Goal: Task Accomplishment & Management: Manage account settings

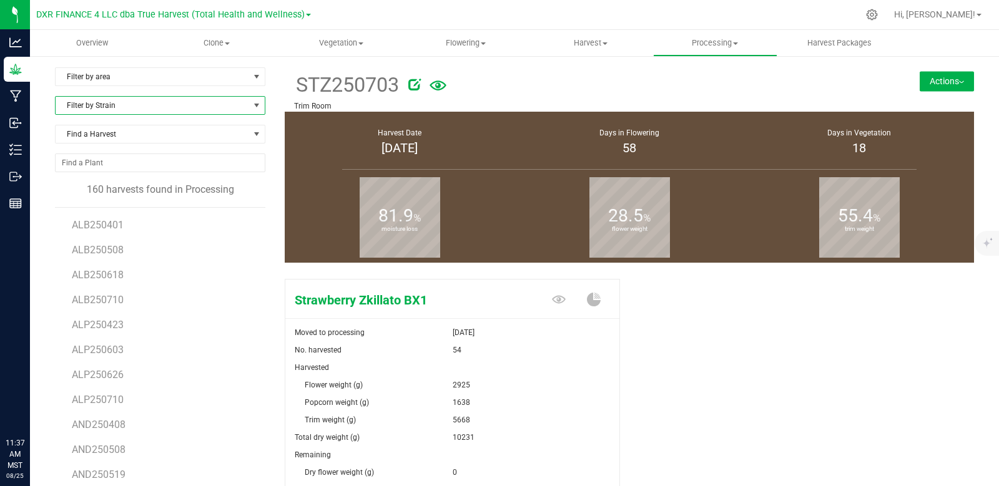
click at [116, 107] on span "Filter by Strain" at bounding box center [153, 105] width 194 height 17
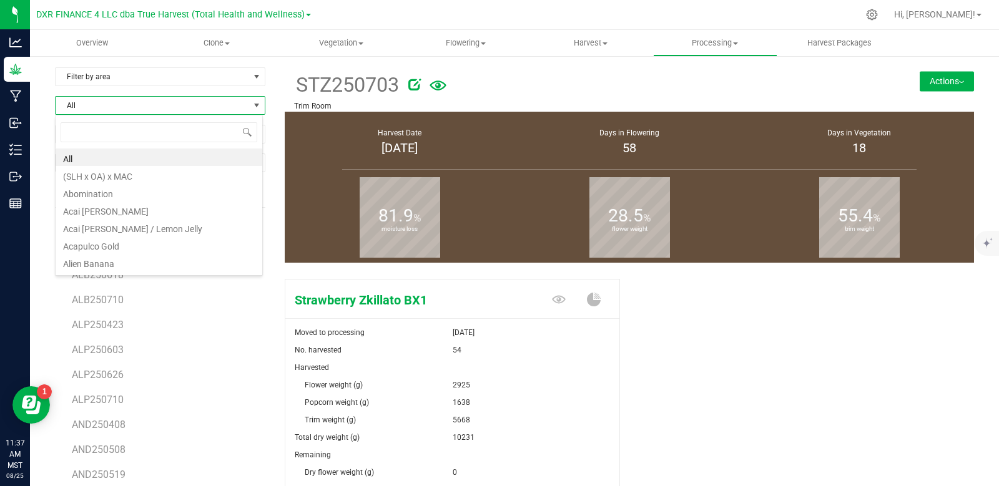
scroll to position [19, 209]
click at [116, 107] on span "All" at bounding box center [153, 105] width 194 height 17
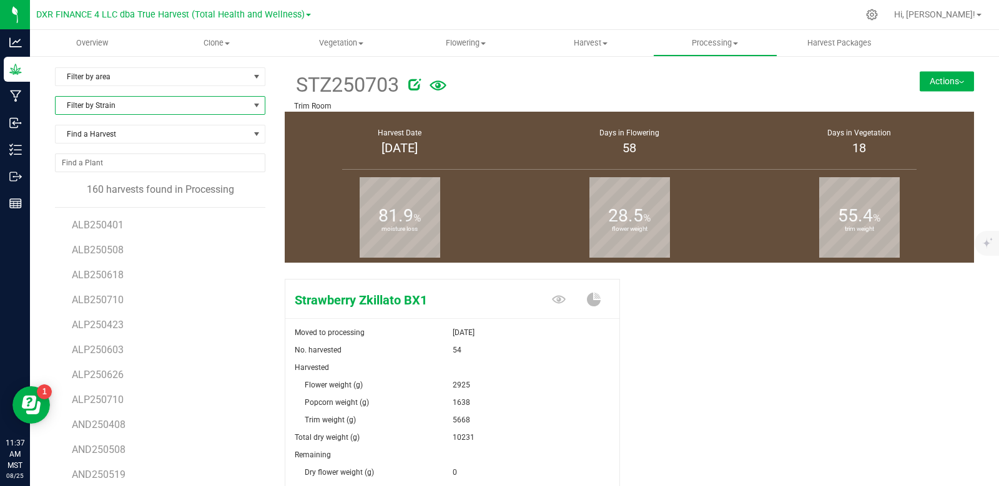
click at [117, 111] on span "Filter by Strain" at bounding box center [153, 105] width 194 height 17
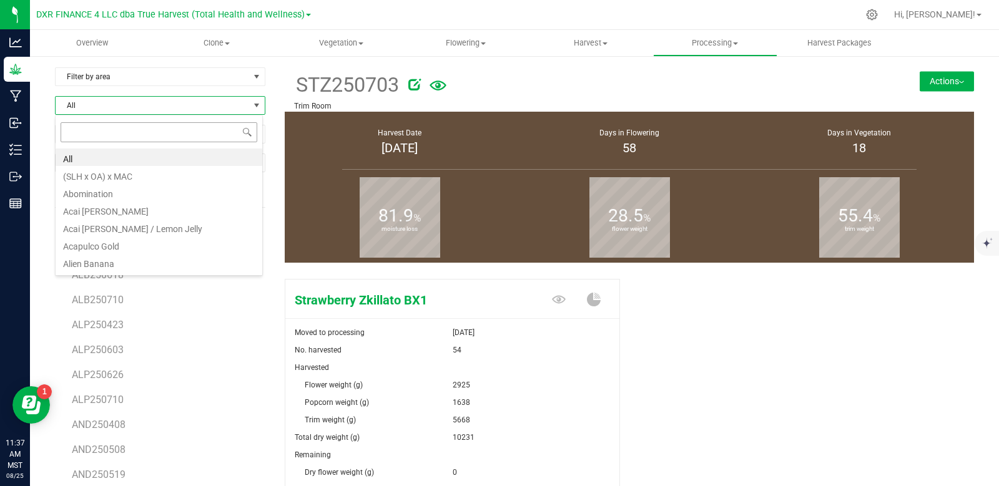
click at [122, 132] on input at bounding box center [159, 131] width 197 height 19
type input "lemon cherry"
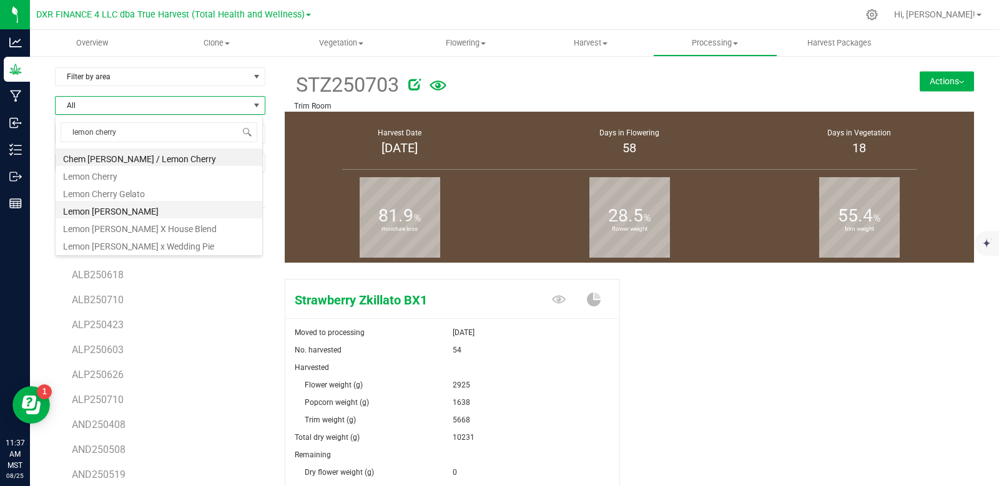
click at [93, 209] on li "Lemon [PERSON_NAME]" at bounding box center [159, 209] width 207 height 17
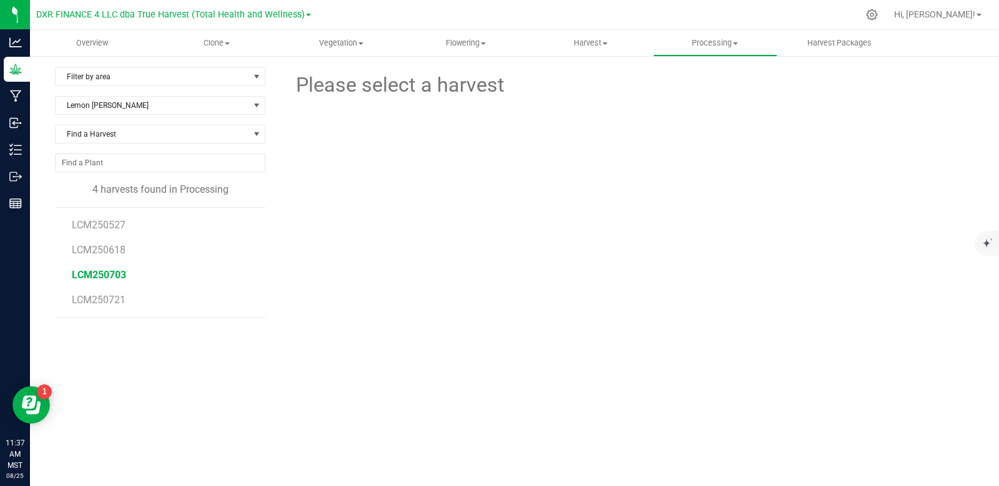
click at [117, 277] on span "LCM250703" at bounding box center [99, 275] width 54 height 12
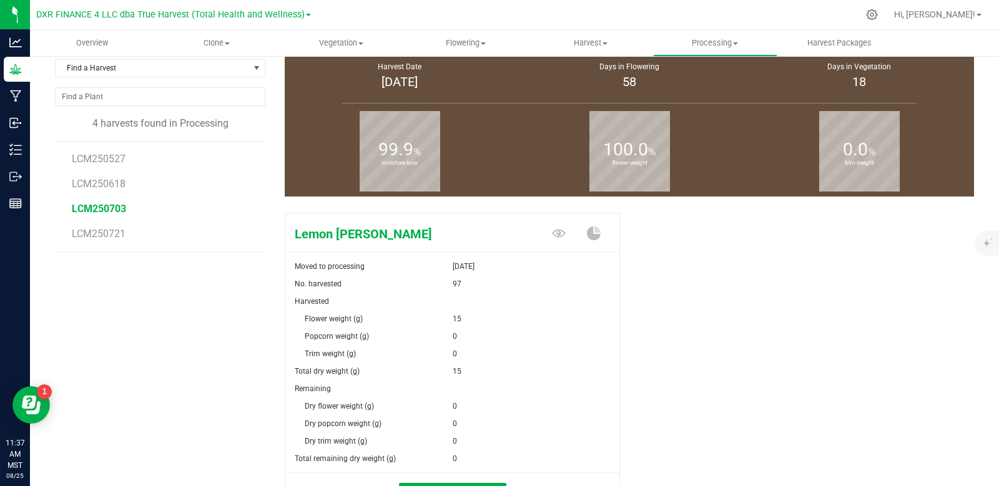
scroll to position [163, 0]
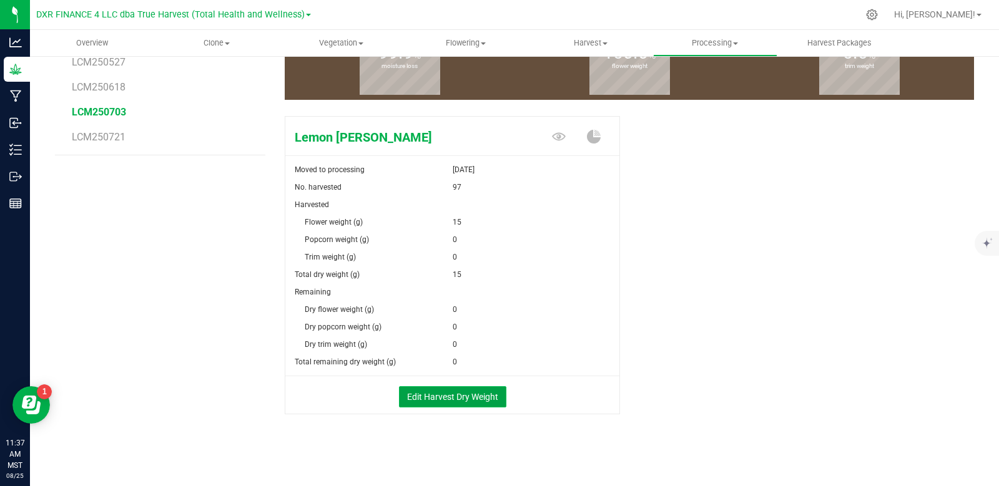
click at [447, 393] on button "Edit Harvest Dry Weight" at bounding box center [452, 397] width 107 height 21
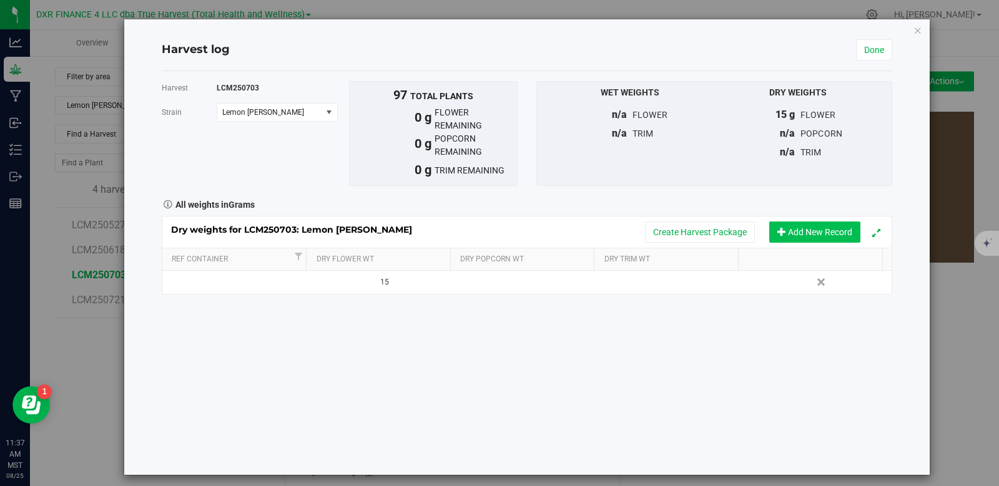
click at [786, 237] on button "Add New Record" at bounding box center [814, 232] width 91 height 21
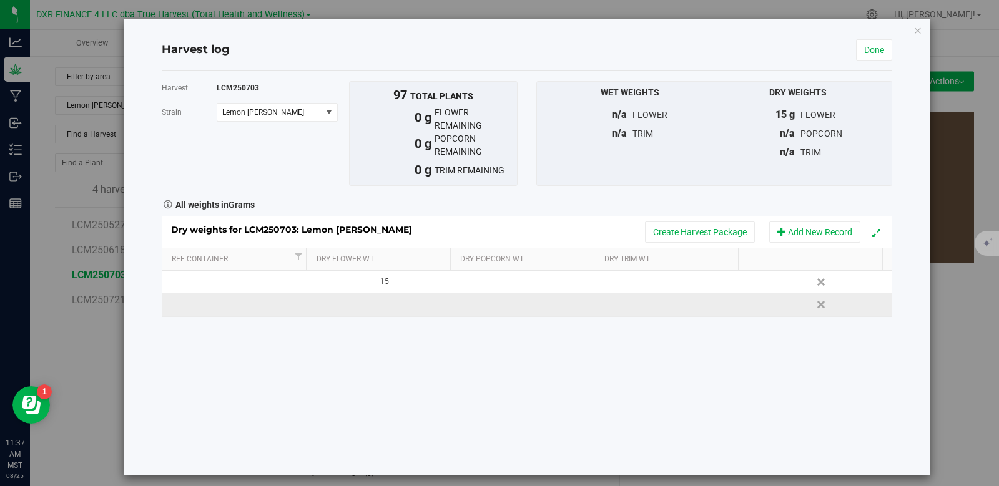
click at [370, 305] on td at bounding box center [381, 305] width 146 height 22
type input "5314"
type input "5025"
type input "6645"
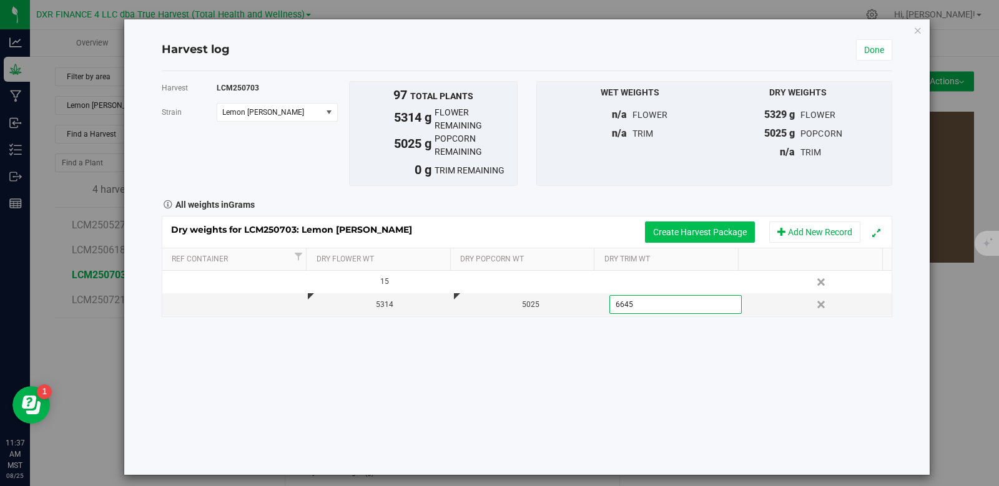
click at [663, 234] on div "Dry weights for LCM250703: Lemon Cherry Mintz Create Harvest Package Add New Re…" at bounding box center [527, 266] width 731 height 101
click at [695, 232] on button "Create Harvest Package" at bounding box center [700, 232] width 110 height 21
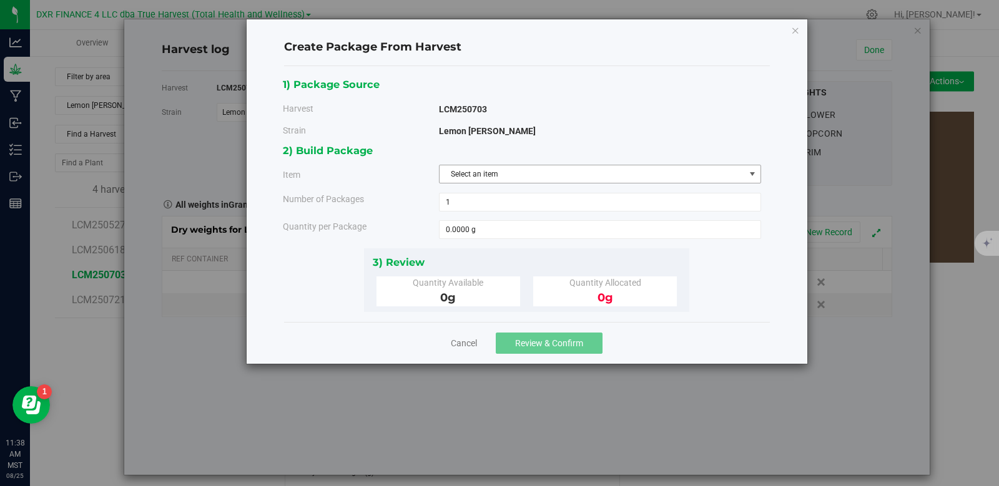
click at [493, 172] on span "Select an item" at bounding box center [592, 173] width 305 height 17
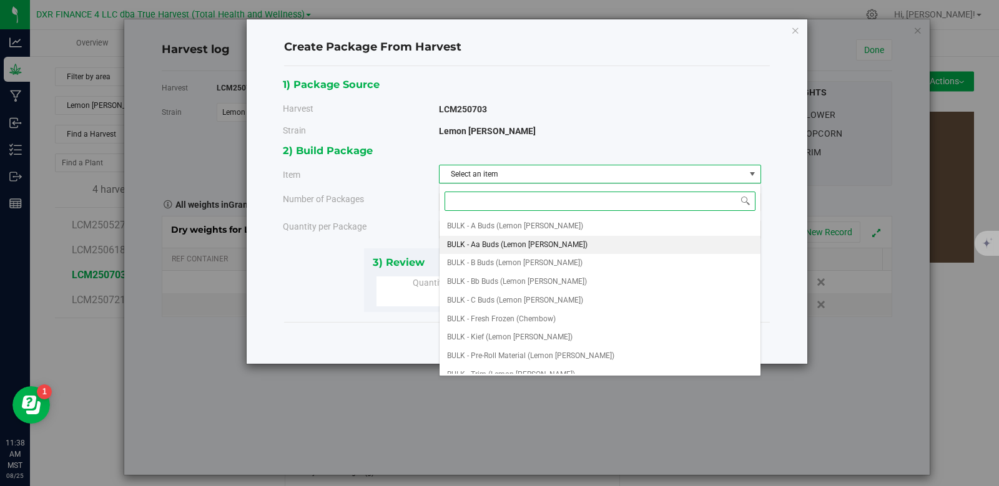
click at [528, 249] on span "BULK - Aa Buds (Lemon [PERSON_NAME])" at bounding box center [517, 245] width 141 height 16
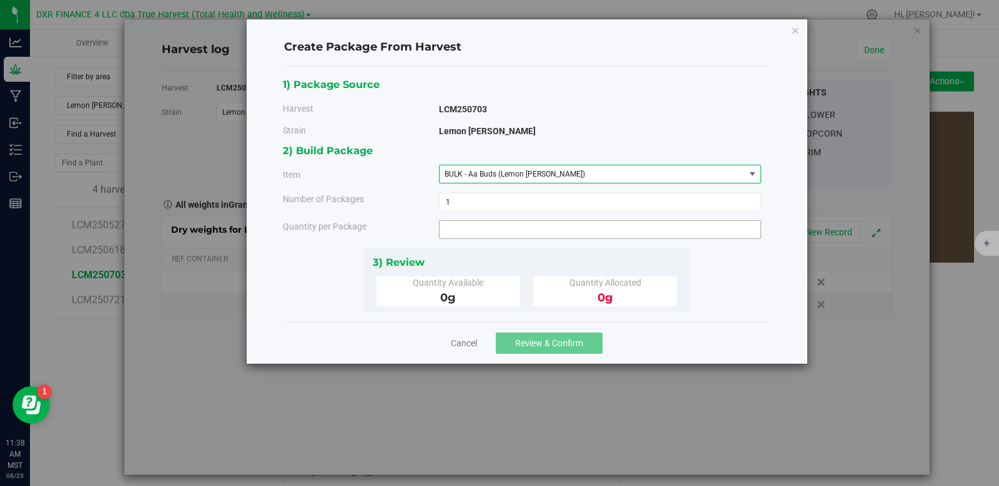
click at [477, 226] on span at bounding box center [600, 229] width 322 height 19
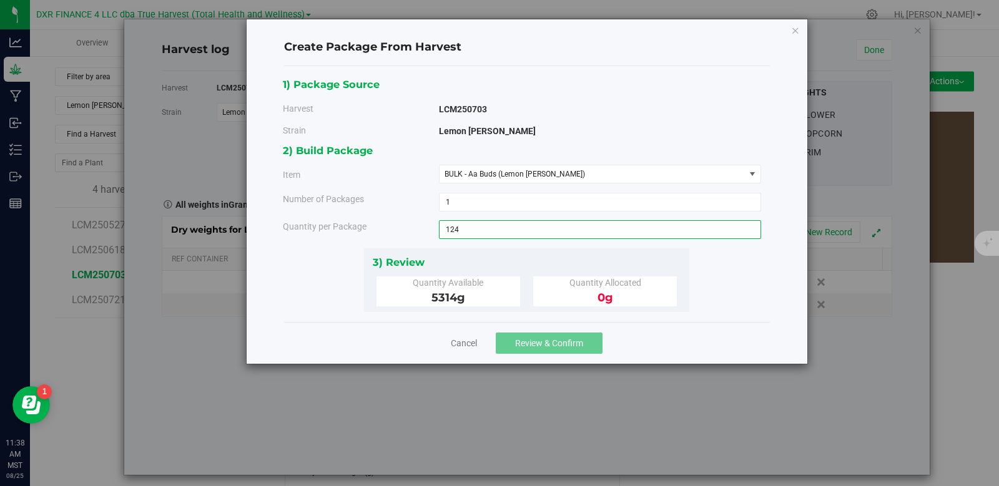
type input "1244"
type input "1244.0000 g"
click at [737, 311] on div "1) Package Source Harvest LCM250703 Strain Lemon Cherry Mintz 1" at bounding box center [527, 194] width 488 height 236
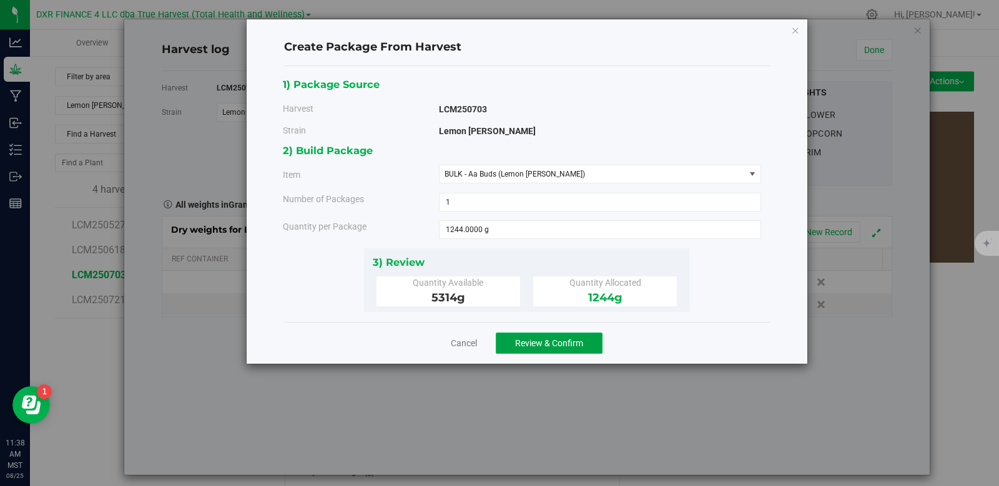
click at [541, 345] on span "Review & Confirm" at bounding box center [549, 343] width 68 height 10
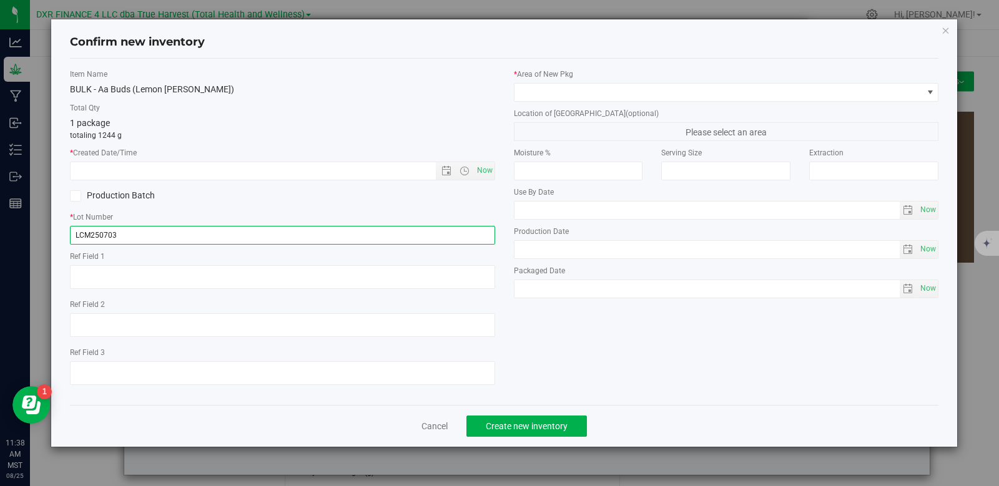
click at [149, 237] on input "LCM250703" at bounding box center [282, 235] width 425 height 19
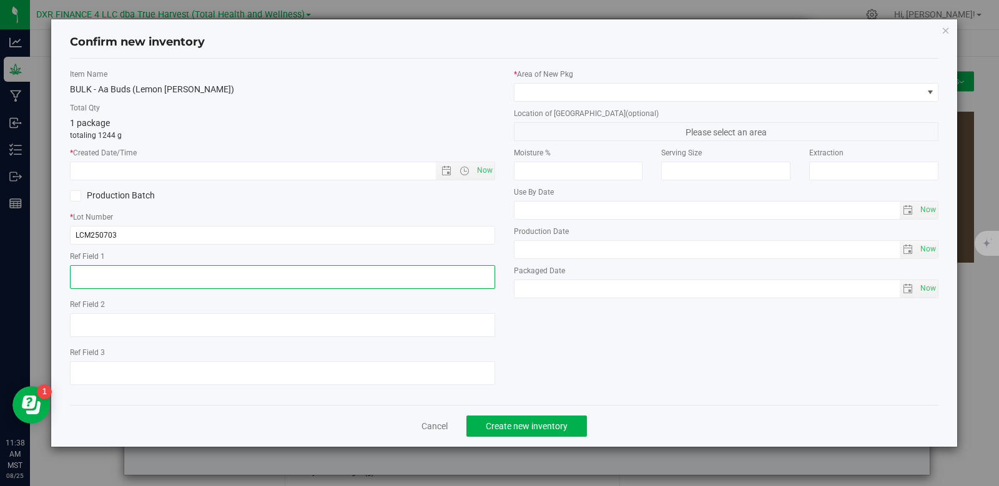
click at [152, 277] on textarea at bounding box center [282, 277] width 425 height 24
click at [149, 273] on textarea at bounding box center [282, 277] width 425 height 24
type textarea "[DATE]"
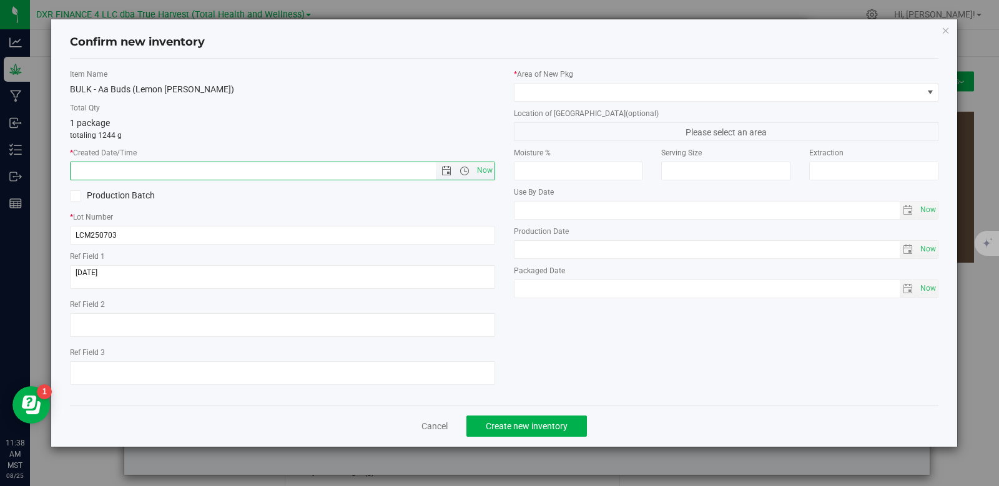
click at [109, 171] on input "text" at bounding box center [264, 170] width 387 height 17
paste input "[DATE]"
type input "7/3/2025 11:38 AM"
click at [568, 97] on span at bounding box center [719, 92] width 408 height 17
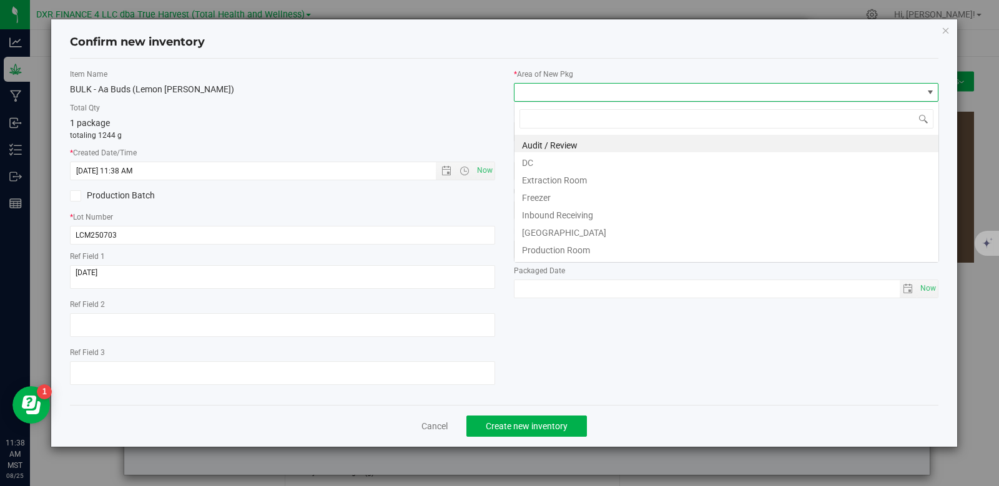
scroll to position [19, 425]
click at [575, 159] on li "DC" at bounding box center [727, 160] width 424 height 17
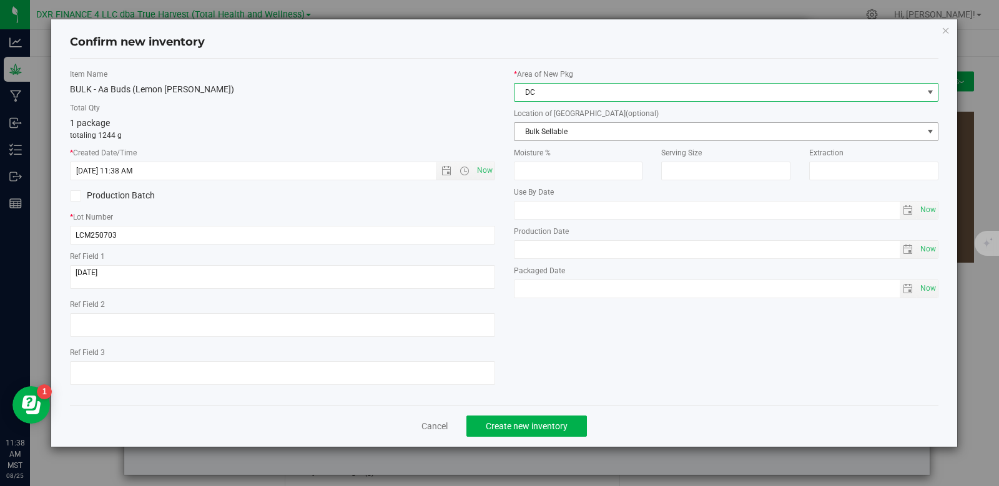
click at [560, 126] on span "Bulk Sellable" at bounding box center [719, 131] width 408 height 17
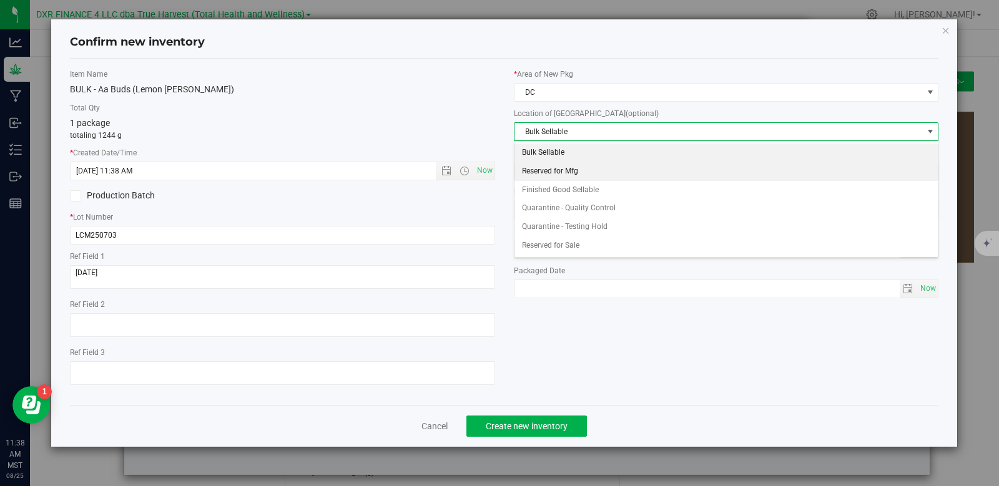
click at [561, 173] on li "Reserved for Mfg" at bounding box center [727, 171] width 424 height 19
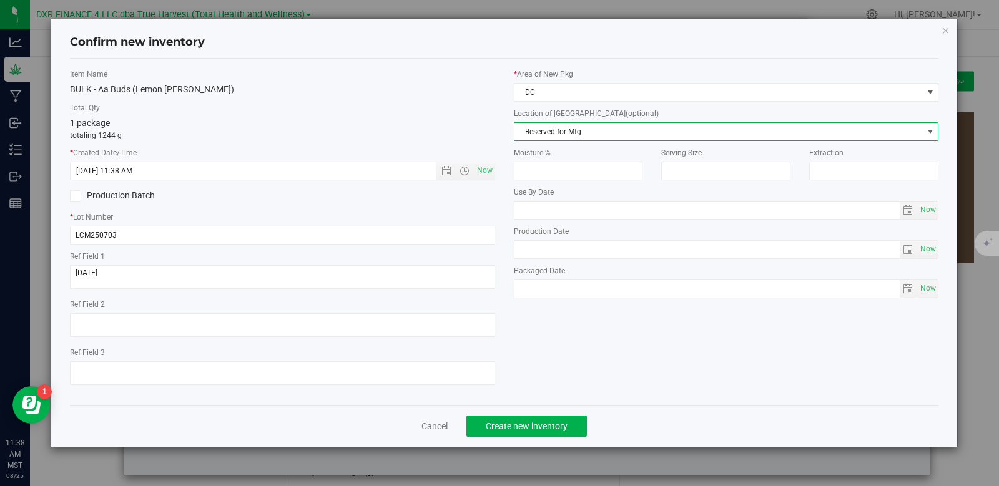
click at [82, 197] on label "Production Batch" at bounding box center [171, 195] width 203 height 13
click at [0, 0] on input "Production Batch" at bounding box center [0, 0] width 0 height 0
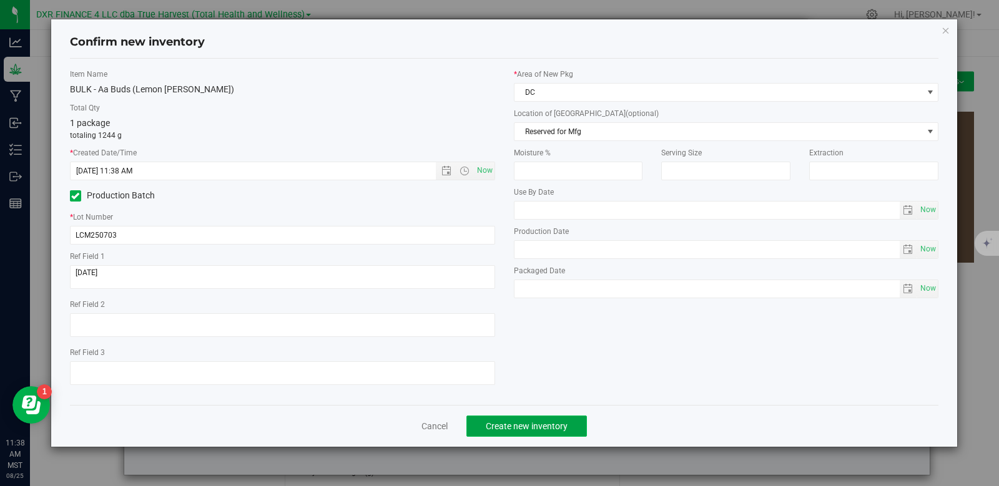
click at [539, 430] on span "Create new inventory" at bounding box center [527, 427] width 82 height 10
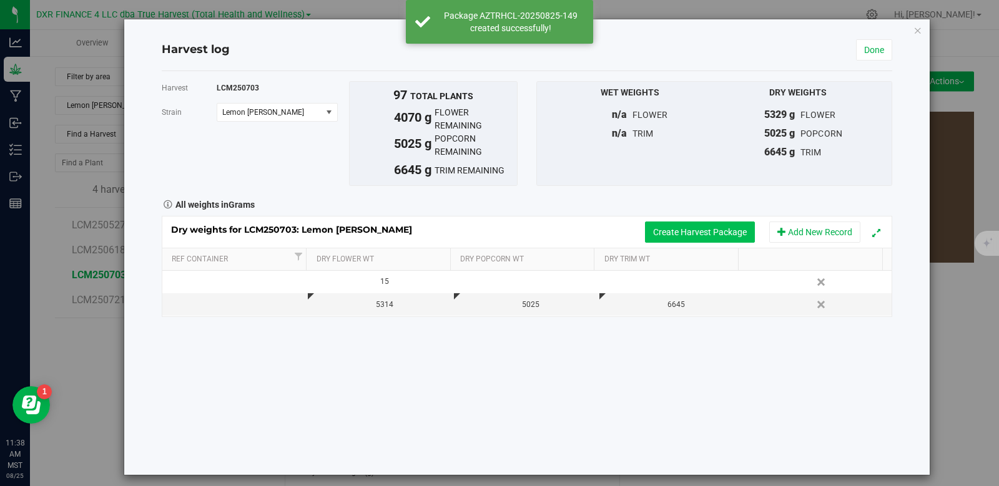
click at [695, 233] on button "Create Harvest Package" at bounding box center [700, 232] width 110 height 21
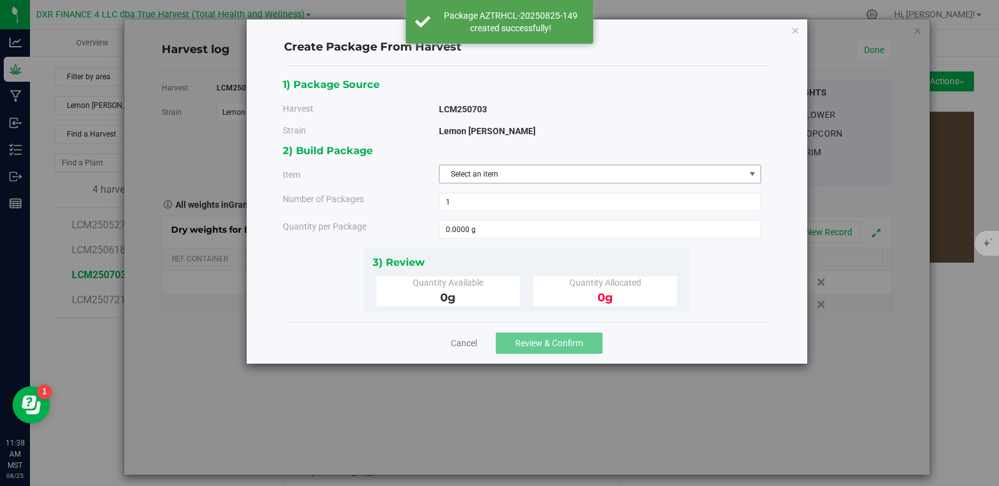
click at [505, 174] on span "Select an item" at bounding box center [592, 173] width 305 height 17
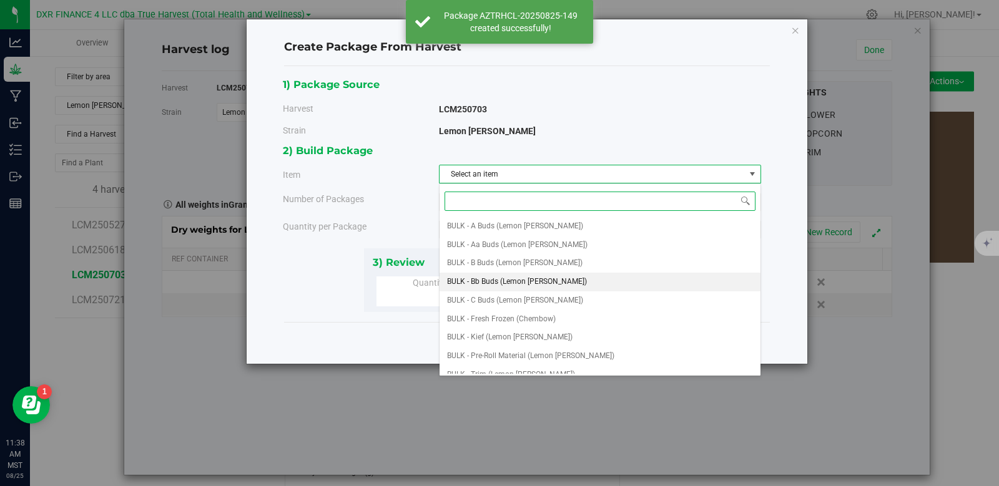
click at [513, 277] on span "BULK - Bb Buds (Lemon [PERSON_NAME])" at bounding box center [517, 282] width 140 height 16
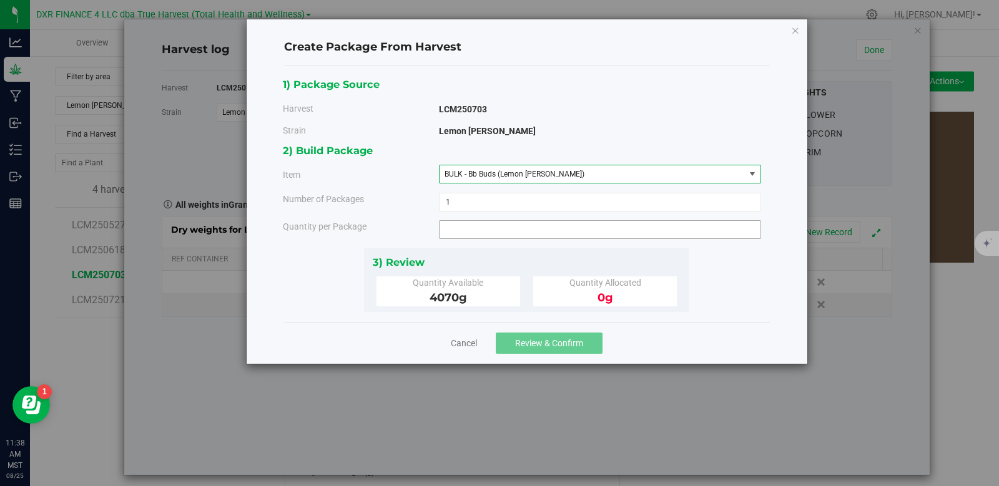
click at [467, 228] on span at bounding box center [600, 229] width 322 height 19
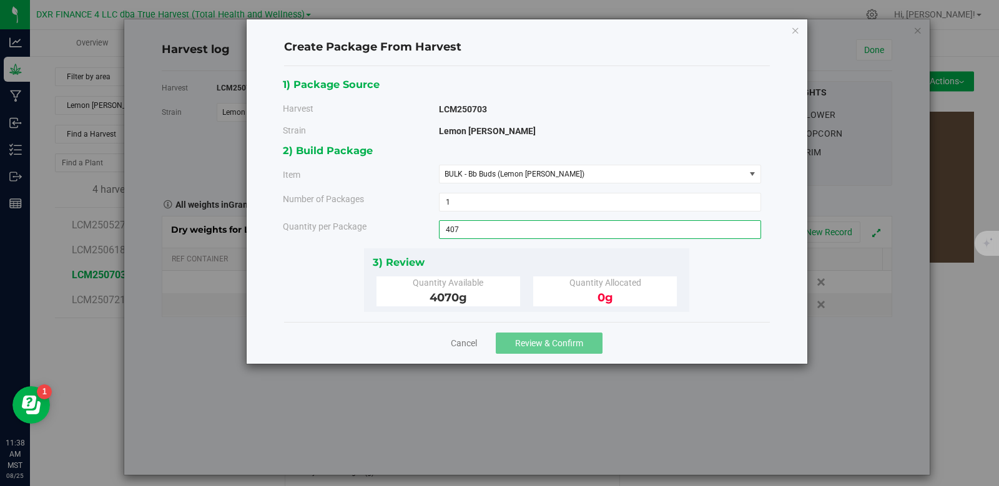
type input "4070"
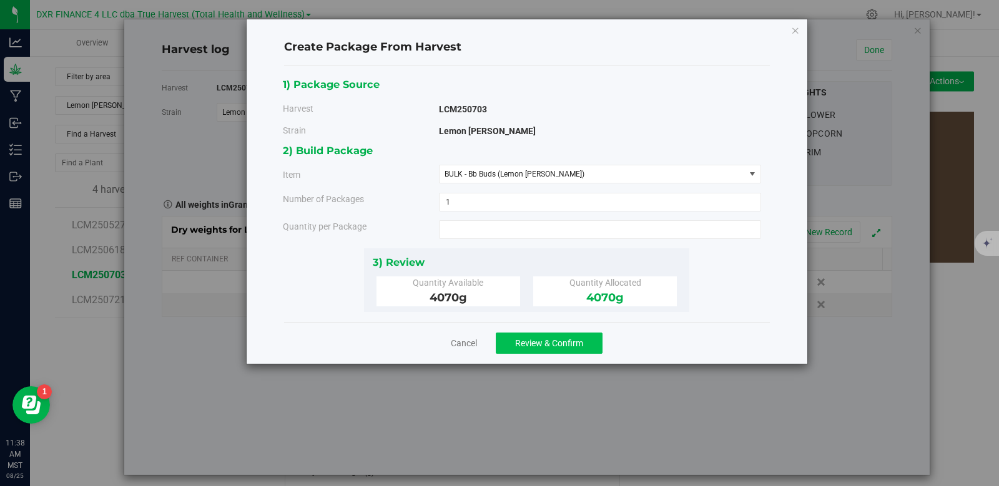
type input "4070.0000 g"
click at [549, 347] on span "Review & Confirm" at bounding box center [549, 343] width 68 height 10
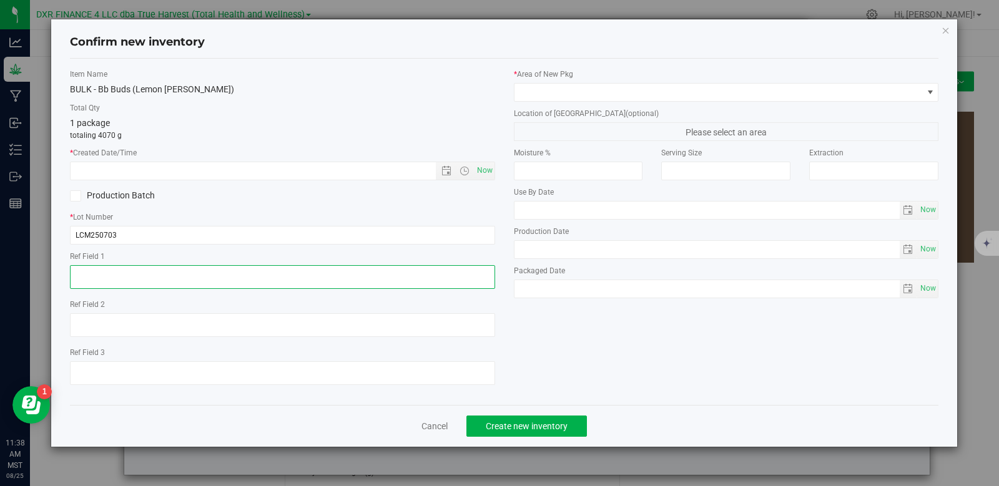
click at [173, 279] on textarea at bounding box center [282, 277] width 425 height 24
paste textarea "[DATE]"
type textarea "[DATE]"
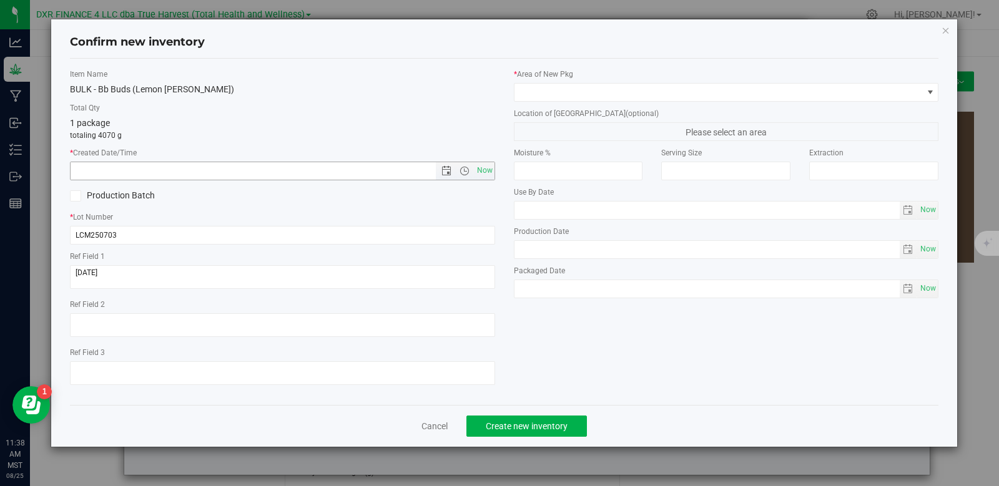
click at [169, 174] on input "text" at bounding box center [264, 170] width 387 height 17
paste input "[DATE]"
type input "7/3/2025 11:38 AM"
click at [70, 195] on span at bounding box center [75, 195] width 11 height 11
click at [0, 0] on input "Production Batch" at bounding box center [0, 0] width 0 height 0
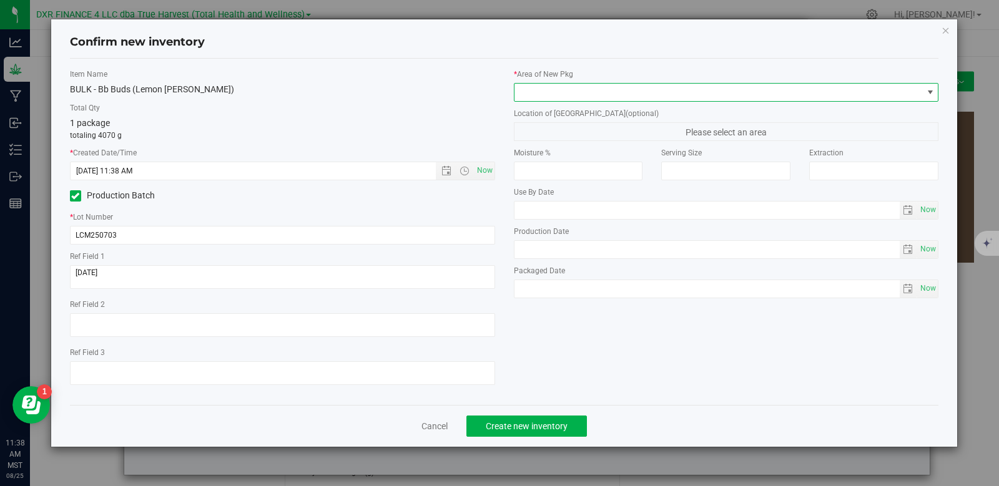
click at [565, 96] on span at bounding box center [719, 92] width 408 height 17
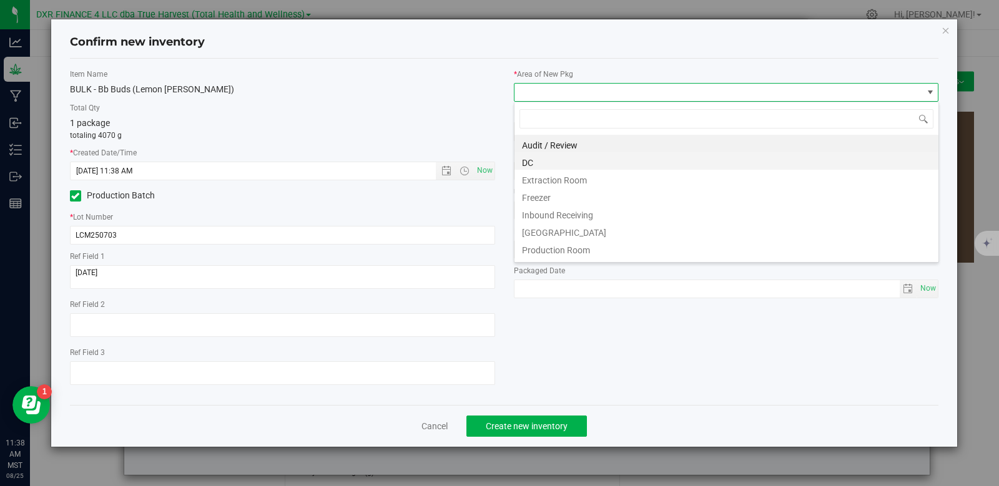
click at [548, 159] on li "DC" at bounding box center [727, 160] width 424 height 17
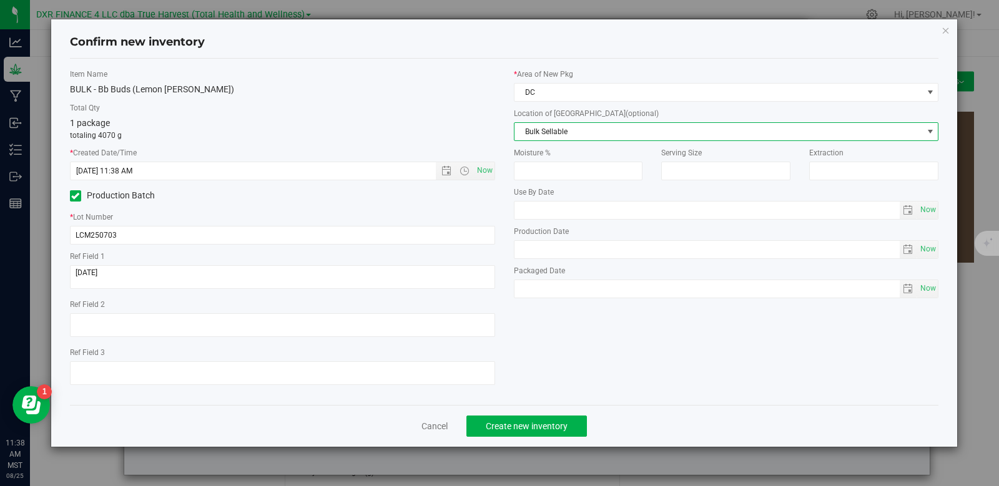
click at [555, 132] on span "Bulk Sellable" at bounding box center [719, 131] width 408 height 17
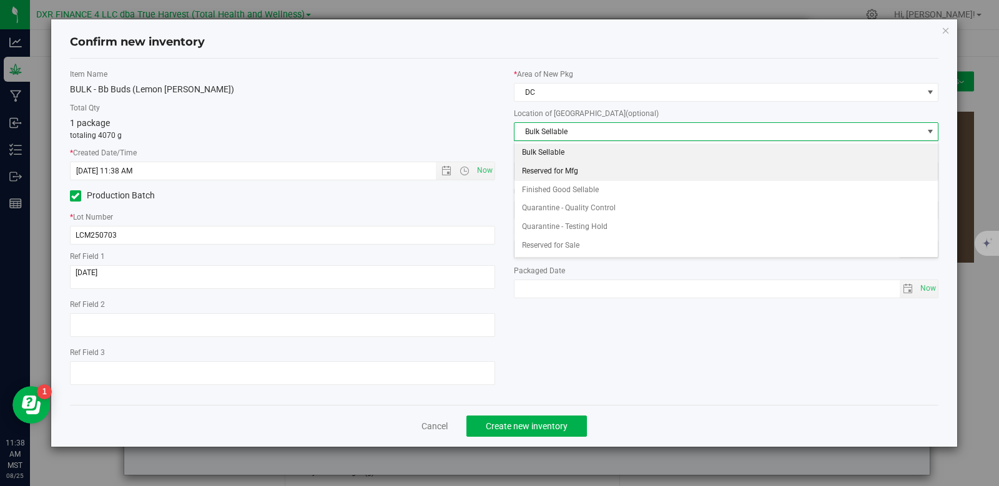
click at [545, 176] on li "Reserved for Mfg" at bounding box center [727, 171] width 424 height 19
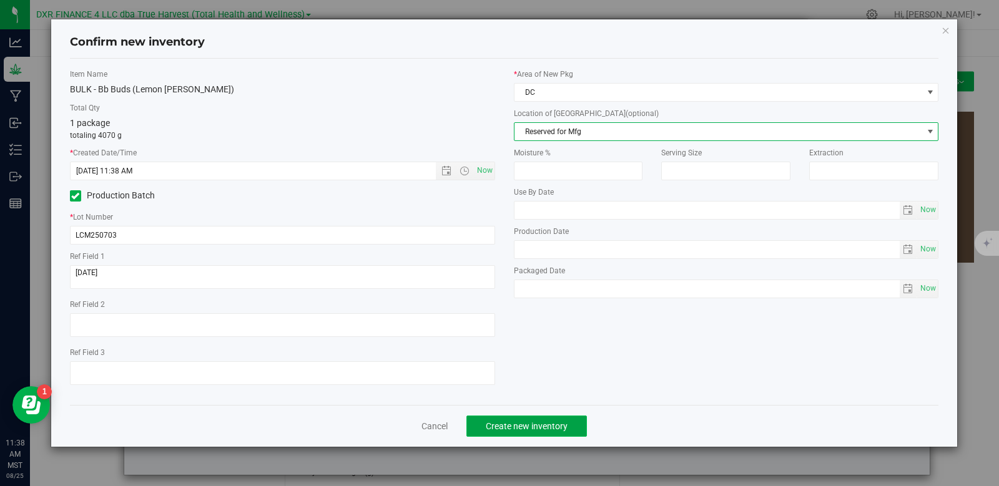
click at [567, 422] on span "Create new inventory" at bounding box center [527, 427] width 82 height 10
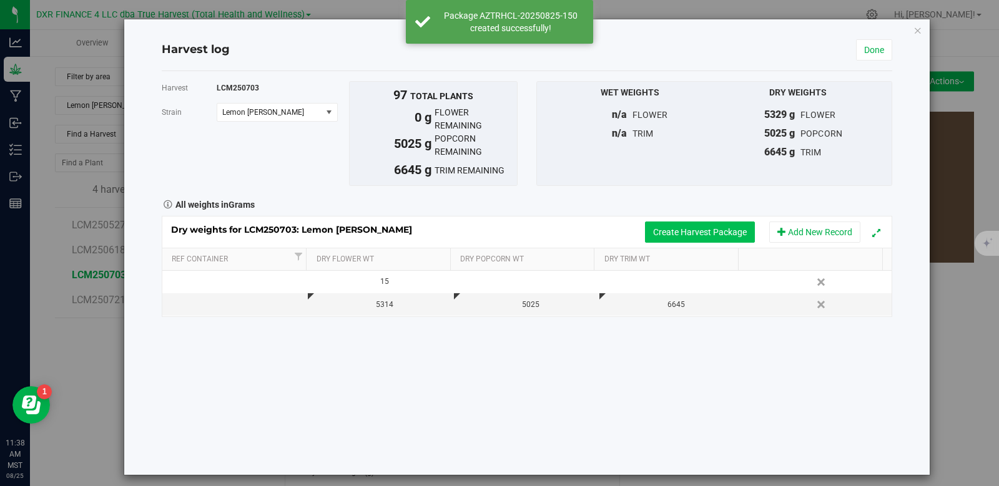
click at [668, 234] on button "Create Harvest Package" at bounding box center [700, 232] width 110 height 21
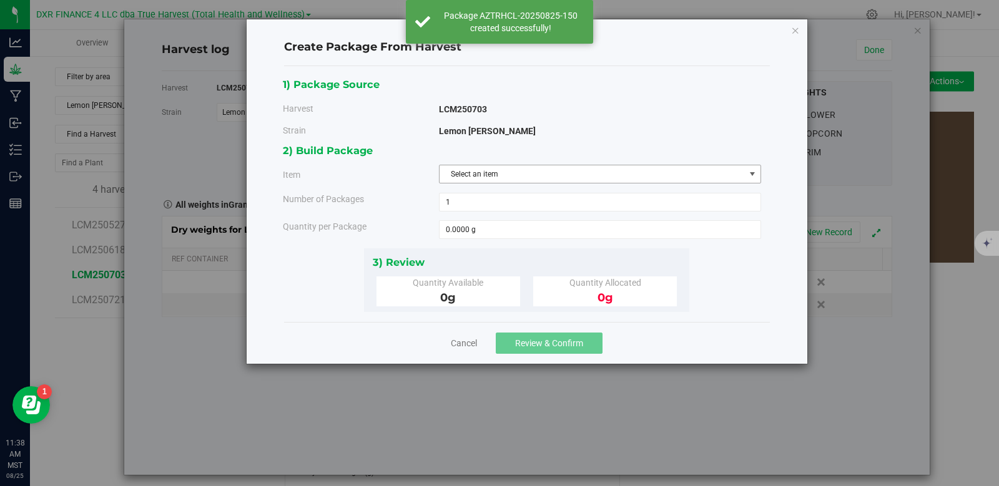
click at [501, 175] on span "Select an item" at bounding box center [592, 173] width 305 height 17
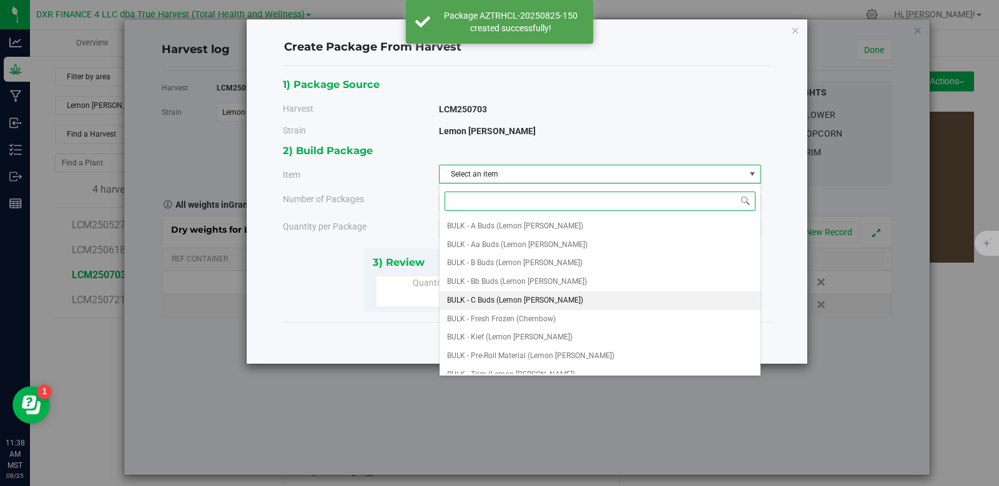
click at [500, 299] on span "BULK - C Buds (Lemon [PERSON_NAME])" at bounding box center [515, 301] width 136 height 16
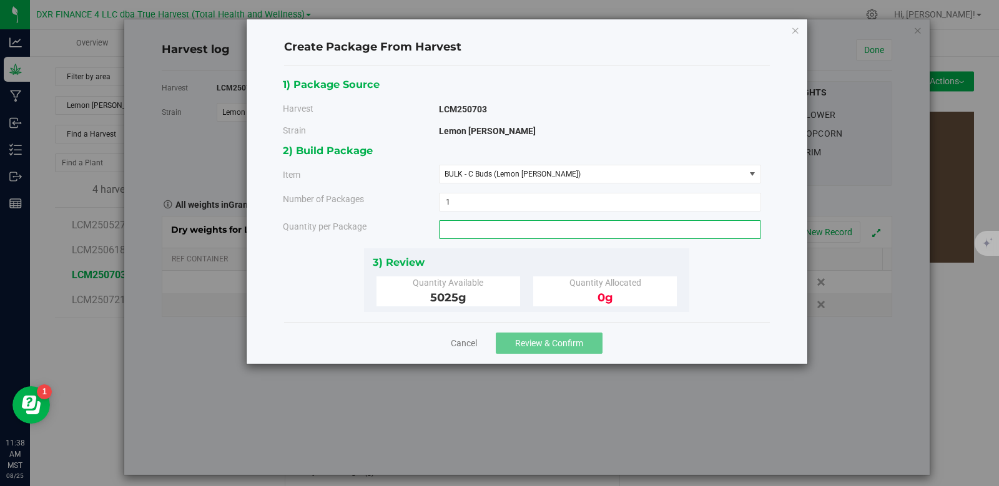
click at [495, 227] on span at bounding box center [600, 229] width 322 height 19
type input "5025"
type input "5025.0000 g"
click at [555, 340] on span "Review & Confirm" at bounding box center [549, 343] width 68 height 10
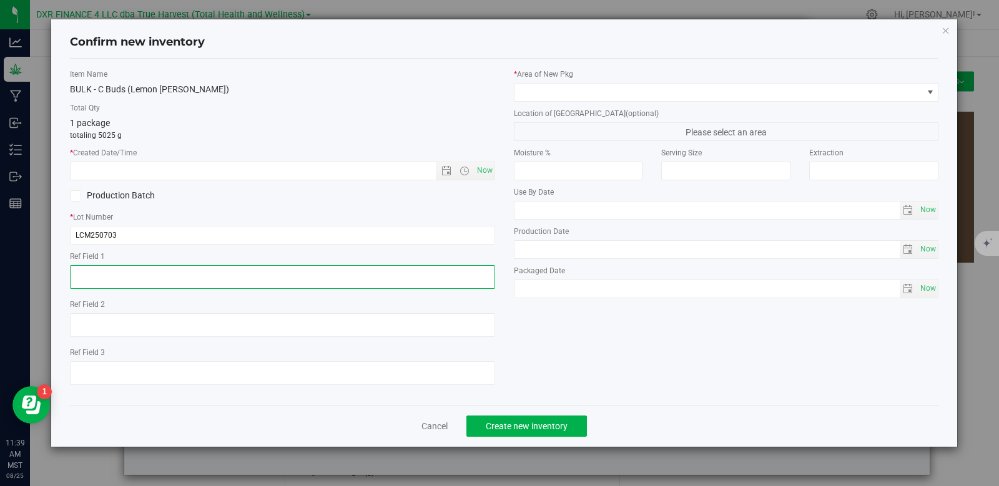
click at [116, 268] on textarea at bounding box center [282, 277] width 425 height 24
paste textarea "[DATE]"
type textarea "[DATE]"
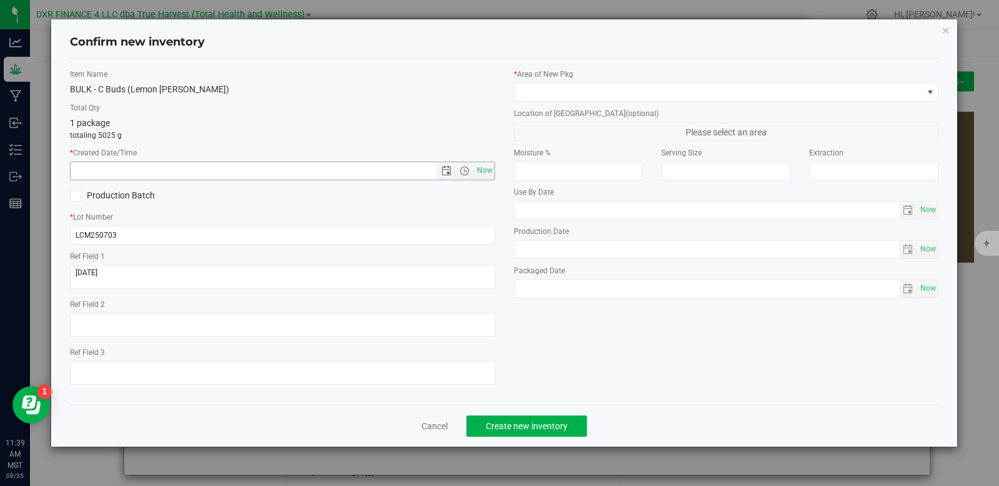
click at [121, 177] on input "text" at bounding box center [264, 170] width 387 height 17
paste input "[DATE]"
type input "7/3/2025 11:39 AM"
click at [71, 196] on icon at bounding box center [75, 196] width 8 height 0
click at [0, 0] on input "Production Batch" at bounding box center [0, 0] width 0 height 0
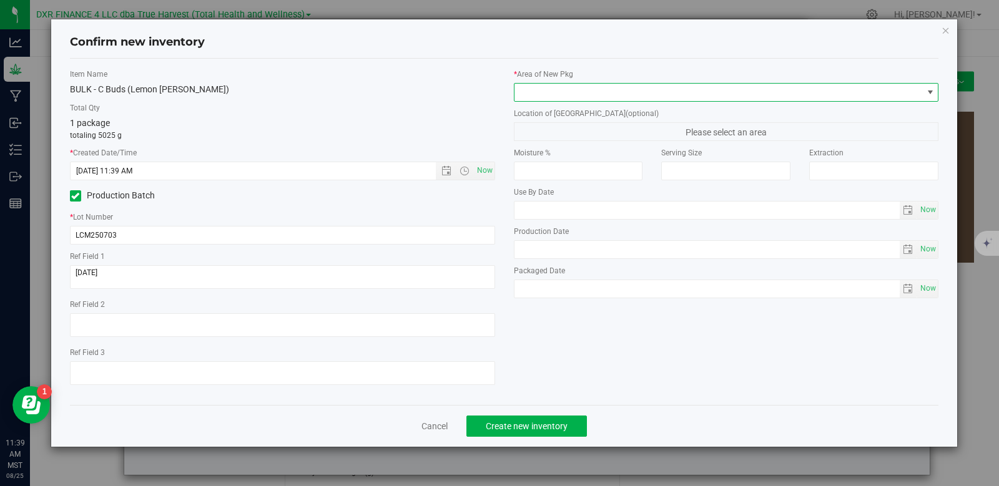
click at [570, 86] on span at bounding box center [719, 92] width 408 height 17
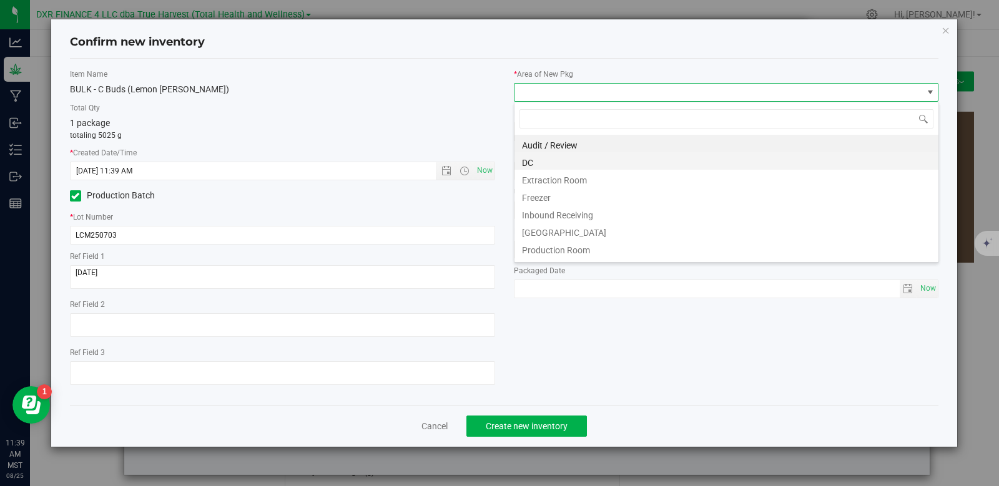
click at [533, 164] on li "DC" at bounding box center [727, 160] width 424 height 17
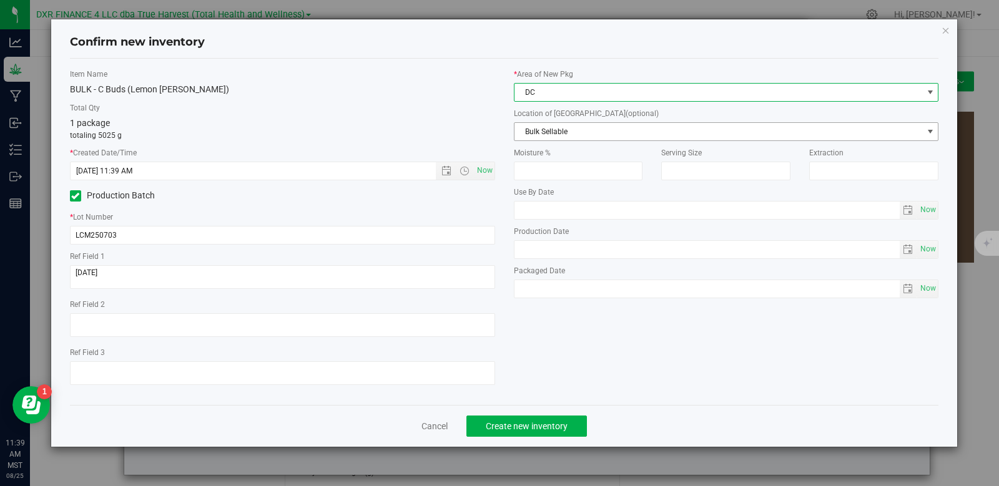
click at [556, 125] on span "Bulk Sellable" at bounding box center [719, 131] width 408 height 17
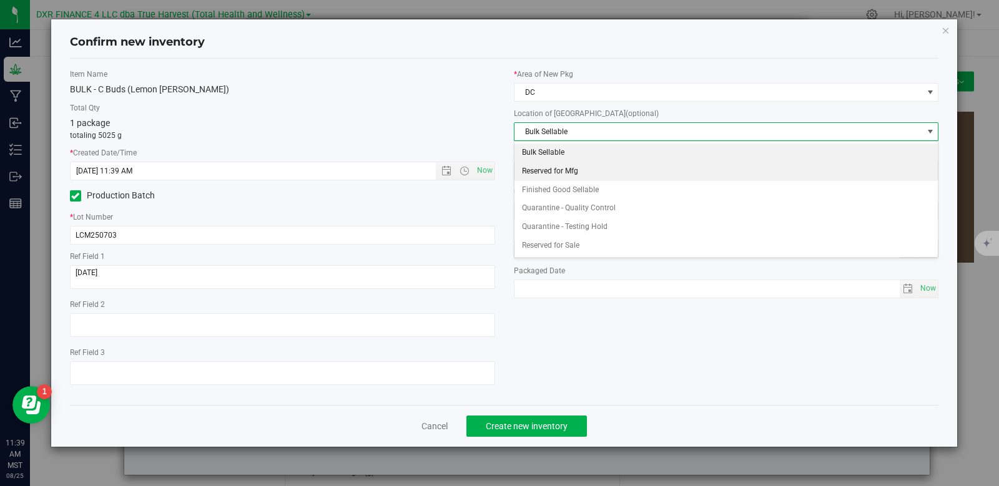
click at [546, 172] on li "Reserved for Mfg" at bounding box center [727, 171] width 424 height 19
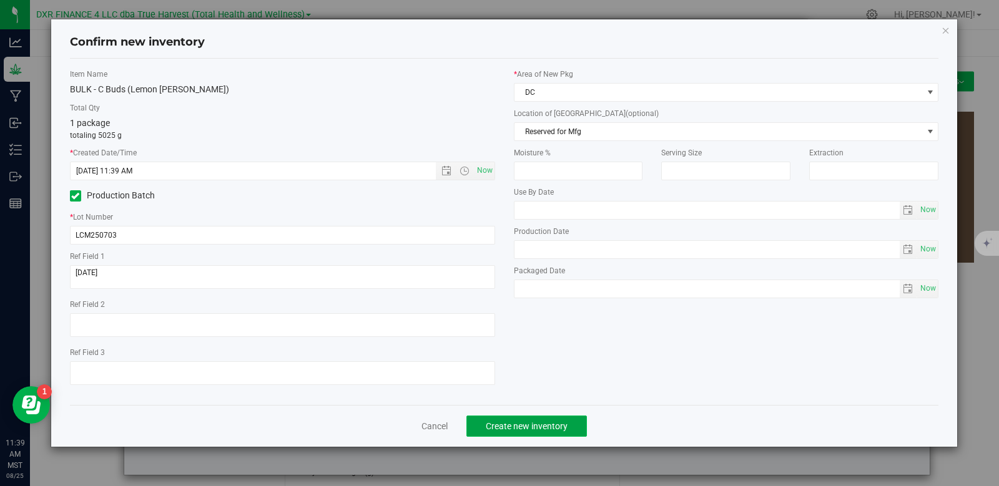
click at [545, 425] on span "Create new inventory" at bounding box center [527, 427] width 82 height 10
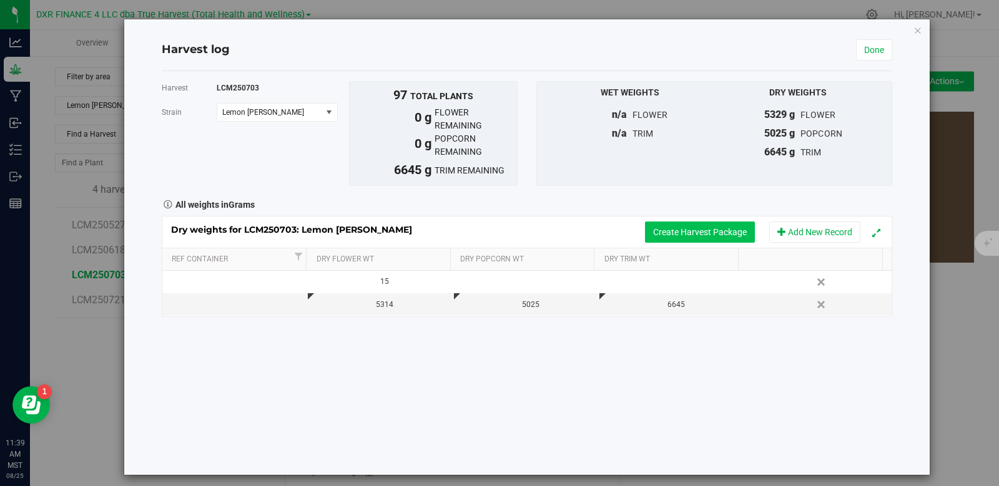
click at [680, 237] on button "Create Harvest Package" at bounding box center [700, 232] width 110 height 21
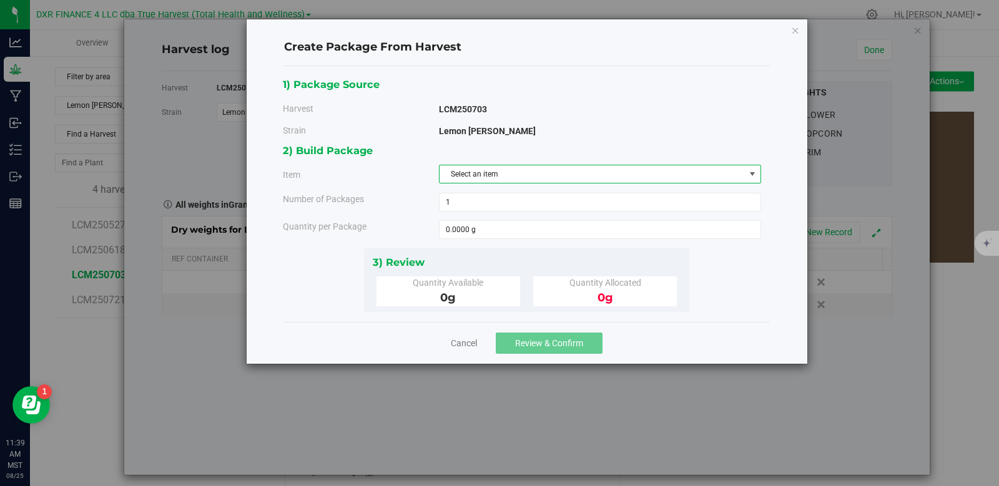
click at [523, 173] on span "Select an item" at bounding box center [592, 173] width 305 height 17
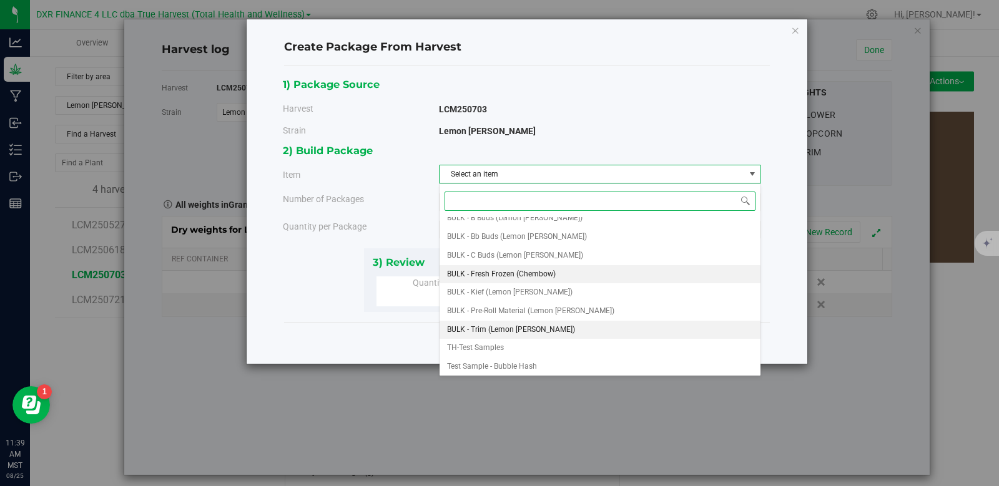
scroll to position [62, 0]
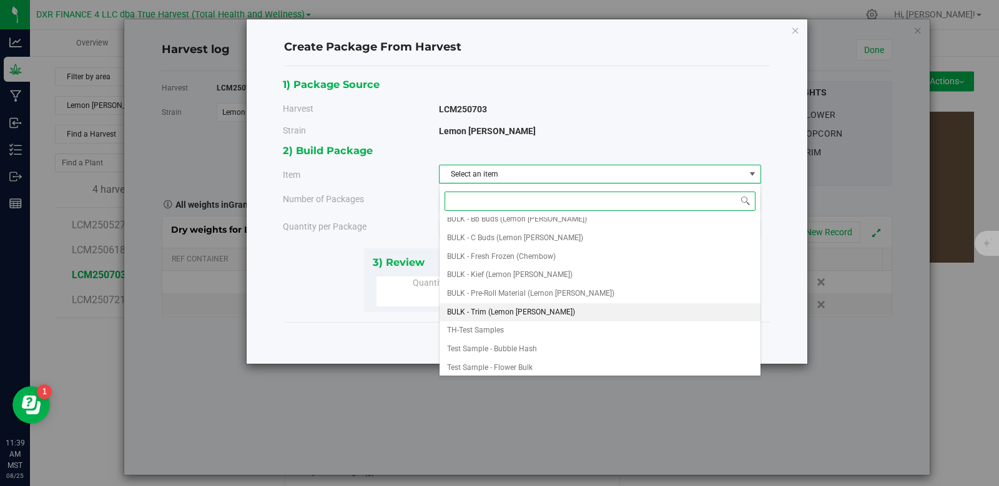
click at [495, 314] on span "BULK - Trim (Lemon [PERSON_NAME])" at bounding box center [511, 313] width 128 height 16
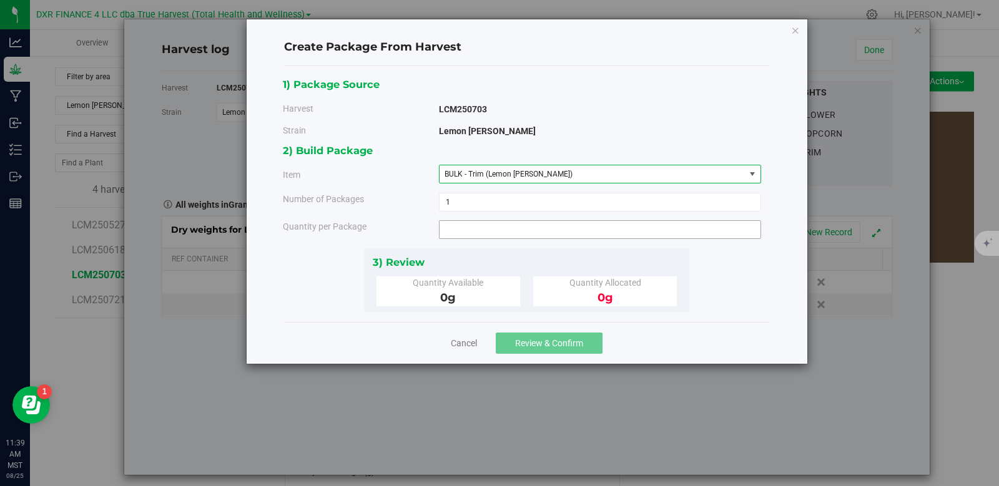
click at [482, 239] on span at bounding box center [600, 229] width 322 height 19
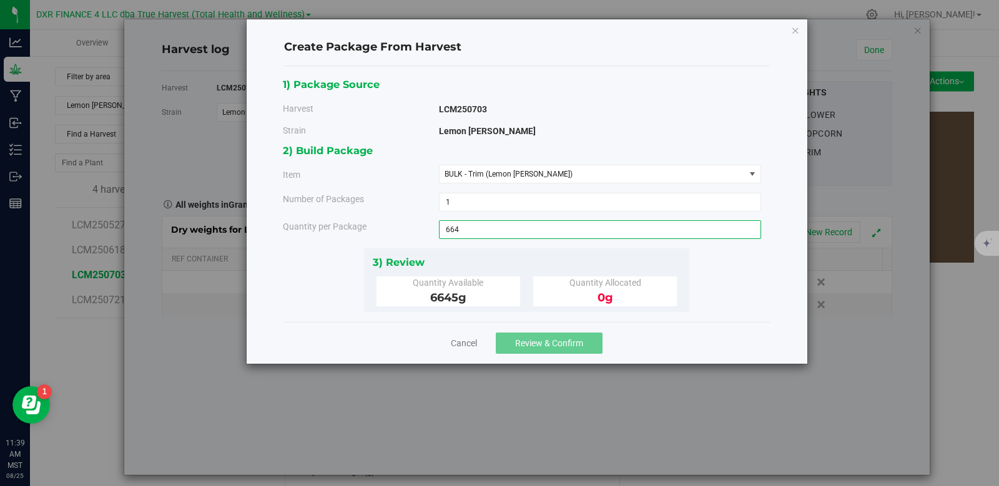
type input "6645"
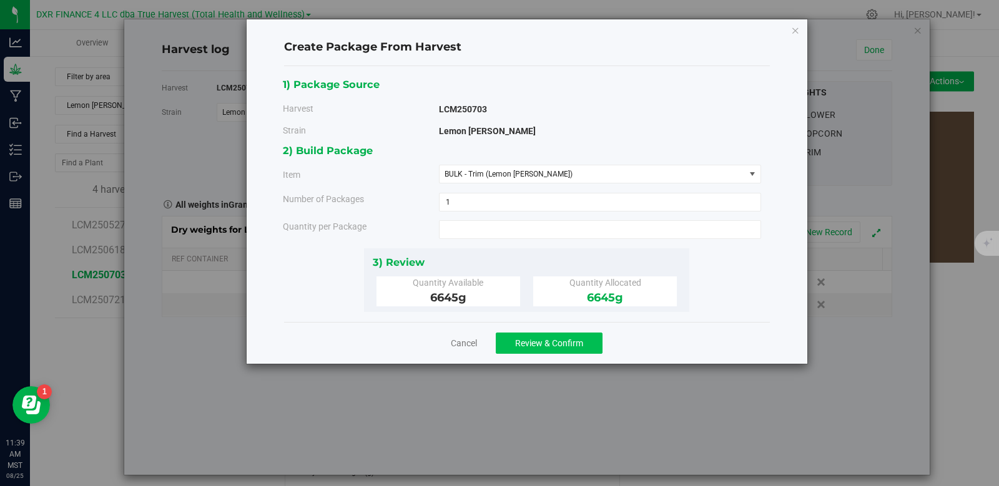
type input "6645.0000 g"
click at [515, 346] on button "Review & Confirm" at bounding box center [549, 343] width 107 height 21
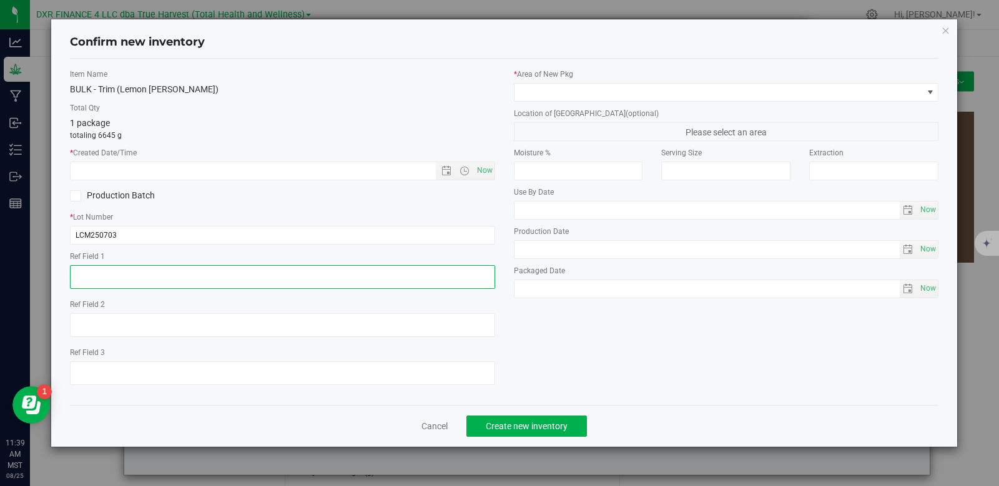
click at [196, 275] on textarea at bounding box center [282, 277] width 425 height 24
paste textarea "[DATE]"
type textarea "[DATE]"
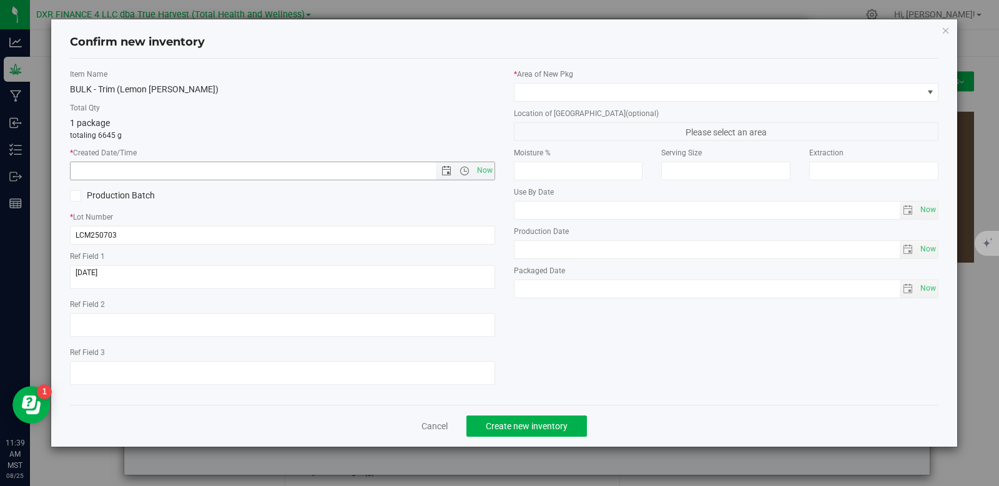
click at [164, 165] on input "text" at bounding box center [264, 170] width 387 height 17
paste input "[DATE]"
type input "7/3/2025 11:39 AM"
click at [601, 93] on span at bounding box center [719, 92] width 408 height 17
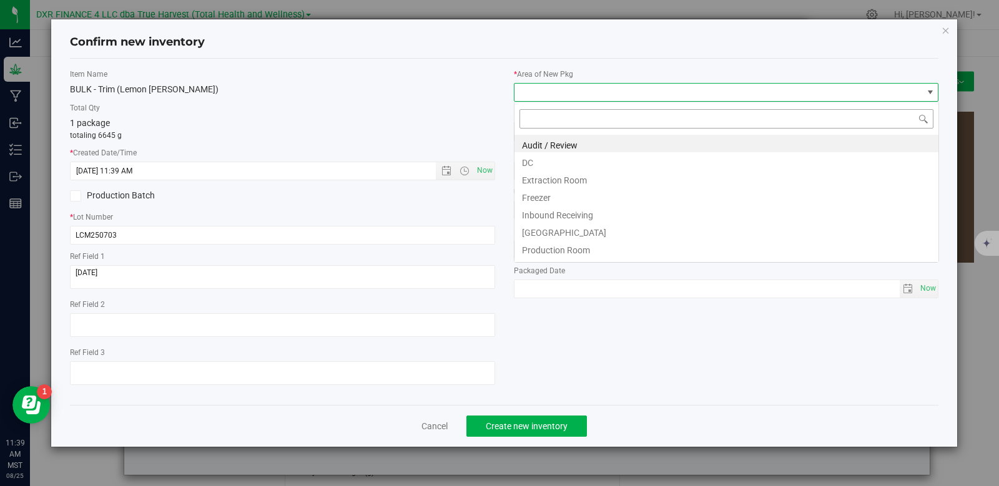
scroll to position [19, 425]
click at [572, 165] on li "DC" at bounding box center [727, 160] width 424 height 17
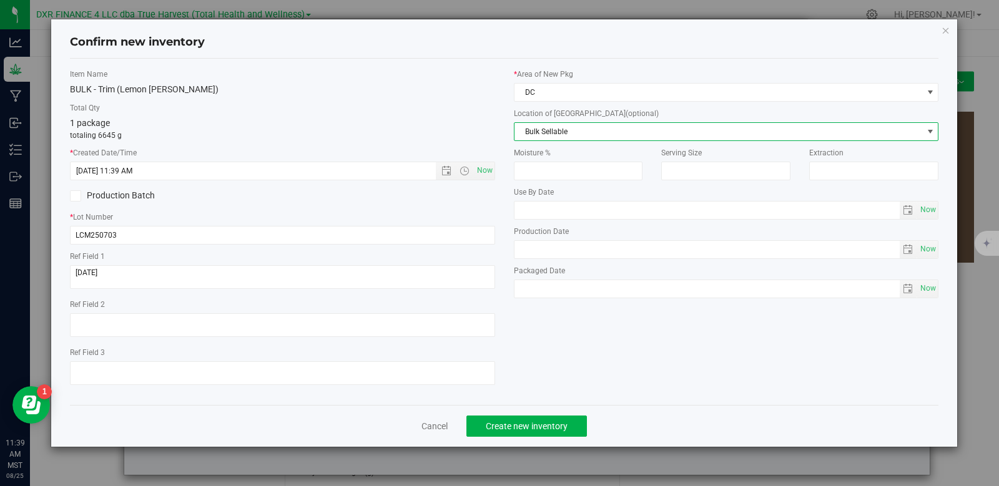
click at [564, 122] on span "Bulk Sellable" at bounding box center [726, 131] width 425 height 19
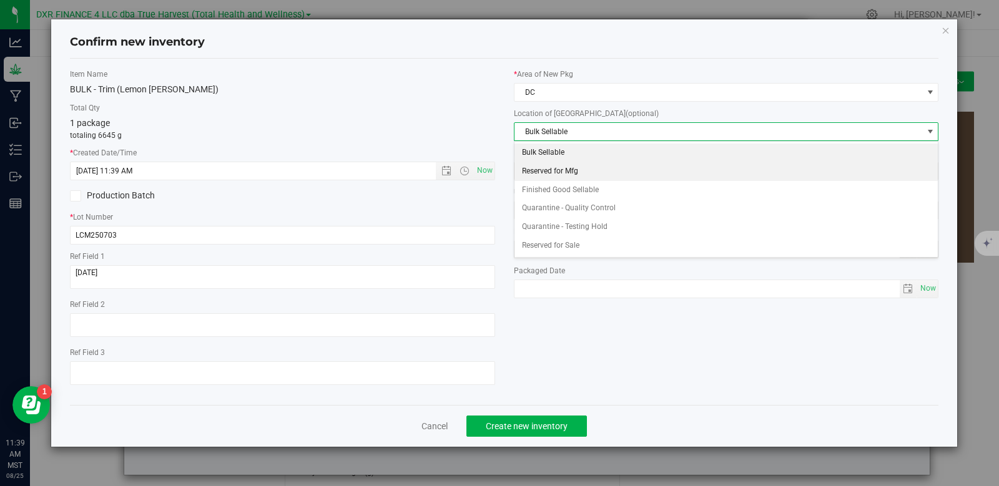
click at [563, 176] on li "Reserved for Mfg" at bounding box center [727, 171] width 424 height 19
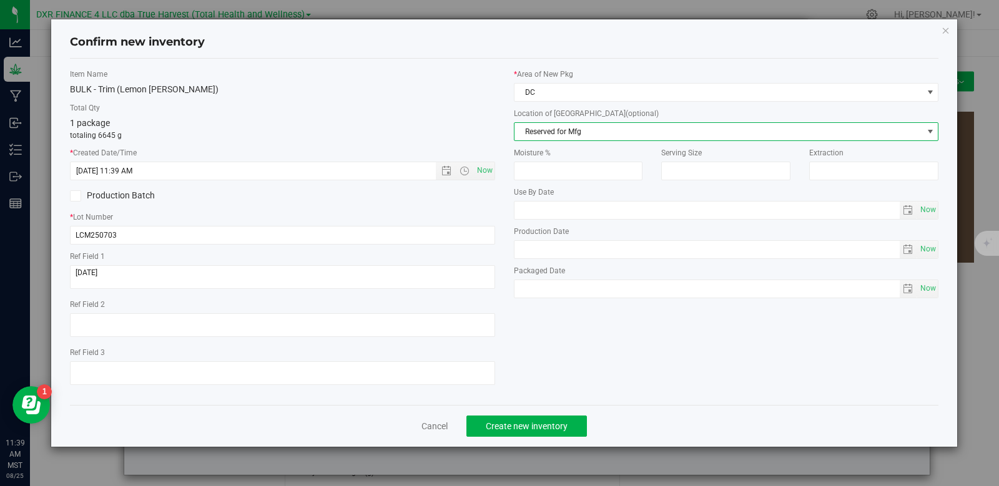
click at [80, 193] on span at bounding box center [75, 195] width 11 height 11
click at [0, 0] on input "Production Batch" at bounding box center [0, 0] width 0 height 0
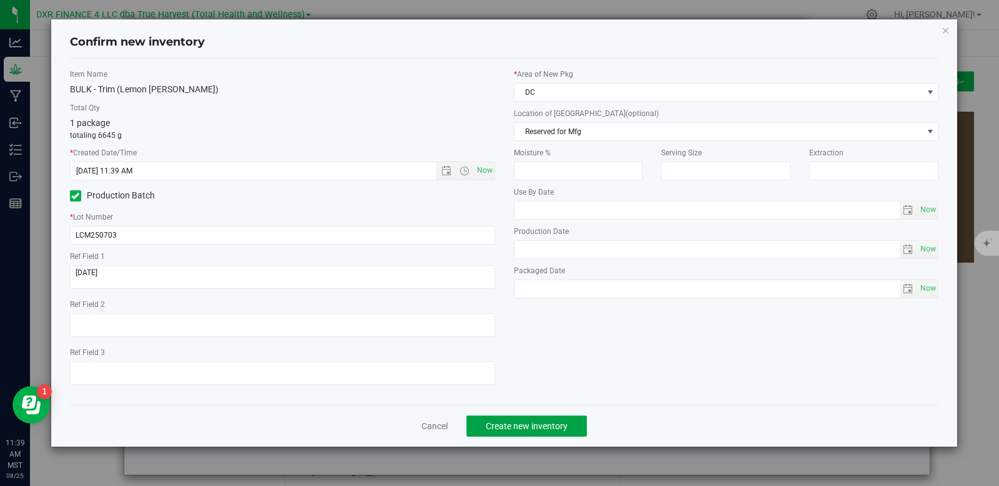
click at [516, 433] on button "Create new inventory" at bounding box center [526, 426] width 121 height 21
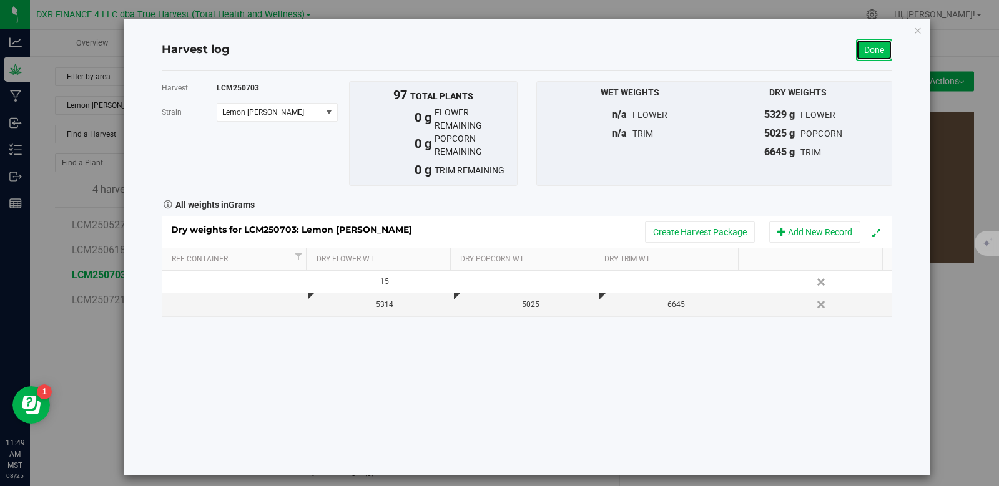
click at [874, 51] on link "Done" at bounding box center [874, 49] width 36 height 21
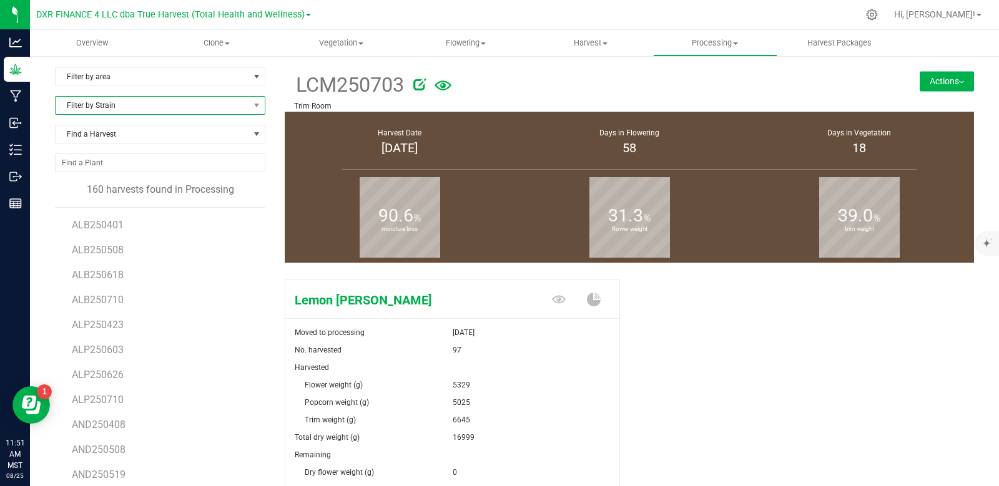
click at [149, 106] on span "Filter by Strain" at bounding box center [153, 105] width 194 height 17
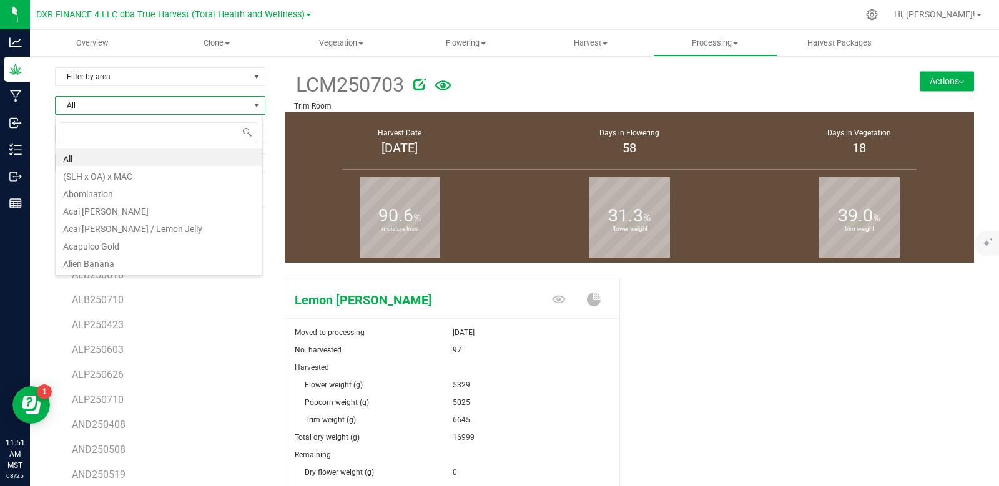
scroll to position [19, 209]
type input "cadilla"
click at [131, 160] on li "Cadillac Rainbows" at bounding box center [159, 157] width 207 height 17
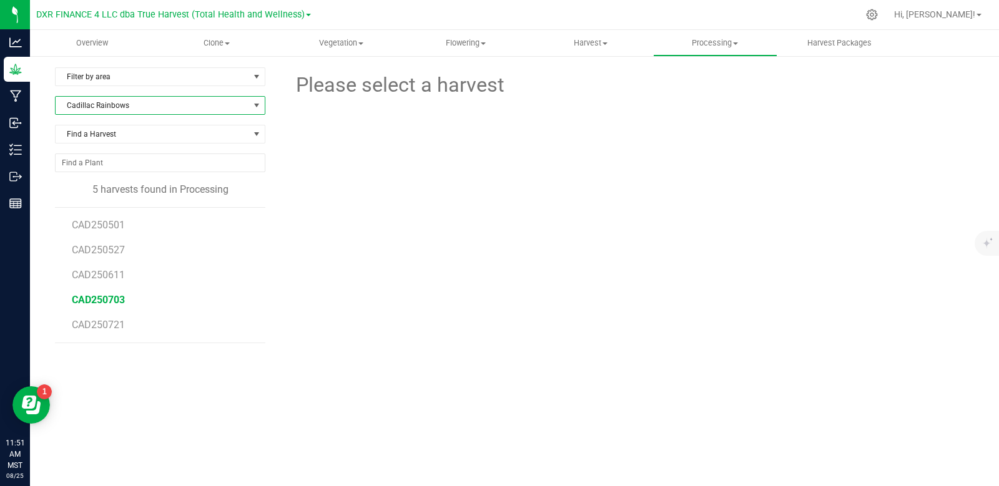
click at [121, 297] on span "CAD250703" at bounding box center [98, 300] width 53 height 12
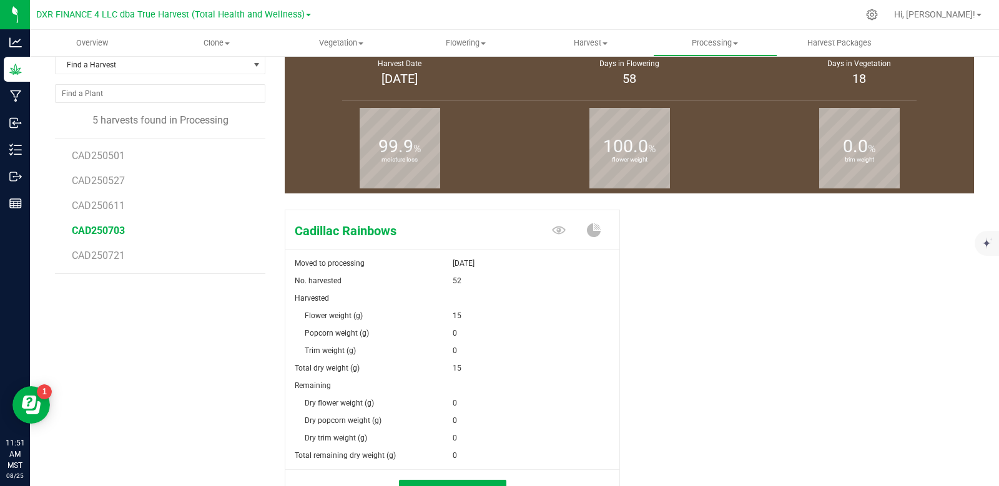
scroll to position [163, 0]
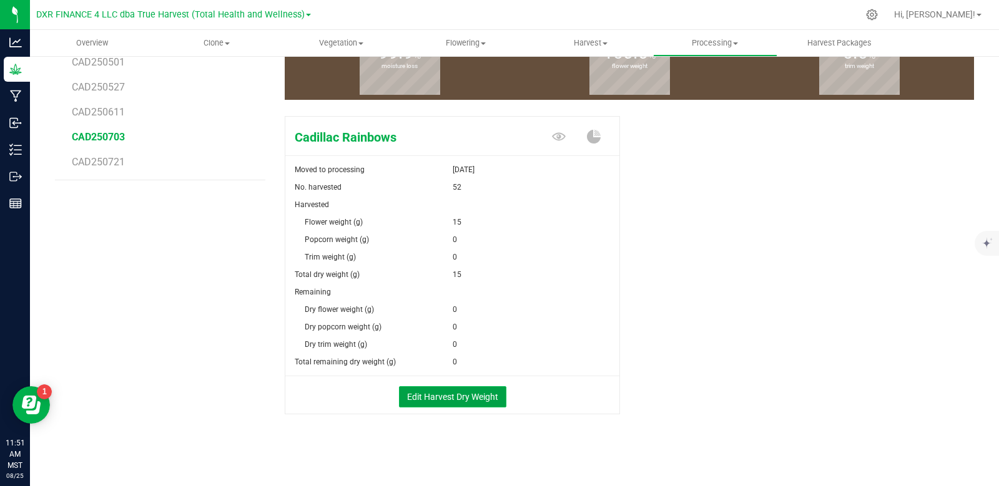
click at [480, 394] on button "Edit Harvest Dry Weight" at bounding box center [452, 397] width 107 height 21
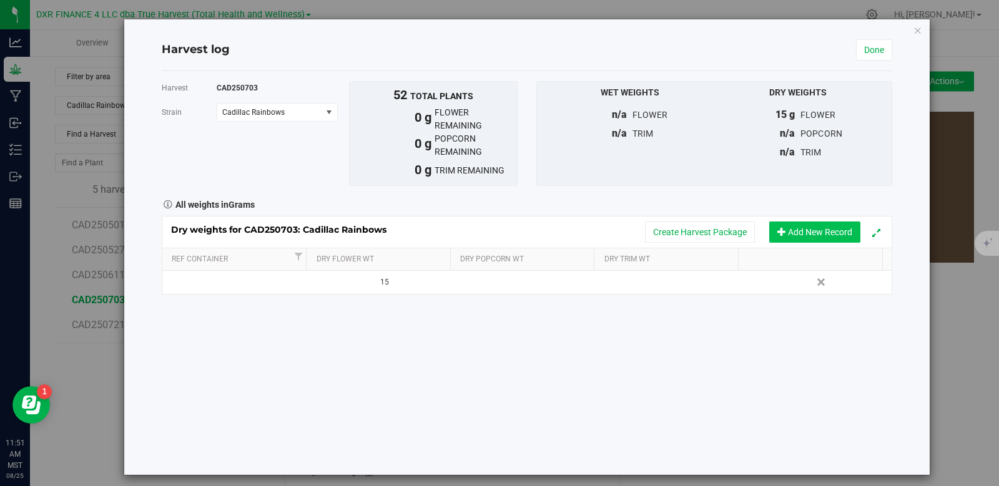
click at [777, 229] on span "Add New Record" at bounding box center [781, 231] width 9 height 9
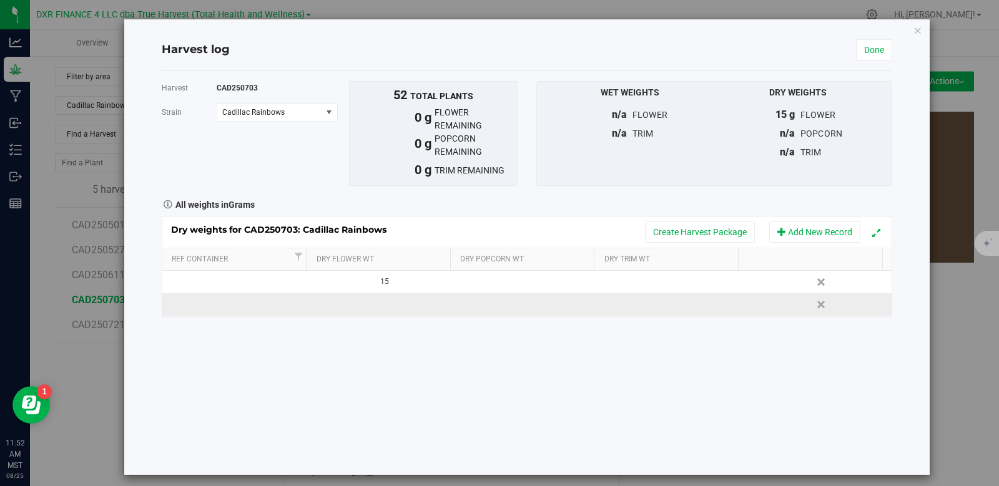
click at [383, 309] on td at bounding box center [381, 305] width 146 height 22
type input "5966"
type input "1356"
type input "6500"
click at [407, 375] on div "Harvest CAD250703 Strain Cadillac Rainbows Select strain Cadillac Rainbows To b…" at bounding box center [527, 273] width 731 height 404
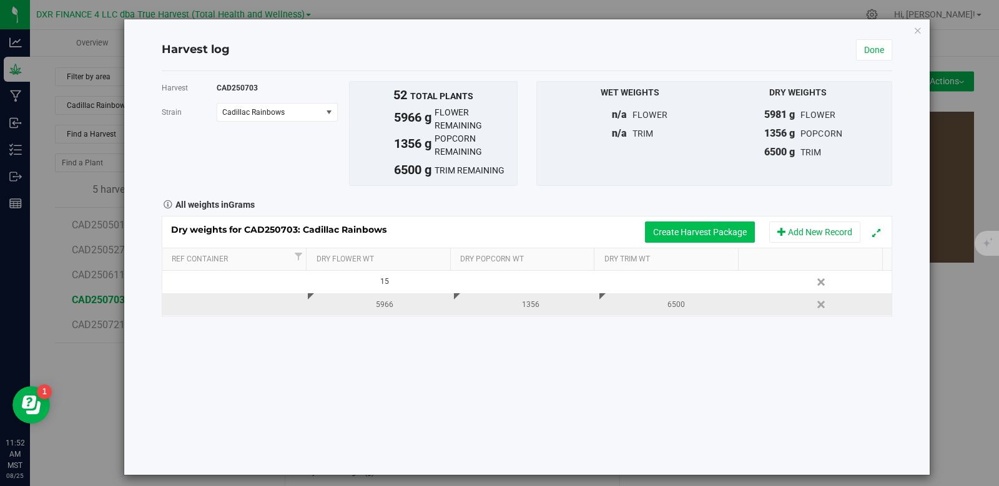
click at [696, 227] on button "Create Harvest Package" at bounding box center [700, 232] width 110 height 21
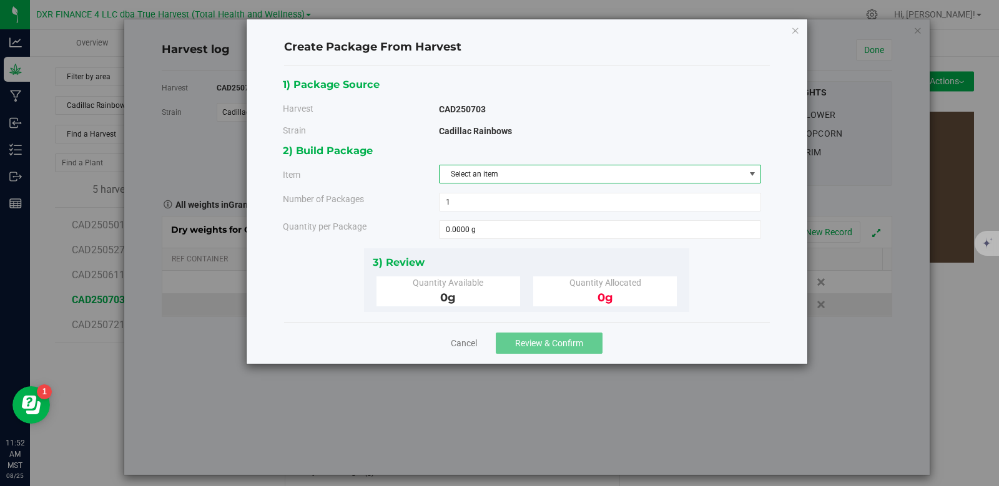
click at [472, 169] on span "Select an item" at bounding box center [592, 173] width 305 height 17
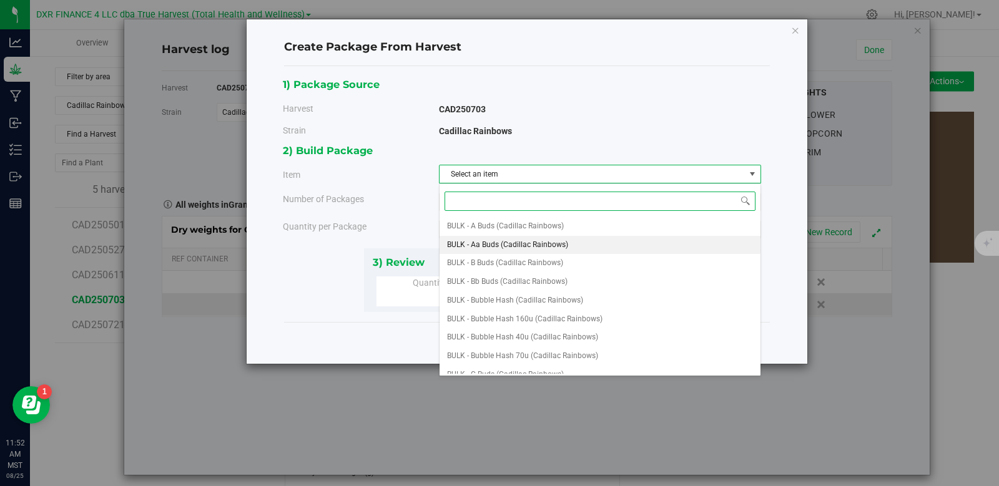
click at [488, 247] on span "BULK - Aa Buds (Cadillac Rainbows)" at bounding box center [507, 245] width 121 height 16
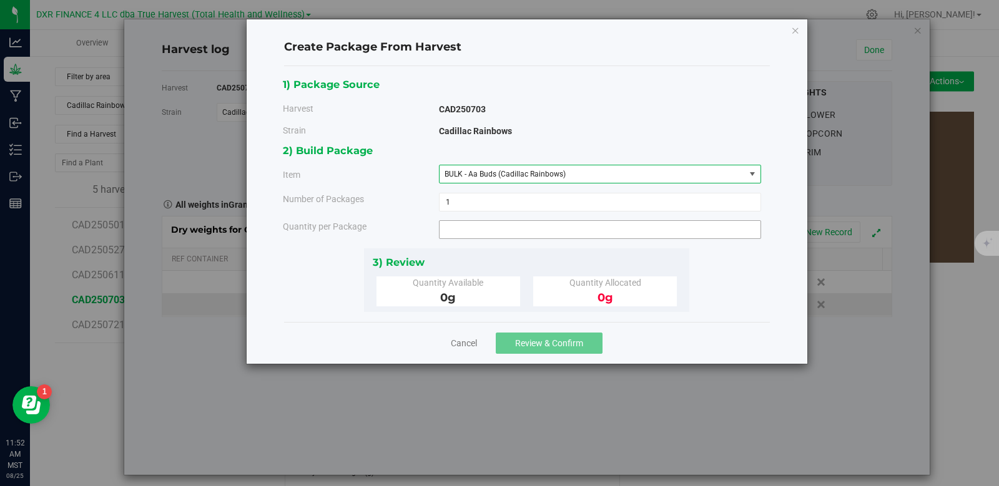
click at [464, 229] on span at bounding box center [600, 229] width 322 height 19
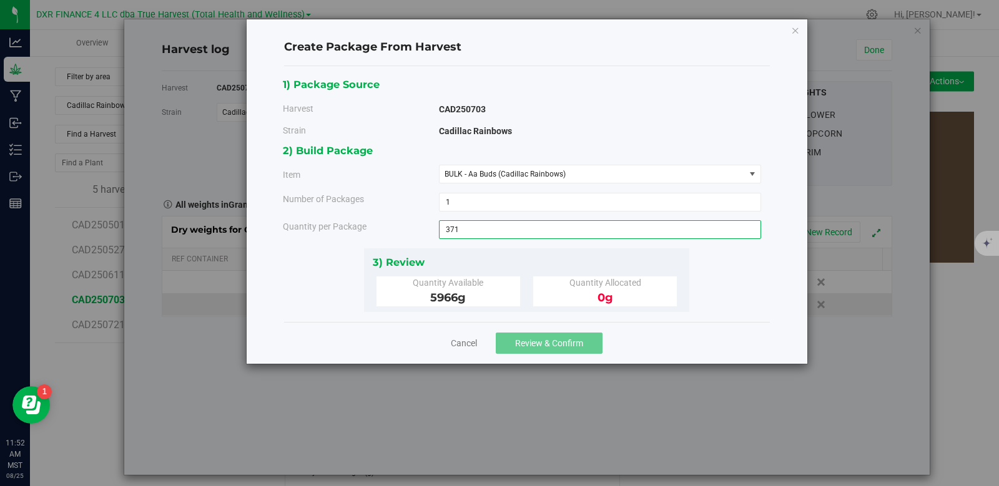
type input "3716"
type input "3716.0000 g"
click at [513, 339] on button "Review & Confirm" at bounding box center [549, 343] width 107 height 21
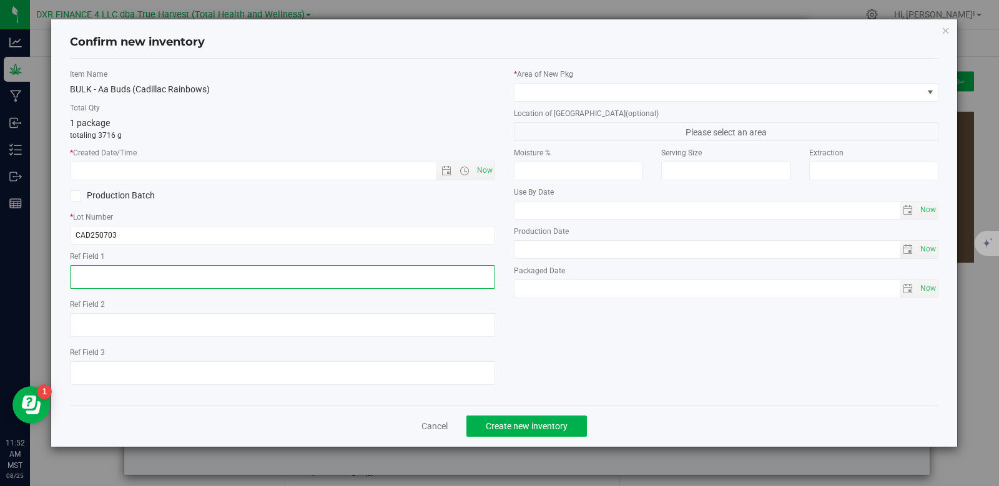
click at [120, 272] on textarea at bounding box center [282, 277] width 425 height 24
type textarea "[DATE]"
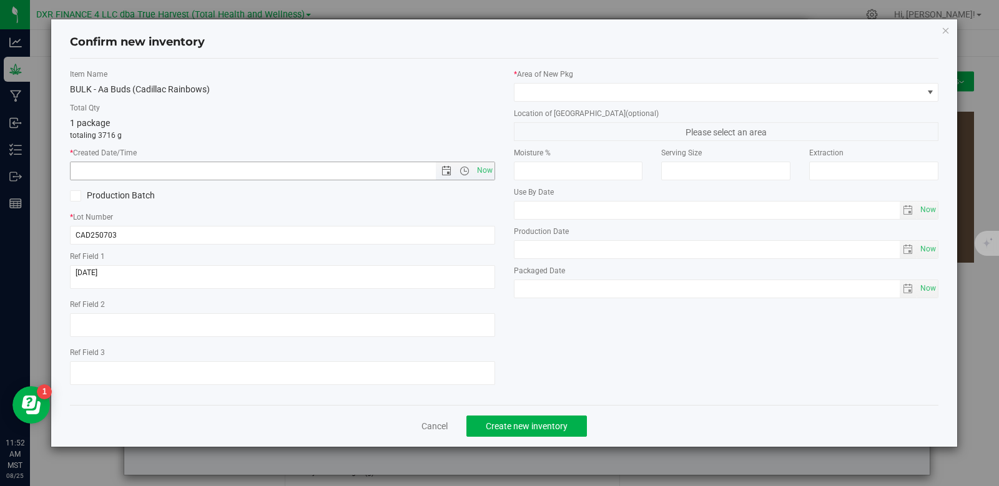
click at [160, 172] on input "text" at bounding box center [264, 170] width 387 height 17
paste input "[DATE]"
type input "7/3/2025 11:52 AM"
click at [73, 196] on icon at bounding box center [75, 196] width 8 height 0
click at [0, 0] on input "Production Batch" at bounding box center [0, 0] width 0 height 0
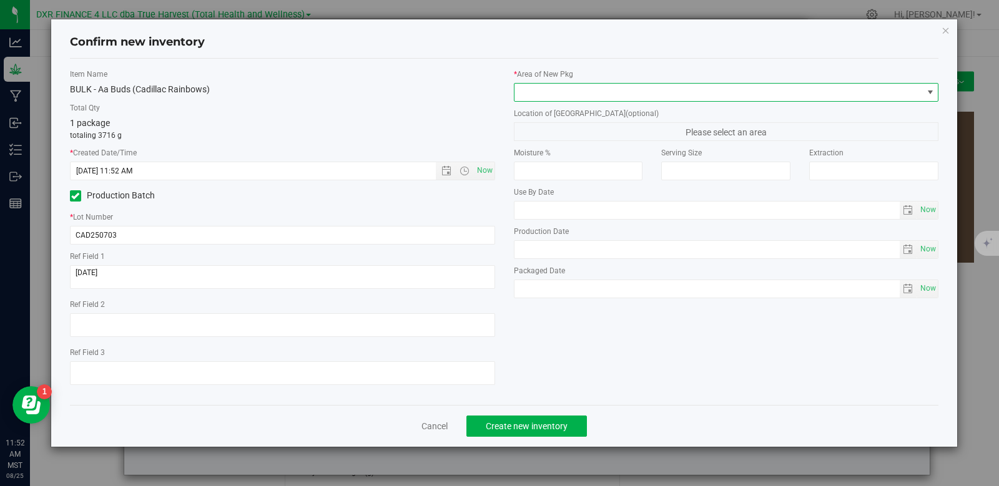
click at [546, 92] on span at bounding box center [719, 92] width 408 height 17
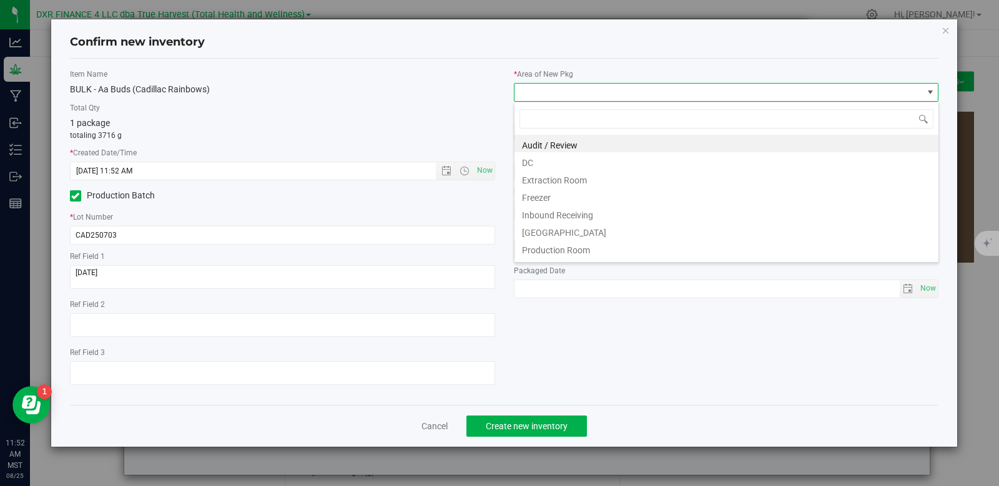
scroll to position [19, 425]
click at [543, 169] on li "DC" at bounding box center [727, 160] width 424 height 17
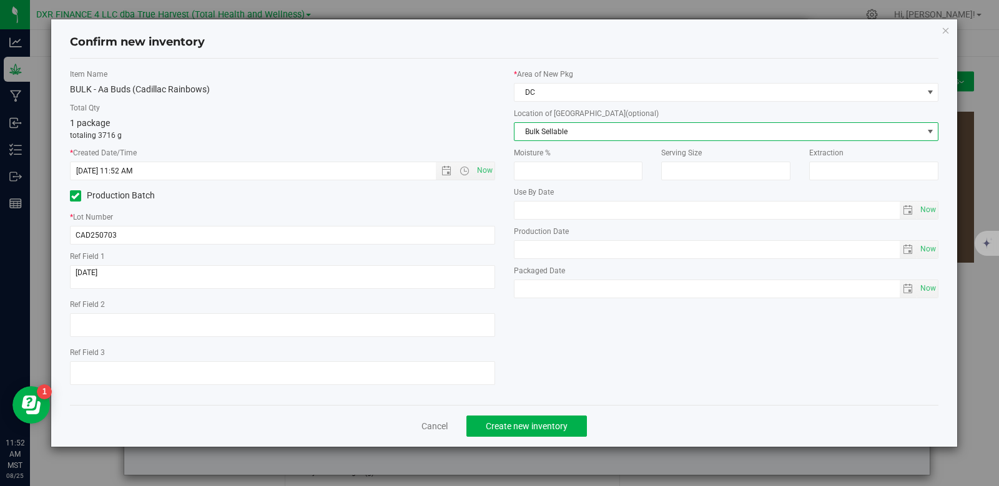
click at [548, 136] on span "Bulk Sellable" at bounding box center [719, 131] width 408 height 17
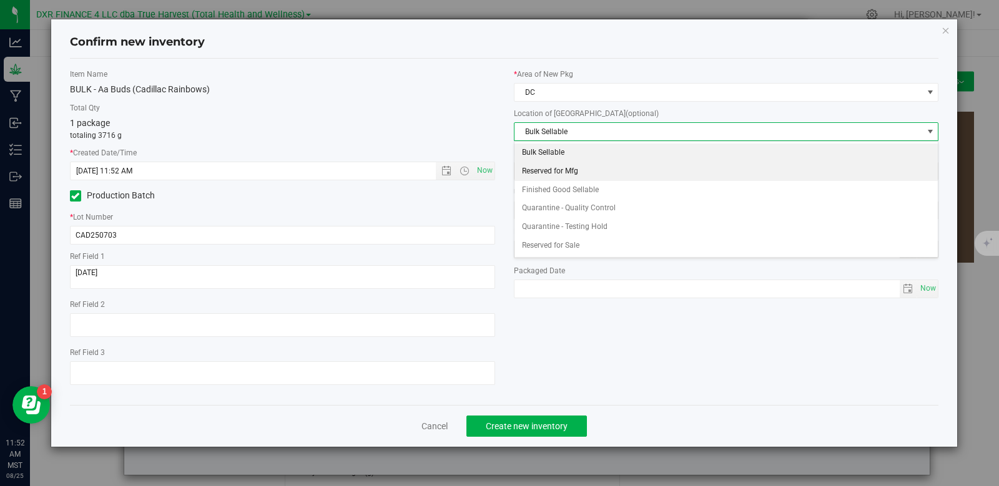
click at [553, 171] on li "Reserved for Mfg" at bounding box center [727, 171] width 424 height 19
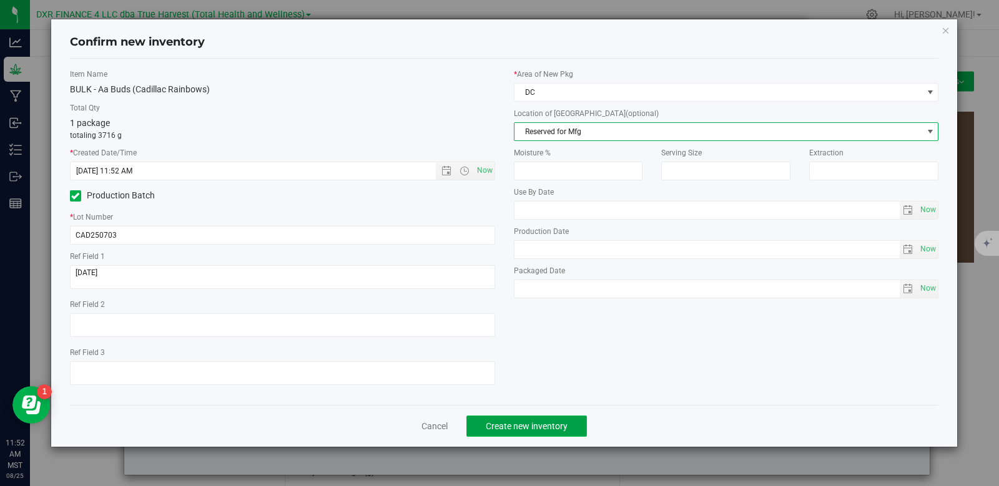
click at [543, 428] on span "Create new inventory" at bounding box center [527, 427] width 82 height 10
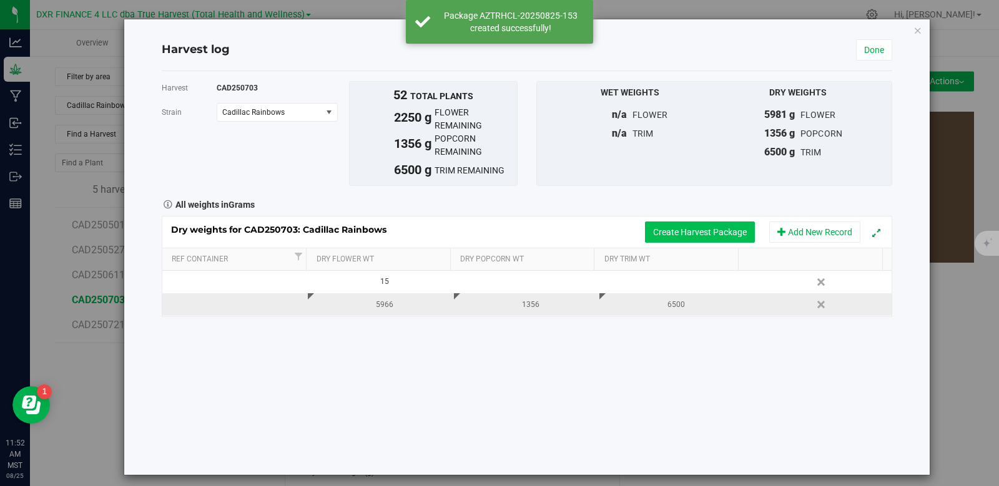
click at [711, 235] on button "Create Harvest Package" at bounding box center [700, 232] width 110 height 21
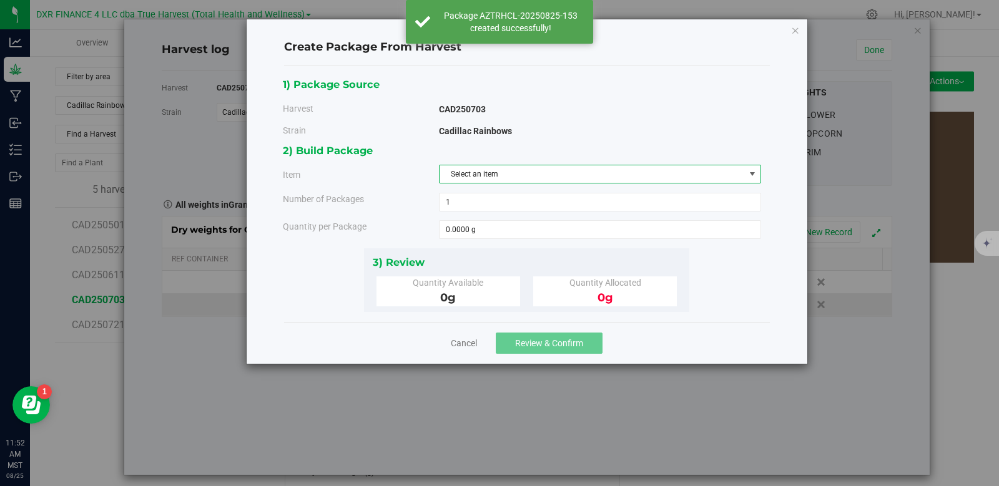
click at [492, 178] on span "Select an item" at bounding box center [592, 173] width 305 height 17
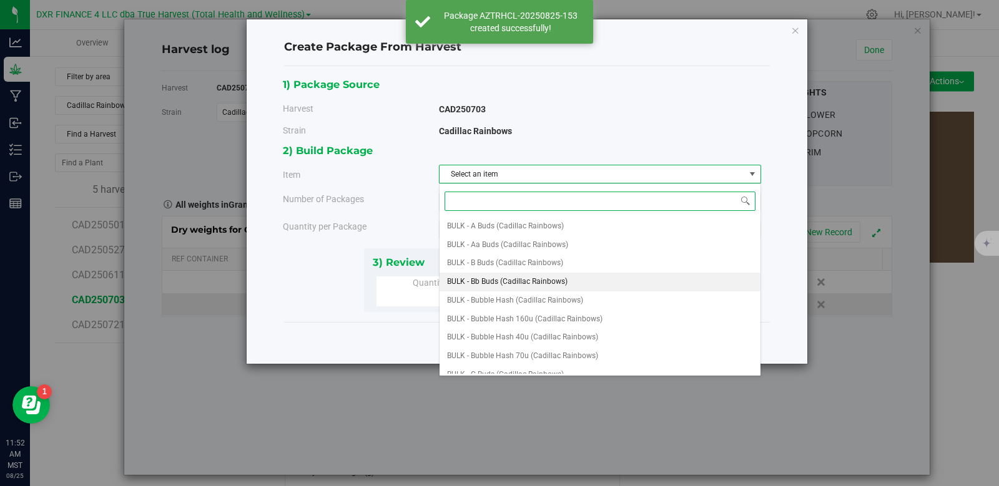
click at [484, 283] on span "BULK - Bb Buds (Cadillac Rainbows)" at bounding box center [507, 282] width 121 height 16
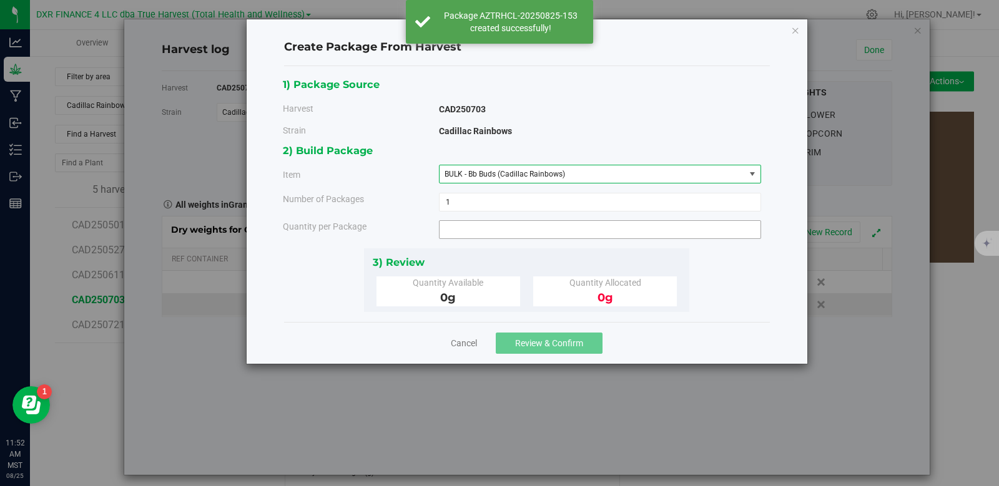
click at [468, 230] on span at bounding box center [600, 229] width 322 height 19
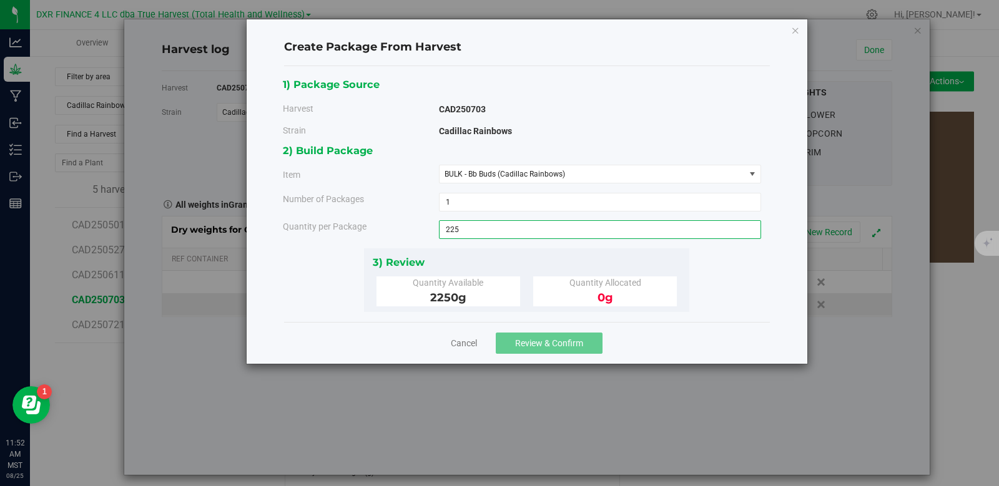
type input "2250"
type input "2250.0000 g"
click at [535, 343] on span "Review & Confirm" at bounding box center [549, 343] width 68 height 10
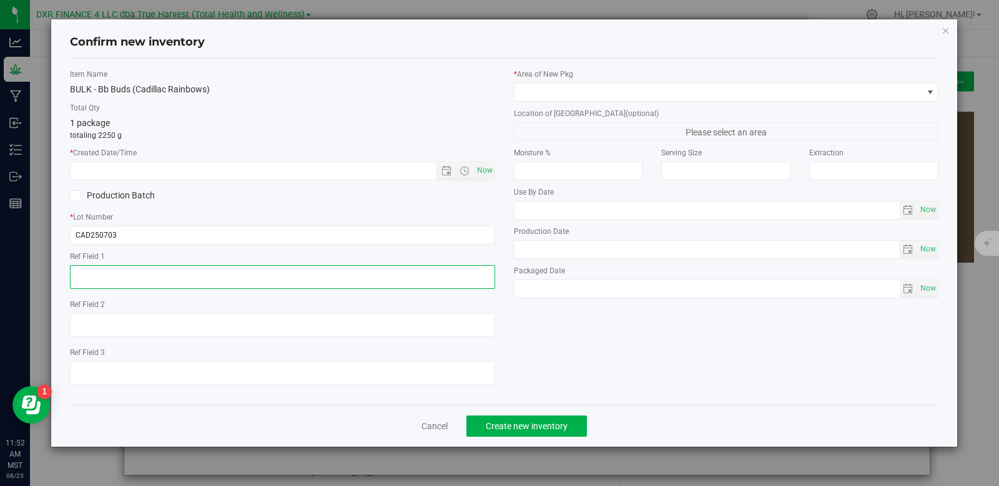
click at [183, 274] on textarea at bounding box center [282, 277] width 425 height 24
paste textarea "[DATE]"
type textarea "[DATE]"
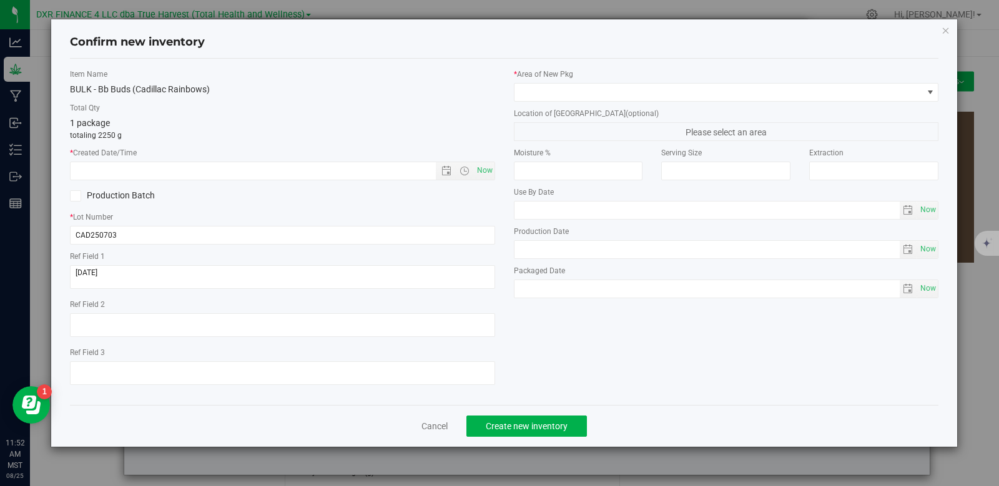
drag, startPoint x: 185, startPoint y: 254, endPoint x: 189, endPoint y: 221, distance: 33.2
click at [189, 229] on div "Item Name BULK - Bb Buds (Cadillac Rainbows) Total Qty 1 package totaling 2250 …" at bounding box center [283, 232] width 444 height 327
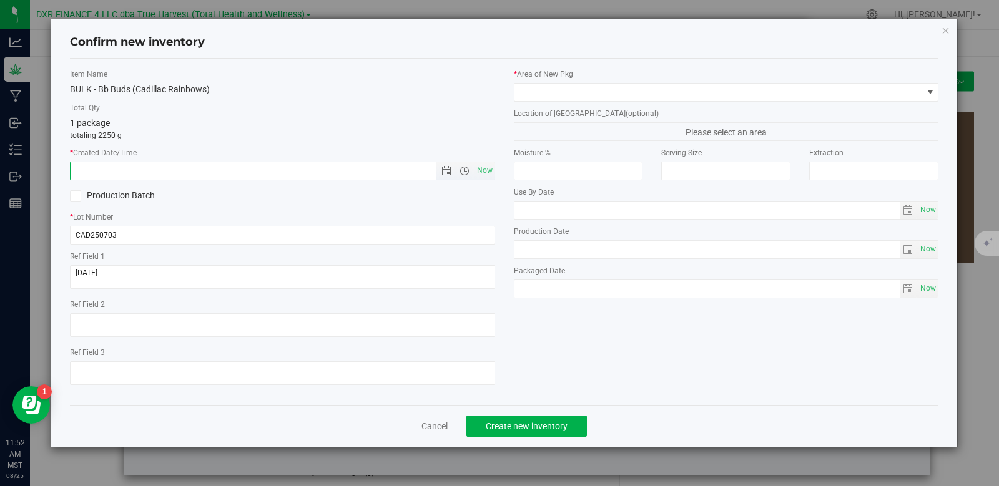
click at [169, 167] on input "text" at bounding box center [264, 170] width 387 height 17
paste input "[DATE]"
type input "7/3/2025 11:52 AM"
click at [77, 196] on icon at bounding box center [75, 196] width 8 height 0
click at [0, 0] on input "Production Batch" at bounding box center [0, 0] width 0 height 0
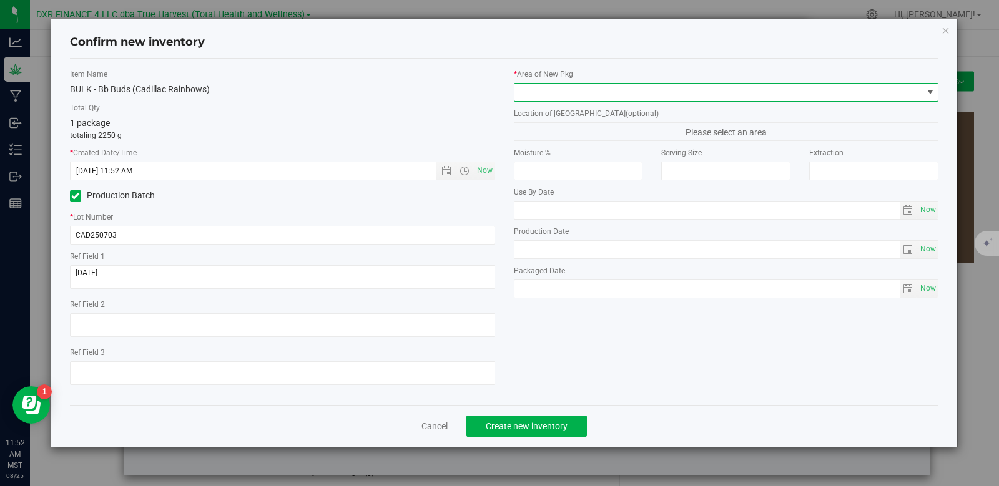
click at [602, 89] on span at bounding box center [719, 92] width 408 height 17
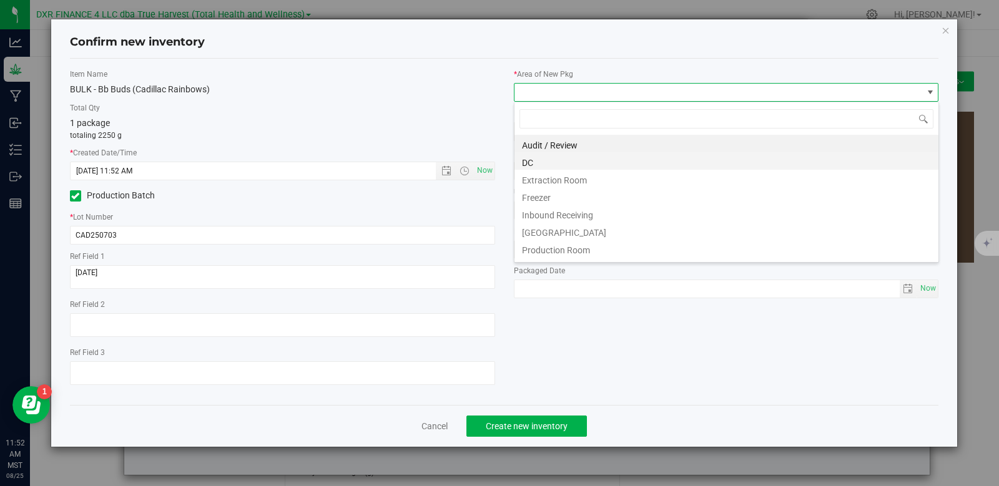
click at [535, 160] on li "DC" at bounding box center [727, 160] width 424 height 17
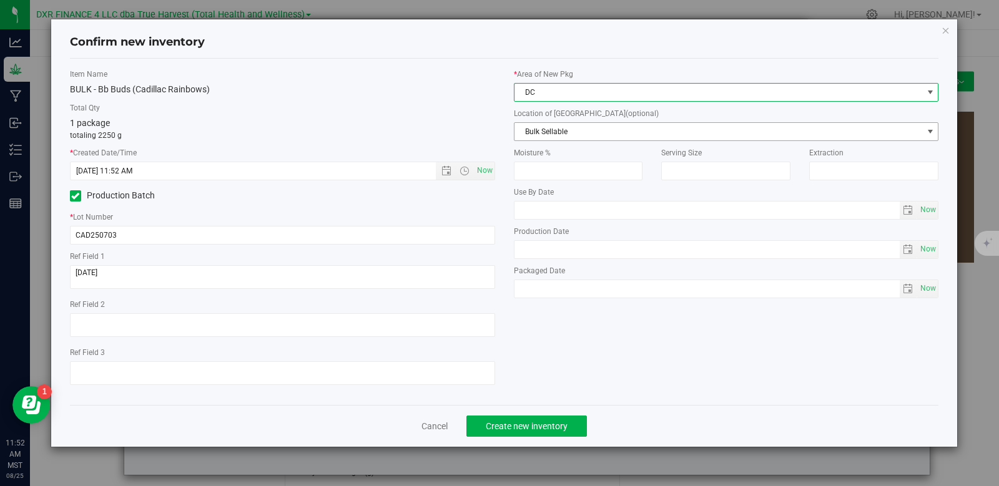
click at [551, 132] on span "Bulk Sellable" at bounding box center [719, 131] width 408 height 17
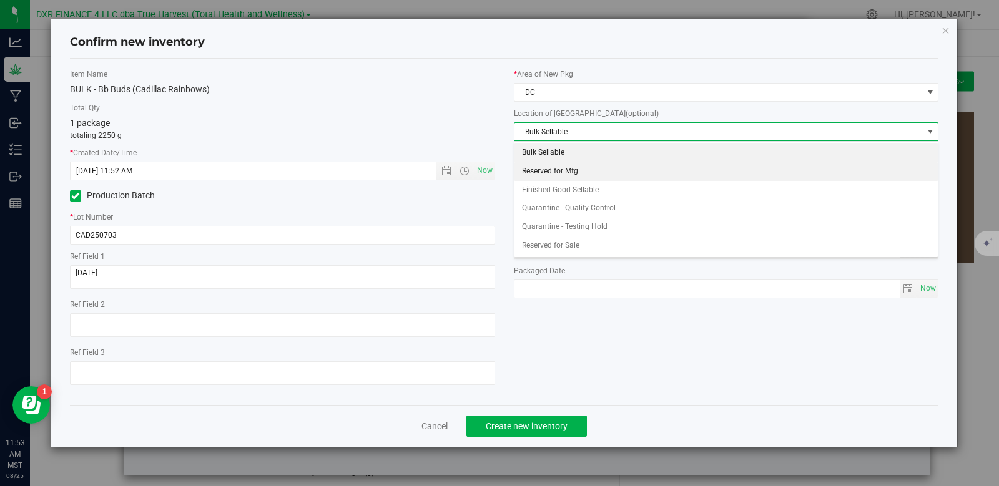
click at [546, 173] on li "Reserved for Mfg" at bounding box center [727, 171] width 424 height 19
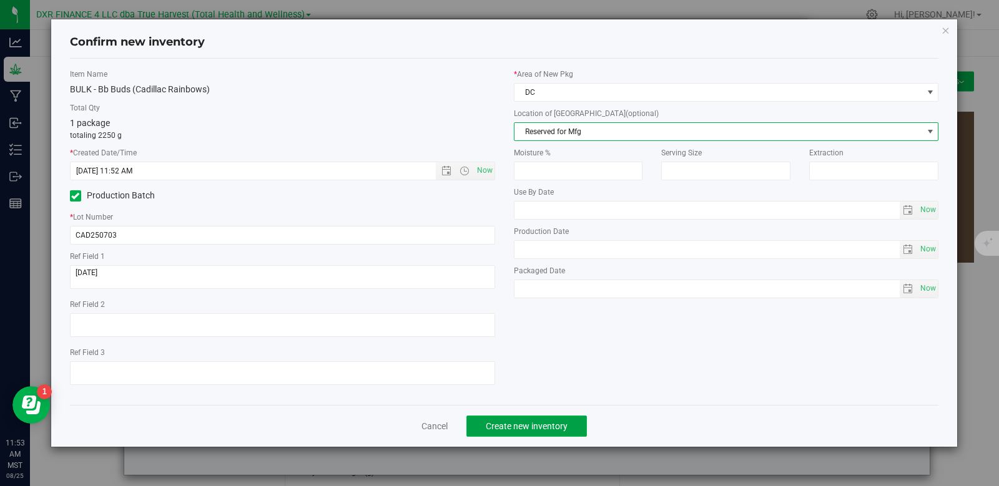
click at [521, 427] on span "Create new inventory" at bounding box center [527, 427] width 82 height 10
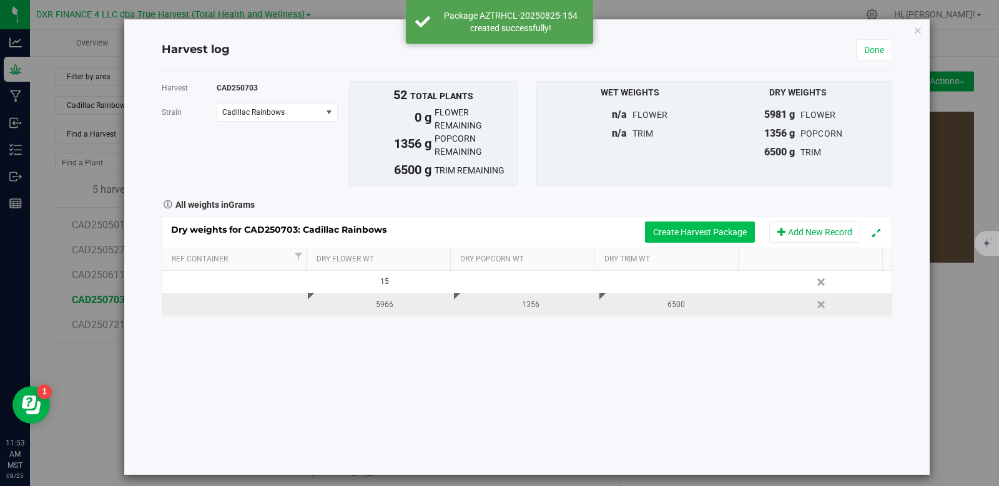
click at [659, 232] on button "Create Harvest Package" at bounding box center [700, 232] width 110 height 21
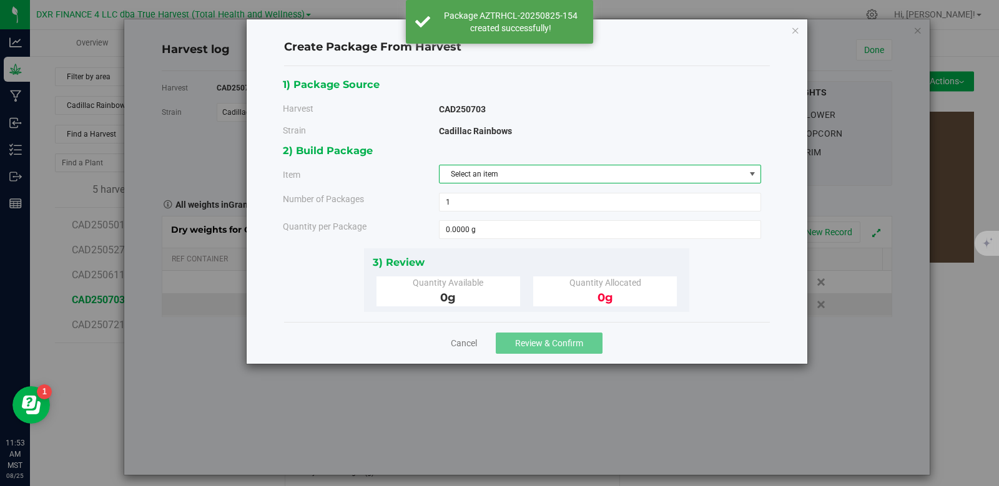
click at [526, 175] on span "Select an item" at bounding box center [592, 173] width 305 height 17
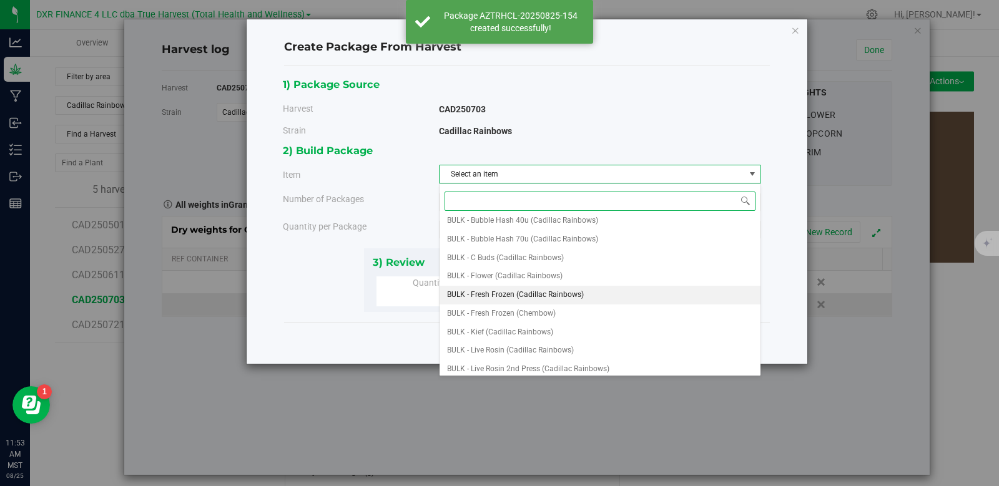
scroll to position [125, 0]
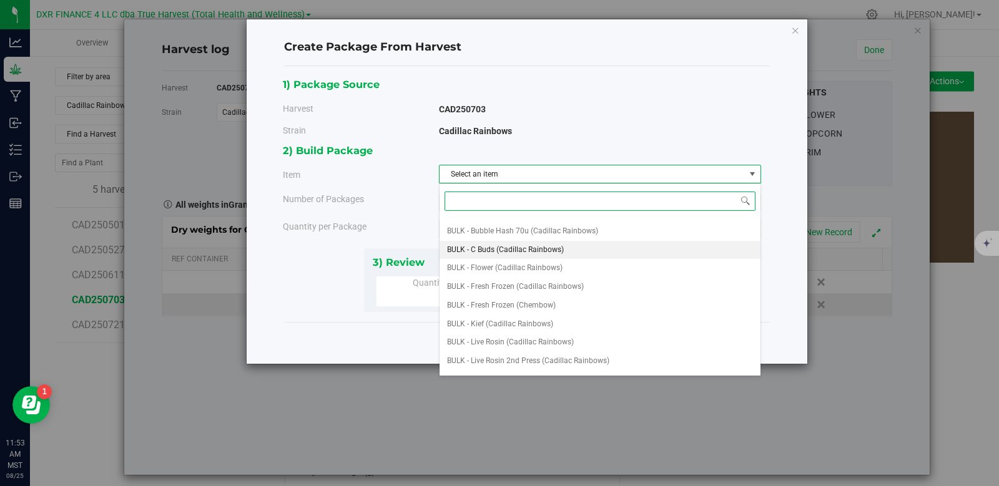
click at [515, 251] on span "BULK - C Buds (Cadillac Rainbows)" at bounding box center [505, 250] width 117 height 16
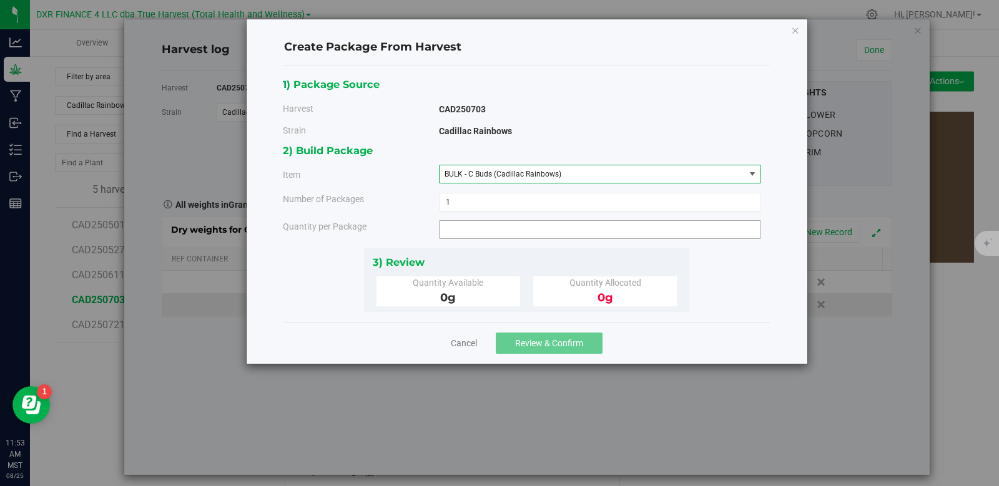
click at [488, 234] on span at bounding box center [600, 229] width 322 height 19
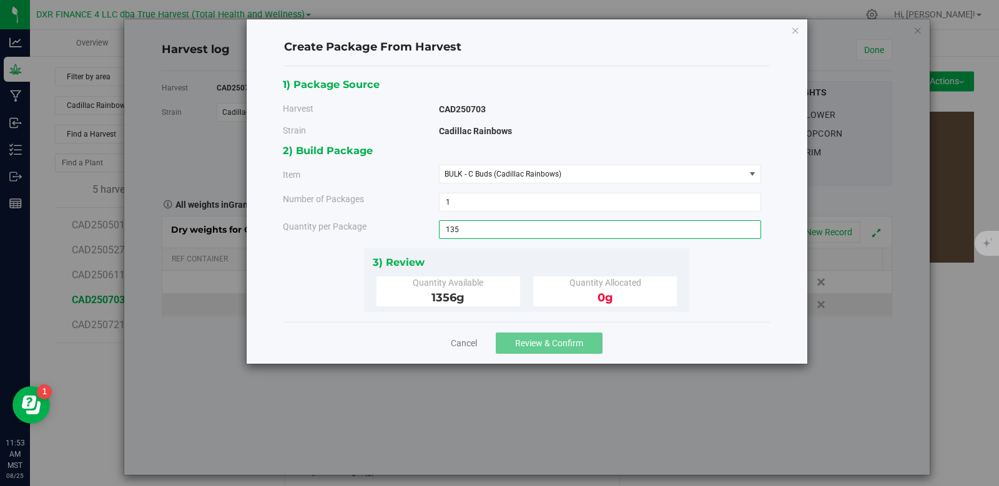
type input "1356"
type input "1356.0000 g"
click at [550, 352] on button "Review & Confirm" at bounding box center [549, 343] width 107 height 21
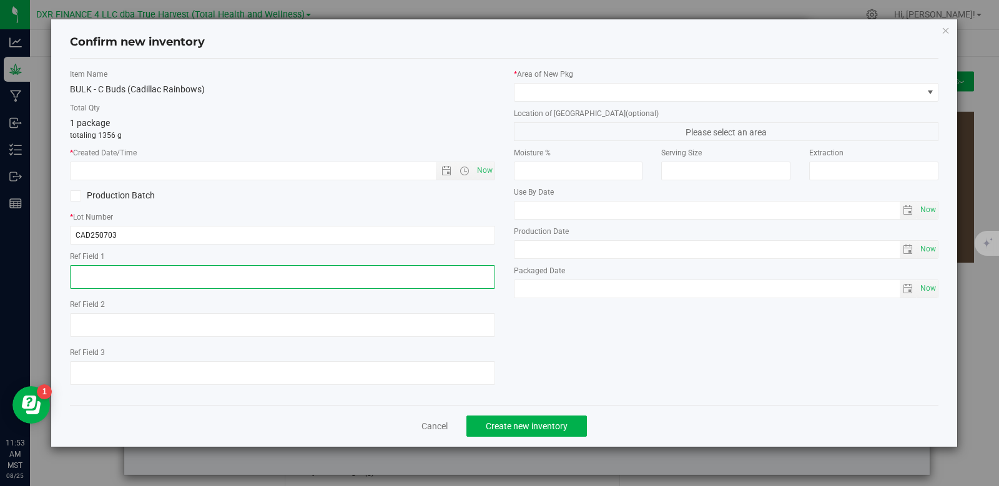
click at [179, 275] on textarea at bounding box center [282, 277] width 425 height 24
paste textarea "[DATE]"
type textarea "[DATE]"
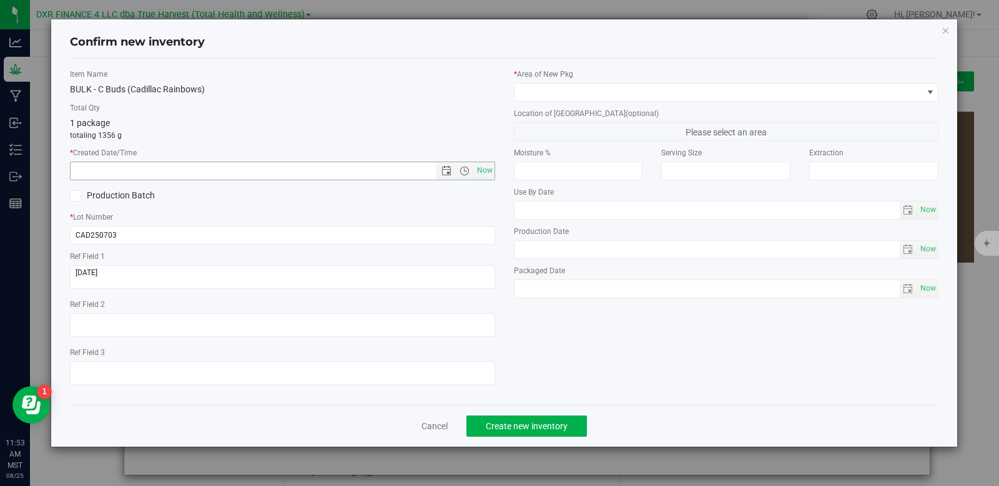
drag, startPoint x: 210, startPoint y: 198, endPoint x: 220, endPoint y: 175, distance: 24.4
click at [220, 175] on div "Item Name BULK - C Buds (Cadillac Rainbows) Total Qty 1 package totaling 1356 g…" at bounding box center [283, 232] width 444 height 327
click at [220, 175] on input "text" at bounding box center [264, 170] width 387 height 17
paste input "[DATE]"
type input "7/3/2025 11:53 AM"
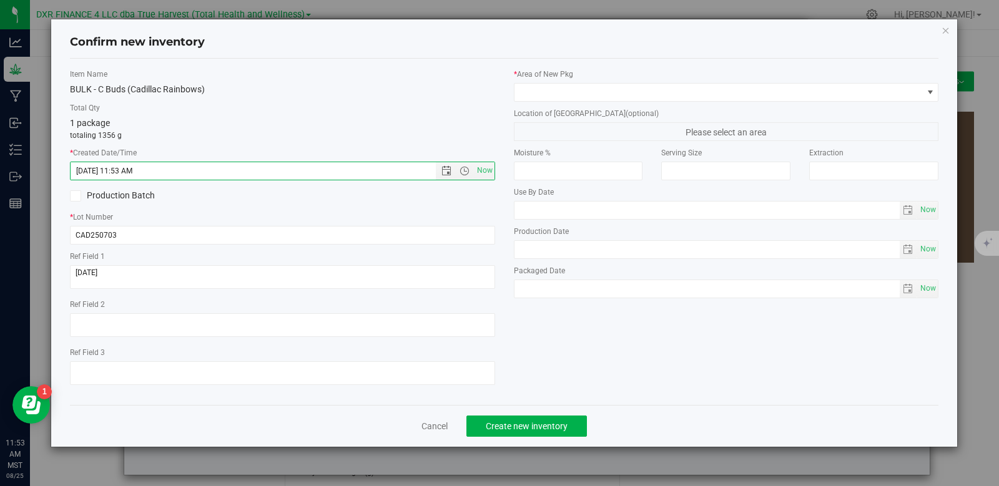
click at [81, 196] on label "Production Batch" at bounding box center [171, 195] width 203 height 13
click at [0, 0] on input "Production Batch" at bounding box center [0, 0] width 0 height 0
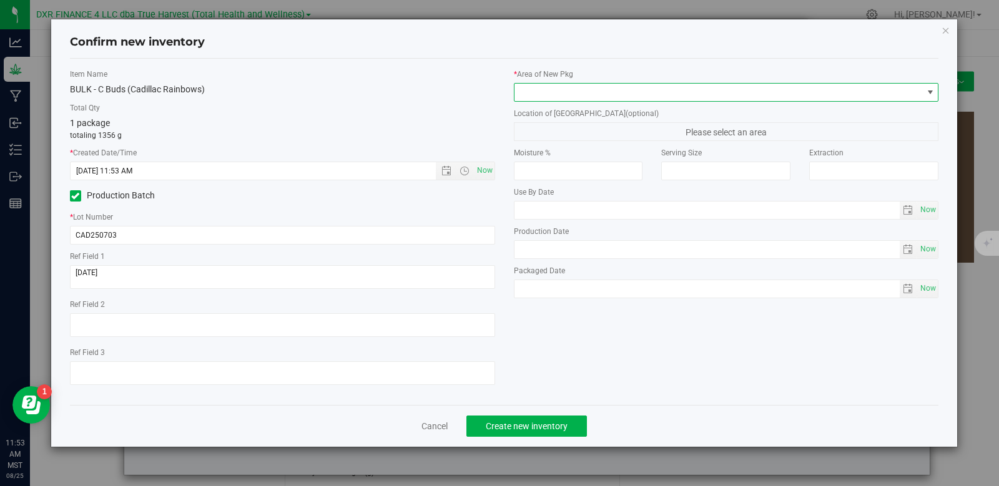
click at [516, 92] on span at bounding box center [719, 92] width 408 height 17
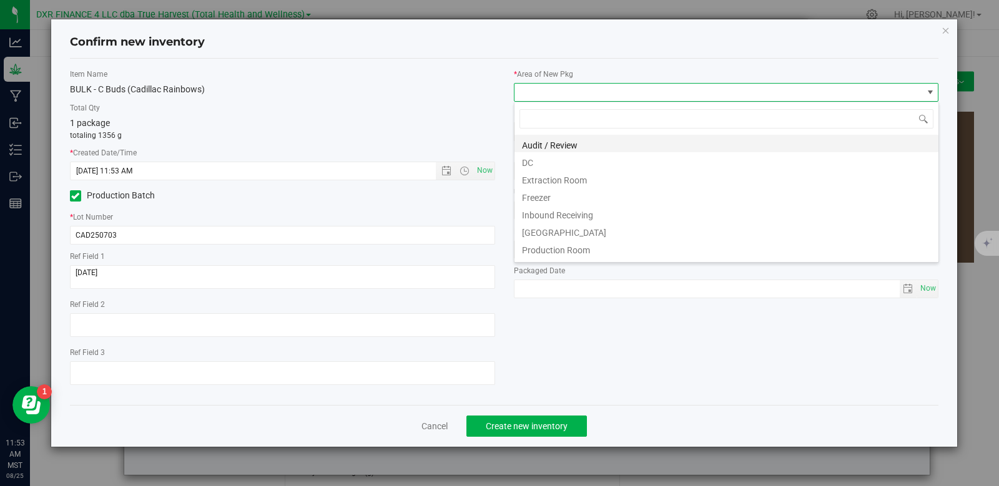
scroll to position [19, 425]
click at [532, 167] on li "DC" at bounding box center [727, 160] width 424 height 17
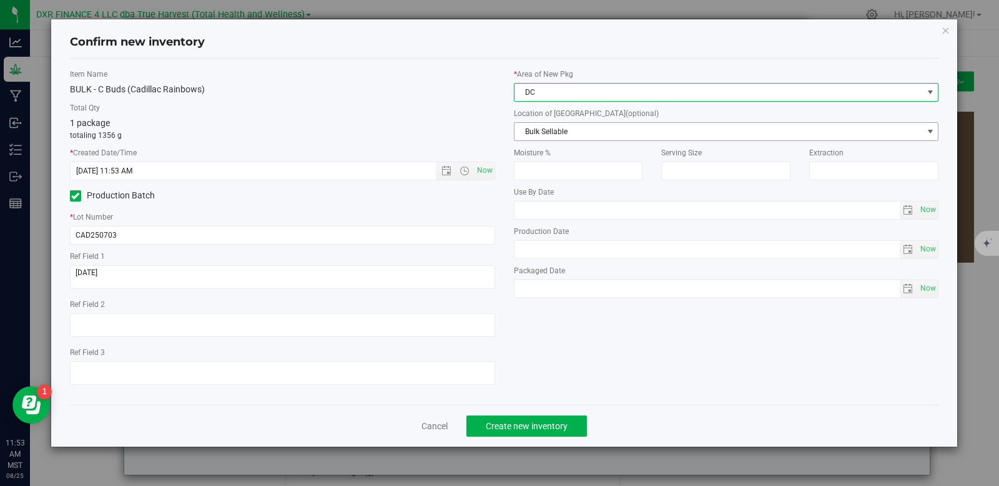
click at [542, 135] on span "Bulk Sellable" at bounding box center [719, 131] width 408 height 17
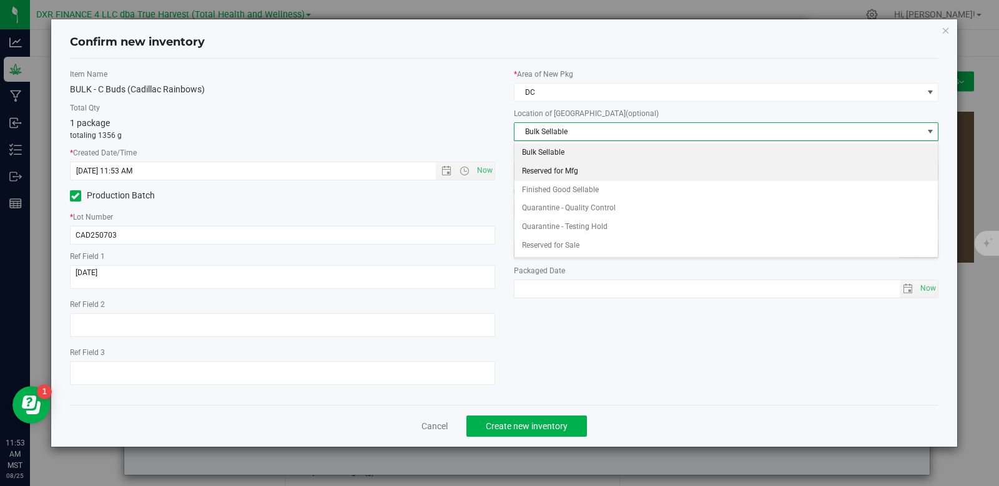
click at [550, 172] on li "Reserved for Mfg" at bounding box center [727, 171] width 424 height 19
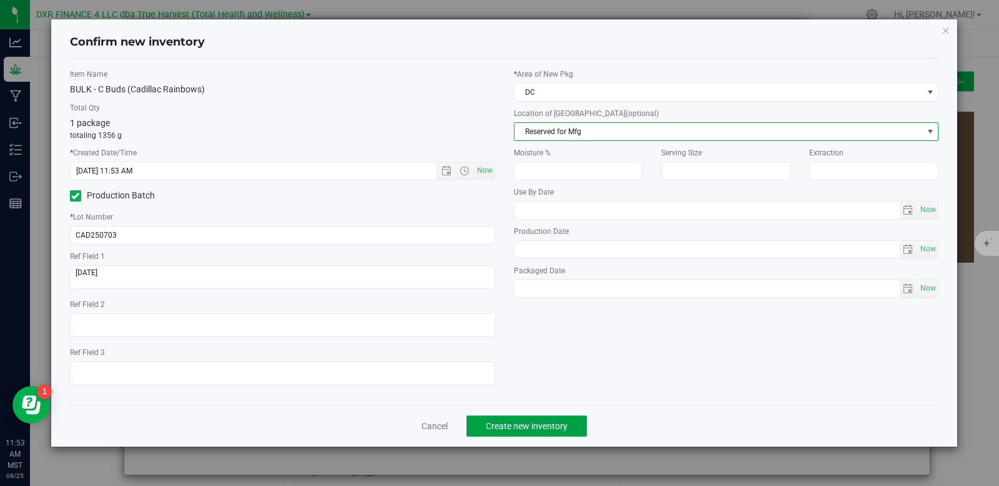
click at [540, 428] on span "Create new inventory" at bounding box center [527, 427] width 82 height 10
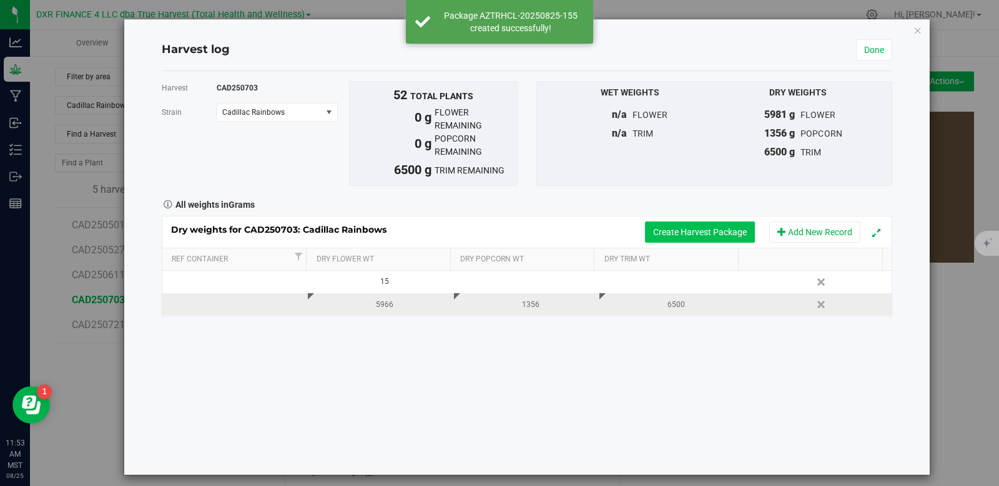
click at [670, 228] on button "Create Harvest Package" at bounding box center [700, 232] width 110 height 21
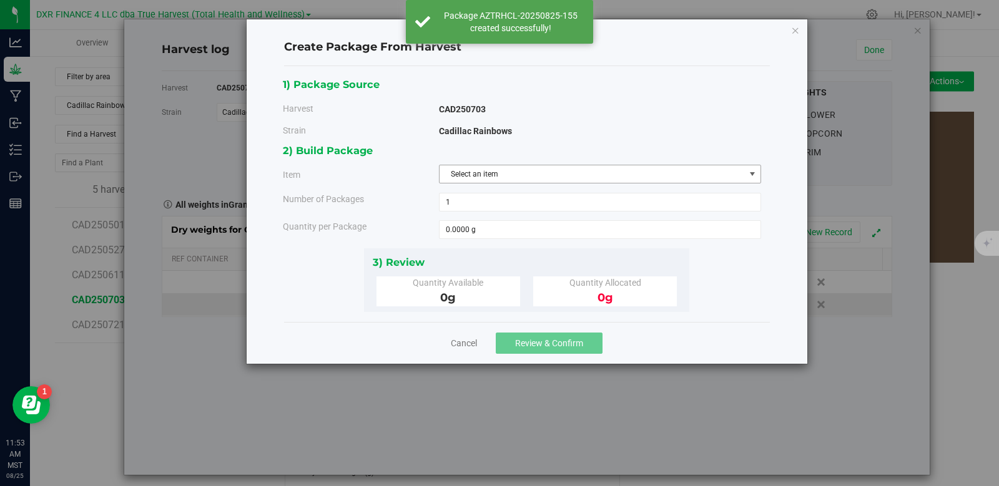
click at [524, 165] on span "Select an item" at bounding box center [592, 173] width 305 height 17
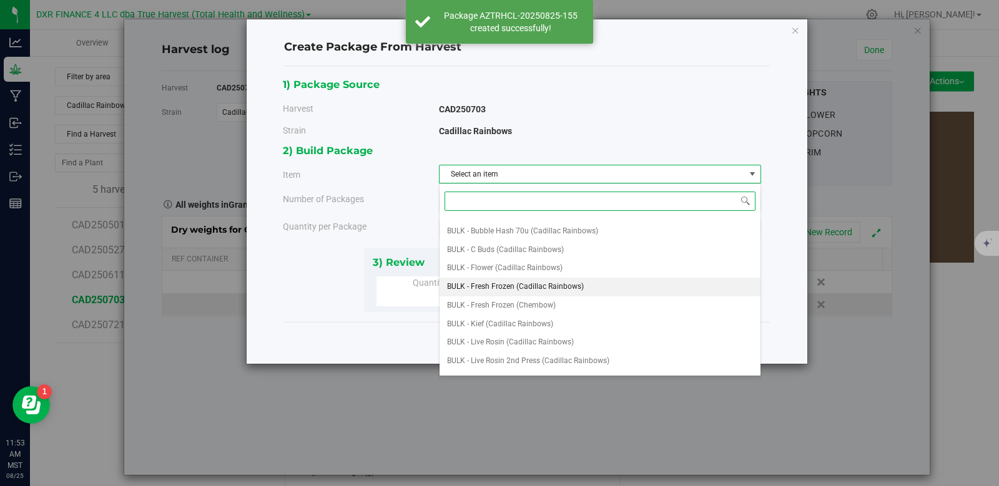
scroll to position [187, 0]
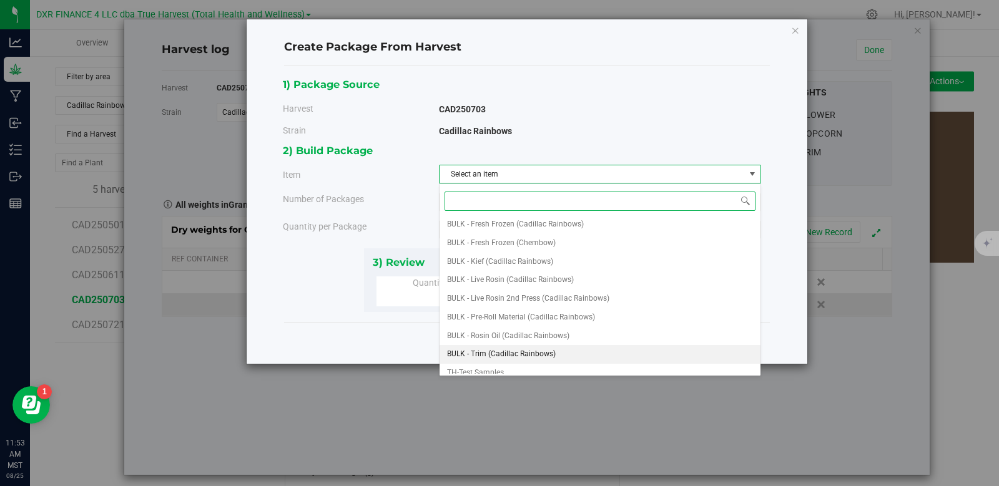
click at [515, 352] on span "BULK - Trim (Cadillac Rainbows)" at bounding box center [501, 355] width 109 height 16
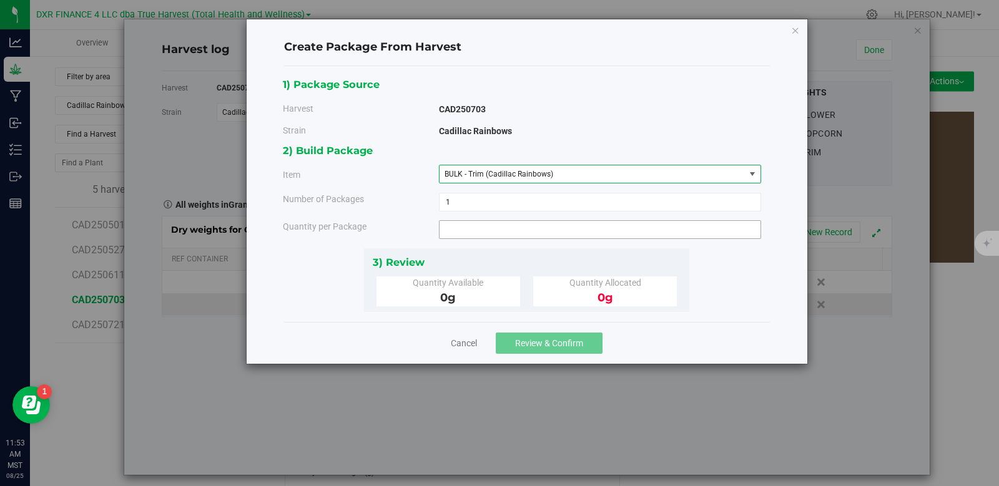
click at [492, 225] on span at bounding box center [600, 229] width 322 height 19
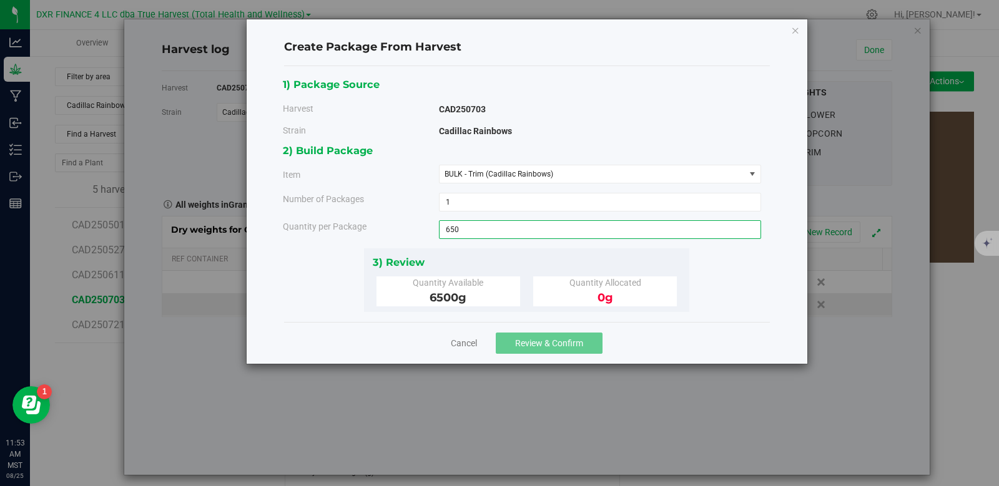
type input "6500"
type input "6500.0000 g"
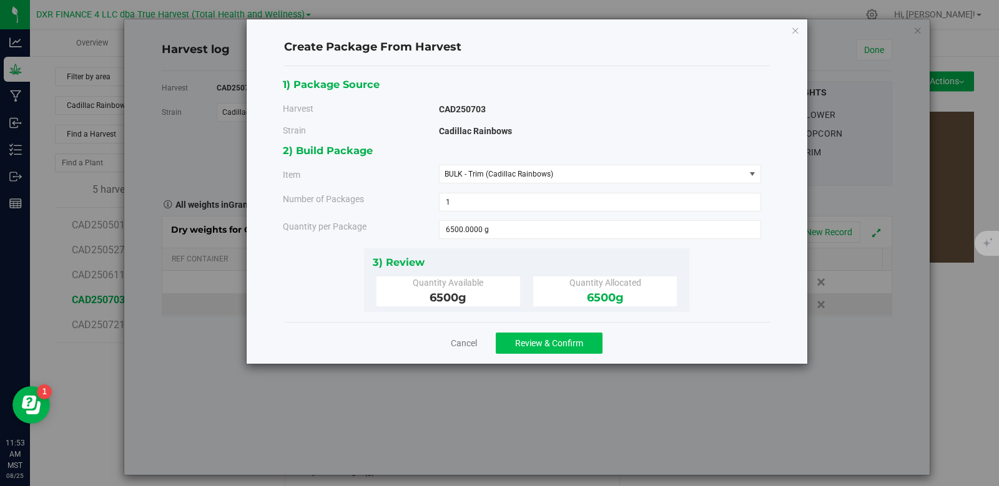
click at [531, 338] on button "Review & Confirm" at bounding box center [549, 343] width 107 height 21
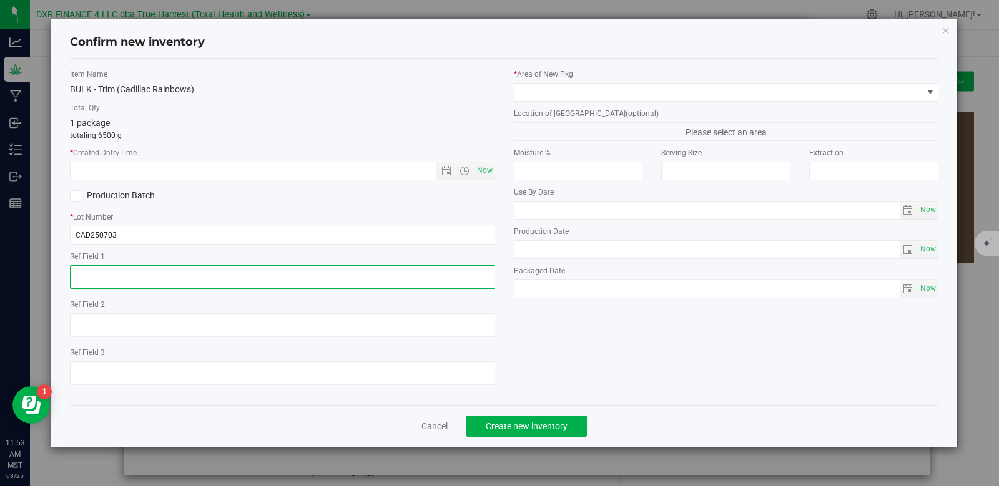
click at [119, 277] on textarea at bounding box center [282, 277] width 425 height 24
paste textarea "[DATE]"
type textarea "[DATE]"
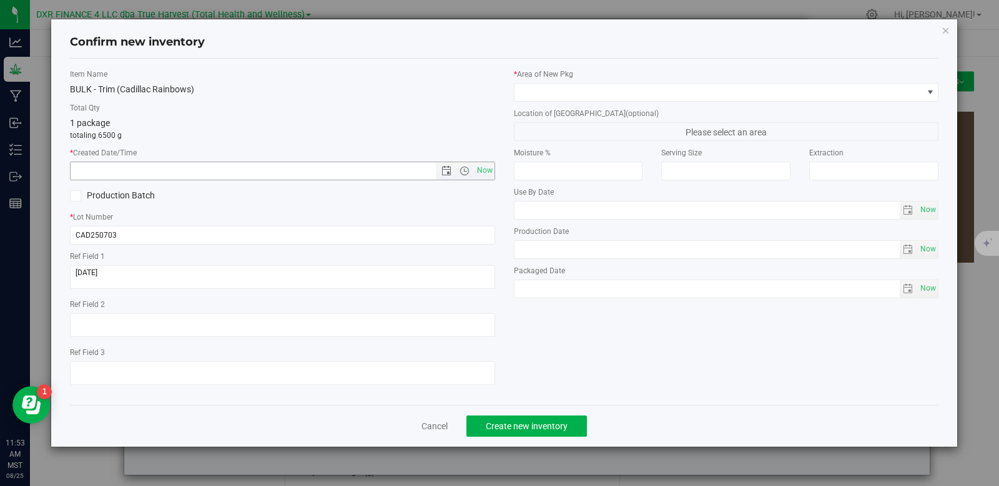
click at [132, 170] on input "text" at bounding box center [264, 170] width 387 height 17
paste input "[DATE]"
type input "7/3/2025 11:53 AM"
click at [130, 193] on label "Production Batch" at bounding box center [171, 195] width 203 height 13
click at [0, 0] on input "Production Batch" at bounding box center [0, 0] width 0 height 0
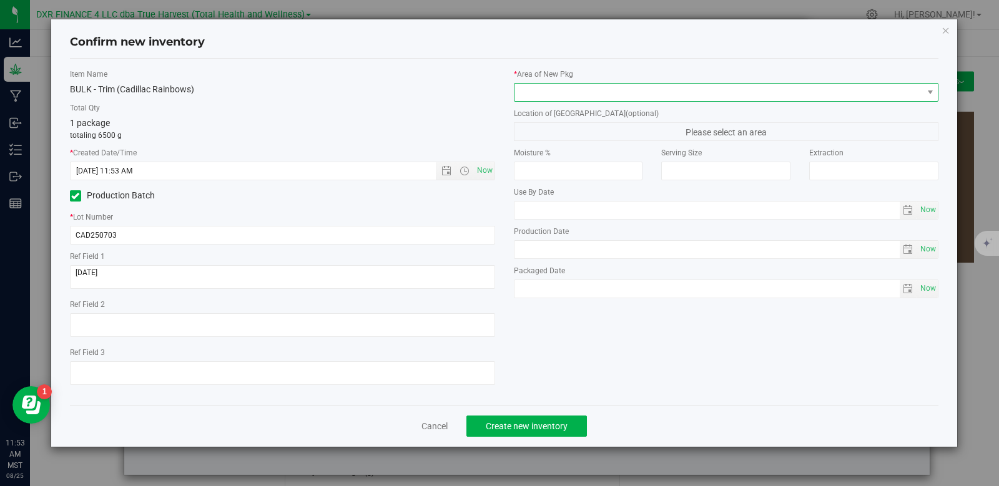
click at [644, 100] on span at bounding box center [719, 92] width 408 height 17
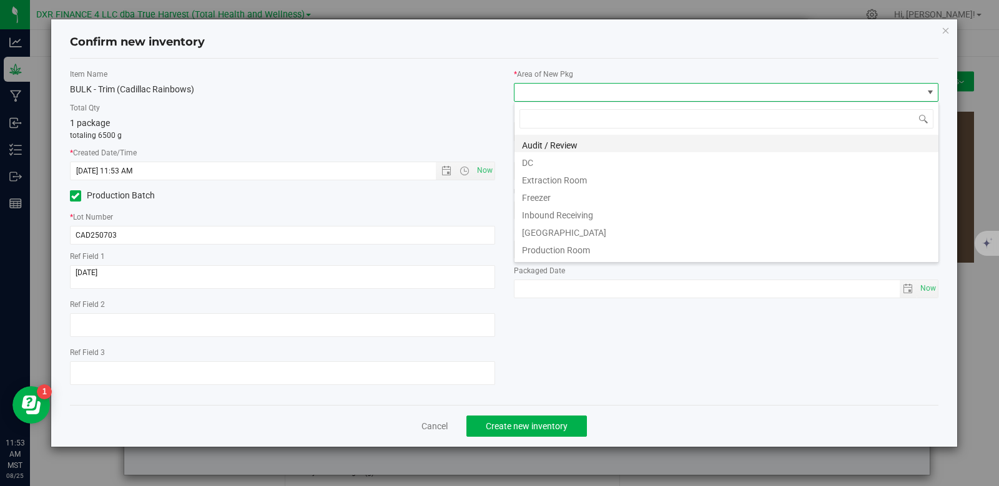
scroll to position [19, 425]
click at [583, 161] on li "DC" at bounding box center [727, 160] width 424 height 17
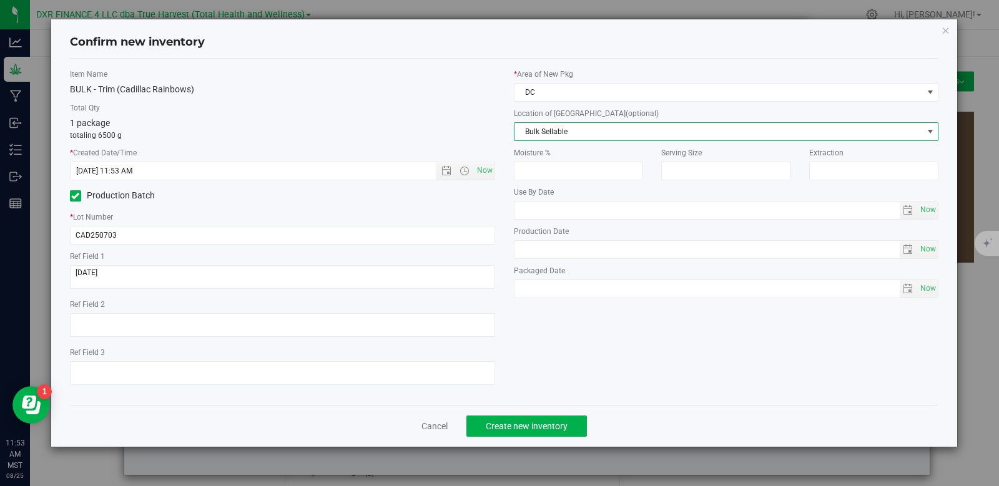
click at [578, 129] on span "Bulk Sellable" at bounding box center [719, 131] width 408 height 17
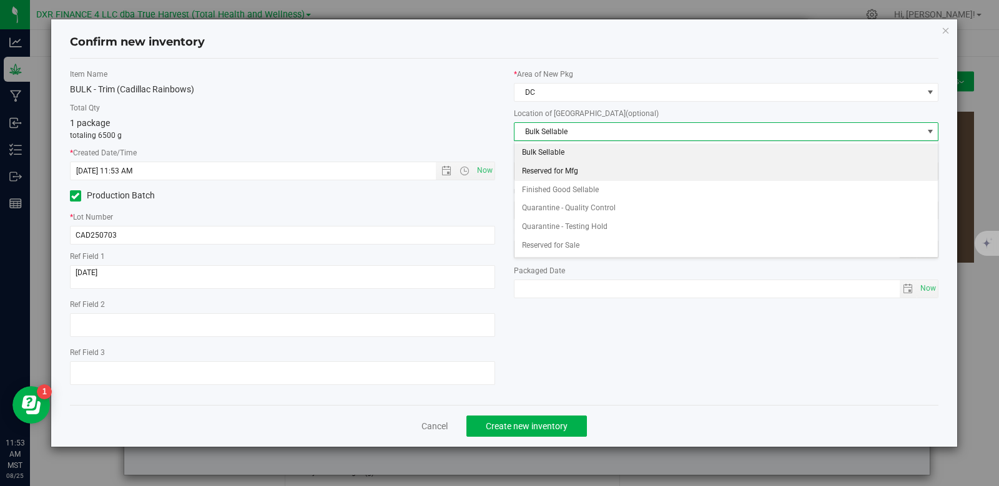
click at [572, 170] on li "Reserved for Mfg" at bounding box center [727, 171] width 424 height 19
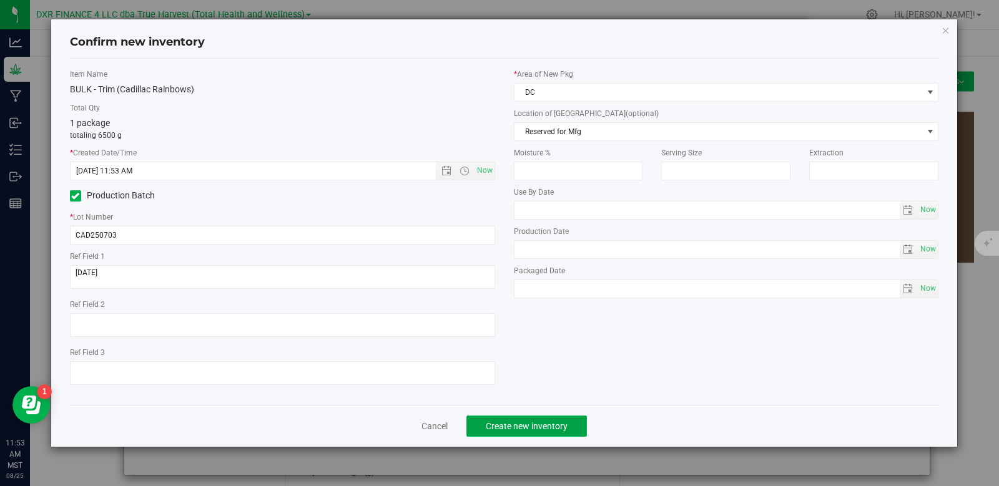
click at [545, 427] on span "Create new inventory" at bounding box center [527, 427] width 82 height 10
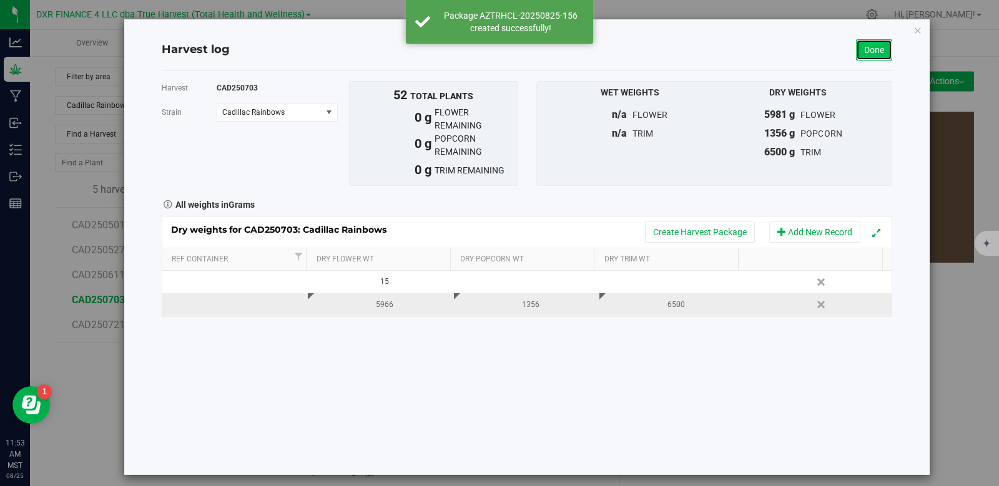
click at [862, 45] on link "Done" at bounding box center [874, 49] width 36 height 21
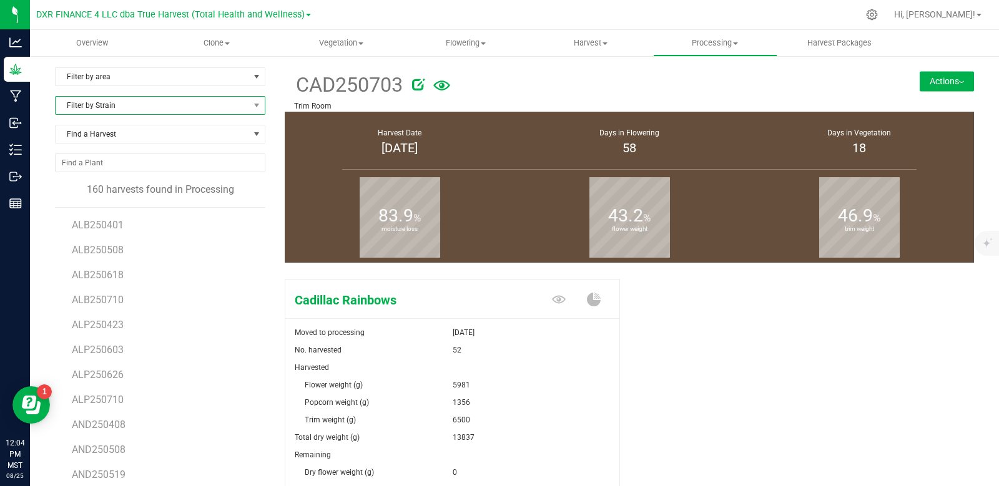
click at [124, 106] on span "Filter by Strain" at bounding box center [153, 105] width 194 height 17
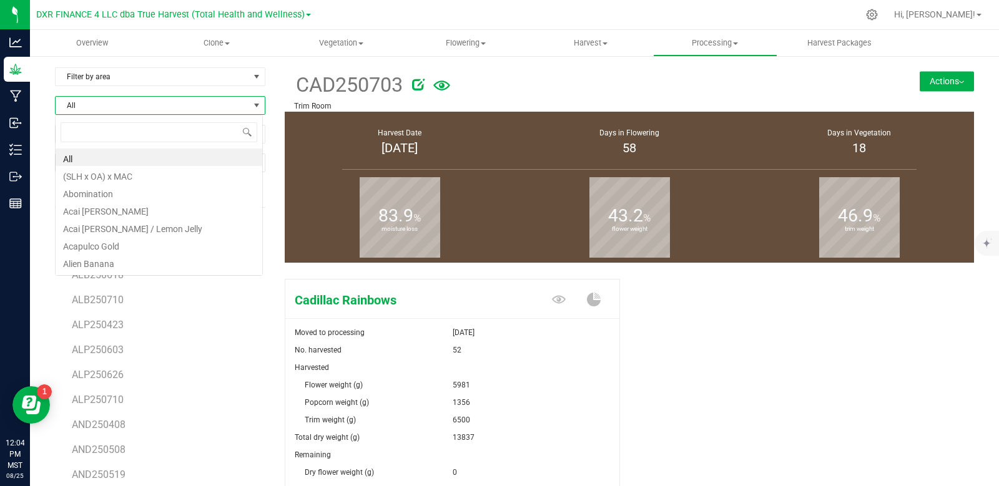
scroll to position [19, 209]
type input "pineapple"
click at [123, 159] on li "Pineapple Bang" at bounding box center [159, 157] width 207 height 17
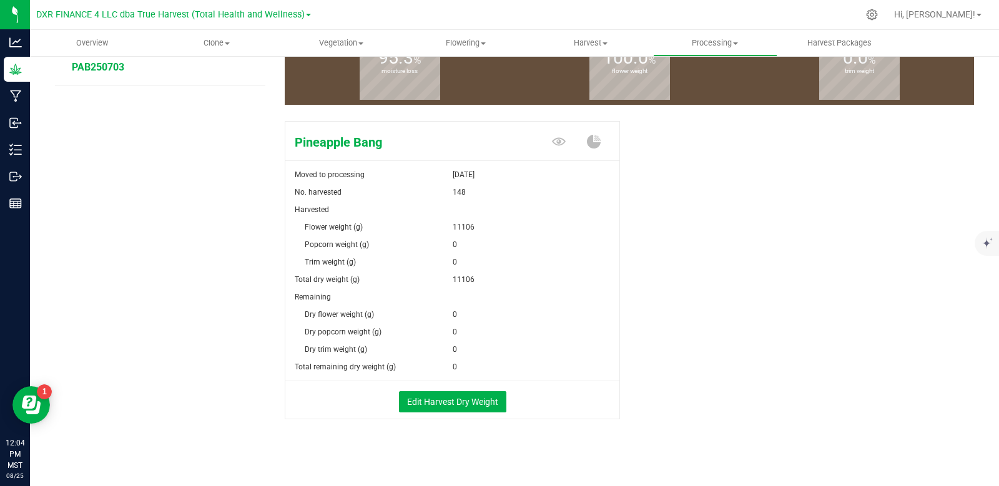
scroll to position [163, 0]
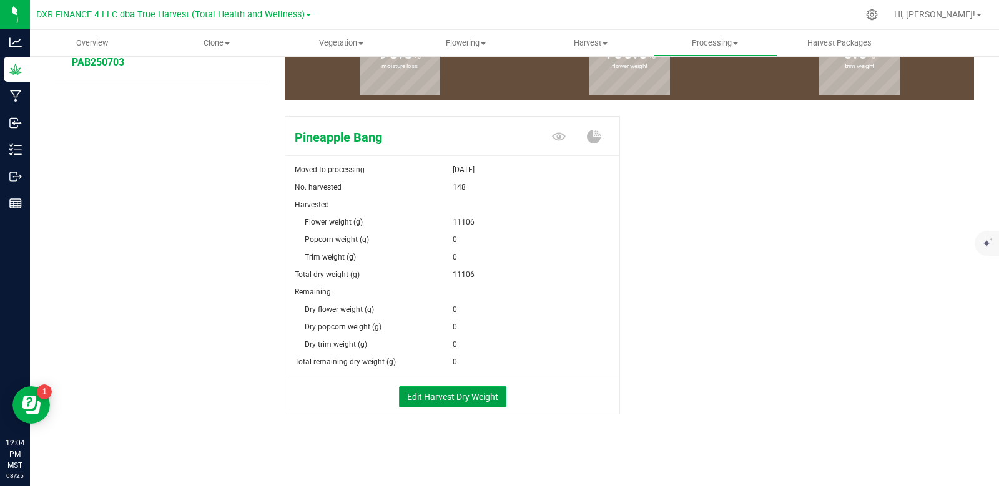
click at [465, 398] on button "Edit Harvest Dry Weight" at bounding box center [452, 397] width 107 height 21
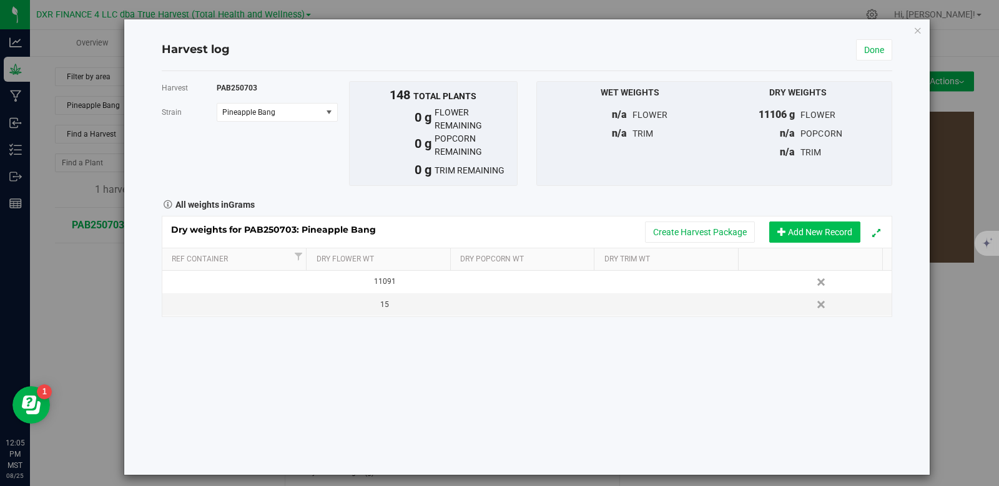
click at [792, 226] on button "Add New Record" at bounding box center [814, 232] width 91 height 21
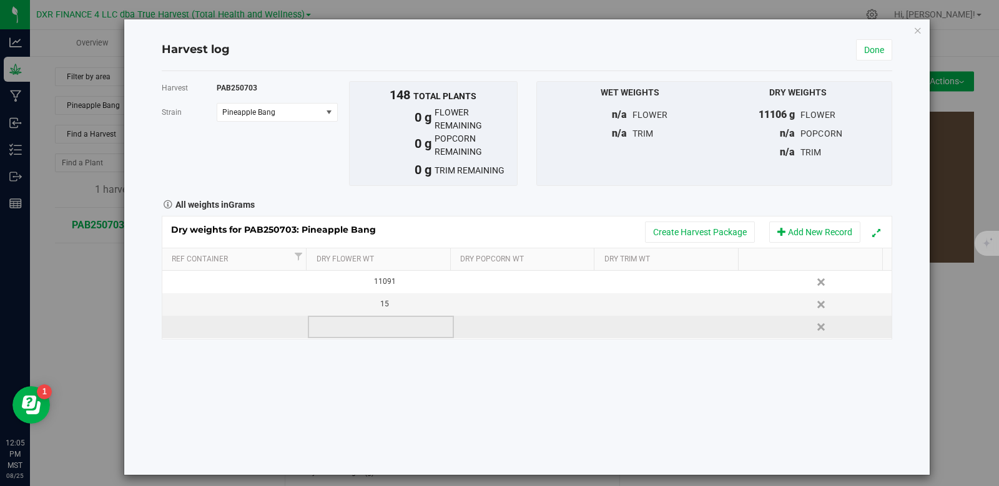
click at [382, 330] on td at bounding box center [381, 327] width 146 height 22
click at [393, 334] on span at bounding box center [384, 327] width 132 height 19
paste input "4174"
type input "4174"
type input "3475"
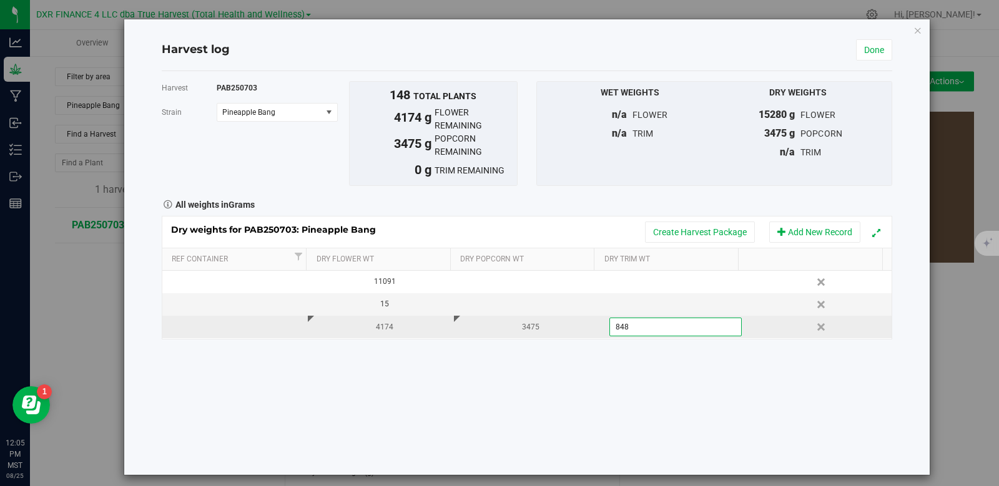
type input "8483"
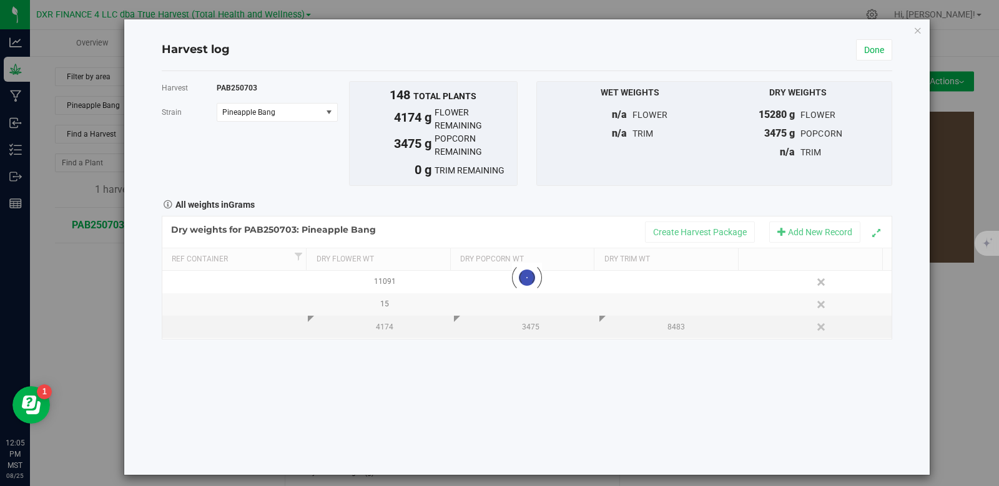
drag, startPoint x: 531, startPoint y: 440, endPoint x: 516, endPoint y: 403, distance: 39.4
click at [531, 440] on div "Harvest PAB250703 Strain Pineapple Bang Select strain Pineapple Bang To bulk up…" at bounding box center [527, 273] width 731 height 404
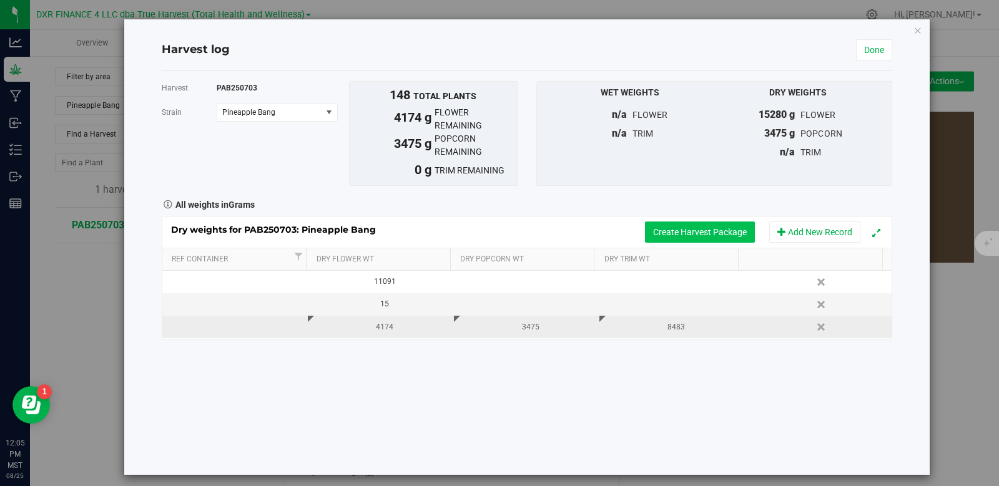
click at [670, 231] on button "Create Harvest Package" at bounding box center [700, 232] width 110 height 21
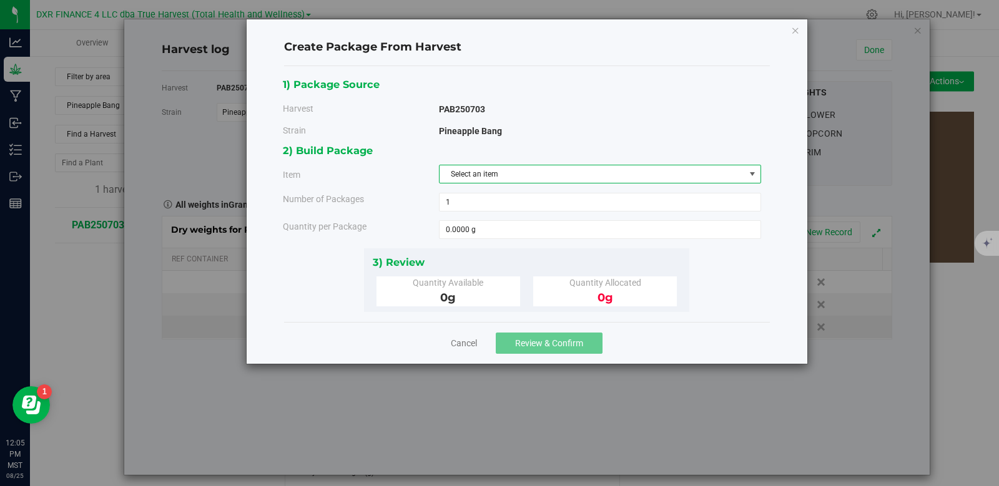
click at [577, 172] on span "Select an item" at bounding box center [592, 173] width 305 height 17
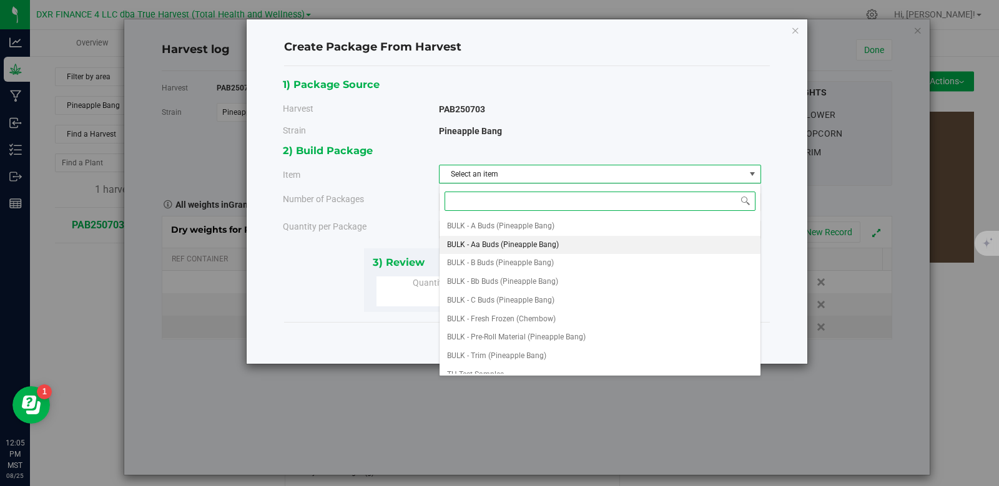
click at [526, 240] on span "BULK - Aa Buds (Pineapple Bang)" at bounding box center [503, 245] width 112 height 16
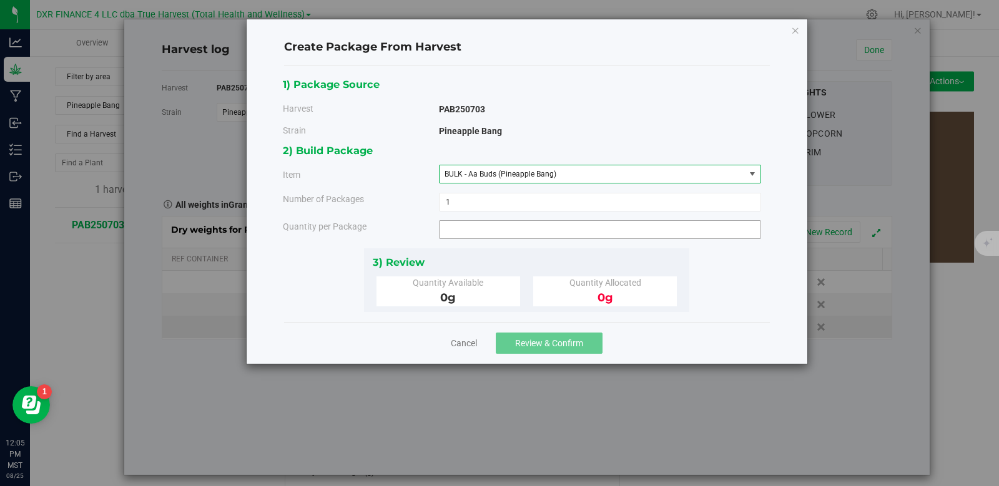
click at [495, 234] on span at bounding box center [600, 229] width 322 height 19
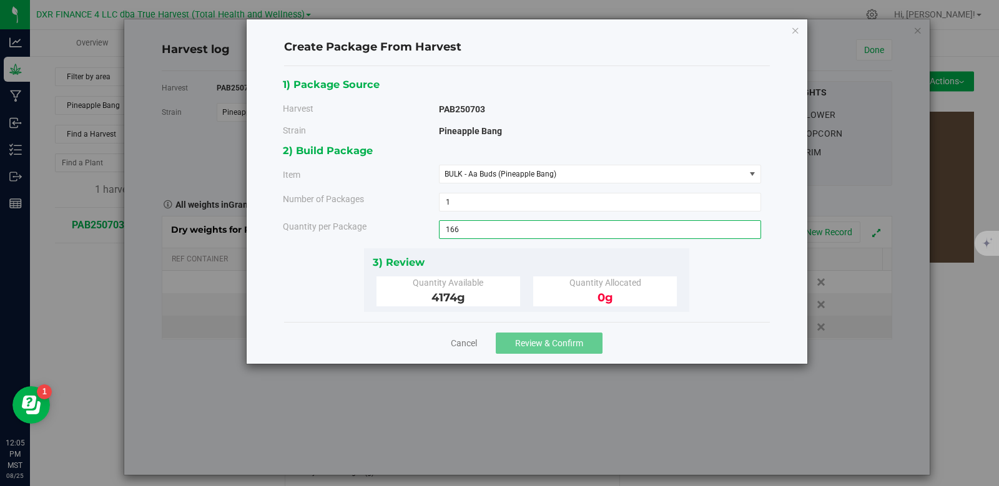
type input "1667"
type input "1667.0000 g"
click at [558, 347] on span "Review & Confirm" at bounding box center [549, 343] width 68 height 10
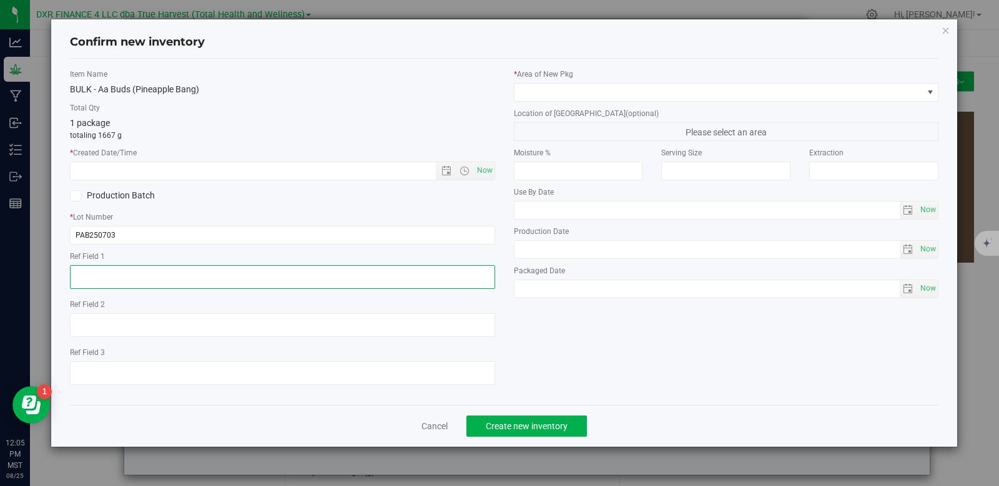
click at [134, 277] on textarea at bounding box center [282, 277] width 425 height 24
click at [128, 277] on textarea at bounding box center [282, 277] width 425 height 24
type textarea "[DATE]"
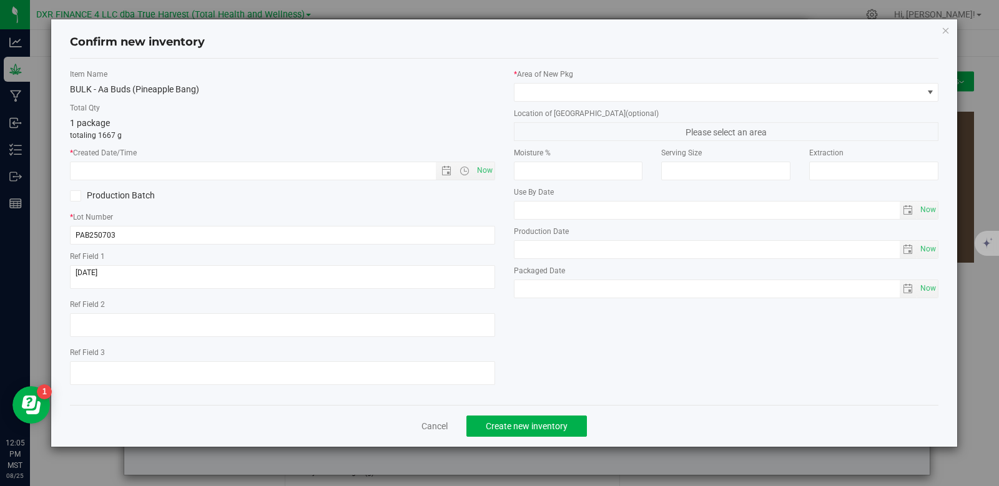
drag, startPoint x: 77, startPoint y: 199, endPoint x: 84, endPoint y: 181, distance: 19.2
click at [77, 196] on icon at bounding box center [75, 196] width 8 height 0
click at [0, 0] on input "Production Batch" at bounding box center [0, 0] width 0 height 0
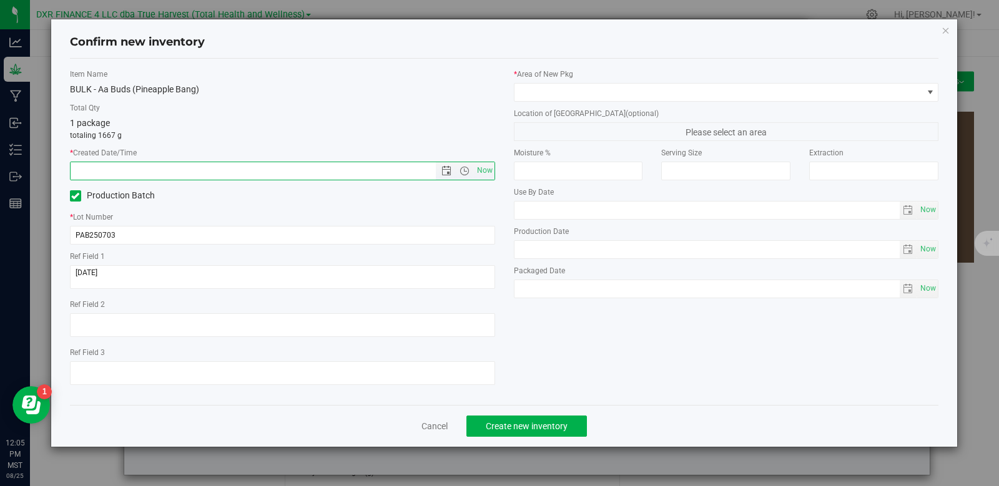
click at [88, 174] on input "text" at bounding box center [264, 170] width 387 height 17
paste input "[DATE]"
type input "7/3/2025 12:05 PM"
click at [565, 92] on span at bounding box center [719, 92] width 408 height 17
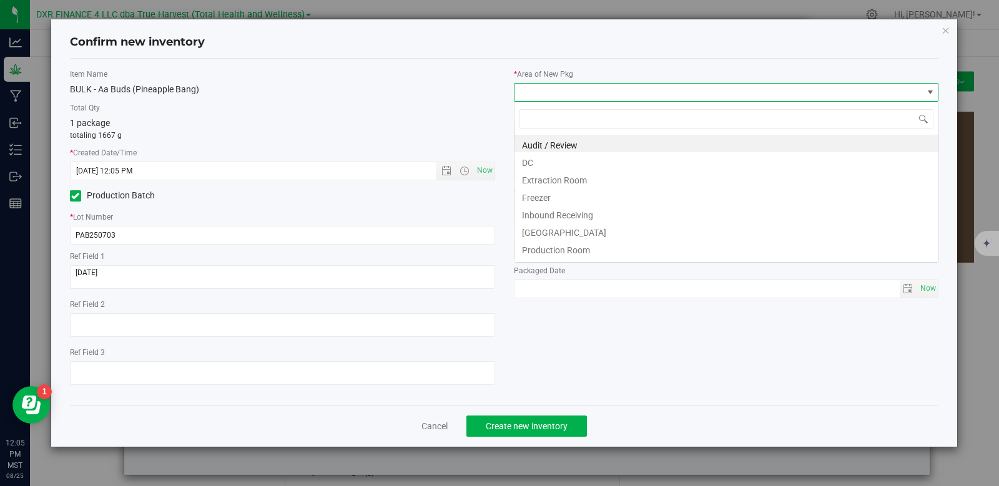
scroll to position [19, 425]
click at [563, 165] on li "DC" at bounding box center [727, 160] width 424 height 17
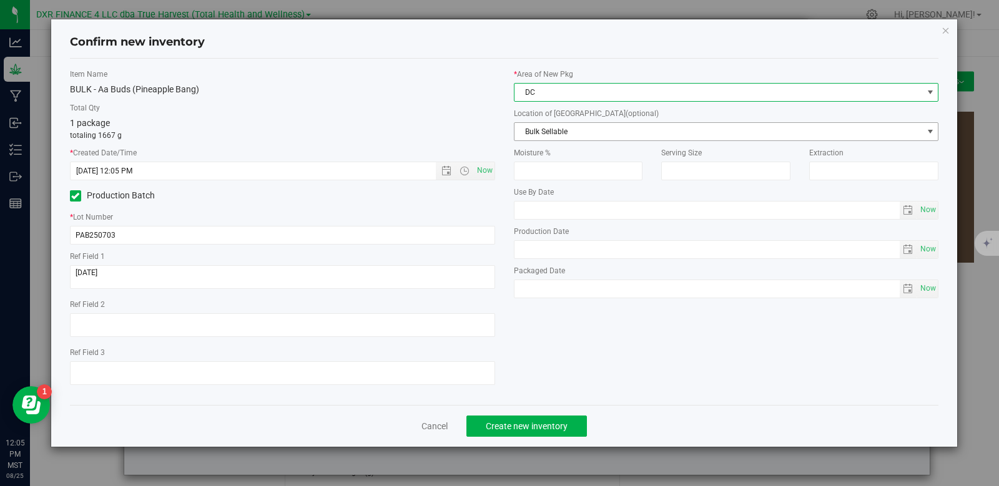
click at [561, 134] on span "Bulk Sellable" at bounding box center [719, 131] width 408 height 17
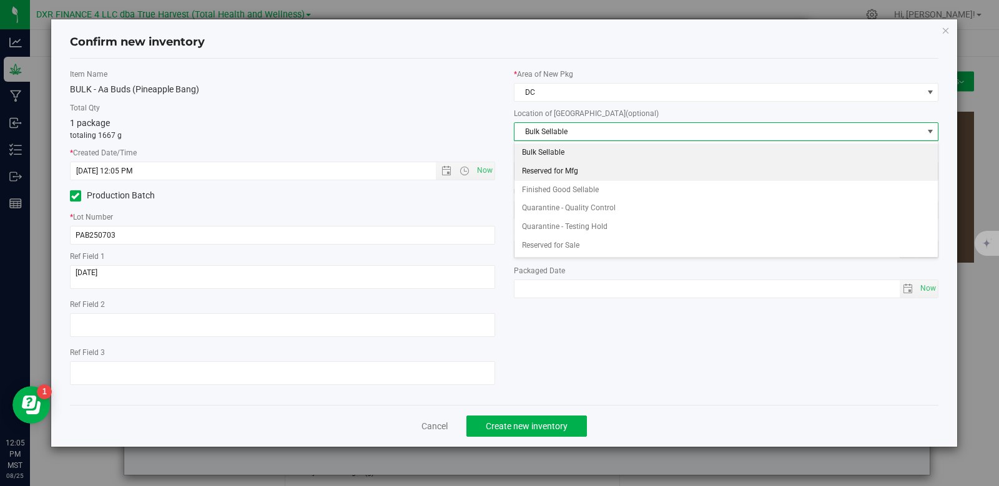
click at [559, 169] on li "Reserved for Mfg" at bounding box center [727, 171] width 424 height 19
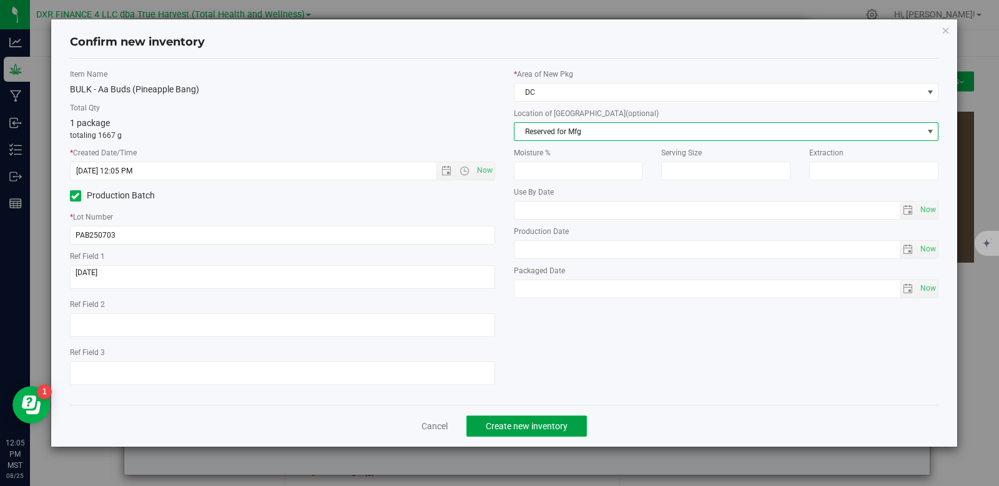
click at [518, 427] on span "Create new inventory" at bounding box center [527, 427] width 82 height 10
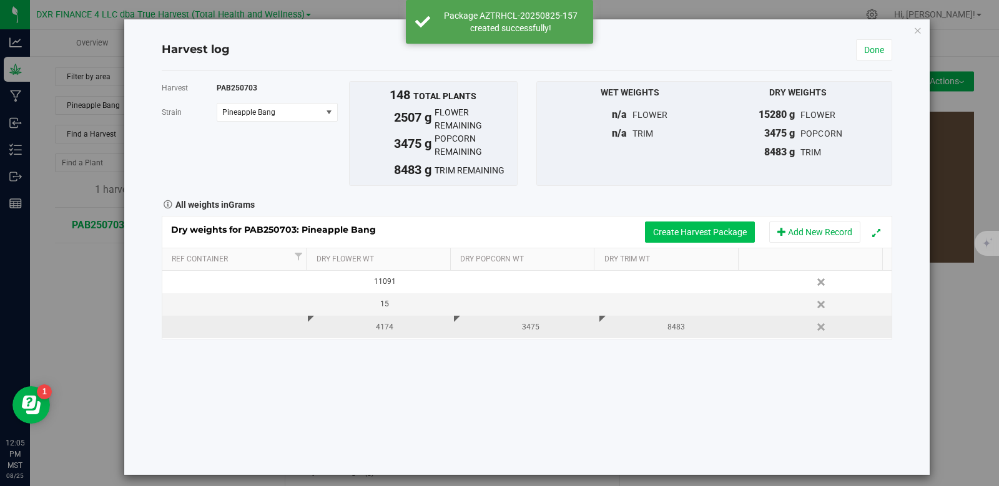
click at [662, 232] on button "Create Harvest Package" at bounding box center [700, 232] width 110 height 21
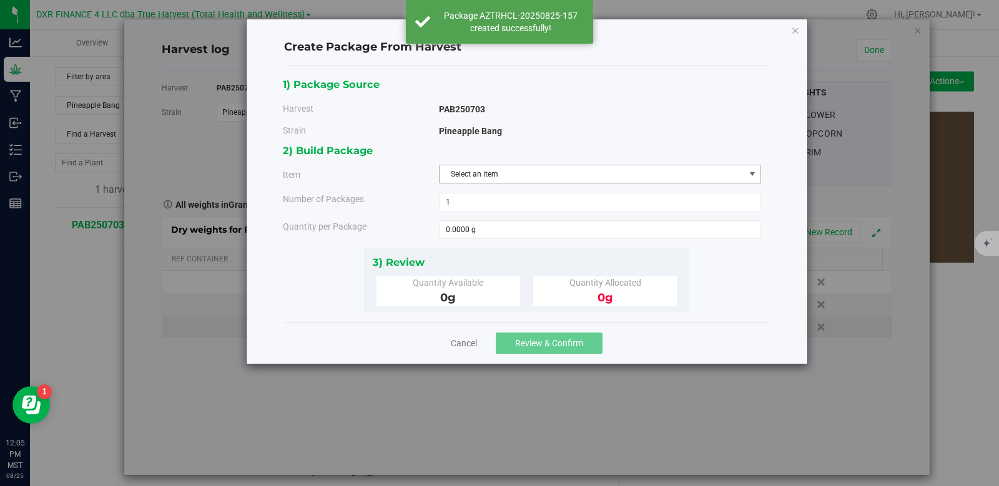
click at [477, 174] on span "Select an item" at bounding box center [592, 173] width 305 height 17
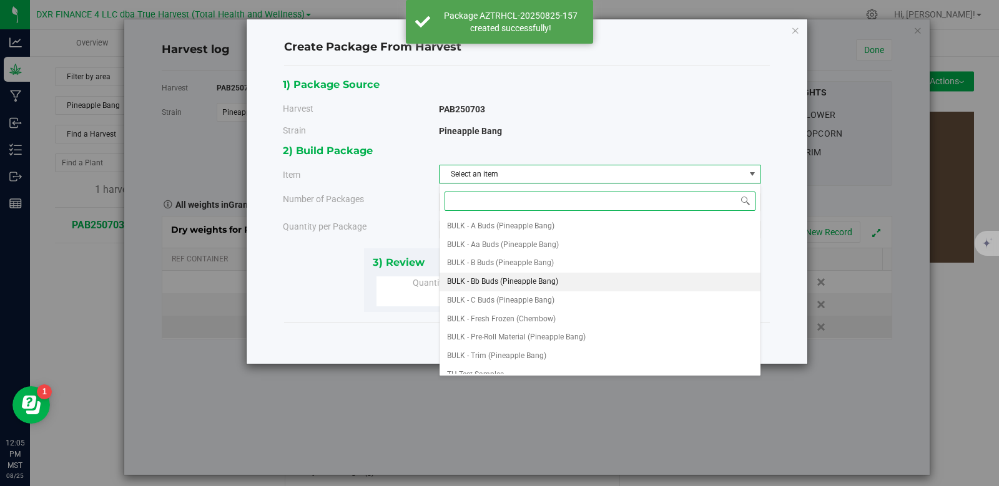
click at [503, 282] on span "BULK - Bb Buds (Pineapple Bang)" at bounding box center [502, 282] width 111 height 16
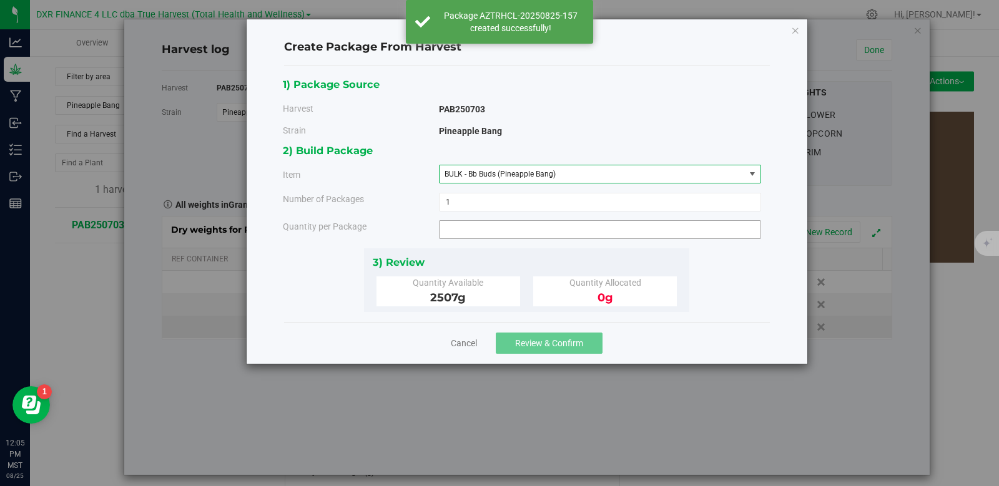
click at [481, 230] on span at bounding box center [600, 229] width 322 height 19
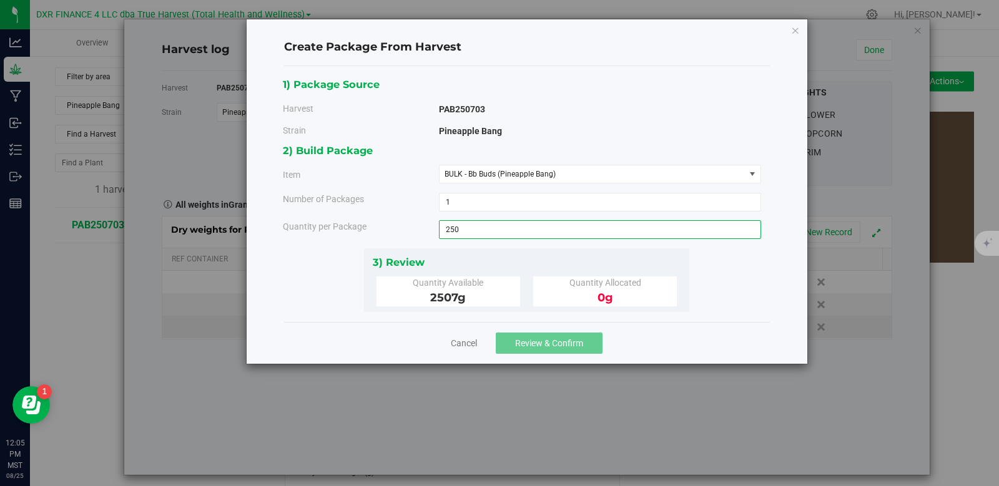
type input "2507"
type input "2507.0000 g"
click at [531, 349] on button "Review & Confirm" at bounding box center [549, 343] width 107 height 21
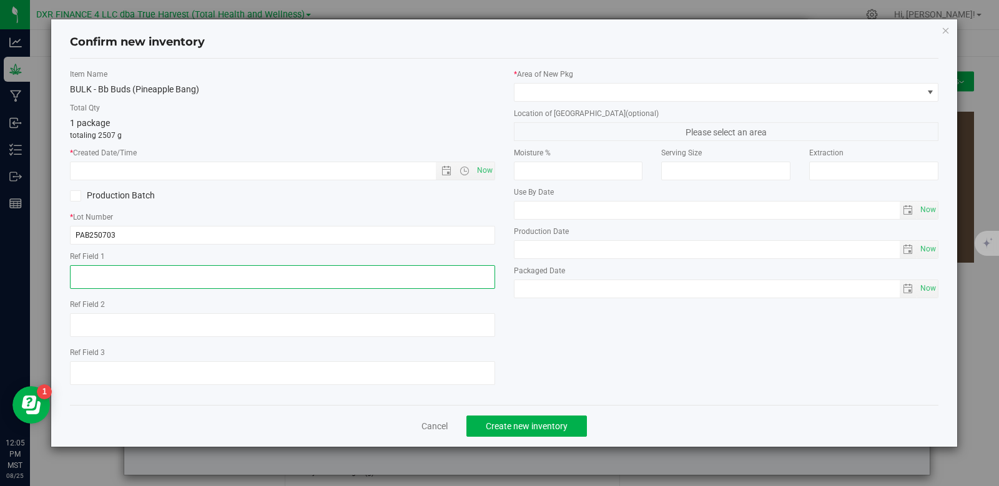
click at [104, 282] on textarea at bounding box center [282, 277] width 425 height 24
paste textarea "[DATE]"
type textarea "[DATE]"
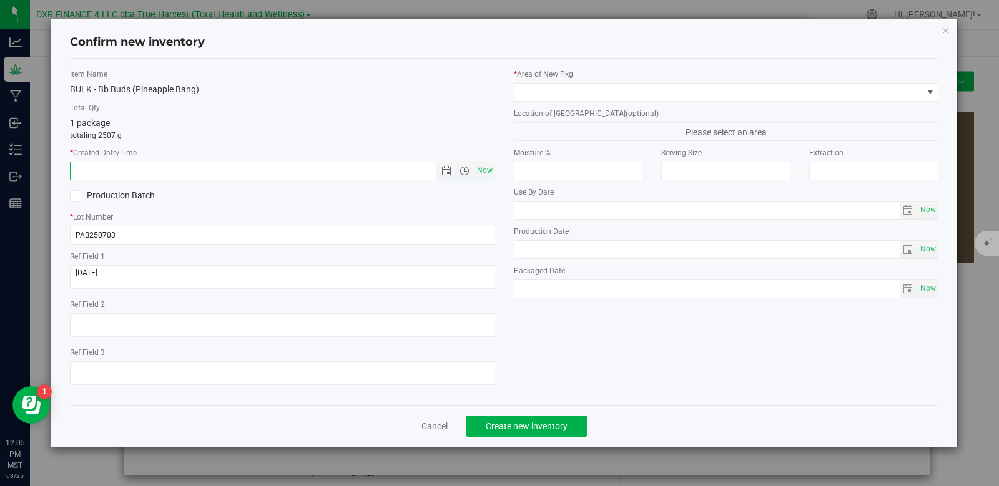
click at [142, 172] on input "text" at bounding box center [264, 170] width 387 height 17
paste input "[DATE]"
type input "7/3/2025 12:05 PM"
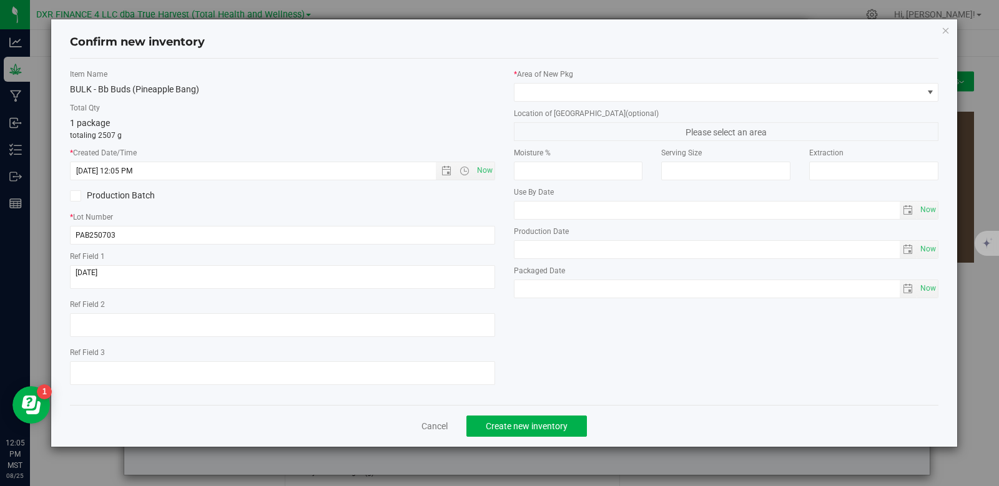
click at [74, 196] on icon at bounding box center [75, 196] width 8 height 0
click at [0, 0] on input "Production Batch" at bounding box center [0, 0] width 0 height 0
click at [619, 91] on span at bounding box center [719, 92] width 408 height 17
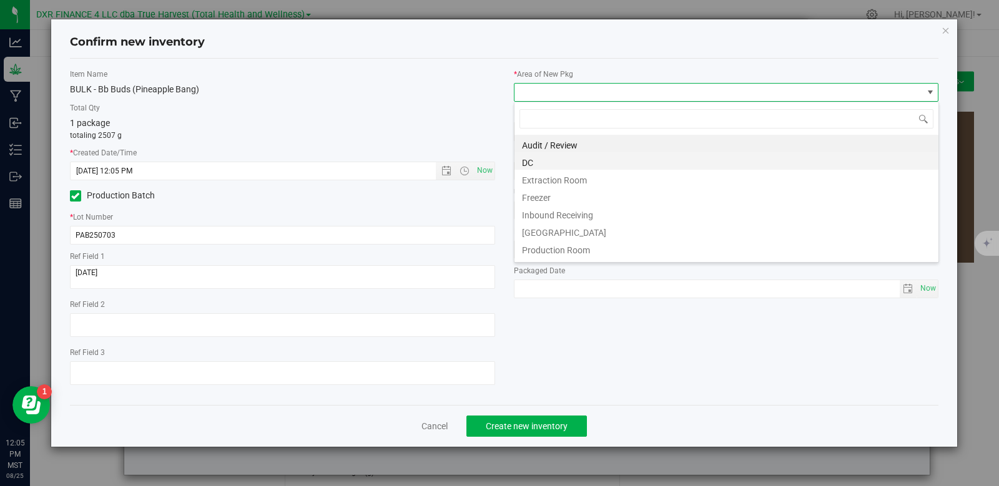
click at [569, 163] on li "DC" at bounding box center [727, 160] width 424 height 17
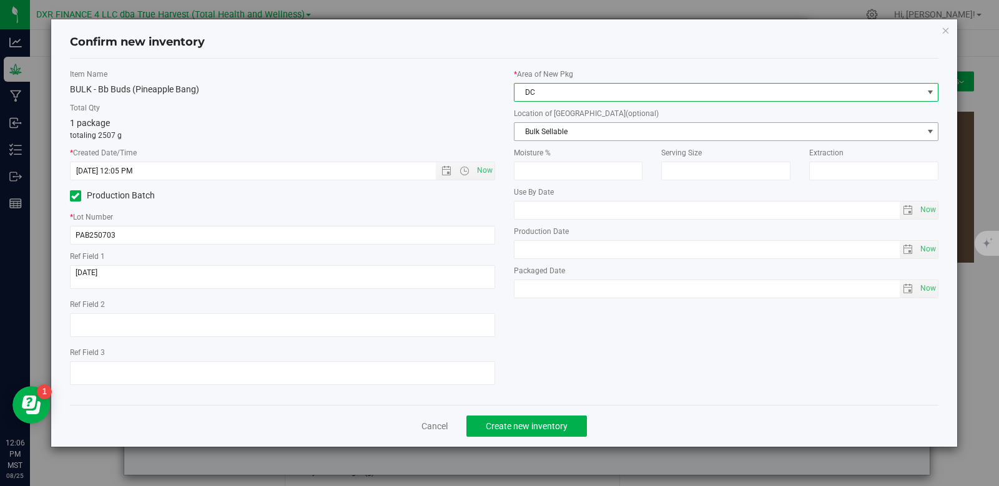
click at [574, 130] on span "Bulk Sellable" at bounding box center [719, 131] width 408 height 17
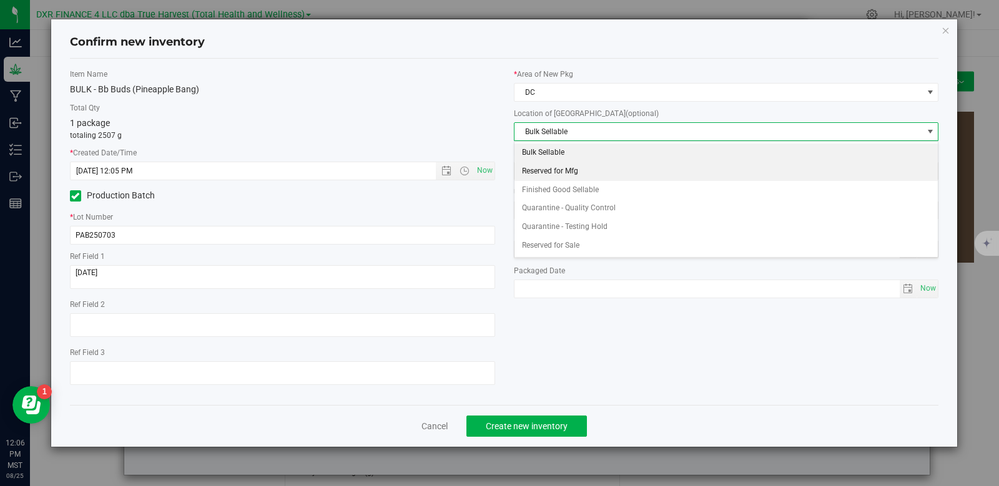
click at [566, 169] on li "Reserved for Mfg" at bounding box center [727, 171] width 424 height 19
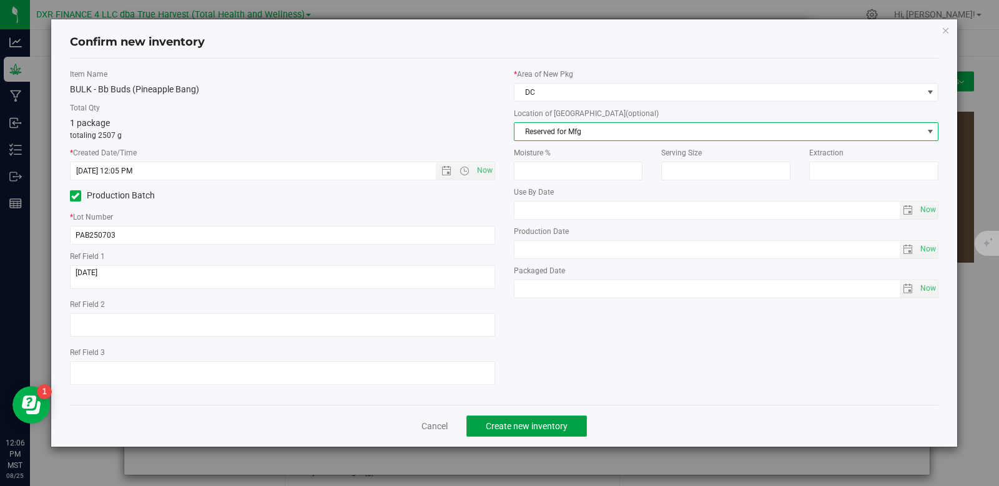
click at [532, 432] on button "Create new inventory" at bounding box center [526, 426] width 121 height 21
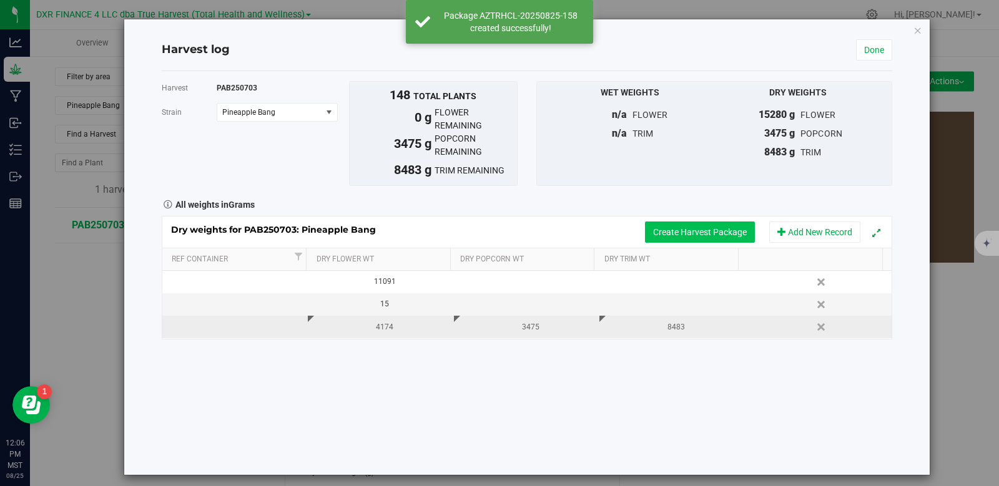
click at [691, 236] on button "Create Harvest Package" at bounding box center [700, 232] width 110 height 21
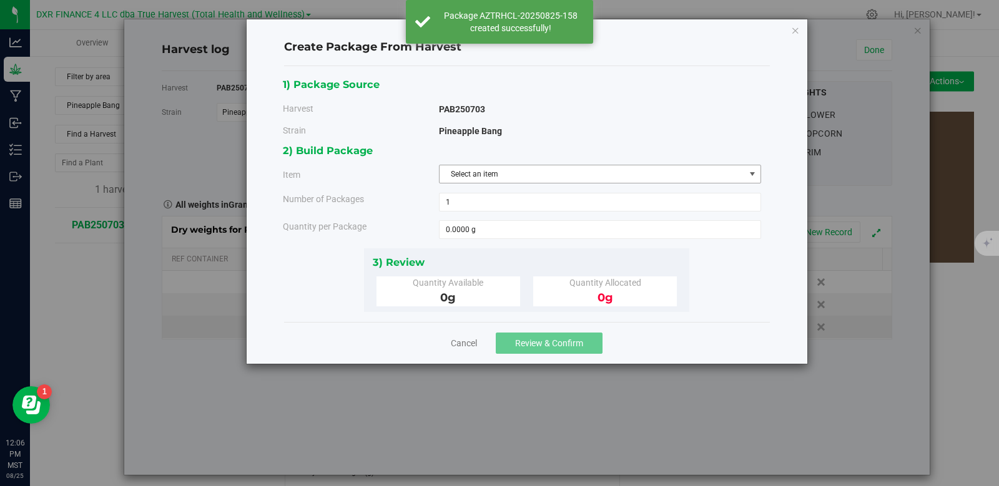
click at [467, 180] on span "Select an item" at bounding box center [592, 173] width 305 height 17
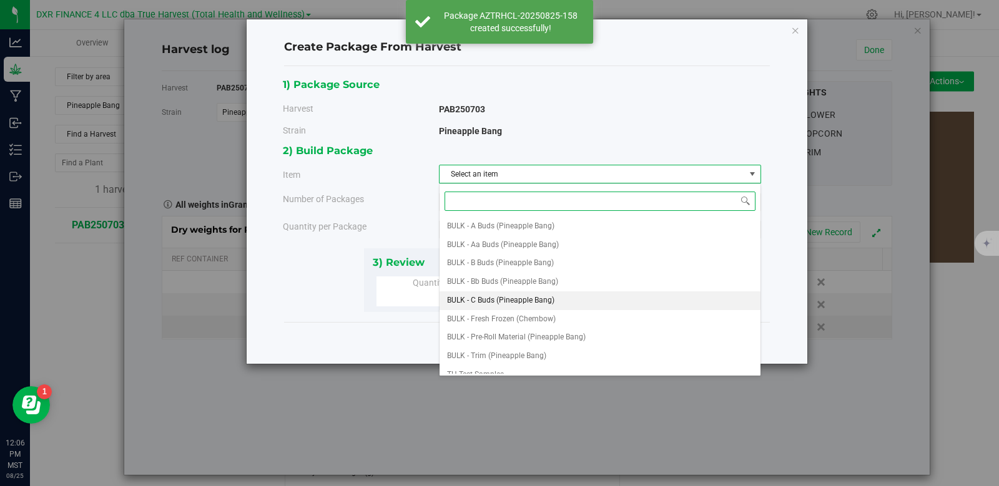
click at [511, 297] on span "BULK - C Buds (Pineapple Bang)" at bounding box center [500, 301] width 107 height 16
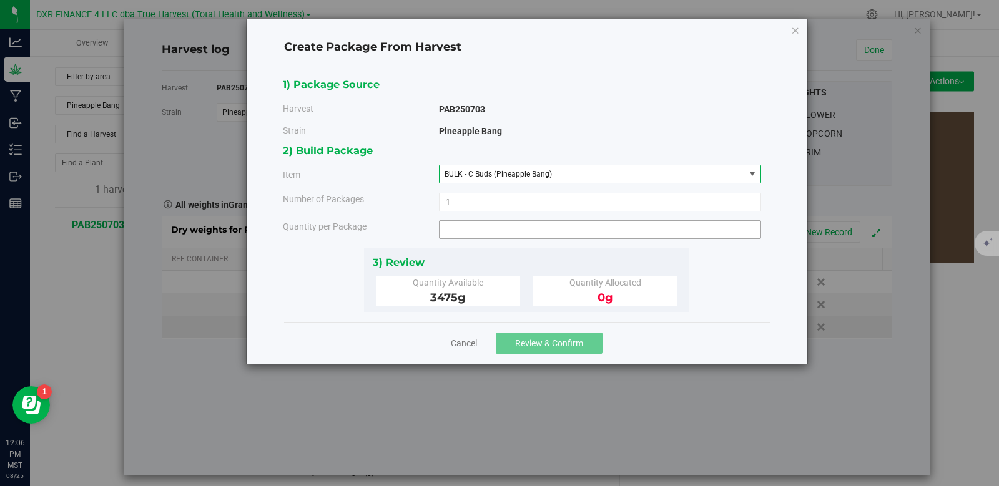
click at [503, 227] on span at bounding box center [600, 229] width 322 height 19
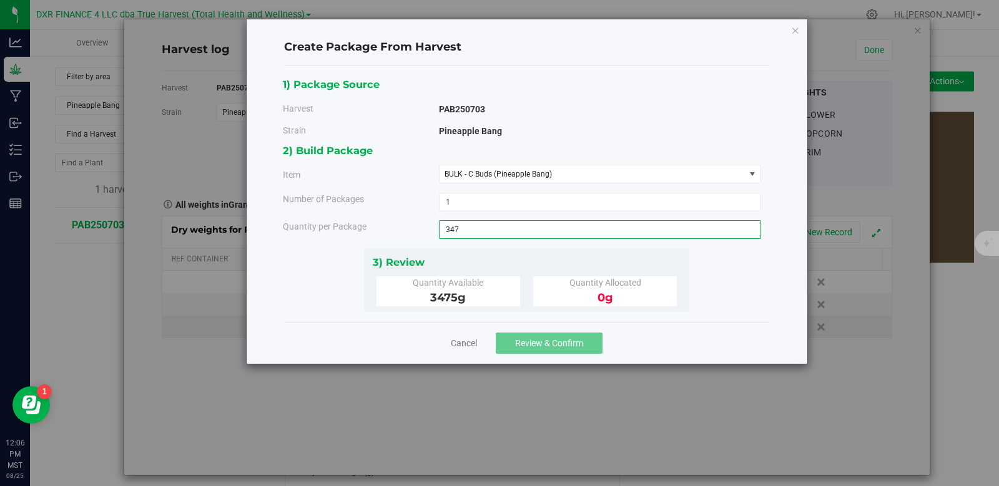
type input "3475"
type input "3475.0000 g"
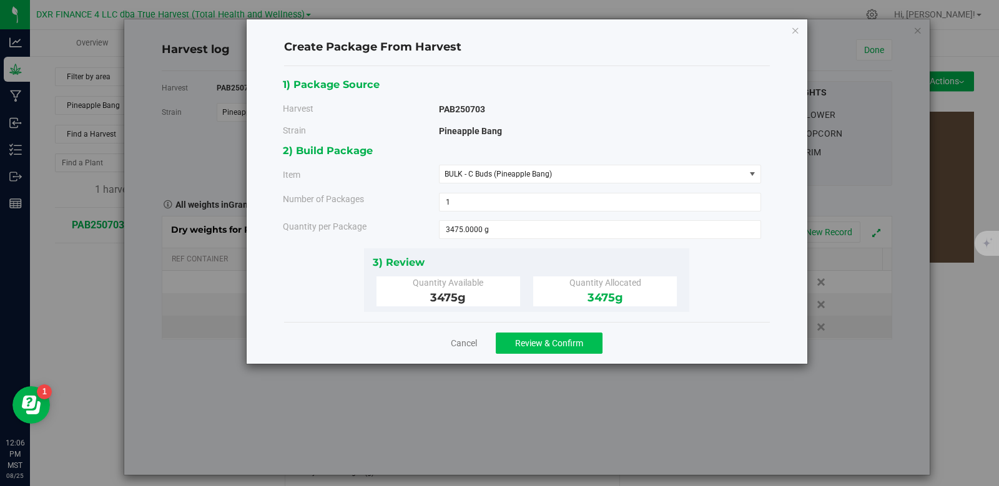
click at [549, 342] on span "Review & Confirm" at bounding box center [549, 343] width 68 height 10
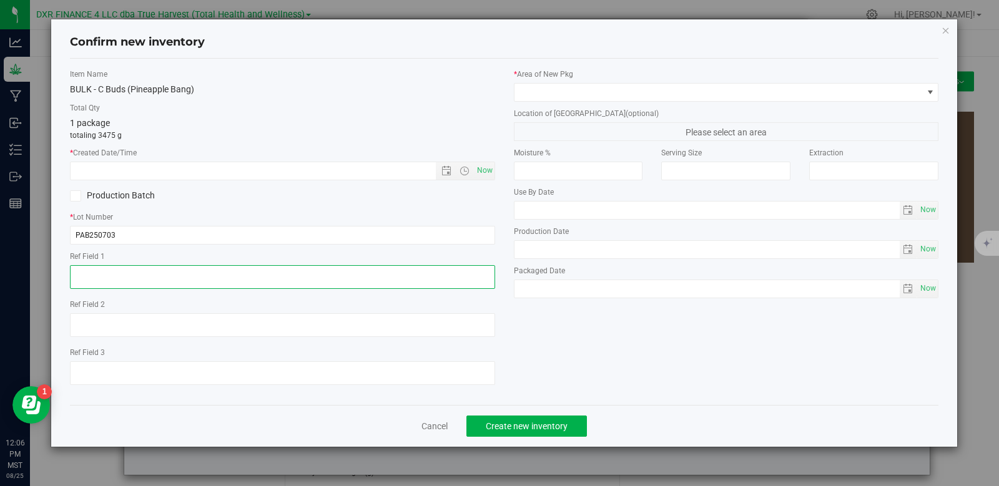
click at [195, 274] on textarea at bounding box center [282, 277] width 425 height 24
paste textarea "[DATE]"
type textarea "[DATE]"
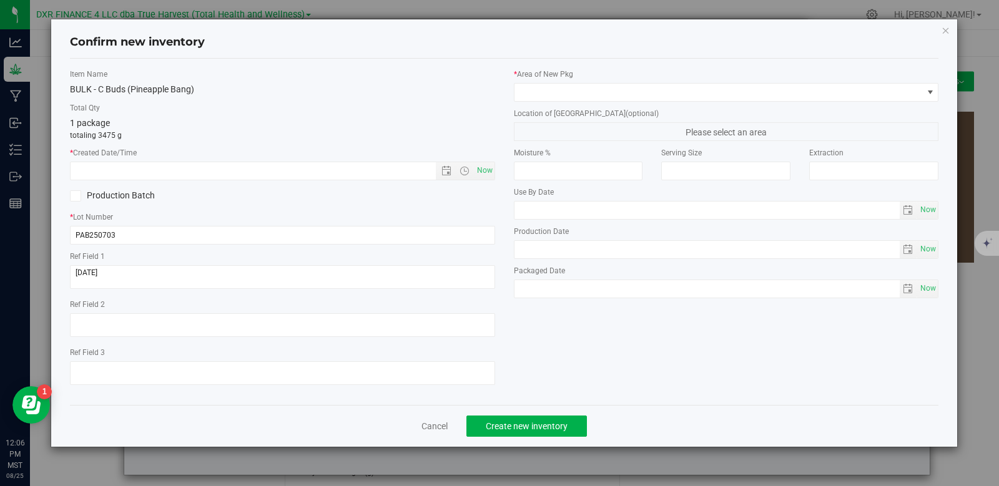
click at [71, 199] on span at bounding box center [75, 195] width 11 height 11
click at [0, 0] on input "Production Batch" at bounding box center [0, 0] width 0 height 0
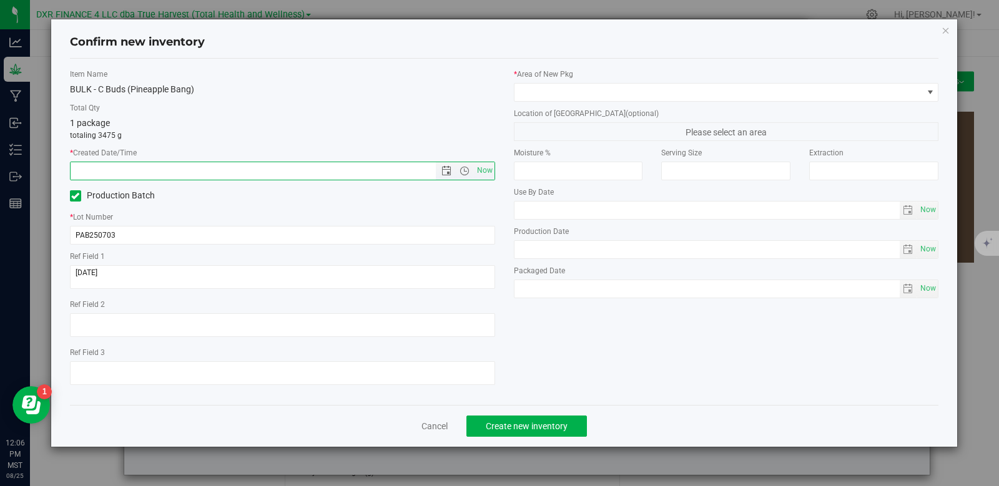
click at [109, 174] on input "text" at bounding box center [264, 170] width 387 height 17
paste input "[DATE]"
type input "7/3/2025 12:06 PM"
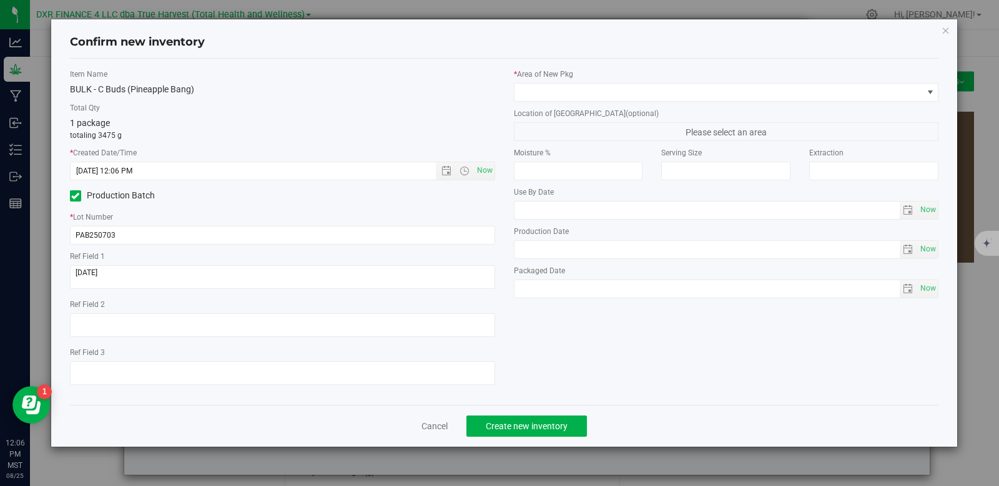
click at [562, 79] on label "* Area of New Pkg" at bounding box center [726, 74] width 425 height 11
click at [563, 91] on span at bounding box center [719, 92] width 408 height 17
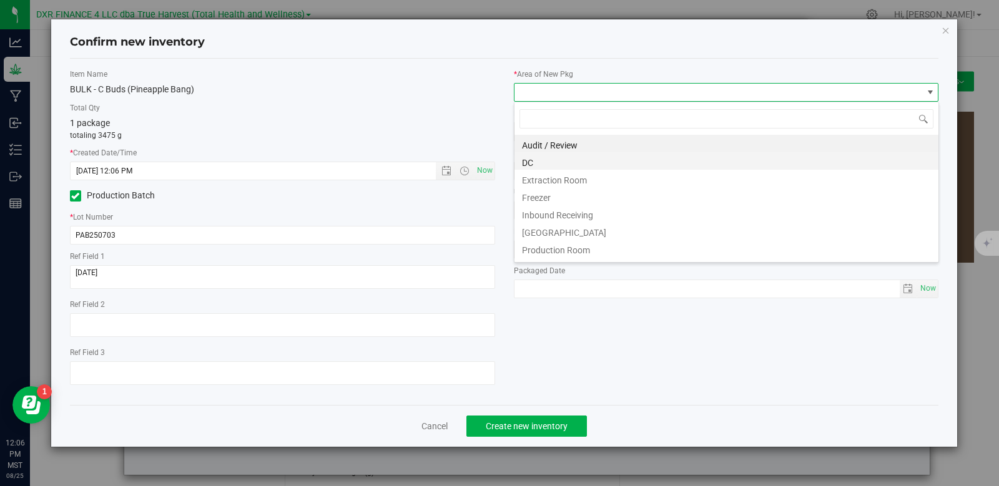
click at [551, 158] on li "DC" at bounding box center [727, 160] width 424 height 17
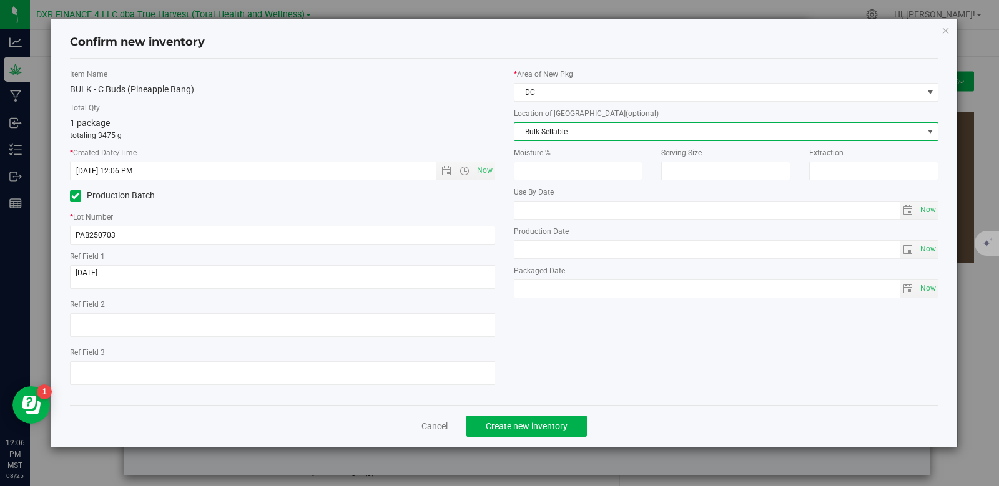
click at [570, 127] on span "Bulk Sellable" at bounding box center [719, 131] width 408 height 17
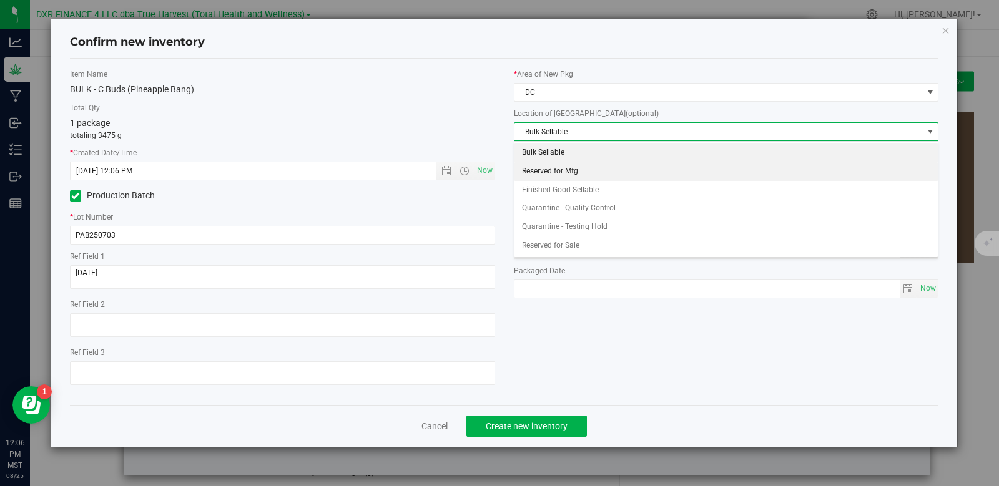
click at [569, 170] on li "Reserved for Mfg" at bounding box center [727, 171] width 424 height 19
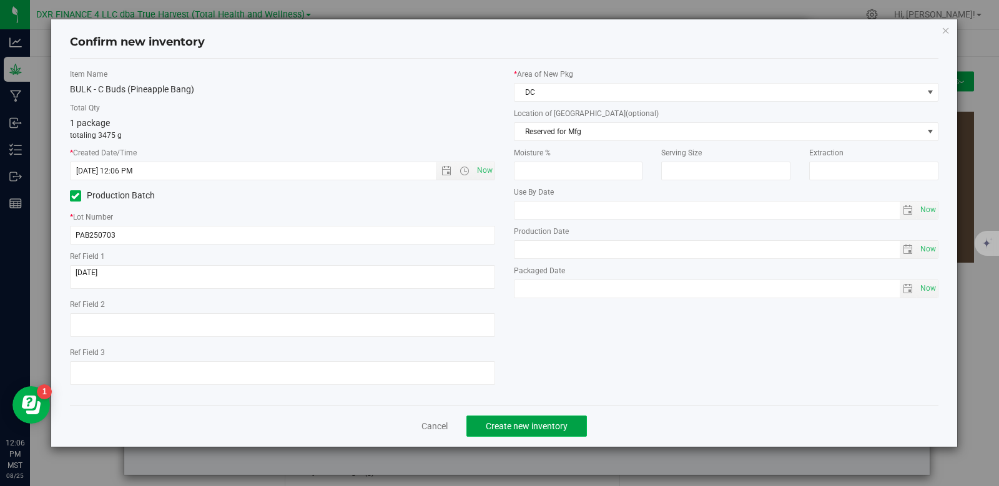
click at [553, 427] on span "Create new inventory" at bounding box center [527, 427] width 82 height 10
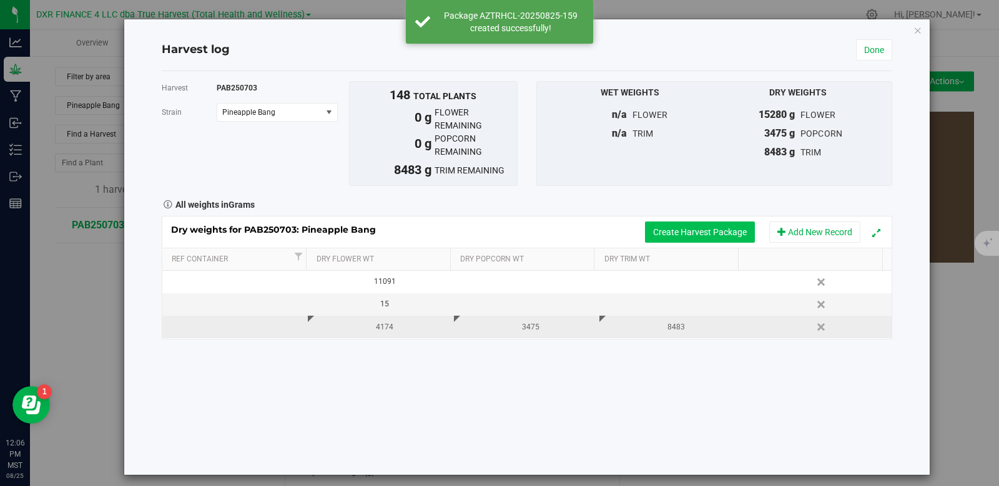
click at [671, 234] on button "Create Harvest Package" at bounding box center [700, 232] width 110 height 21
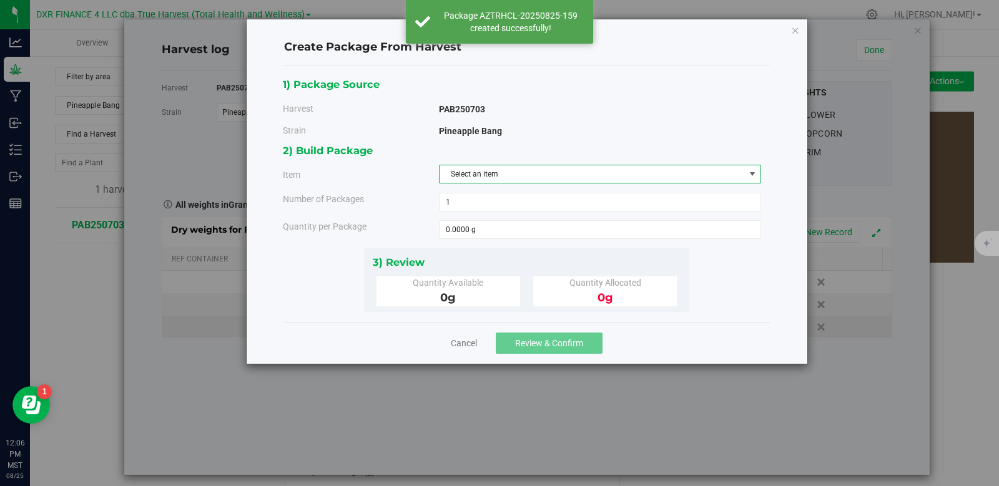
click at [488, 179] on span "Select an item" at bounding box center [592, 173] width 305 height 17
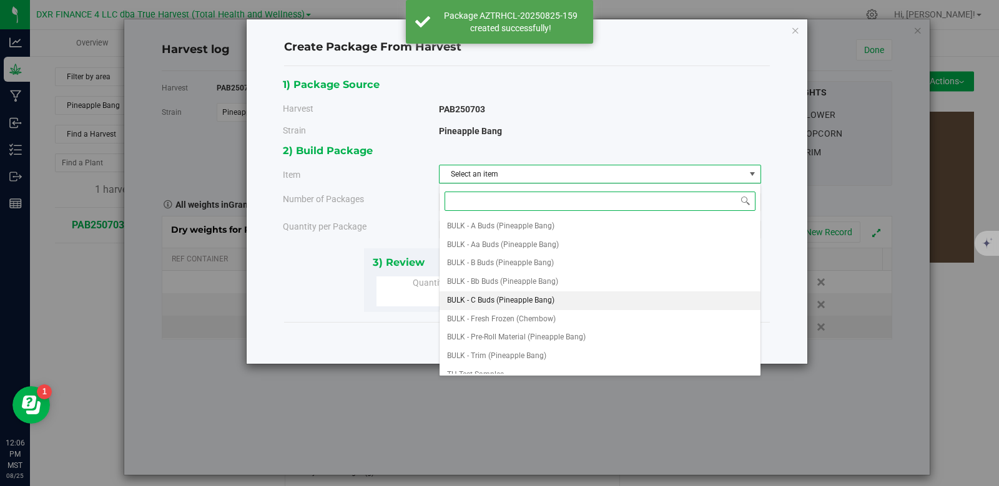
scroll to position [62, 0]
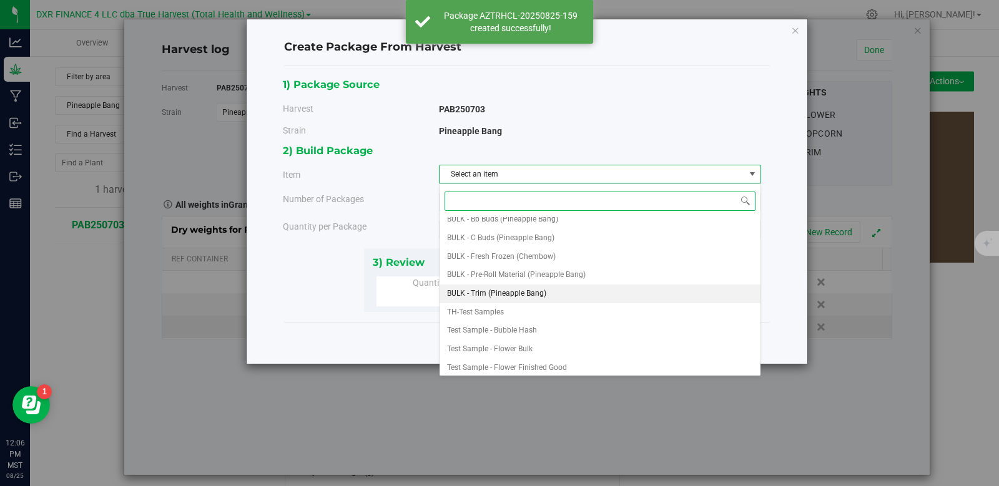
click at [505, 295] on span "BULK - Trim (Pineapple Bang)" at bounding box center [496, 294] width 99 height 16
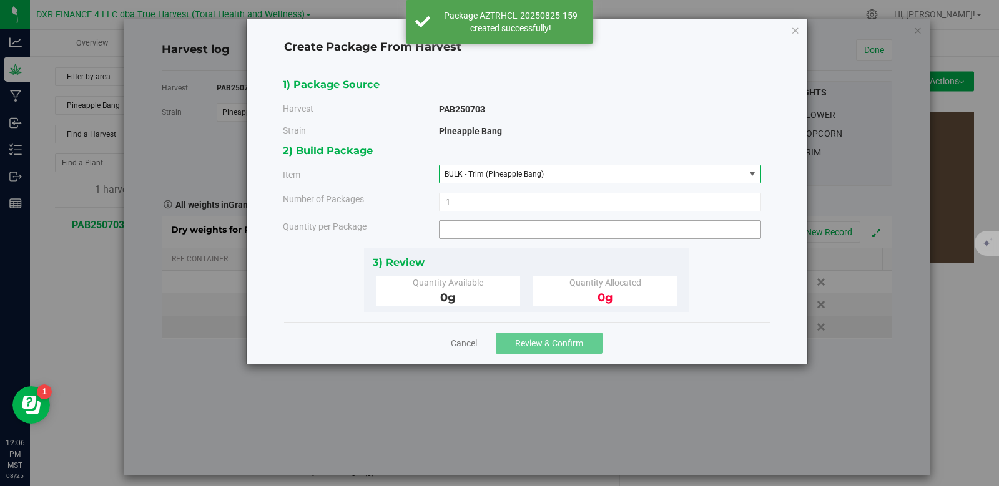
click at [484, 232] on span at bounding box center [600, 229] width 322 height 19
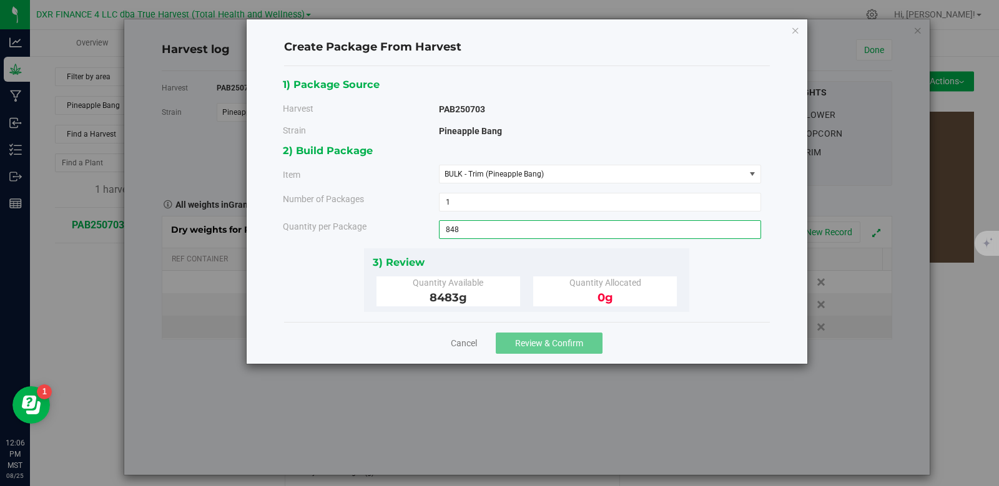
type input "8483"
type input "8483.0000 g"
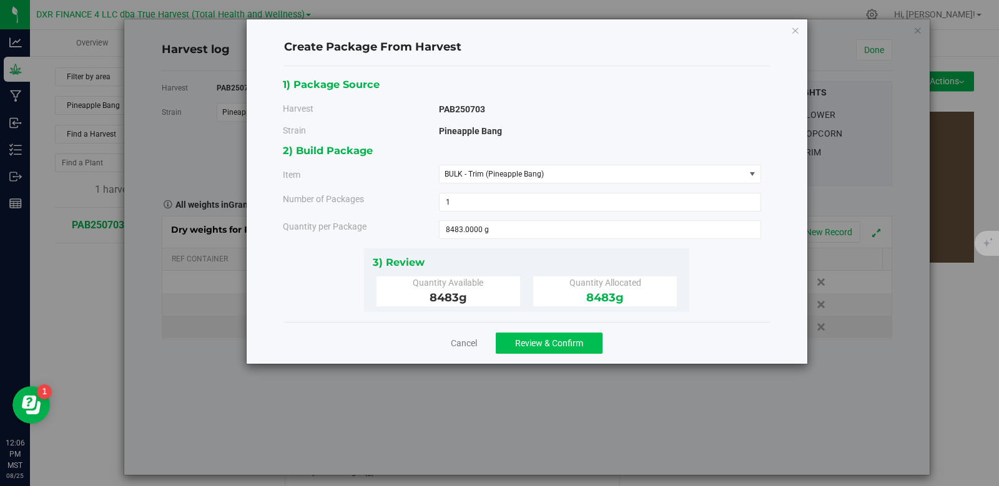
click at [536, 345] on span "Review & Confirm" at bounding box center [549, 343] width 68 height 10
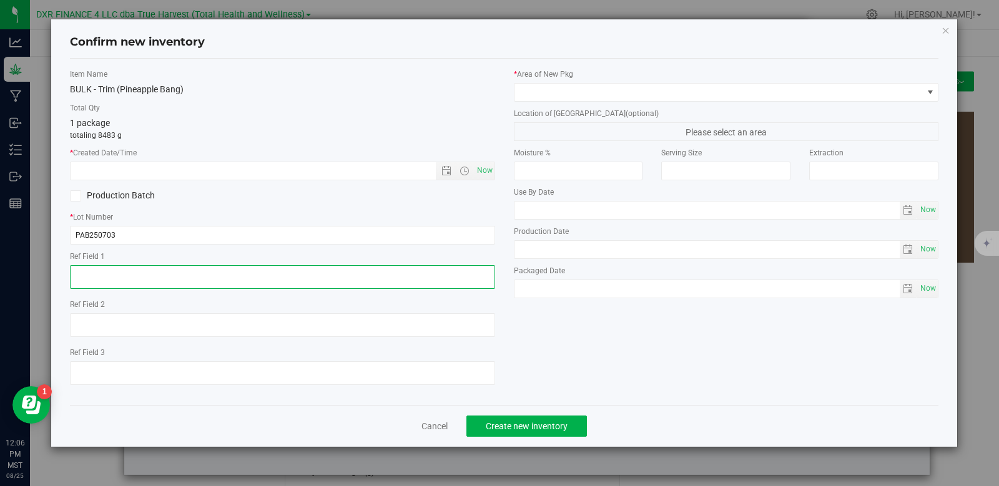
click at [167, 269] on textarea at bounding box center [282, 277] width 425 height 24
paste textarea "[DATE]"
type textarea "[DATE]"
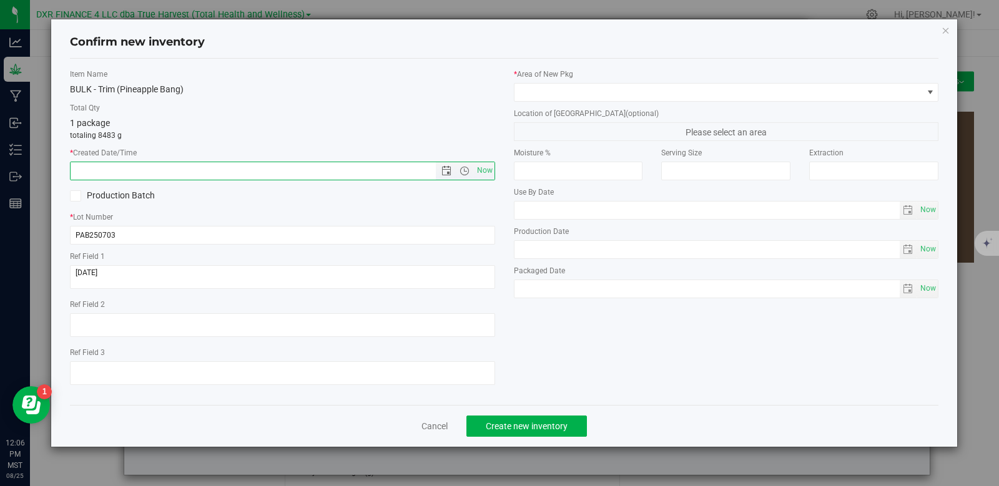
click at [192, 166] on input "text" at bounding box center [264, 170] width 387 height 17
paste input "[DATE]"
type input "7/3/2025 12:06 PM"
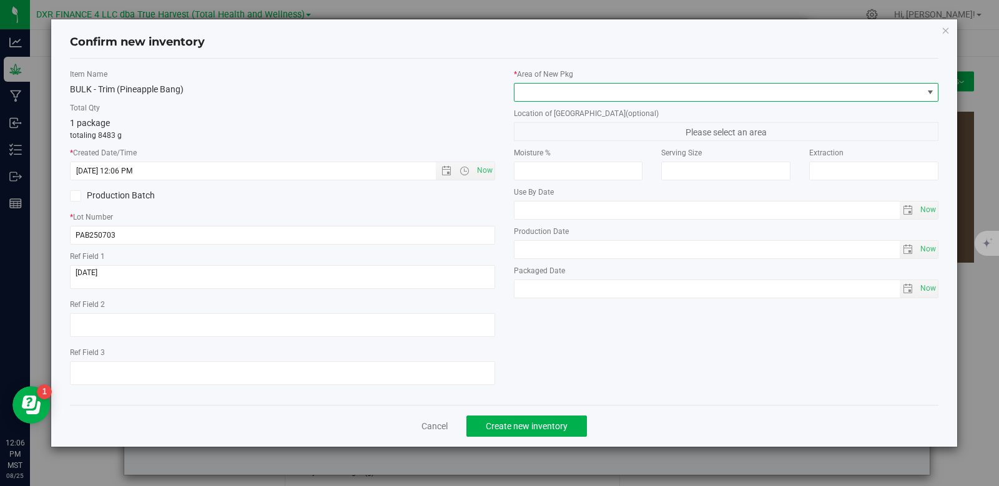
click at [558, 89] on span at bounding box center [719, 92] width 408 height 17
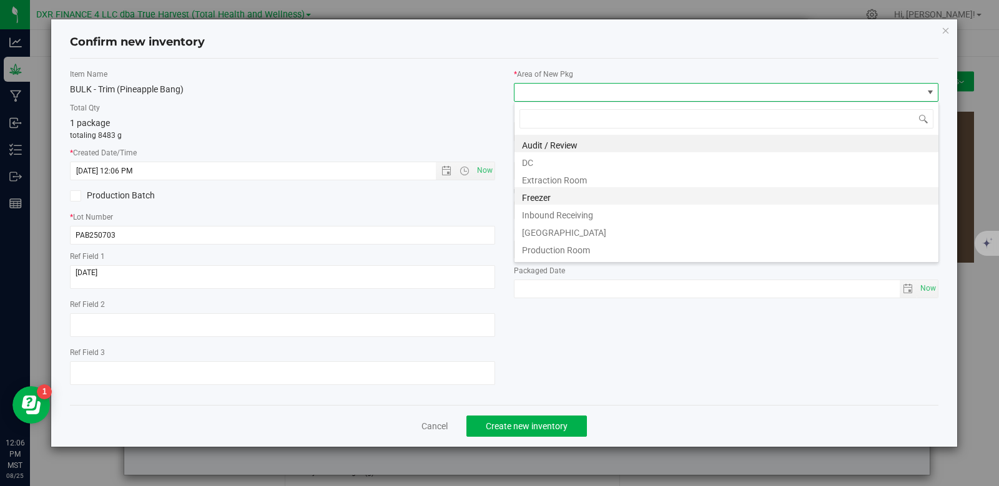
scroll to position [19, 425]
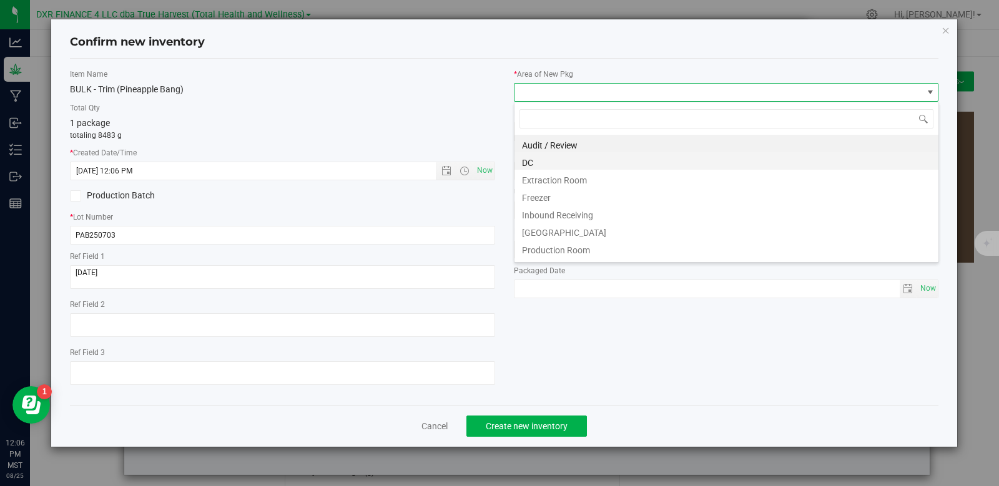
click at [555, 155] on li "DC" at bounding box center [727, 160] width 424 height 17
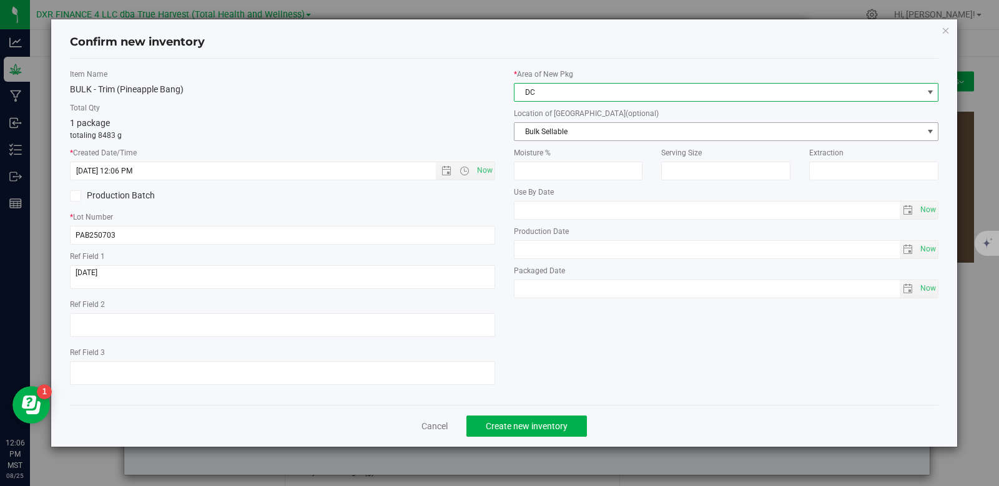
click at [561, 129] on span "Bulk Sellable" at bounding box center [719, 131] width 408 height 17
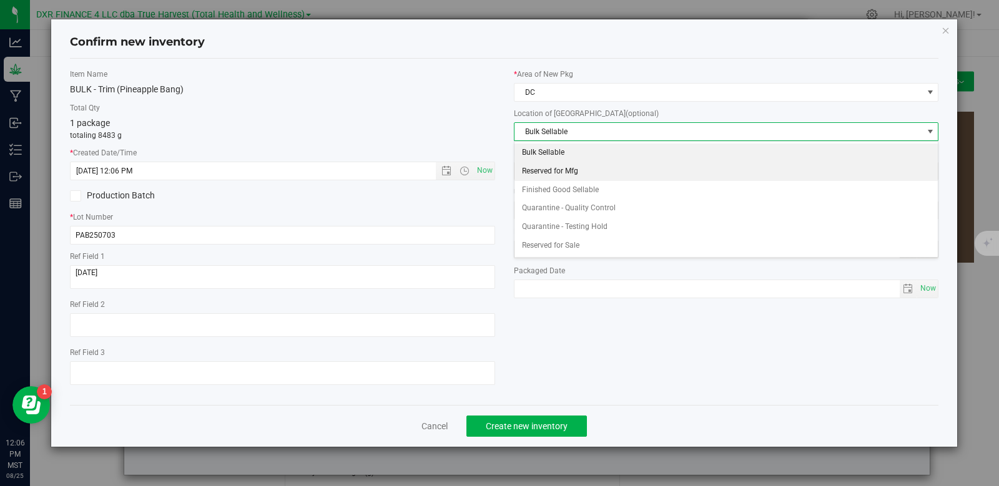
click at [567, 170] on li "Reserved for Mfg" at bounding box center [727, 171] width 424 height 19
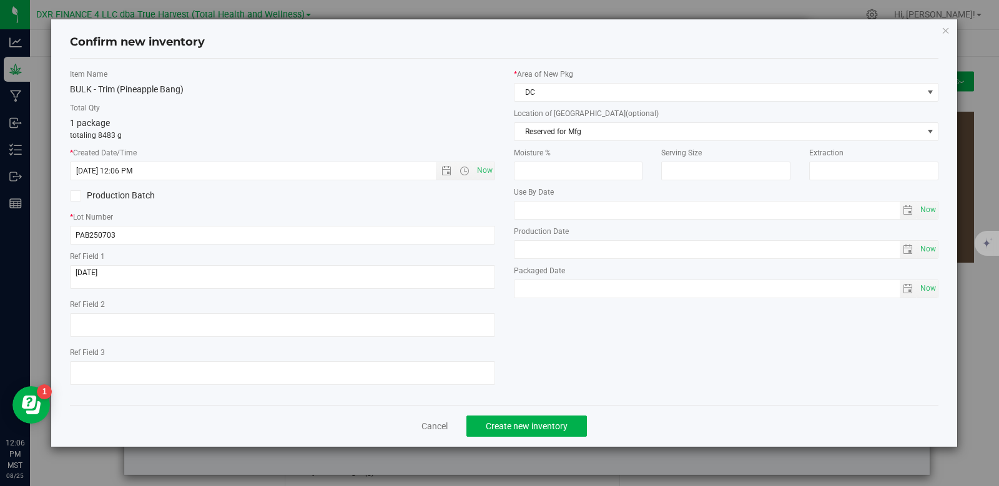
click at [79, 196] on icon at bounding box center [75, 196] width 8 height 0
click at [0, 0] on input "Production Batch" at bounding box center [0, 0] width 0 height 0
click at [566, 429] on span "Create new inventory" at bounding box center [527, 427] width 82 height 10
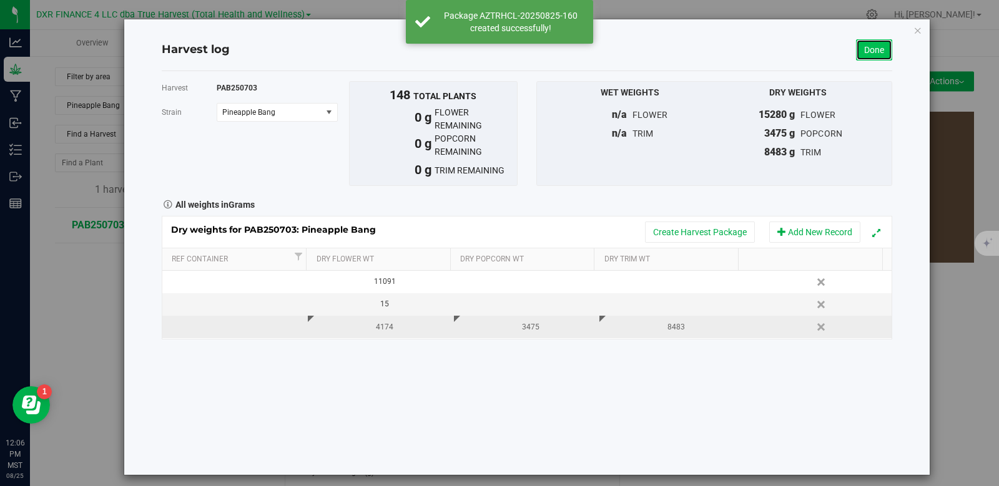
click at [872, 53] on link "Done" at bounding box center [874, 49] width 36 height 21
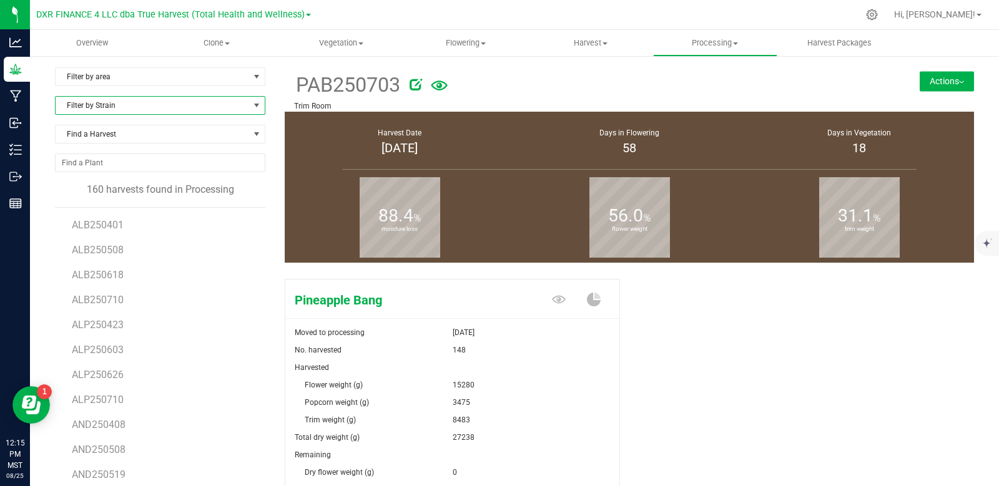
click at [193, 107] on span "Filter by Strain" at bounding box center [153, 105] width 194 height 17
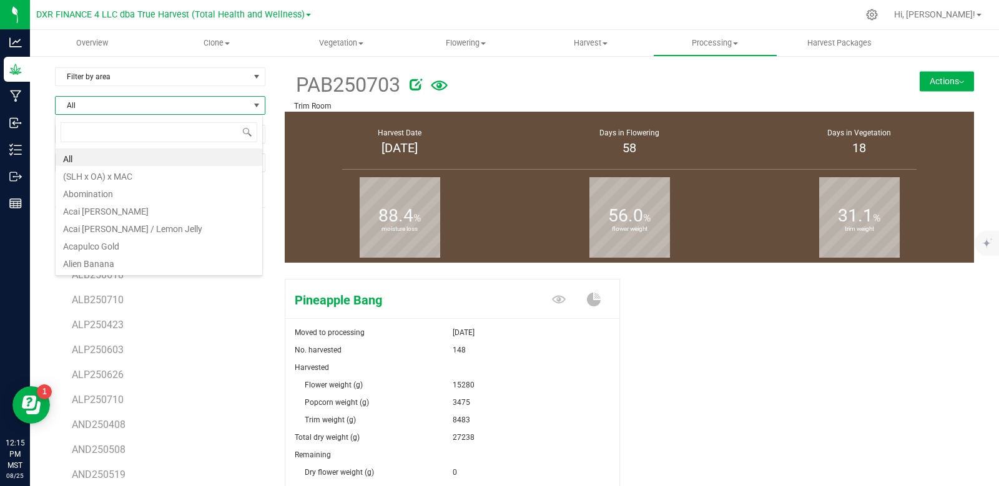
scroll to position [19, 209]
type input "anslinger"
click at [152, 160] on li "[PERSON_NAME] Demise" at bounding box center [159, 157] width 207 height 17
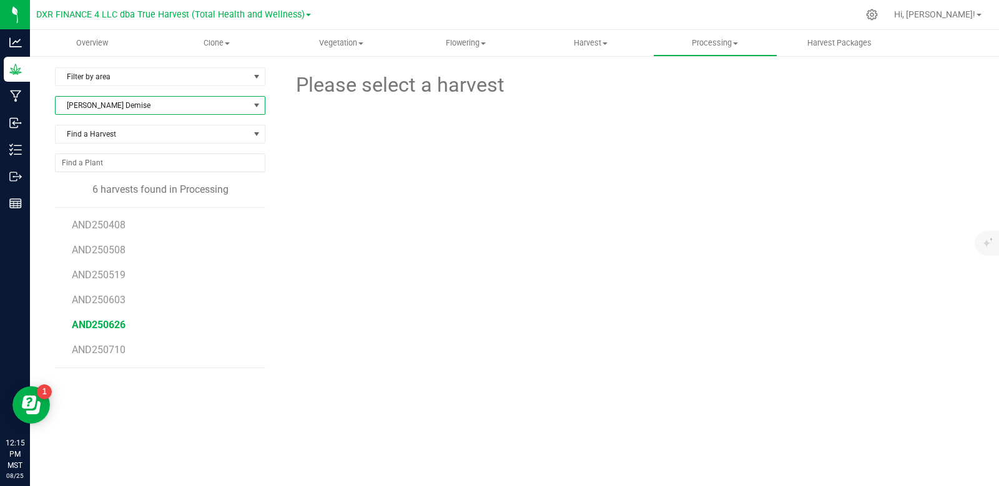
click at [114, 328] on span "AND250626" at bounding box center [99, 325] width 54 height 12
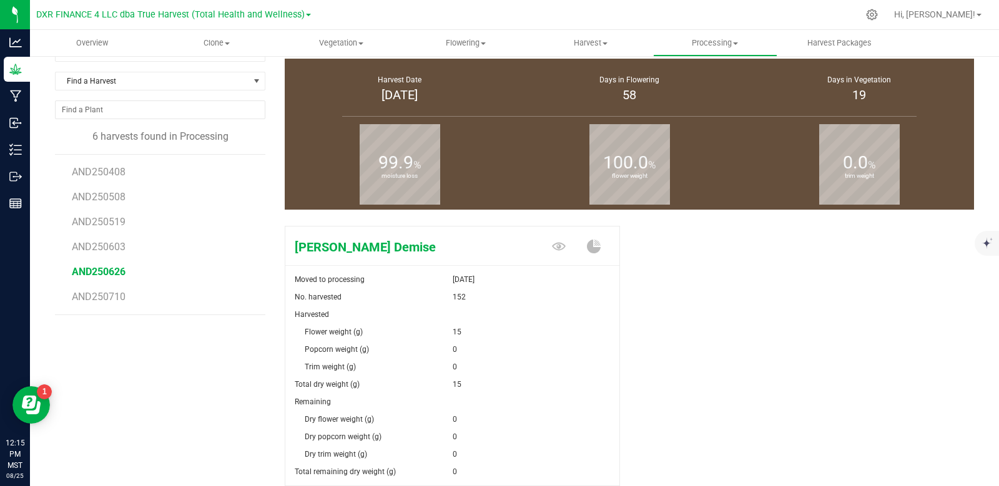
scroll to position [163, 0]
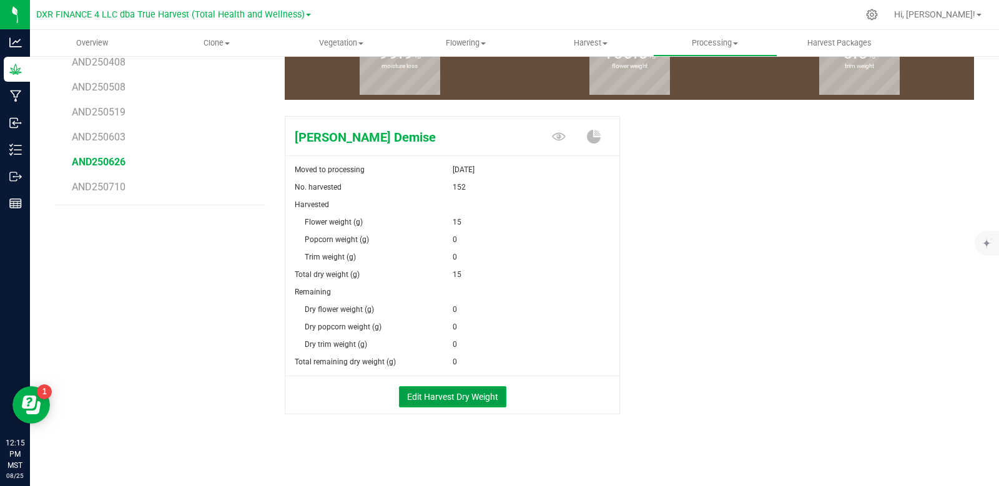
click at [473, 400] on button "Edit Harvest Dry Weight" at bounding box center [452, 397] width 107 height 21
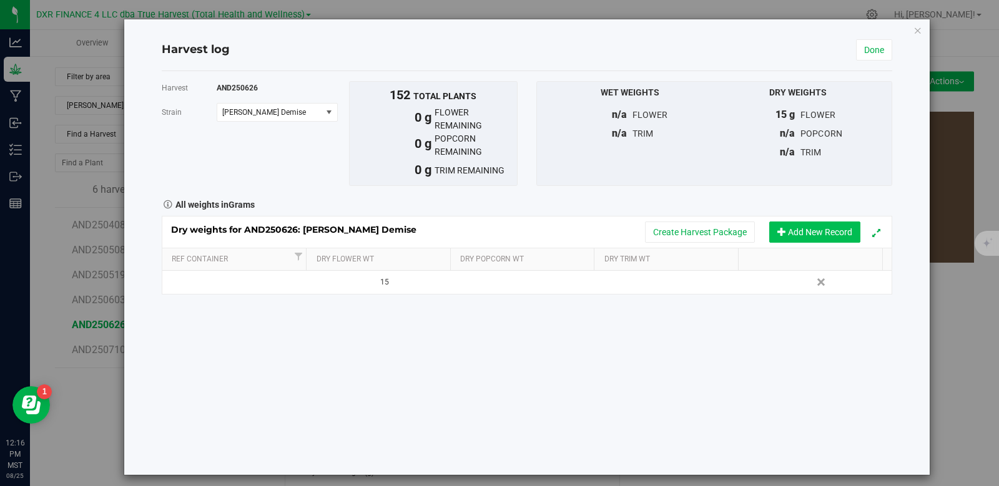
click at [782, 232] on button "Add New Record" at bounding box center [814, 232] width 91 height 21
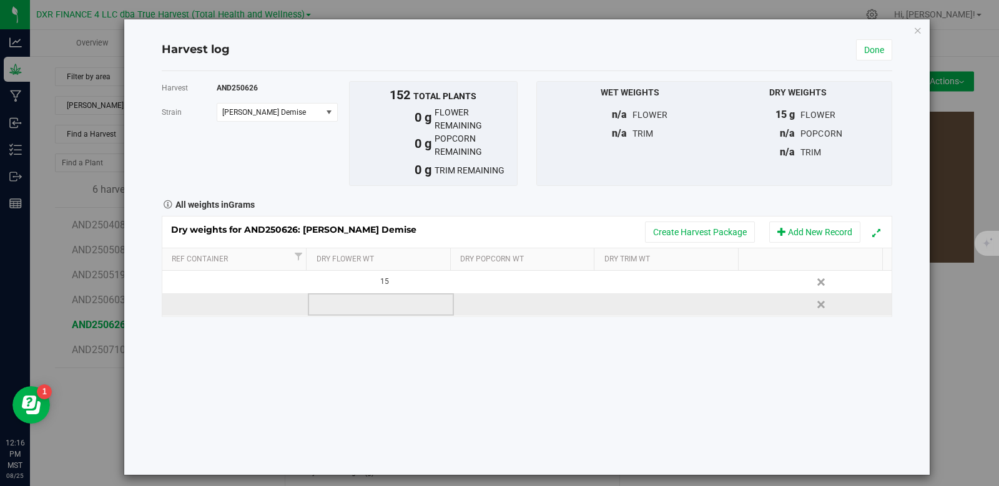
click at [348, 305] on td at bounding box center [381, 305] width 146 height 22
type input "21558"
type input "6764"
click at [646, 308] on span at bounding box center [676, 304] width 132 height 19
paste input "14055"
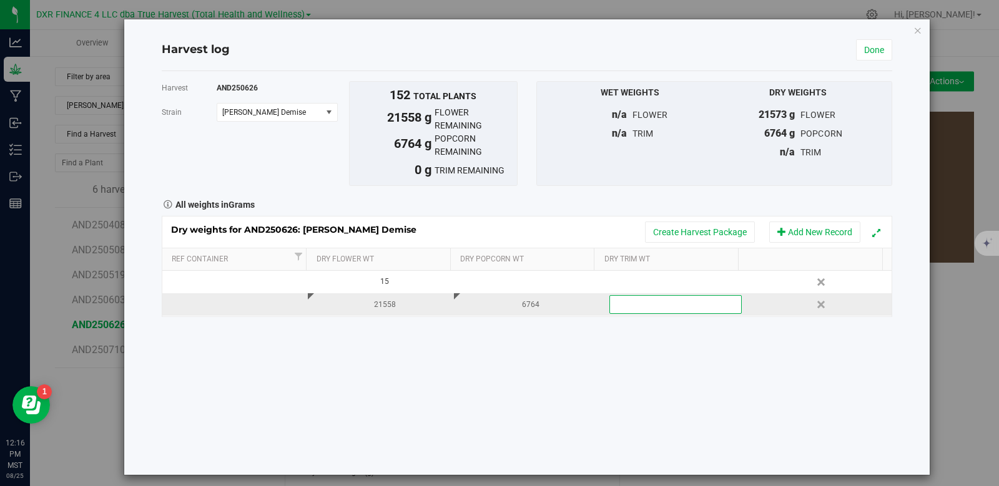
type input "14055"
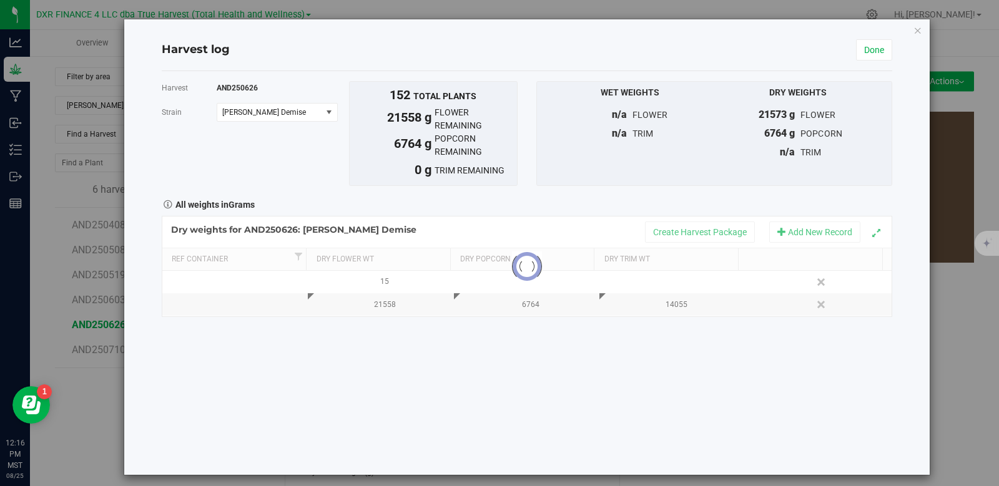
click at [645, 401] on div "Harvest AND250626 Strain Anslinger's Demise Select strain Anslinger's Demise To…" at bounding box center [527, 273] width 731 height 404
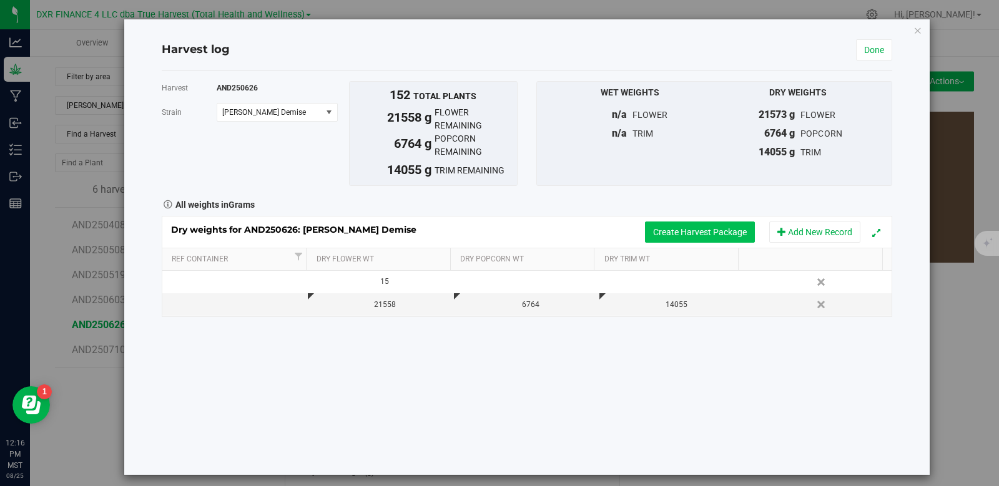
click at [699, 232] on button "Create Harvest Package" at bounding box center [700, 232] width 110 height 21
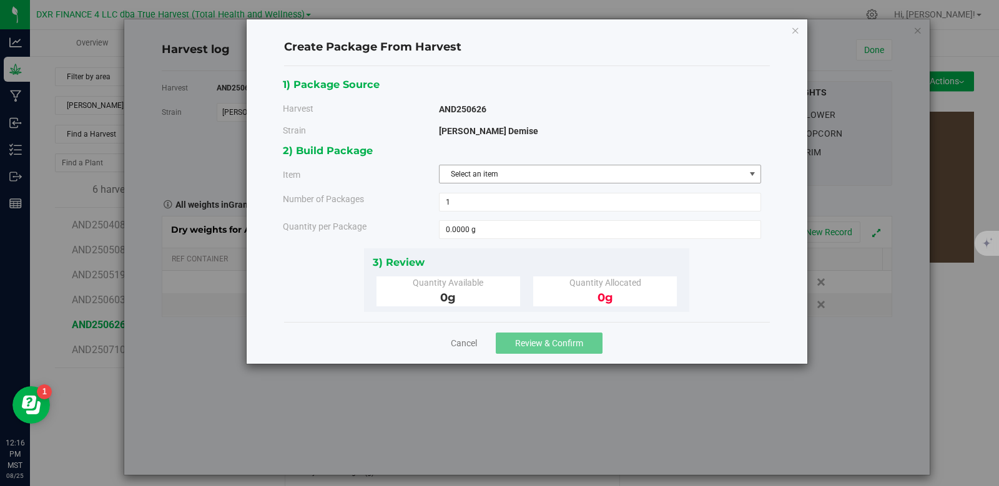
click at [575, 171] on span "Select an item" at bounding box center [592, 173] width 305 height 17
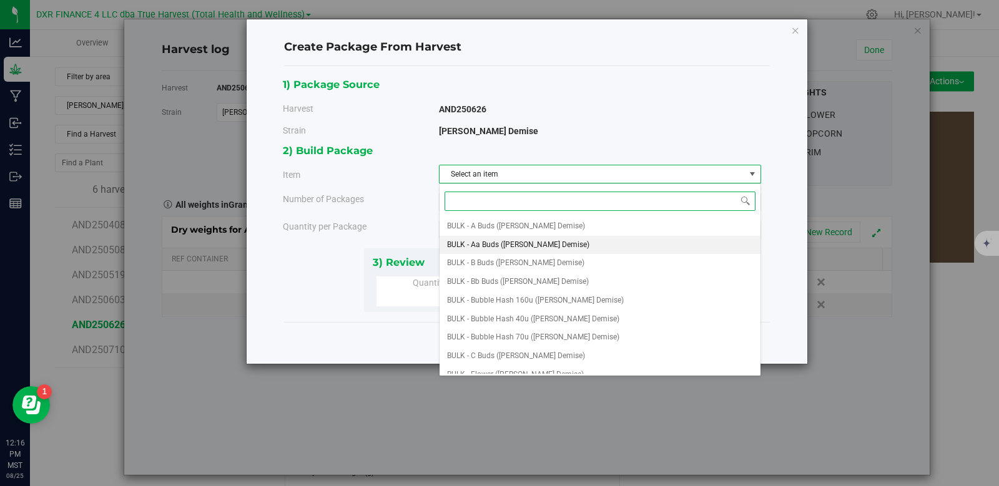
click at [492, 245] on span "BULK - Aa Buds ([PERSON_NAME] Demise)" at bounding box center [518, 245] width 142 height 16
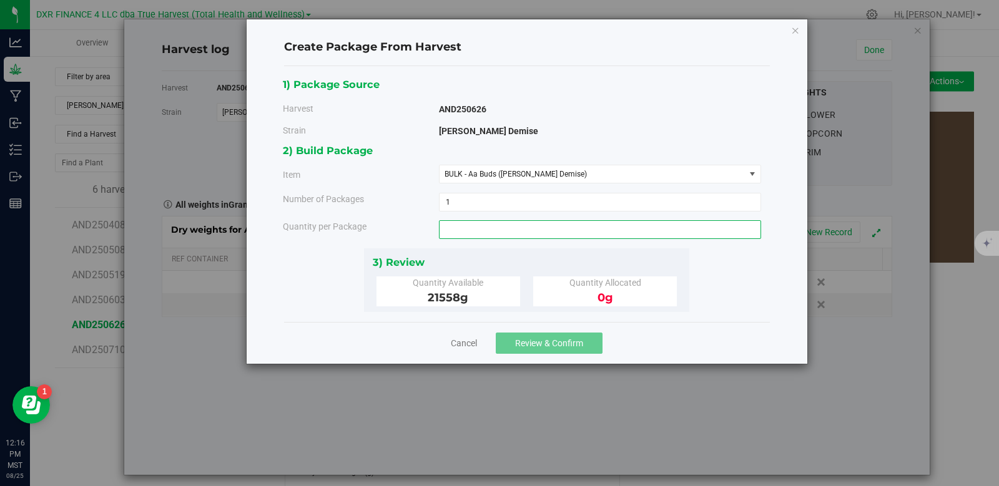
click at [476, 233] on span at bounding box center [600, 229] width 322 height 19
type input "3348"
type input "3348.0000 g"
click at [513, 346] on button "Review & Confirm" at bounding box center [549, 343] width 107 height 21
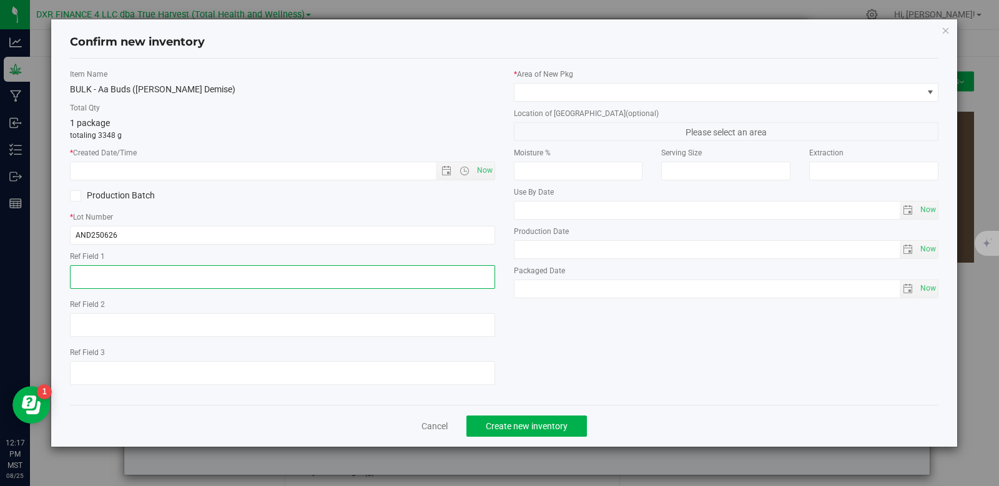
click at [109, 269] on textarea at bounding box center [282, 277] width 425 height 24
click at [119, 272] on textarea at bounding box center [282, 277] width 425 height 24
type textarea "[DATE]"
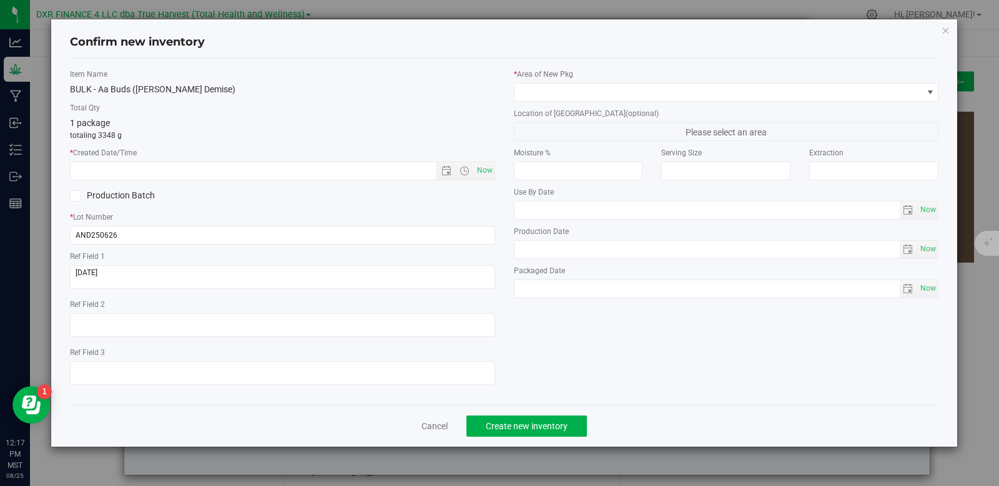
click at [77, 196] on icon at bounding box center [75, 196] width 8 height 0
click at [0, 0] on input "Production Batch" at bounding box center [0, 0] width 0 height 0
click at [98, 175] on input "text" at bounding box center [264, 170] width 387 height 17
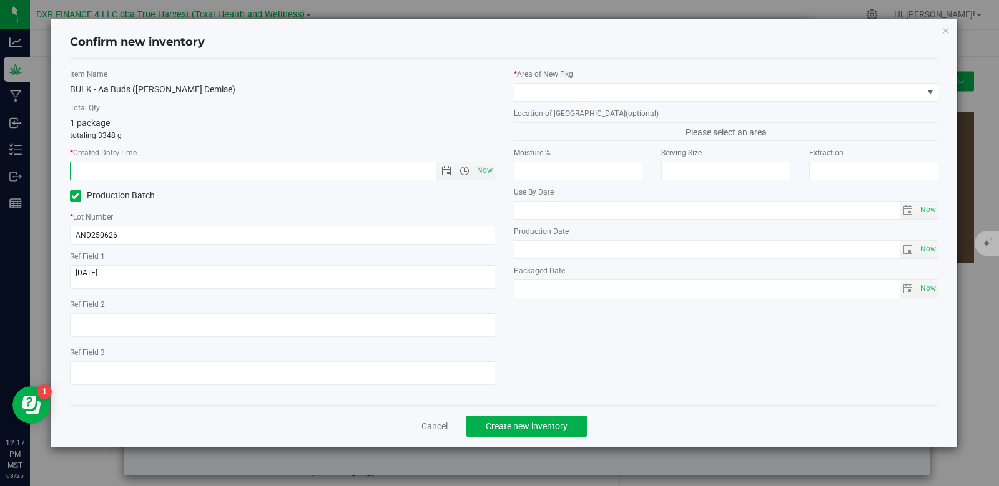
paste input "[DATE]"
type input "6/26/2025 12:17 PM"
click at [570, 87] on span at bounding box center [719, 92] width 408 height 17
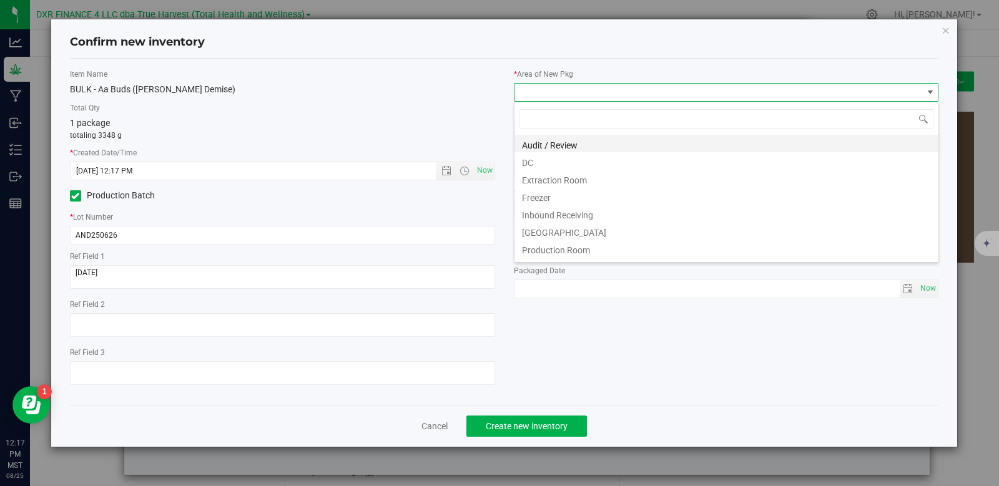
scroll to position [19, 425]
click at [548, 159] on li "DC" at bounding box center [727, 160] width 424 height 17
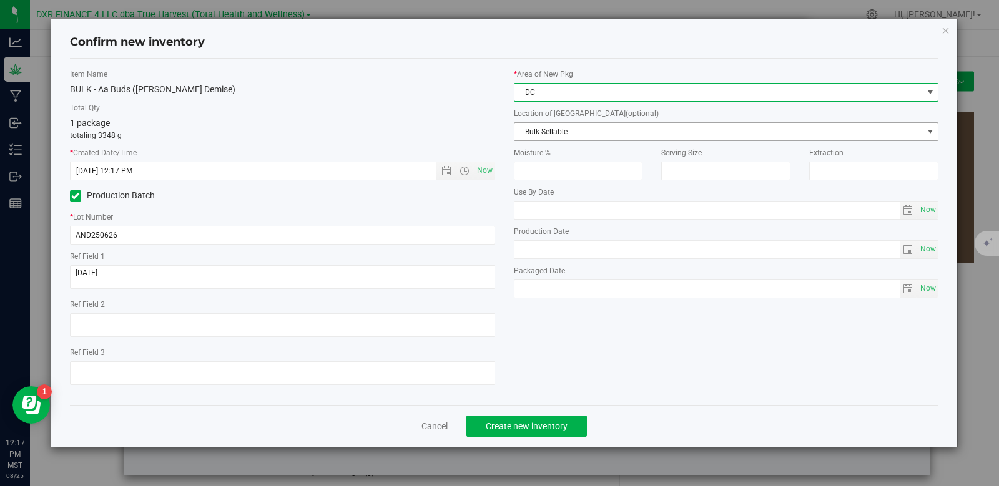
click at [558, 126] on span "Bulk Sellable" at bounding box center [719, 131] width 408 height 17
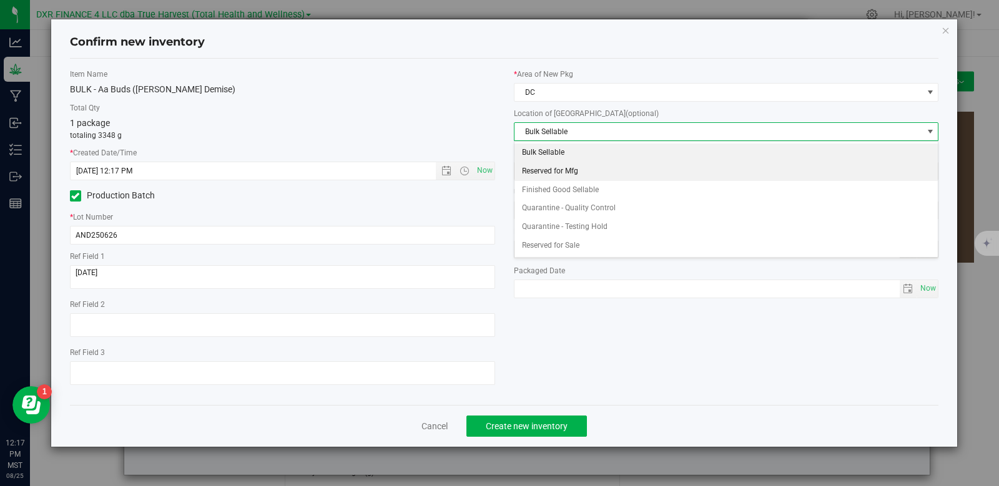
click at [554, 168] on li "Reserved for Mfg" at bounding box center [727, 171] width 424 height 19
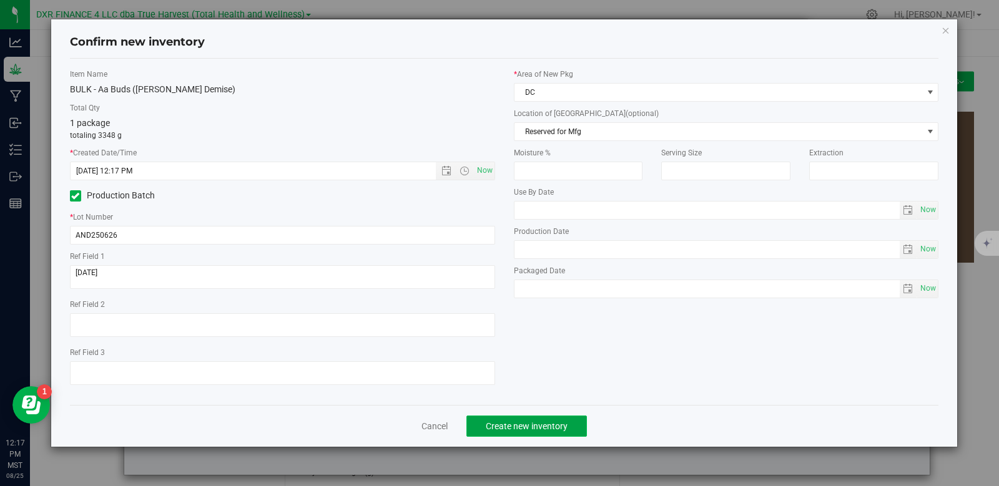
click at [495, 431] on span "Create new inventory" at bounding box center [527, 427] width 82 height 10
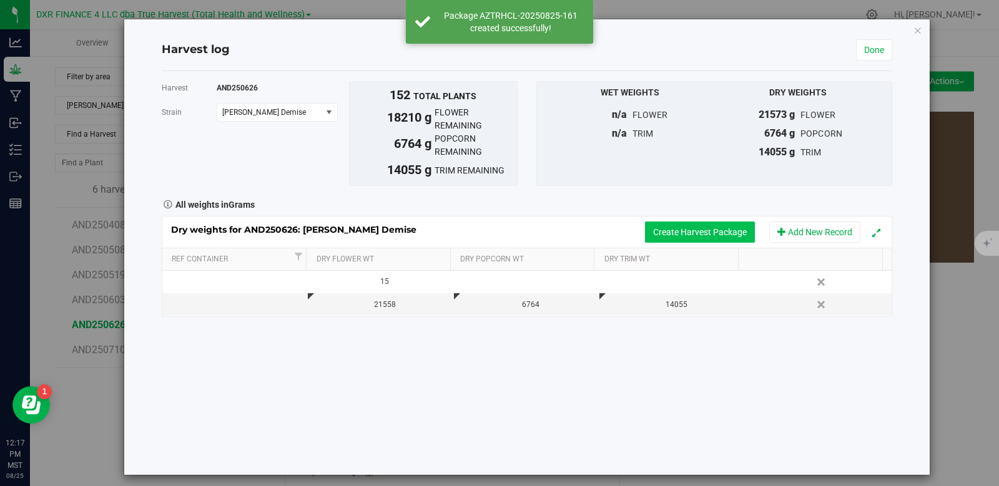
click at [715, 238] on button "Create Harvest Package" at bounding box center [700, 232] width 110 height 21
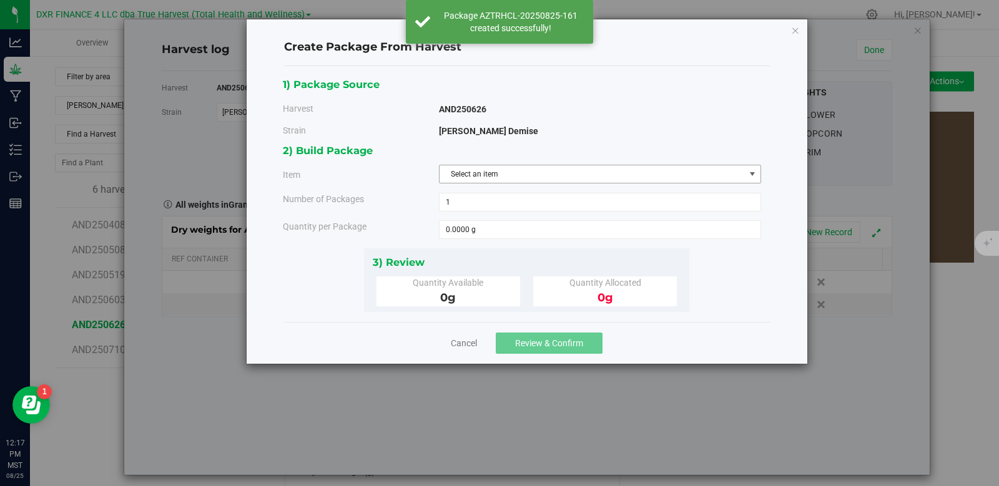
click at [484, 182] on span "Select an item" at bounding box center [592, 173] width 305 height 17
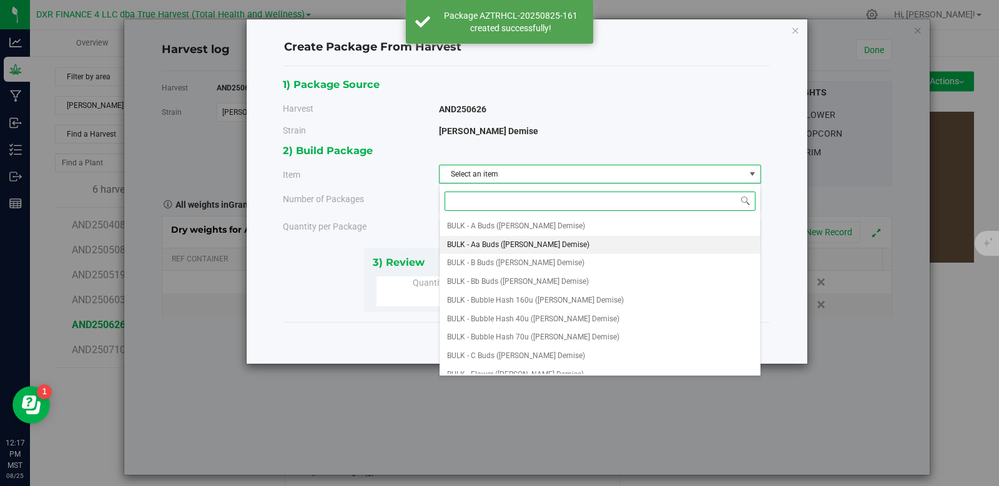
click at [509, 246] on span "BULK - Aa Buds ([PERSON_NAME] Demise)" at bounding box center [518, 245] width 142 height 16
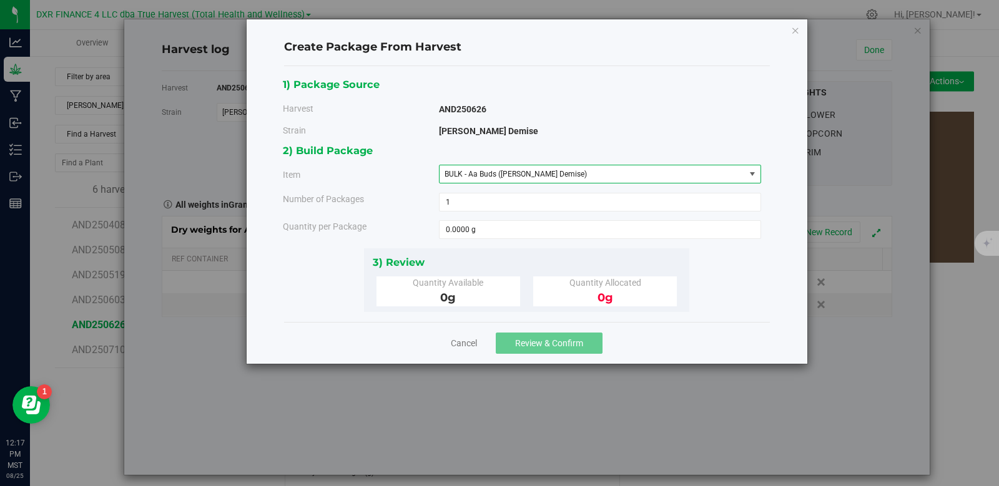
click at [512, 241] on div "2) Build Package Item BULK - Aa Buds (Anslinger's Demise) BULK - A Buds (Anslin…" at bounding box center [527, 195] width 488 height 106
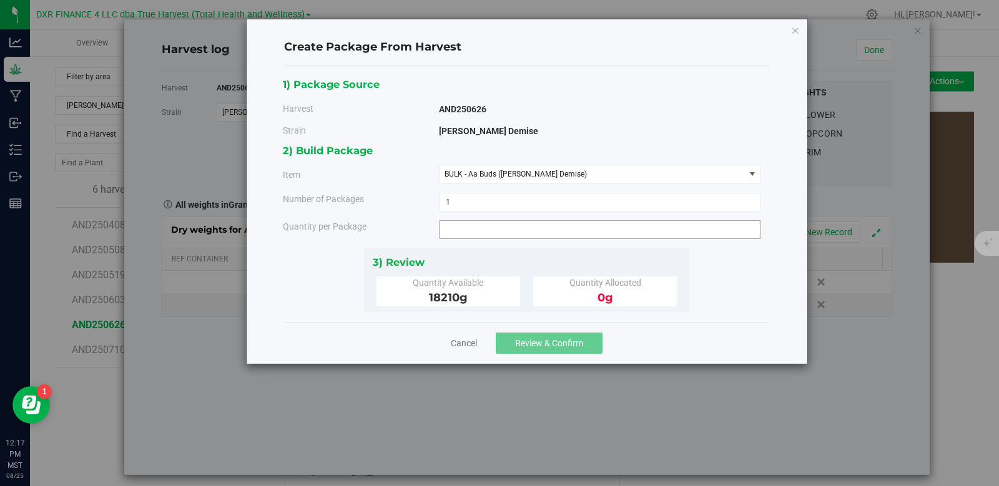
click at [513, 231] on span at bounding box center [600, 229] width 322 height 19
type input "5331"
type input "5331.0000 g"
click at [520, 350] on button "Review & Confirm" at bounding box center [549, 343] width 107 height 21
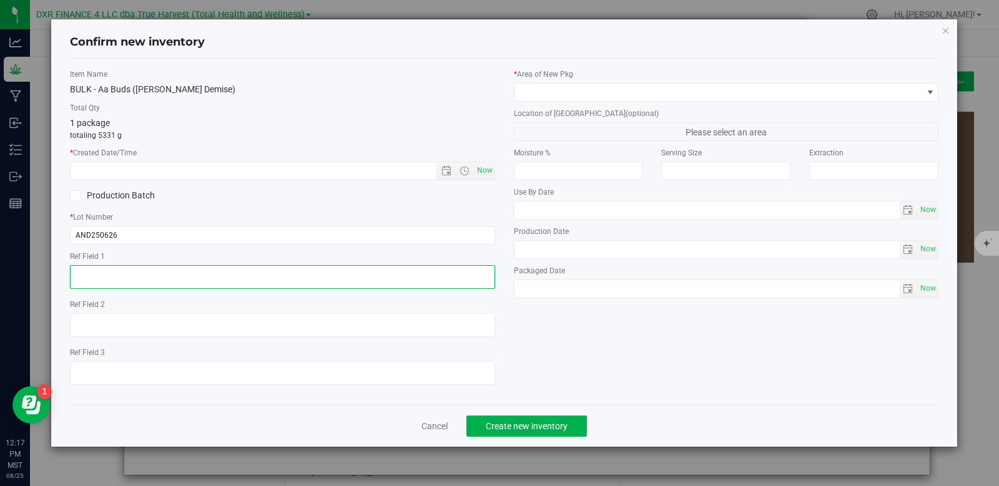
click at [183, 270] on textarea at bounding box center [282, 277] width 425 height 24
paste textarea "[DATE]"
type textarea "[DATE]"
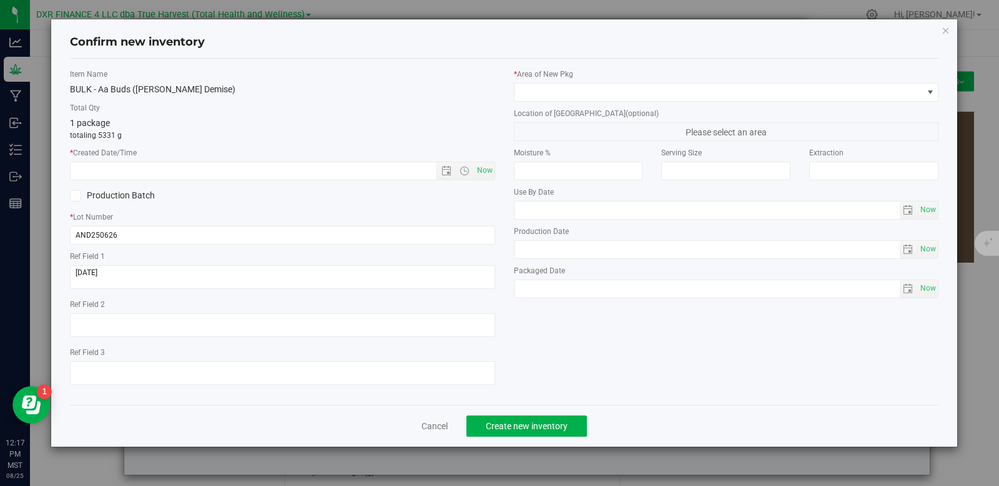
click at [74, 196] on icon at bounding box center [75, 196] width 8 height 0
click at [0, 0] on input "Production Batch" at bounding box center [0, 0] width 0 height 0
click at [87, 170] on input "text" at bounding box center [264, 170] width 387 height 17
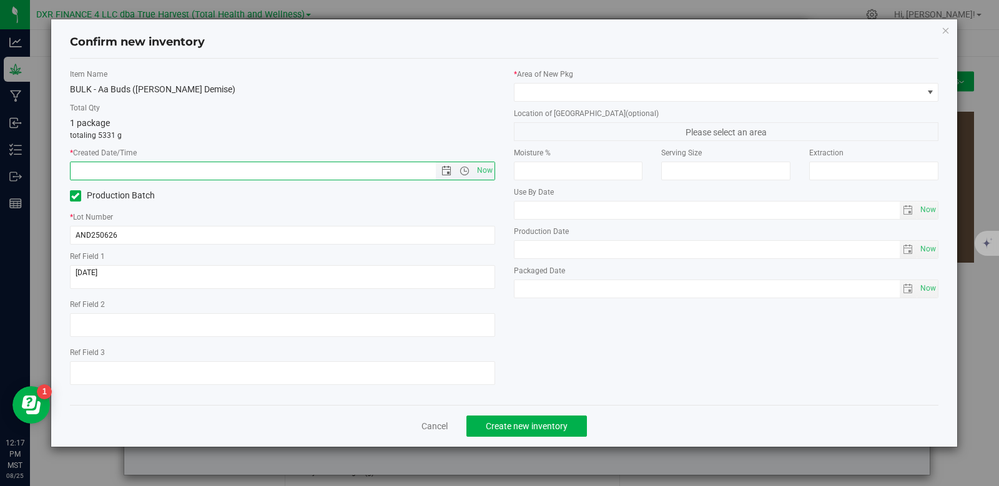
paste input "[DATE]"
type input "6/26/2025 12:17 PM"
click at [550, 99] on span at bounding box center [719, 92] width 408 height 17
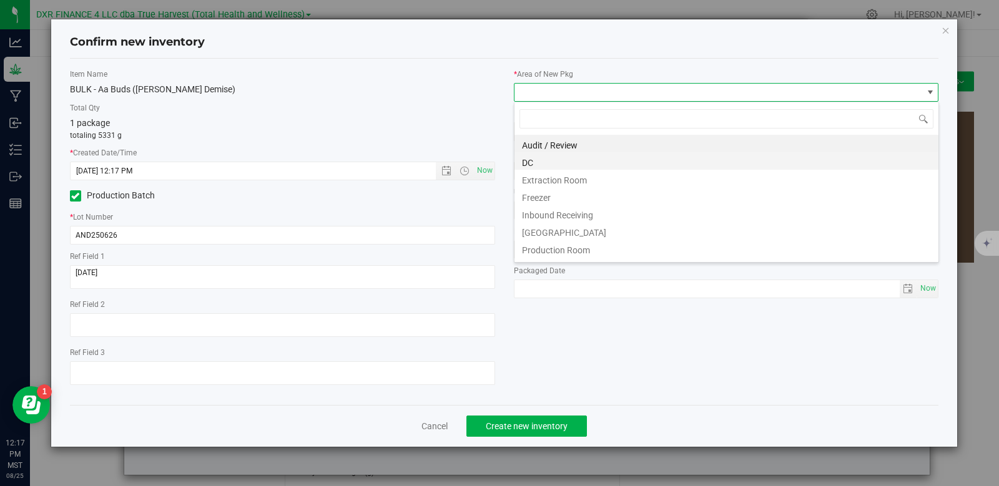
click at [542, 165] on li "DC" at bounding box center [727, 160] width 424 height 17
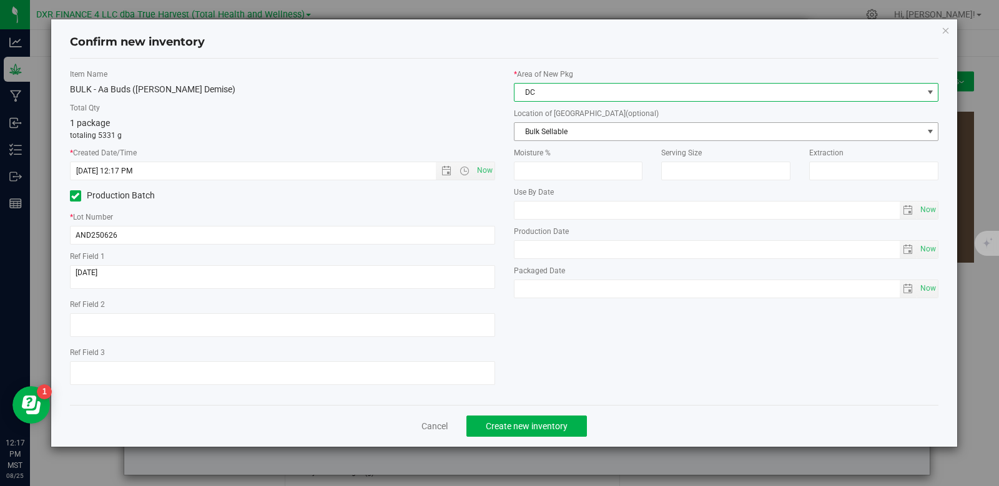
click at [558, 126] on span "Bulk Sellable" at bounding box center [719, 131] width 408 height 17
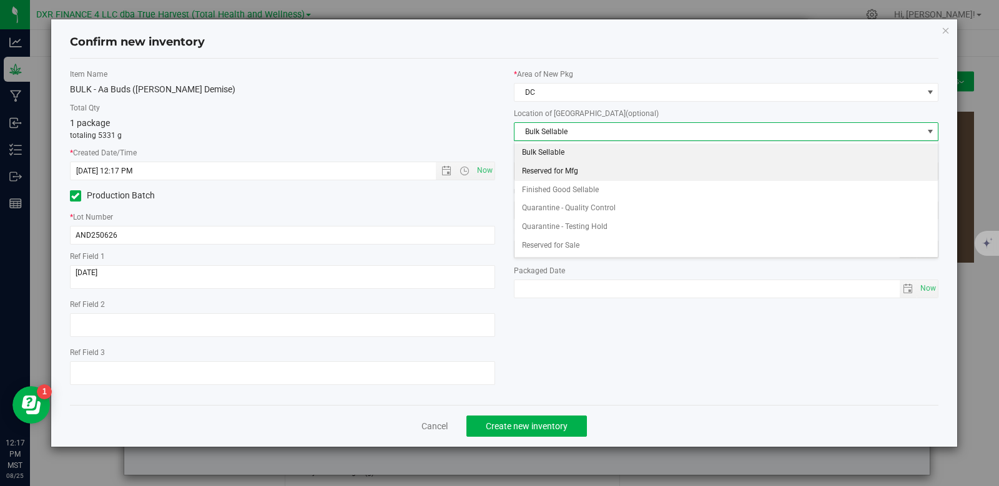
click at [568, 176] on li "Reserved for Mfg" at bounding box center [727, 171] width 424 height 19
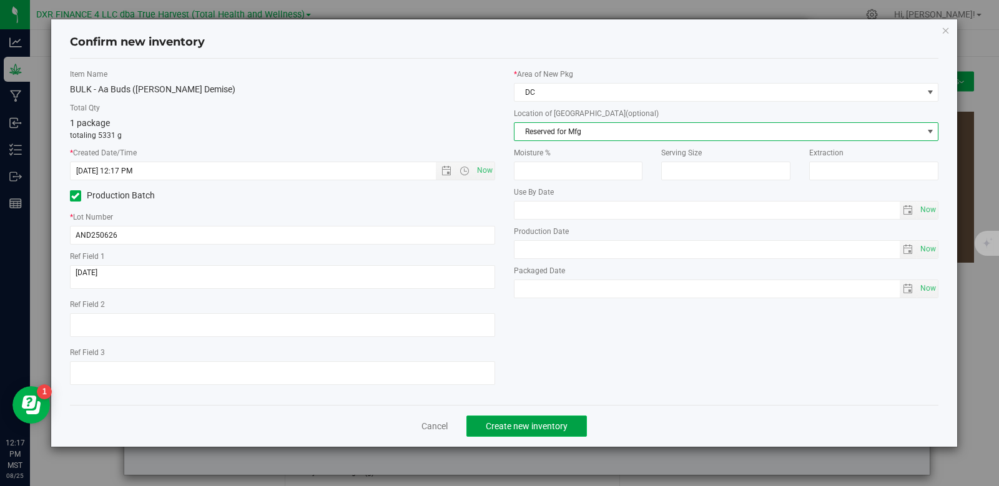
click at [505, 422] on span "Create new inventory" at bounding box center [527, 427] width 82 height 10
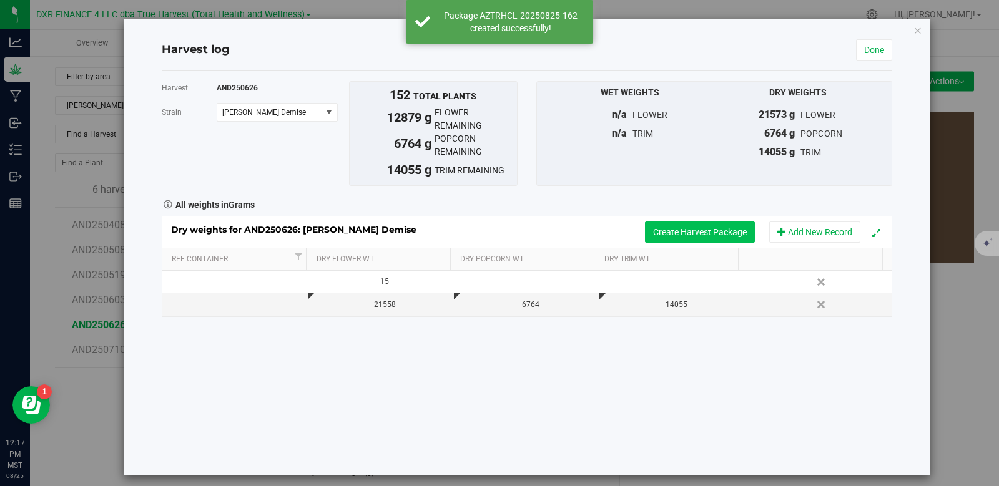
click at [681, 234] on button "Create Harvest Package" at bounding box center [700, 232] width 110 height 21
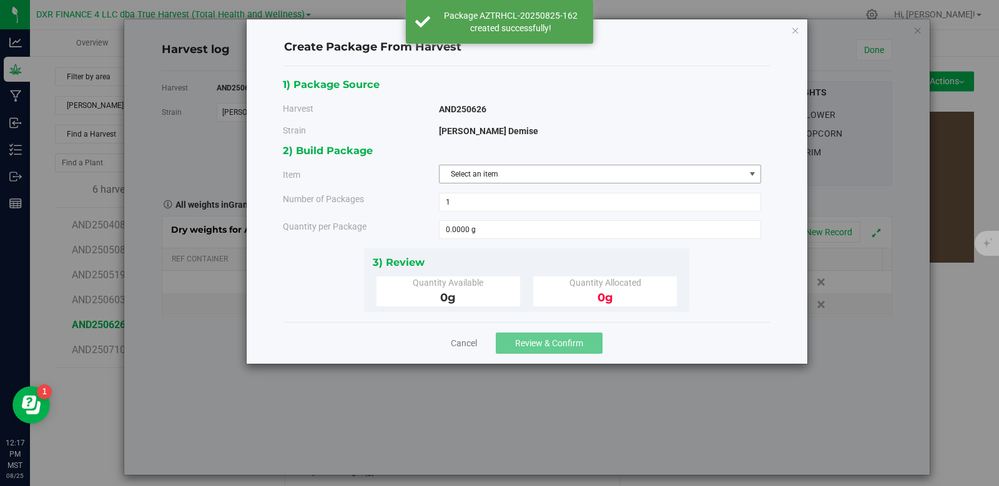
click at [481, 175] on span "Select an item" at bounding box center [592, 173] width 305 height 17
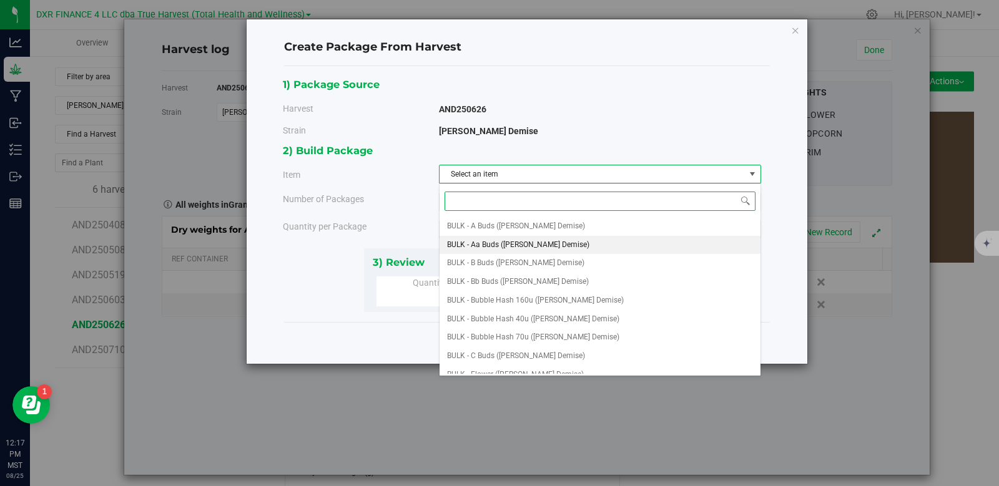
click at [496, 242] on span "BULK - Aa Buds ([PERSON_NAME] Demise)" at bounding box center [518, 245] width 142 height 16
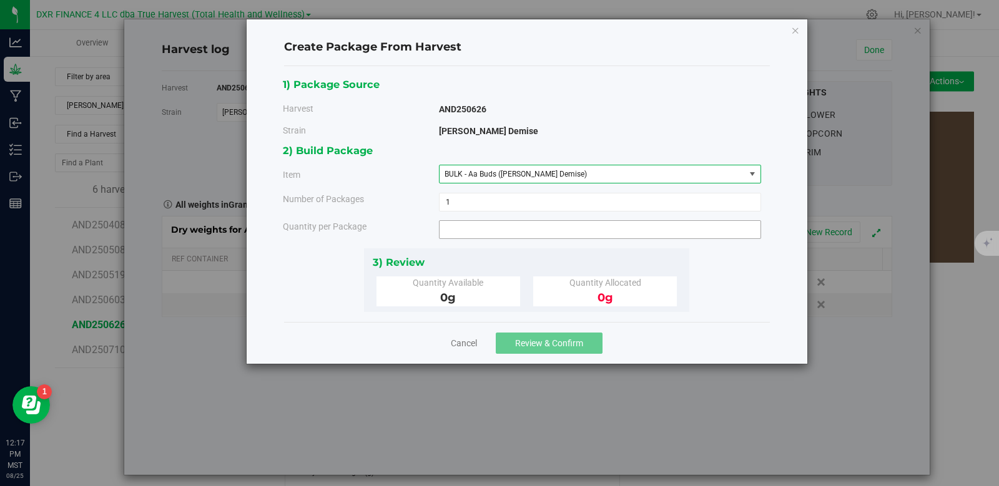
click at [475, 228] on span at bounding box center [600, 229] width 322 height 19
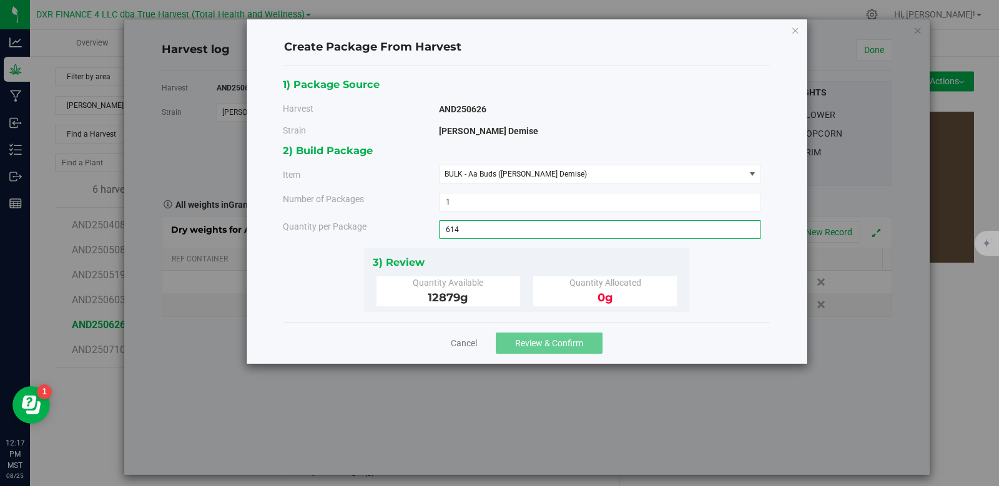
type input "6147"
type input "6147.0000 g"
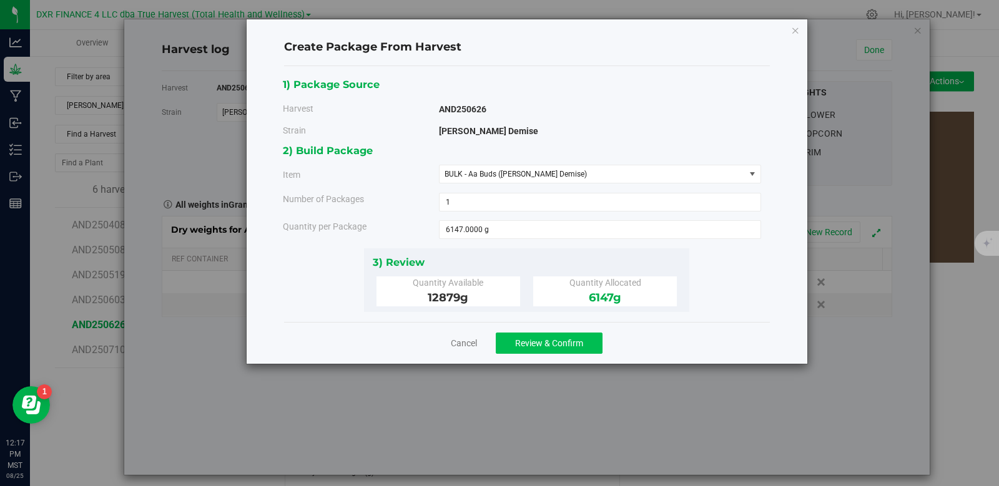
click at [511, 337] on button "Review & Confirm" at bounding box center [549, 343] width 107 height 21
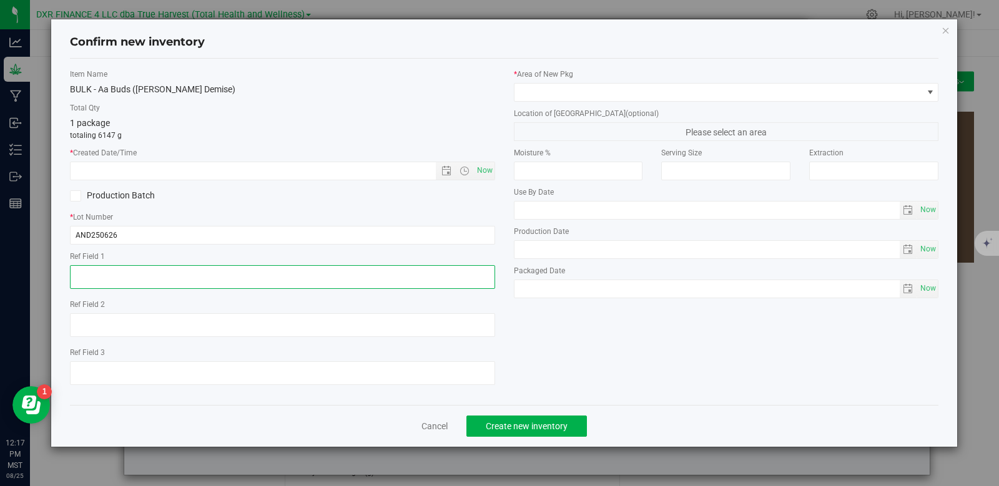
click at [145, 278] on textarea at bounding box center [282, 277] width 425 height 24
paste textarea "[DATE]"
type textarea "[DATE]"
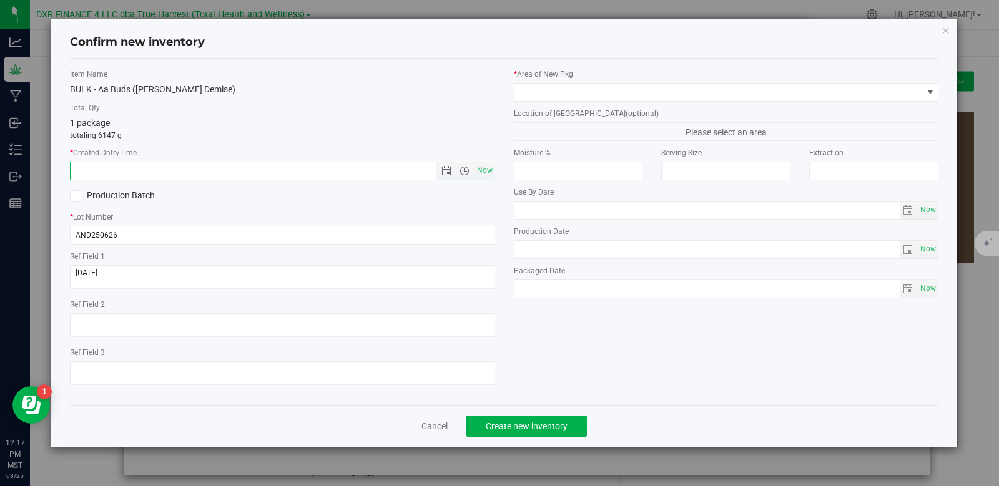
click at [154, 170] on input "text" at bounding box center [264, 170] width 387 height 17
paste input "[DATE]"
type input "6/26/2025 12:17 PM"
click at [76, 196] on icon at bounding box center [75, 196] width 8 height 0
click at [0, 0] on input "Production Batch" at bounding box center [0, 0] width 0 height 0
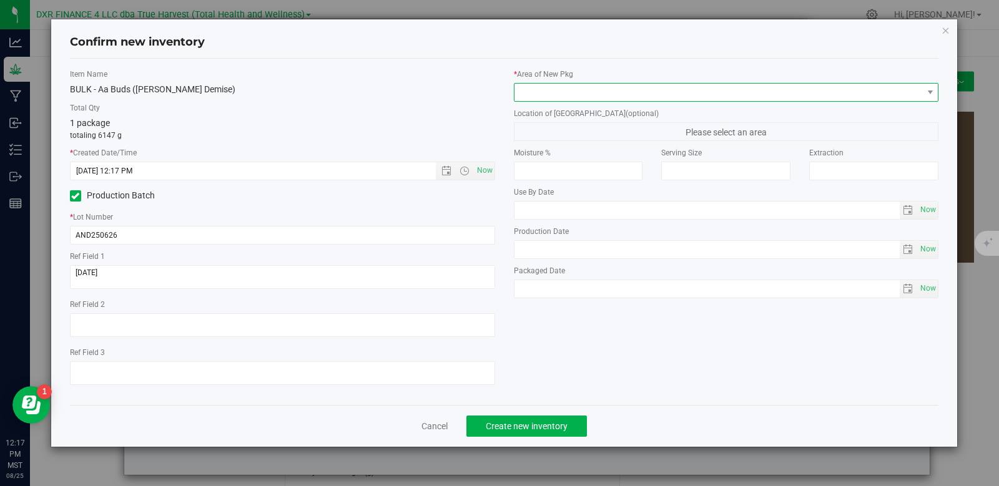
click at [585, 92] on span at bounding box center [719, 92] width 408 height 17
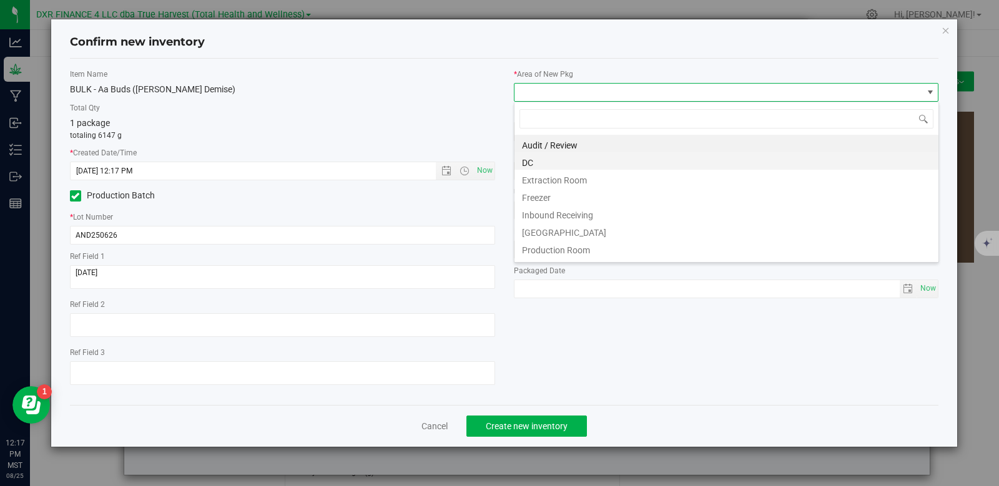
click at [568, 162] on li "DC" at bounding box center [727, 160] width 424 height 17
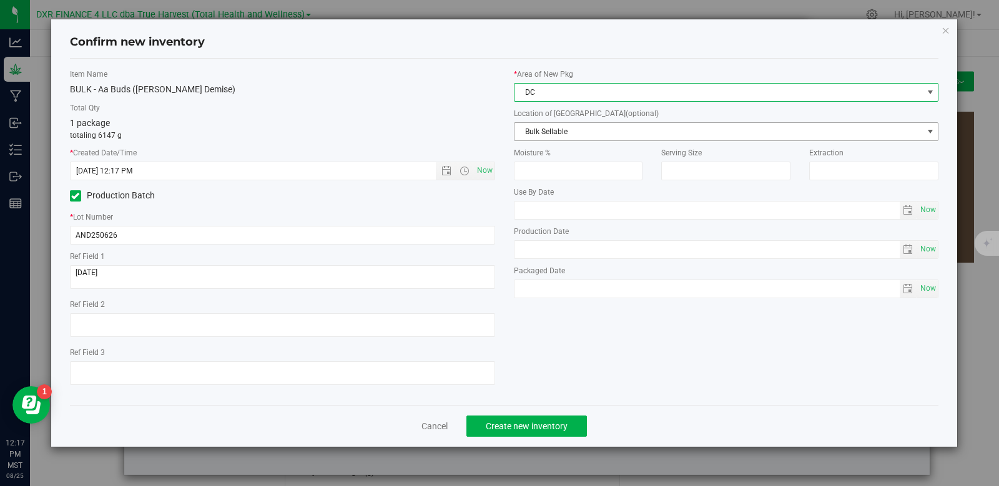
click at [568, 133] on span "Bulk Sellable" at bounding box center [719, 131] width 408 height 17
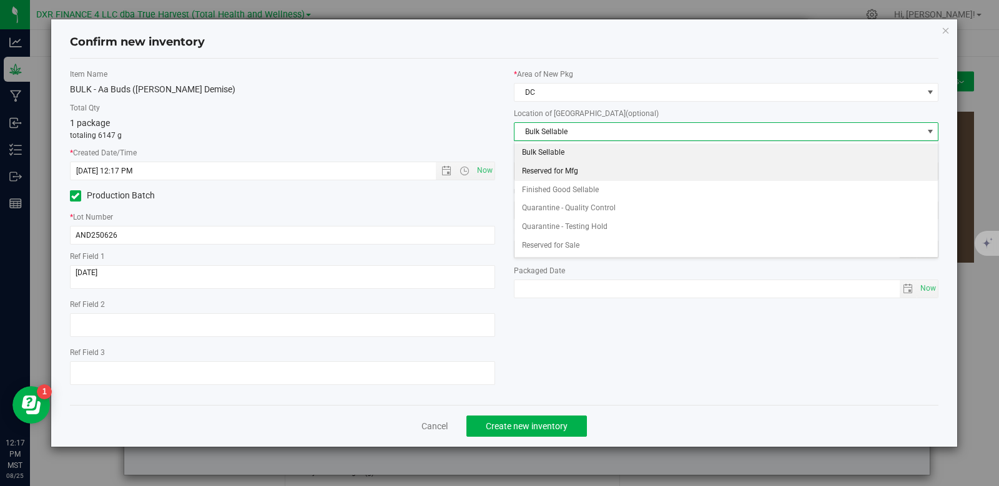
click at [570, 174] on li "Reserved for Mfg" at bounding box center [727, 171] width 424 height 19
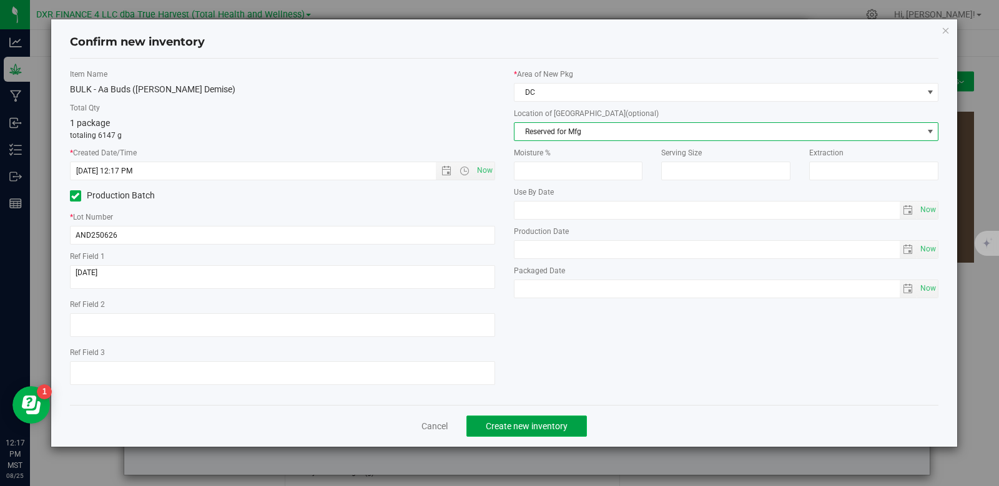
click at [520, 427] on span "Create new inventory" at bounding box center [527, 427] width 82 height 10
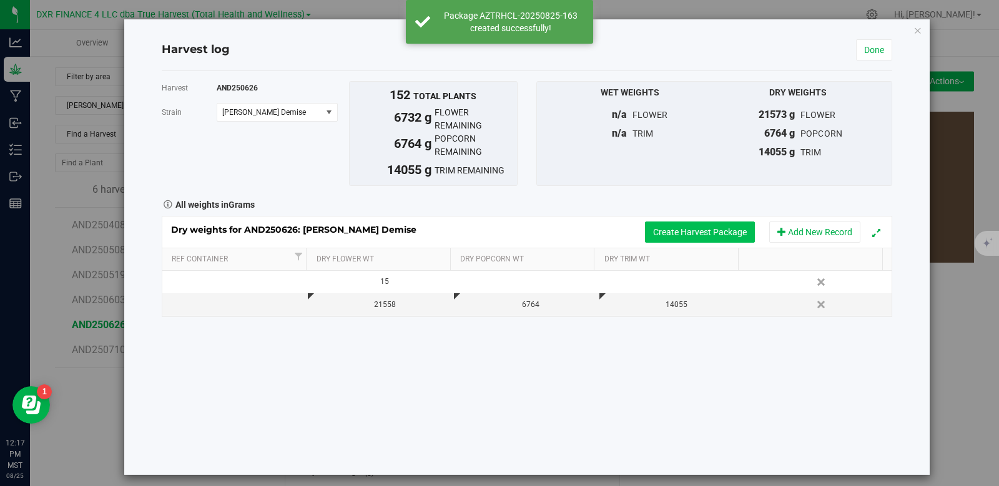
click at [651, 235] on button "Create Harvest Package" at bounding box center [700, 232] width 110 height 21
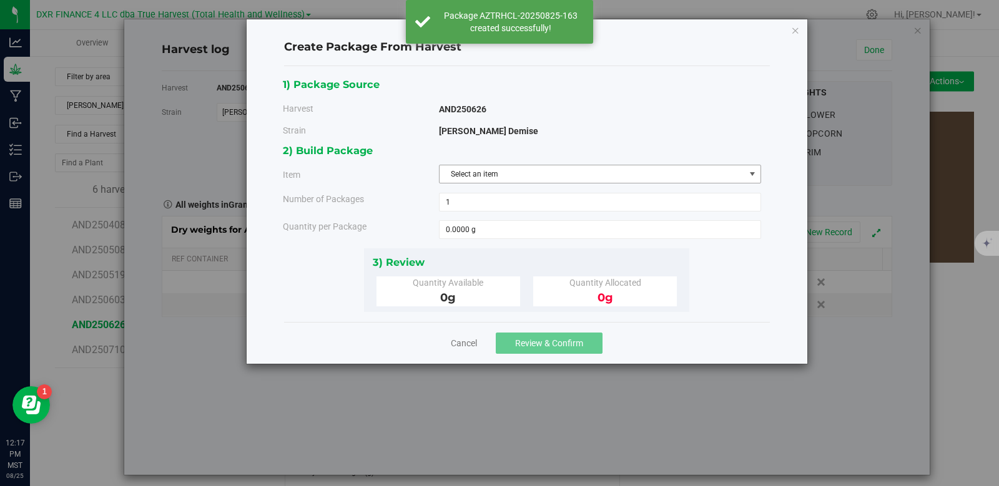
click at [501, 173] on span "Select an item" at bounding box center [592, 173] width 305 height 17
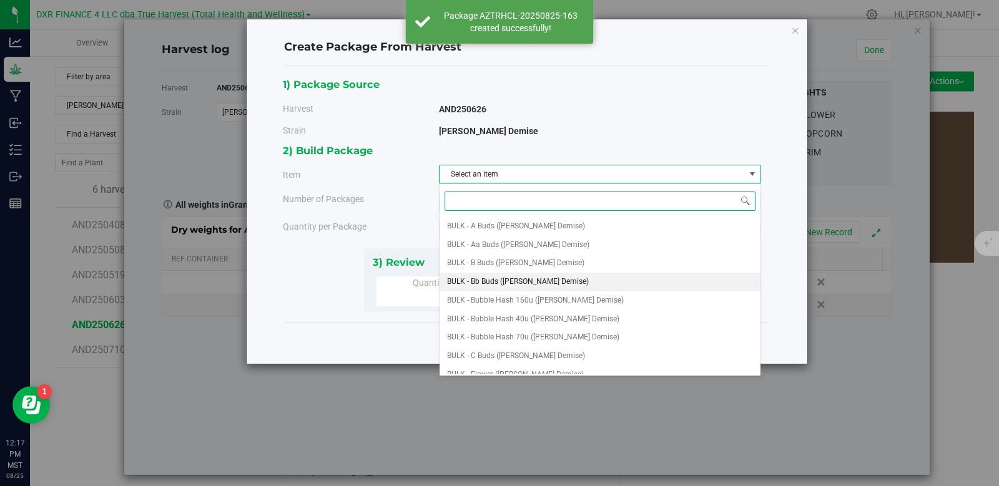
click at [496, 278] on span "BULK - Bb Buds ([PERSON_NAME] Demise)" at bounding box center [518, 282] width 142 height 16
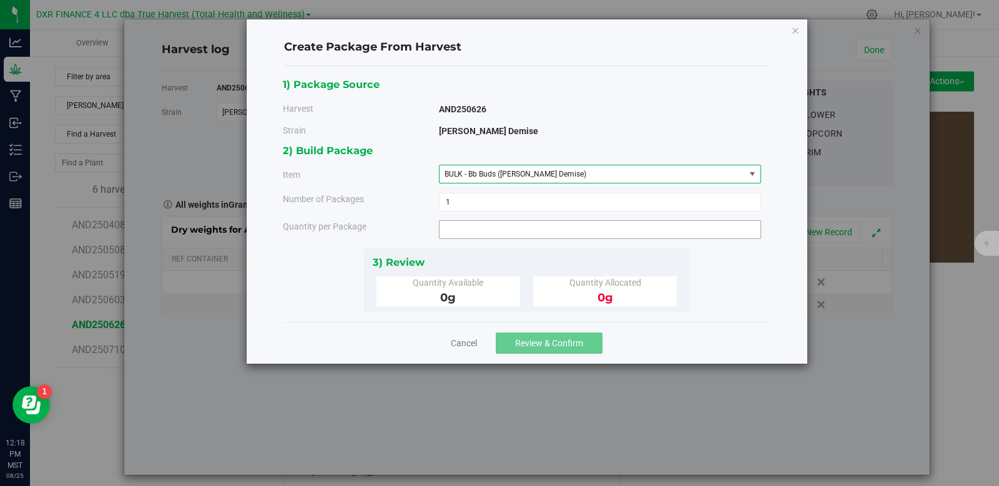
click at [485, 230] on span at bounding box center [600, 229] width 322 height 19
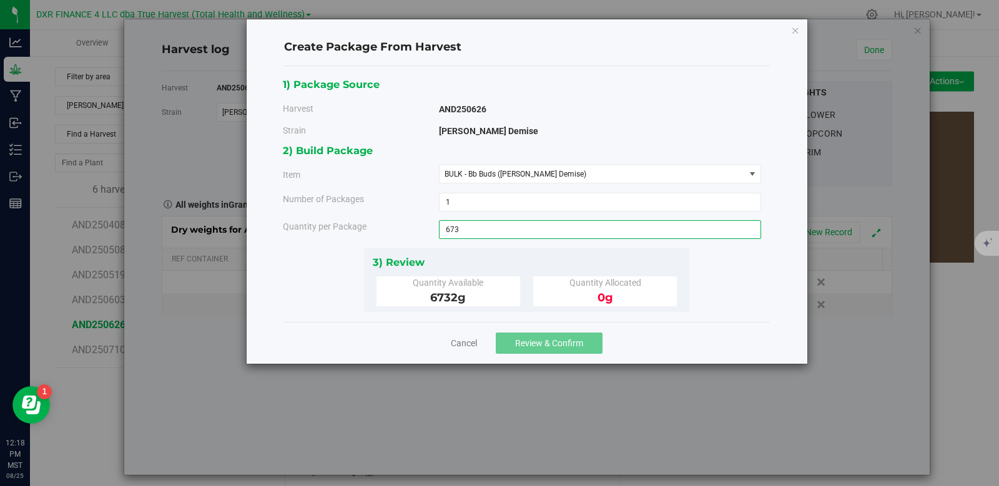
type input "6732"
type input "6732.0000 g"
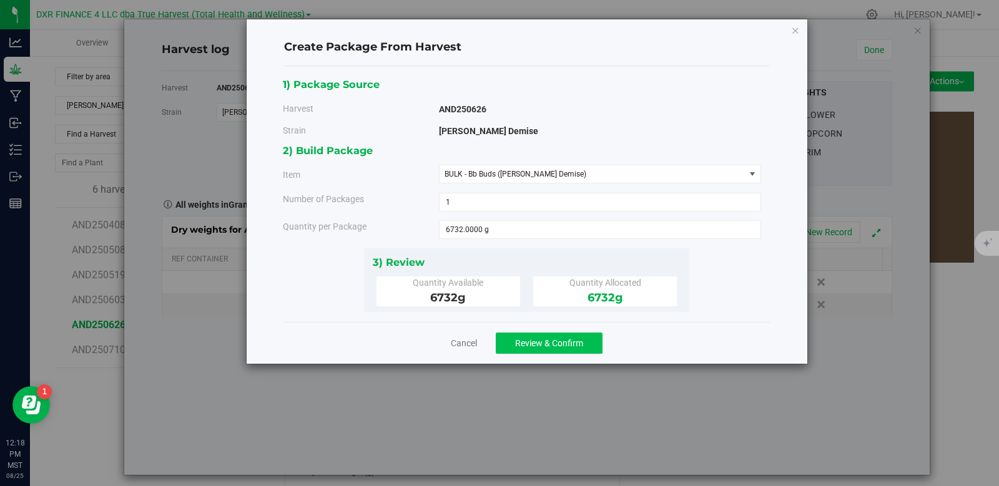
click at [523, 353] on button "Review & Confirm" at bounding box center [549, 343] width 107 height 21
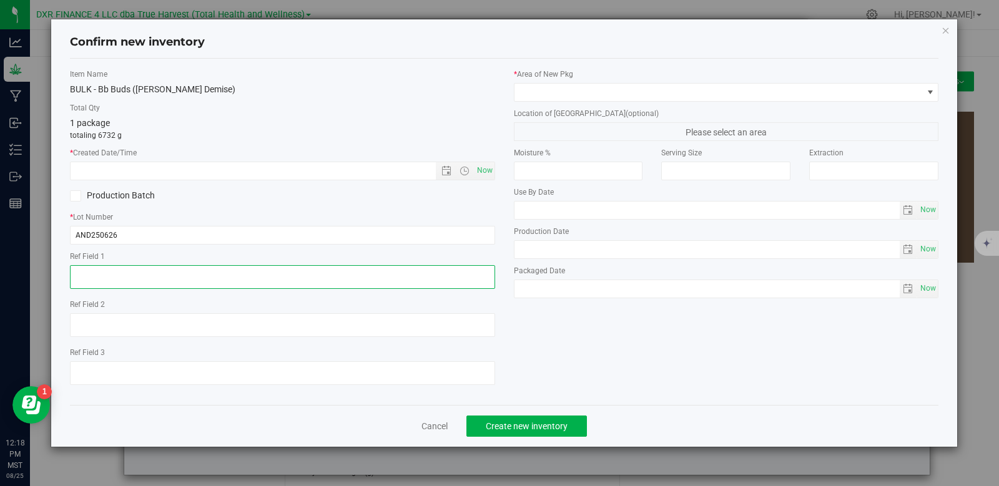
click at [184, 276] on textarea at bounding box center [282, 277] width 425 height 24
paste textarea "[DATE]"
type textarea "[DATE]"
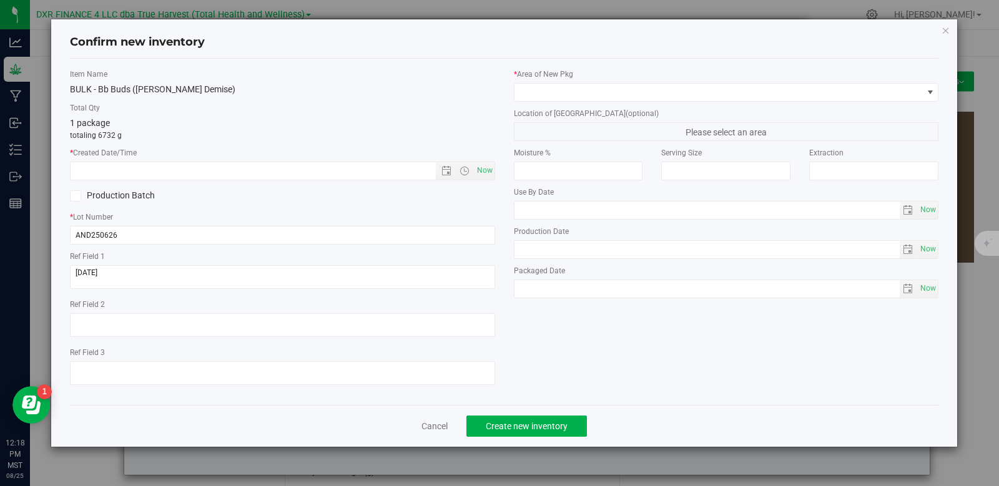
click at [71, 196] on icon at bounding box center [75, 196] width 8 height 0
click at [0, 0] on input "Production Batch" at bounding box center [0, 0] width 0 height 0
click at [102, 170] on input "text" at bounding box center [264, 170] width 387 height 17
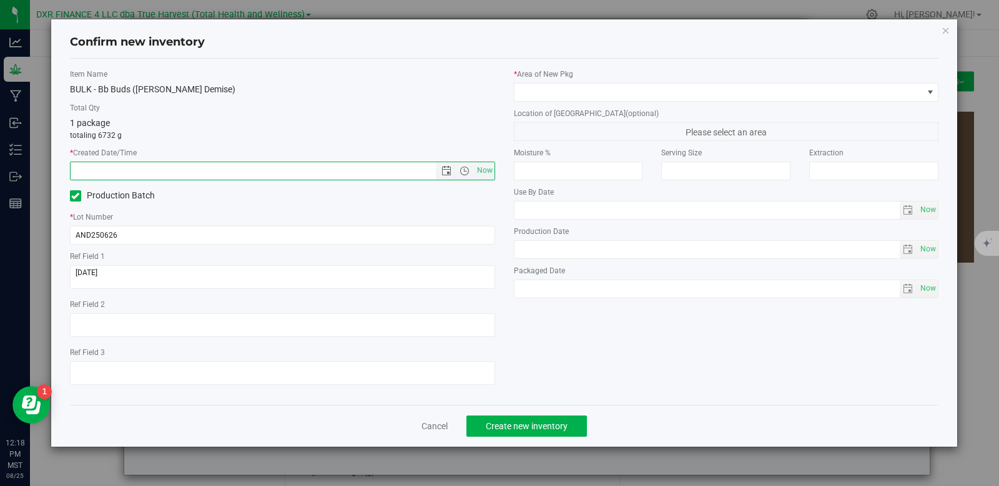
paste input "[DATE]"
type input "6/26/2025 12:18 PM"
click at [550, 90] on span at bounding box center [719, 92] width 408 height 17
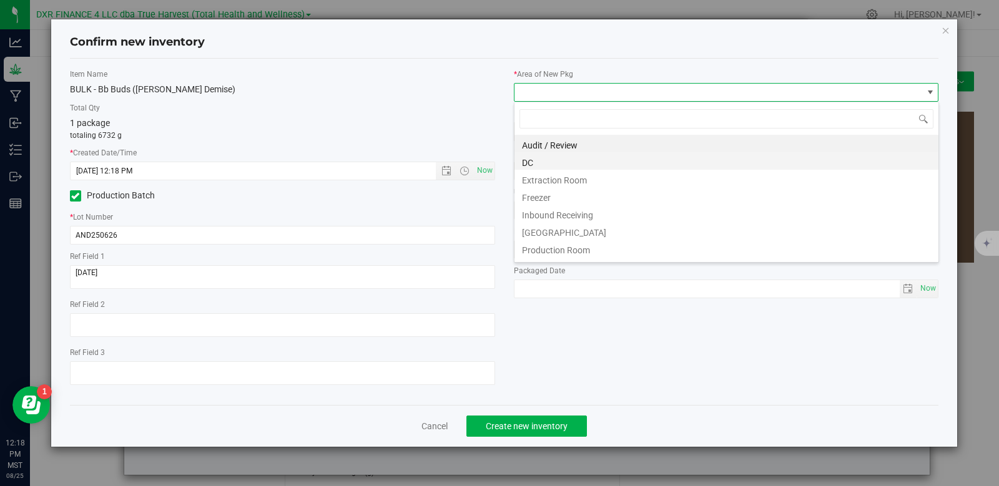
click at [530, 164] on li "DC" at bounding box center [727, 160] width 424 height 17
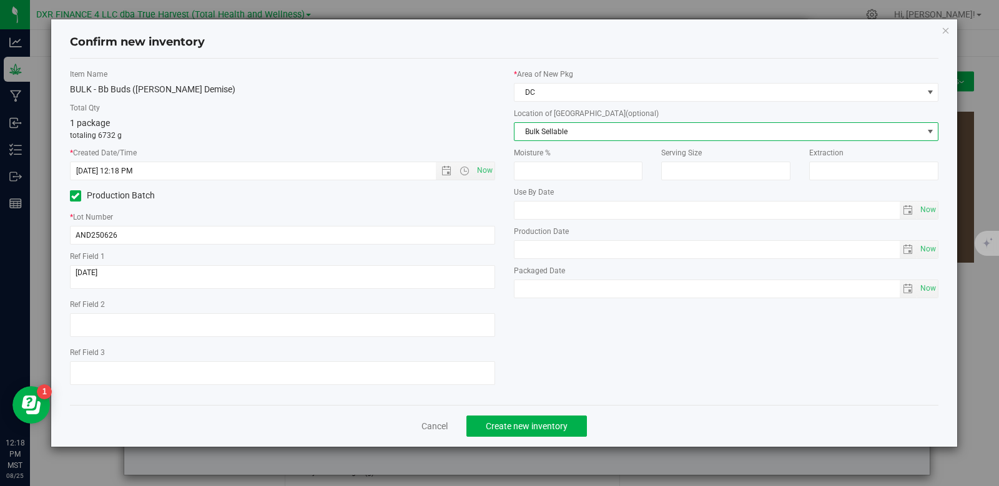
click at [535, 133] on span "Bulk Sellable" at bounding box center [719, 131] width 408 height 17
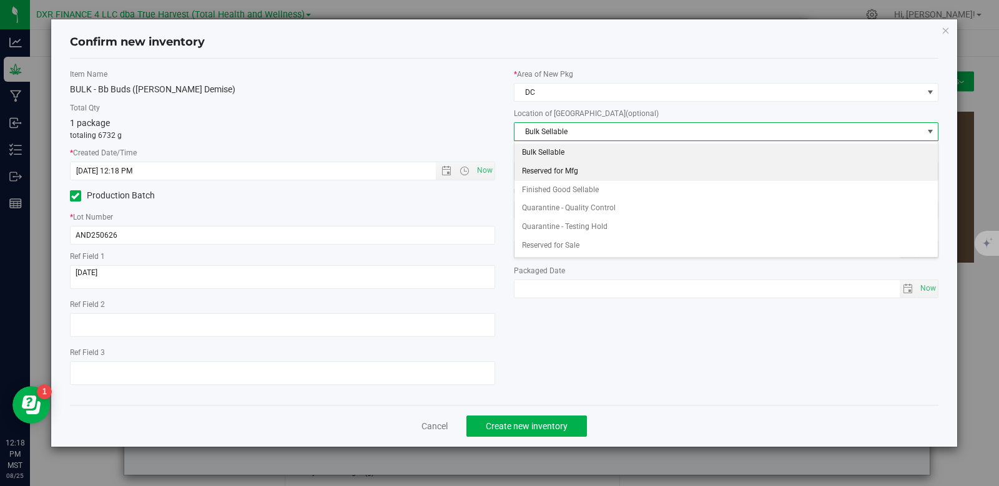
click at [534, 170] on li "Reserved for Mfg" at bounding box center [727, 171] width 424 height 19
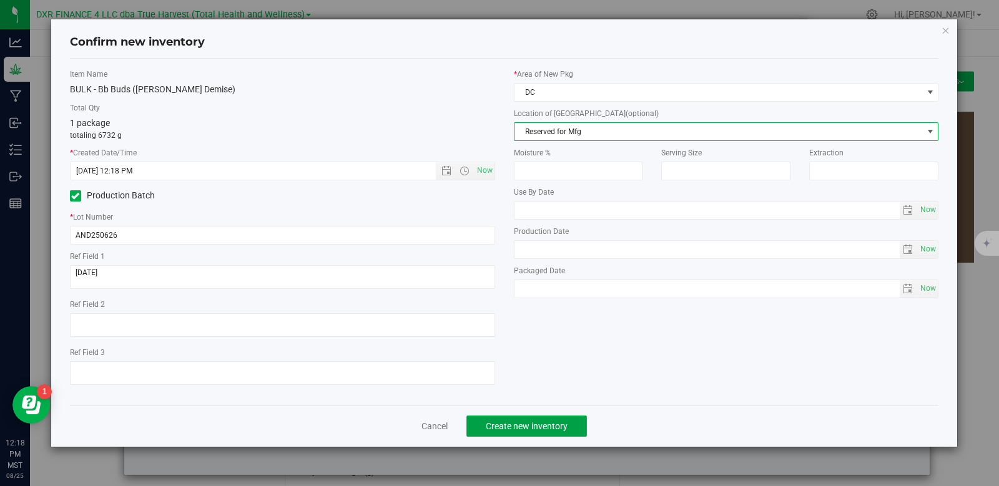
click at [529, 423] on span "Create new inventory" at bounding box center [527, 427] width 82 height 10
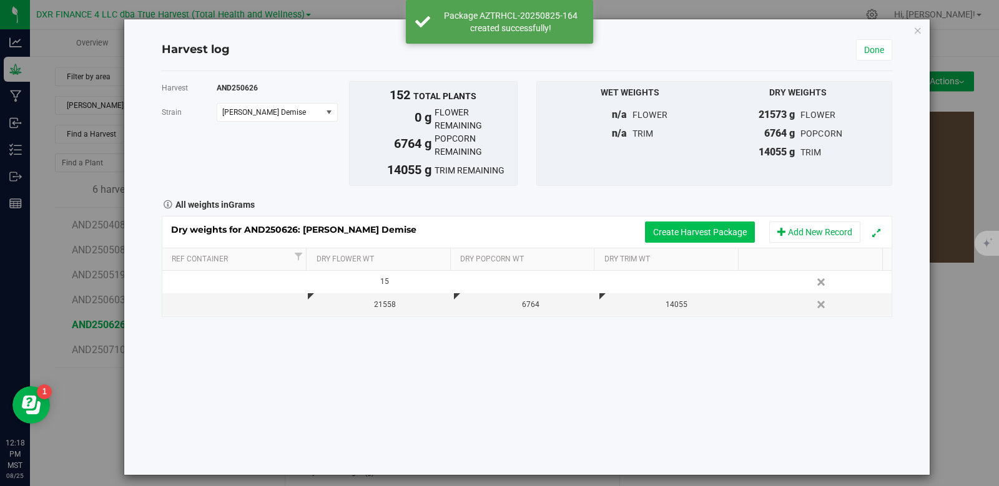
click at [688, 233] on button "Create Harvest Package" at bounding box center [700, 232] width 110 height 21
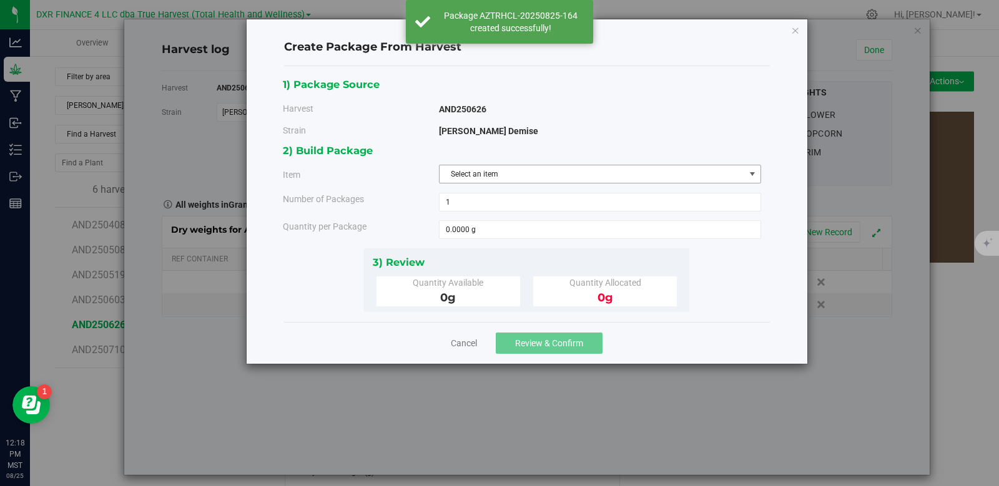
click at [538, 180] on span "Select an item" at bounding box center [592, 173] width 305 height 17
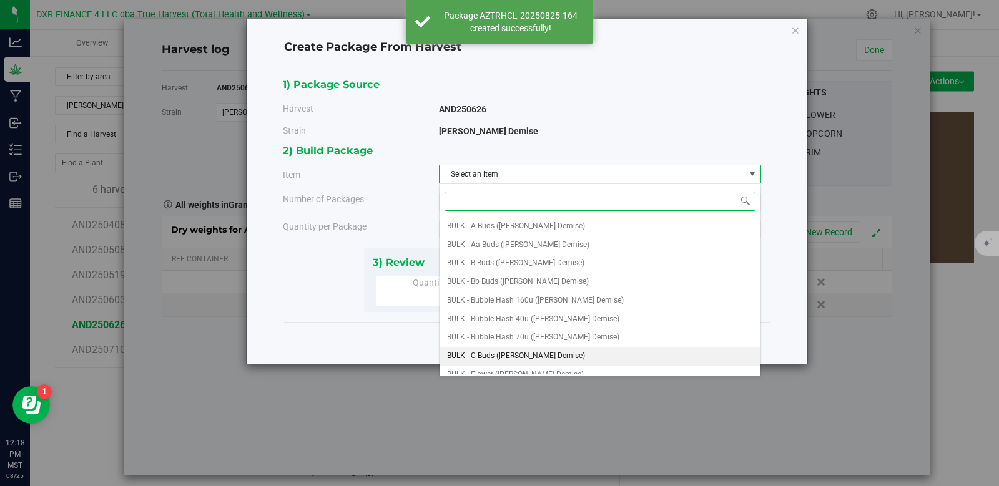
click at [520, 358] on span "BULK - C Buds ([PERSON_NAME] Demise)" at bounding box center [516, 356] width 138 height 16
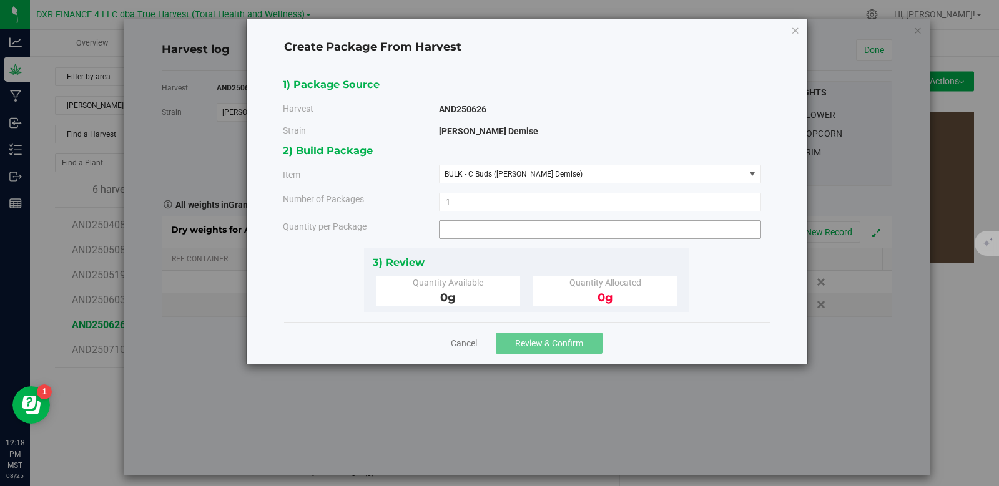
click at [506, 229] on span at bounding box center [600, 229] width 322 height 19
type input "6764"
type input "6764.0000 g"
click at [538, 341] on span "Review & Confirm" at bounding box center [549, 343] width 68 height 10
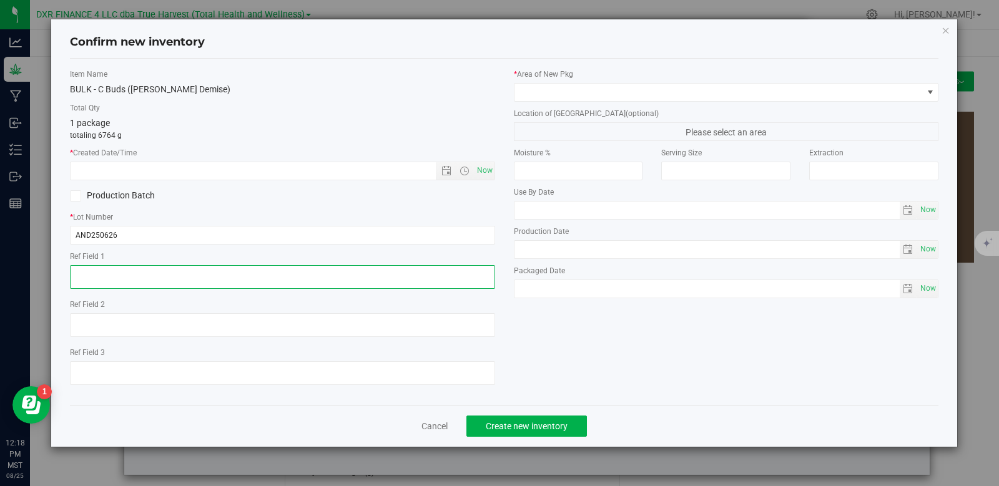
click at [210, 276] on textarea at bounding box center [282, 277] width 425 height 24
paste textarea "[DATE]"
type textarea "[DATE]"
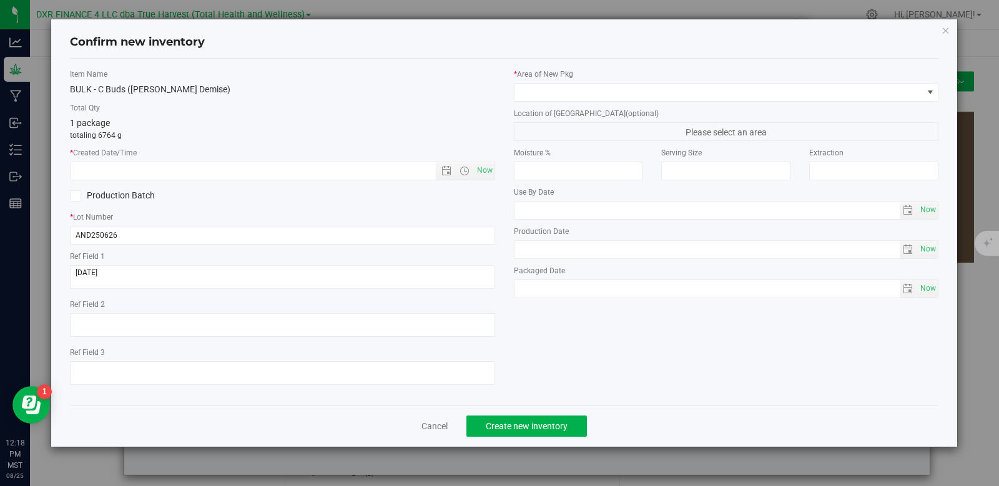
click at [79, 195] on span at bounding box center [75, 195] width 11 height 11
click at [0, 0] on input "Production Batch" at bounding box center [0, 0] width 0 height 0
click at [106, 162] on span "Now" at bounding box center [282, 171] width 425 height 19
click at [104, 170] on input "text" at bounding box center [264, 170] width 387 height 17
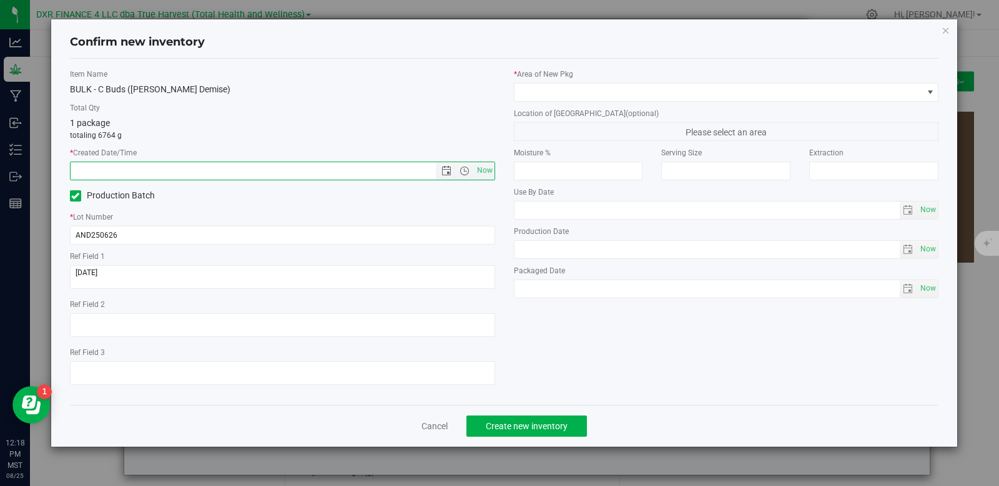
paste input "[DATE]"
type input "6/26/2025 12:18 PM"
click at [588, 92] on span at bounding box center [719, 92] width 408 height 17
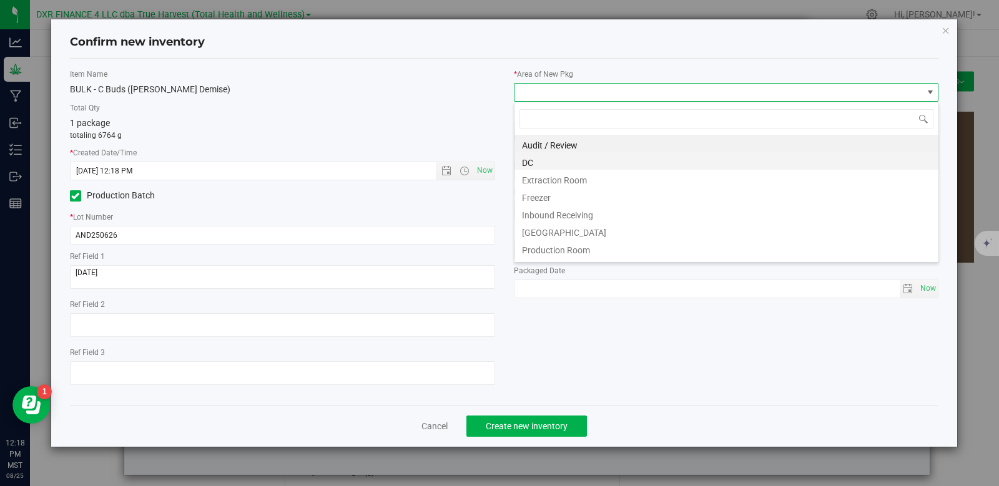
click at [552, 161] on li "DC" at bounding box center [727, 160] width 424 height 17
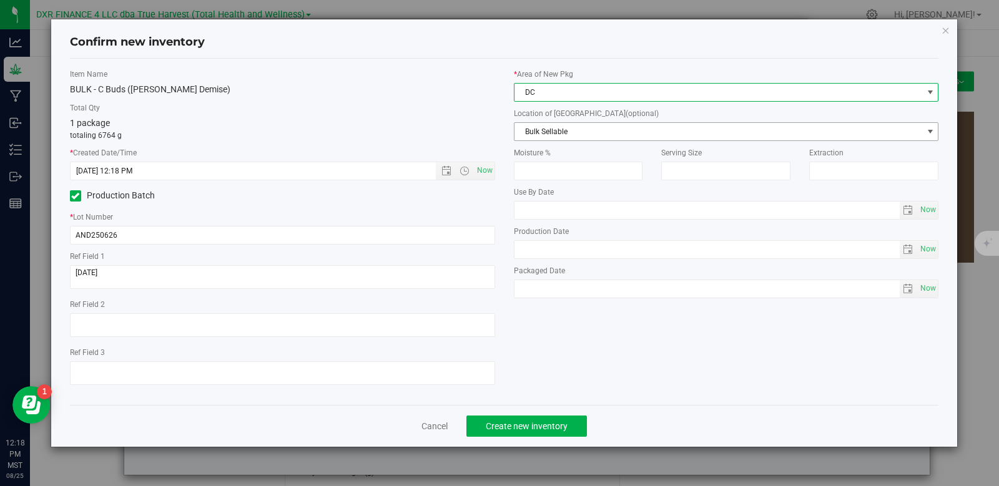
click at [566, 137] on span "Bulk Sellable" at bounding box center [719, 131] width 408 height 17
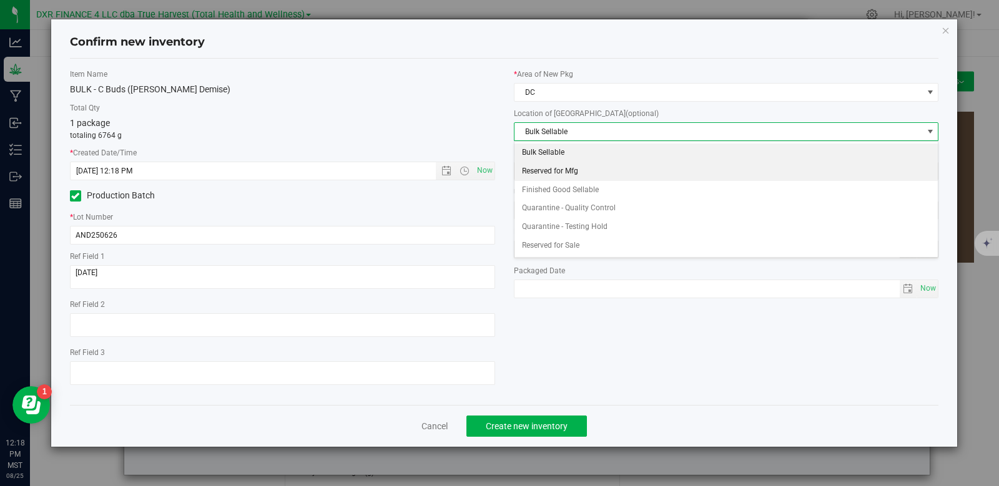
click at [570, 174] on li "Reserved for Mfg" at bounding box center [727, 171] width 424 height 19
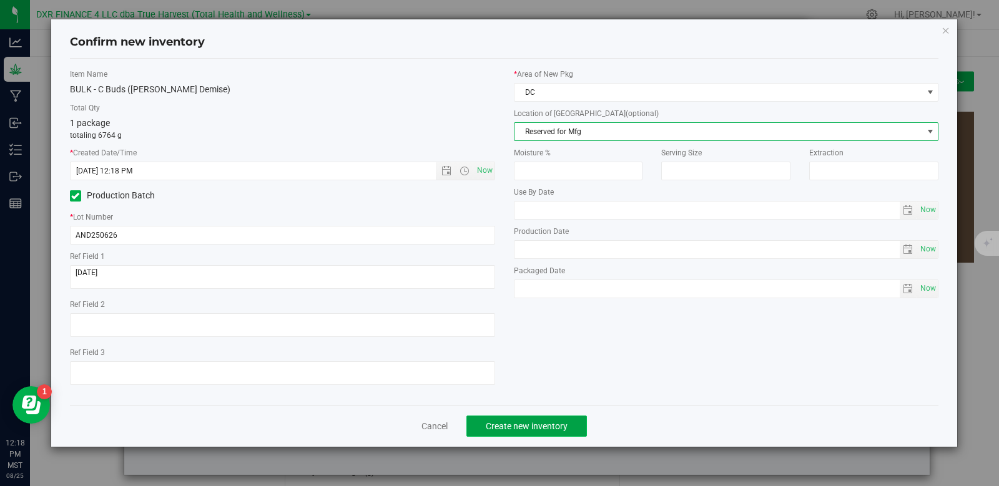
click at [533, 425] on span "Create new inventory" at bounding box center [527, 427] width 82 height 10
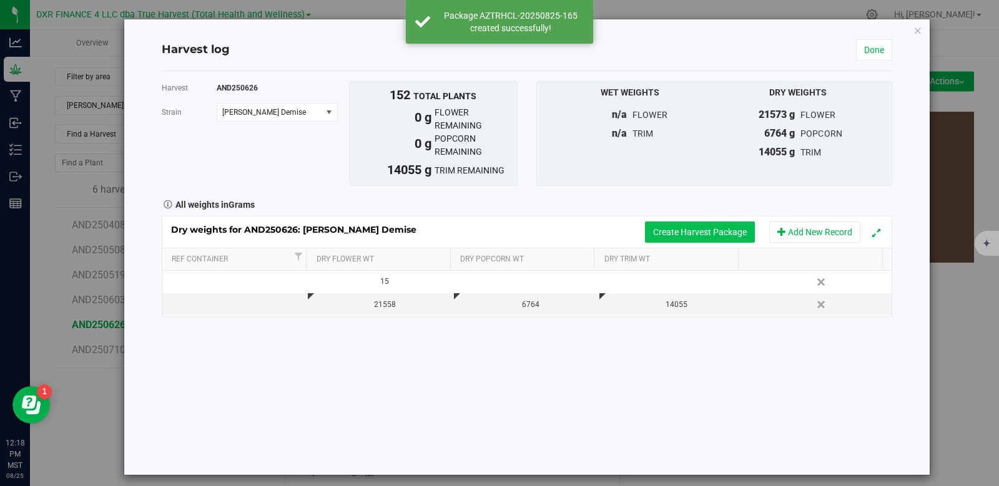
click at [713, 229] on button "Create Harvest Package" at bounding box center [700, 232] width 110 height 21
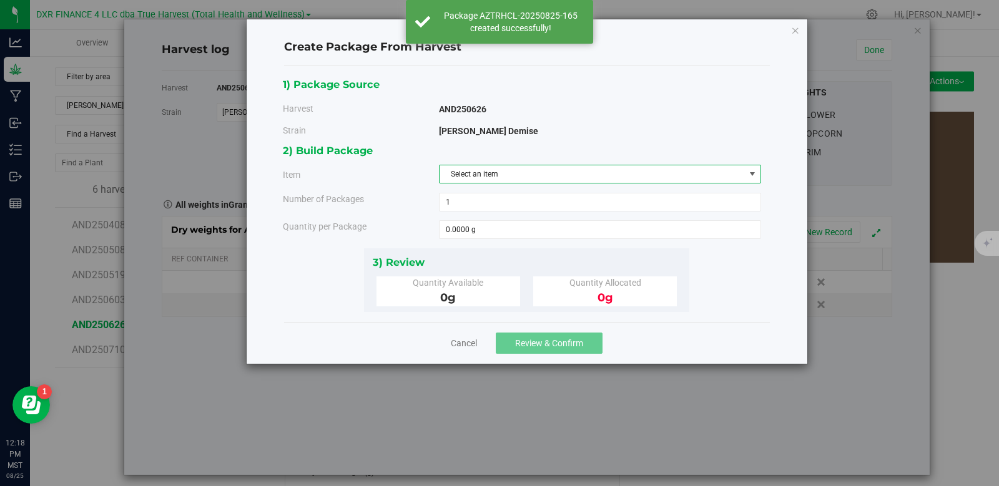
click at [566, 166] on span "Select an item" at bounding box center [592, 173] width 305 height 17
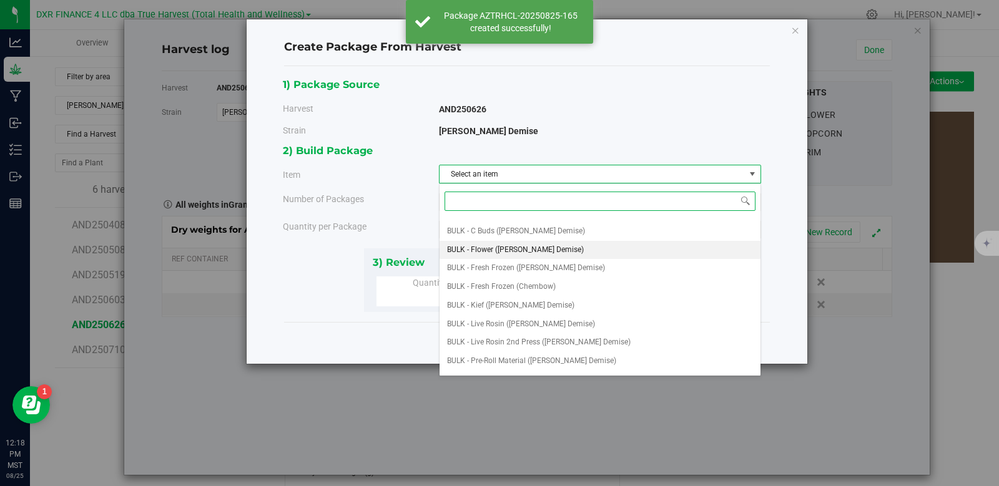
scroll to position [187, 0]
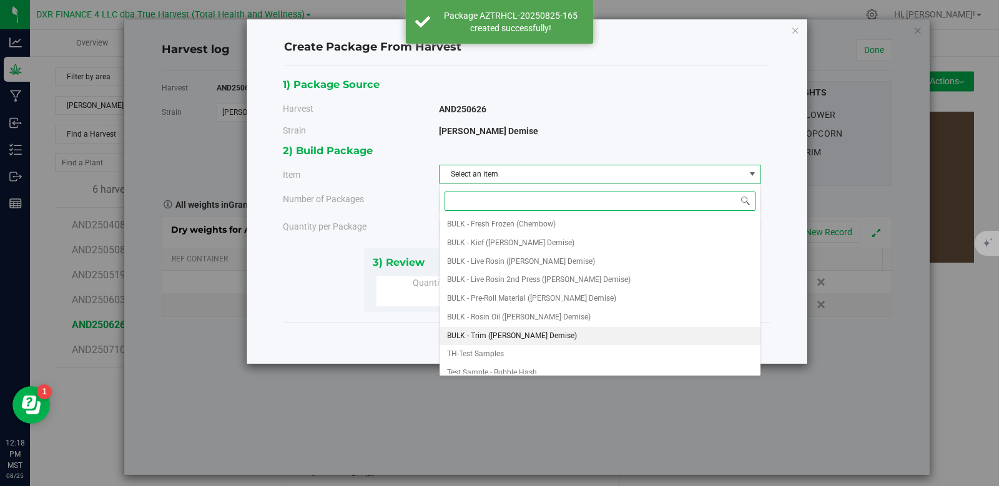
click at [533, 338] on span "BULK - Trim ([PERSON_NAME] Demise)" at bounding box center [512, 336] width 130 height 16
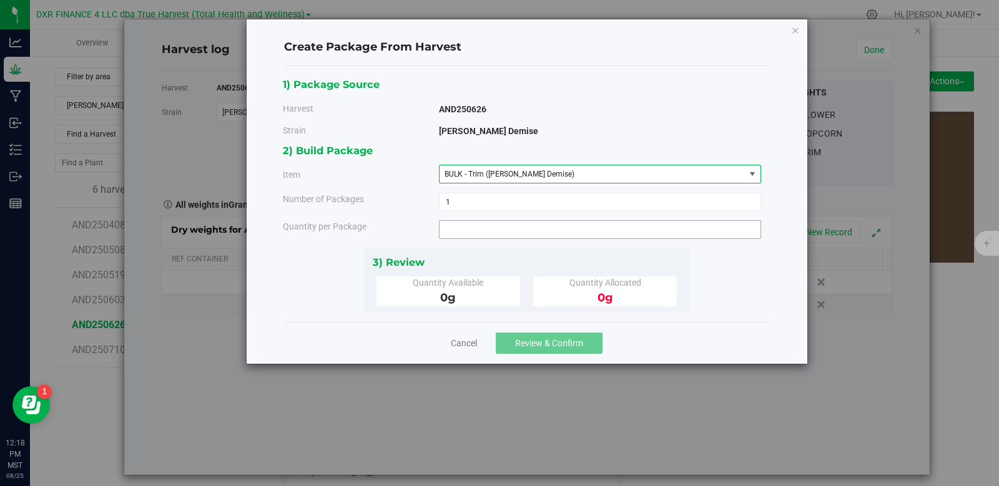
click at [491, 229] on span at bounding box center [600, 229] width 322 height 19
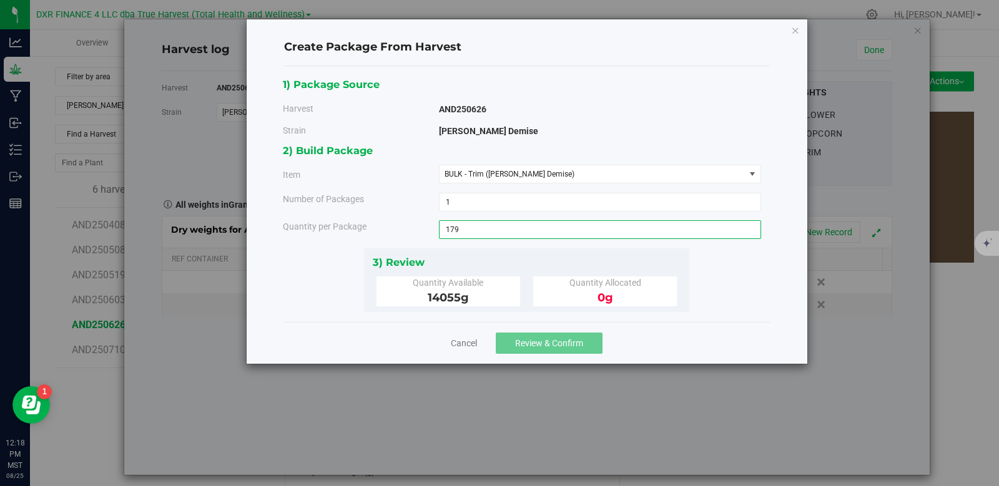
type input "1791"
type input "1791.0000 g"
click at [526, 344] on span "Review & Confirm" at bounding box center [549, 343] width 68 height 10
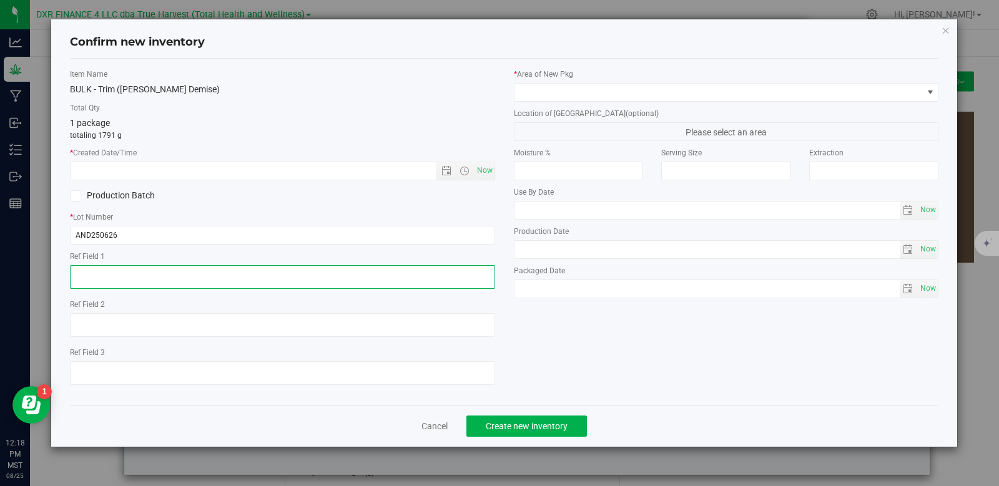
click at [112, 276] on textarea at bounding box center [282, 277] width 425 height 24
paste textarea "[DATE]"
type textarea "[DATE]"
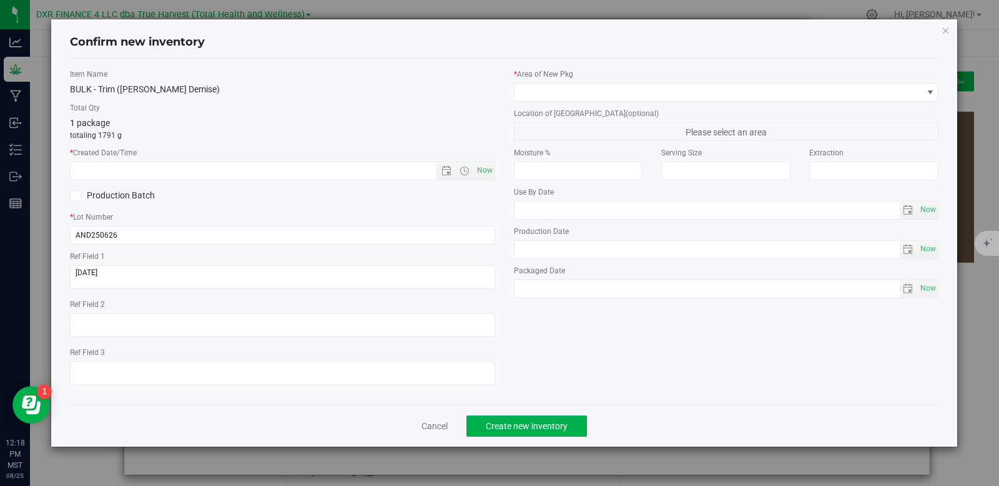
click at [86, 199] on label "Production Batch" at bounding box center [171, 195] width 203 height 13
click at [0, 0] on input "Production Batch" at bounding box center [0, 0] width 0 height 0
click at [99, 172] on input "text" at bounding box center [264, 170] width 387 height 17
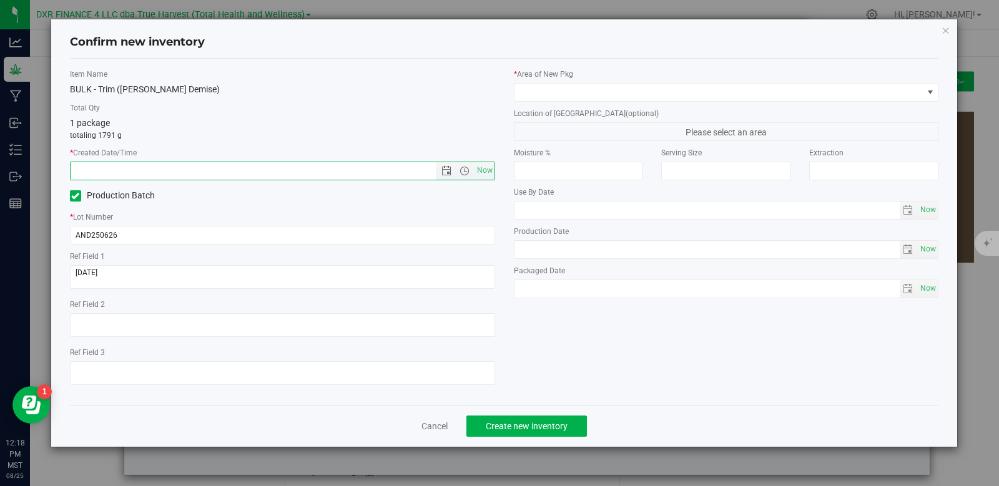
paste input "[DATE]"
type input "6/26/2025 12:18 PM"
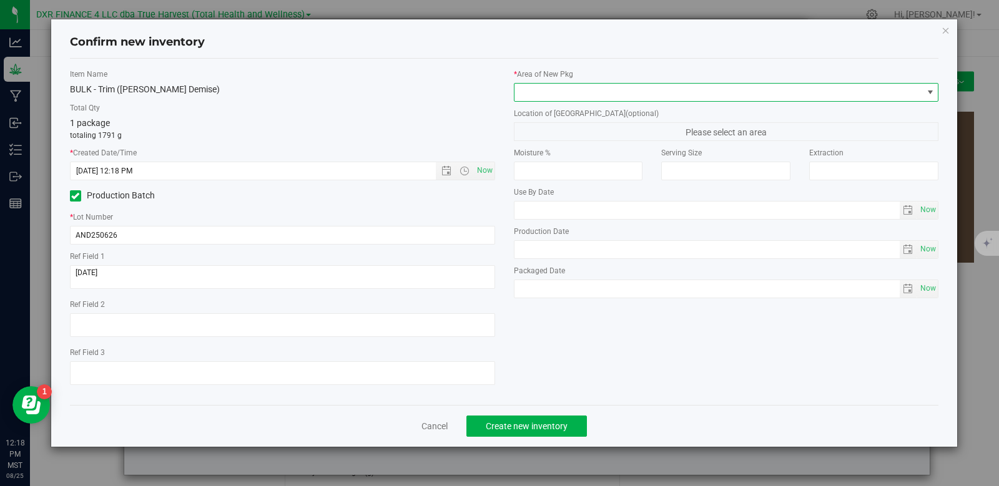
click at [560, 97] on span at bounding box center [719, 92] width 408 height 17
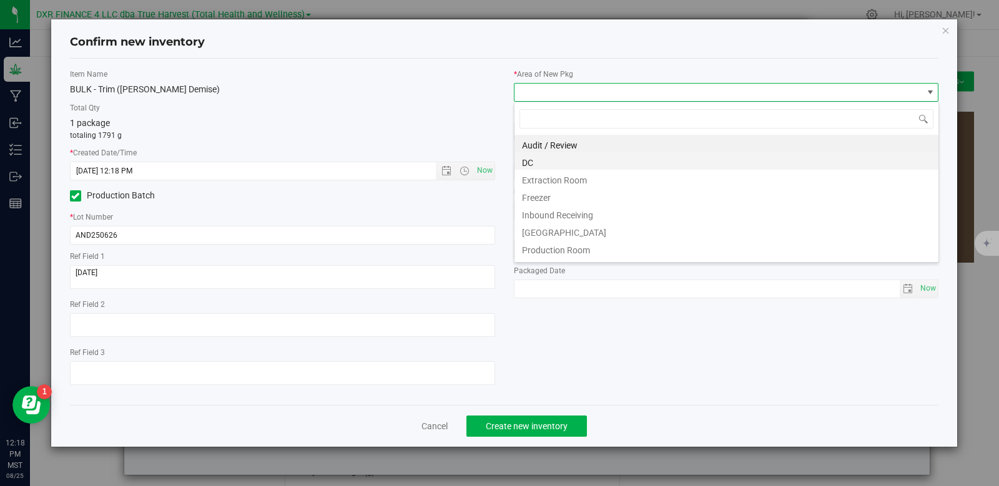
scroll to position [19, 425]
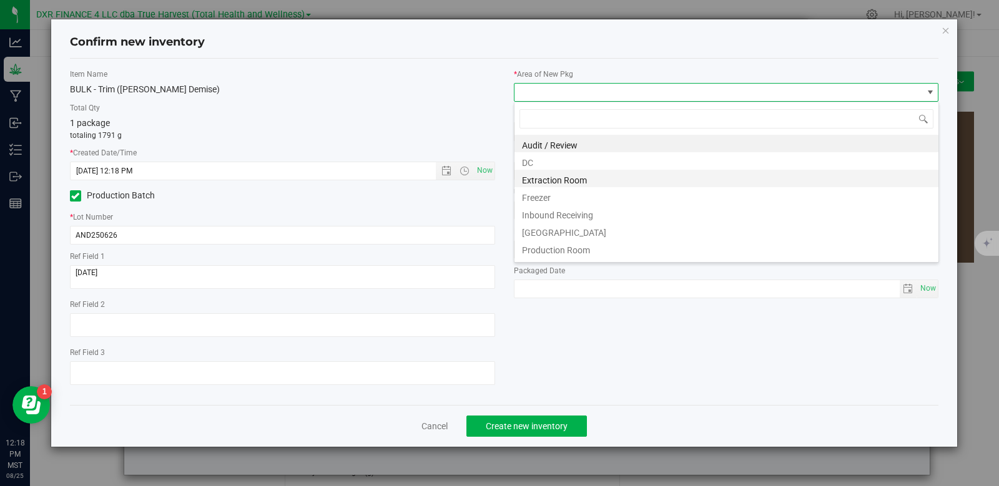
click at [547, 174] on li "Extraction Room" at bounding box center [727, 178] width 424 height 17
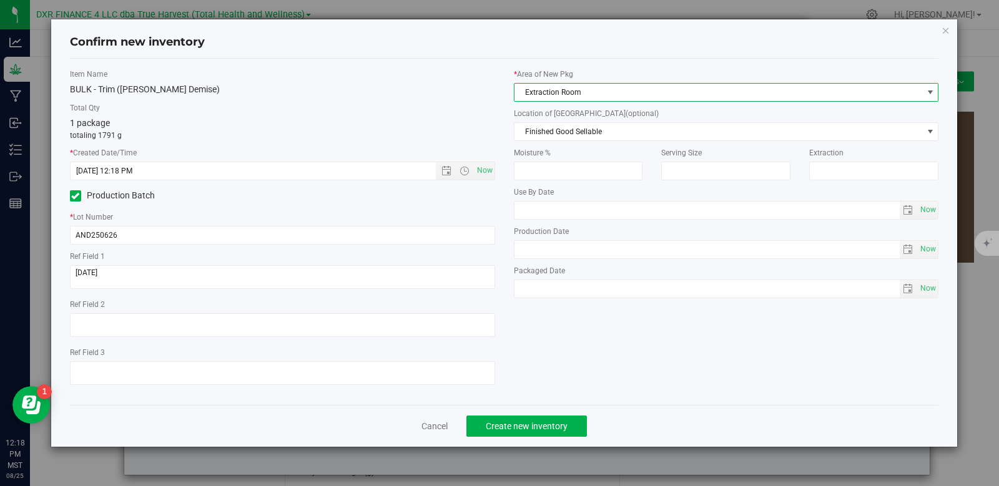
click at [560, 93] on span "Extraction Room" at bounding box center [719, 92] width 408 height 17
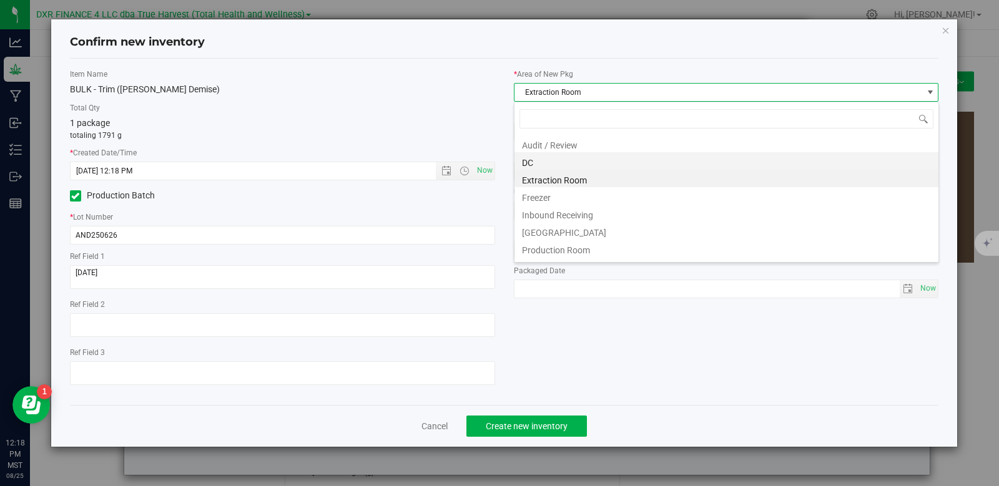
click at [550, 165] on li "DC" at bounding box center [727, 160] width 424 height 17
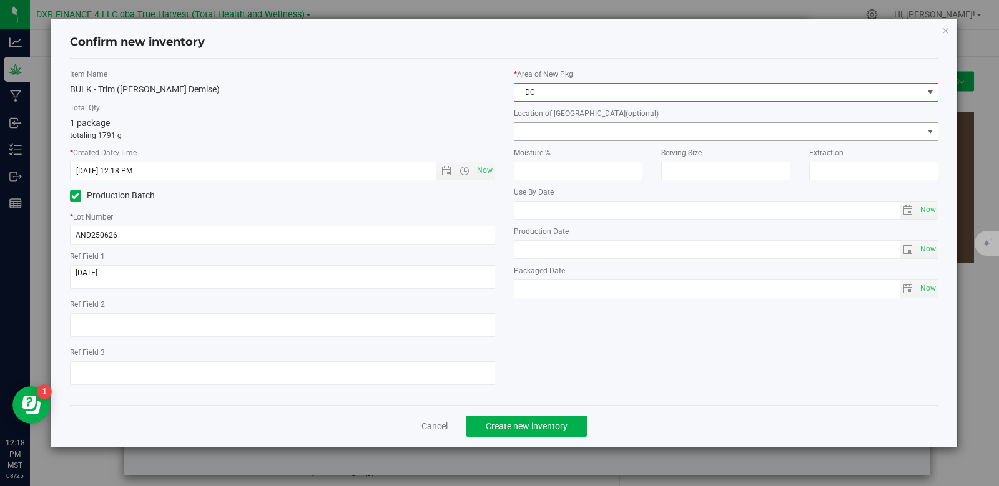
click at [524, 129] on span at bounding box center [719, 131] width 408 height 17
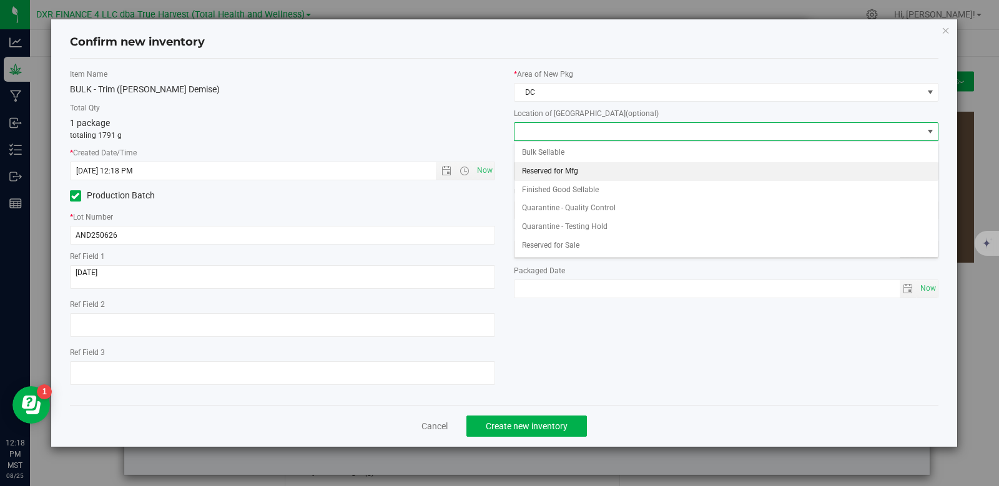
click at [540, 168] on li "Reserved for Mfg" at bounding box center [727, 171] width 424 height 19
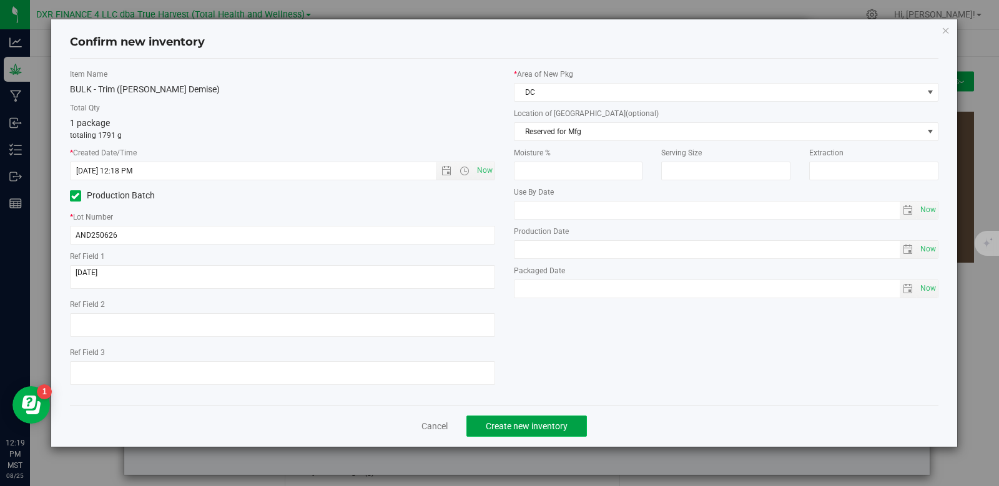
click at [523, 428] on span "Create new inventory" at bounding box center [527, 427] width 82 height 10
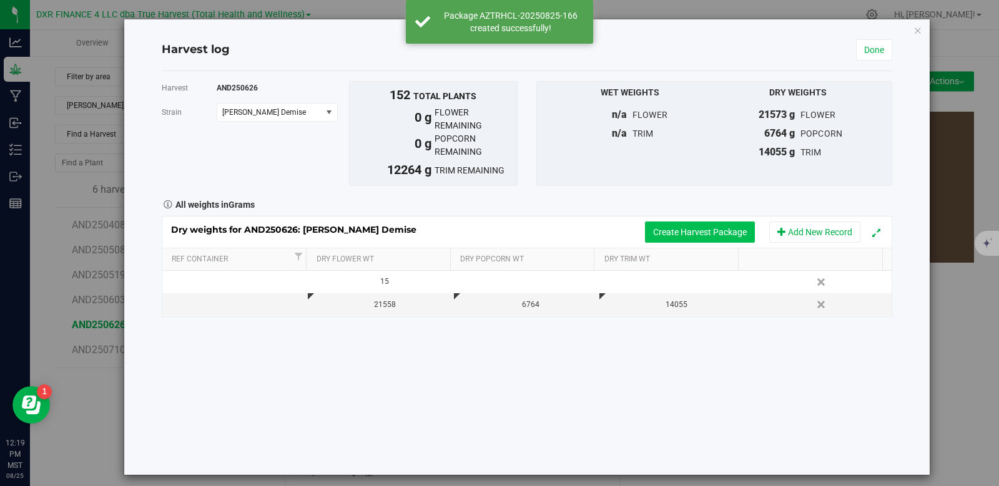
click at [654, 237] on button "Create Harvest Package" at bounding box center [700, 232] width 110 height 21
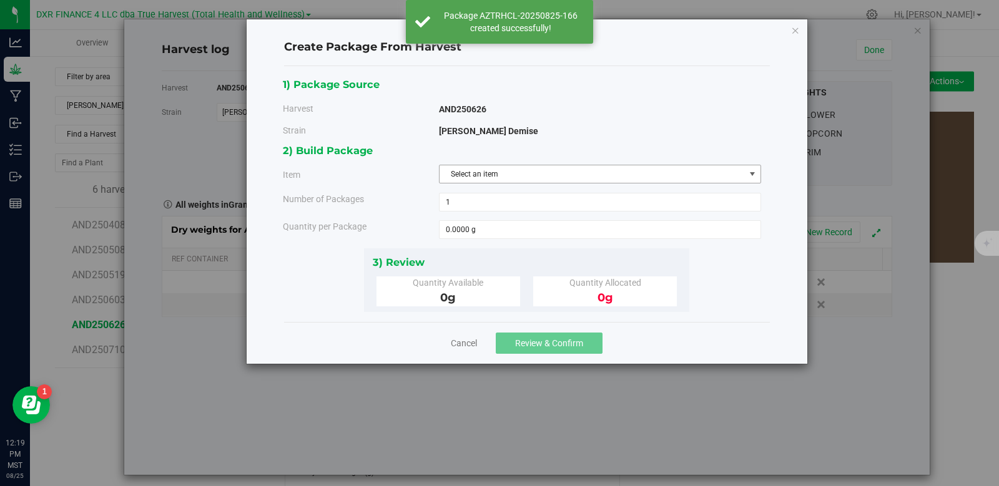
click at [493, 175] on span "Select an item" at bounding box center [592, 173] width 305 height 17
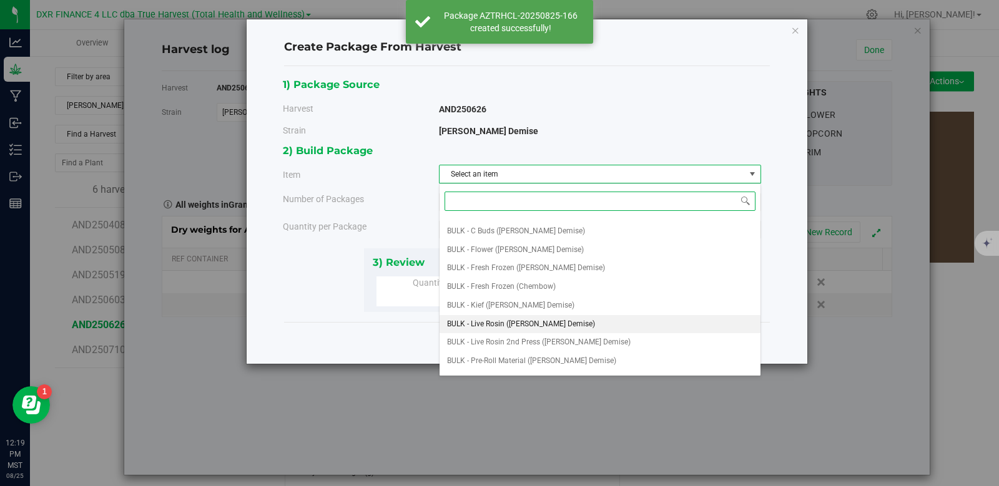
scroll to position [187, 0]
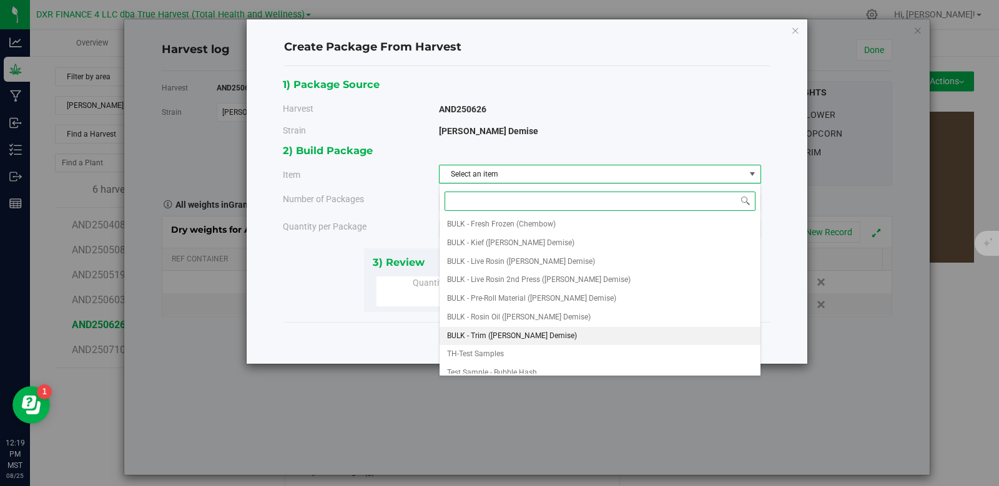
click at [515, 337] on span "BULK - Trim ([PERSON_NAME] Demise)" at bounding box center [512, 336] width 130 height 16
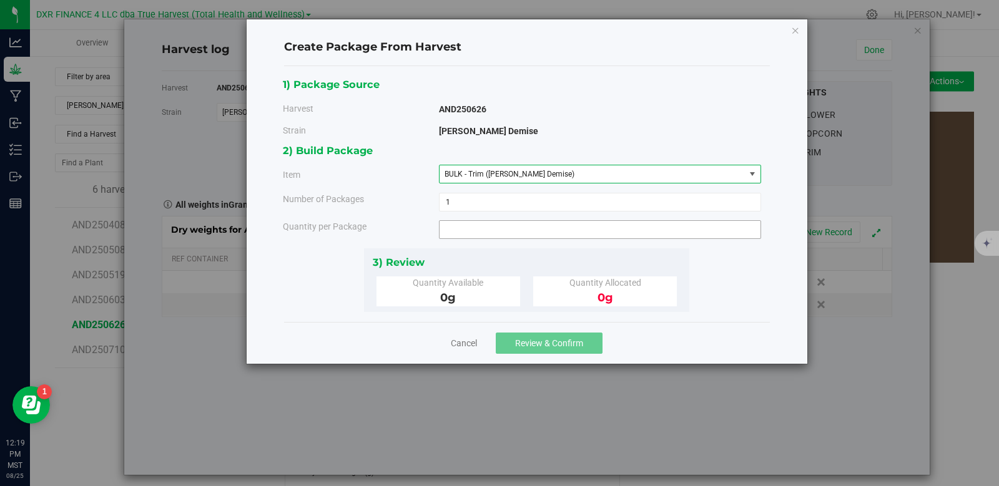
click at [527, 232] on span at bounding box center [600, 229] width 322 height 19
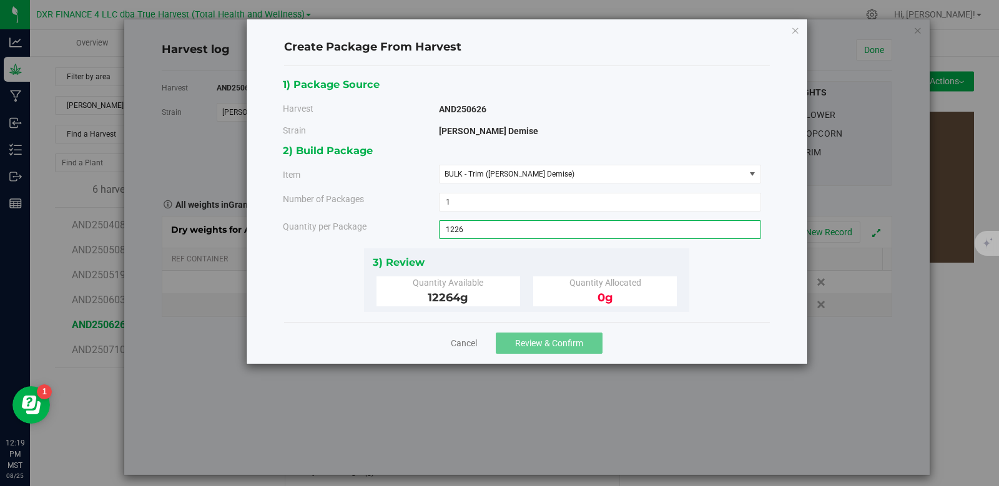
type input "12264"
type input "12264.0000 g"
click at [568, 343] on span "Review & Confirm" at bounding box center [549, 343] width 68 height 10
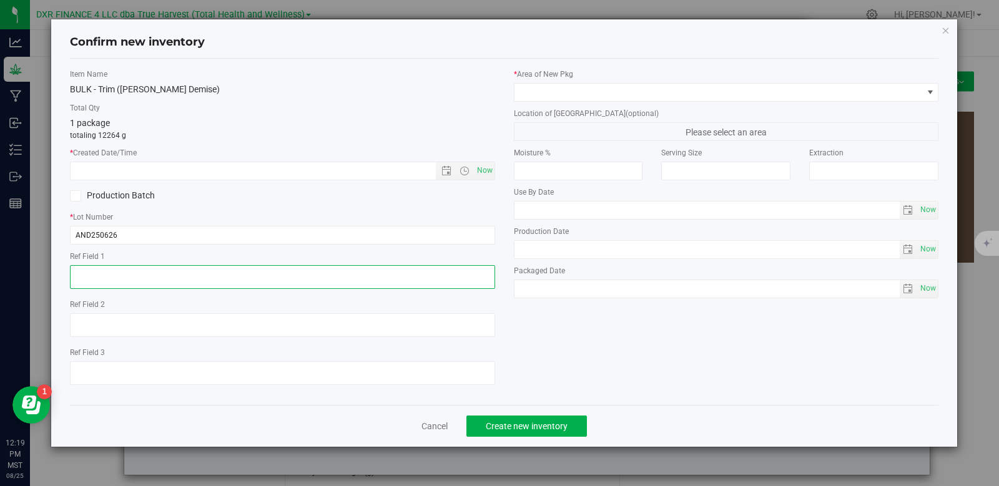
click at [190, 267] on textarea at bounding box center [282, 277] width 425 height 24
paste textarea "[DATE]"
type textarea "[DATE]"
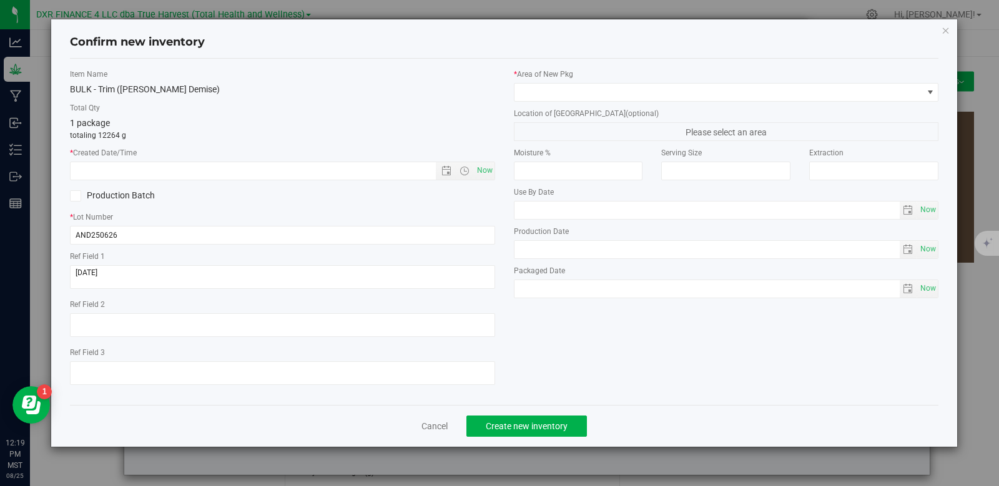
click at [74, 196] on icon at bounding box center [75, 196] width 8 height 0
click at [0, 0] on input "Production Batch" at bounding box center [0, 0] width 0 height 0
click at [95, 172] on input "text" at bounding box center [264, 170] width 387 height 17
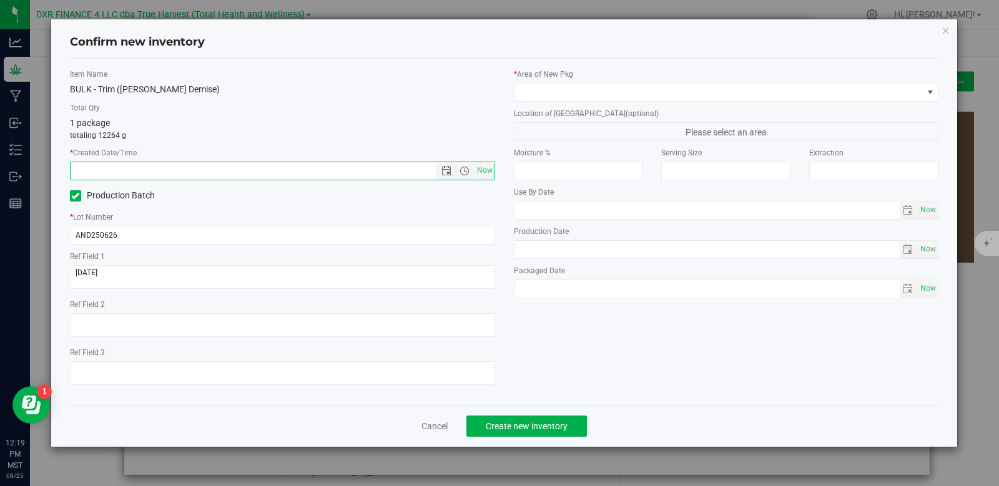
paste input "[DATE]"
type input "6/26/2025 12:19 PM"
click at [571, 97] on span at bounding box center [719, 92] width 408 height 17
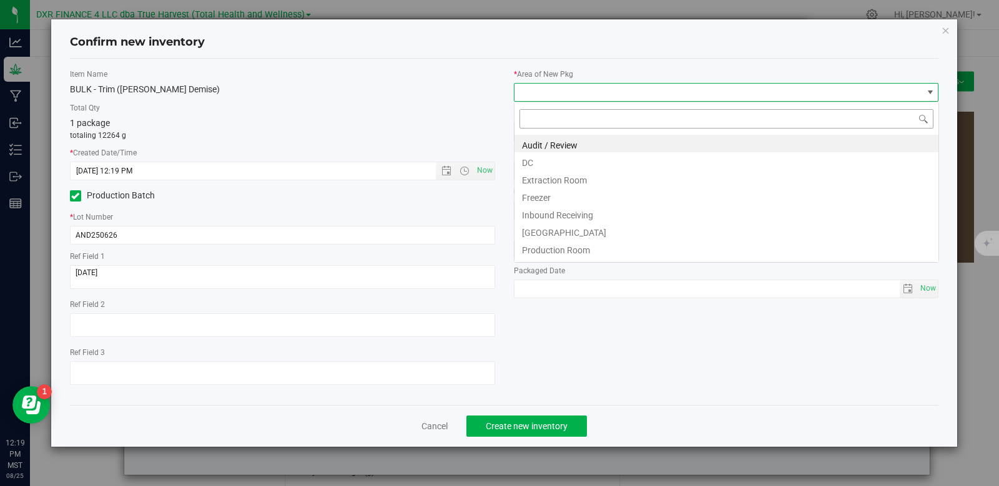
scroll to position [19, 425]
click at [536, 162] on li "DC" at bounding box center [727, 160] width 424 height 17
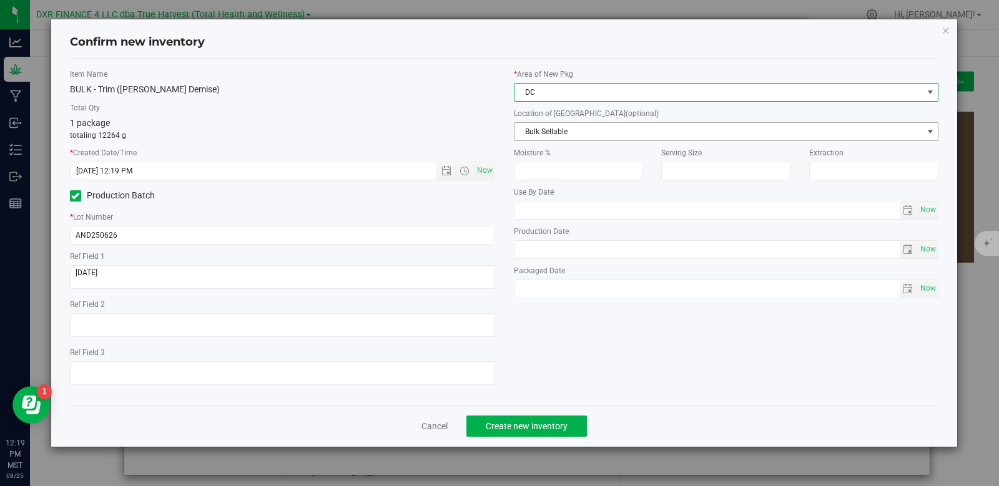
click at [558, 127] on span "Bulk Sellable" at bounding box center [719, 131] width 408 height 17
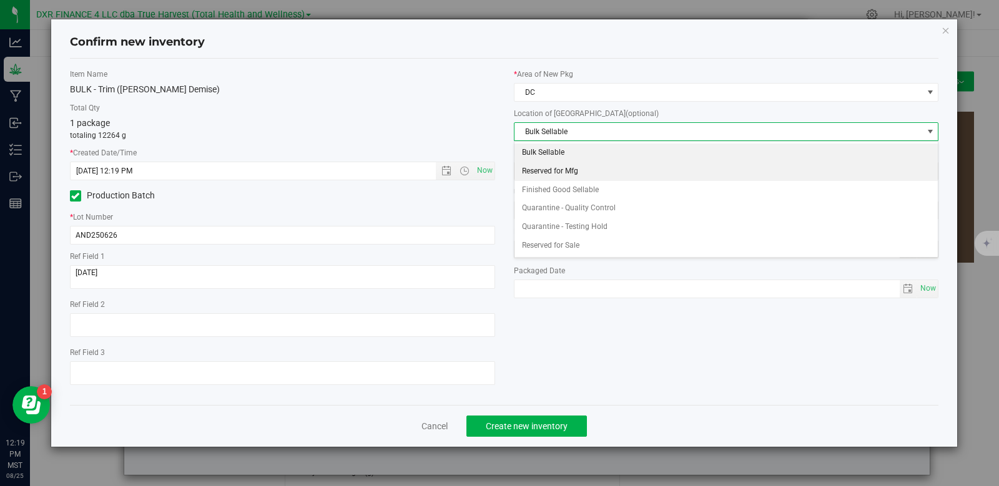
click at [553, 172] on li "Reserved for Mfg" at bounding box center [727, 171] width 424 height 19
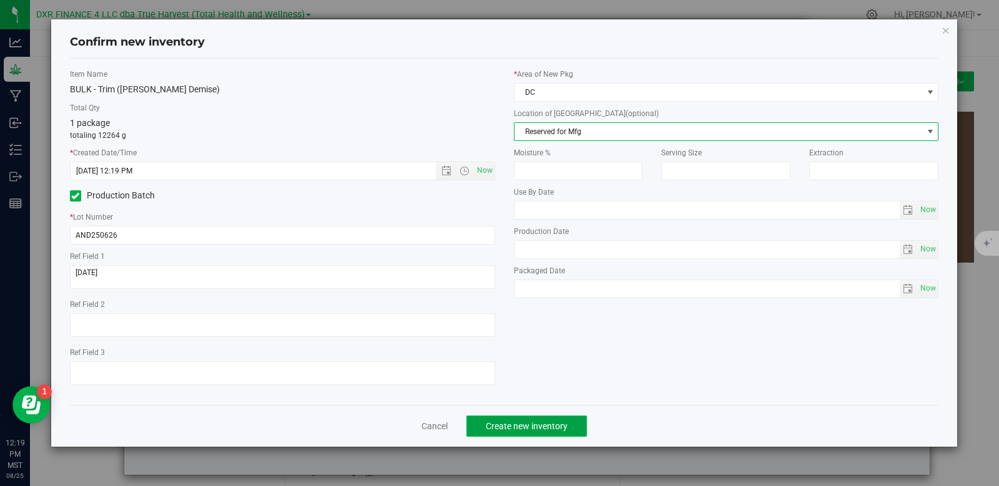
click at [504, 426] on span "Create new inventory" at bounding box center [527, 427] width 82 height 10
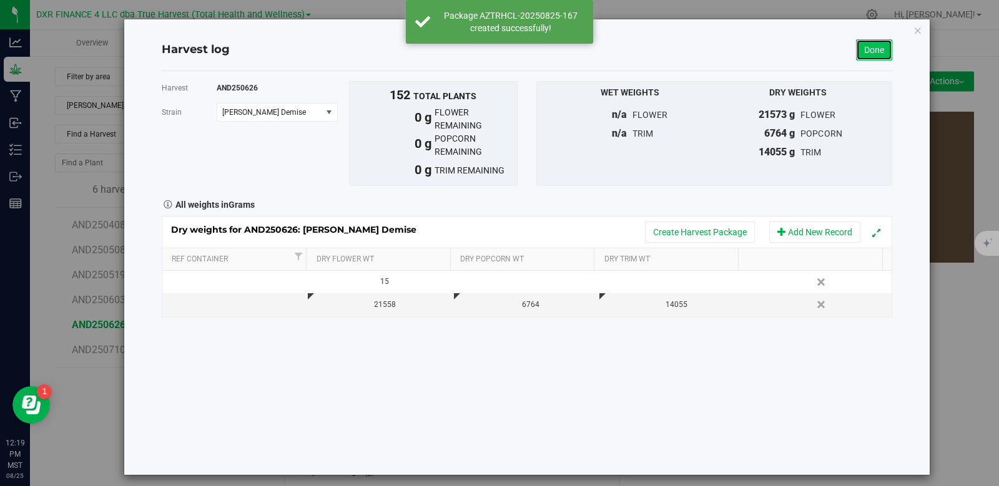
click at [863, 54] on link "Done" at bounding box center [874, 49] width 36 height 21
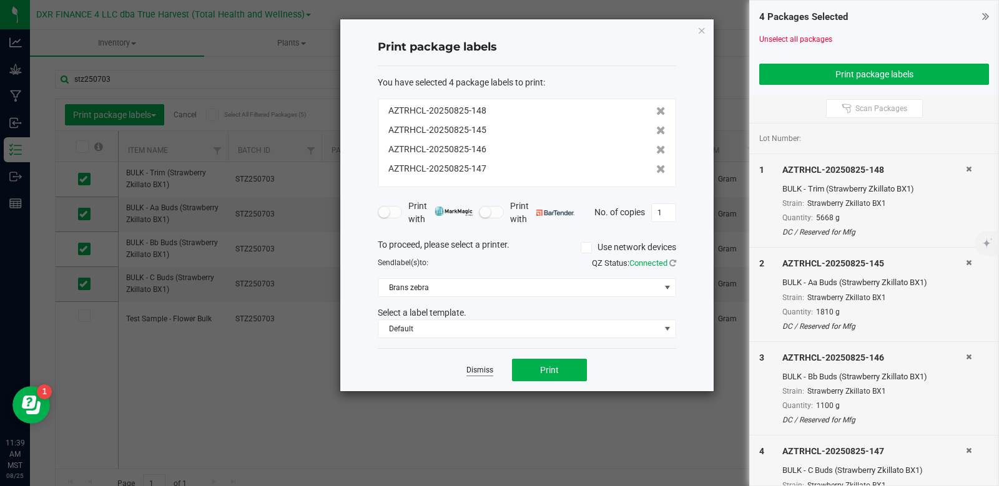
click at [478, 366] on link "Dismiss" at bounding box center [479, 370] width 27 height 11
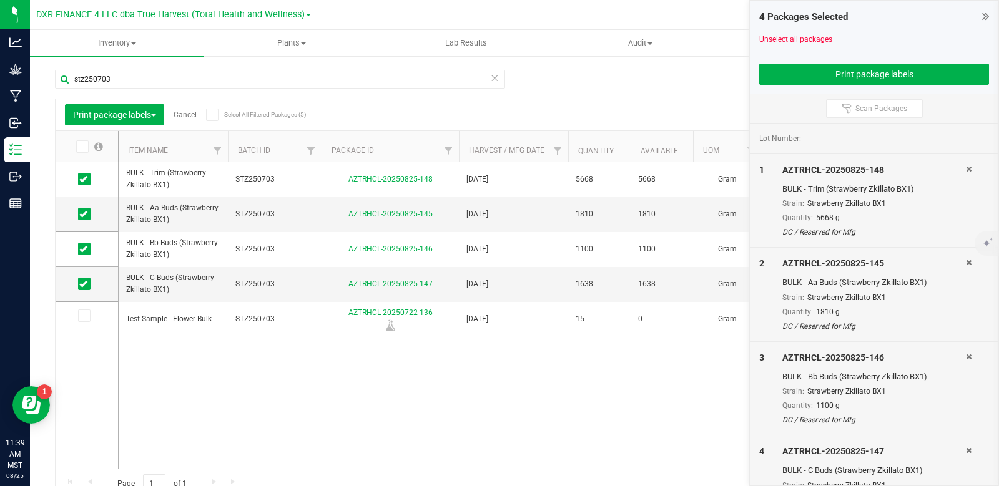
click at [192, 119] on link "Cancel" at bounding box center [185, 115] width 23 height 9
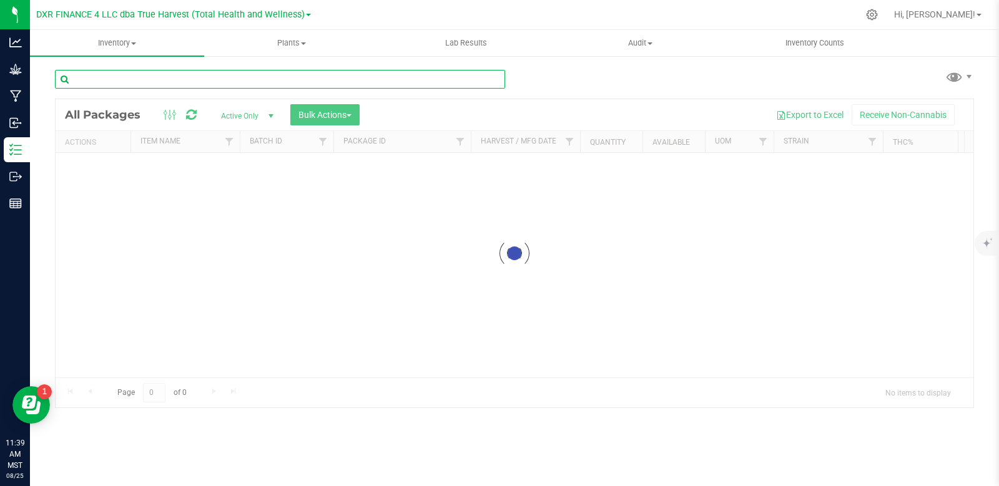
click at [154, 75] on input "text" at bounding box center [280, 79] width 450 height 19
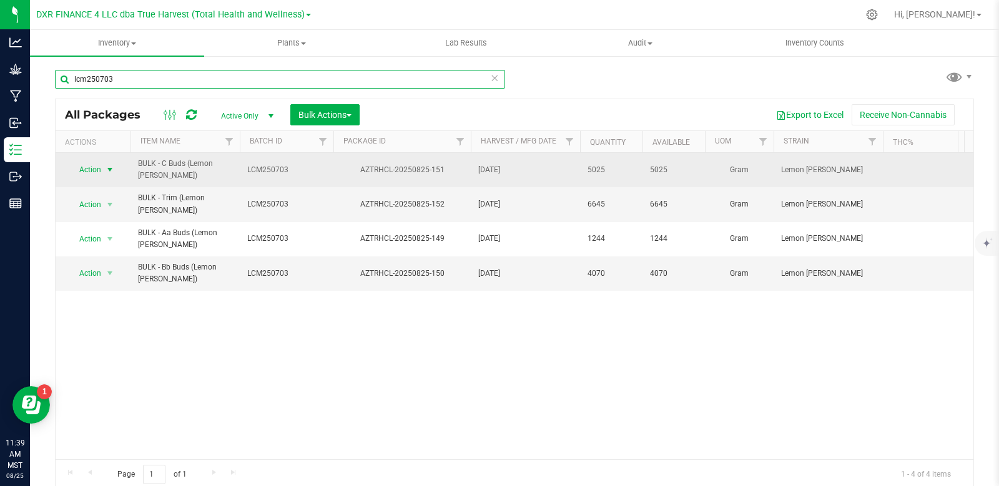
type input "lcm250703"
click at [117, 167] on span "select" at bounding box center [110, 169] width 16 height 17
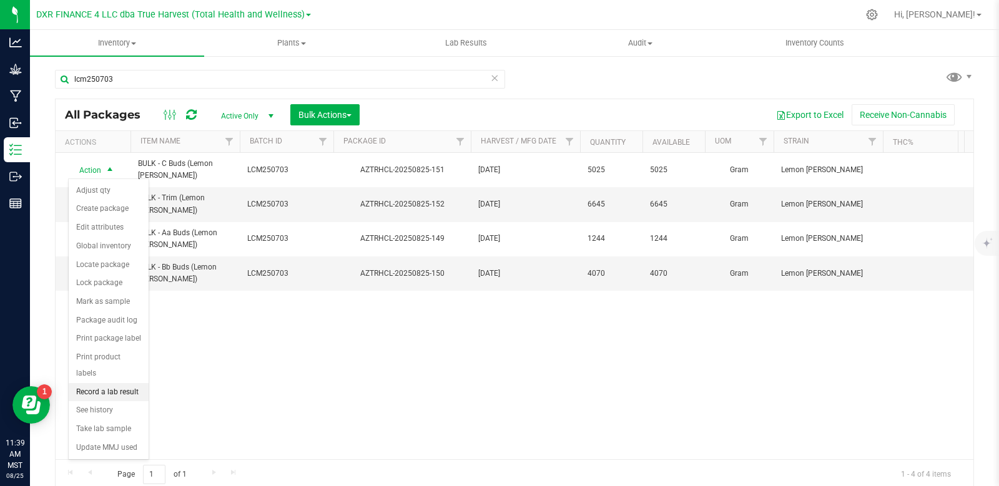
click at [116, 383] on li "Record a lab result" at bounding box center [109, 392] width 80 height 19
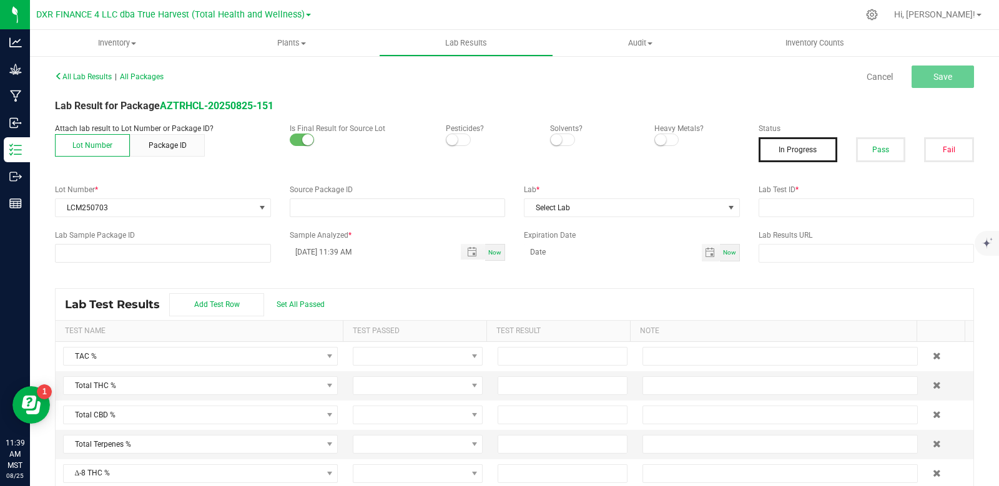
type input "AZTRHCL-20250825-151"
click at [866, 151] on button "Pass" at bounding box center [881, 149] width 50 height 25
drag, startPoint x: 448, startPoint y: 142, endPoint x: 471, endPoint y: 142, distance: 23.1
click at [449, 142] on small at bounding box center [452, 139] width 11 height 11
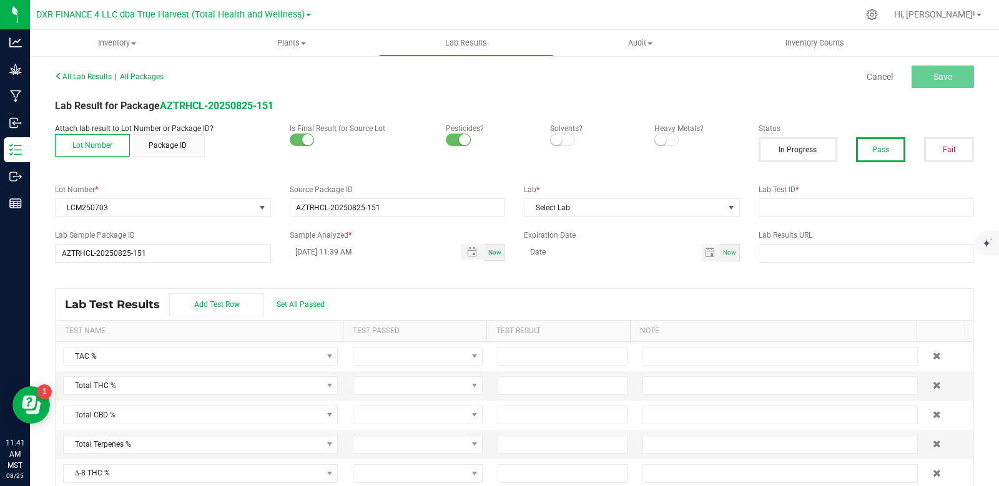
click at [561, 133] on p "Solvents?" at bounding box center [593, 128] width 86 height 11
click at [561, 139] on span at bounding box center [562, 140] width 25 height 12
click at [664, 138] on span at bounding box center [666, 140] width 25 height 12
click at [779, 210] on input "text" at bounding box center [867, 208] width 216 height 19
paste input "TE50722004-006"
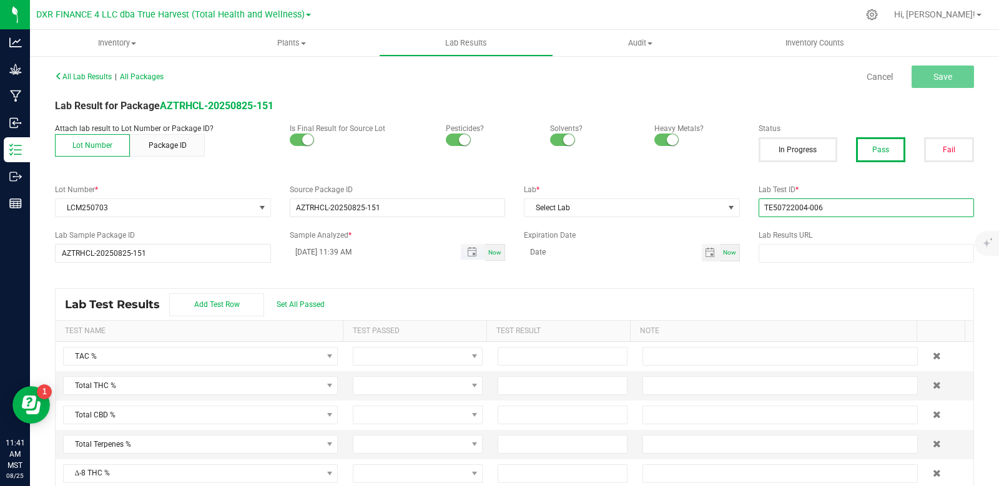
click at [466, 257] on span "Toggle popup" at bounding box center [473, 252] width 24 height 16
type input "TE50722004-006"
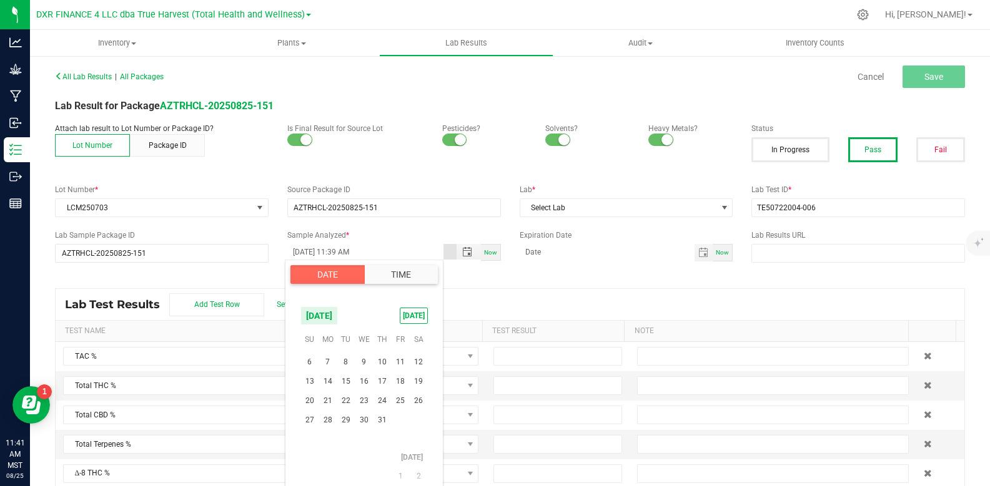
scroll to position [202271, 0]
click at [403, 402] on span "25" at bounding box center [401, 406] width 18 height 19
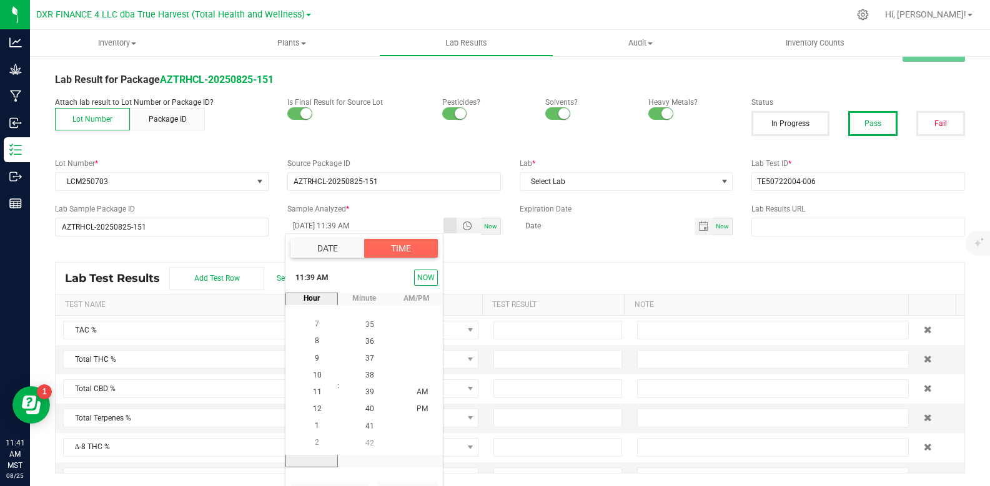
scroll to position [29, 0]
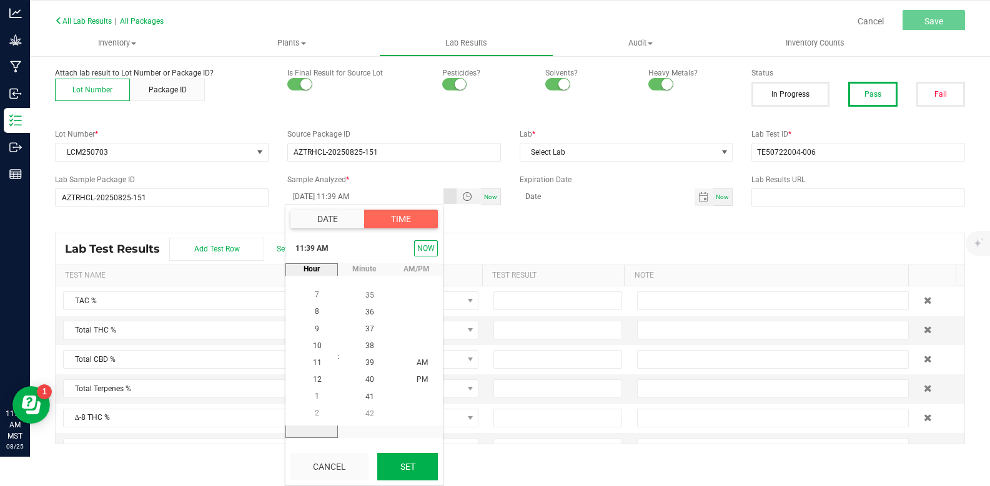
click at [405, 464] on button "Set" at bounding box center [407, 466] width 61 height 27
type input "[DATE] 11:39 AM"
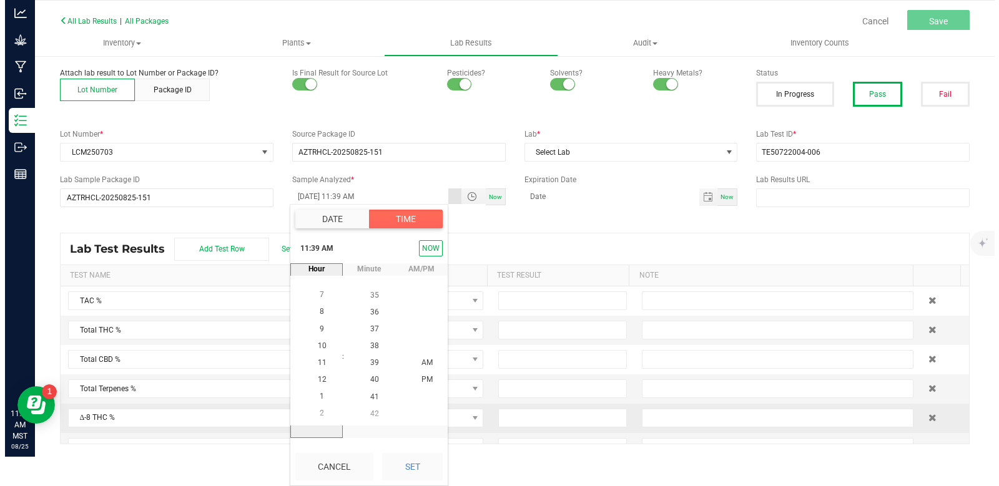
scroll to position [0, 0]
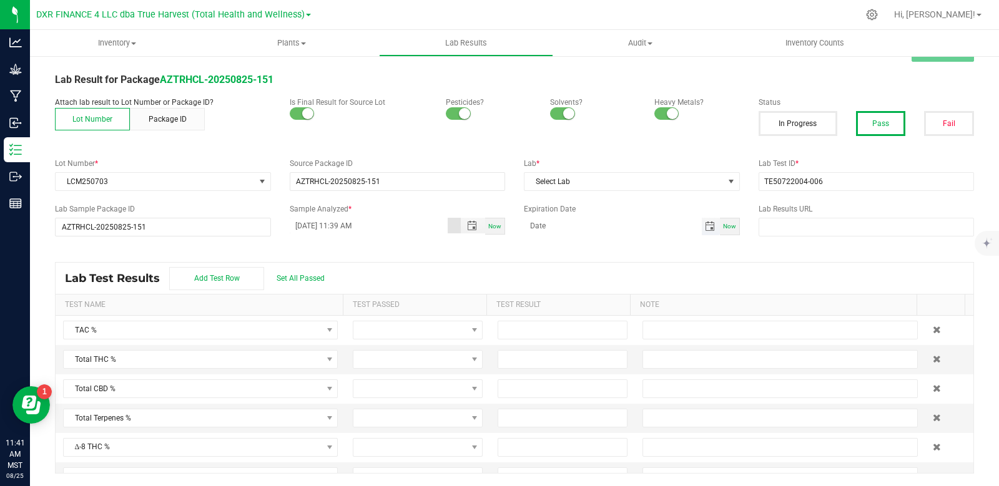
click at [705, 229] on span "Toggle calendar" at bounding box center [710, 227] width 10 height 10
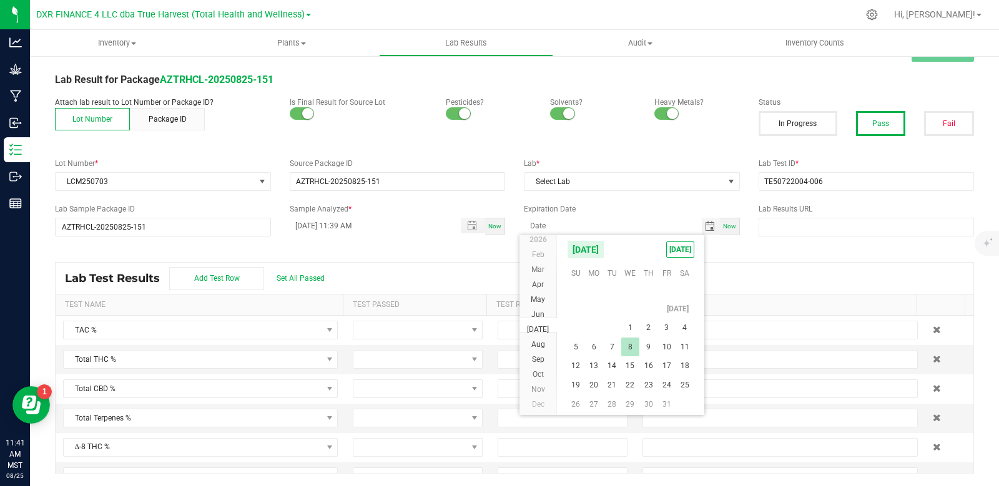
scroll to position [22753, 0]
click at [688, 326] on span "25" at bounding box center [685, 326] width 18 height 19
type input "[DATE]"
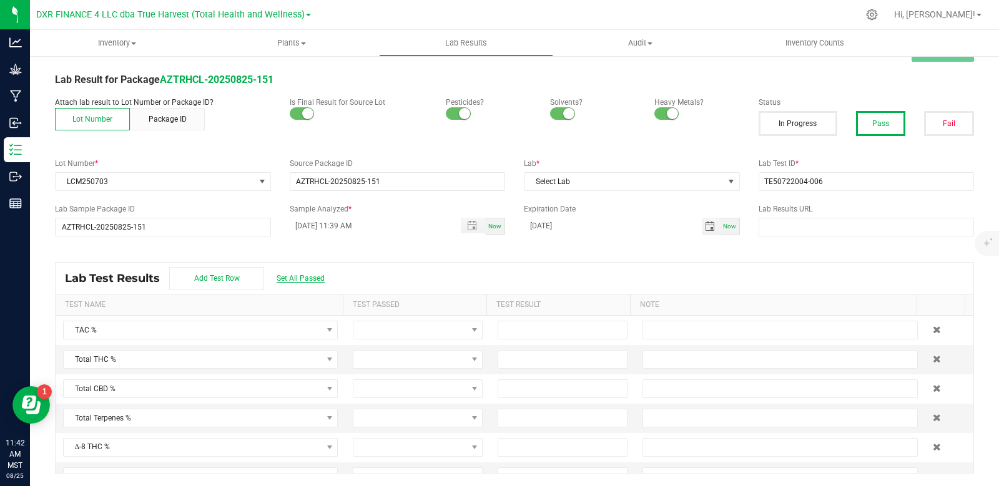
click at [323, 275] on span "Set All Passed" at bounding box center [301, 278] width 48 height 9
click at [557, 334] on input at bounding box center [562, 330] width 129 height 17
type input "31.3700"
click at [535, 354] on input at bounding box center [562, 359] width 129 height 17
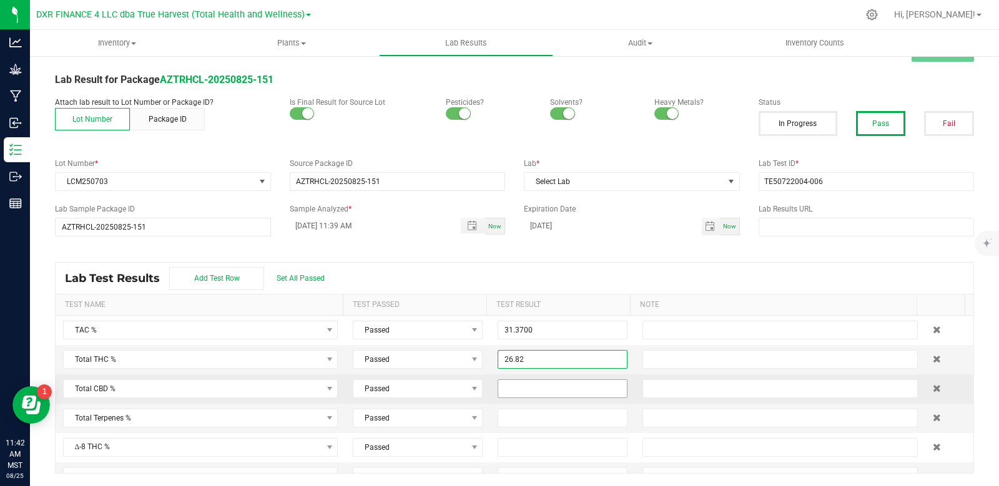
type input "26.8200"
click at [505, 395] on input at bounding box center [562, 388] width 129 height 17
type input "0.0100"
click at [623, 255] on div "All Lab Results | All Packages Cancel Save Lab Result for Package AZTRHCL-20250…" at bounding box center [514, 257] width 919 height 433
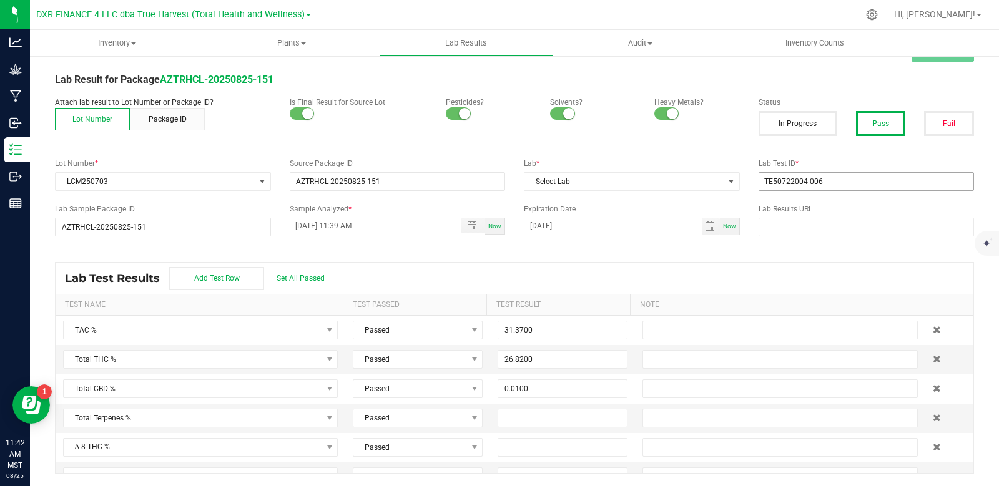
scroll to position [0, 0]
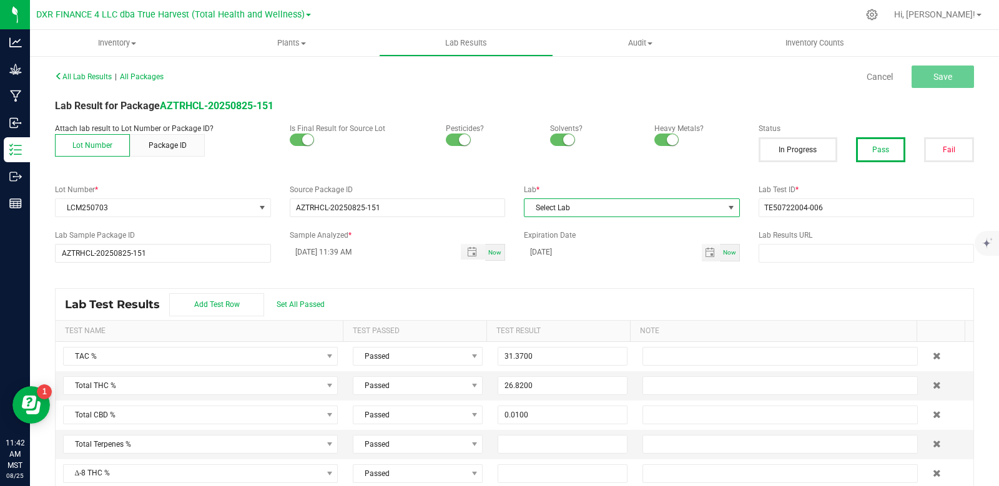
click at [726, 209] on span at bounding box center [731, 208] width 10 height 10
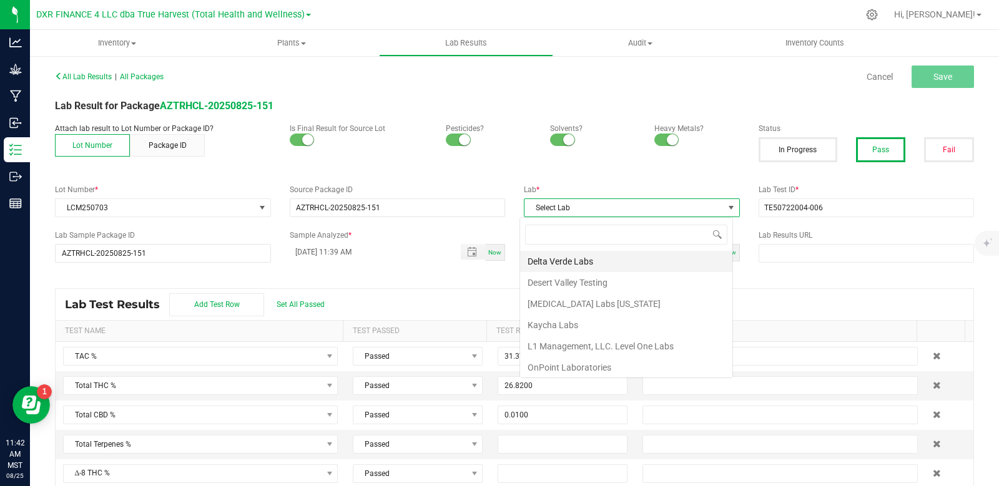
scroll to position [19, 214]
click at [563, 332] on li "Kaycha Labs" at bounding box center [626, 325] width 212 height 21
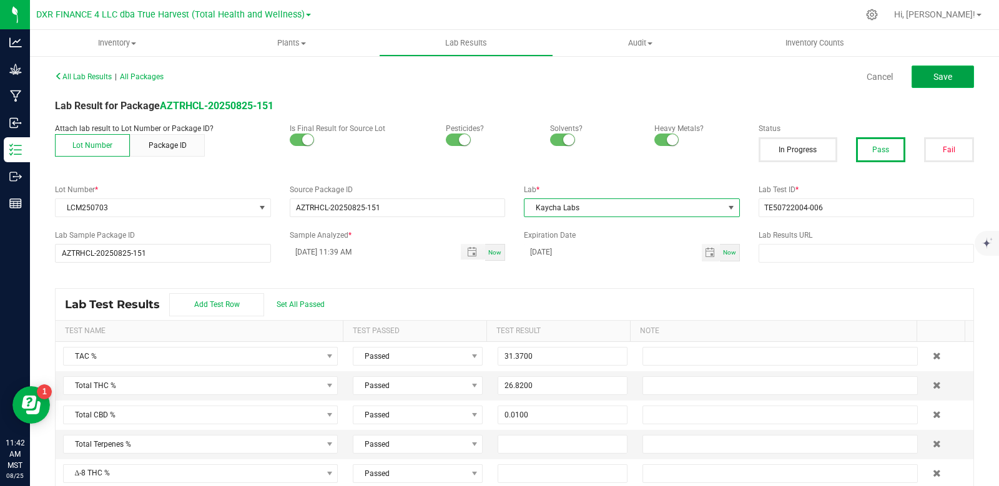
click at [934, 82] on button "Save" at bounding box center [943, 77] width 62 height 22
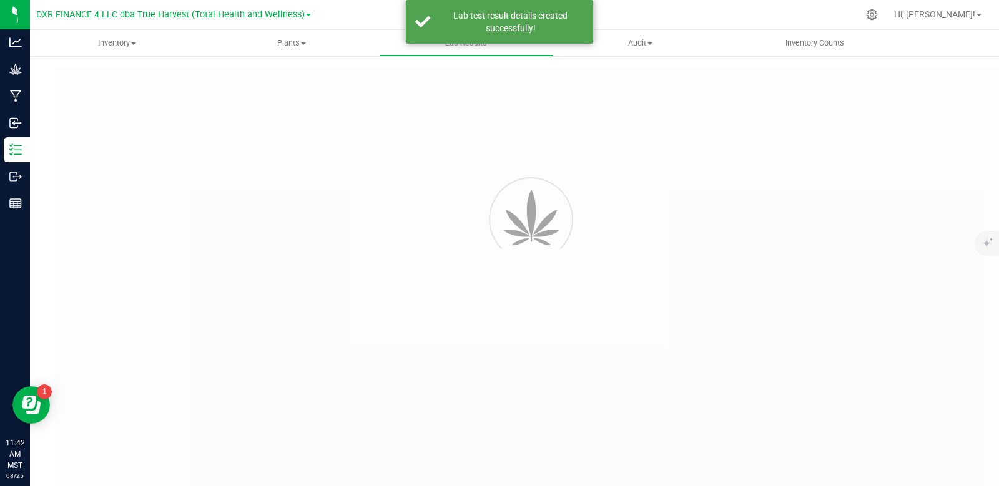
type input "AZTRHCL-20250825-151"
type input "TE50722004-006"
type input "AZTRHCL-20250825-151"
type input "[DATE] 11:39 AM"
type input "[DATE]"
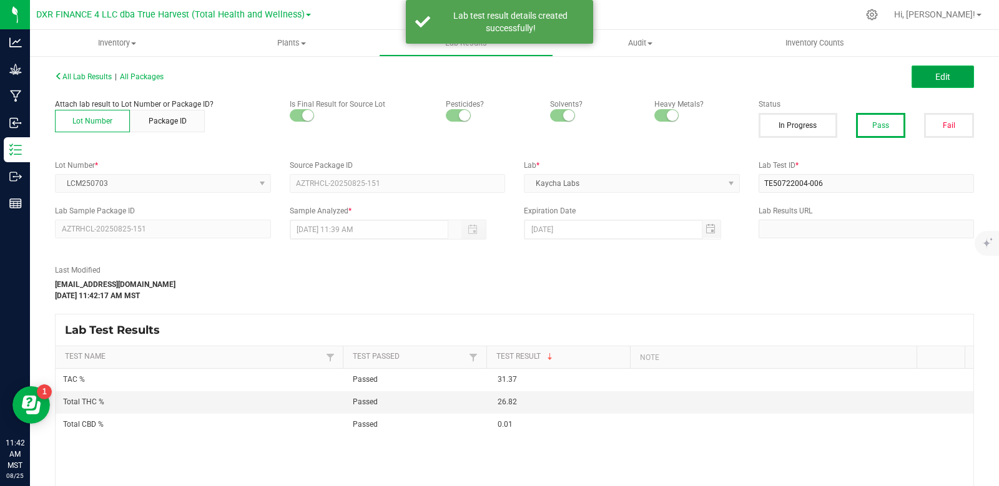
click at [935, 76] on span "Edit" at bounding box center [942, 77] width 15 height 10
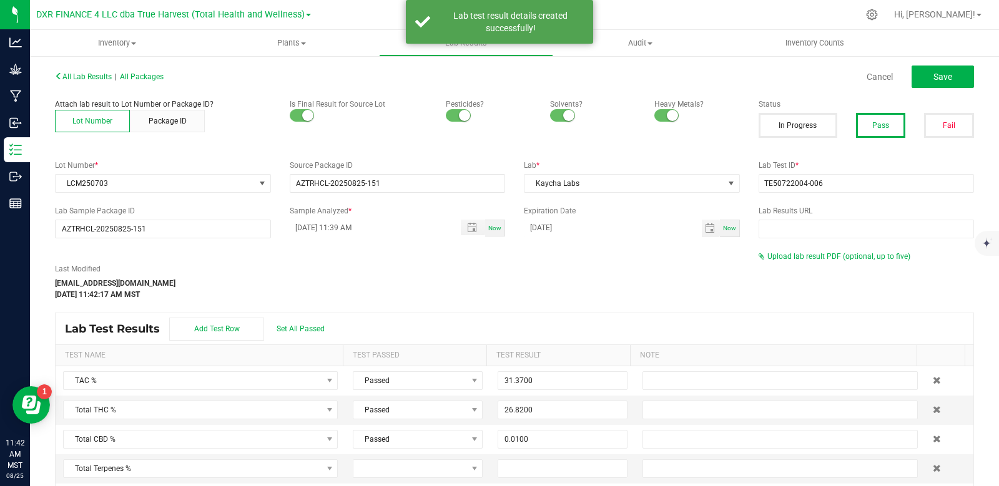
click at [812, 262] on div "Last Modified [EMAIL_ADDRESS][DOMAIN_NAME] [DATE] 11:42:17 AM MST Upload lab re…" at bounding box center [515, 275] width 938 height 49
click at [812, 253] on span "Upload lab result PDF (optional, up to five)" at bounding box center [838, 256] width 143 height 9
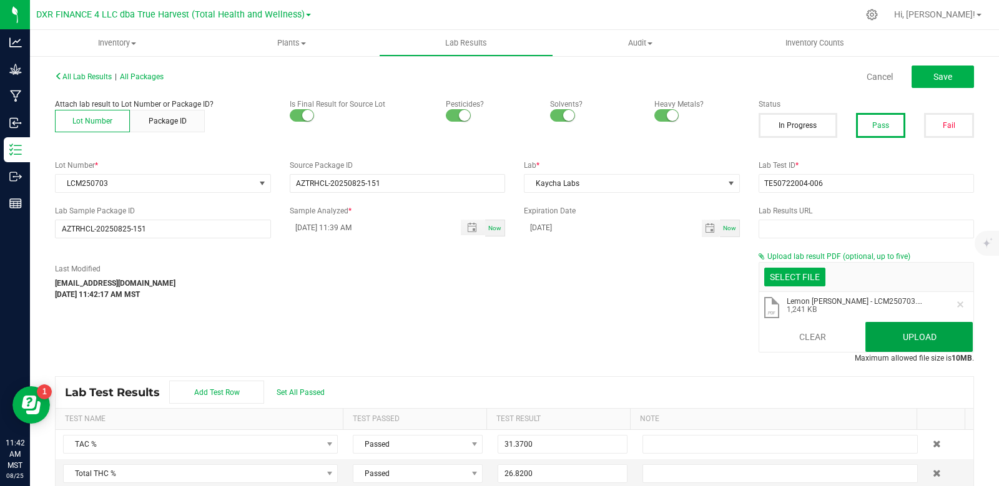
click at [908, 334] on button "Upload" at bounding box center [919, 337] width 107 height 30
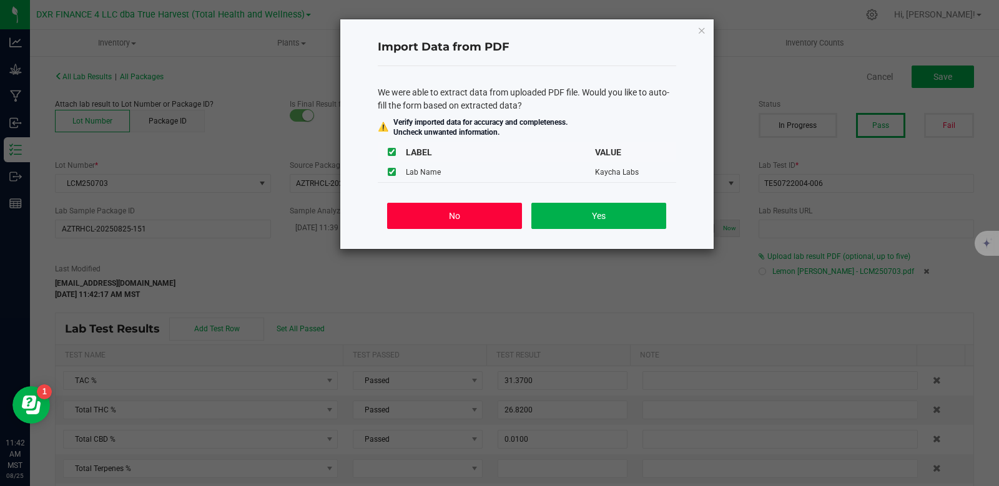
click at [443, 223] on button "No" at bounding box center [454, 216] width 134 height 26
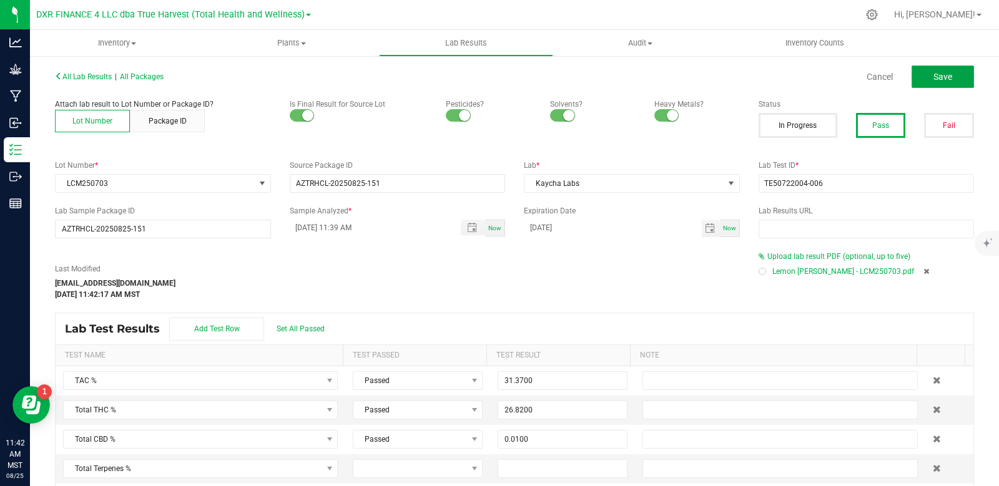
click at [934, 81] on span "Save" at bounding box center [943, 77] width 19 height 10
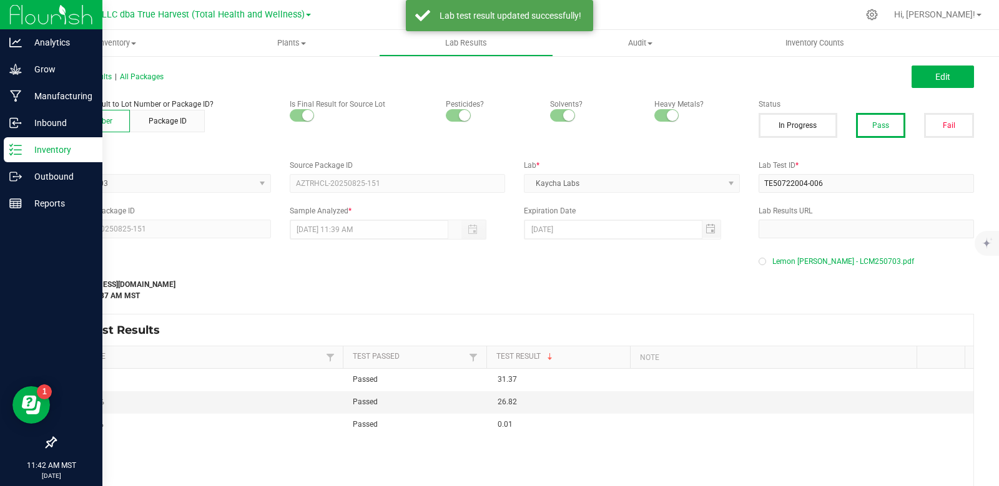
click at [20, 153] on icon at bounding box center [15, 150] width 12 height 12
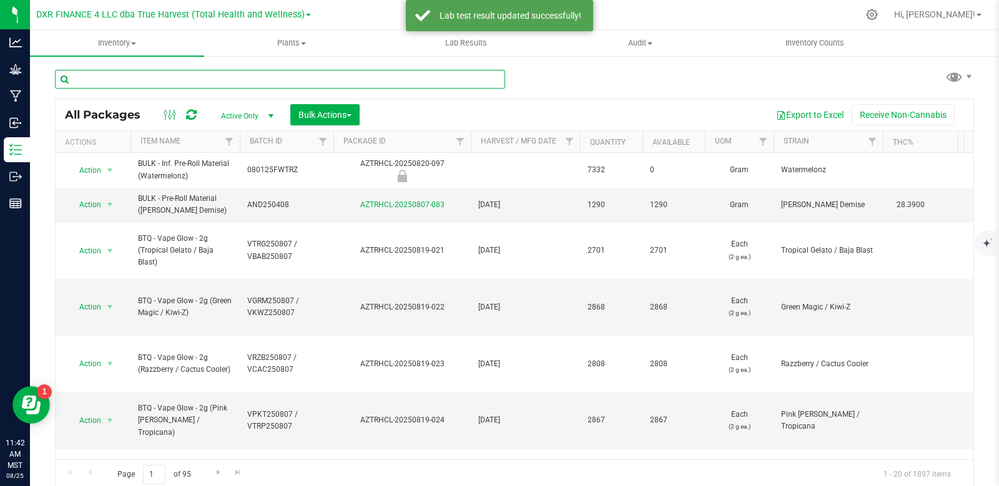
click at [162, 83] on input "text" at bounding box center [280, 79] width 450 height 19
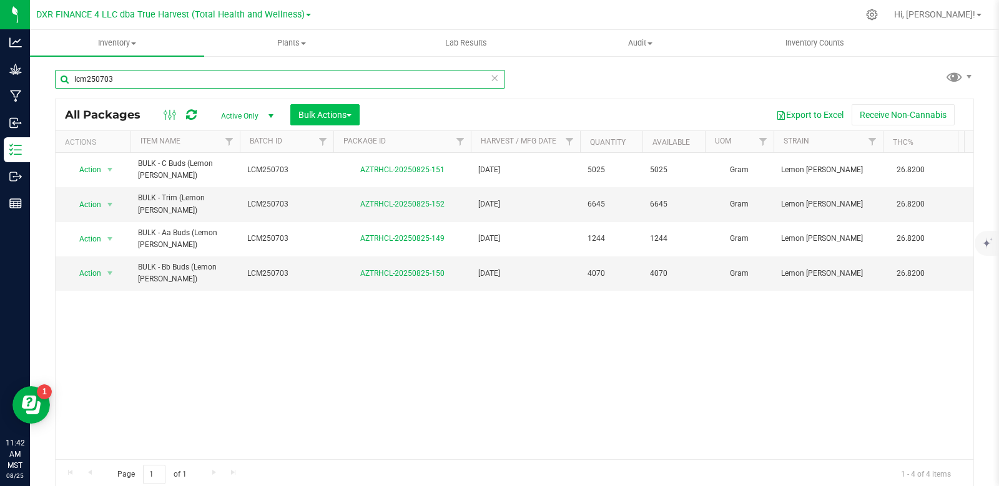
type input "lcm250703"
click at [318, 117] on span "Bulk Actions" at bounding box center [325, 115] width 53 height 10
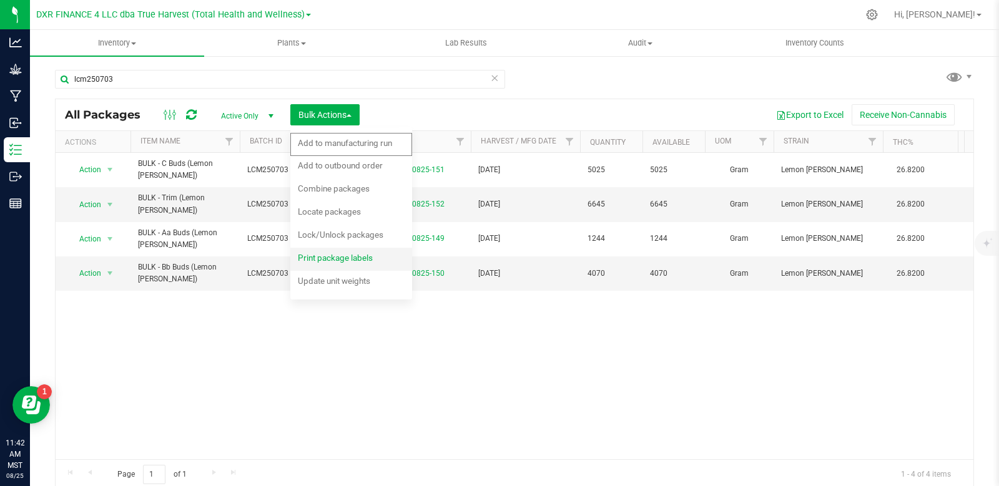
click at [327, 254] on span "Print package labels" at bounding box center [335, 258] width 75 height 10
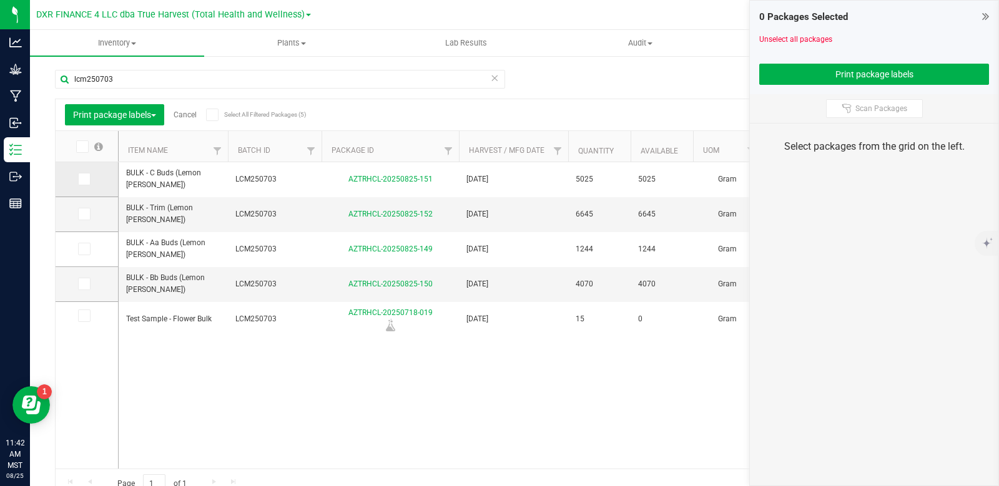
click at [81, 179] on icon at bounding box center [83, 179] width 8 height 0
click at [0, 0] on input "checkbox" at bounding box center [0, 0] width 0 height 0
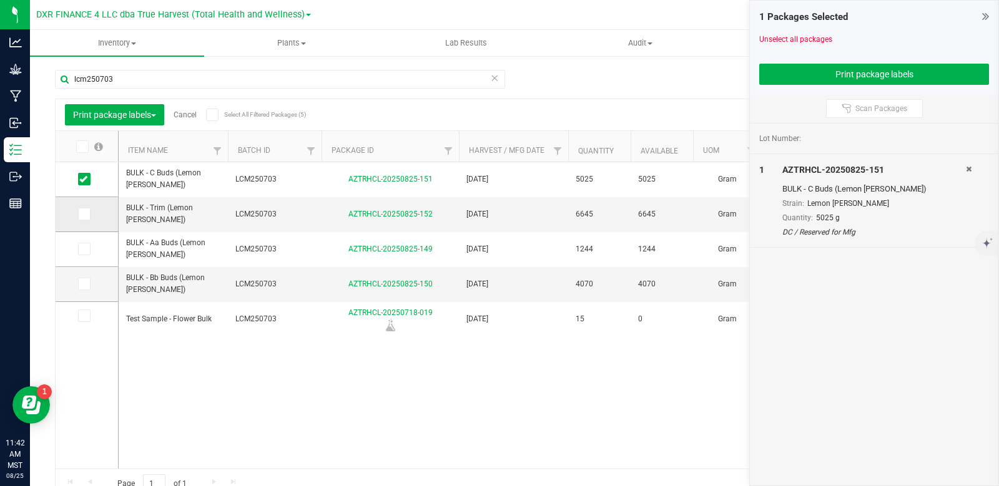
click at [79, 210] on span at bounding box center [84, 214] width 12 height 12
click at [0, 0] on input "checkbox" at bounding box center [0, 0] width 0 height 0
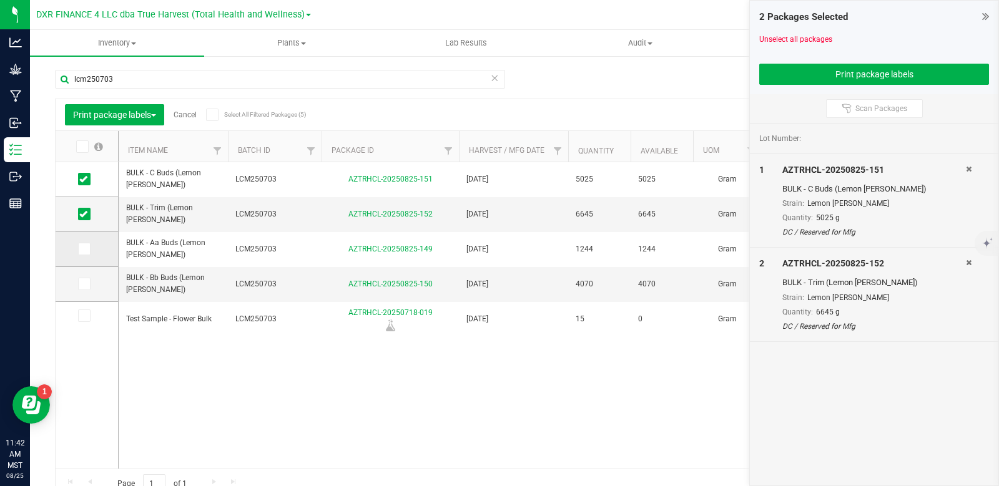
click at [84, 249] on icon at bounding box center [83, 249] width 8 height 0
click at [0, 0] on input "checkbox" at bounding box center [0, 0] width 0 height 0
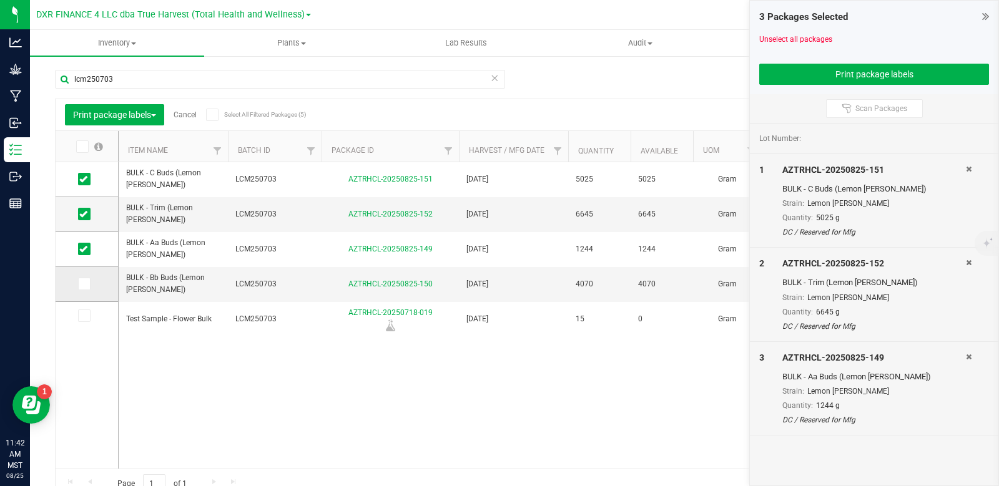
click at [87, 284] on icon at bounding box center [83, 284] width 8 height 0
click at [0, 0] on input "checkbox" at bounding box center [0, 0] width 0 height 0
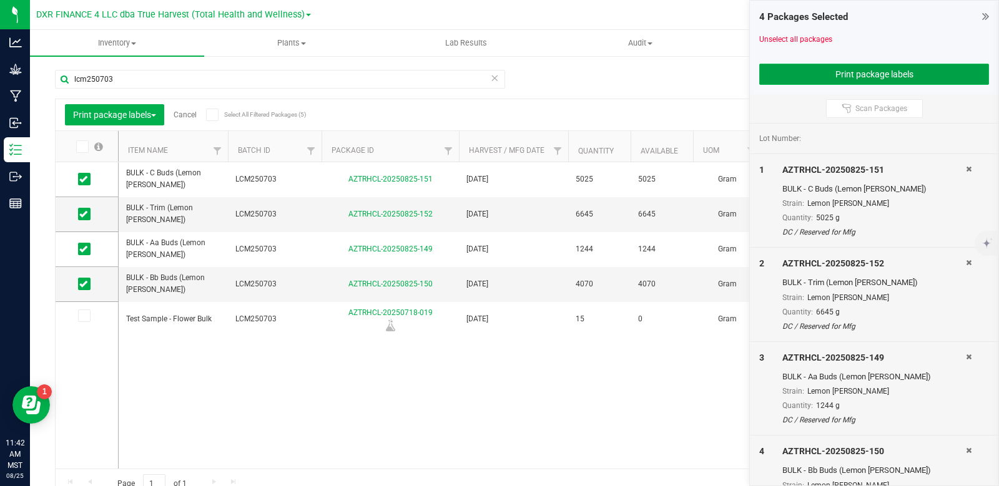
click at [821, 77] on button "Print package labels" at bounding box center [874, 74] width 230 height 21
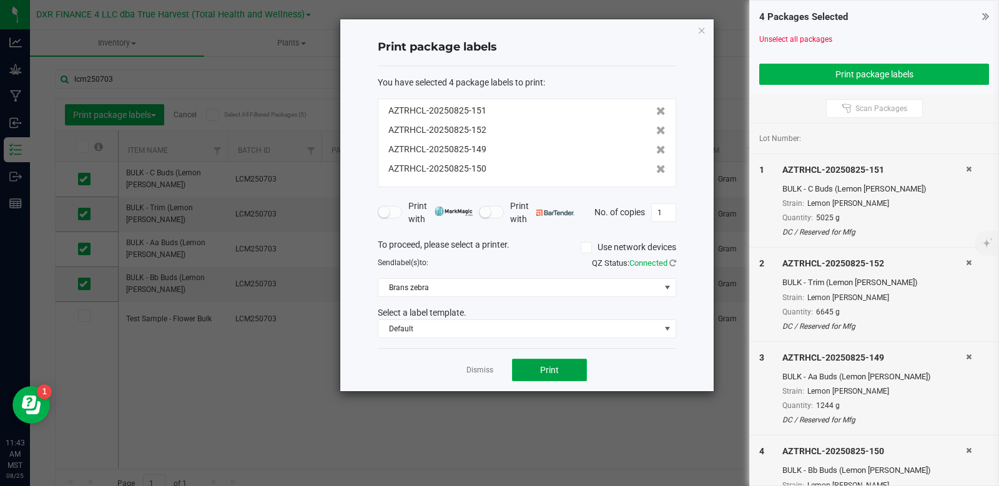
click at [548, 372] on span "Print" at bounding box center [549, 370] width 19 height 10
click at [485, 375] on link "Dismiss" at bounding box center [479, 370] width 27 height 11
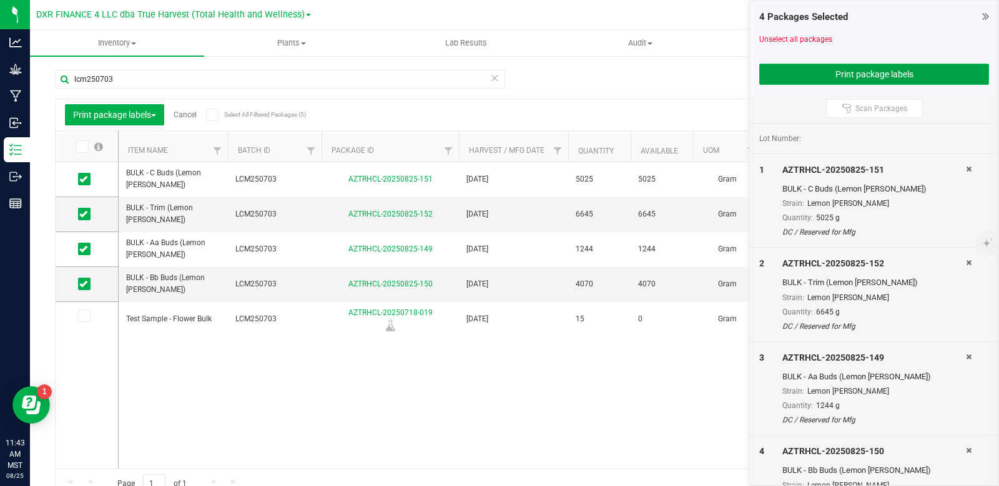
click at [812, 74] on button "Print package labels" at bounding box center [874, 74] width 230 height 21
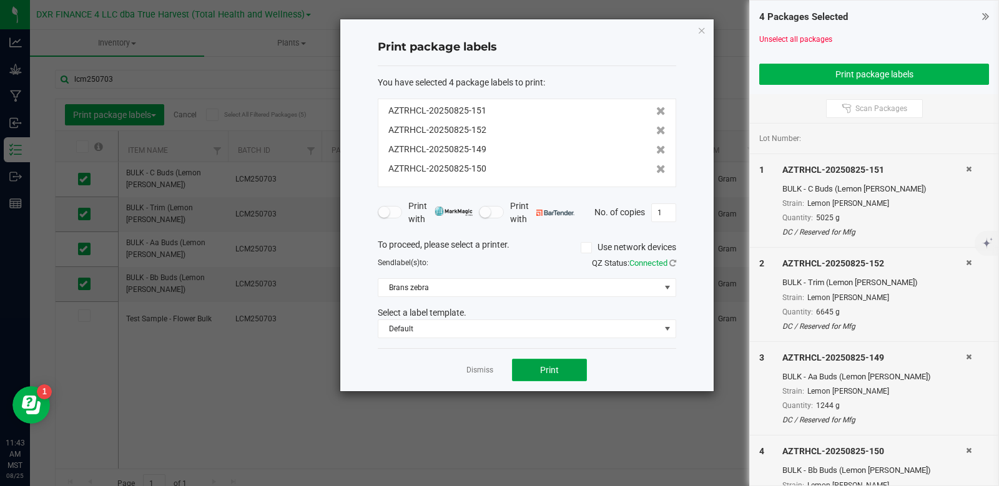
click at [550, 375] on span "Print" at bounding box center [549, 370] width 19 height 10
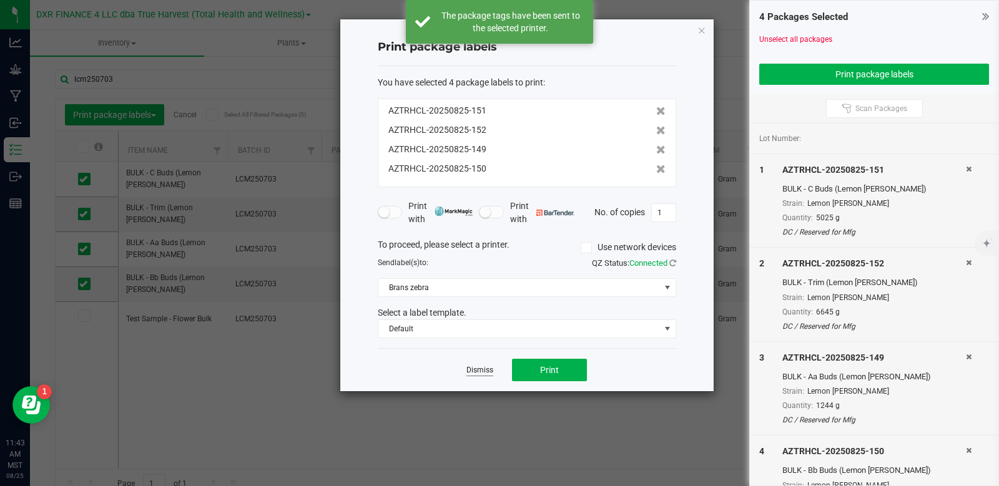
click at [480, 367] on link "Dismiss" at bounding box center [479, 370] width 27 height 11
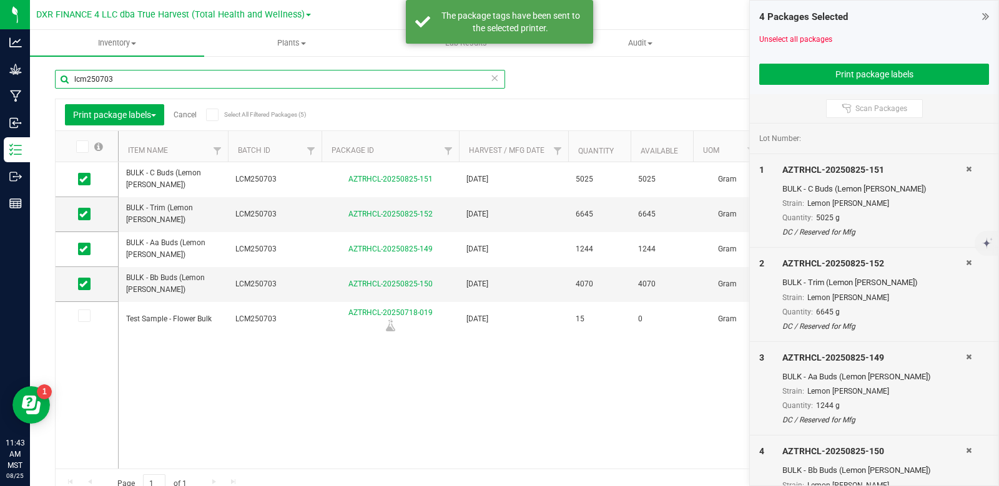
click at [217, 87] on input "lcm250703" at bounding box center [280, 79] width 450 height 19
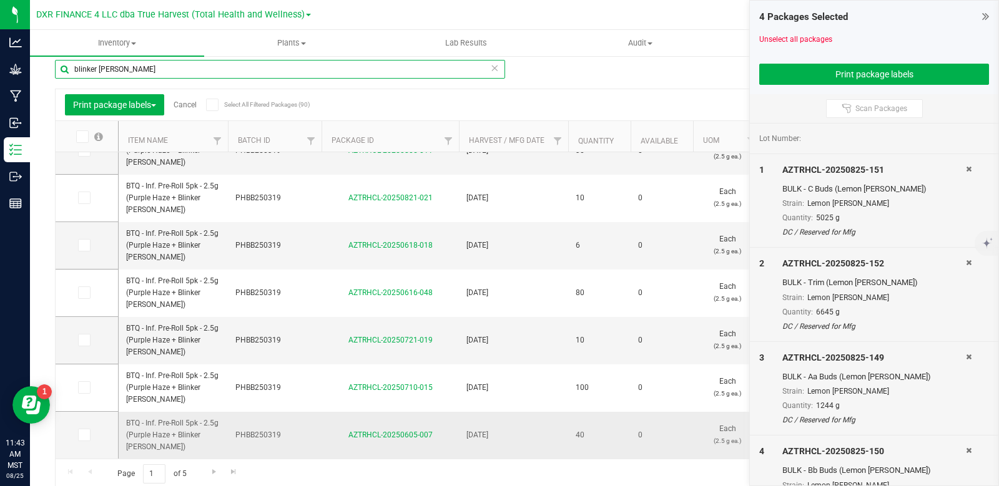
scroll to position [13, 0]
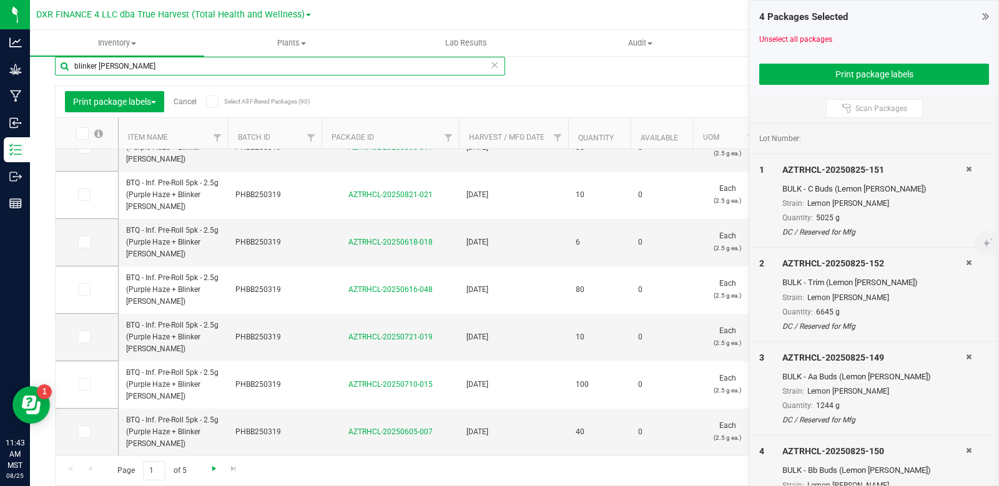
type input "blinker [PERSON_NAME]"
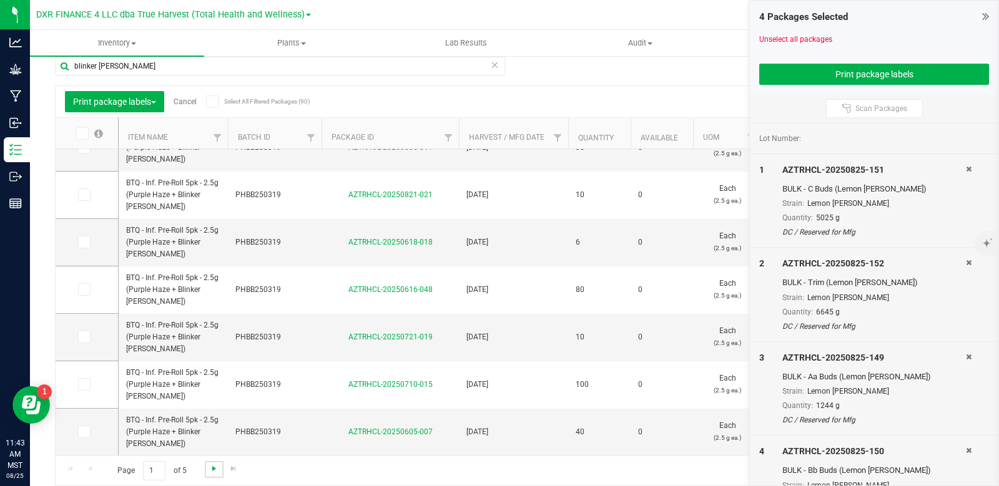
click at [214, 467] on span "Go to the next page" at bounding box center [214, 469] width 10 height 10
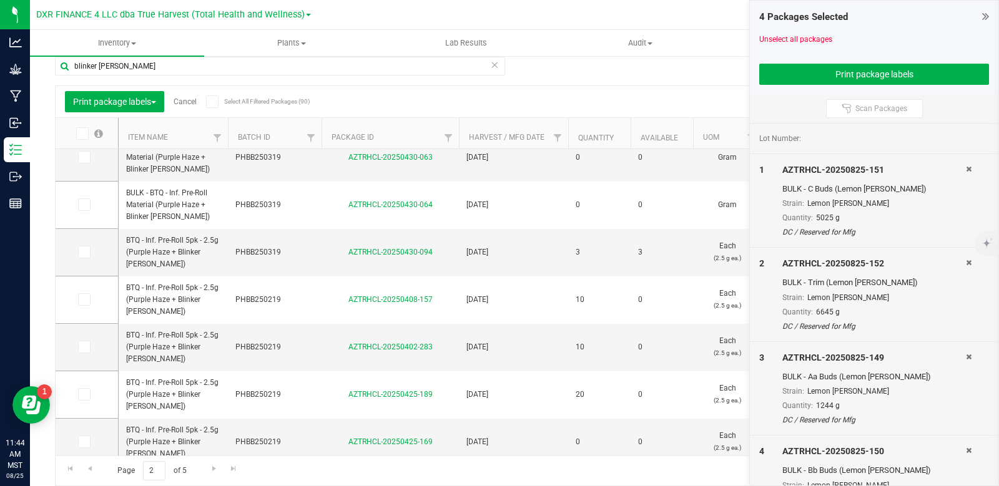
click at [182, 105] on link "Cancel" at bounding box center [185, 101] width 23 height 9
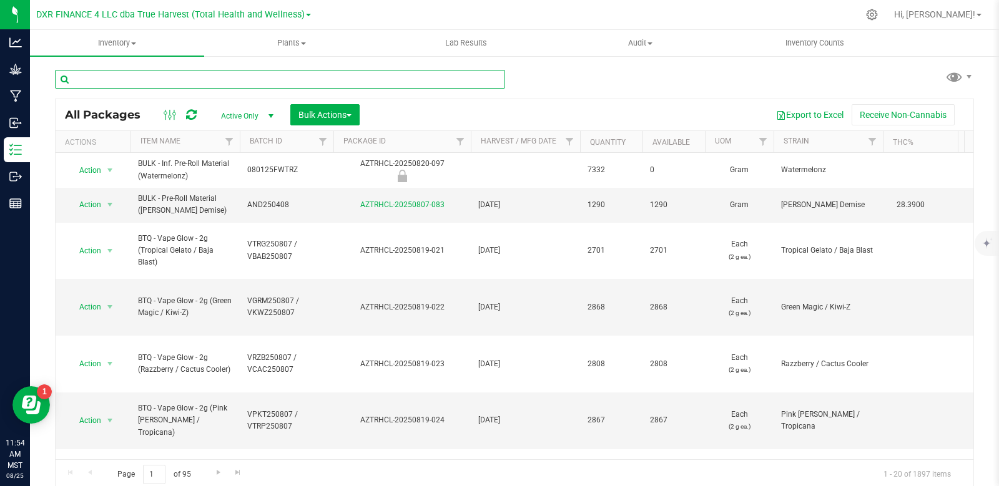
click at [139, 77] on input "text" at bounding box center [280, 79] width 450 height 19
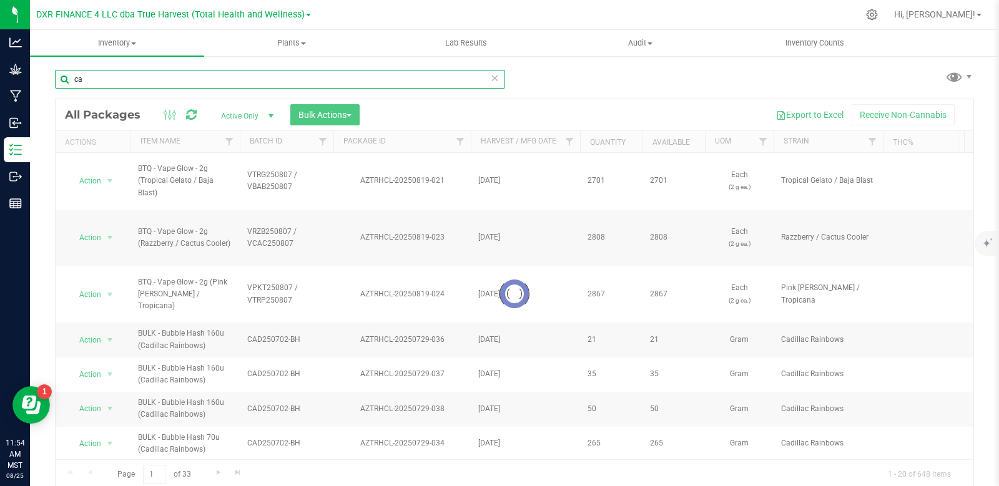
click at [122, 77] on input "ca" at bounding box center [280, 79] width 450 height 19
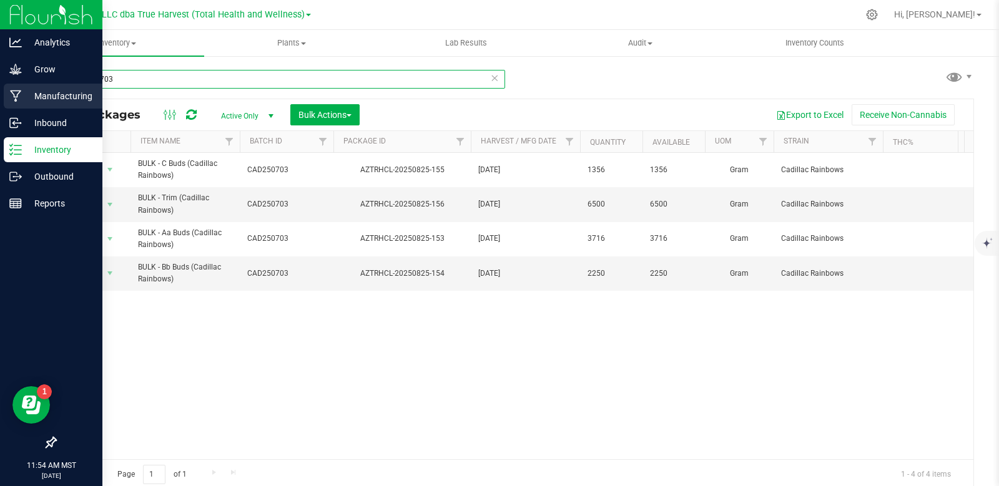
type input "cad250703"
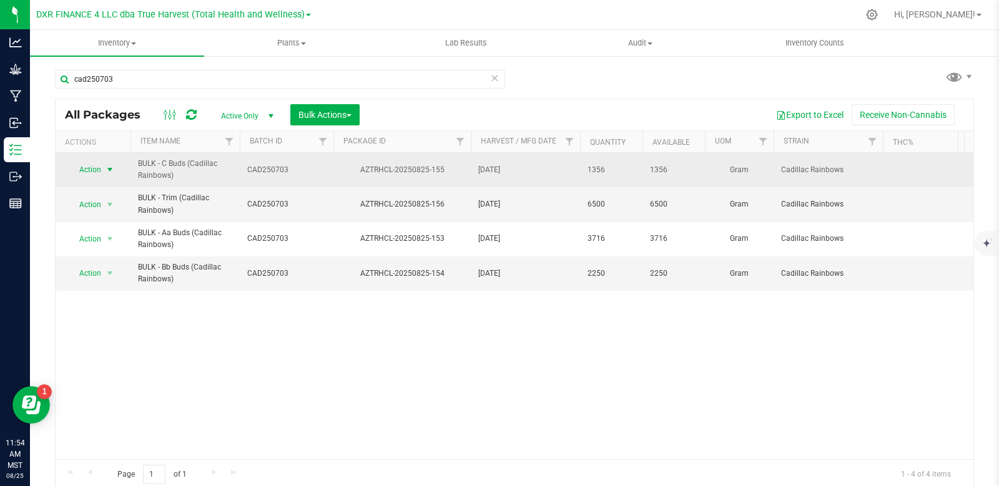
click at [103, 169] on span "select" at bounding box center [110, 169] width 16 height 17
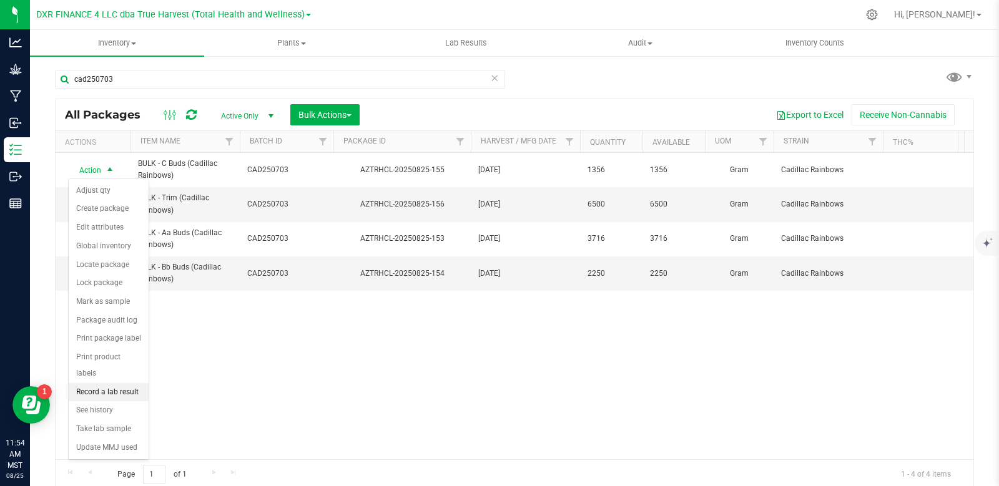
click at [107, 383] on li "Record a lab result" at bounding box center [109, 392] width 80 height 19
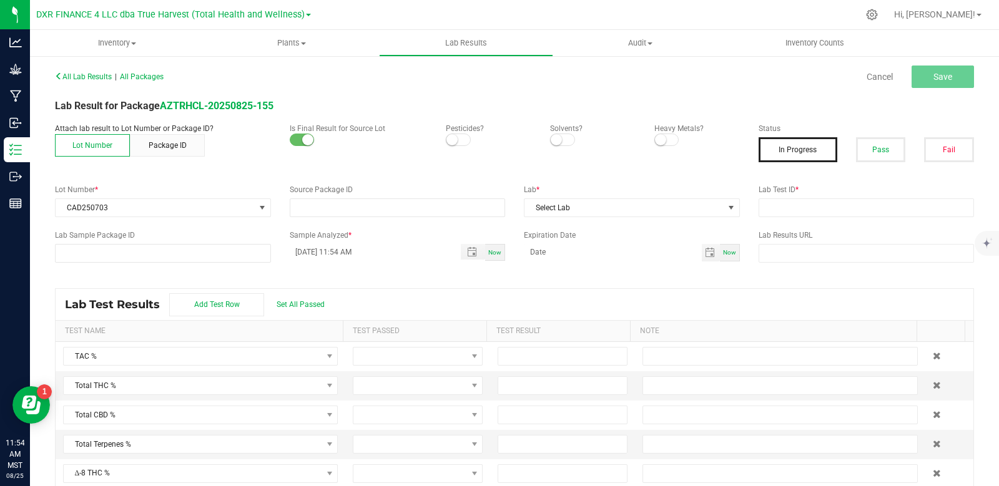
type input "AZTRHCL-20250825-155"
click at [864, 154] on button "Pass" at bounding box center [881, 149] width 50 height 25
drag, startPoint x: 450, startPoint y: 138, endPoint x: 558, endPoint y: 138, distance: 108.0
click at [450, 138] on small at bounding box center [452, 139] width 11 height 11
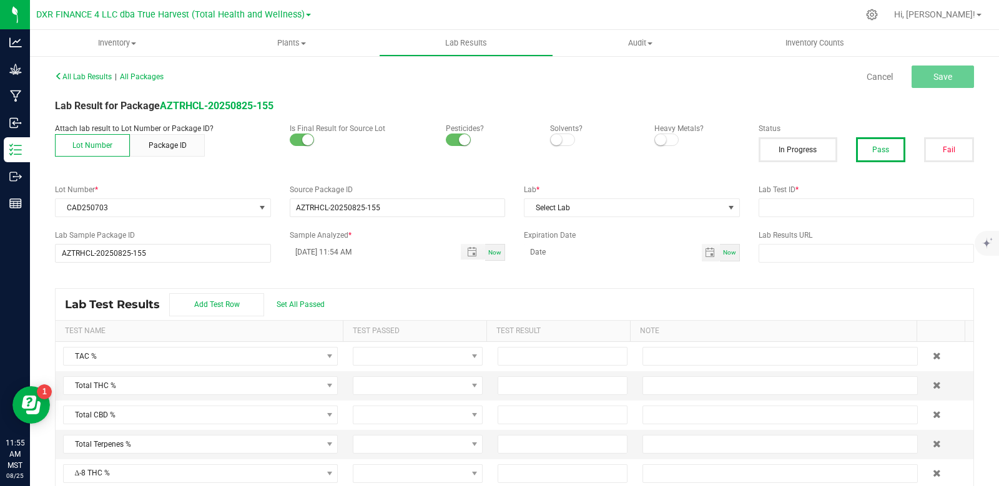
click at [558, 138] on span at bounding box center [562, 140] width 25 height 12
click at [663, 139] on span at bounding box center [666, 140] width 25 height 12
click at [784, 209] on input "text" at bounding box center [867, 208] width 216 height 19
click at [770, 203] on input "text" at bounding box center [867, 208] width 216 height 19
paste input "TE50722004-001"
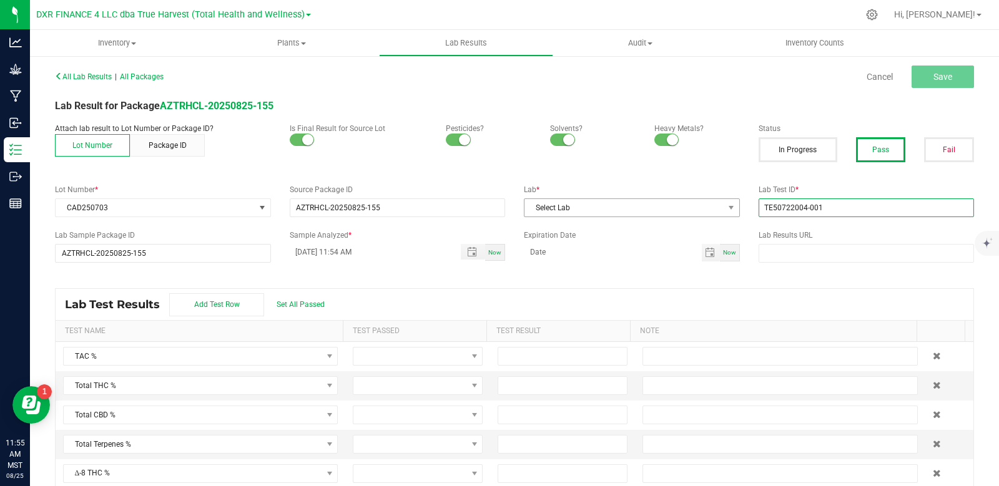
type input "TE50722004-001"
click at [661, 205] on span "Select Lab" at bounding box center [624, 207] width 199 height 17
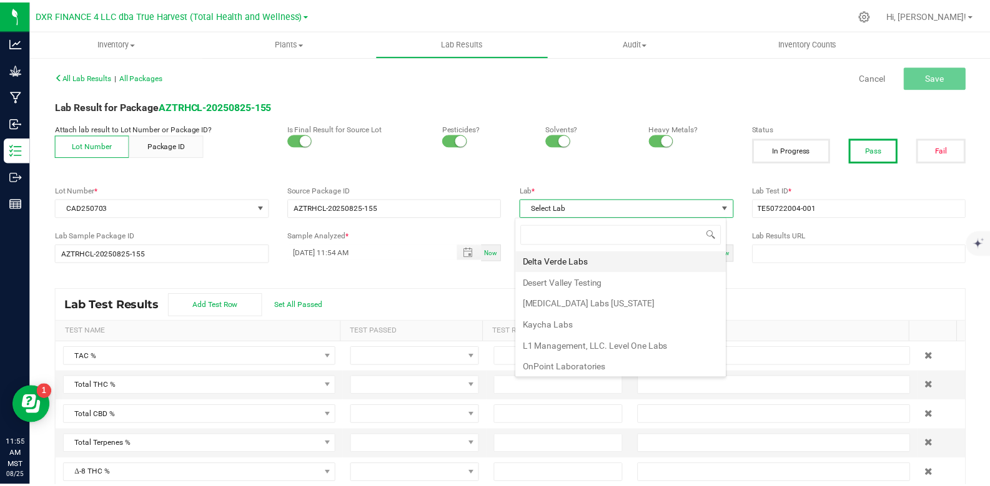
scroll to position [19, 214]
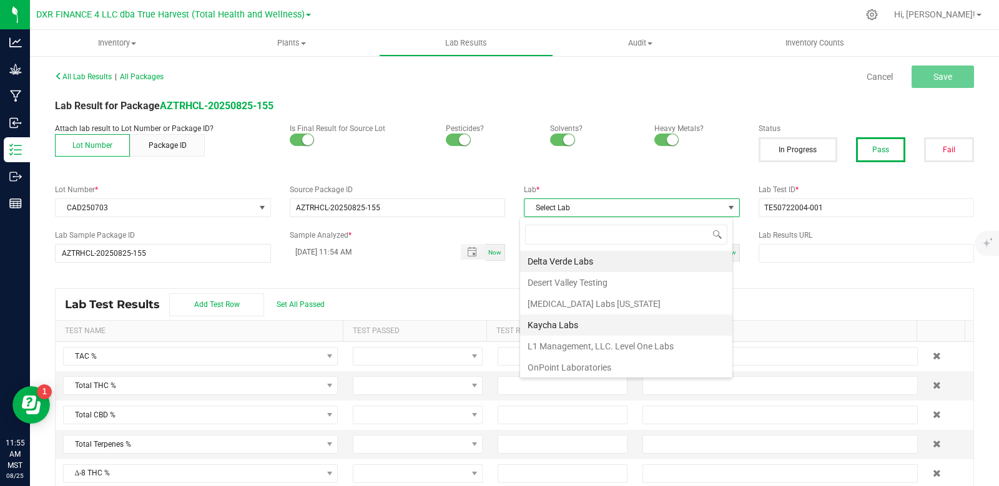
click at [565, 329] on li "Kaycha Labs" at bounding box center [626, 325] width 212 height 21
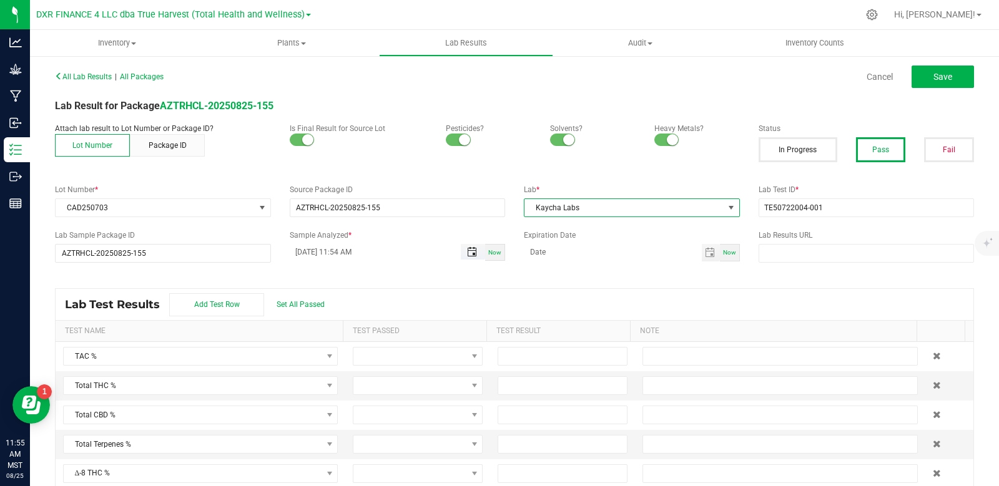
click at [467, 250] on span "Toggle popup" at bounding box center [472, 252] width 10 height 10
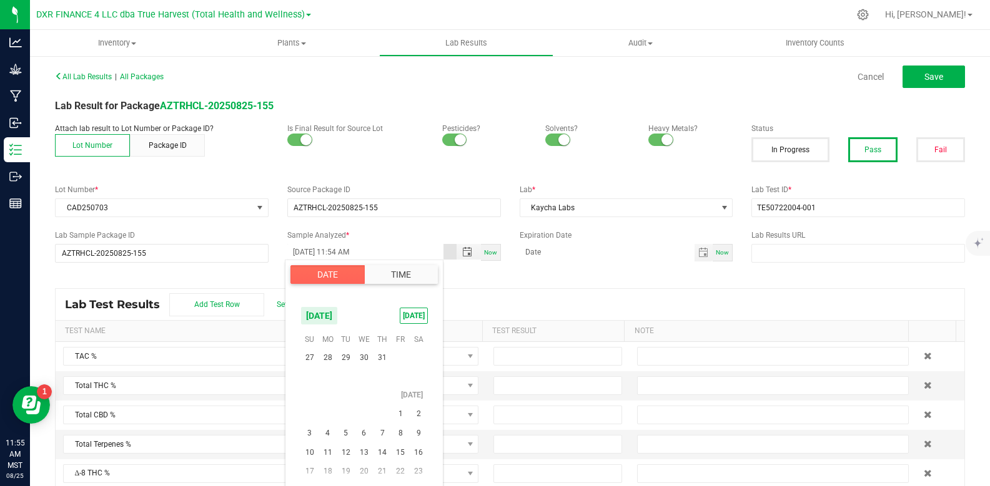
scroll to position [202271, 0]
click at [404, 410] on span "25" at bounding box center [401, 406] width 18 height 19
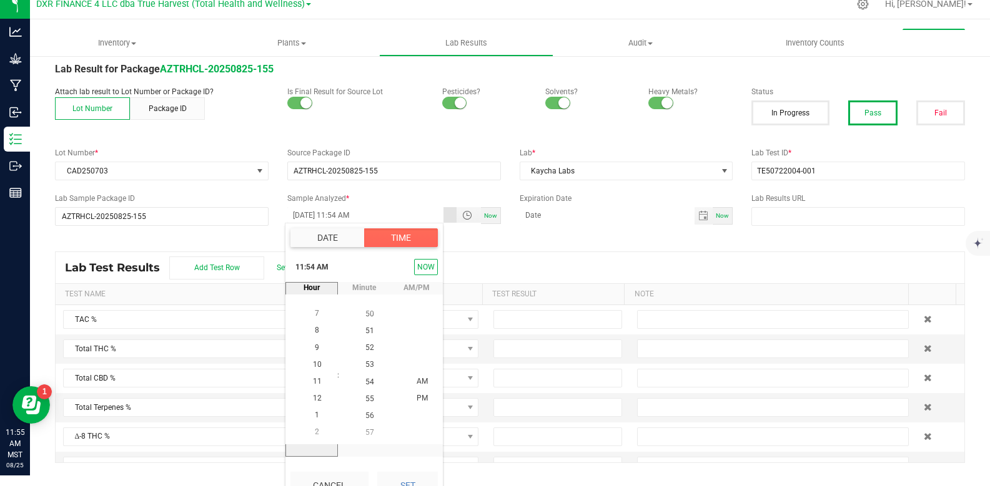
scroll to position [29, 0]
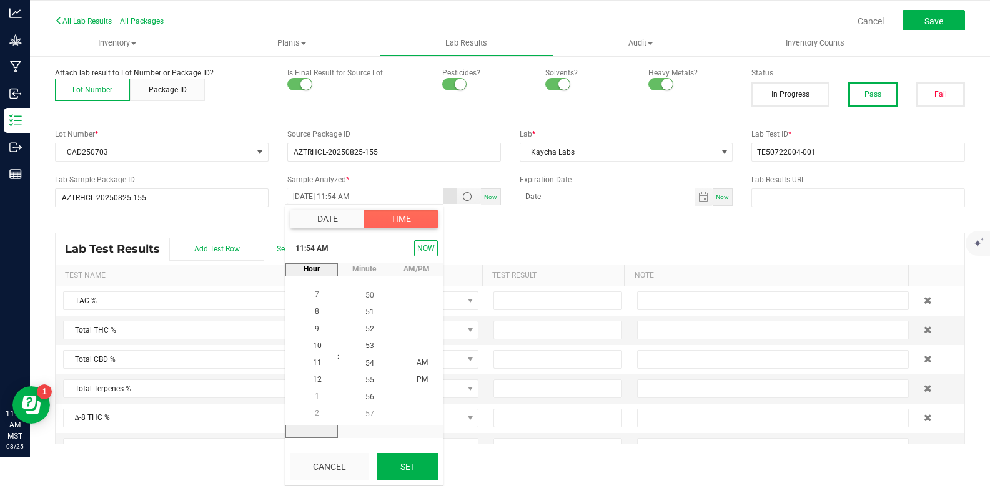
click at [421, 457] on button "Set" at bounding box center [407, 466] width 61 height 27
type input "[DATE] 11:54 AM"
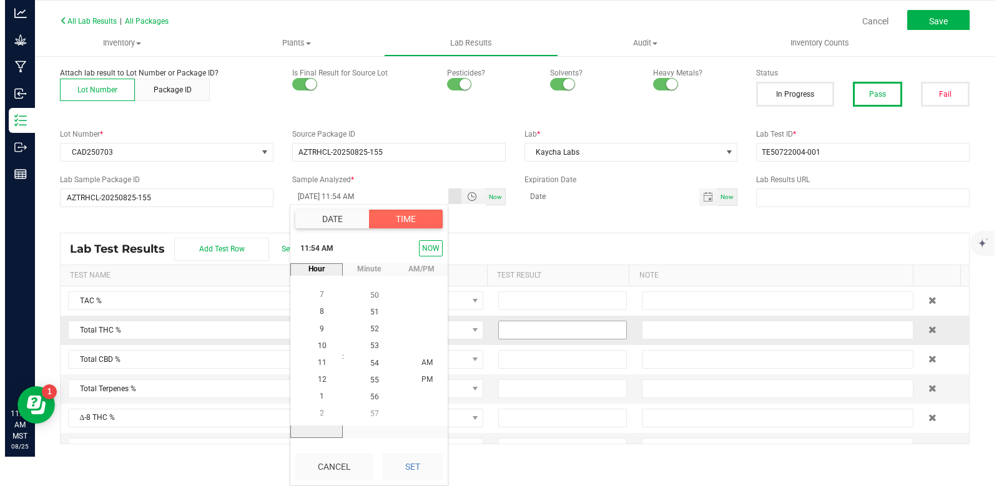
scroll to position [0, 0]
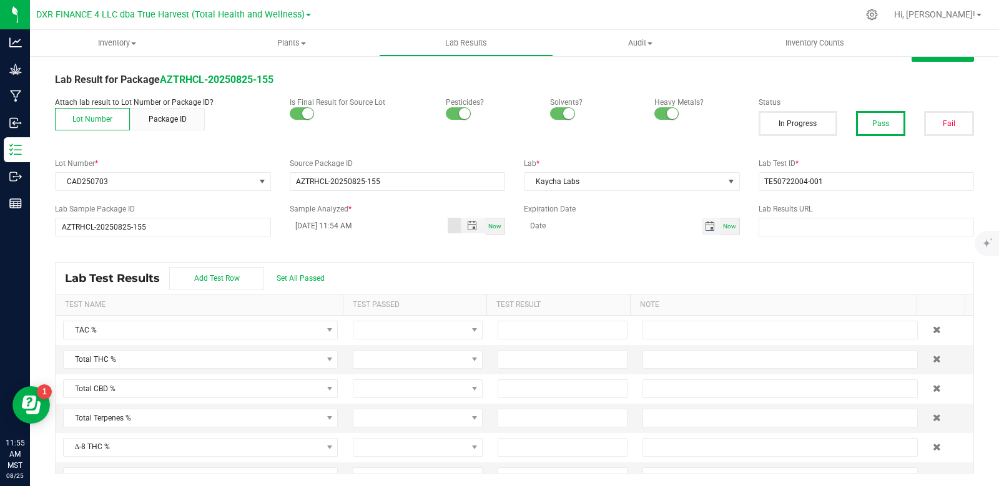
click at [705, 229] on span "Toggle calendar" at bounding box center [710, 227] width 10 height 10
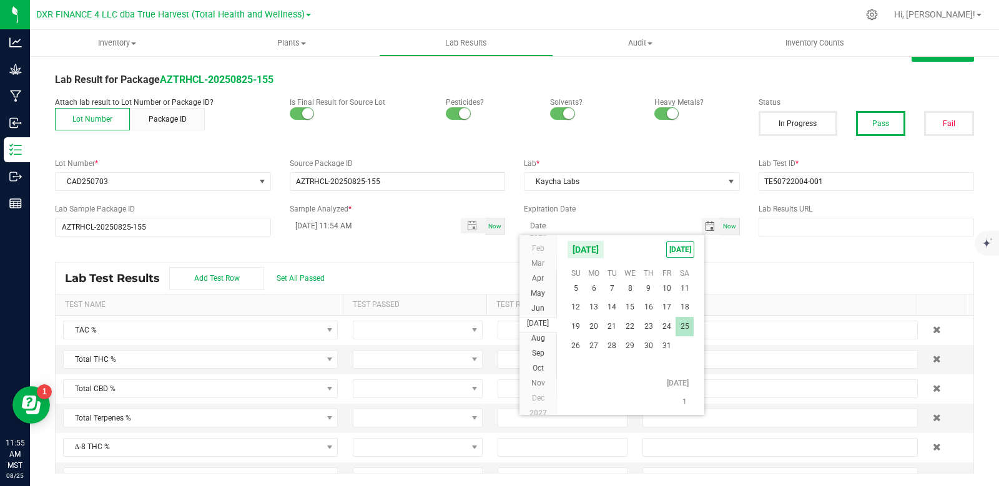
click at [688, 322] on span "25" at bounding box center [685, 326] width 18 height 19
type input "[DATE]"
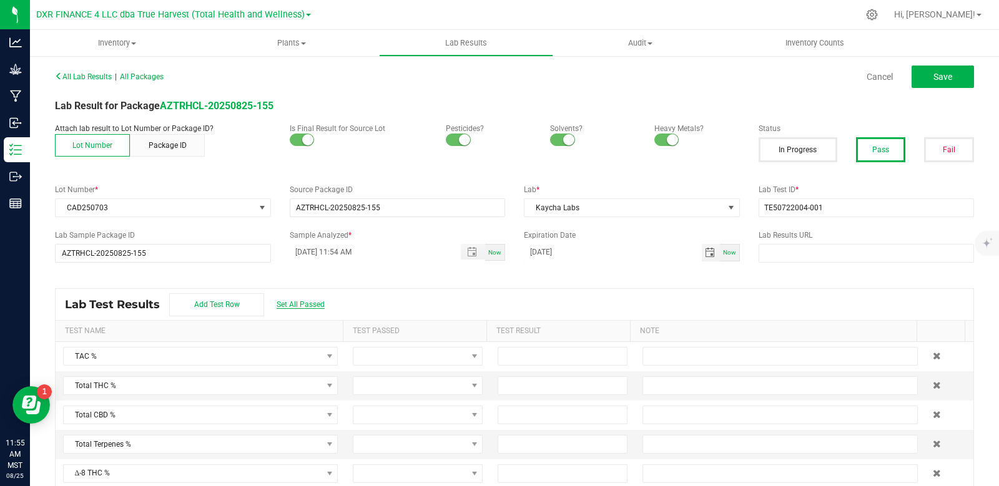
click at [294, 304] on span "Set All Passed" at bounding box center [301, 304] width 48 height 9
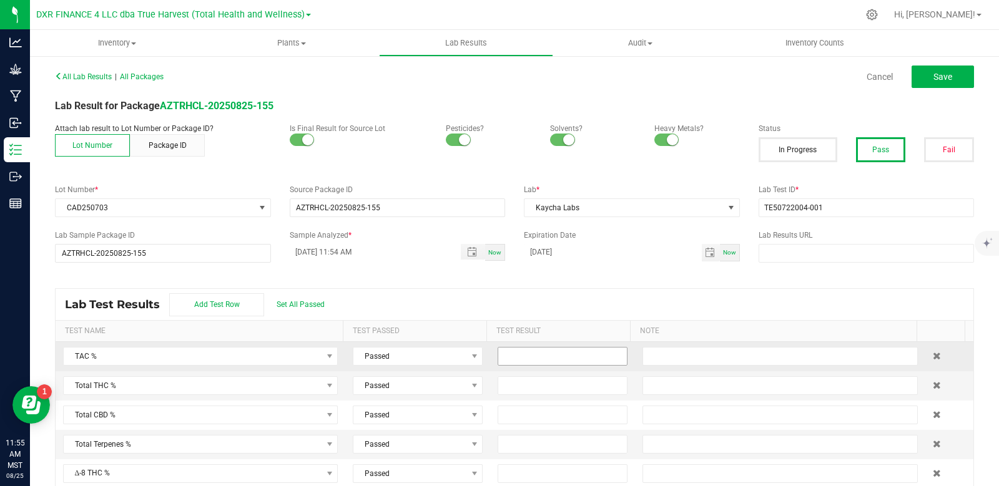
click at [565, 355] on input at bounding box center [562, 356] width 129 height 17
type input "37.2300"
click at [551, 381] on input at bounding box center [562, 385] width 129 height 17
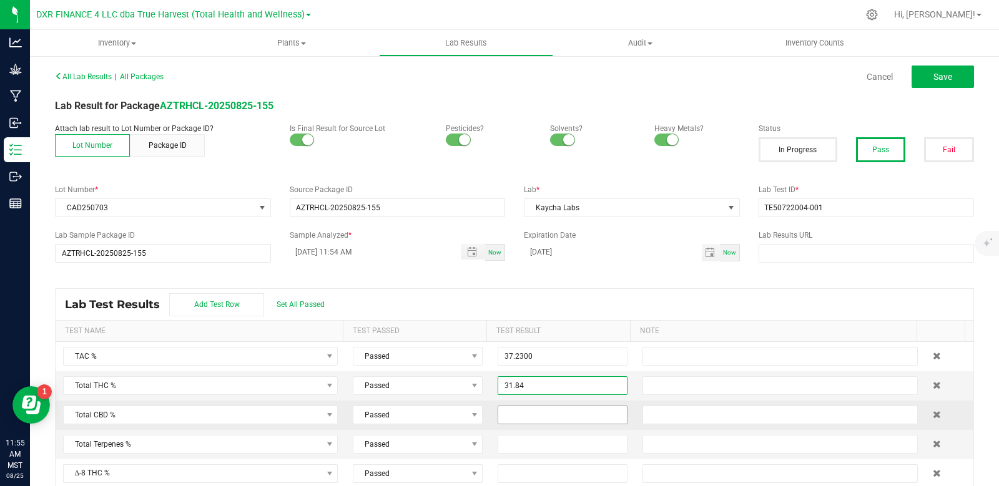
type input "31.8400"
click at [557, 415] on input at bounding box center [562, 415] width 129 height 17
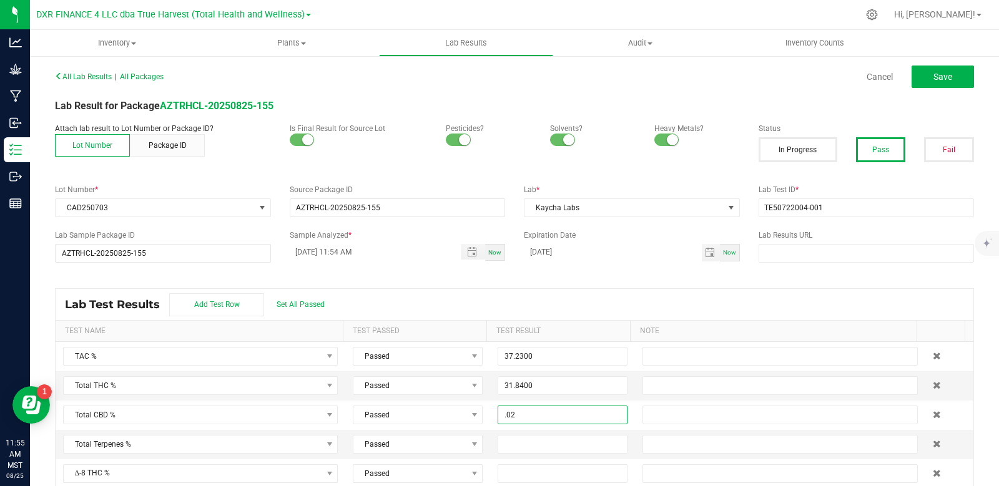
type input "0.0200"
click at [603, 294] on div "Lab Test Results Add Test Row Set All Passed" at bounding box center [515, 304] width 918 height 31
click at [945, 72] on button "Save" at bounding box center [943, 77] width 62 height 22
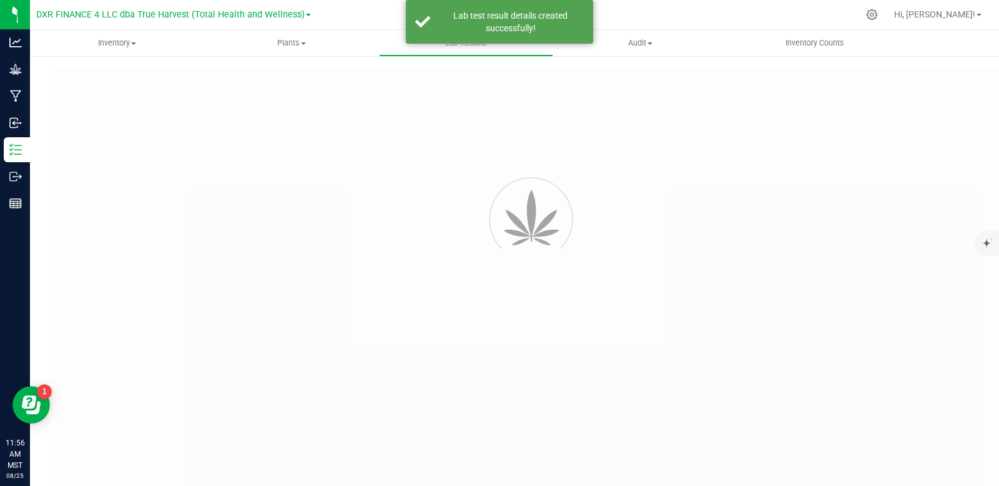
type input "AZTRHCL-20250825-155"
type input "TE50722004-001"
type input "AZTRHCL-20250825-155"
type input "[DATE] 11:54 AM"
type input "[DATE]"
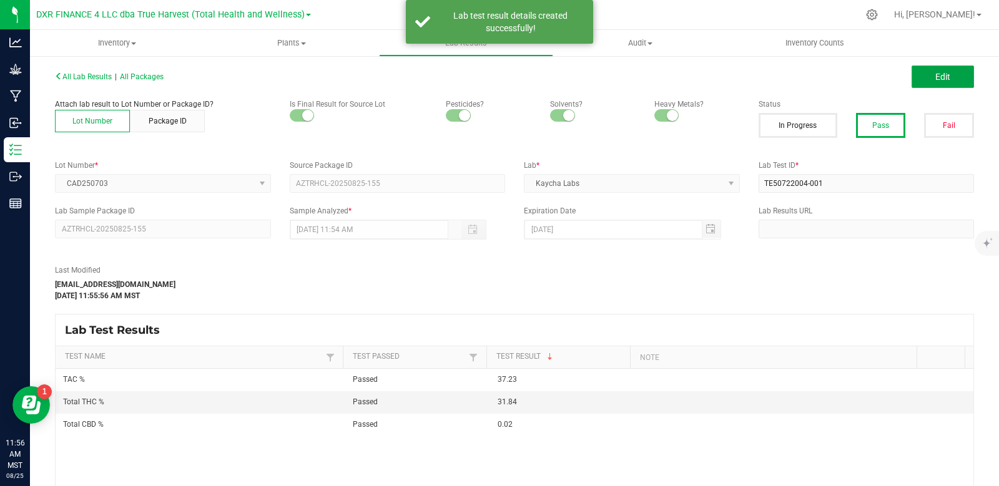
click at [935, 81] on span "Edit" at bounding box center [942, 77] width 15 height 10
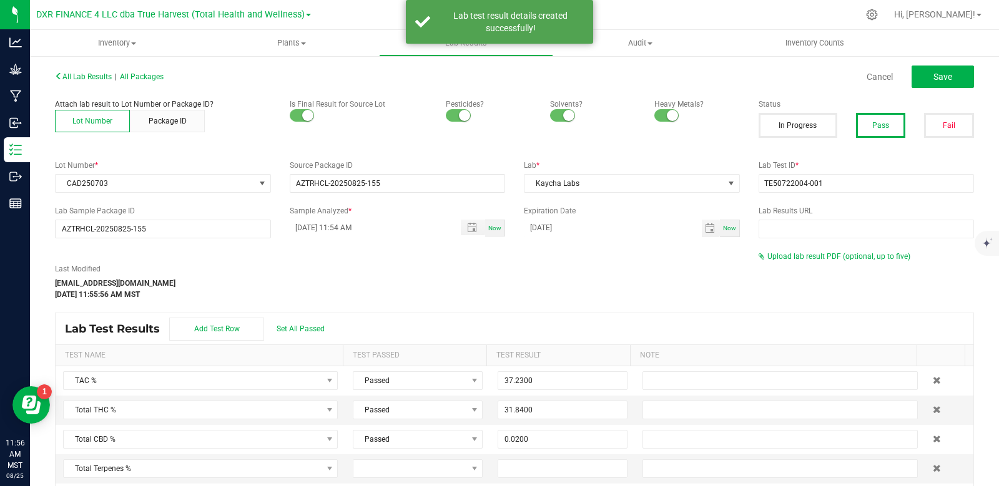
click at [791, 262] on div "Last Modified [EMAIL_ADDRESS][DOMAIN_NAME] [DATE] 11:55:56 AM MST Upload lab re…" at bounding box center [515, 275] width 938 height 49
click at [792, 255] on span "Upload lab result PDF (optional, up to five)" at bounding box center [838, 256] width 143 height 9
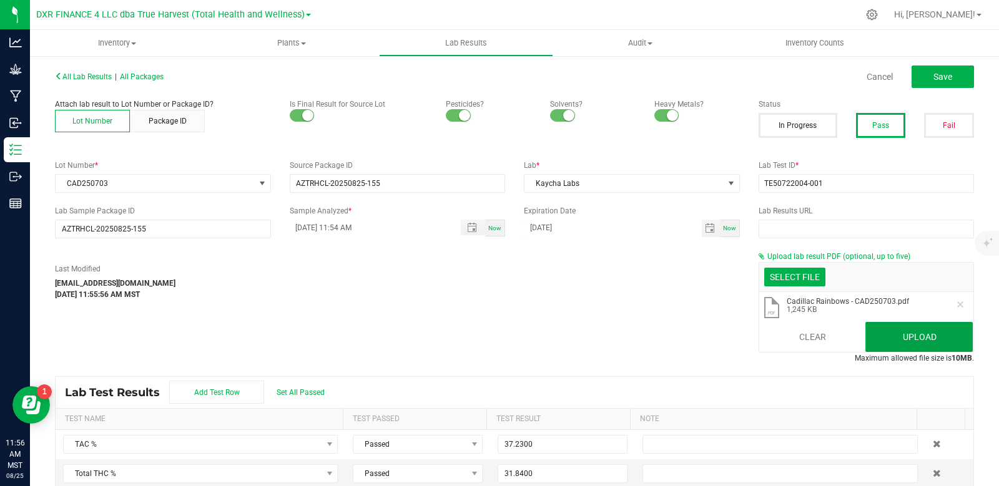
click at [878, 330] on button "Upload" at bounding box center [919, 337] width 107 height 30
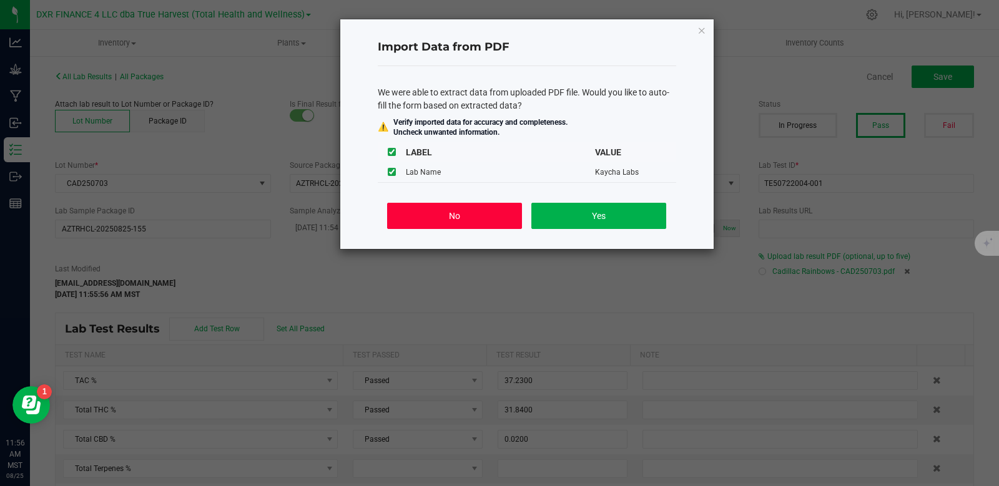
click at [488, 210] on button "No" at bounding box center [454, 216] width 134 height 26
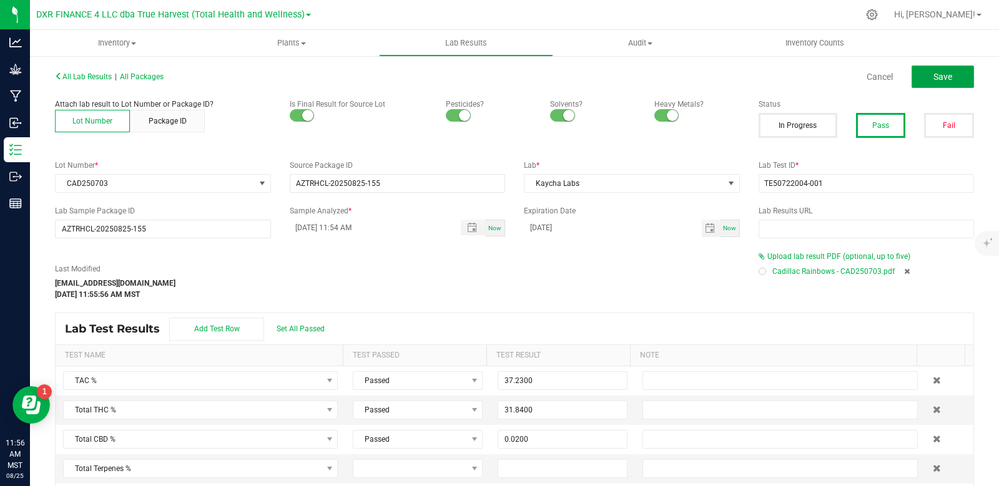
click at [916, 73] on button "Save" at bounding box center [943, 77] width 62 height 22
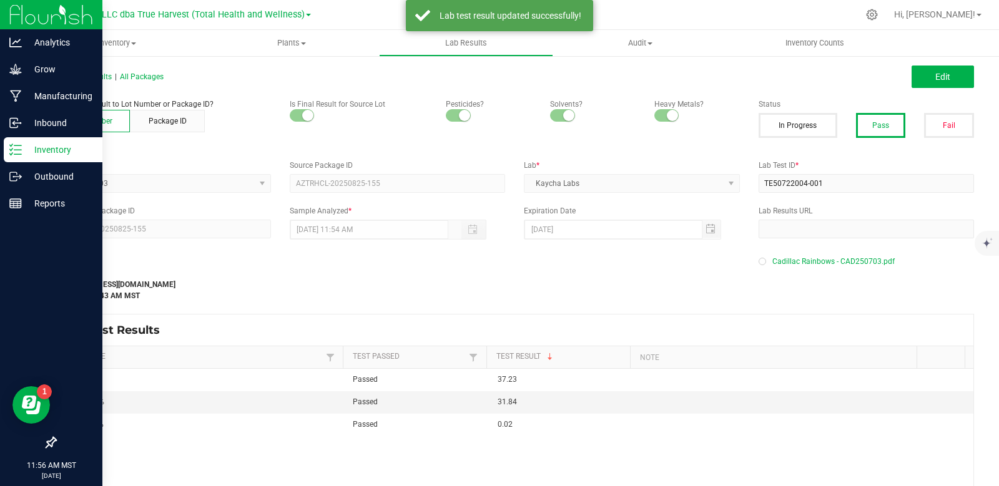
click at [13, 155] on icon at bounding box center [15, 150] width 12 height 12
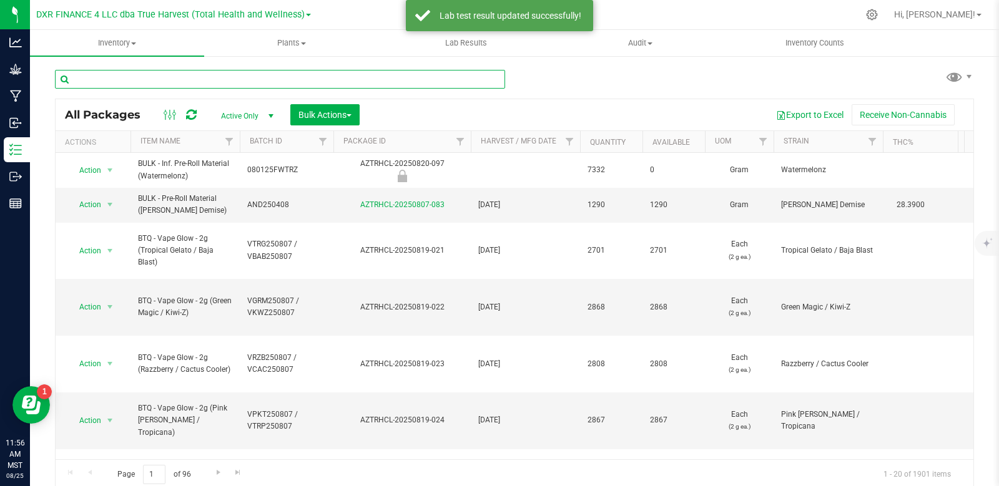
click at [202, 75] on input "text" at bounding box center [280, 79] width 450 height 19
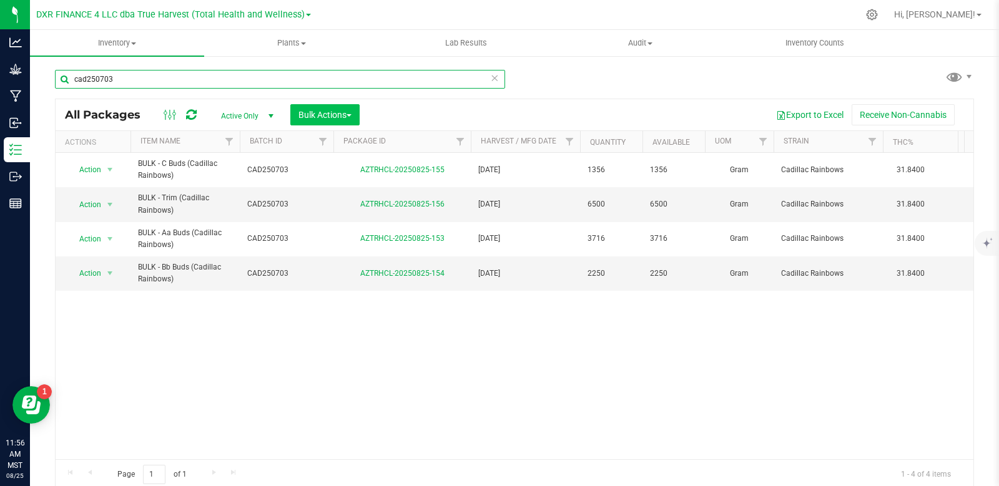
type input "cad250703"
click at [316, 119] on span "Bulk Actions" at bounding box center [325, 115] width 53 height 10
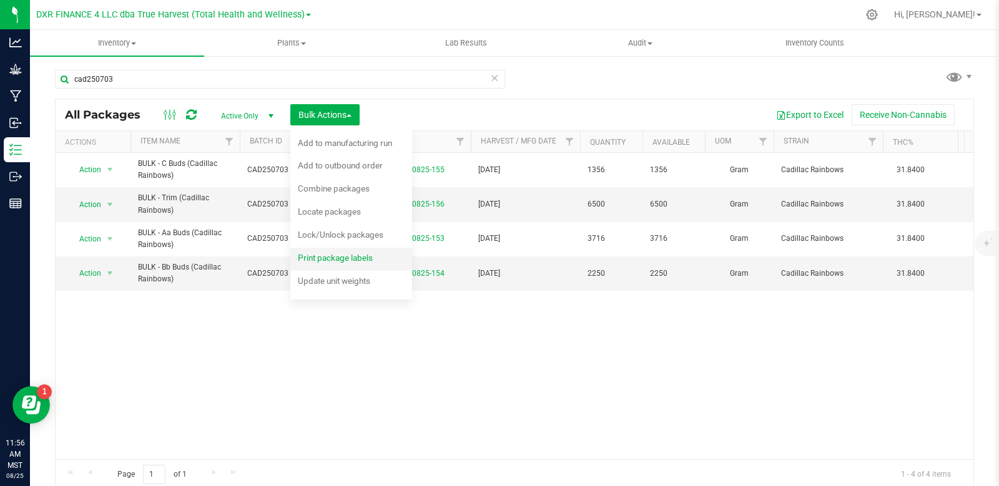
click at [323, 259] on span "Print package labels" at bounding box center [335, 258] width 75 height 10
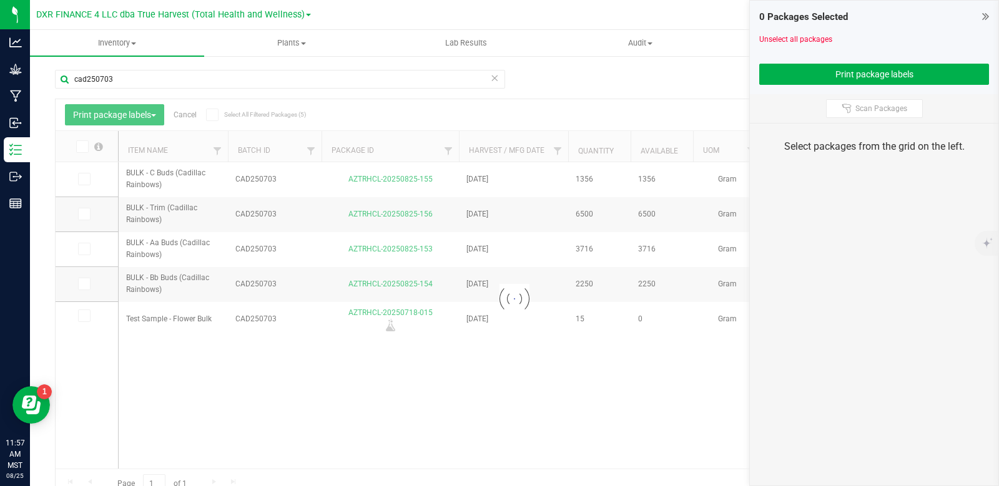
click at [83, 146] on div at bounding box center [515, 299] width 918 height 400
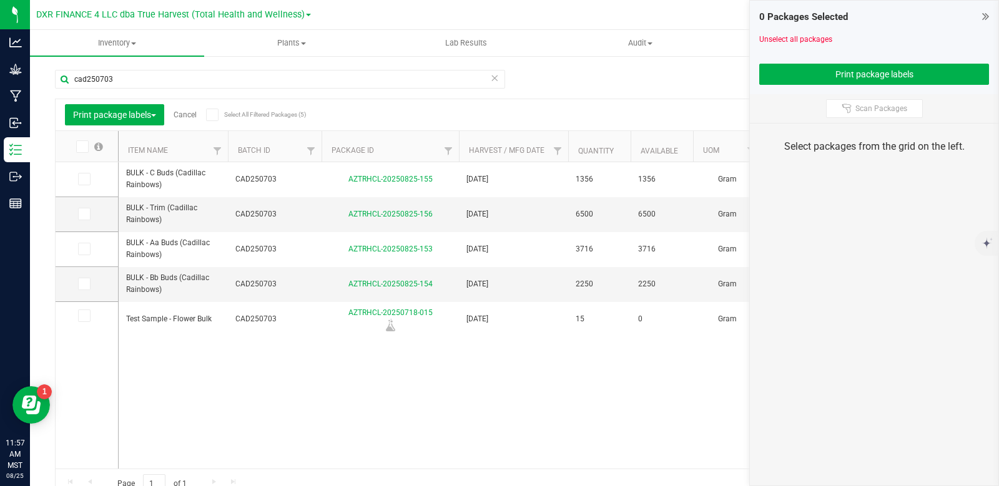
click at [82, 147] on icon at bounding box center [81, 147] width 8 height 0
click at [0, 0] on input "checkbox" at bounding box center [0, 0] width 0 height 0
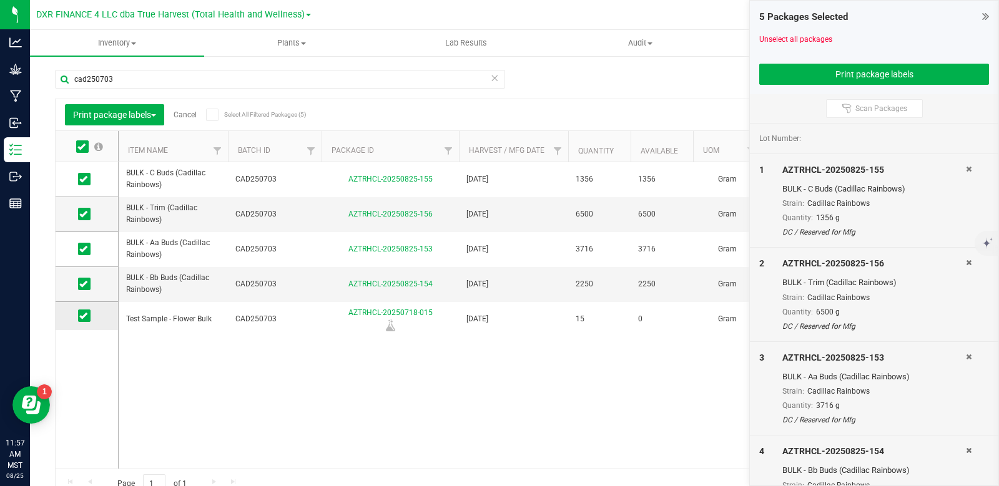
click at [89, 310] on span at bounding box center [84, 316] width 12 height 12
click at [0, 0] on input "checkbox" at bounding box center [0, 0] width 0 height 0
click at [808, 76] on button "Print package labels" at bounding box center [874, 74] width 230 height 21
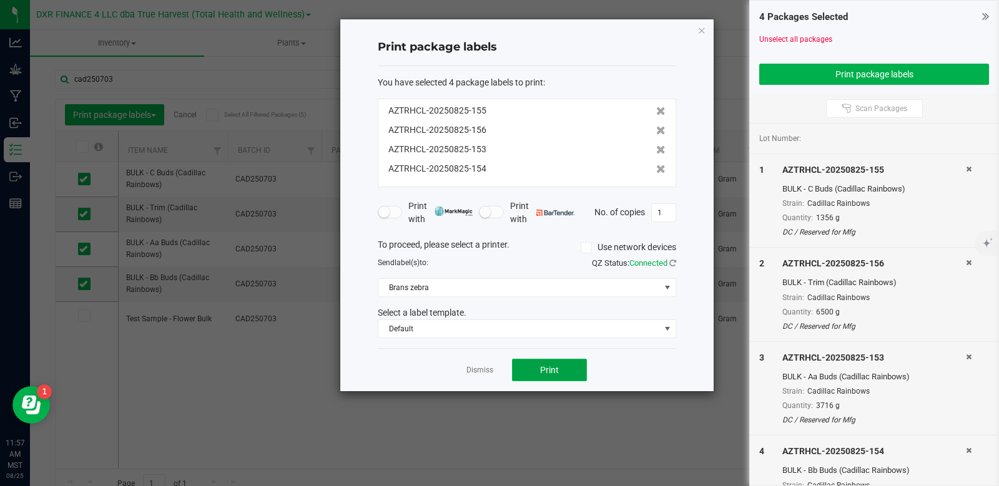
click at [569, 368] on button "Print" at bounding box center [549, 370] width 75 height 22
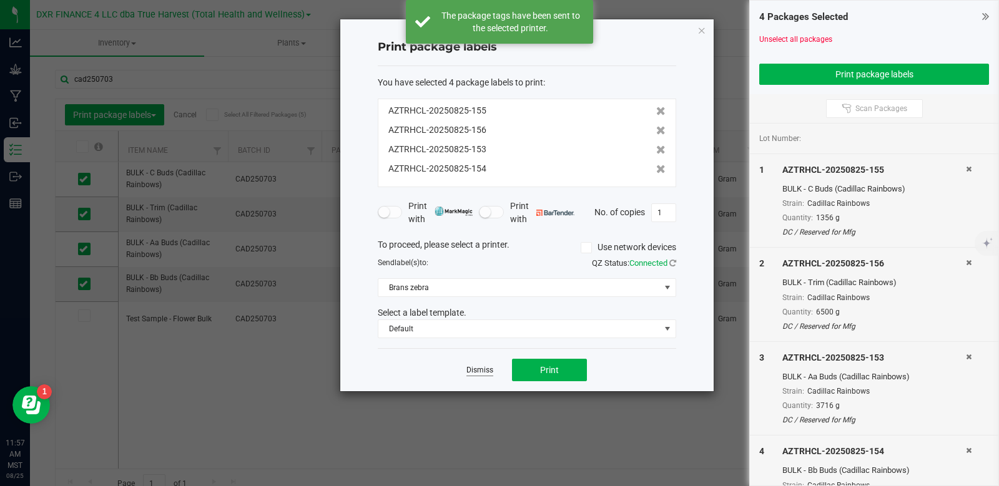
click at [480, 365] on link "Dismiss" at bounding box center [479, 370] width 27 height 11
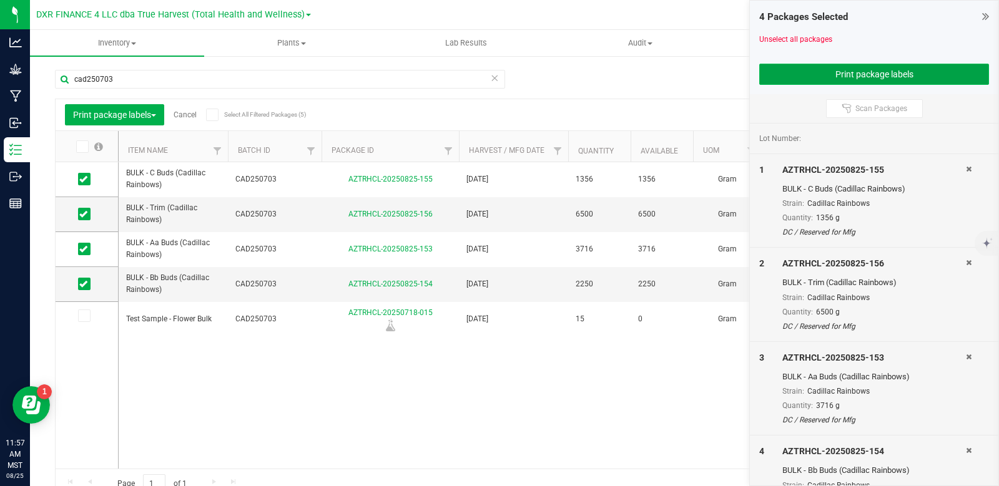
click at [877, 75] on button "Print package labels" at bounding box center [874, 74] width 230 height 21
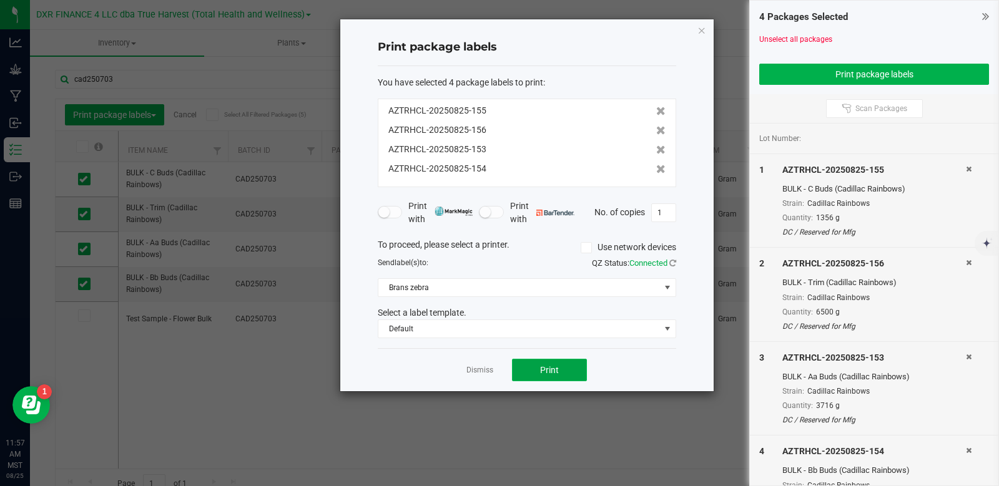
click at [565, 359] on button "Print" at bounding box center [549, 370] width 75 height 22
click at [478, 368] on link "Dismiss" at bounding box center [479, 370] width 27 height 11
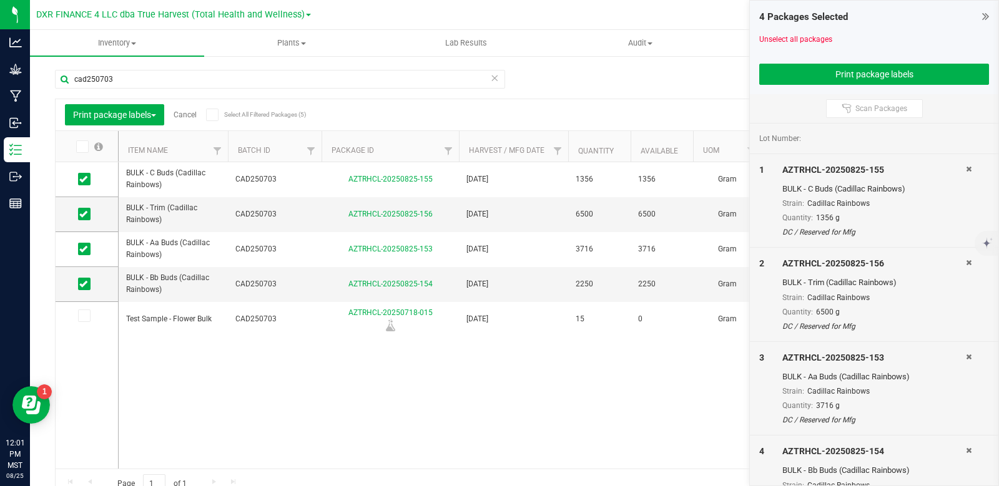
click at [180, 112] on link "Cancel" at bounding box center [185, 115] width 23 height 9
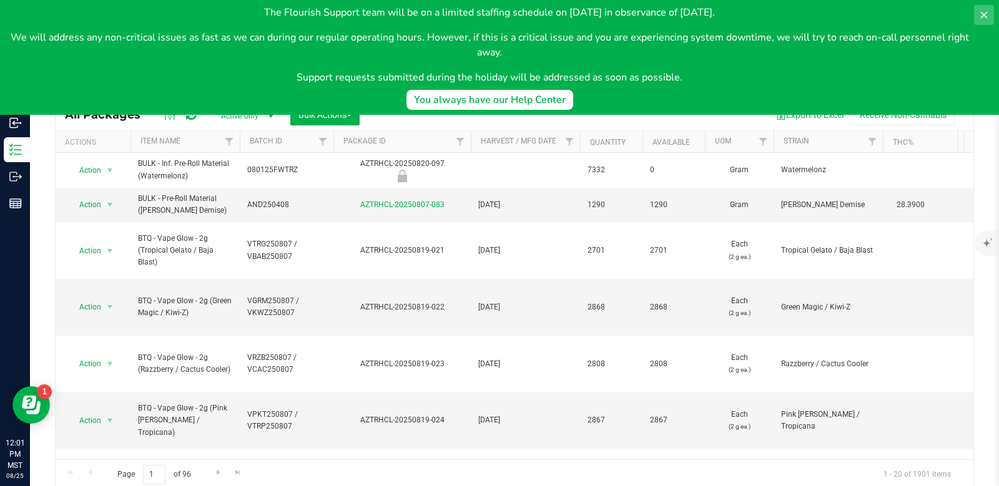
click at [980, 15] on icon at bounding box center [984, 15] width 10 height 10
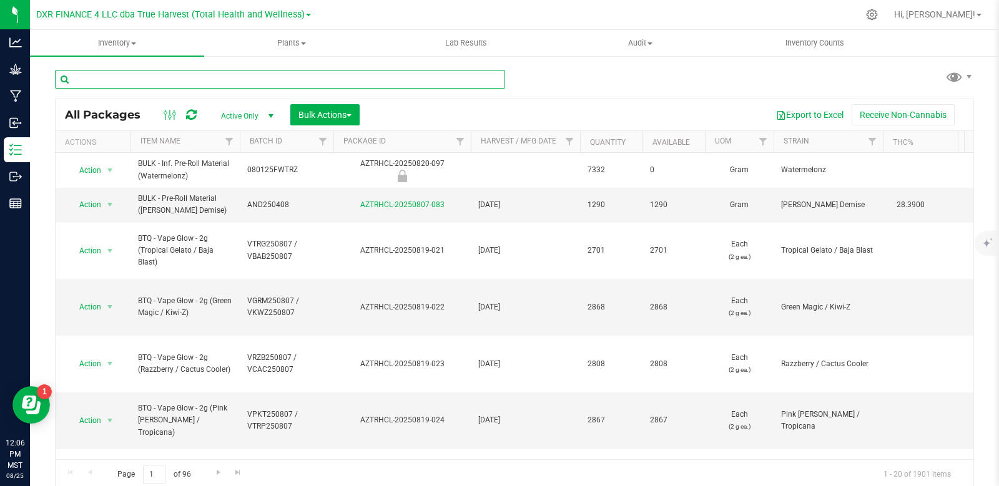
click at [230, 85] on input "text" at bounding box center [280, 79] width 450 height 19
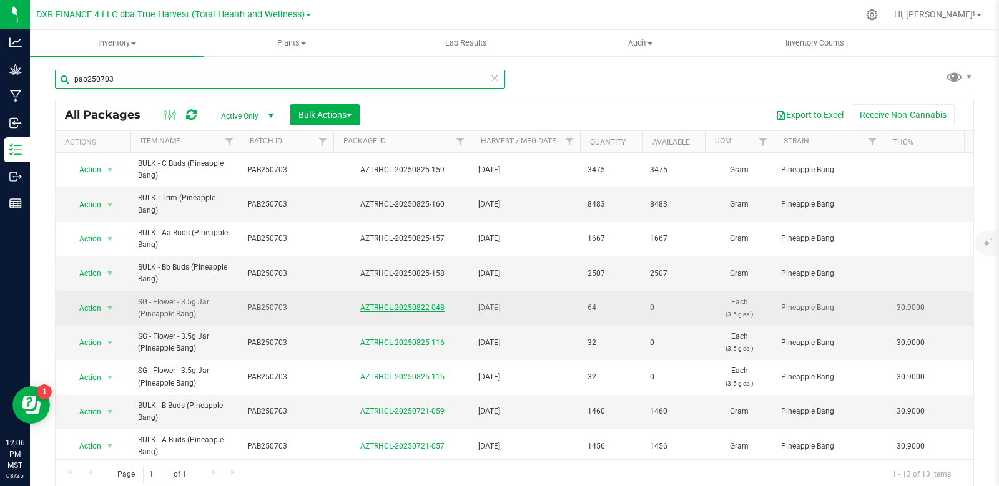
type input "pab250703"
click at [410, 309] on link "AZTRHCL-20250822-048" at bounding box center [402, 308] width 84 height 9
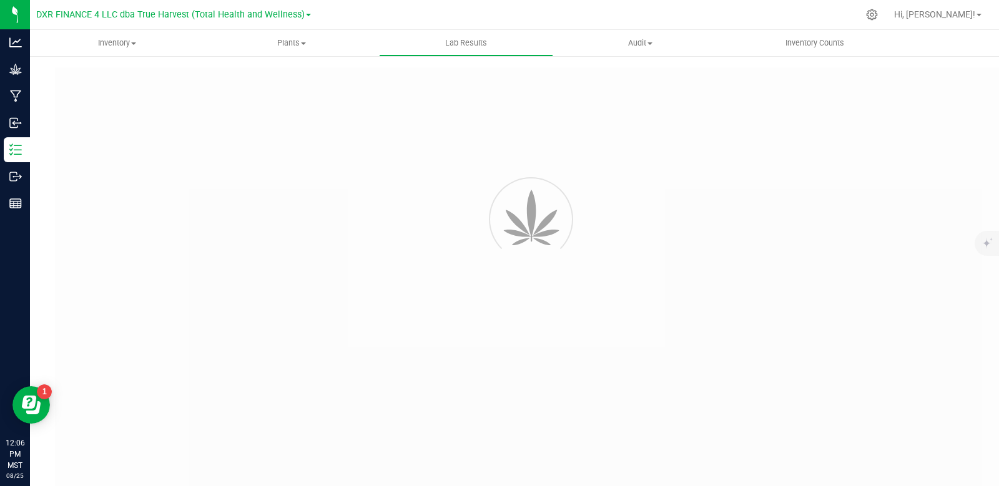
type input "AZTRHCL-20250721-059"
type input "TE50722004-007"
type input "AZTRHCL-20250721-059"
type input "[DATE] 2:50 PM"
type input "[DATE]"
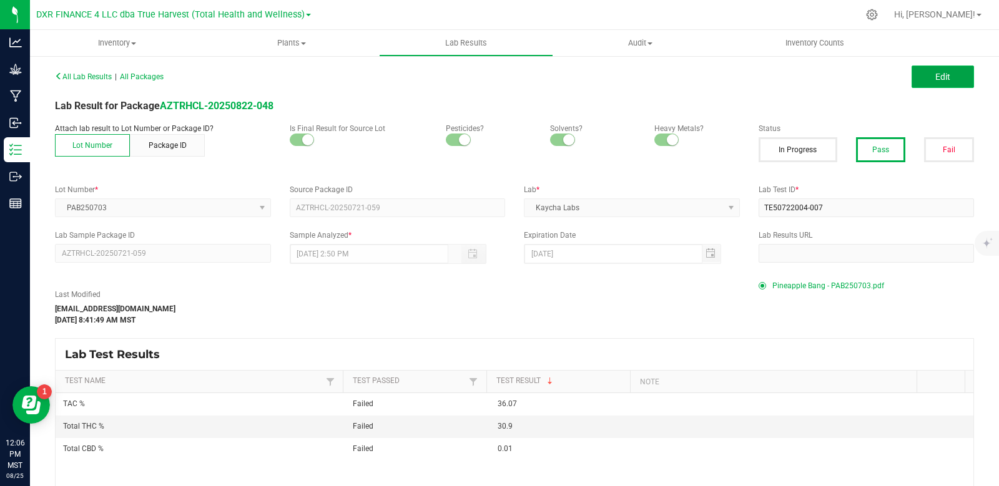
click at [935, 74] on span "Edit" at bounding box center [942, 77] width 15 height 10
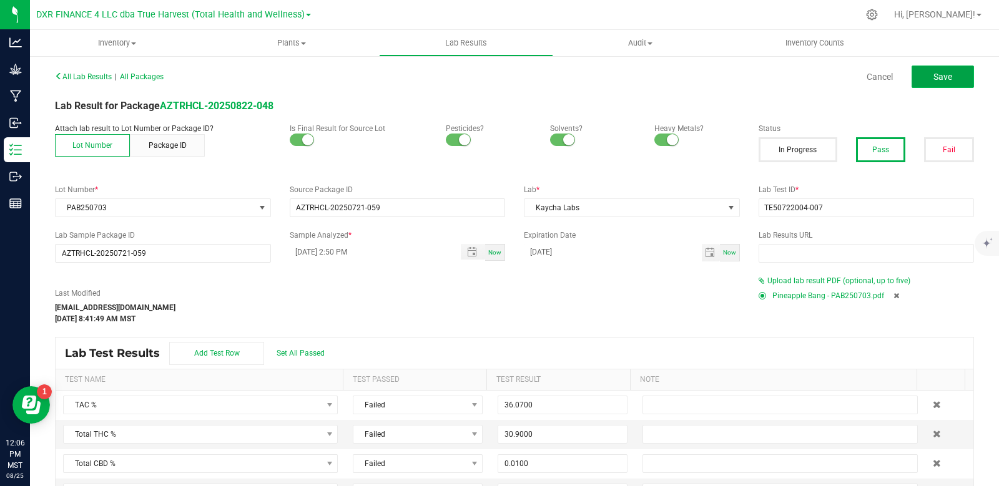
click at [934, 79] on span "Save" at bounding box center [943, 77] width 19 height 10
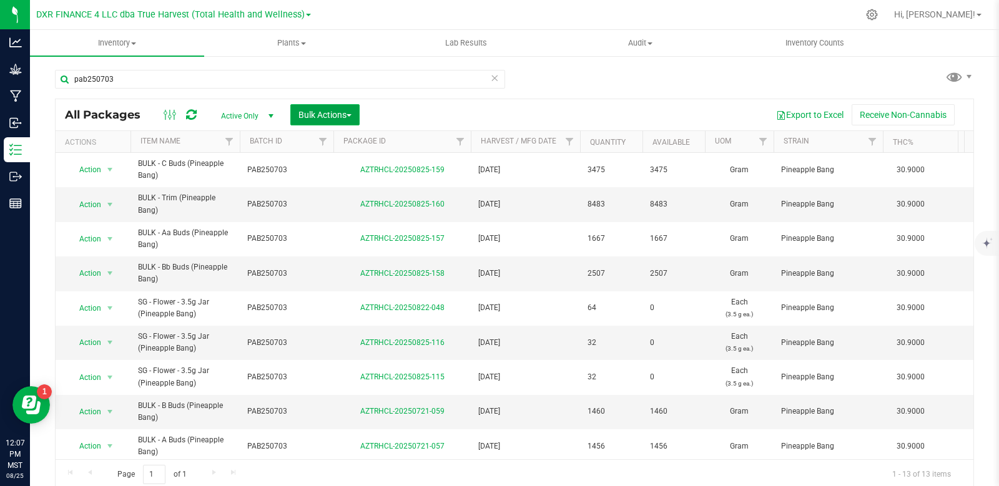
click at [326, 104] on button "Bulk Actions" at bounding box center [324, 114] width 69 height 21
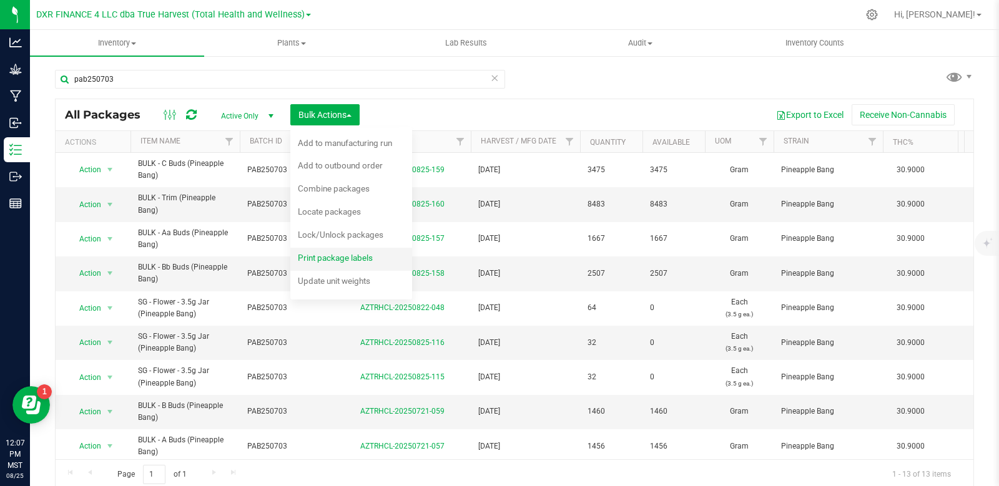
click at [337, 262] on span "Print package labels" at bounding box center [335, 258] width 75 height 10
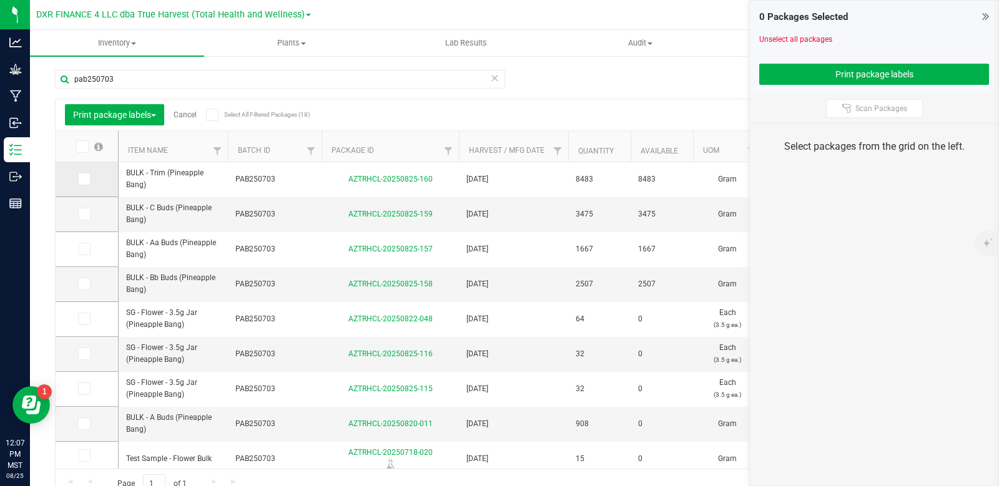
click at [79, 179] on icon at bounding box center [83, 179] width 8 height 0
click at [0, 0] on input "checkbox" at bounding box center [0, 0] width 0 height 0
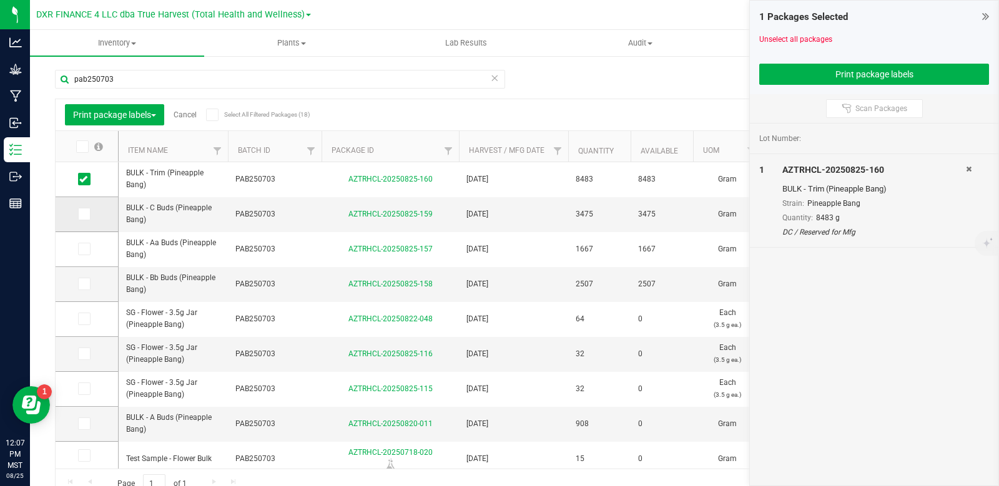
click at [86, 214] on icon at bounding box center [83, 214] width 8 height 0
click at [0, 0] on input "checkbox" at bounding box center [0, 0] width 0 height 0
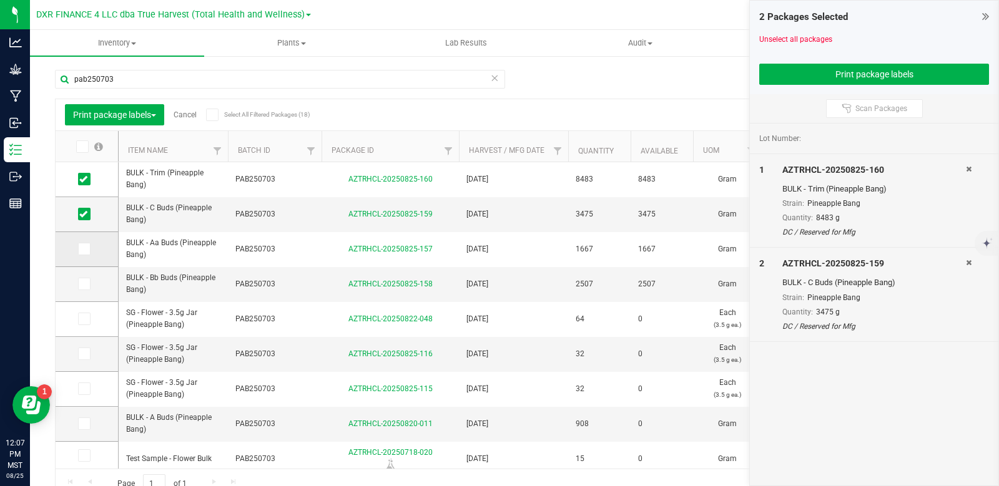
click at [84, 249] on icon at bounding box center [83, 249] width 8 height 0
click at [0, 0] on input "checkbox" at bounding box center [0, 0] width 0 height 0
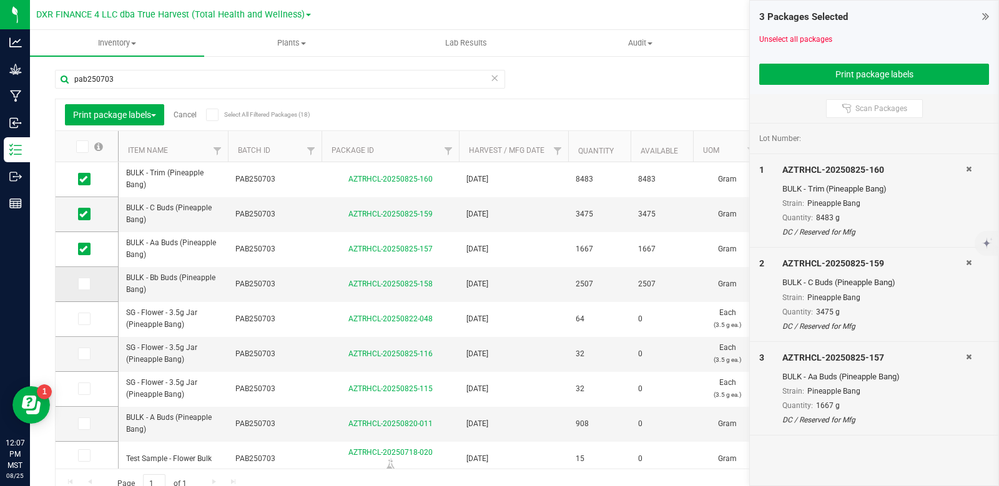
click at [87, 284] on icon at bounding box center [83, 284] width 8 height 0
click at [0, 0] on input "checkbox" at bounding box center [0, 0] width 0 height 0
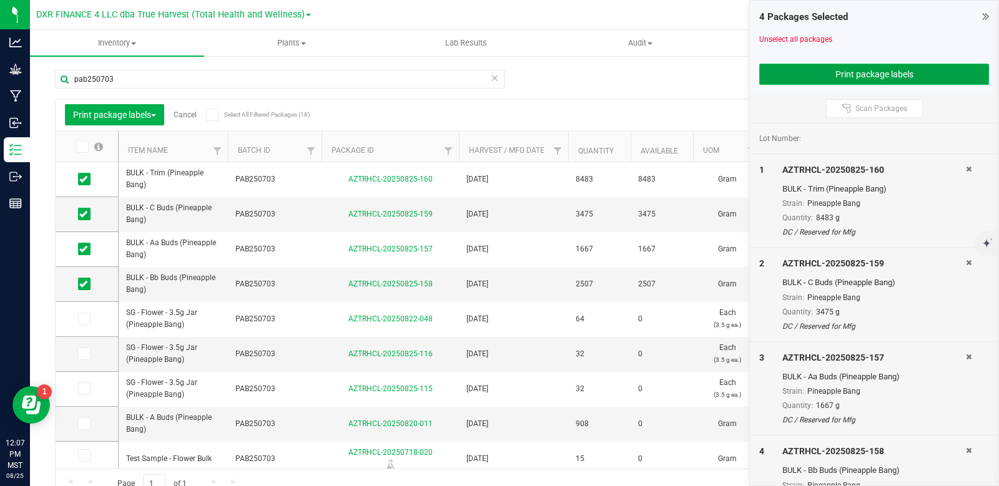
click at [832, 68] on button "Print package labels" at bounding box center [874, 74] width 230 height 21
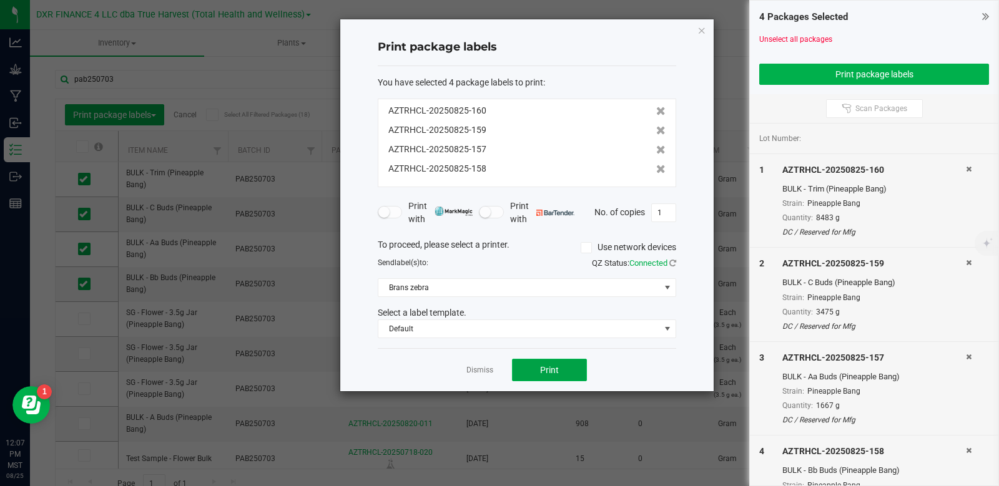
click at [552, 368] on span "Print" at bounding box center [549, 370] width 19 height 10
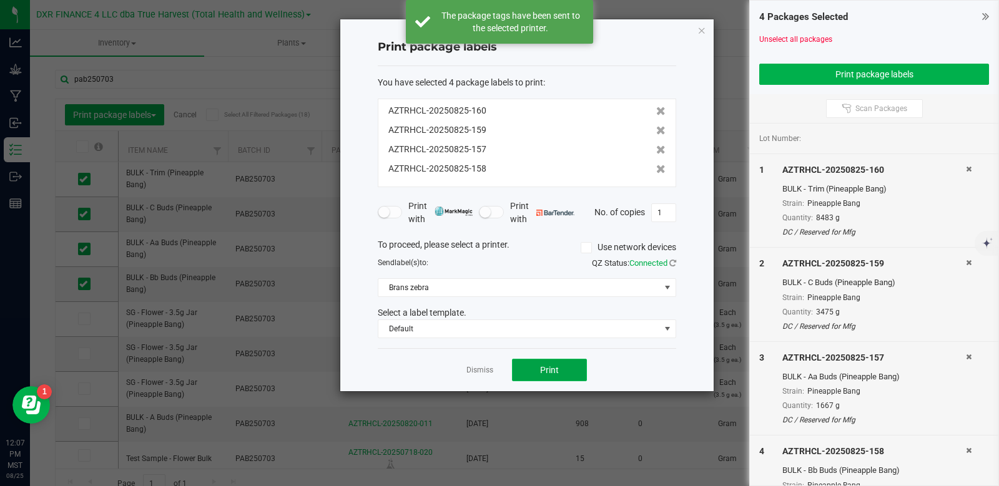
click at [531, 370] on button "Print" at bounding box center [549, 370] width 75 height 22
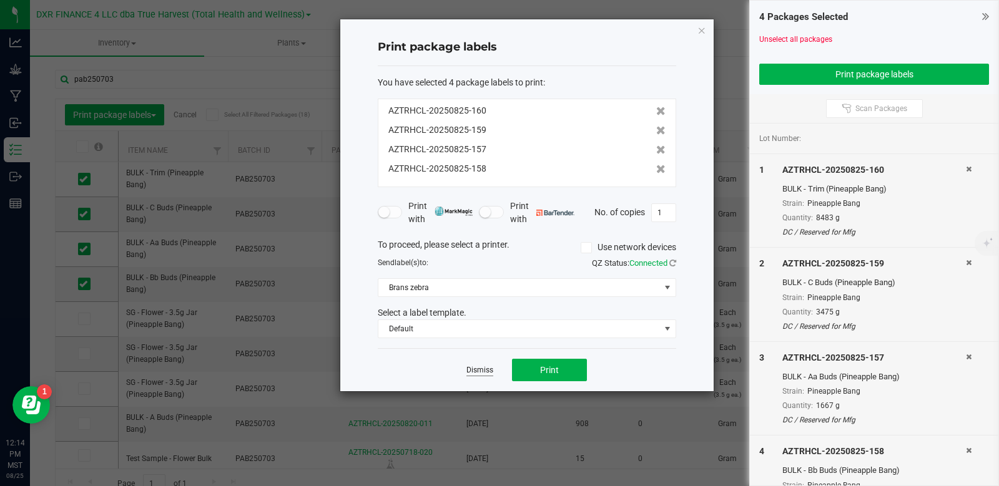
click at [486, 368] on link "Dismiss" at bounding box center [479, 370] width 27 height 11
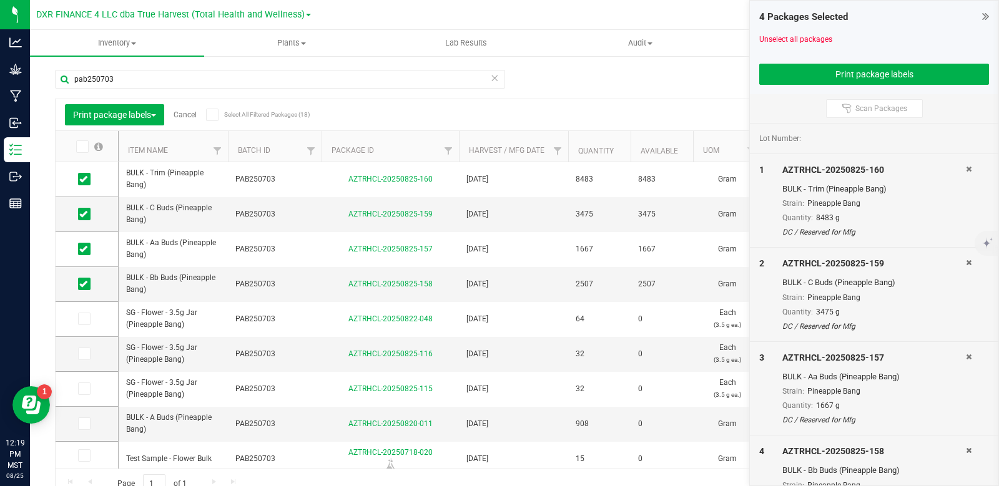
click at [182, 109] on div "Print package labels Cancel Select All Filtered Packages (18)" at bounding box center [176, 114] width 222 height 21
click at [184, 112] on link "Cancel" at bounding box center [185, 115] width 23 height 9
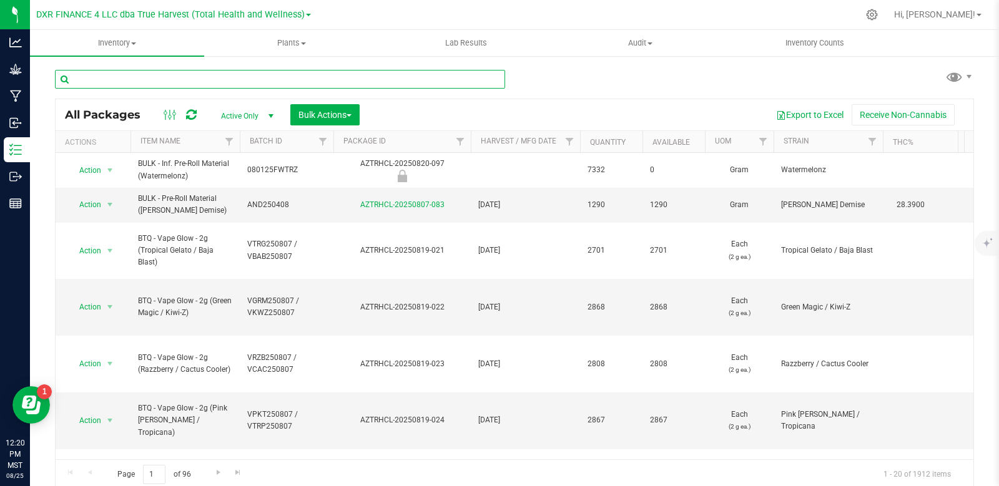
click at [153, 81] on input "text" at bounding box center [280, 79] width 450 height 19
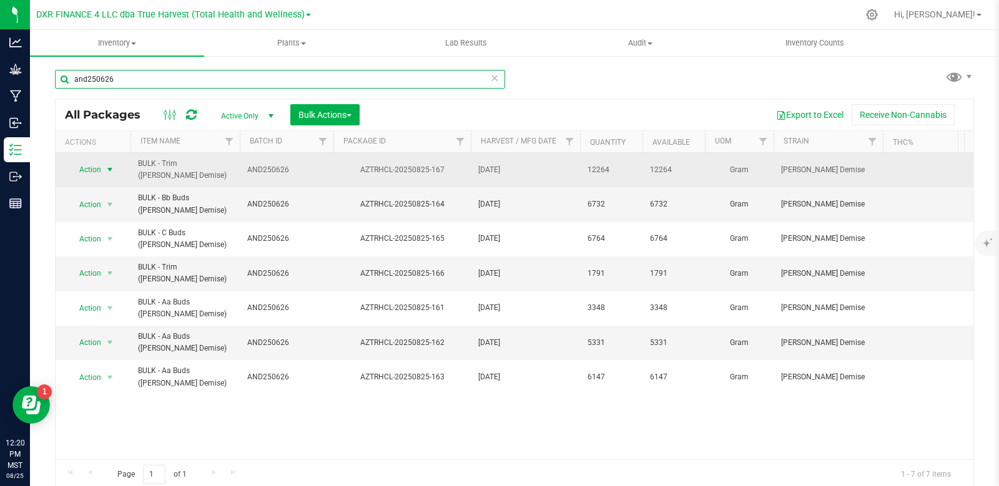
type input "and250626"
click at [114, 168] on span "select" at bounding box center [110, 170] width 10 height 10
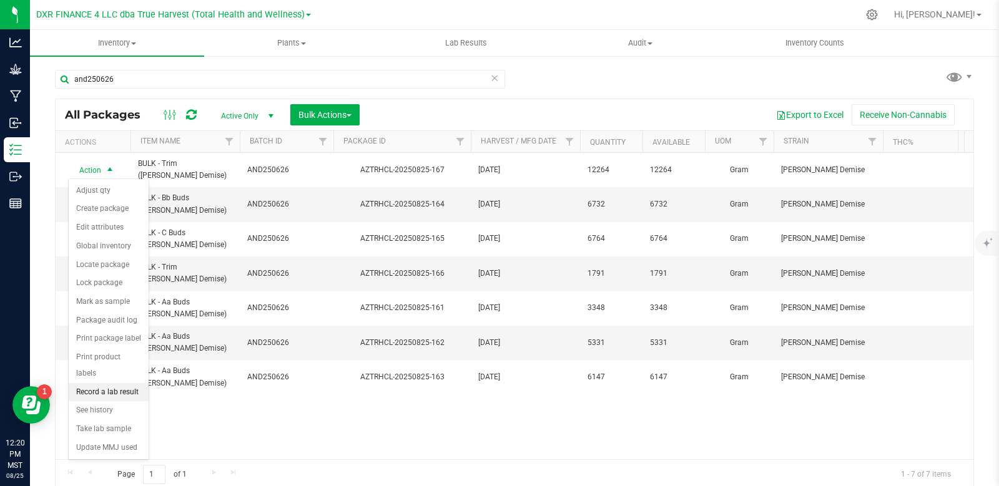
click at [121, 383] on li "Record a lab result" at bounding box center [109, 392] width 80 height 19
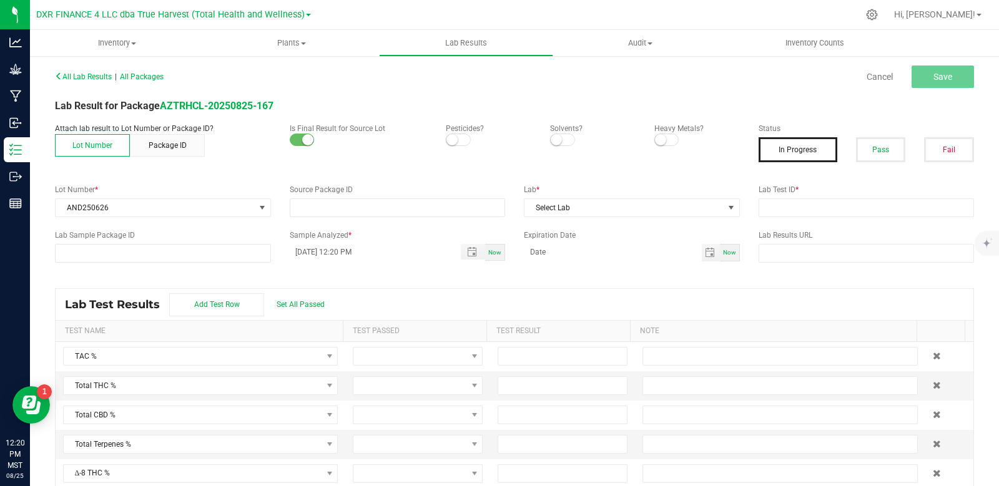
type input "AZTRHCL-20250825-167"
click at [889, 155] on button "Pass" at bounding box center [881, 149] width 50 height 25
click at [458, 139] on span at bounding box center [458, 140] width 25 height 12
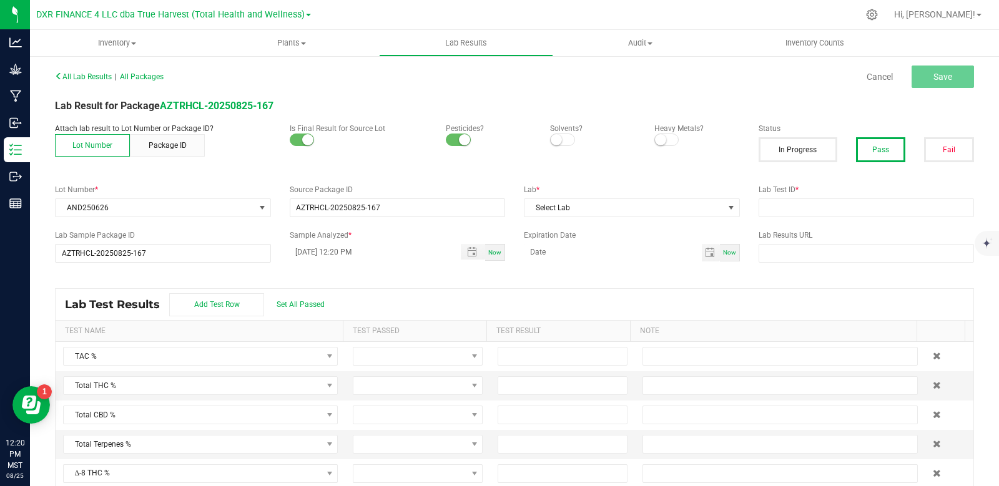
click at [560, 139] on span at bounding box center [562, 140] width 25 height 12
click at [662, 138] on span at bounding box center [666, 140] width 25 height 12
click at [566, 209] on span "Select Lab" at bounding box center [624, 207] width 199 height 17
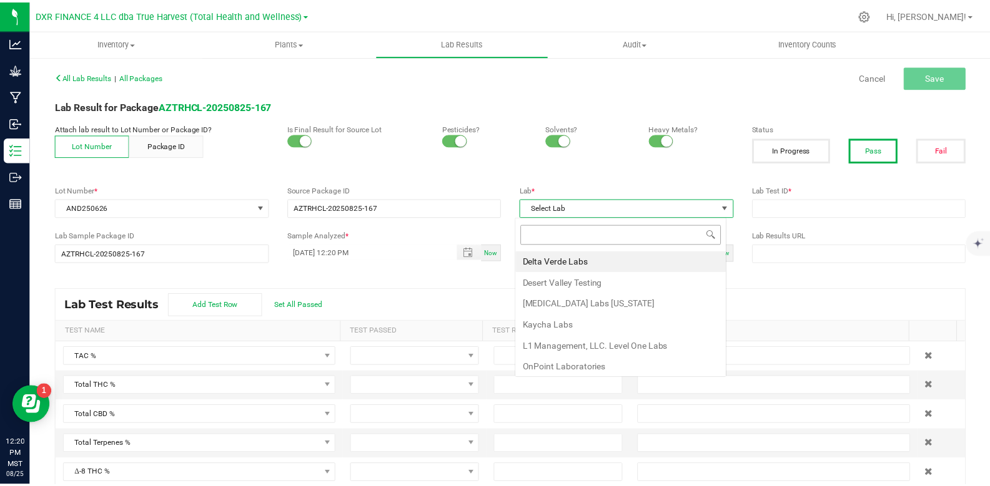
scroll to position [19, 214]
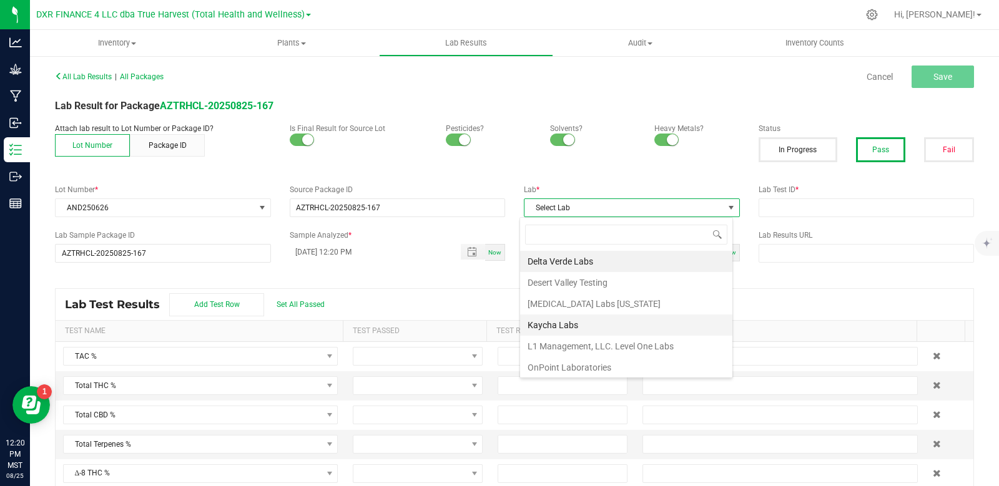
click at [557, 324] on li "Kaycha Labs" at bounding box center [626, 325] width 212 height 21
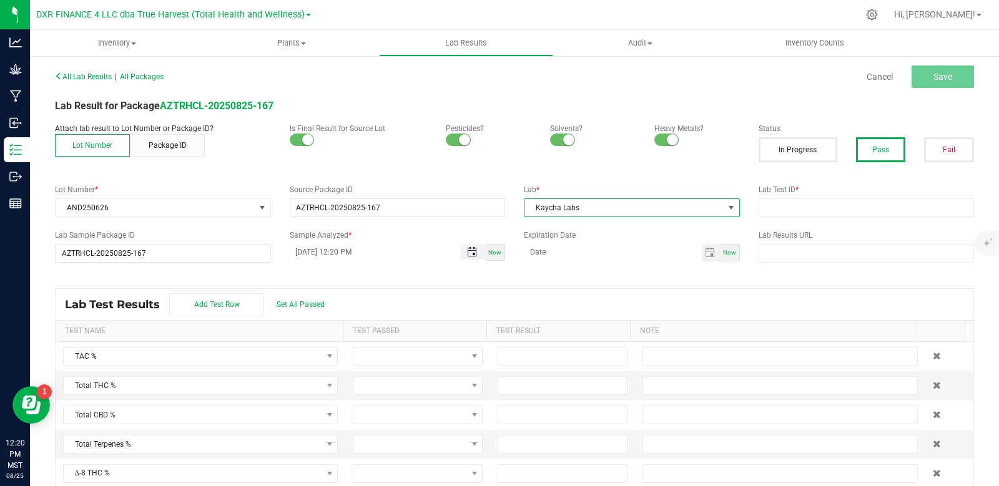
click at [467, 253] on span "Toggle popup" at bounding box center [472, 252] width 10 height 10
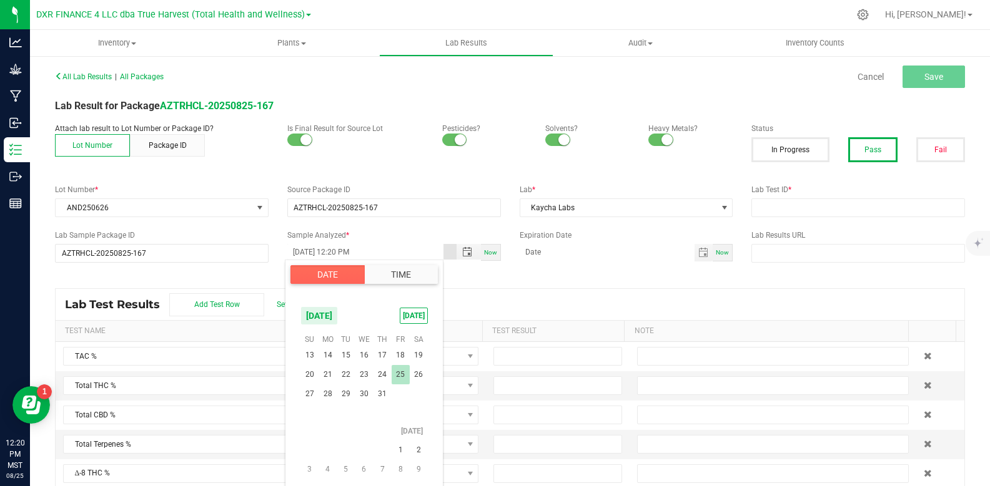
scroll to position [202271, 0]
click at [405, 385] on span "18" at bounding box center [401, 386] width 18 height 19
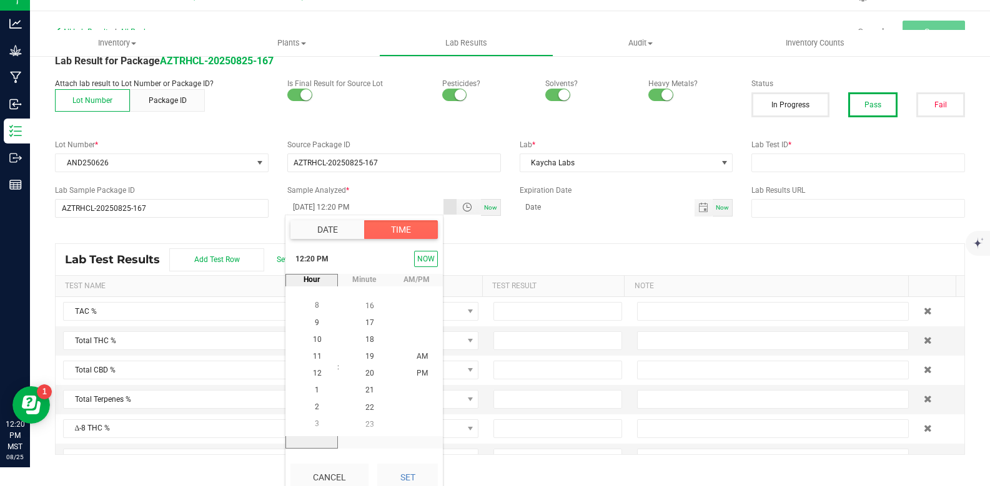
scroll to position [29, 0]
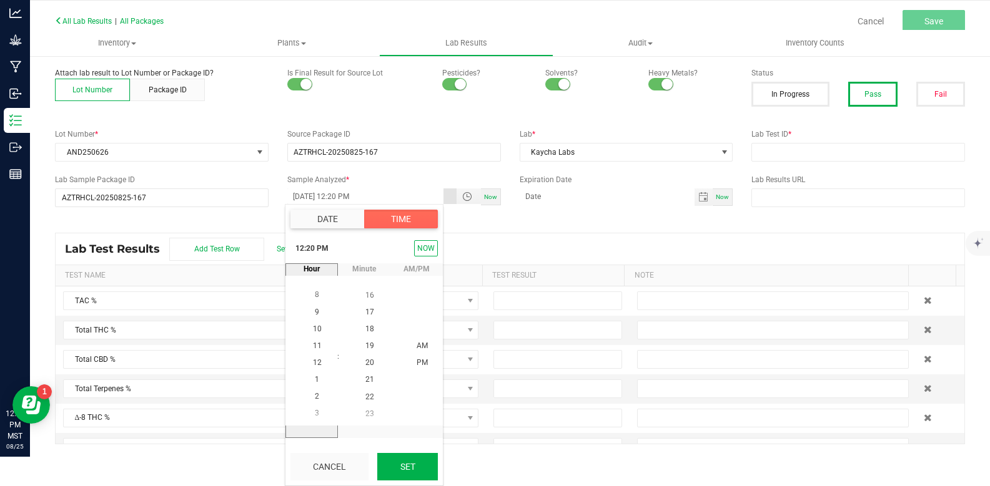
click at [417, 468] on button "Set" at bounding box center [407, 466] width 61 height 27
type input "[DATE] 12:20 PM"
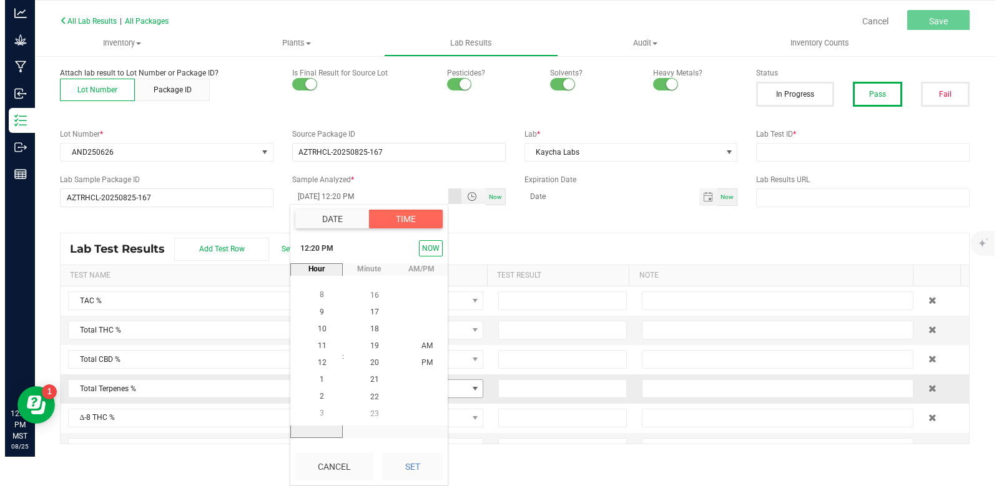
scroll to position [0, 0]
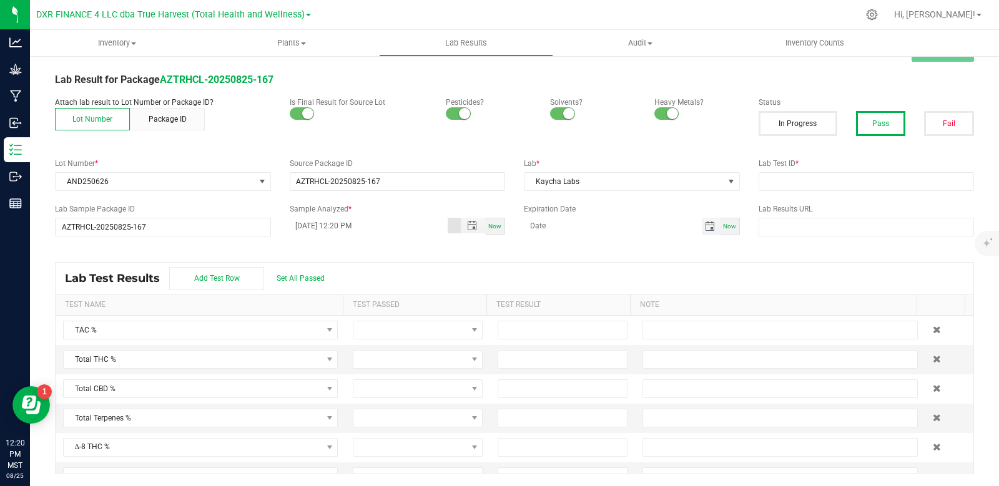
click at [705, 229] on span "Toggle calendar" at bounding box center [710, 227] width 10 height 10
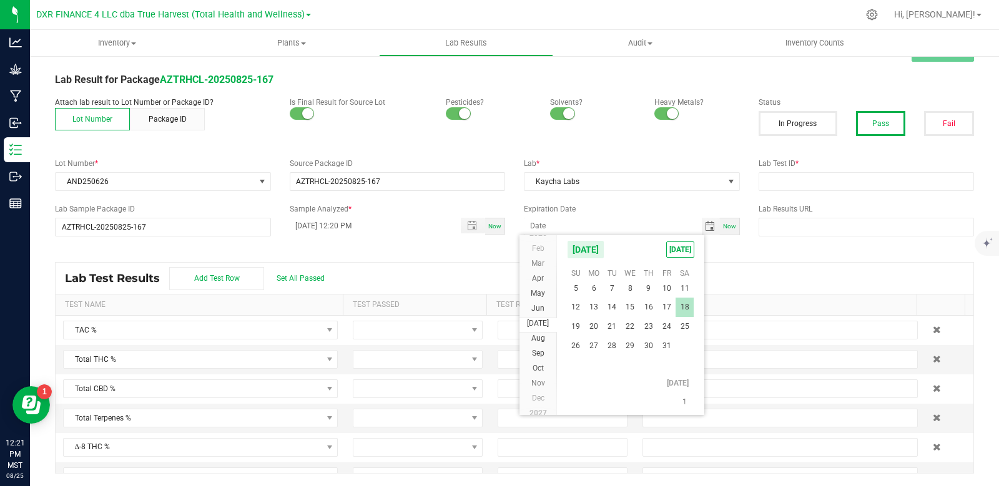
click at [687, 307] on span "18" at bounding box center [685, 307] width 18 height 19
type input "[DATE]"
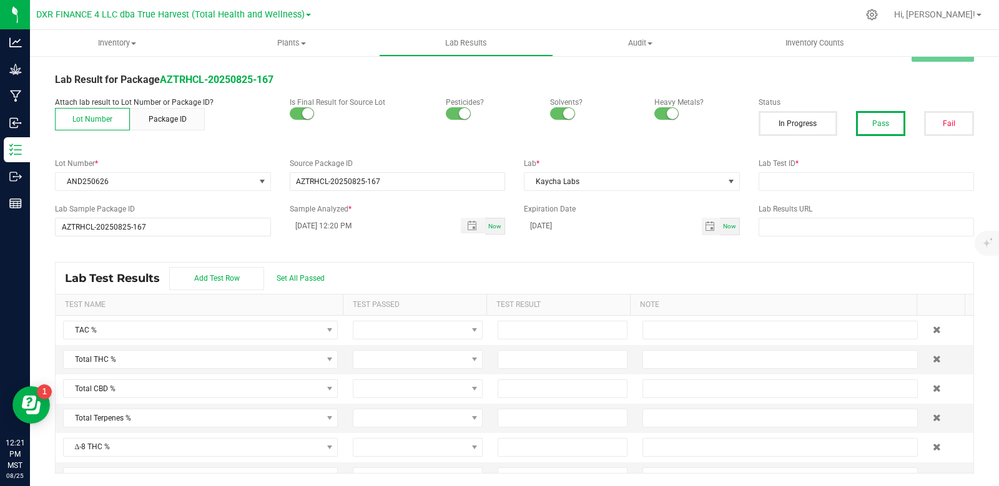
click at [819, 269] on div "Lab Test Results Add Test Row Set All Passed" at bounding box center [515, 278] width 918 height 31
click at [784, 184] on input "text" at bounding box center [867, 181] width 216 height 19
paste input "TE50714003-003"
type input "TE50714003-003"
click at [309, 277] on span "Set All Passed" at bounding box center [301, 278] width 48 height 9
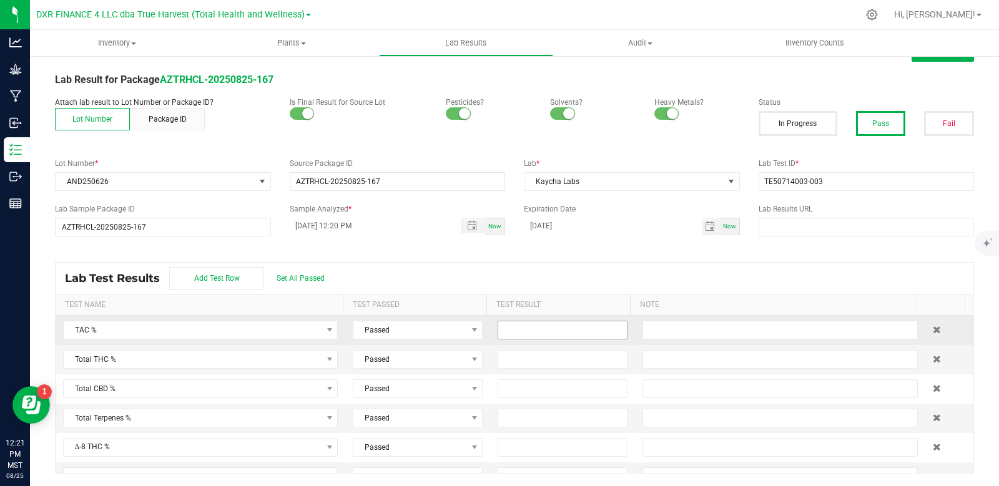
click at [508, 334] on input at bounding box center [562, 330] width 129 height 17
type input "38.3500"
click at [516, 358] on input at bounding box center [562, 359] width 129 height 17
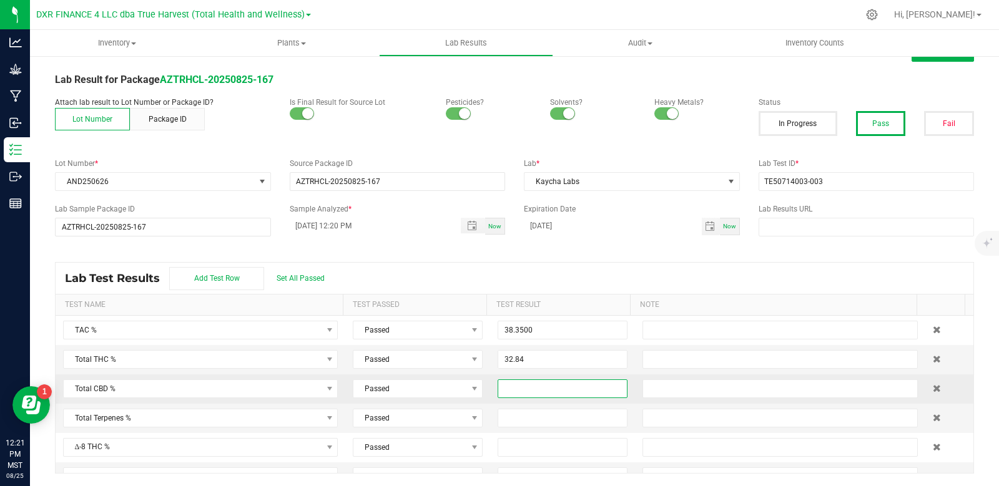
type input "32.8400"
click at [516, 390] on input at bounding box center [562, 388] width 129 height 17
type input "0.0300"
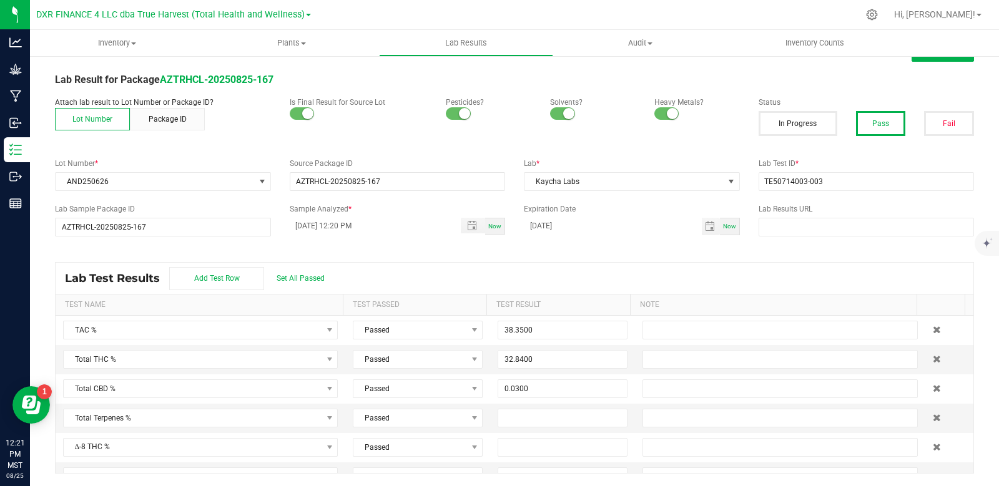
click at [622, 277] on div "Lab Test Results Add Test Row Set All Passed" at bounding box center [515, 278] width 918 height 31
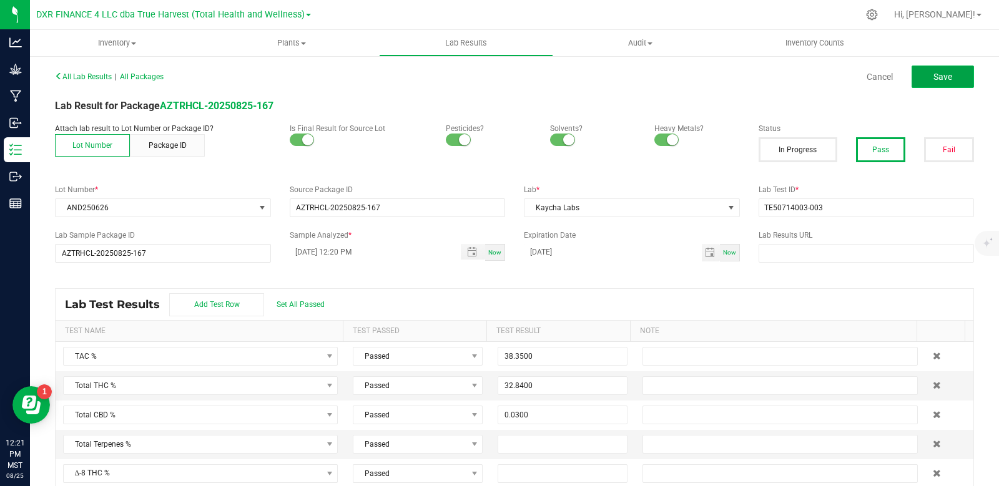
click at [934, 82] on span "Save" at bounding box center [943, 77] width 19 height 10
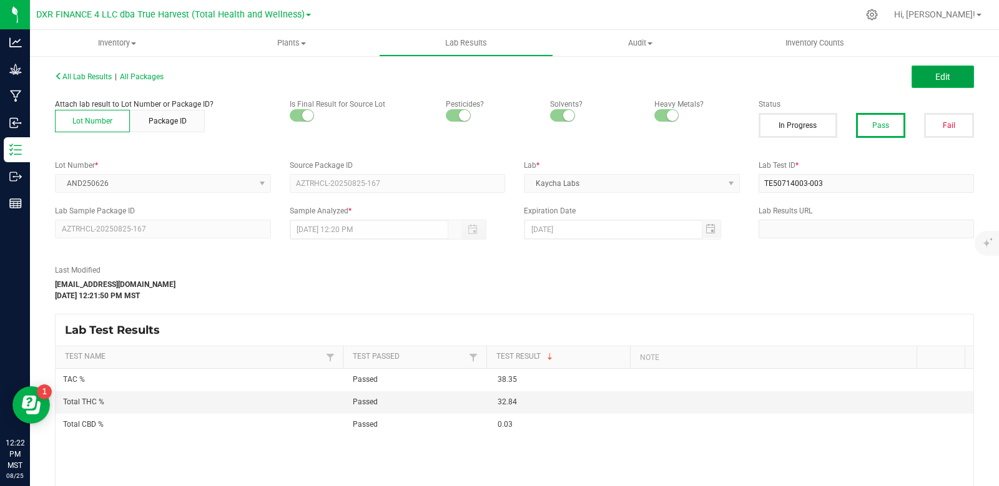
click at [917, 72] on button "Edit" at bounding box center [943, 77] width 62 height 22
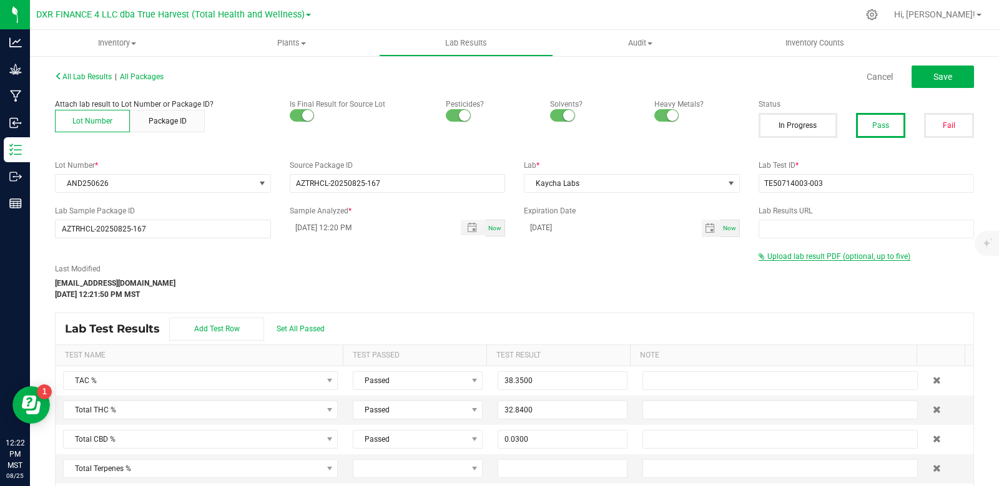
click at [799, 256] on span "Upload lab result PDF (optional, up to five)" at bounding box center [838, 256] width 143 height 9
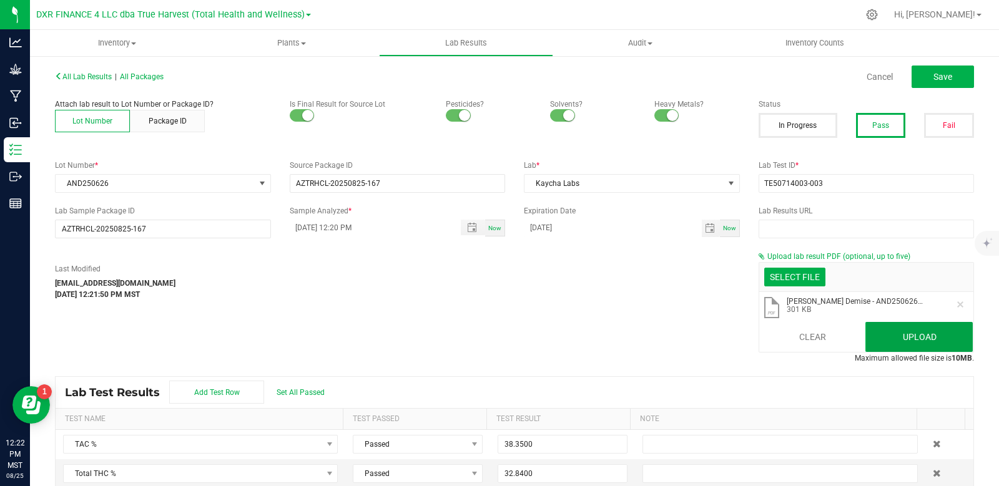
click at [897, 332] on button "Upload" at bounding box center [919, 337] width 107 height 30
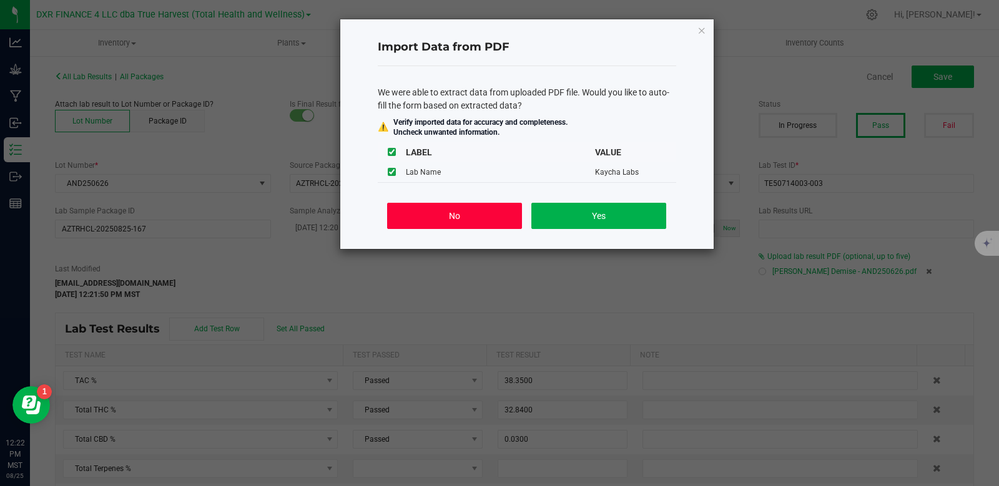
click at [467, 212] on button "No" at bounding box center [454, 216] width 134 height 26
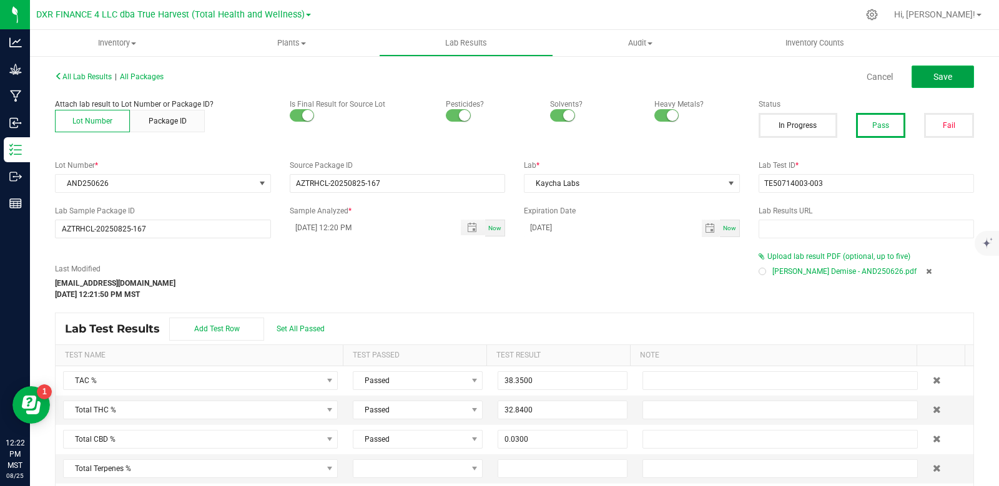
click at [935, 76] on span "Save" at bounding box center [943, 77] width 19 height 10
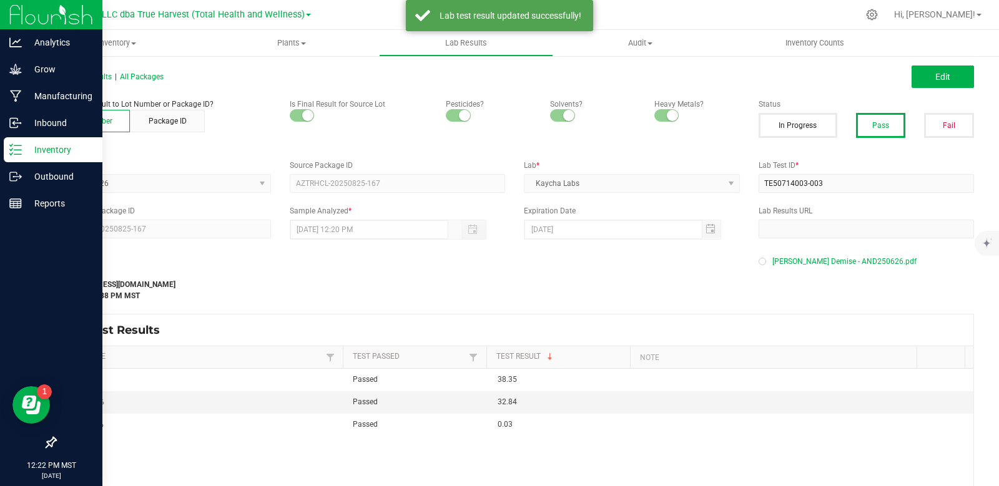
click at [41, 149] on p "Inventory" at bounding box center [59, 149] width 75 height 15
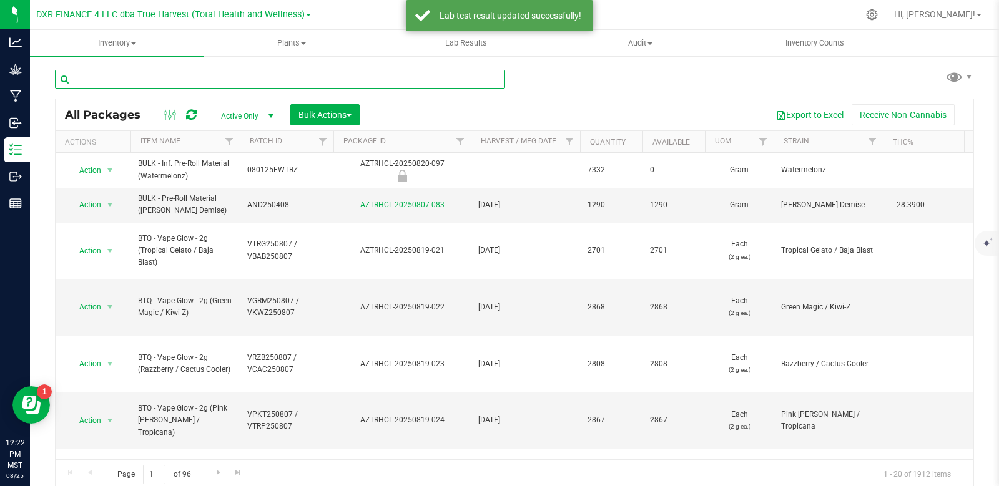
click at [227, 81] on input "text" at bounding box center [280, 79] width 450 height 19
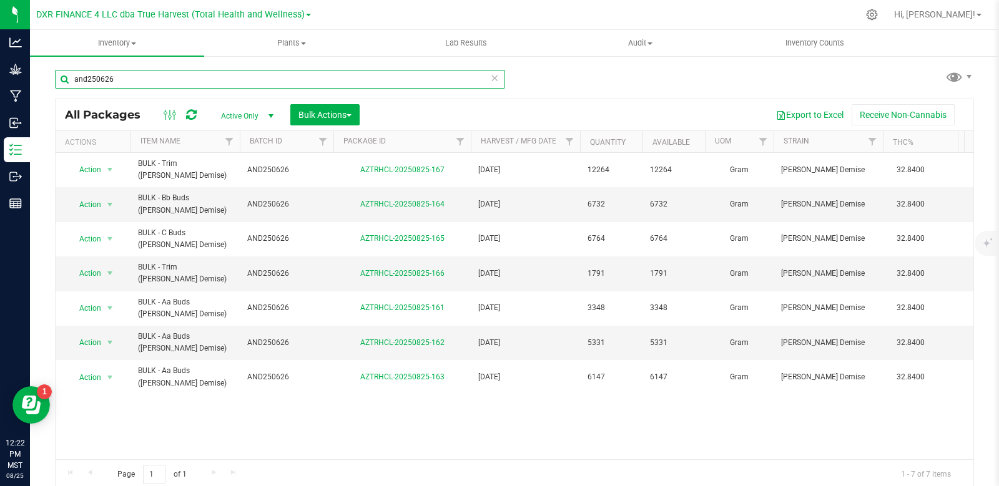
type input "and250626"
click at [327, 117] on span "Bulk Actions" at bounding box center [325, 115] width 53 height 10
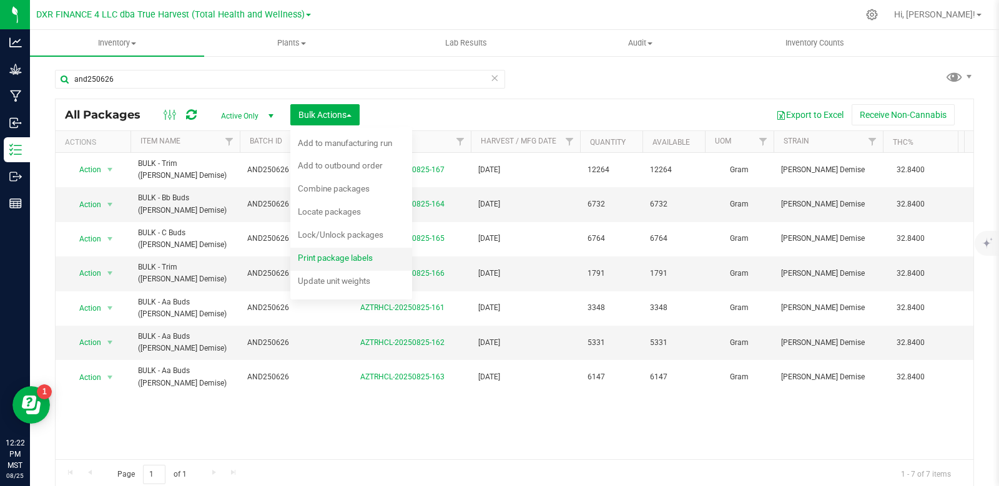
click at [335, 257] on span "Print package labels" at bounding box center [335, 258] width 75 height 10
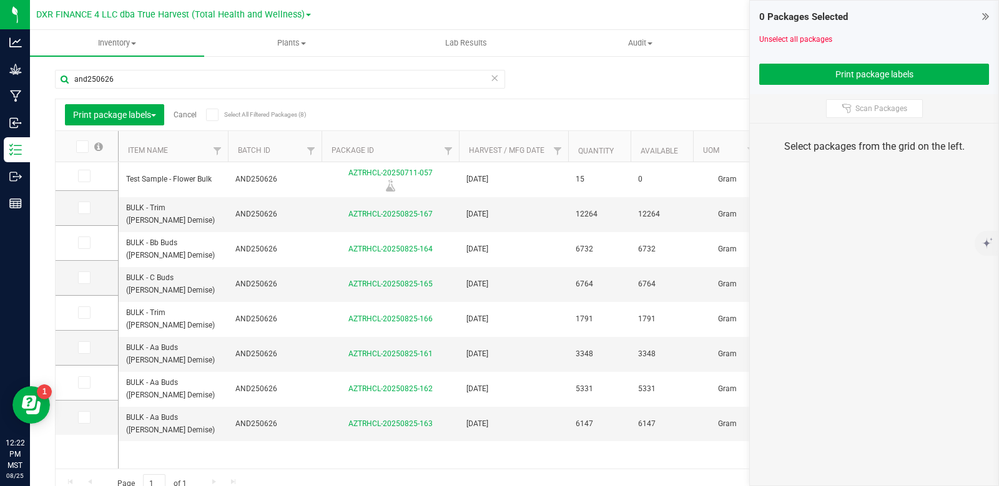
click at [82, 147] on icon at bounding box center [81, 147] width 8 height 0
click at [0, 0] on input "checkbox" at bounding box center [0, 0] width 0 height 0
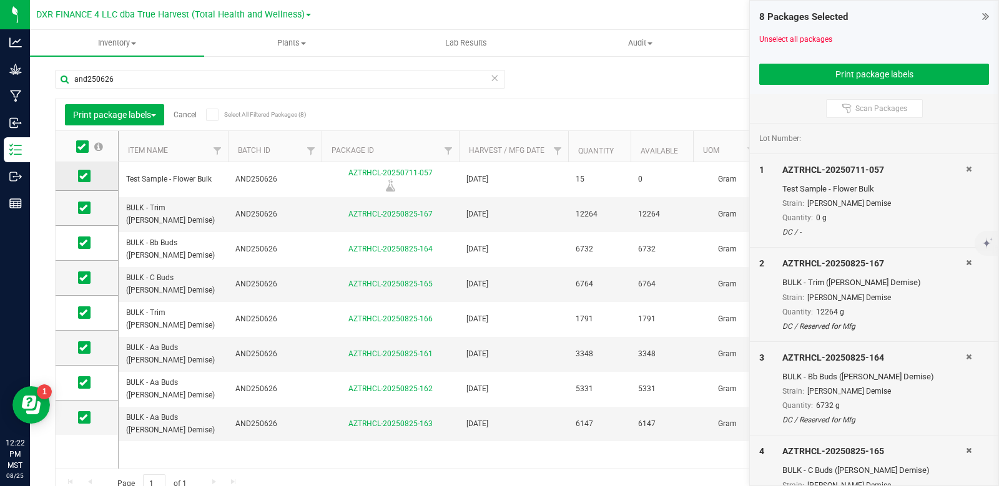
click at [86, 176] on icon at bounding box center [83, 176] width 8 height 0
click at [0, 0] on input "checkbox" at bounding box center [0, 0] width 0 height 0
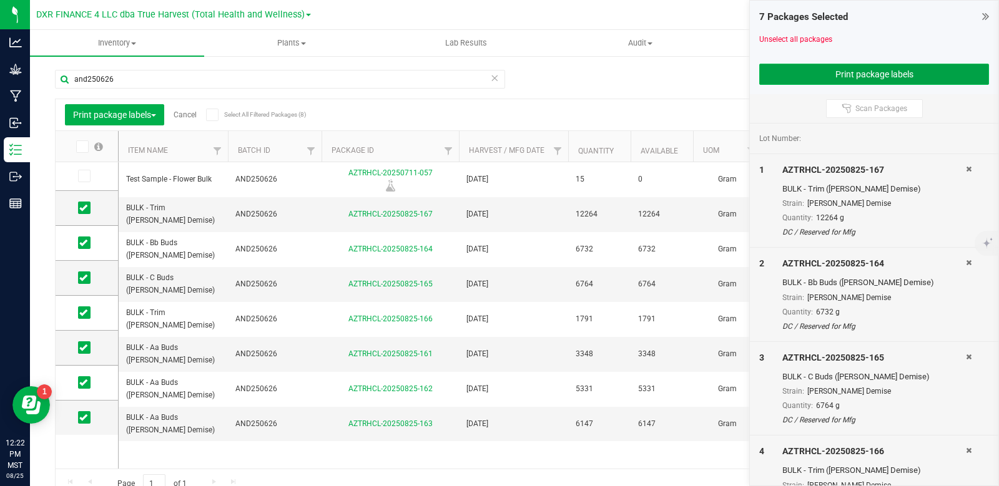
click at [859, 68] on button "Print package labels" at bounding box center [874, 74] width 230 height 21
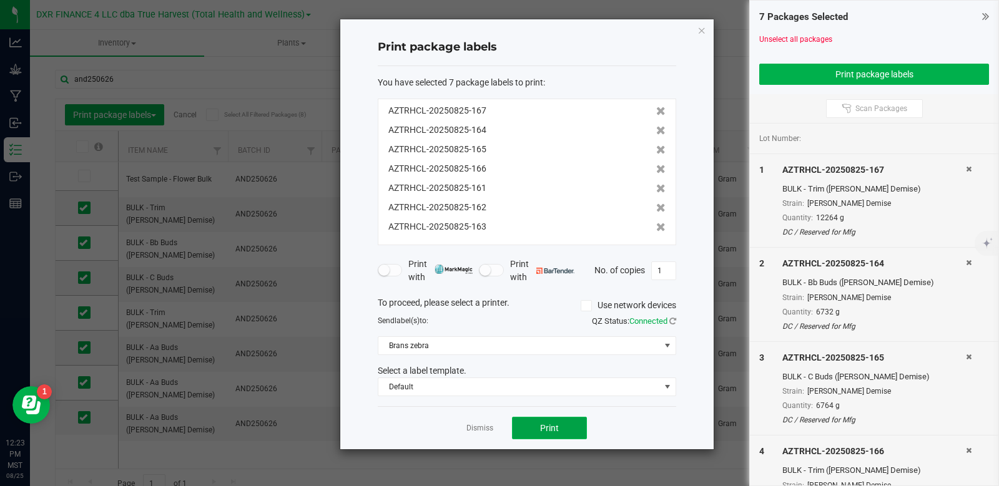
click at [556, 431] on span "Print" at bounding box center [549, 428] width 19 height 10
click at [545, 432] on span "Print" at bounding box center [549, 428] width 19 height 10
click at [475, 435] on div "Dismiss Print" at bounding box center [527, 428] width 299 height 43
click at [474, 427] on link "Dismiss" at bounding box center [479, 428] width 27 height 11
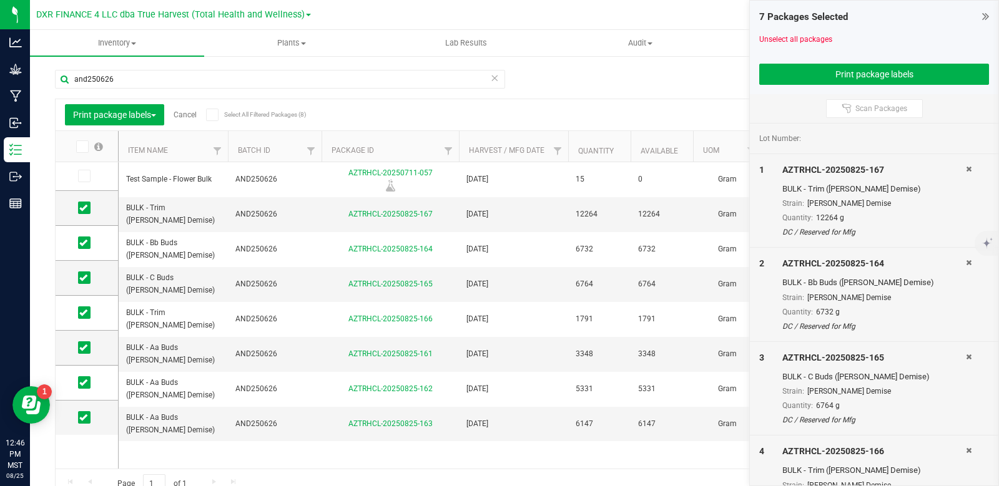
click at [188, 111] on link "Cancel" at bounding box center [185, 115] width 23 height 9
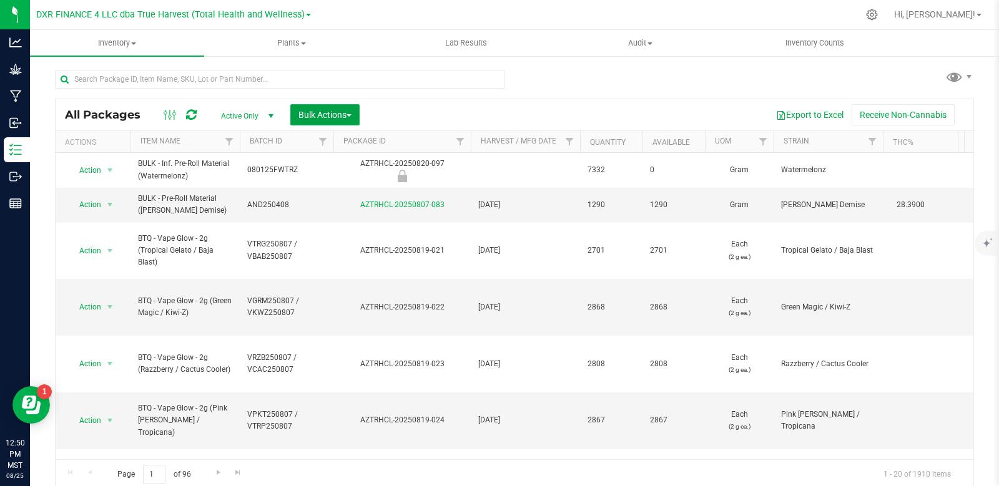
click at [312, 108] on button "Bulk Actions" at bounding box center [324, 114] width 69 height 21
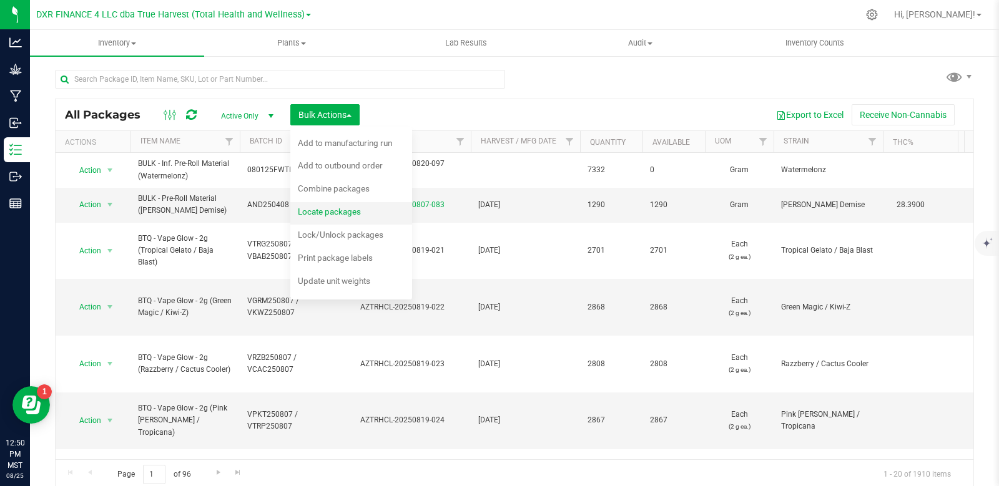
click at [340, 214] on span "Locate packages" at bounding box center [329, 212] width 63 height 10
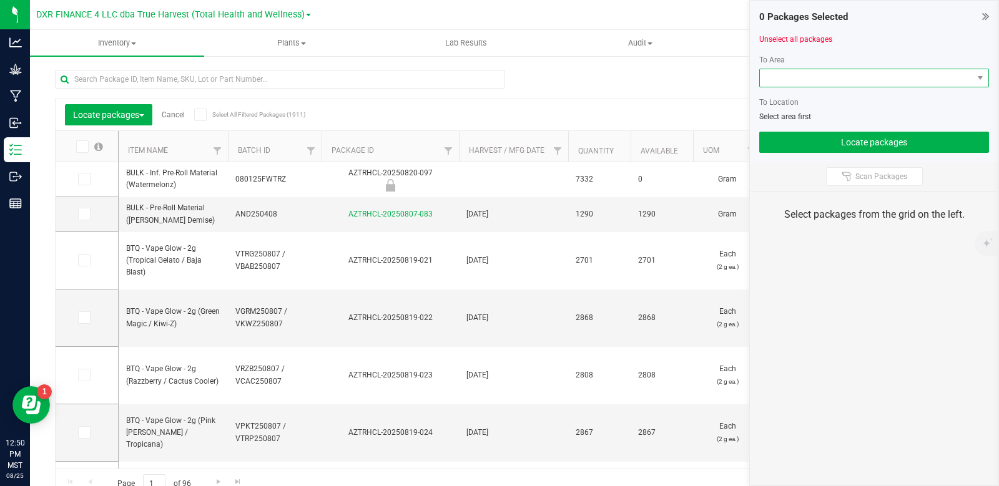
click at [874, 82] on span at bounding box center [866, 77] width 213 height 17
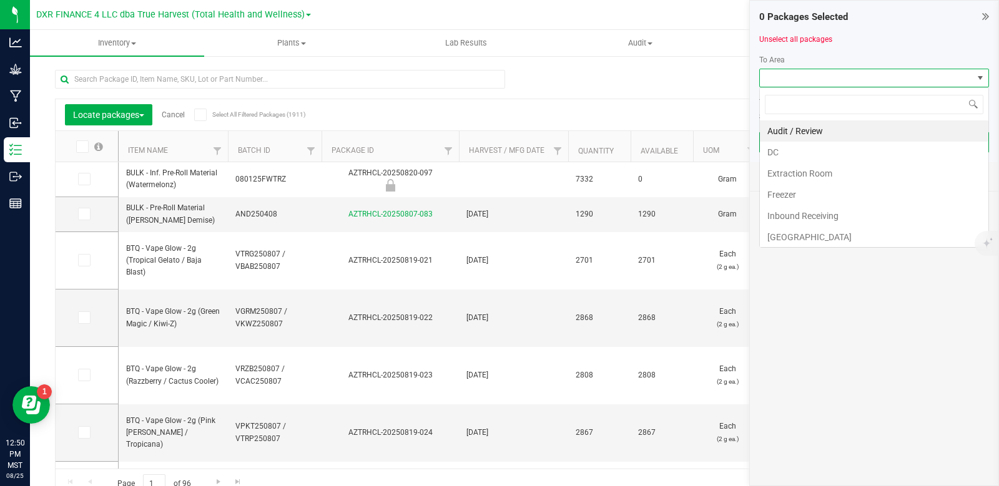
scroll to position [19, 230]
click at [817, 151] on li "DC" at bounding box center [874, 152] width 229 height 21
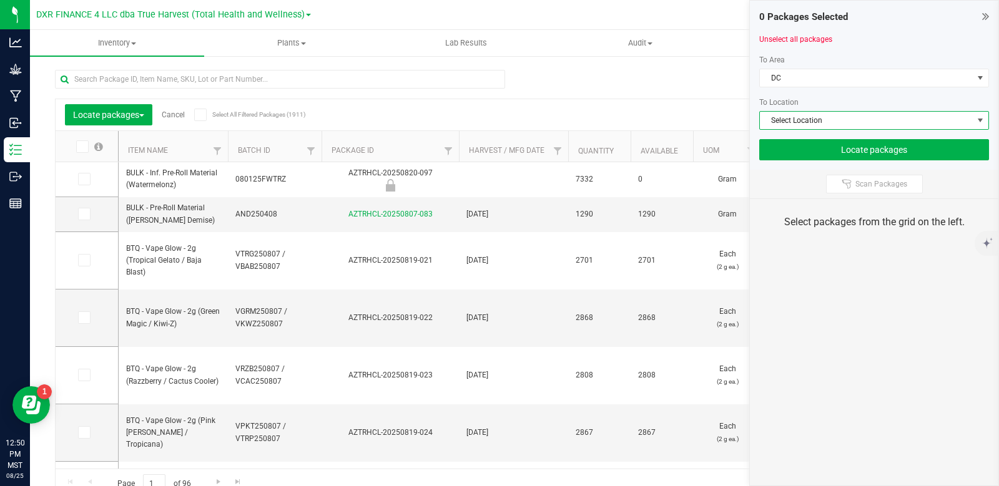
click at [822, 121] on span "Select Location" at bounding box center [866, 120] width 213 height 17
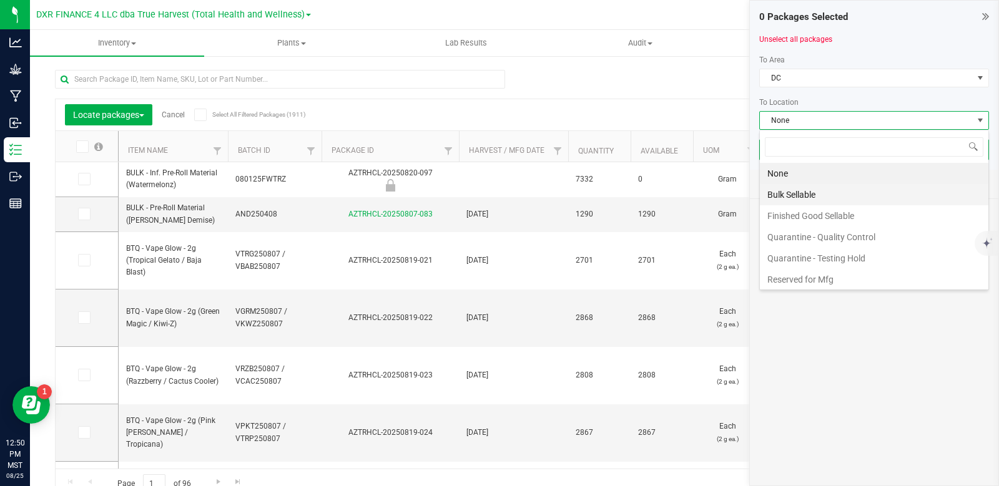
click at [814, 196] on li "Bulk Sellable" at bounding box center [874, 194] width 229 height 21
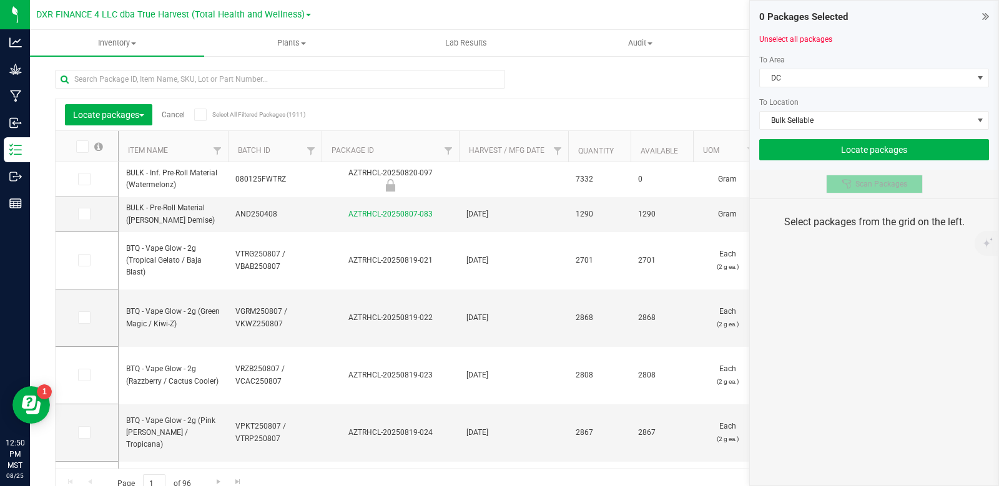
click at [847, 189] on button "Scan Packages" at bounding box center [874, 184] width 97 height 19
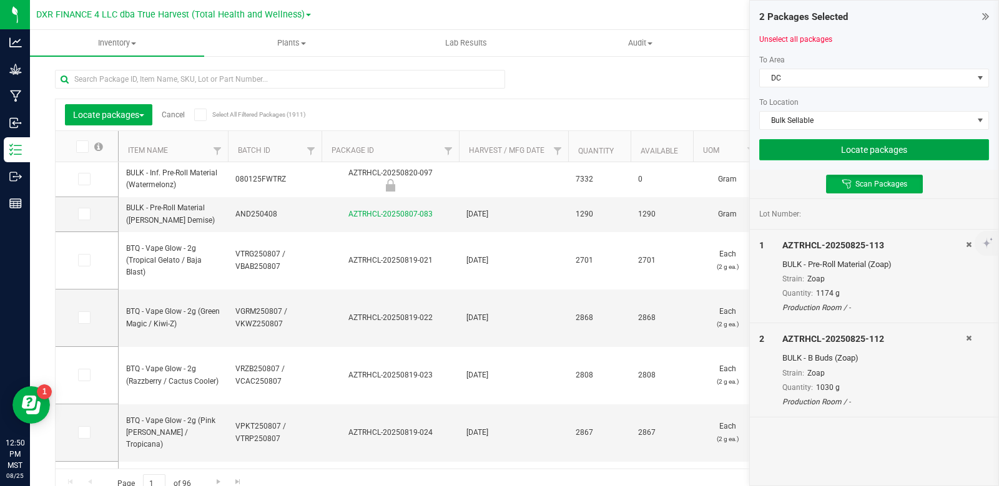
click at [853, 150] on button "Locate packages" at bounding box center [874, 149] width 230 height 21
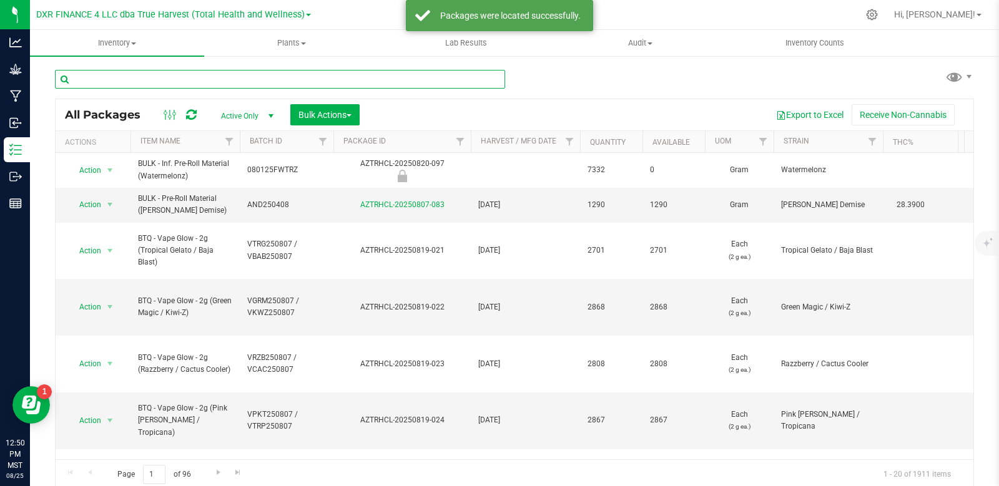
click at [190, 85] on input "text" at bounding box center [280, 79] width 450 height 19
type input "AZTRHCL-20250825-111"
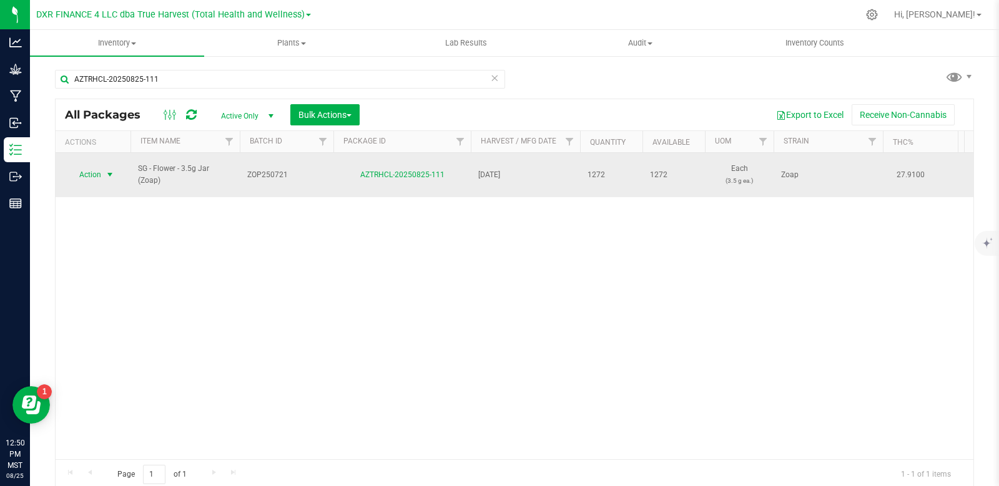
click at [109, 173] on span "select" at bounding box center [110, 175] width 10 height 10
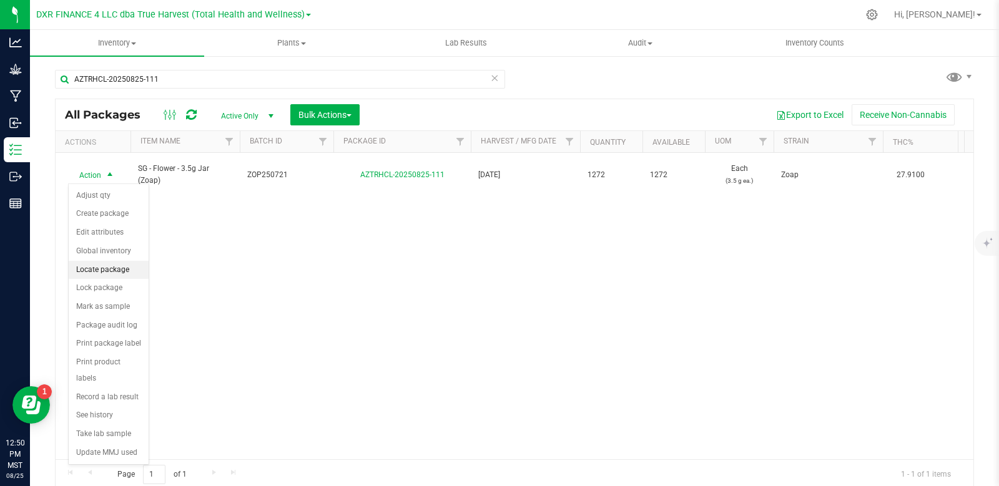
click at [121, 267] on li "Locate package" at bounding box center [109, 270] width 80 height 19
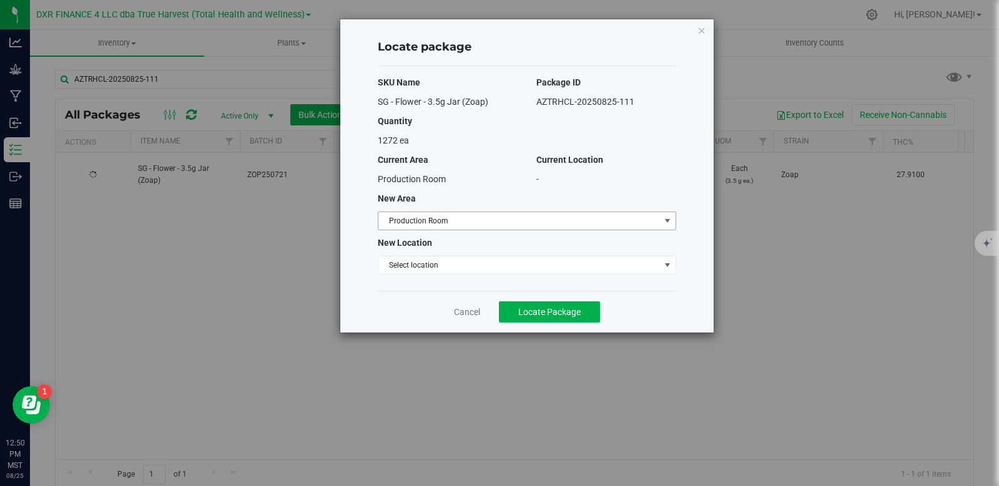
click at [544, 221] on span "Production Room" at bounding box center [519, 220] width 282 height 17
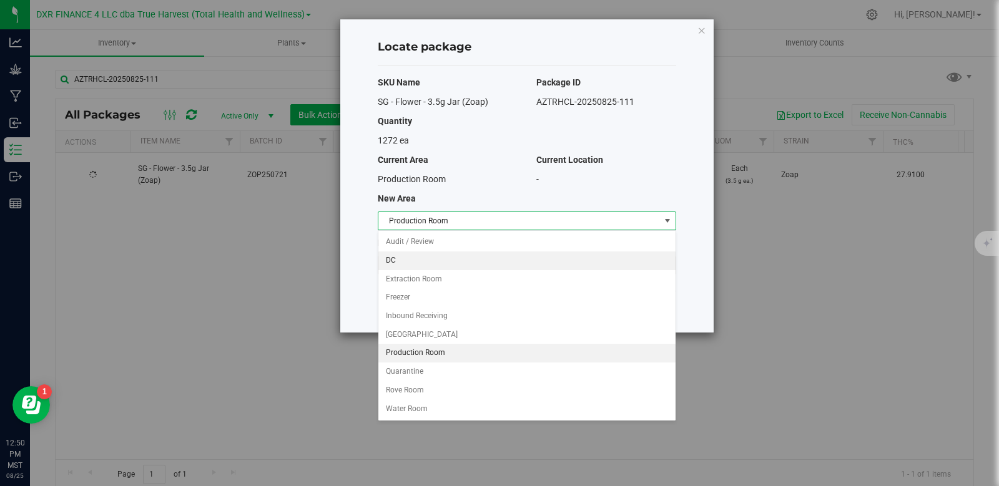
click at [430, 259] on li "DC" at bounding box center [526, 261] width 297 height 19
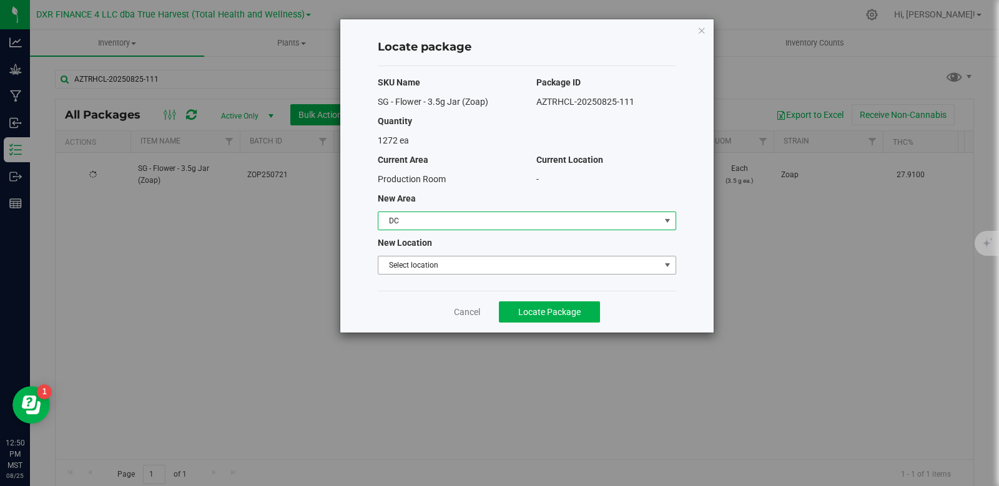
click at [453, 265] on span "Select location" at bounding box center [519, 265] width 282 height 17
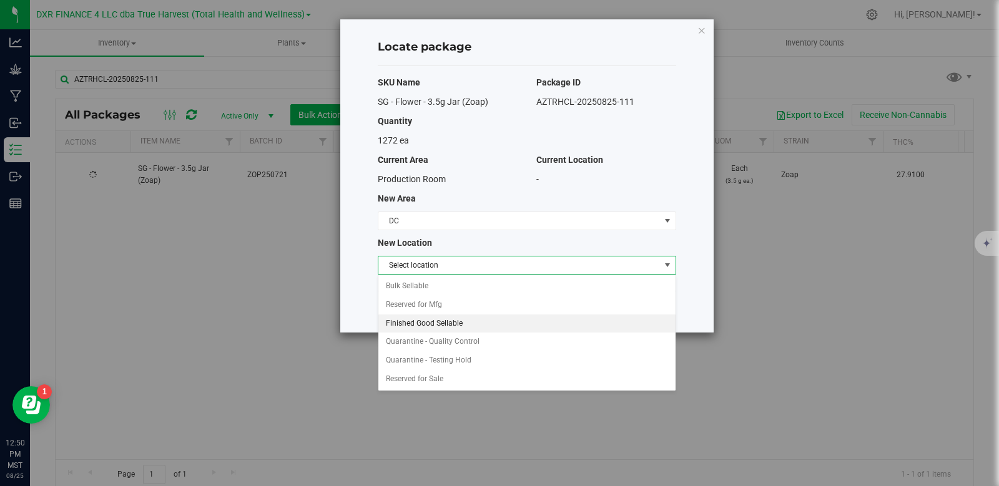
click at [445, 328] on li "Finished Good Sellable" at bounding box center [526, 324] width 297 height 19
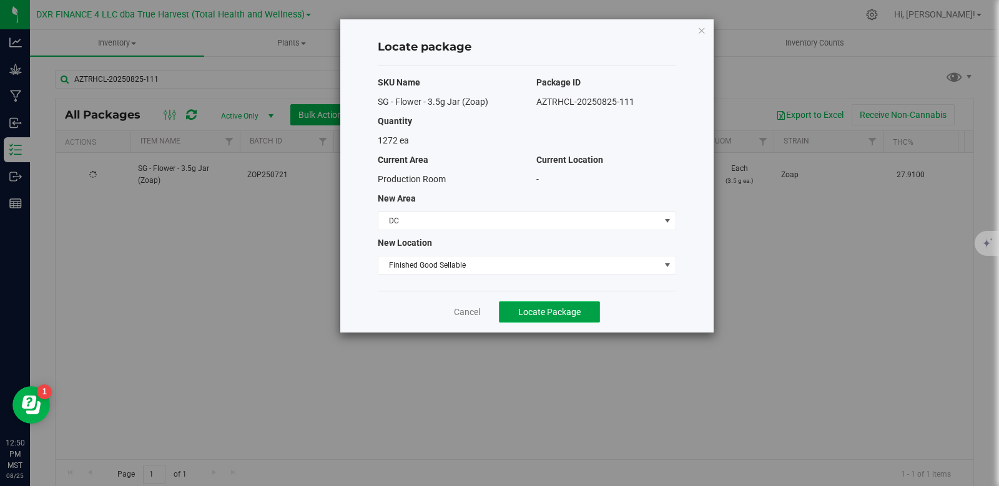
click at [551, 317] on span "Locate Package" at bounding box center [549, 312] width 62 height 10
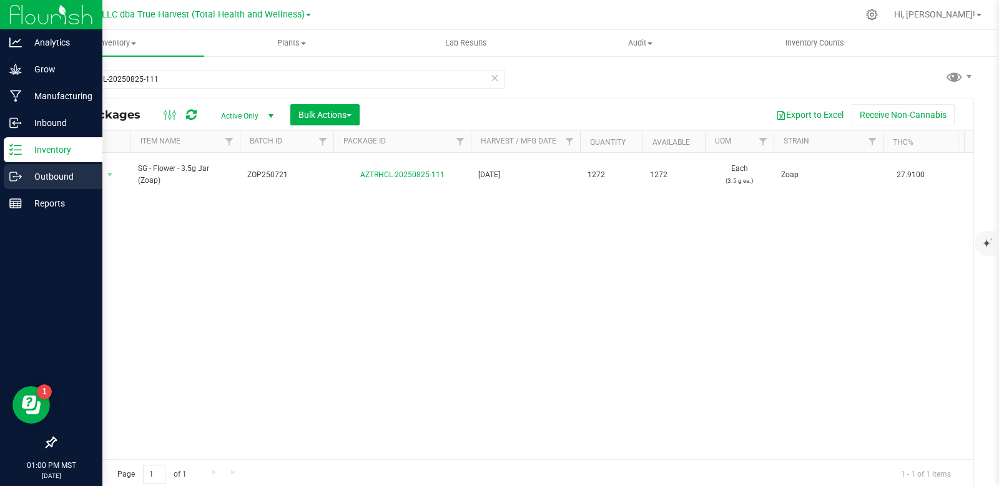
click at [32, 177] on p "Outbound" at bounding box center [59, 176] width 75 height 15
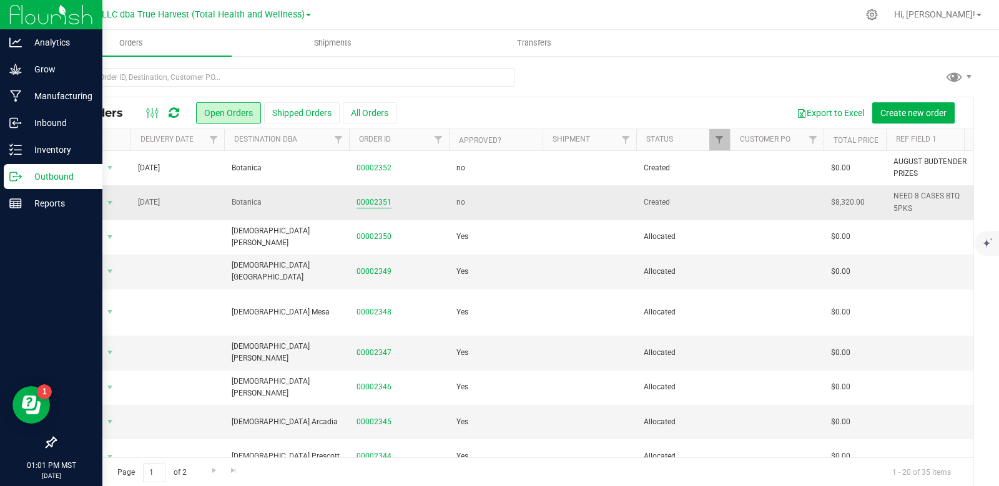
click at [378, 205] on link "00002351" at bounding box center [374, 203] width 35 height 12
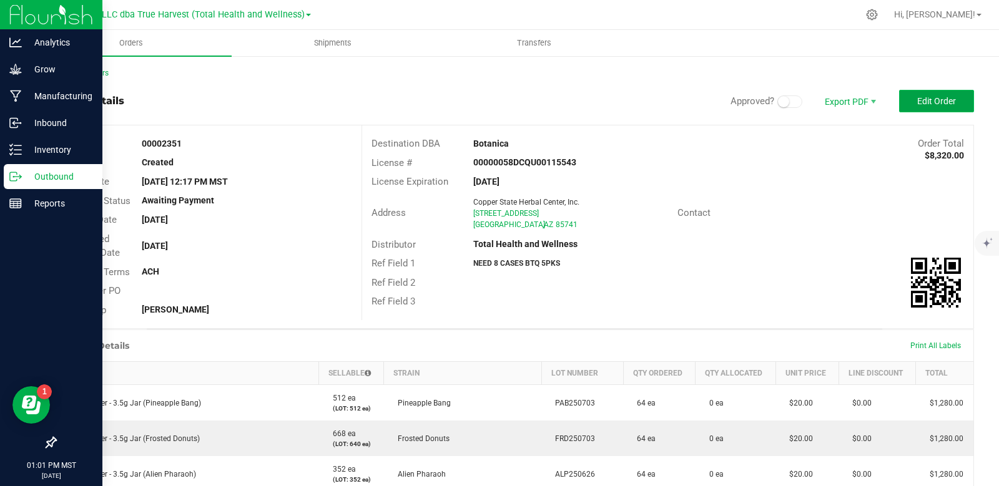
click at [937, 104] on span "Edit Order" at bounding box center [936, 101] width 39 height 10
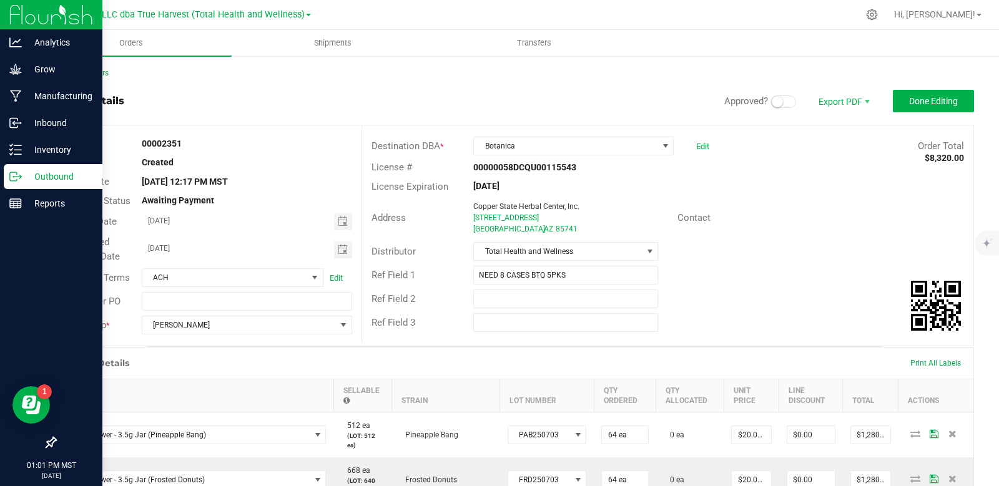
click at [774, 97] on span at bounding box center [783, 102] width 25 height 12
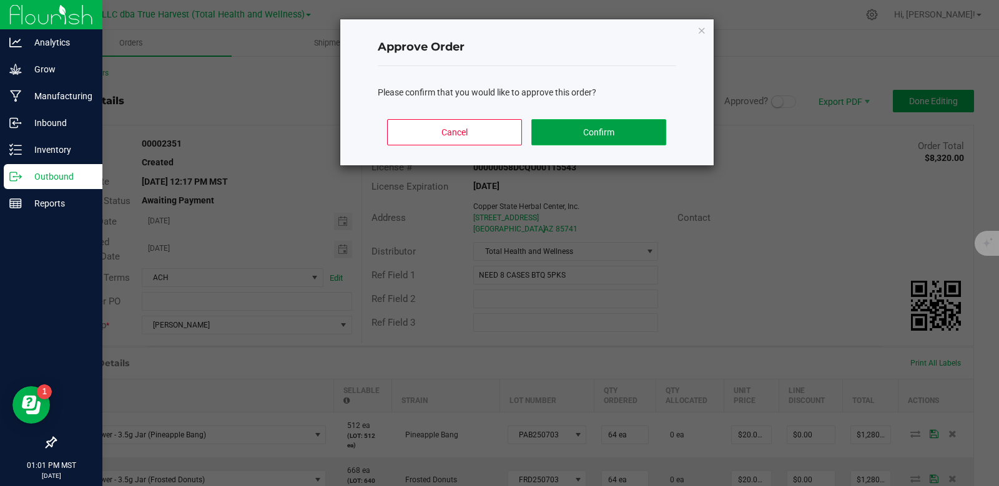
click at [642, 130] on button "Confirm" at bounding box center [598, 132] width 134 height 26
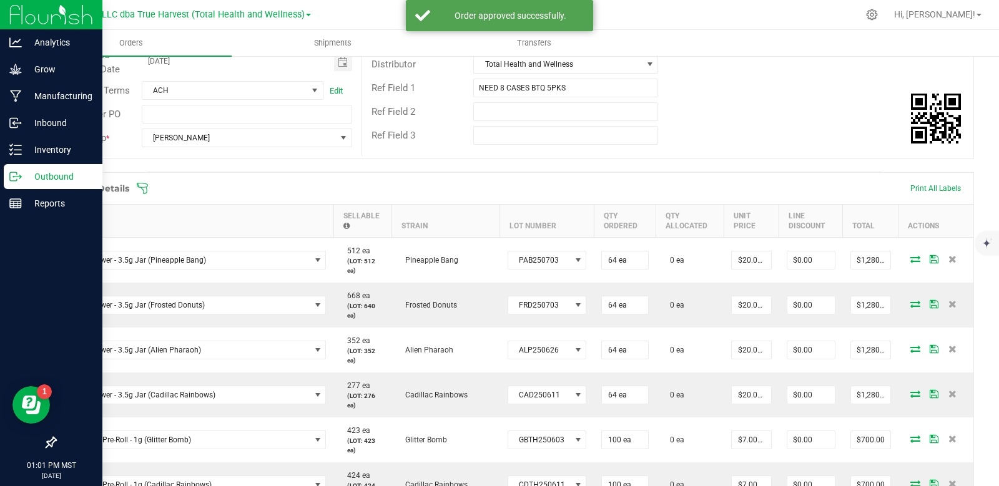
scroll to position [250, 0]
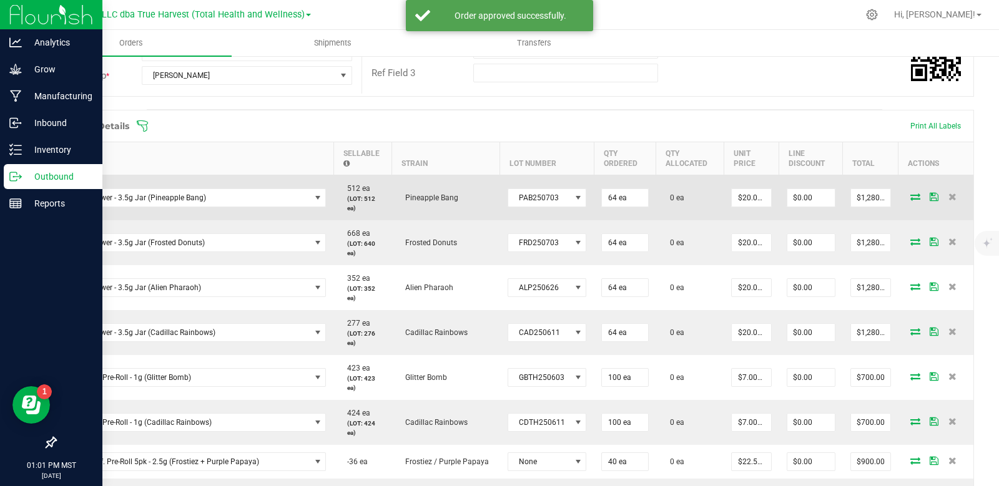
click at [906, 193] on span at bounding box center [915, 196] width 19 height 7
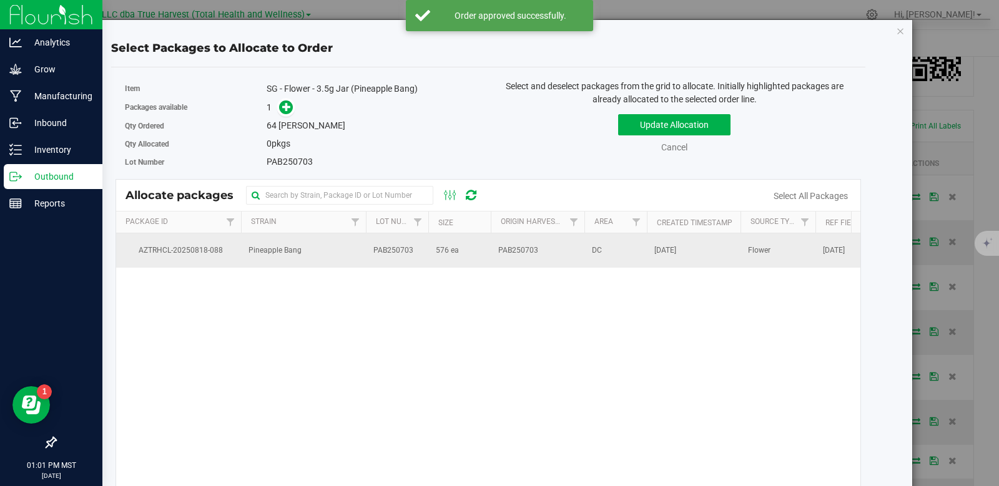
click at [545, 250] on td "PAB250703" at bounding box center [538, 251] width 94 height 34
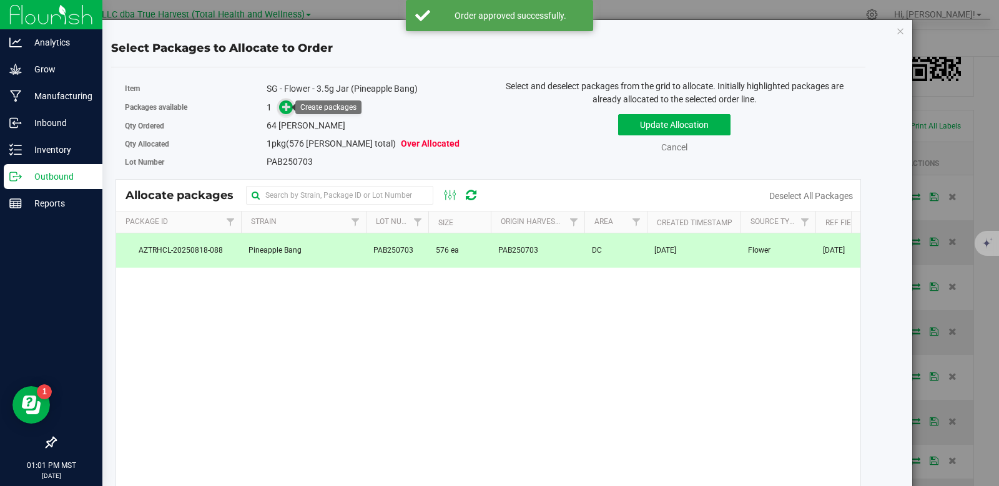
click at [285, 107] on icon at bounding box center [286, 106] width 9 height 9
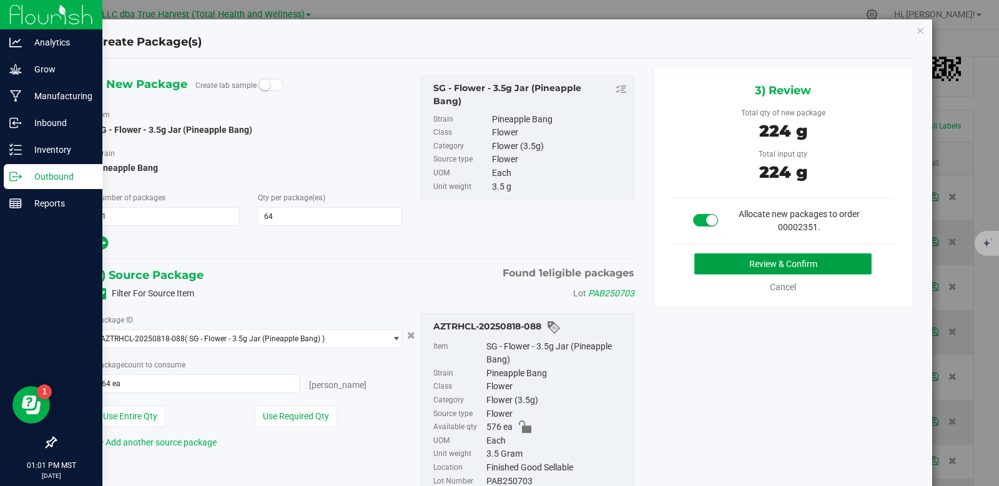
click at [726, 266] on button "Review & Confirm" at bounding box center [782, 264] width 177 height 21
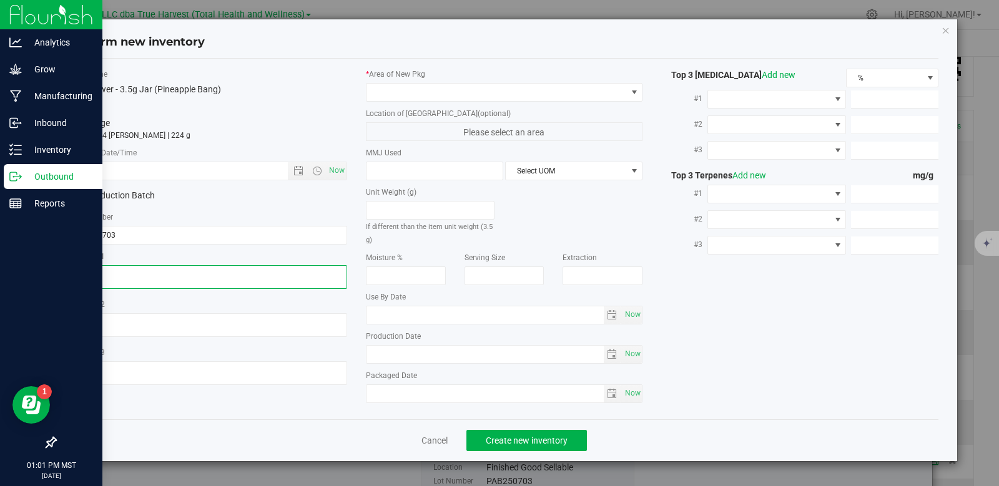
click at [116, 277] on textarea at bounding box center [208, 277] width 277 height 24
click at [114, 277] on textarea at bounding box center [208, 277] width 277 height 24
click at [112, 276] on textarea at bounding box center [208, 277] width 277 height 24
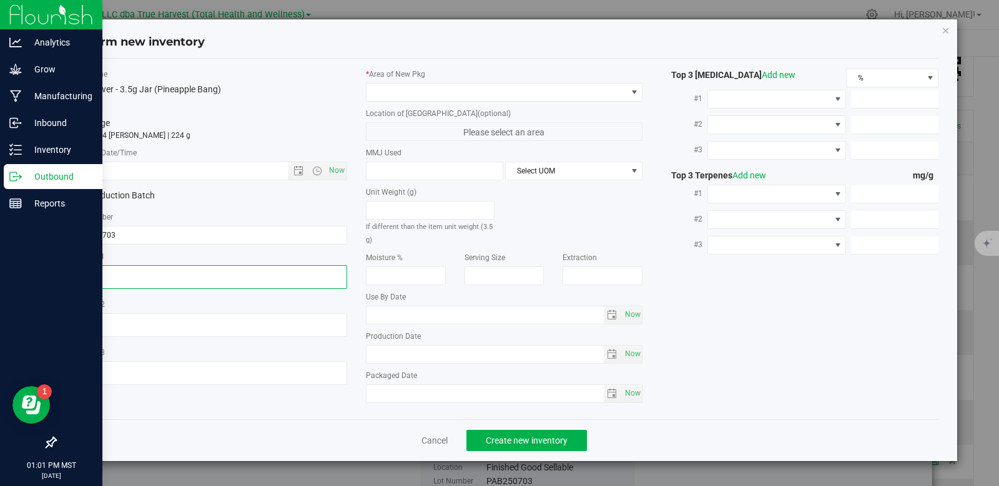
click at [112, 276] on textarea at bounding box center [208, 277] width 277 height 24
click at [156, 166] on input "text" at bounding box center [190, 170] width 239 height 17
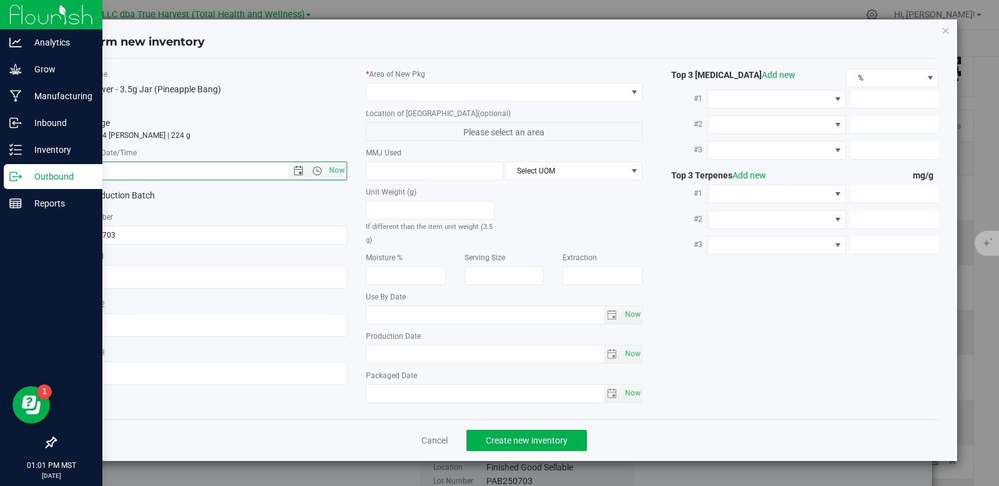
paste input "[DATE]"
type input "[DATE] 1:01 PM"
click at [461, 88] on span at bounding box center [497, 92] width 260 height 17
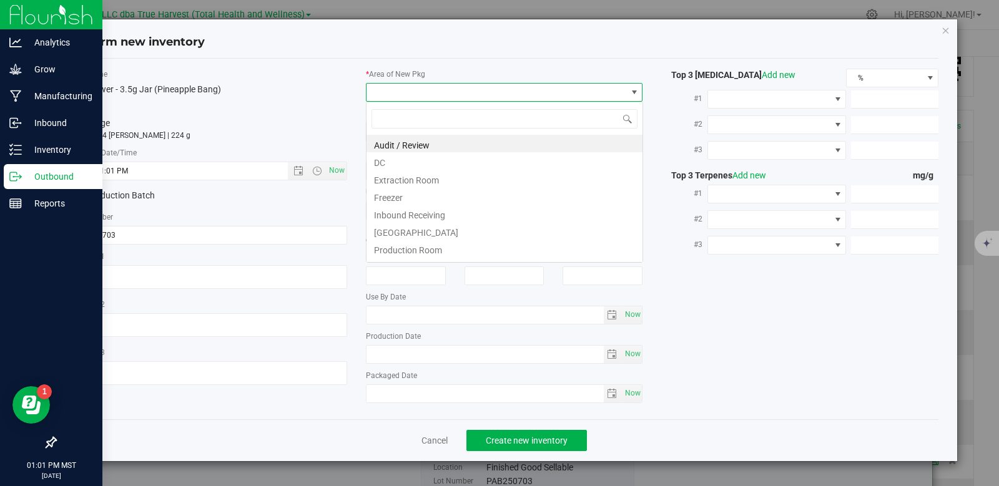
scroll to position [19, 277]
click at [435, 167] on li "DC" at bounding box center [505, 160] width 276 height 17
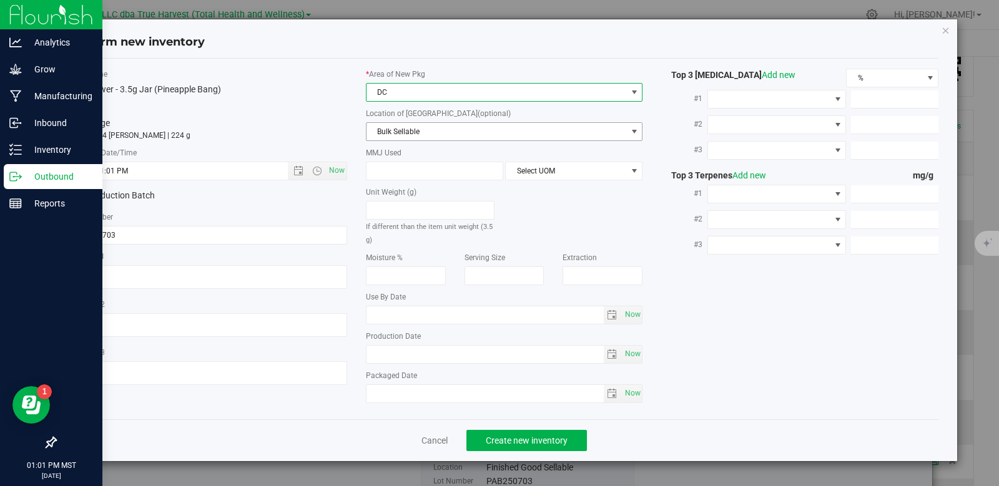
click at [432, 132] on span "Bulk Sellable" at bounding box center [497, 131] width 260 height 17
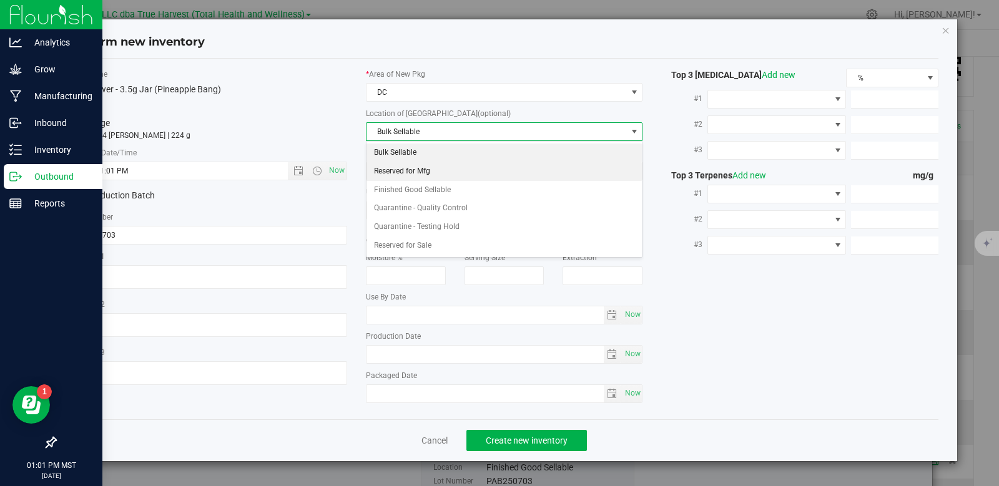
click at [436, 175] on li "Reserved for Mfg" at bounding box center [505, 171] width 276 height 19
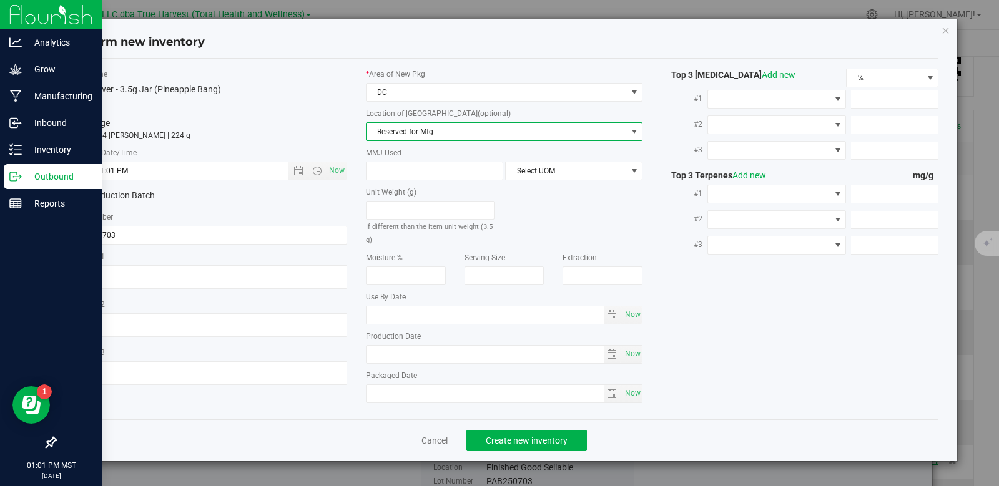
click at [430, 139] on span "Reserved for Mfg" at bounding box center [497, 131] width 260 height 17
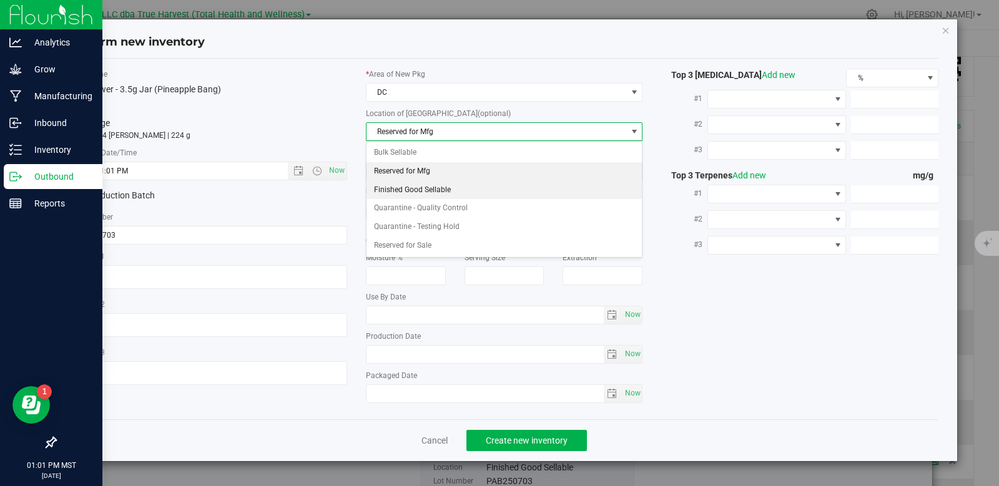
click at [429, 188] on li "Finished Good Sellable" at bounding box center [505, 190] width 276 height 19
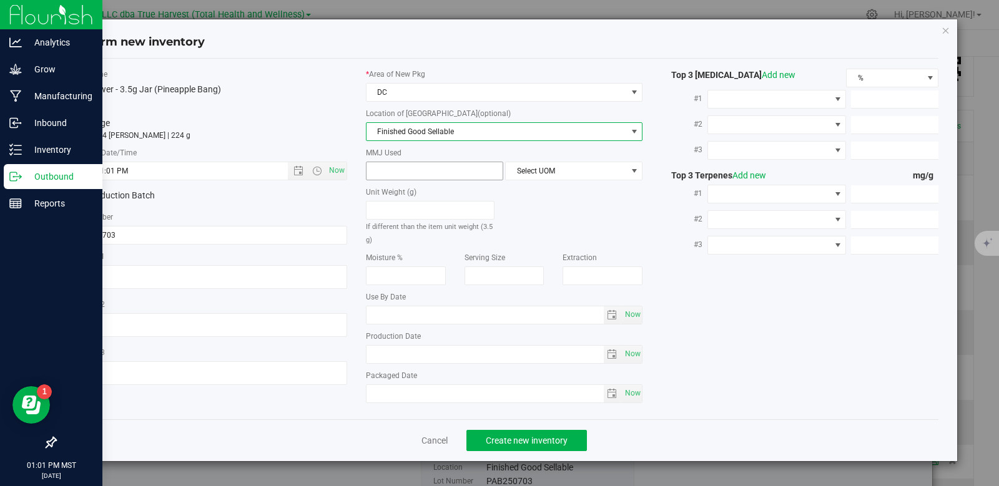
click at [421, 171] on span at bounding box center [434, 171] width 137 height 19
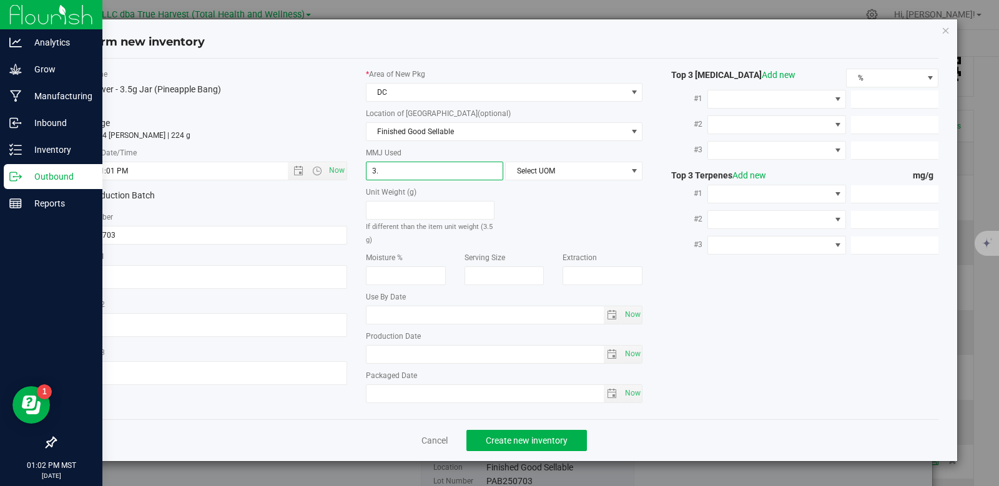
type input "3.5"
type input "3.5000"
click at [568, 175] on span "Select UOM" at bounding box center [566, 170] width 121 height 17
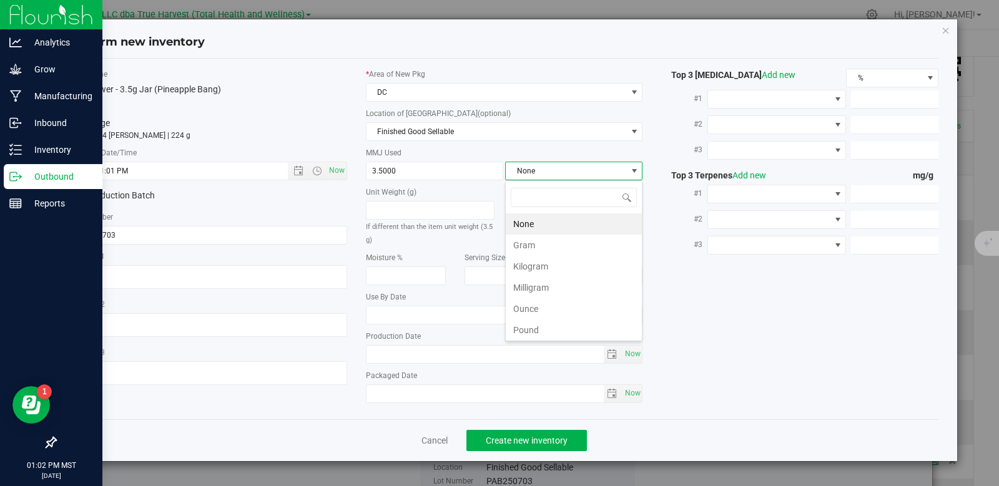
scroll to position [19, 137]
click at [532, 242] on li "Gram" at bounding box center [574, 245] width 136 height 21
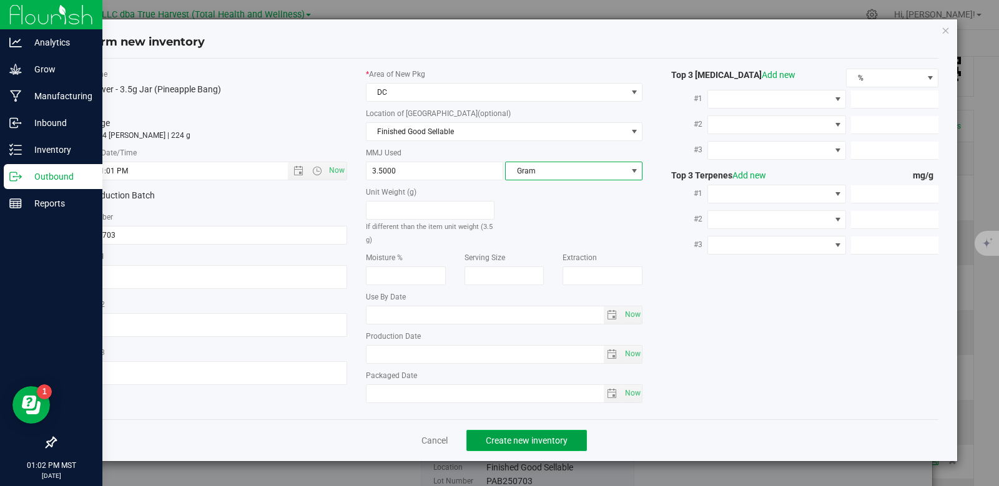
click at [527, 438] on span "Create new inventory" at bounding box center [527, 441] width 82 height 10
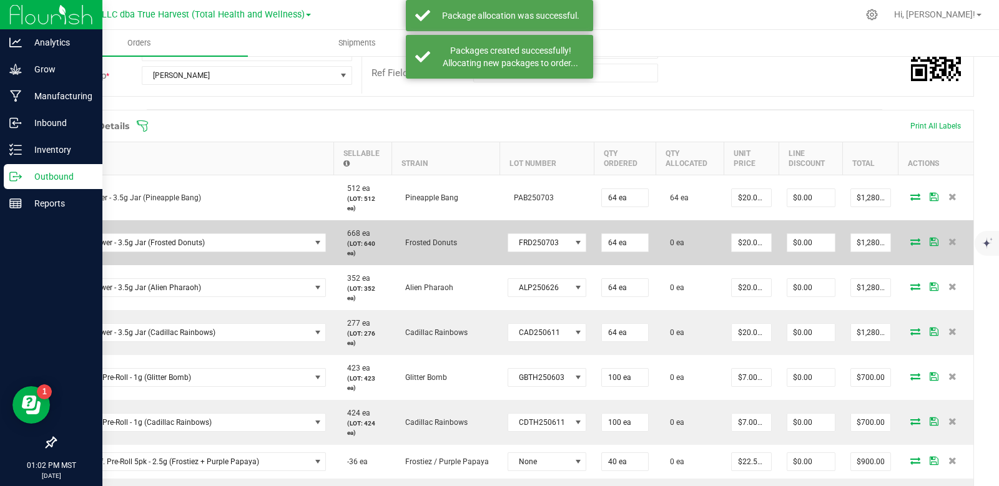
click at [911, 238] on icon at bounding box center [916, 241] width 10 height 7
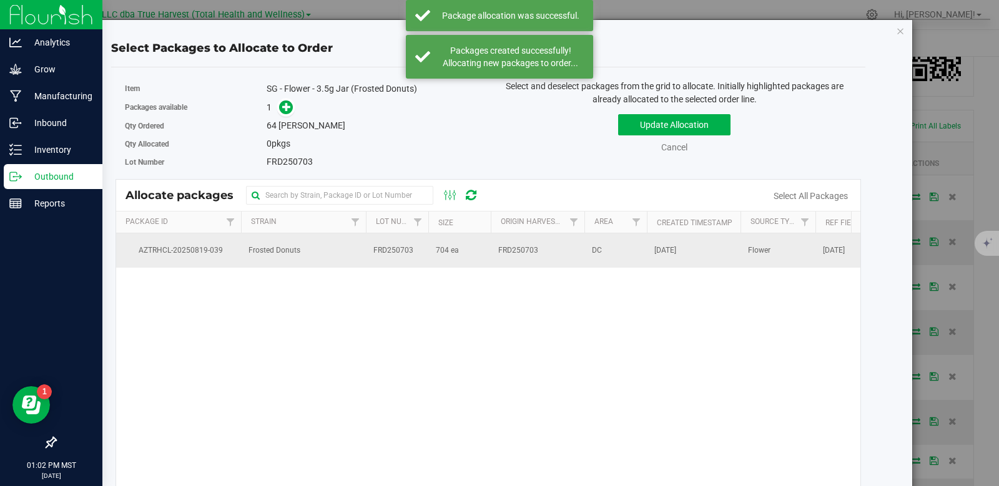
click at [323, 237] on td "Frosted Donuts" at bounding box center [303, 251] width 125 height 34
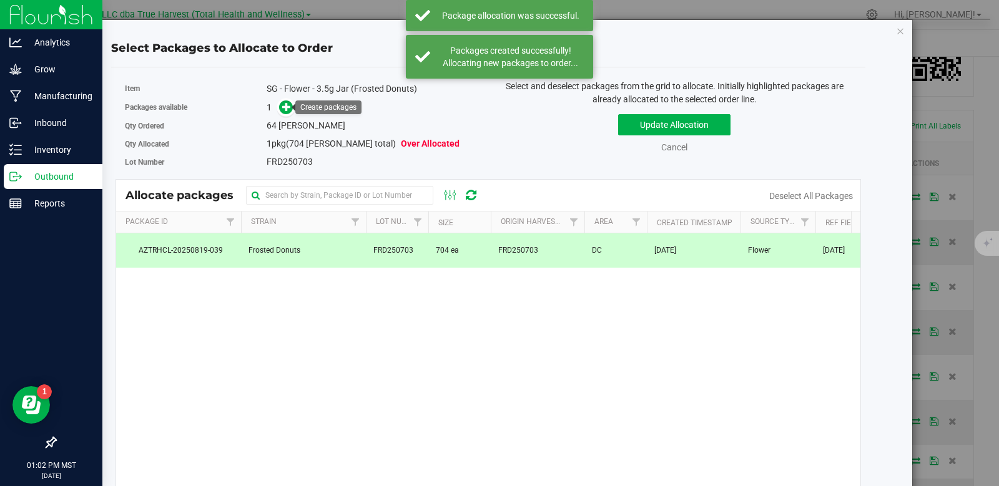
click at [292, 111] on link at bounding box center [286, 107] width 14 height 10
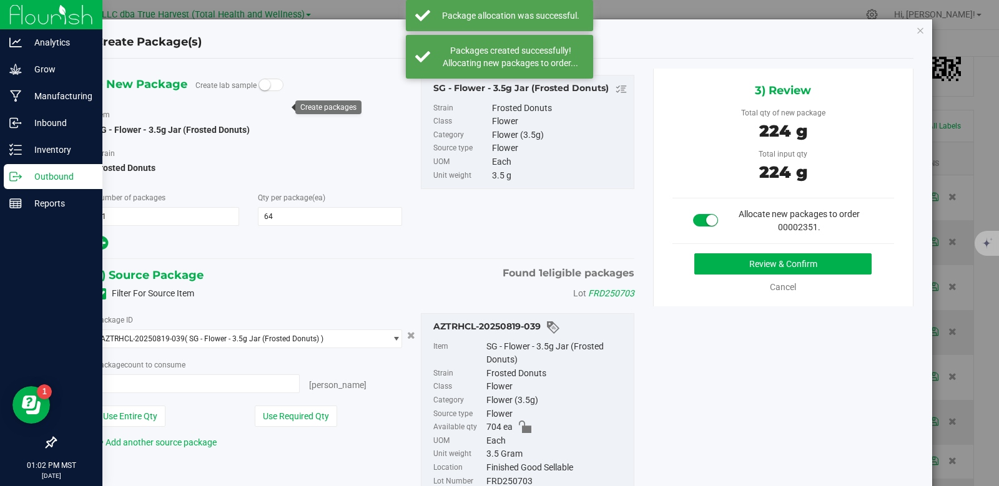
type input "64 ea"
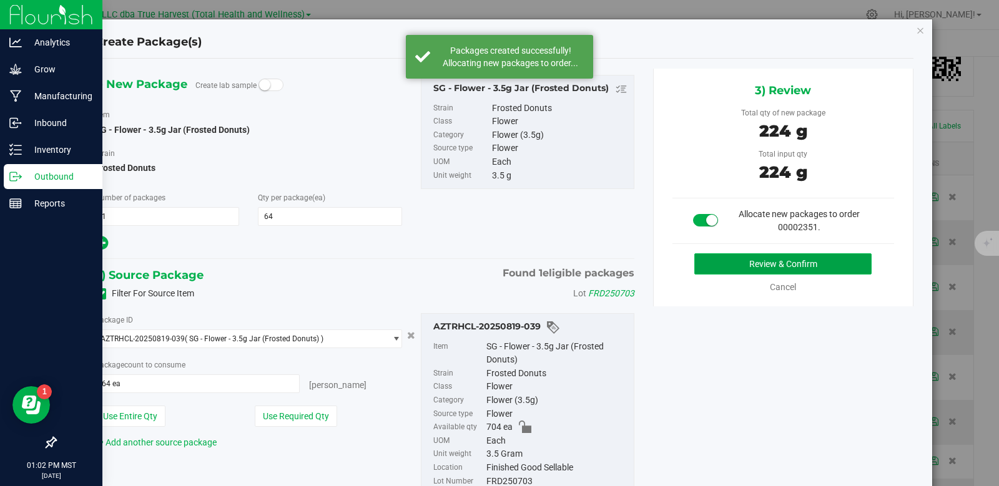
click at [743, 269] on button "Review & Confirm" at bounding box center [782, 264] width 177 height 21
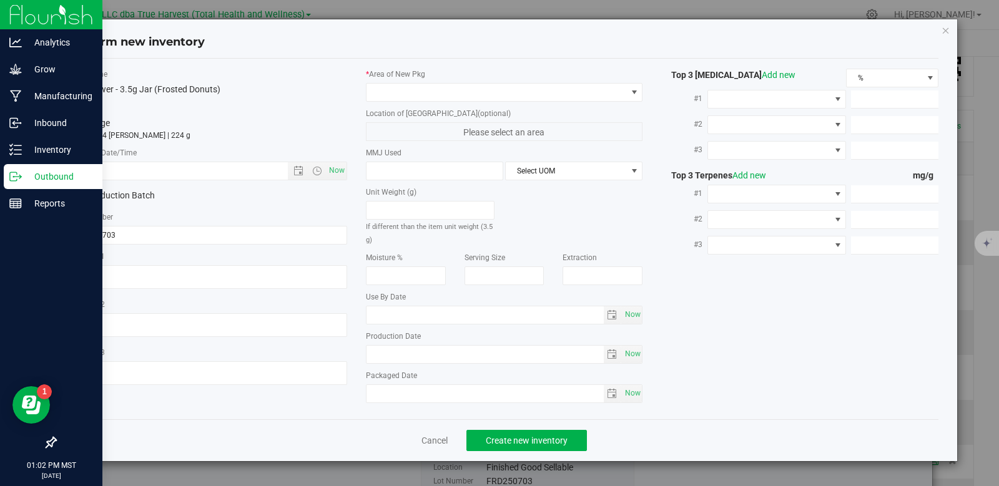
type textarea "[DATE]"
click at [157, 276] on textarea at bounding box center [208, 277] width 277 height 24
click at [172, 170] on input "text" at bounding box center [190, 170] width 239 height 17
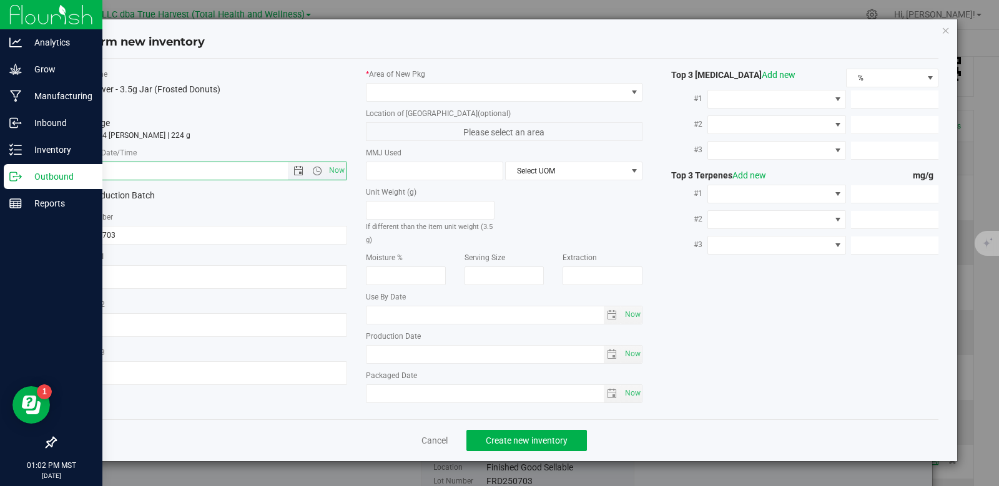
paste input "[DATE]"
type input "[DATE] 1:02 PM"
click at [390, 89] on span at bounding box center [497, 92] width 260 height 17
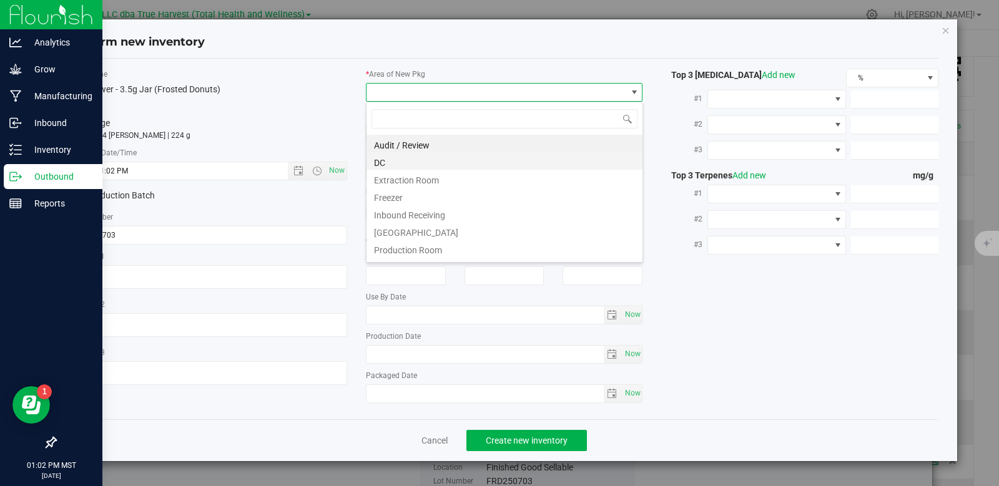
scroll to position [19, 277]
click at [398, 169] on li "DC" at bounding box center [505, 160] width 276 height 17
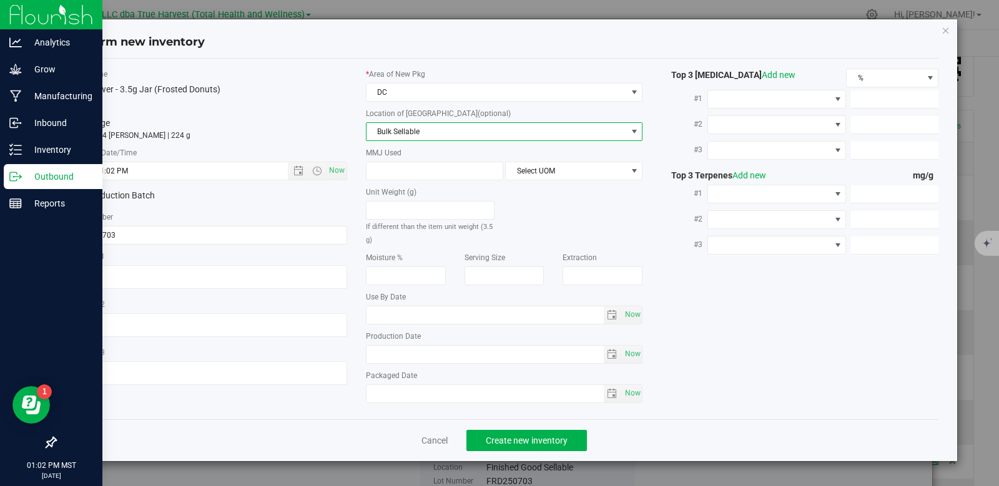
click at [409, 134] on span "Bulk Sellable" at bounding box center [497, 131] width 260 height 17
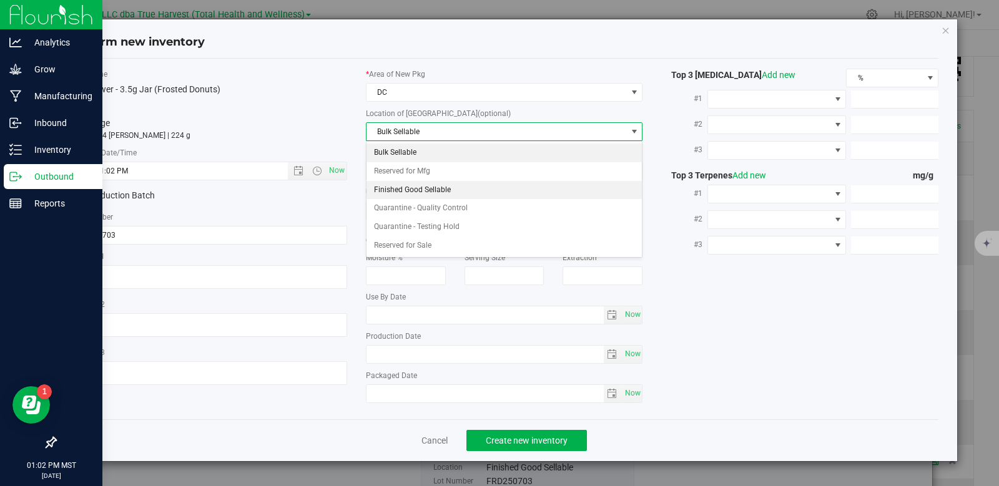
click at [411, 186] on li "Finished Good Sellable" at bounding box center [505, 190] width 276 height 19
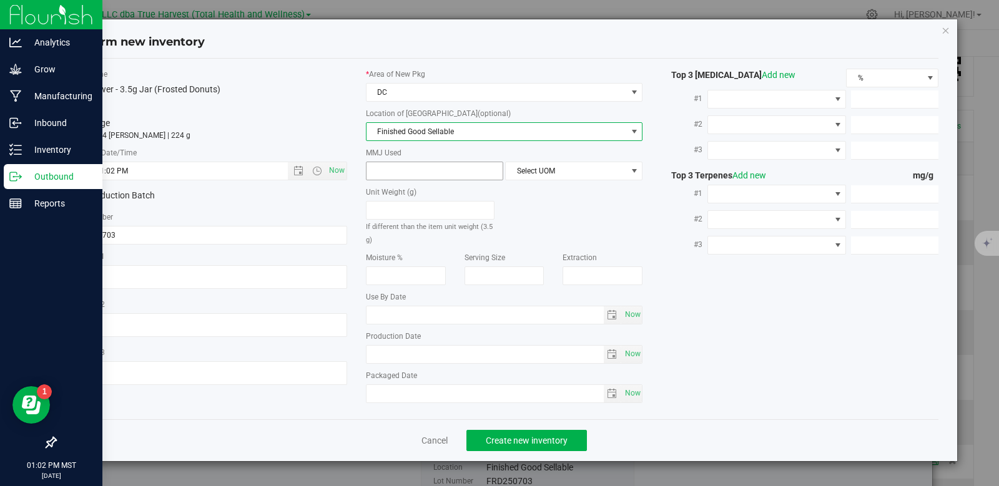
click at [411, 172] on span at bounding box center [434, 171] width 137 height 19
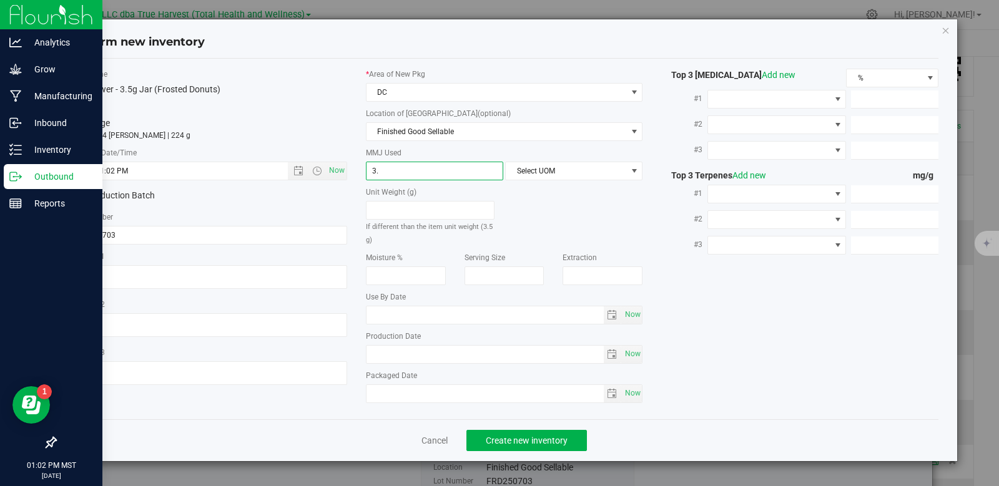
type input "3.5"
type input "3.5000"
click at [546, 163] on span "Select UOM" at bounding box center [566, 170] width 121 height 17
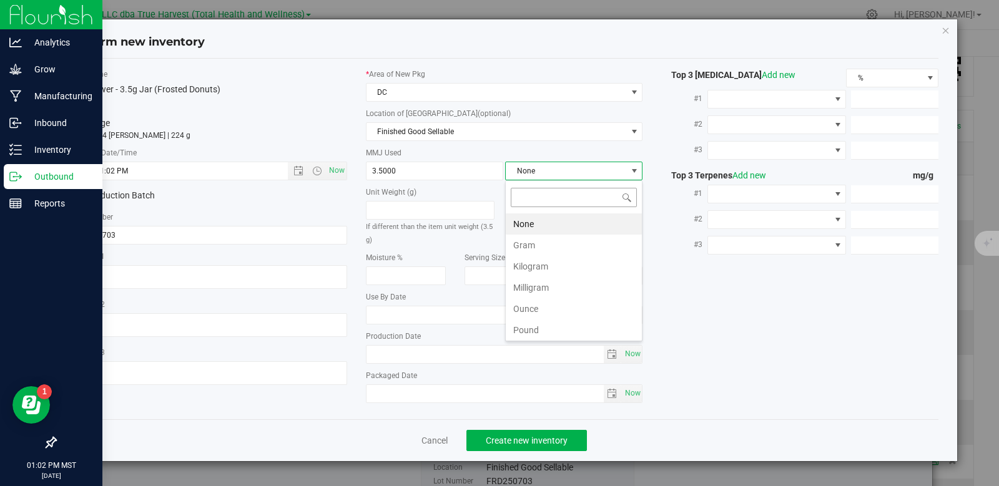
scroll to position [19, 137]
click at [540, 244] on li "Gram" at bounding box center [574, 245] width 136 height 21
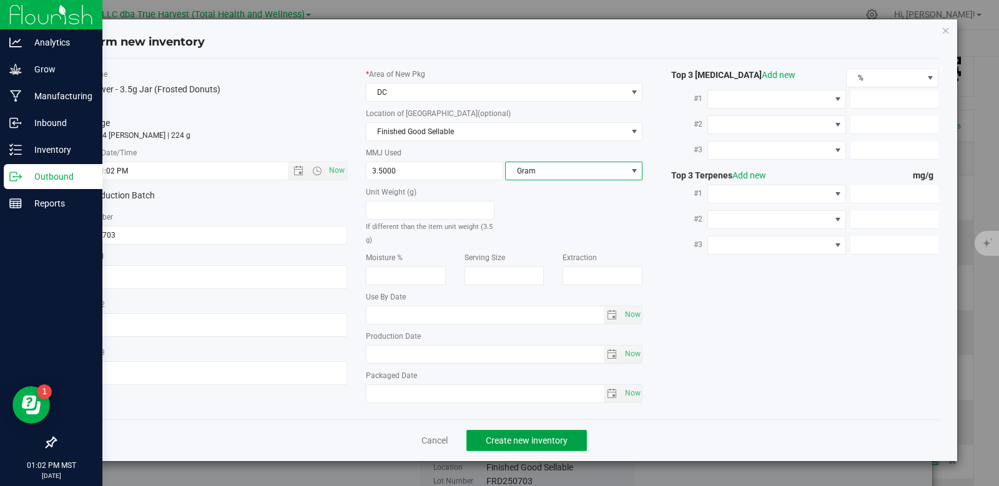
click at [564, 440] on span "Create new inventory" at bounding box center [527, 441] width 82 height 10
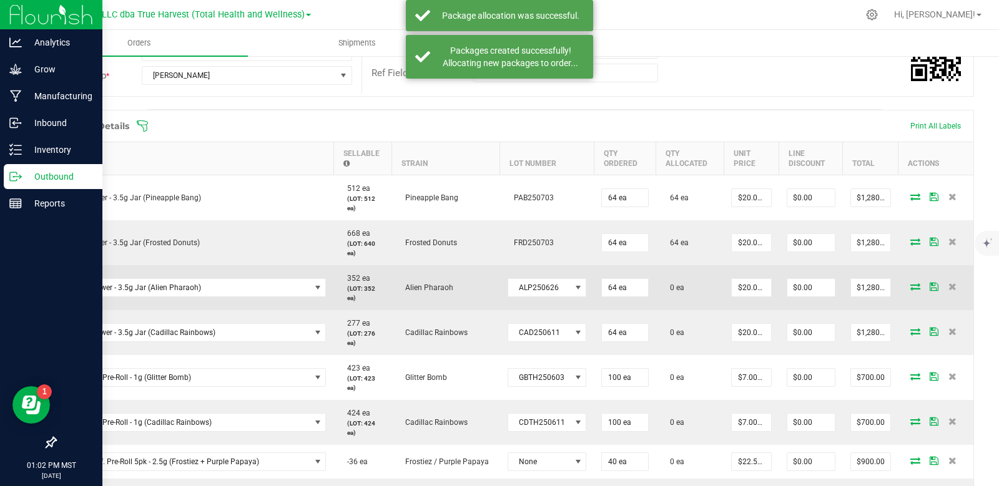
click at [911, 283] on icon at bounding box center [916, 286] width 10 height 7
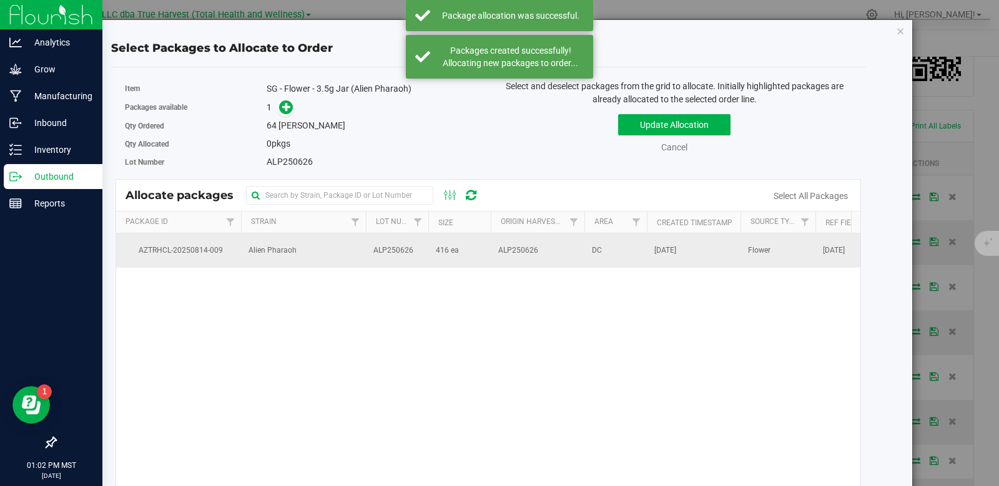
click at [521, 259] on td "ALP250626" at bounding box center [538, 251] width 94 height 34
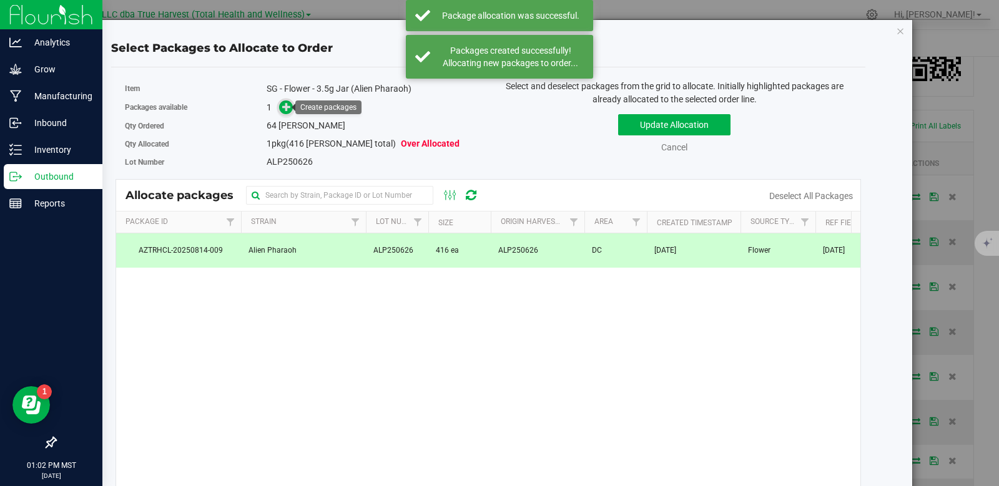
click at [287, 107] on icon at bounding box center [286, 106] width 9 height 9
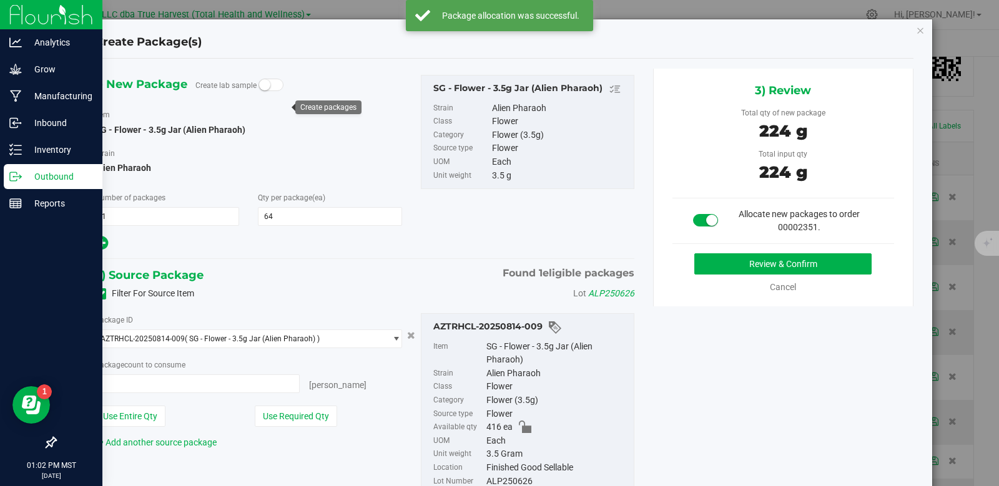
type input "64 ea"
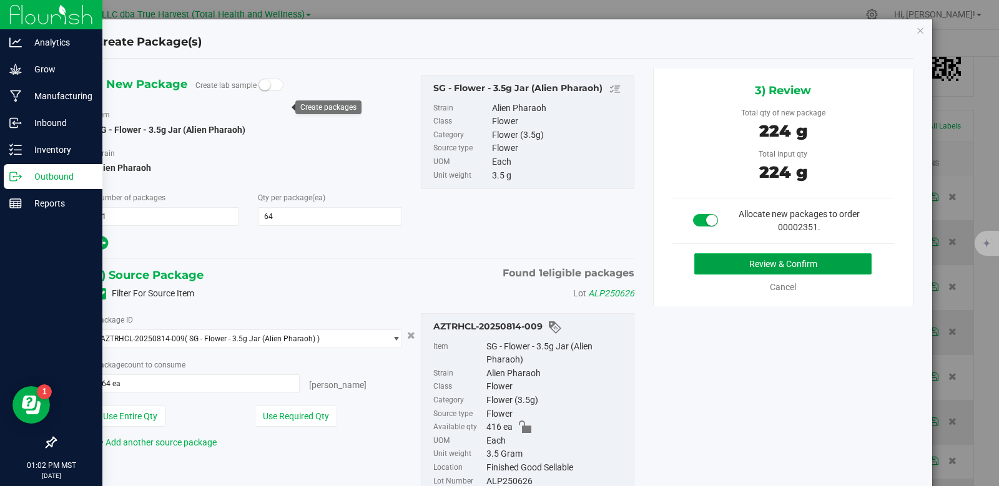
click at [800, 262] on button "Review & Confirm" at bounding box center [782, 264] width 177 height 21
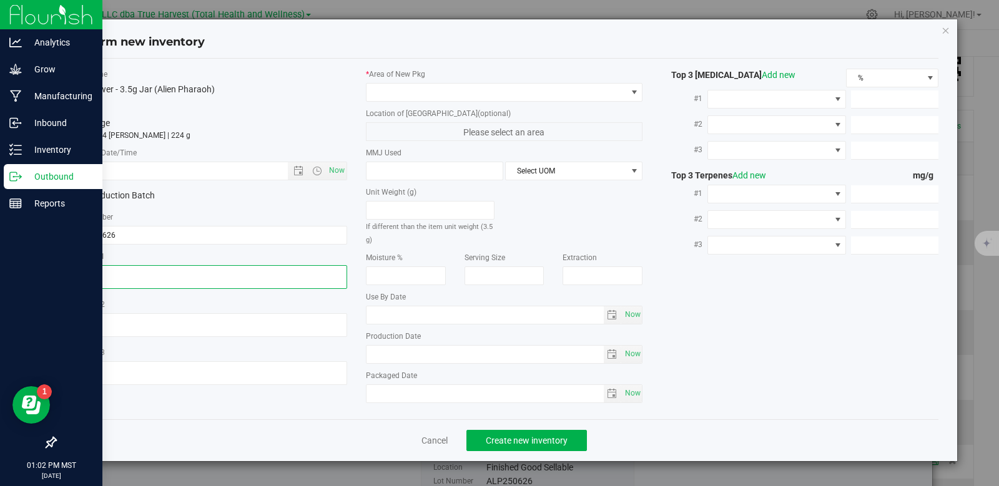
click at [173, 270] on textarea at bounding box center [208, 277] width 277 height 24
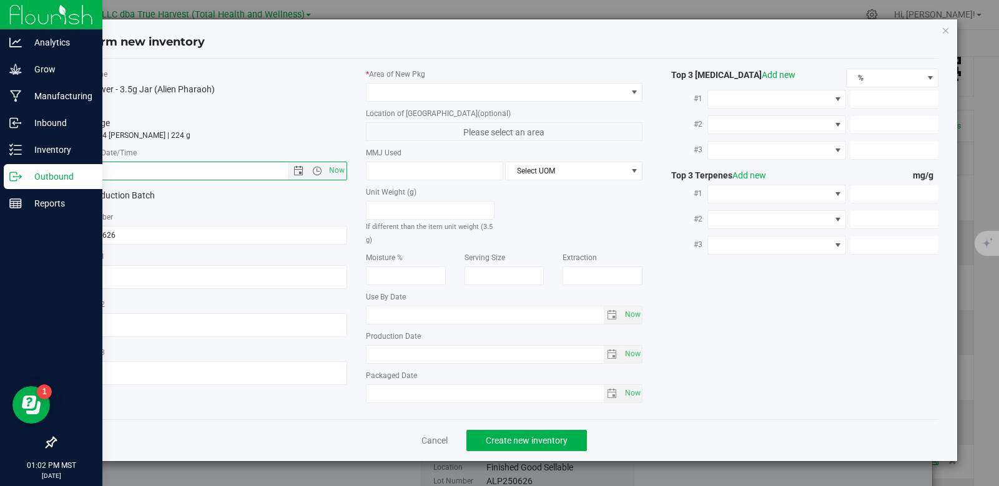
click at [191, 169] on input "text" at bounding box center [190, 170] width 239 height 17
paste input "[DATE]"
type input "[DATE] 1:02 PM"
click at [496, 86] on span at bounding box center [497, 92] width 260 height 17
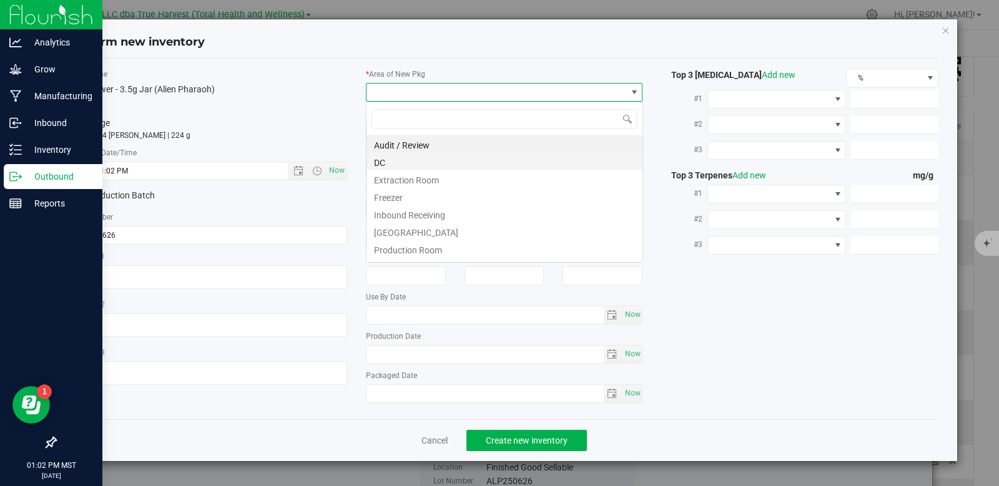
scroll to position [19, 277]
click at [463, 170] on li "Extraction Room" at bounding box center [505, 178] width 276 height 17
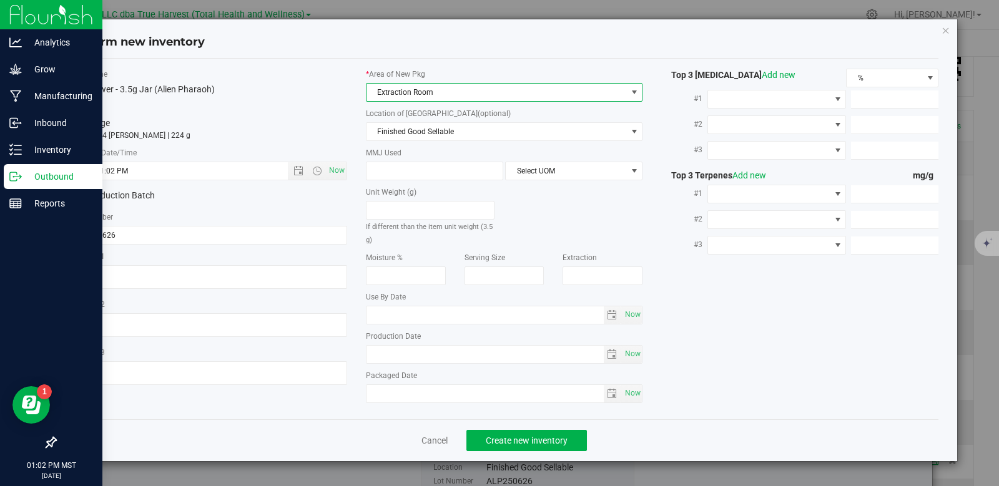
click at [470, 88] on span "Extraction Room" at bounding box center [497, 92] width 260 height 17
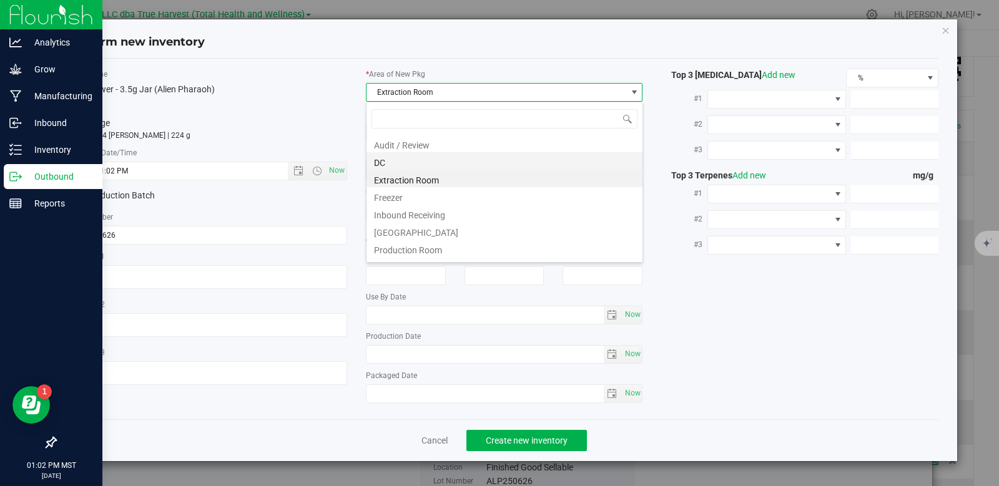
click at [439, 162] on li "DC" at bounding box center [505, 160] width 276 height 17
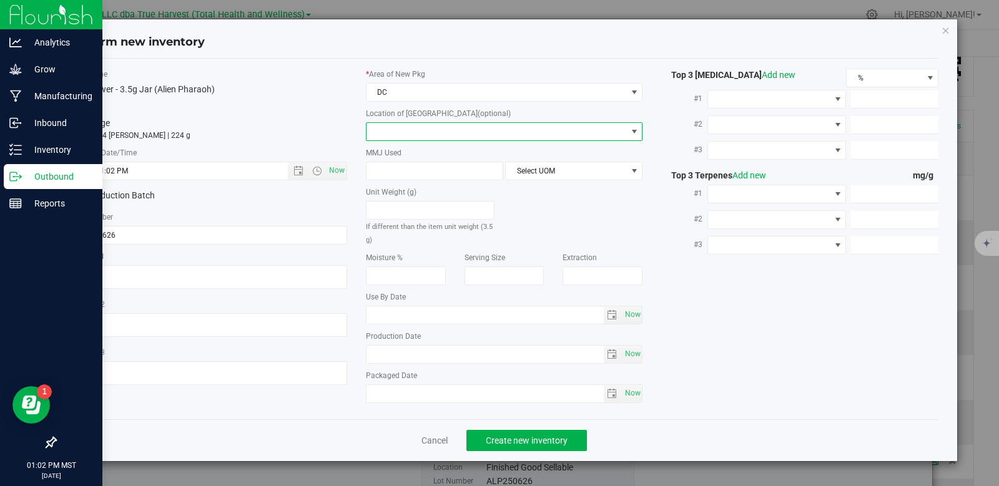
click at [450, 133] on span at bounding box center [497, 131] width 260 height 17
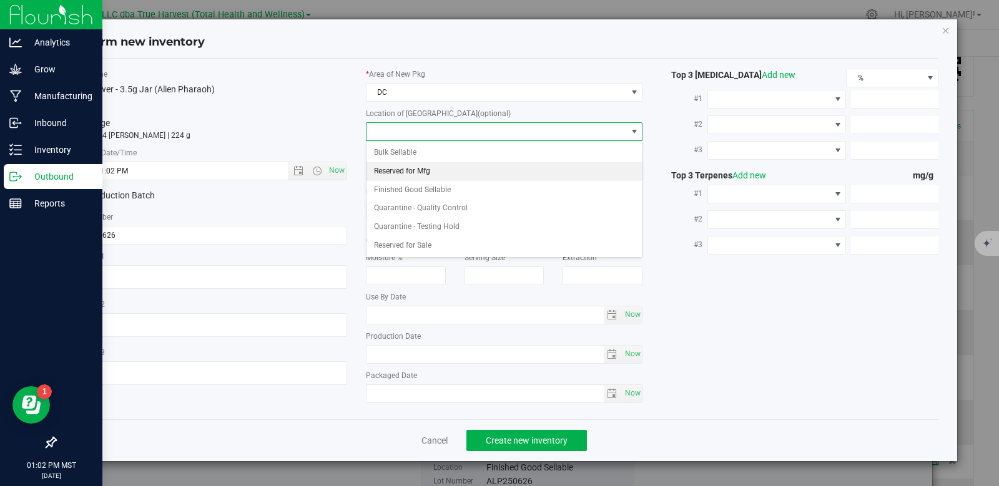
click at [438, 172] on li "Reserved for Mfg" at bounding box center [505, 171] width 276 height 19
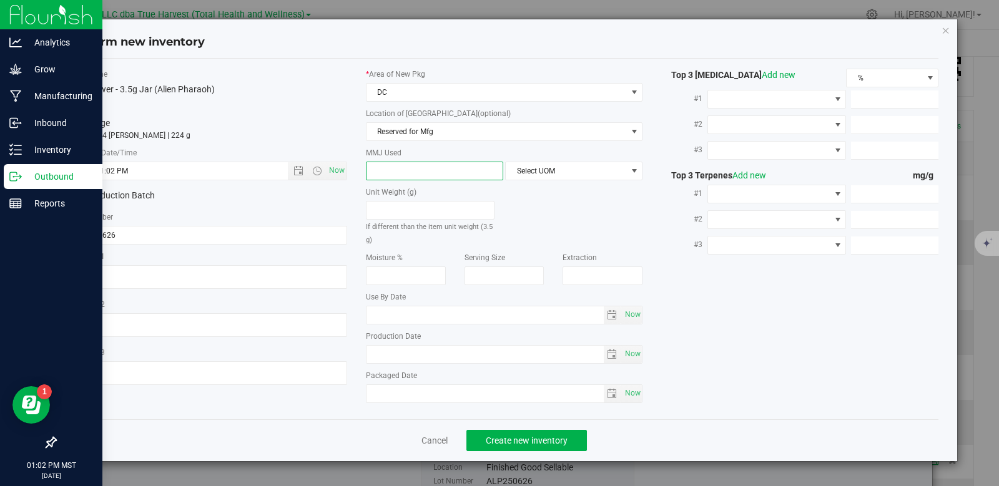
click at [432, 168] on span at bounding box center [434, 171] width 137 height 19
click at [439, 130] on span "Reserved for Mfg" at bounding box center [497, 131] width 260 height 17
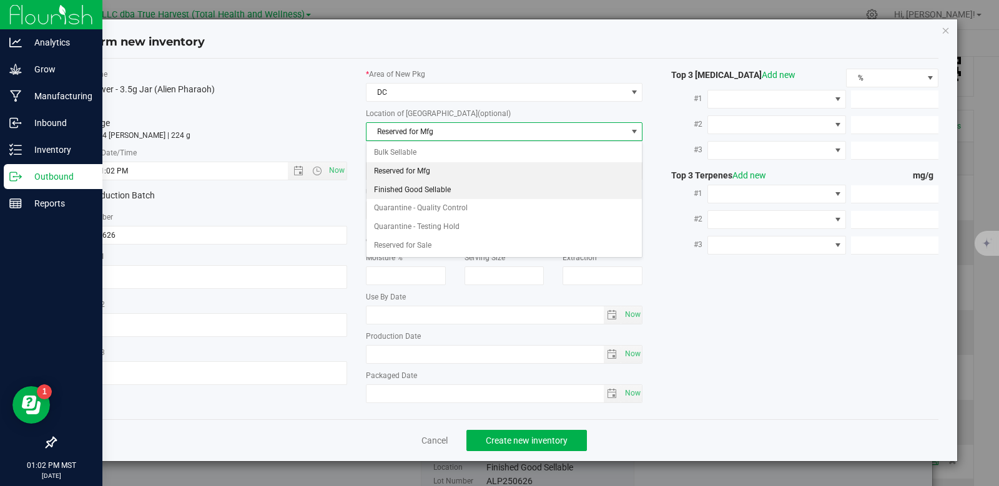
click at [422, 192] on li "Finished Good Sellable" at bounding box center [505, 190] width 276 height 19
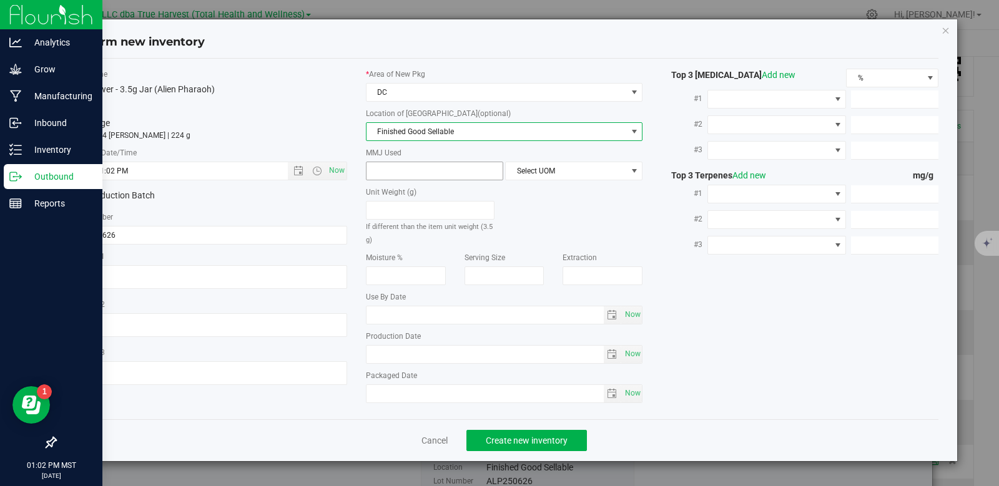
click at [420, 173] on span at bounding box center [434, 171] width 137 height 19
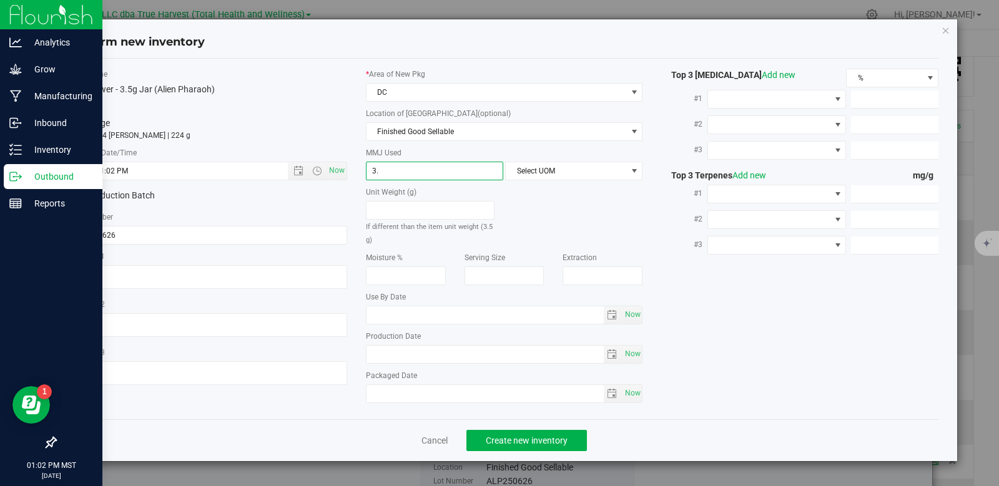
type input "3.5"
type input "3.5000"
click at [561, 160] on div "MMJ Used 3.5000 3.5 Select UOM" at bounding box center [504, 163] width 277 height 33
click at [561, 169] on span "Select UOM" at bounding box center [566, 170] width 121 height 17
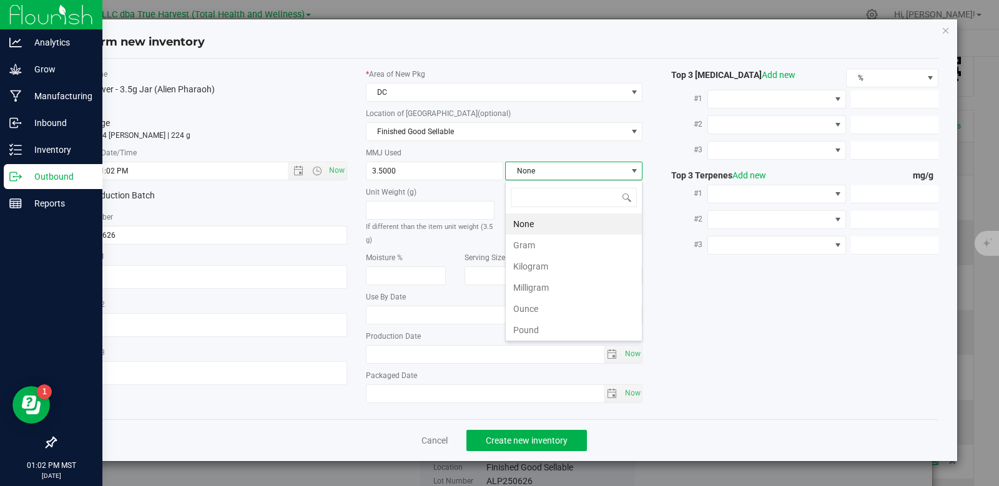
scroll to position [19, 137]
click at [528, 249] on li "Gram" at bounding box center [574, 245] width 136 height 21
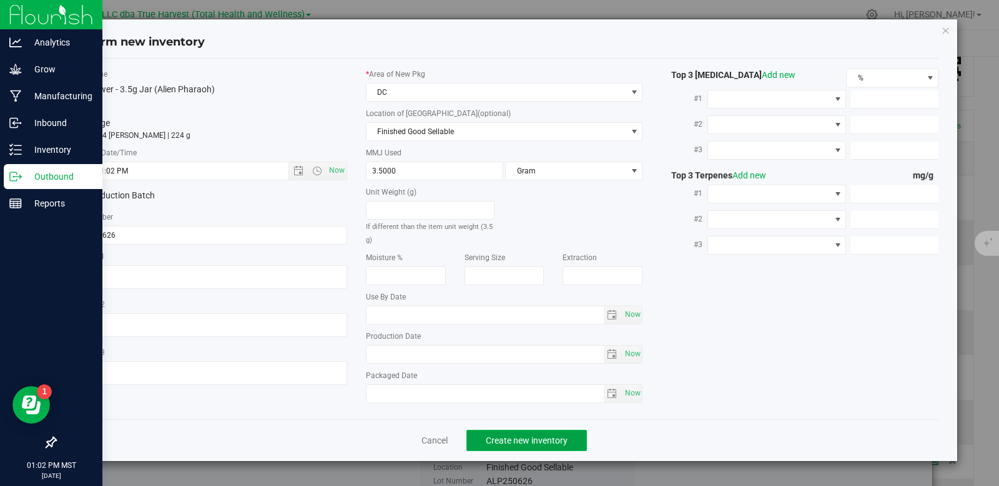
click at [558, 450] on button "Create new inventory" at bounding box center [526, 440] width 121 height 21
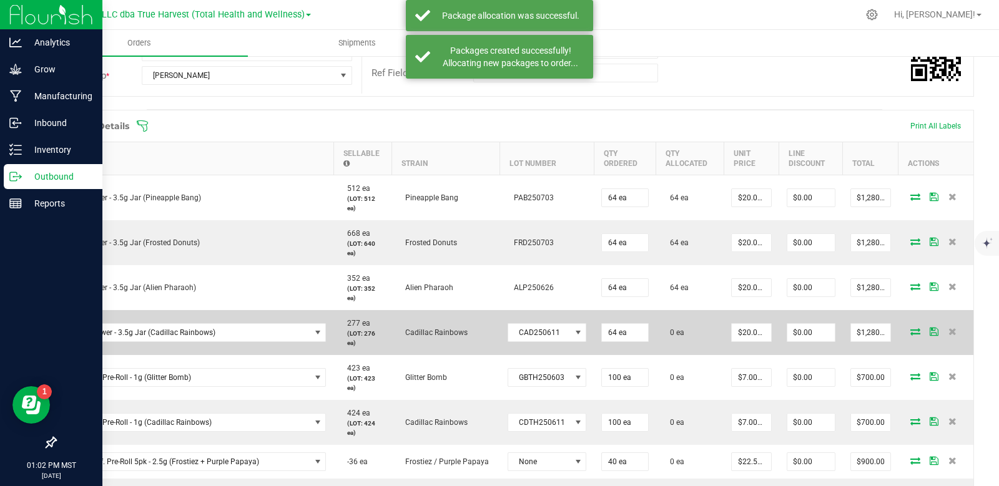
click at [911, 328] on icon at bounding box center [916, 331] width 10 height 7
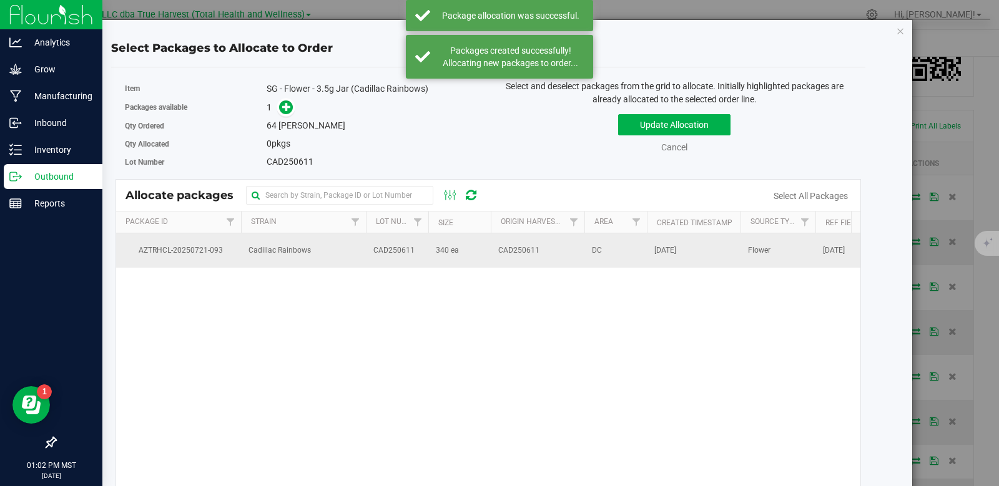
click at [496, 247] on td "CAD250611" at bounding box center [538, 251] width 94 height 34
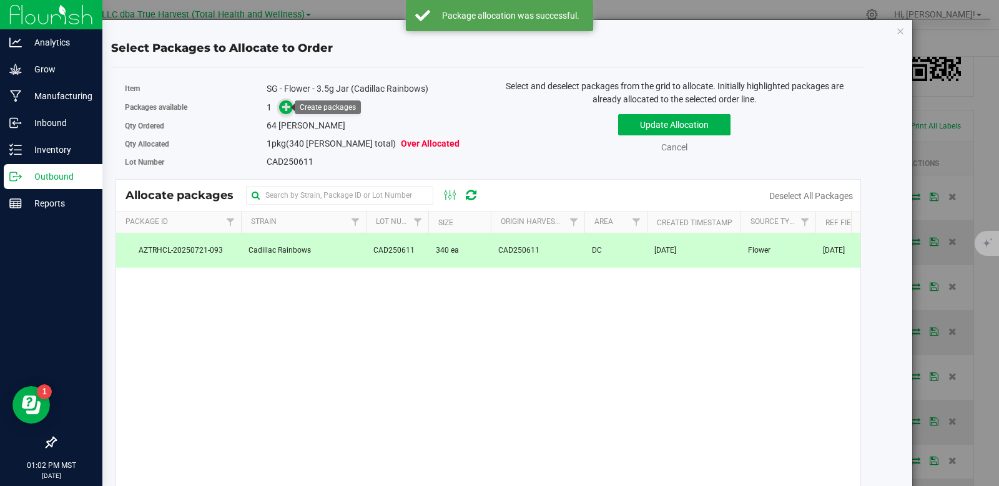
click at [289, 104] on icon at bounding box center [286, 106] width 9 height 9
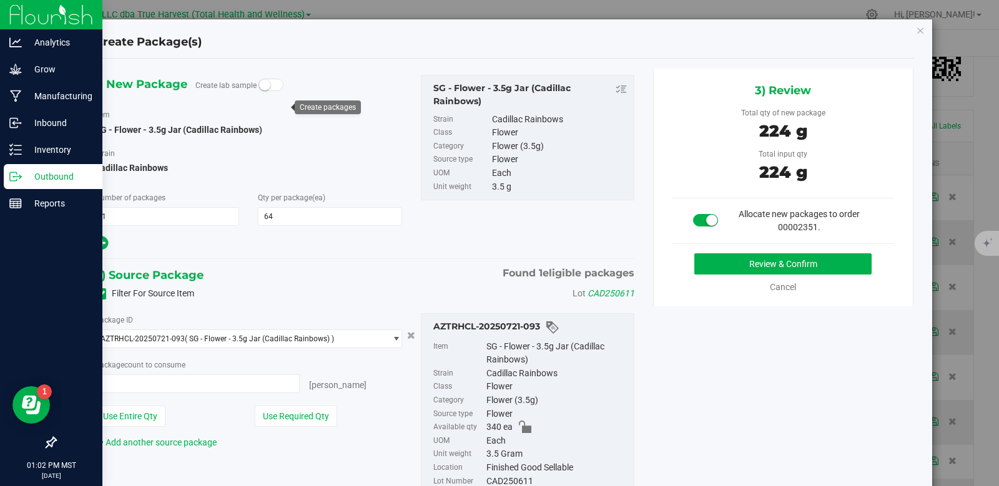
type input "64 ea"
click at [753, 271] on button "Review & Confirm" at bounding box center [782, 264] width 177 height 21
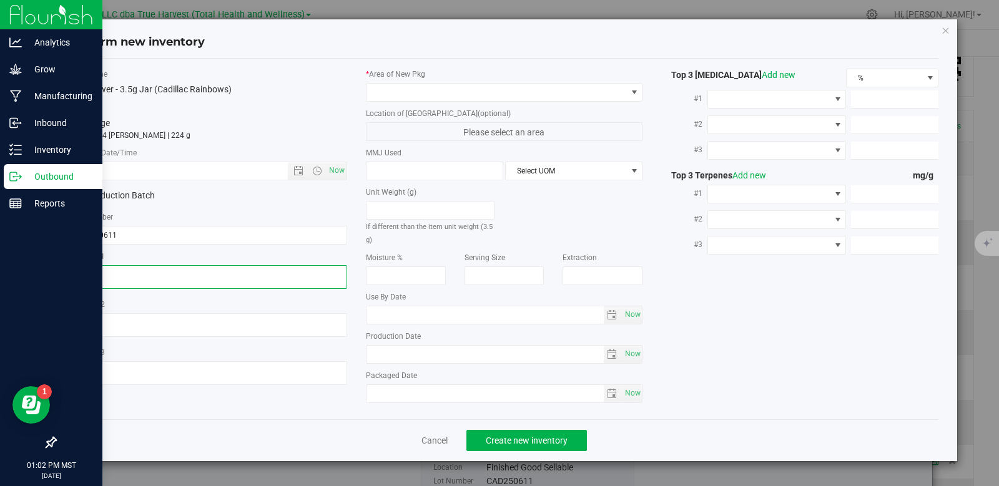
click at [131, 275] on textarea at bounding box center [208, 277] width 277 height 24
click at [134, 169] on input "text" at bounding box center [190, 170] width 239 height 17
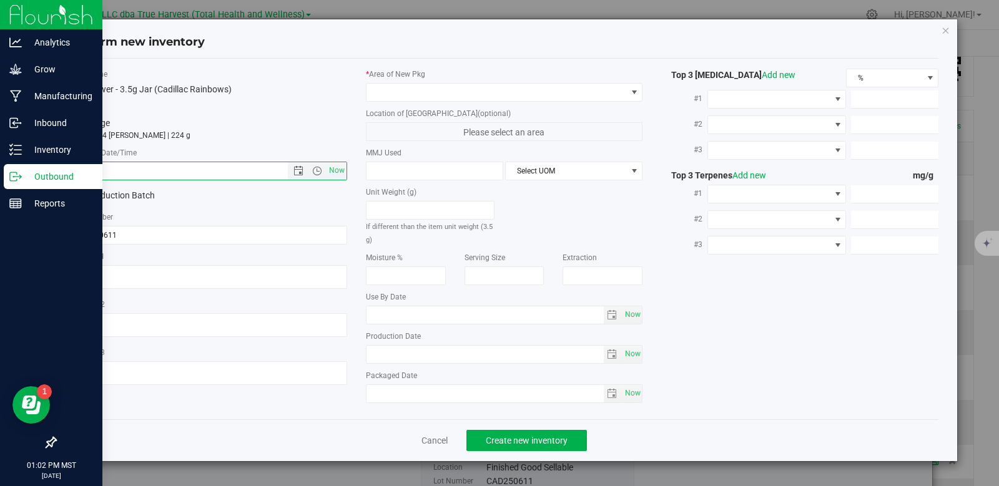
paste input "[DATE]"
type input "[DATE] 1:02 PM"
click at [416, 94] on span at bounding box center [497, 92] width 260 height 17
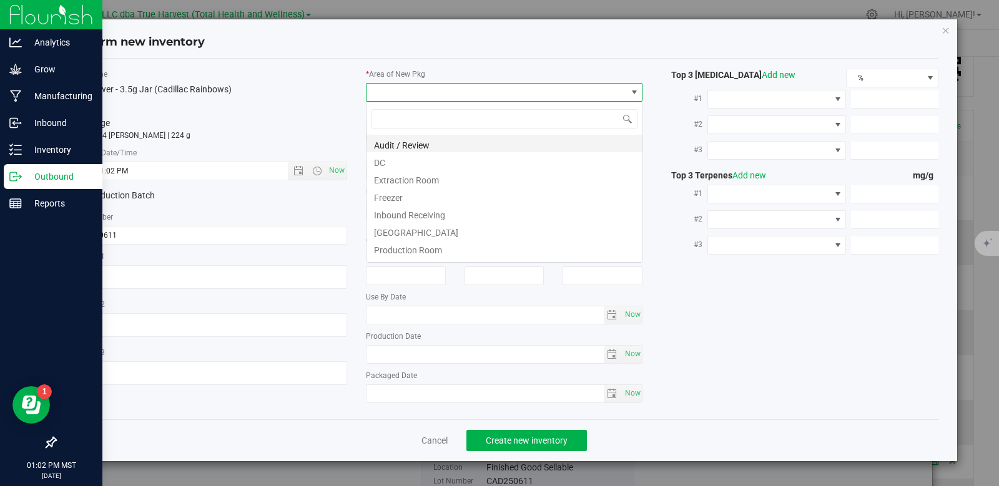
scroll to position [19, 277]
click at [405, 162] on li "DC" at bounding box center [505, 160] width 276 height 17
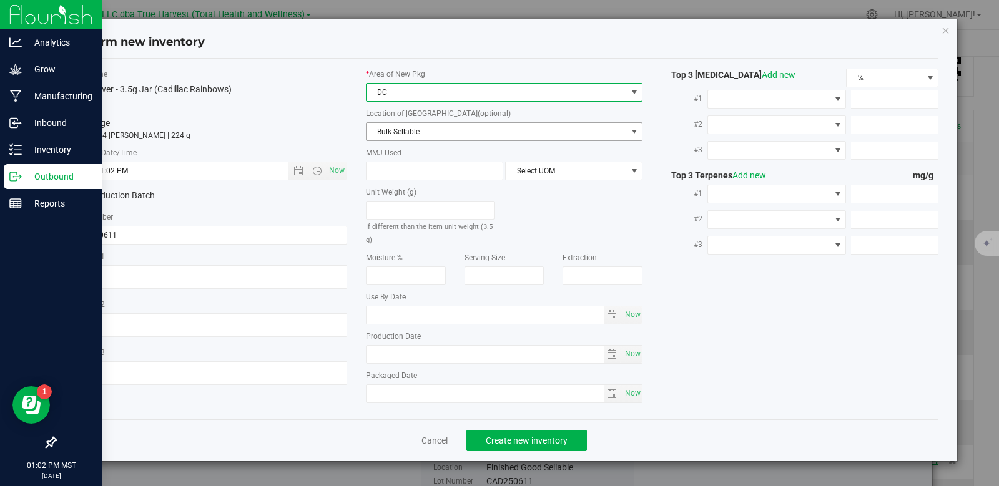
click at [419, 132] on span "Bulk Sellable" at bounding box center [497, 131] width 260 height 17
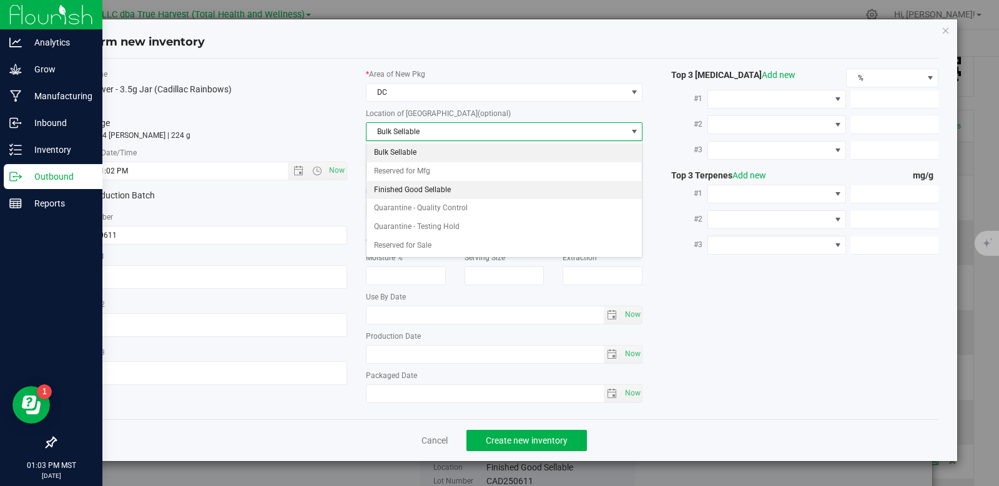
click at [427, 190] on li "Finished Good Sellable" at bounding box center [505, 190] width 276 height 19
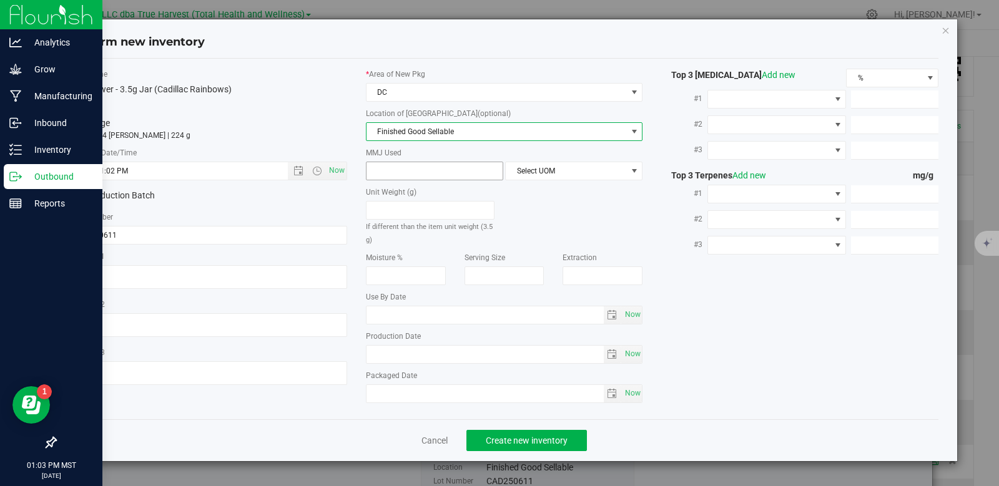
click at [425, 174] on span at bounding box center [434, 171] width 137 height 19
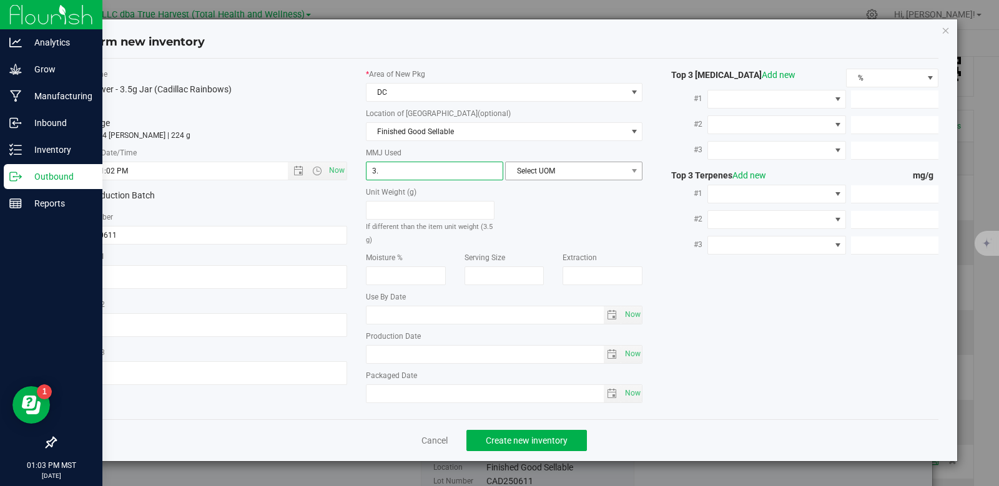
type input "3.5"
type input "3.5000"
click at [533, 172] on span "Select UOM" at bounding box center [566, 170] width 121 height 17
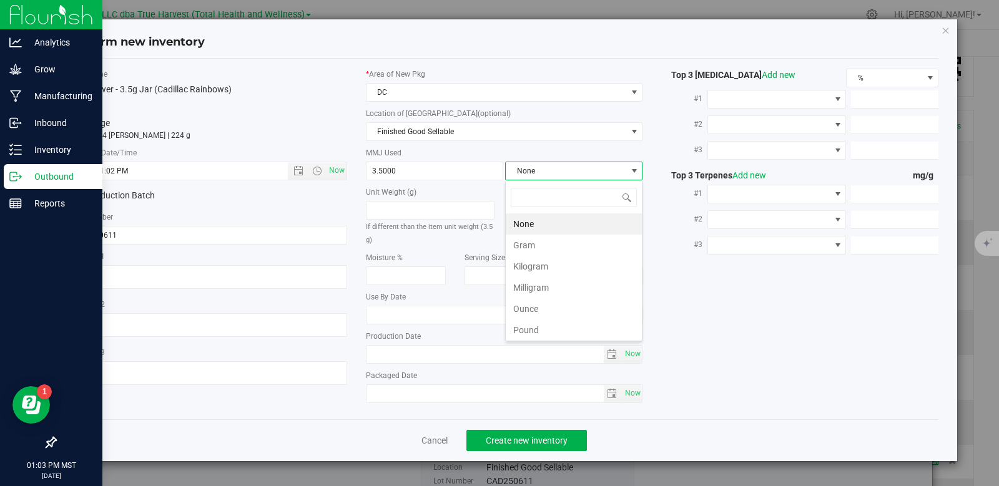
scroll to position [19, 137]
click at [541, 245] on li "Gram" at bounding box center [574, 245] width 136 height 21
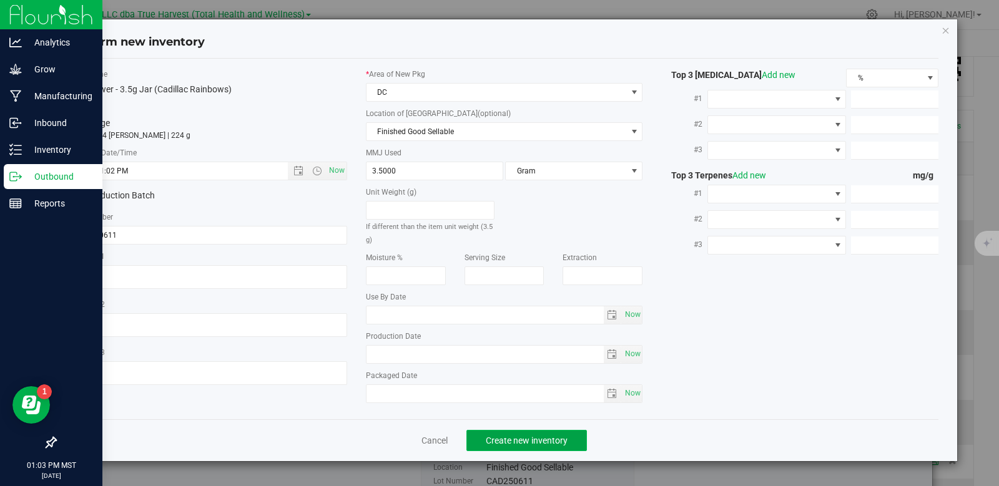
click at [513, 451] on button "Create new inventory" at bounding box center [526, 440] width 121 height 21
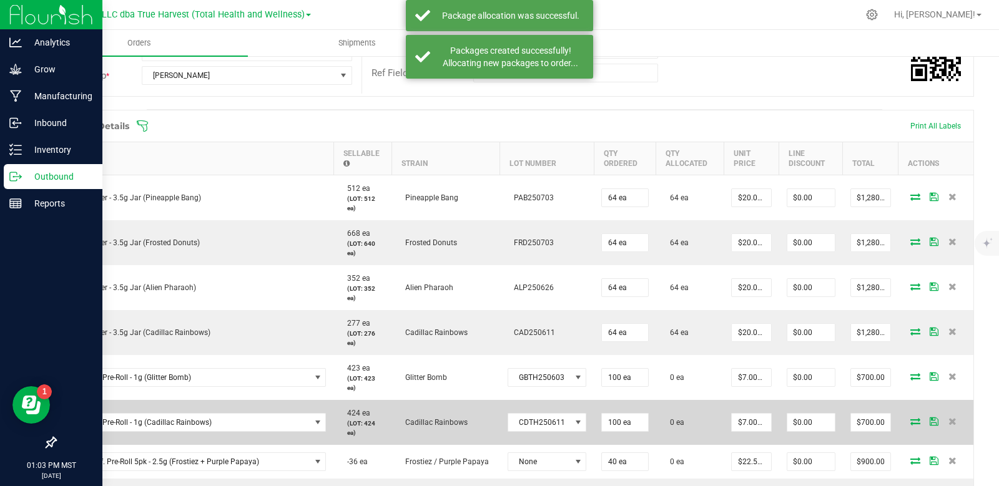
scroll to position [312, 0]
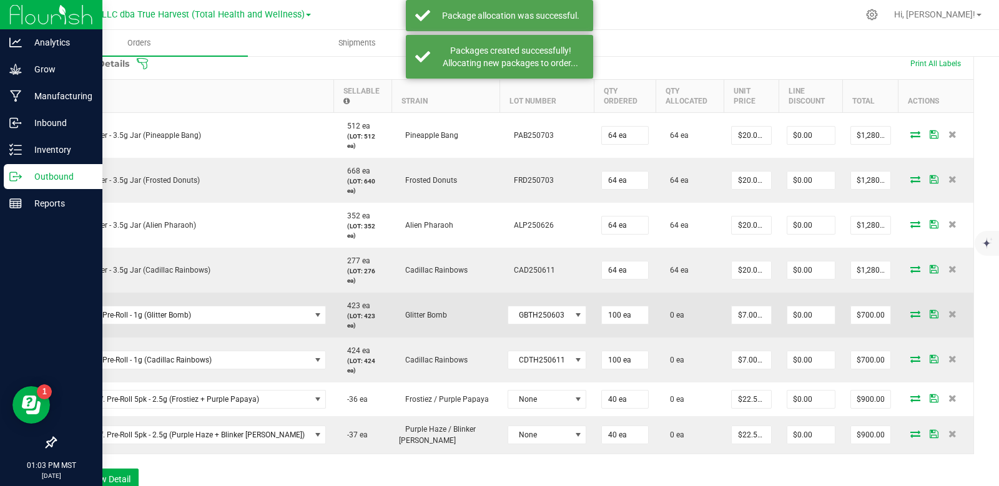
click at [911, 310] on icon at bounding box center [916, 313] width 10 height 7
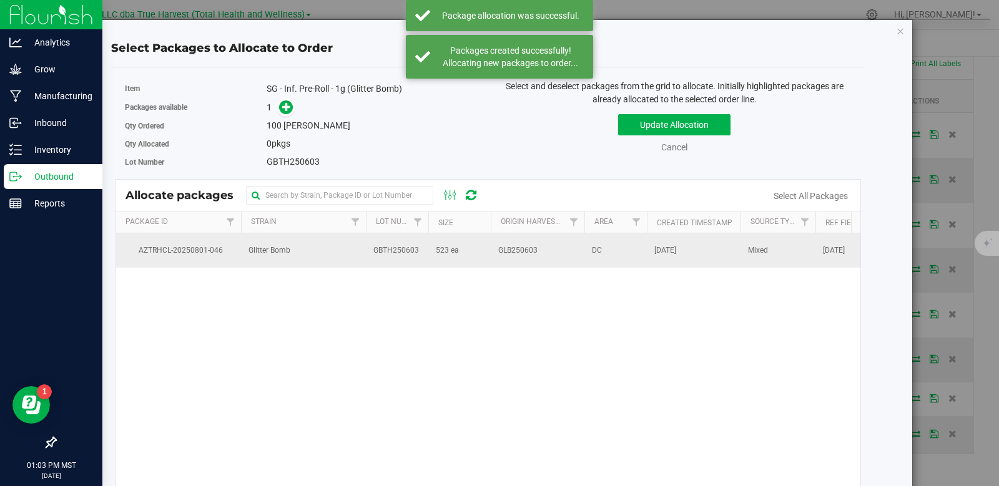
click at [443, 254] on span "523 ea" at bounding box center [447, 251] width 23 height 12
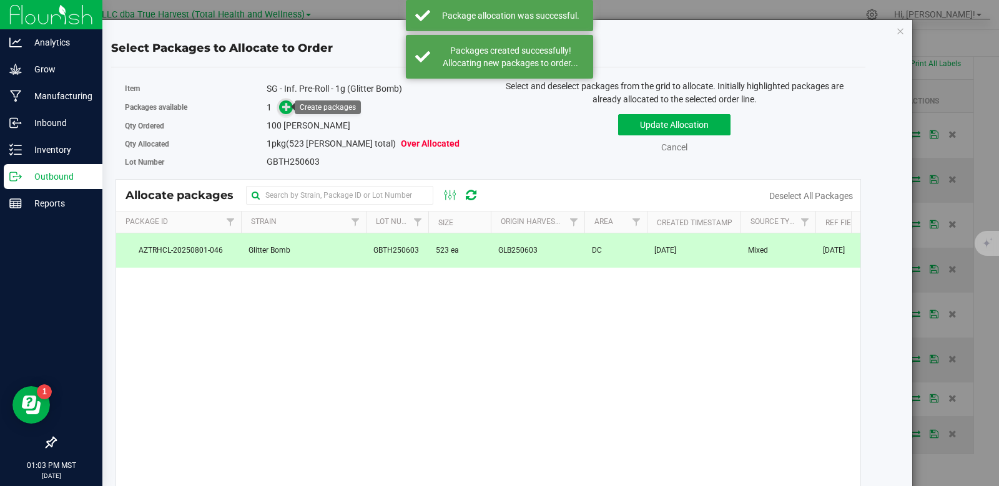
click at [284, 109] on icon at bounding box center [286, 106] width 9 height 9
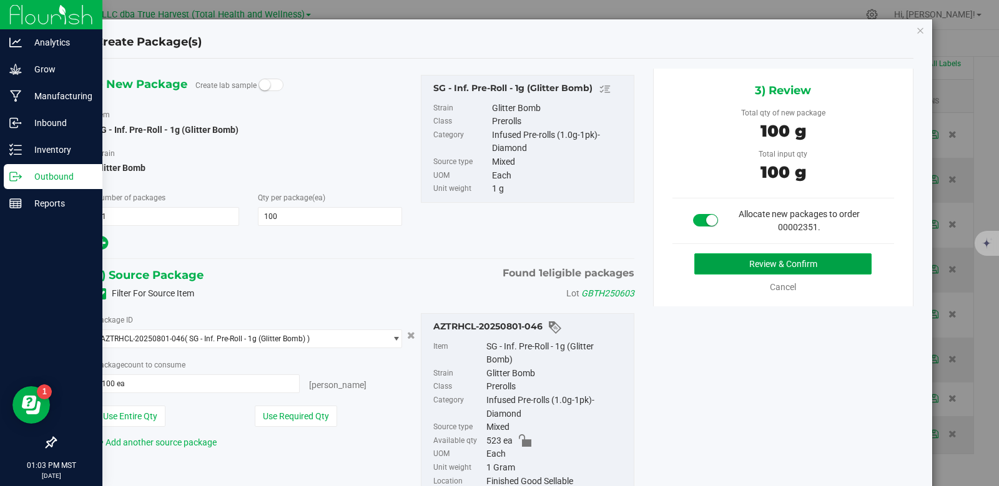
click at [741, 266] on button "Review & Confirm" at bounding box center [782, 264] width 177 height 21
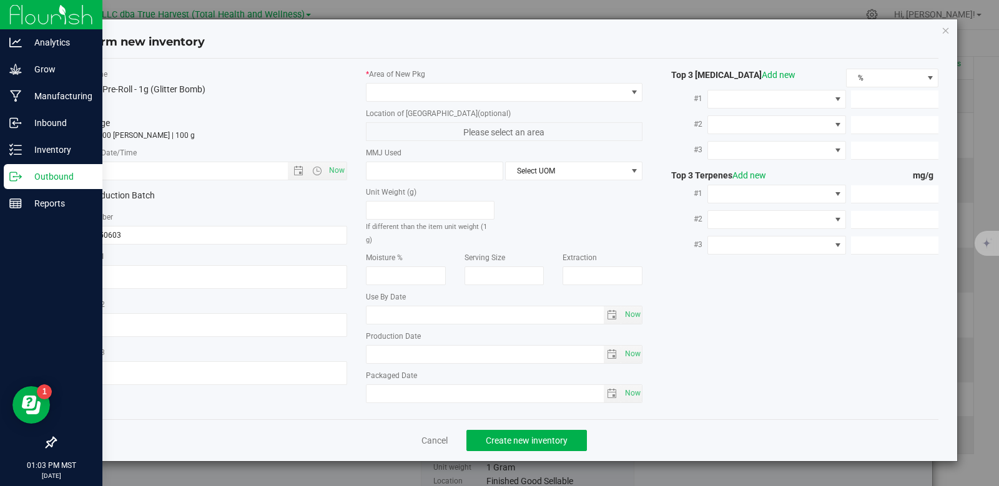
type textarea "[DATE]"
click at [152, 274] on textarea at bounding box center [208, 277] width 277 height 24
click at [187, 162] on input "text" at bounding box center [190, 170] width 239 height 17
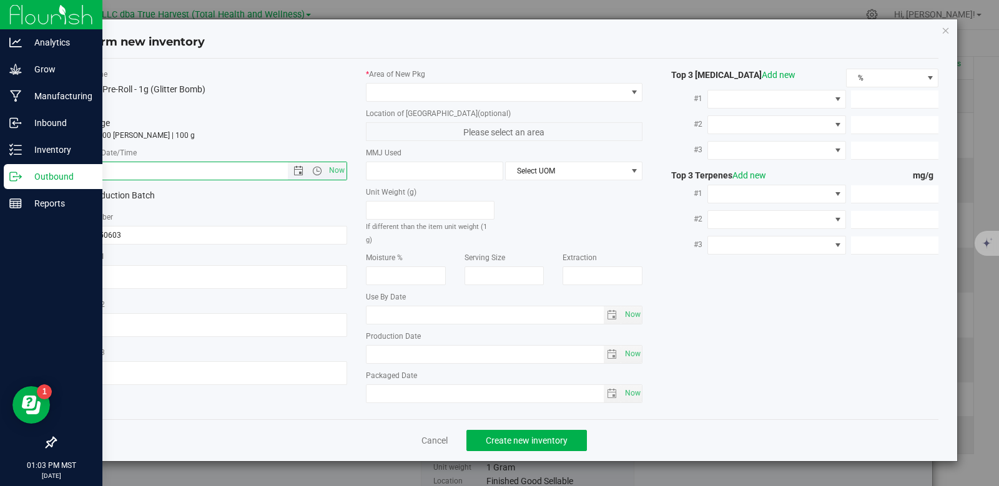
paste input "[DATE]"
type input "[DATE] 1:03 PM"
click at [442, 84] on span at bounding box center [497, 92] width 260 height 17
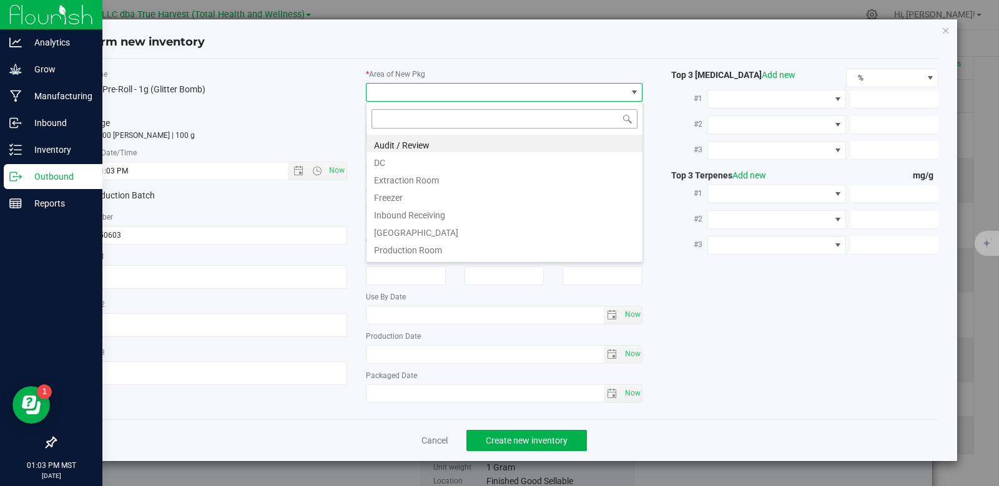
scroll to position [19, 277]
click at [433, 169] on li "DC" at bounding box center [505, 160] width 276 height 17
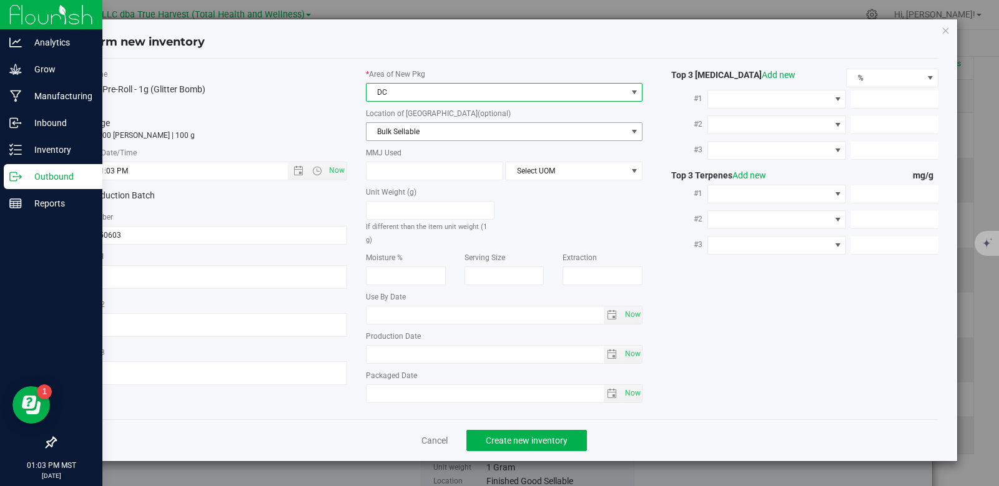
click at [440, 137] on span "Bulk Sellable" at bounding box center [497, 131] width 260 height 17
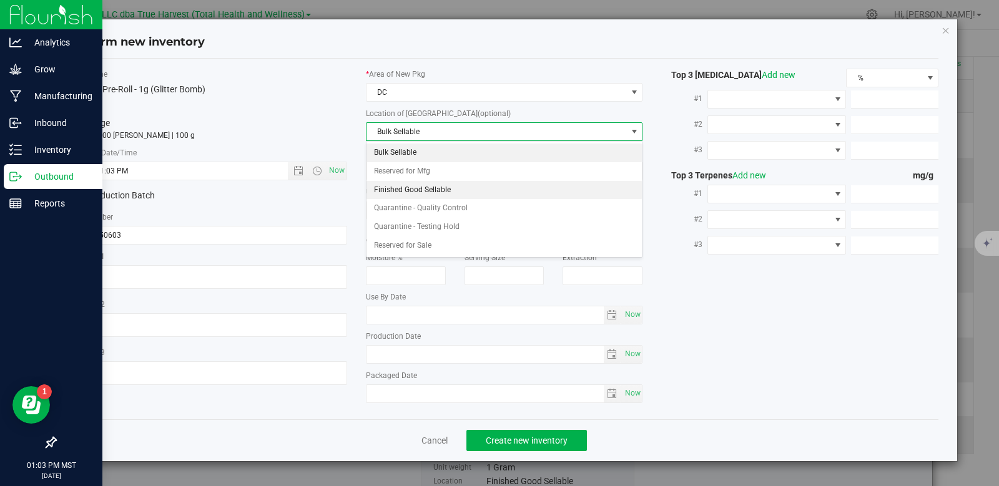
click at [434, 187] on li "Finished Good Sellable" at bounding box center [505, 190] width 276 height 19
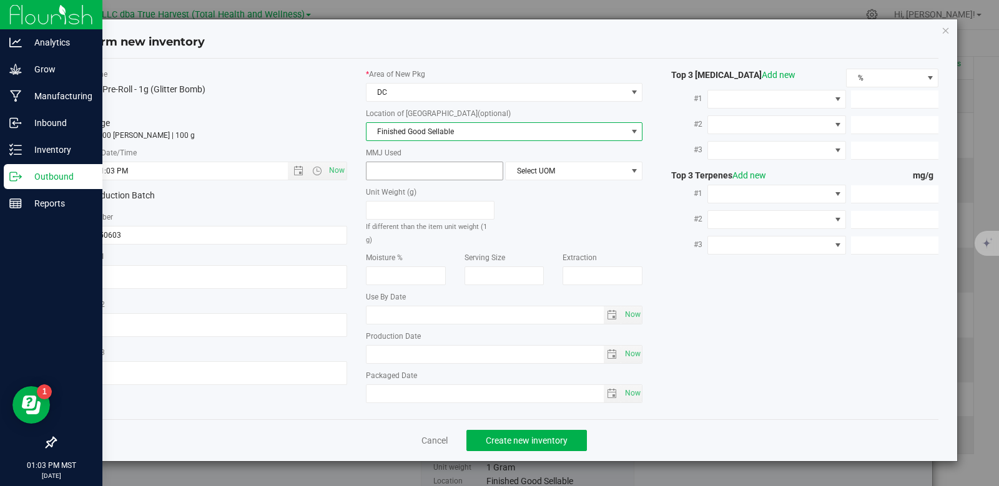
click at [427, 167] on span at bounding box center [434, 171] width 137 height 19
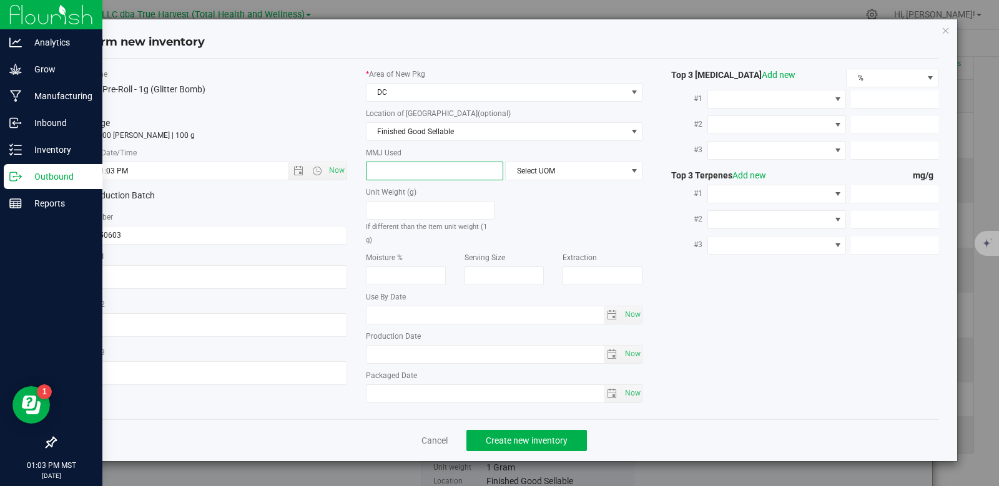
type input "1"
type input "1.0000"
click at [540, 174] on span "Select UOM" at bounding box center [566, 170] width 121 height 17
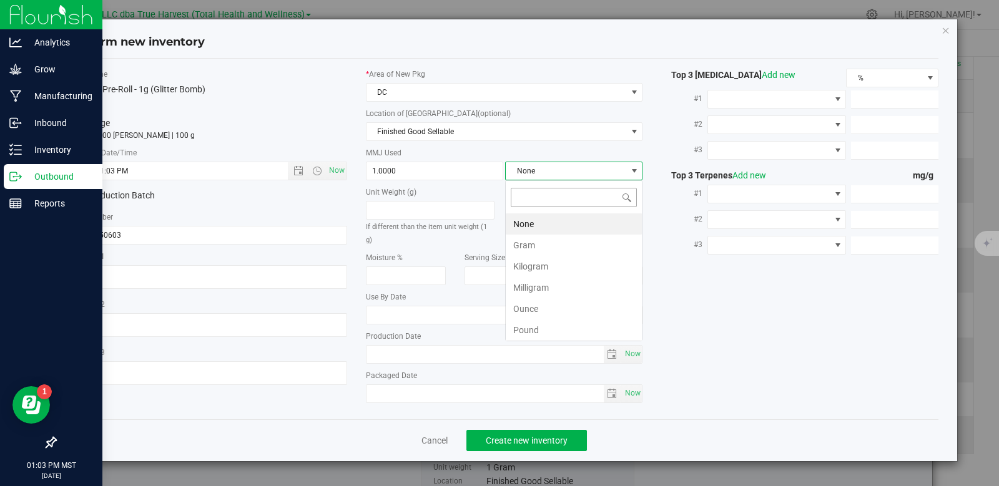
scroll to position [19, 137]
click at [523, 240] on li "Gram" at bounding box center [574, 245] width 136 height 21
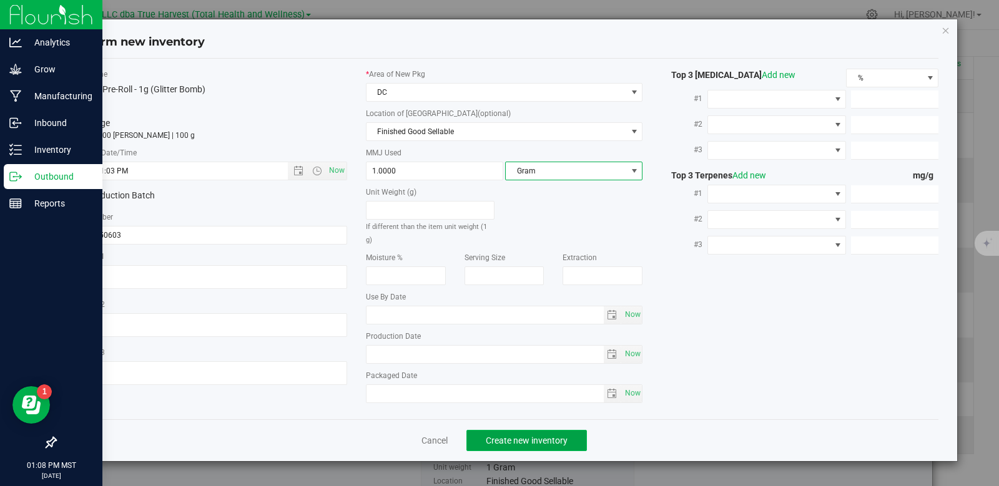
click at [538, 430] on button "Create new inventory" at bounding box center [526, 440] width 121 height 21
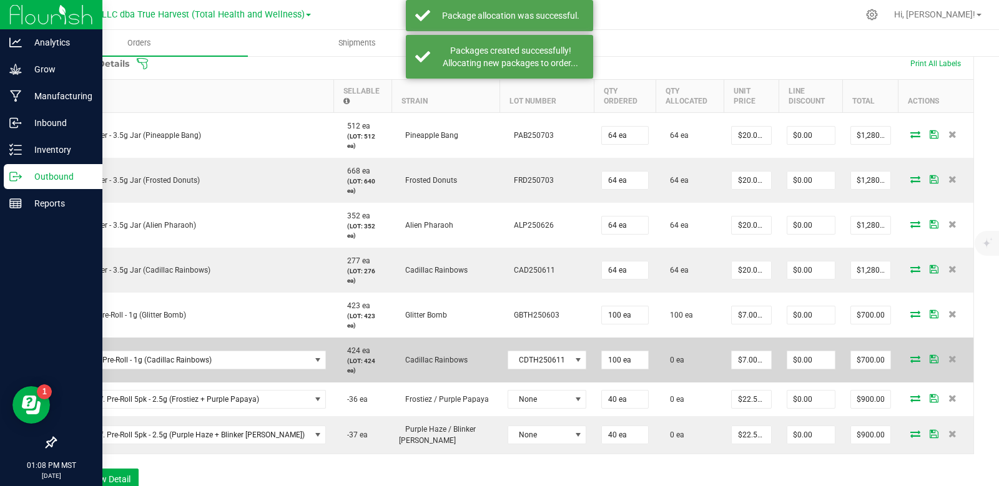
click at [911, 355] on icon at bounding box center [916, 358] width 10 height 7
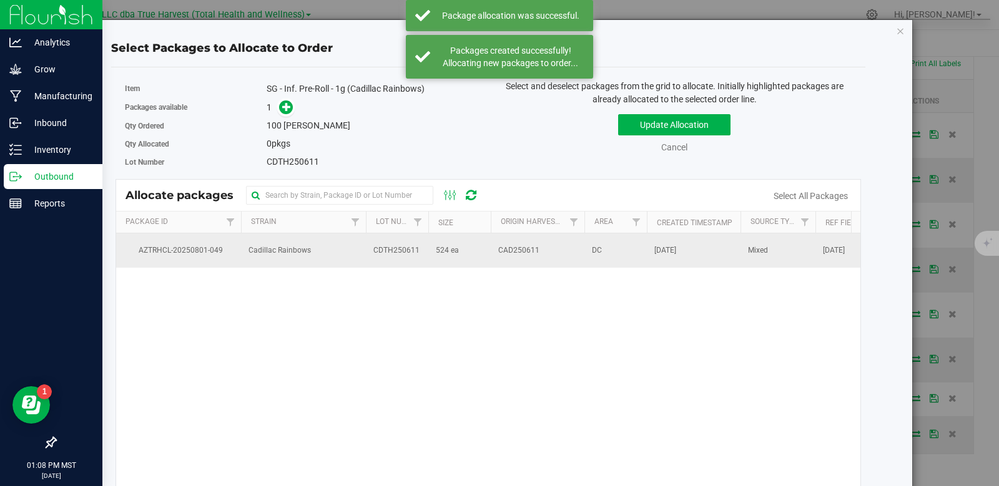
click at [441, 254] on span "524 ea" at bounding box center [447, 251] width 23 height 12
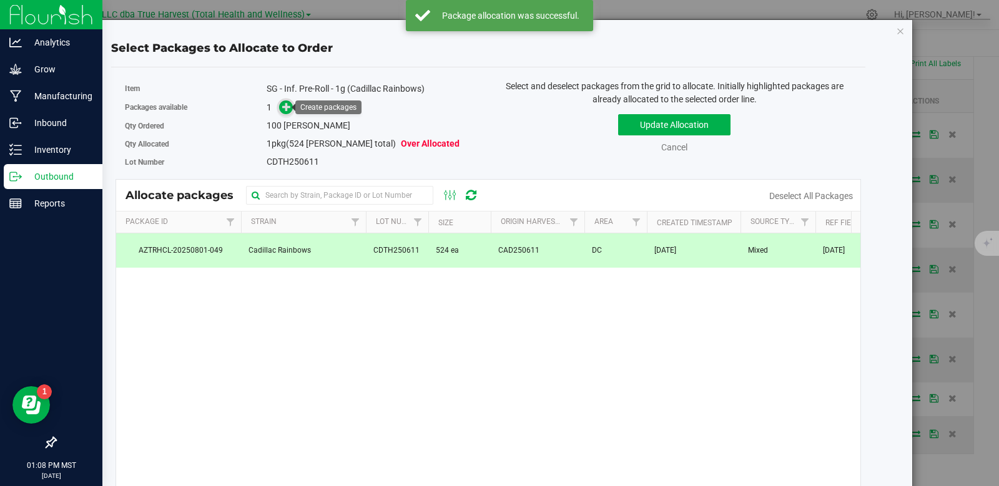
click at [287, 102] on icon at bounding box center [286, 106] width 9 height 9
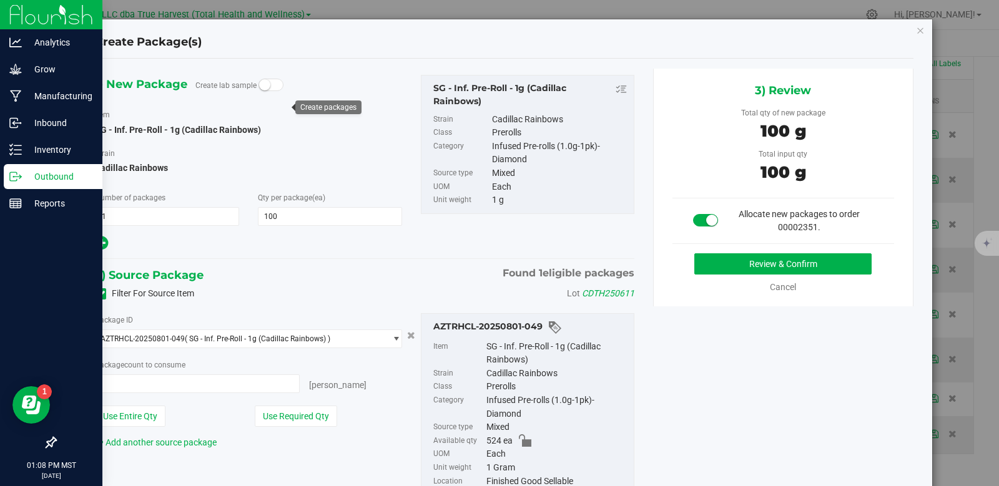
type input "100 ea"
click at [759, 264] on button "Review & Confirm" at bounding box center [782, 264] width 177 height 21
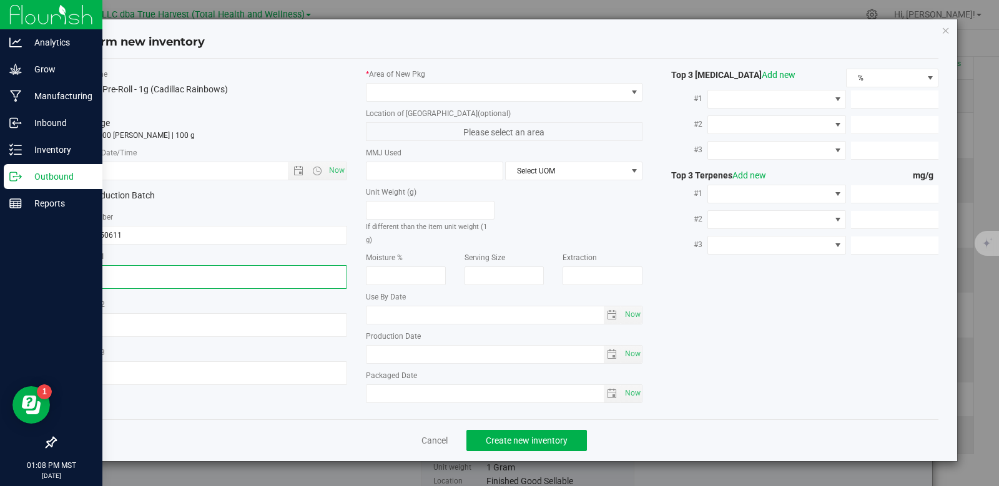
click at [111, 278] on textarea at bounding box center [208, 277] width 277 height 24
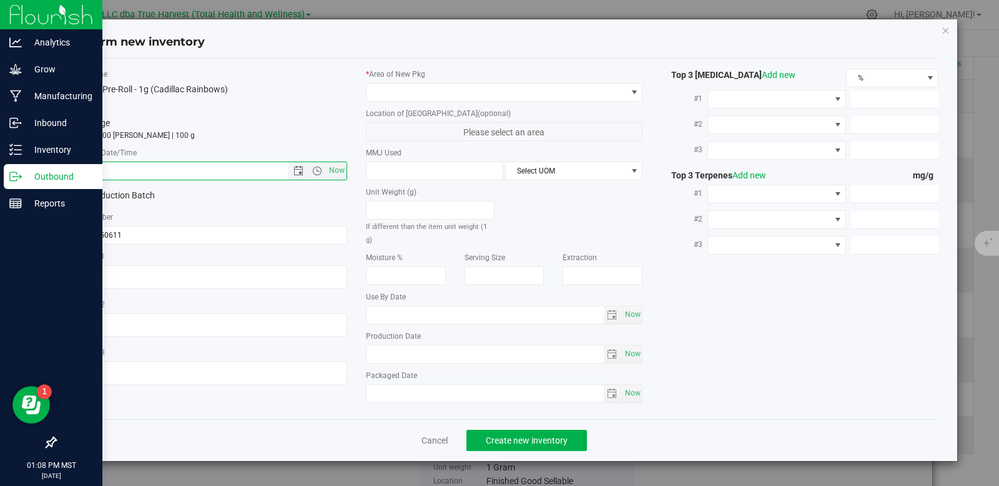
click at [139, 171] on input "text" at bounding box center [190, 170] width 239 height 17
paste input "[DATE]"
type input "[DATE] 1:08 PM"
click at [457, 92] on span at bounding box center [497, 92] width 260 height 17
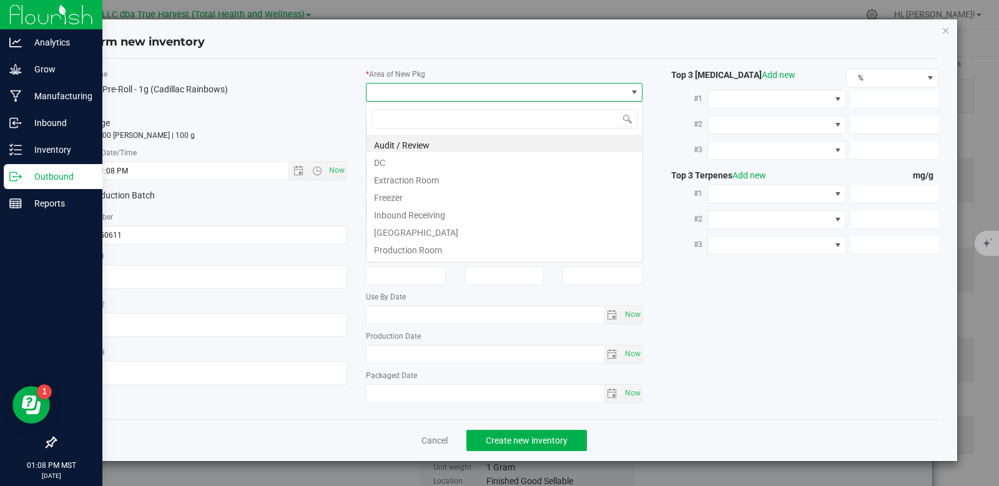
scroll to position [19, 277]
click at [417, 164] on li "DC" at bounding box center [505, 160] width 276 height 17
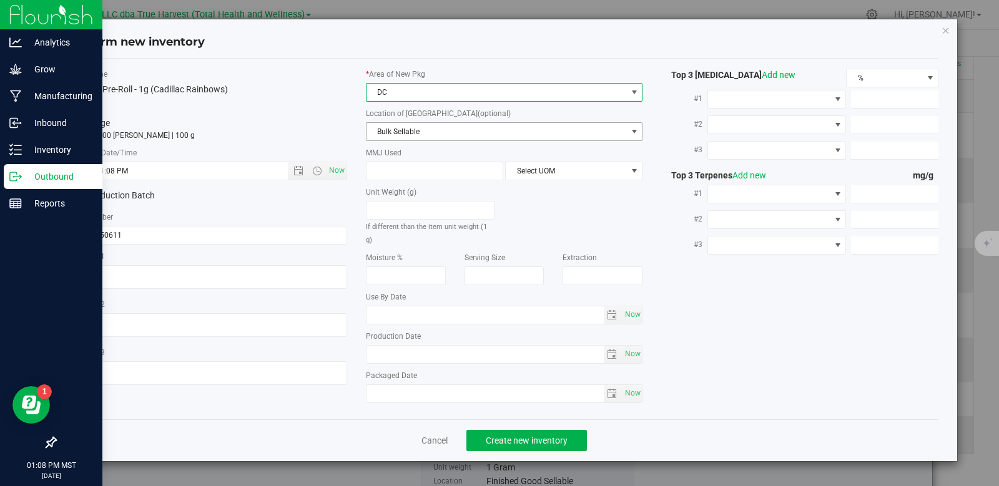
click at [426, 131] on span "Bulk Sellable" at bounding box center [497, 131] width 260 height 17
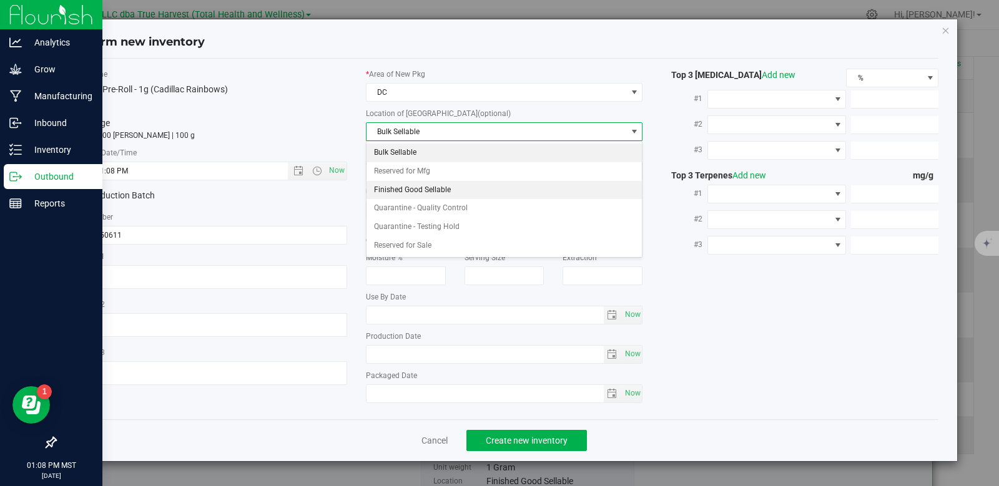
click at [420, 185] on li "Finished Good Sellable" at bounding box center [505, 190] width 276 height 19
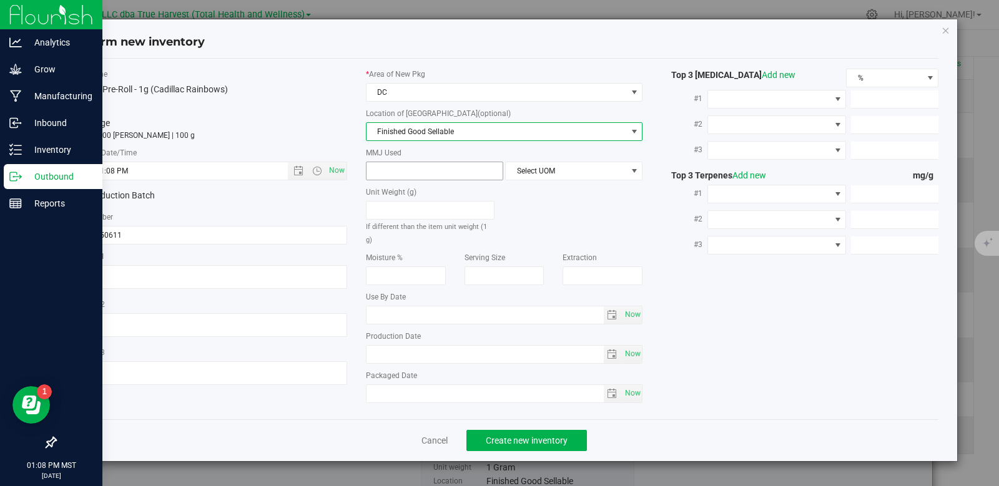
click at [414, 174] on span at bounding box center [434, 171] width 137 height 19
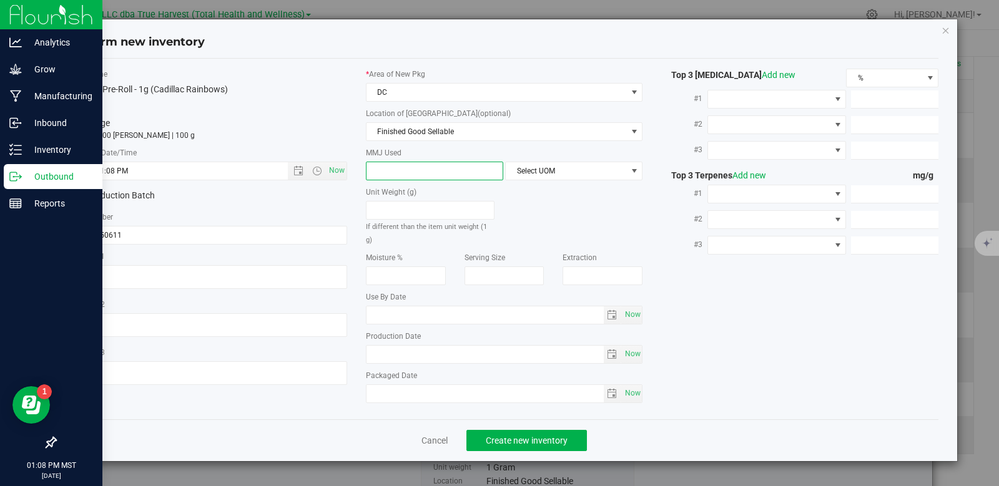
type input "1"
type input "1.0000"
click at [523, 179] on span "Select UOM" at bounding box center [566, 170] width 121 height 17
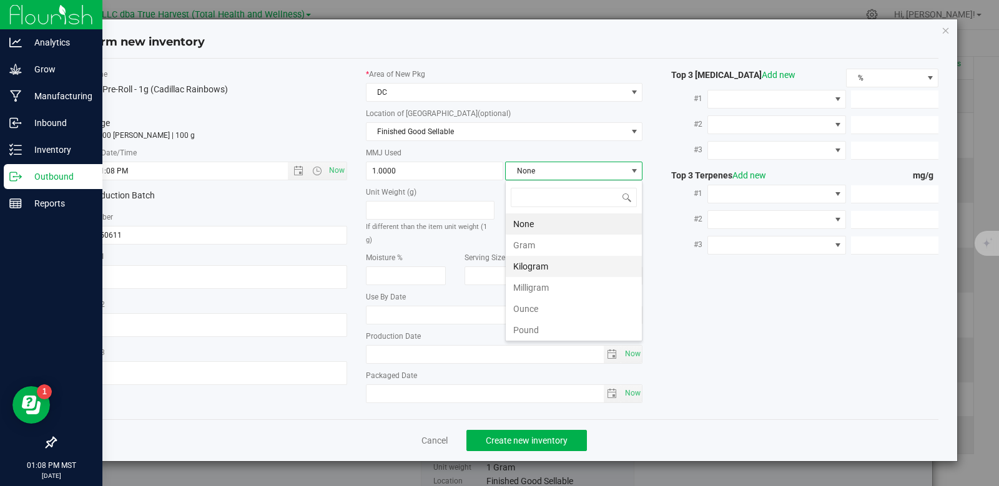
scroll to position [19, 137]
click at [535, 249] on li "Gram" at bounding box center [574, 245] width 136 height 21
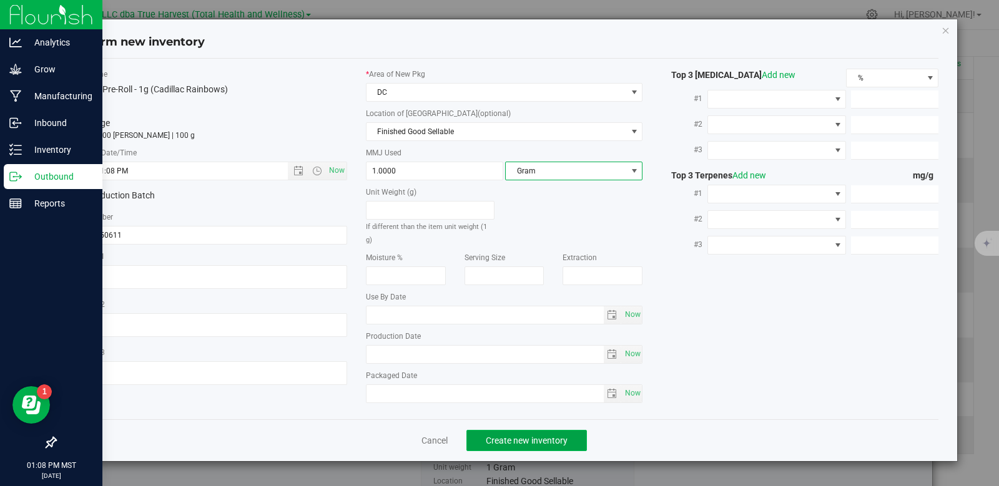
click at [546, 436] on span "Create new inventory" at bounding box center [527, 441] width 82 height 10
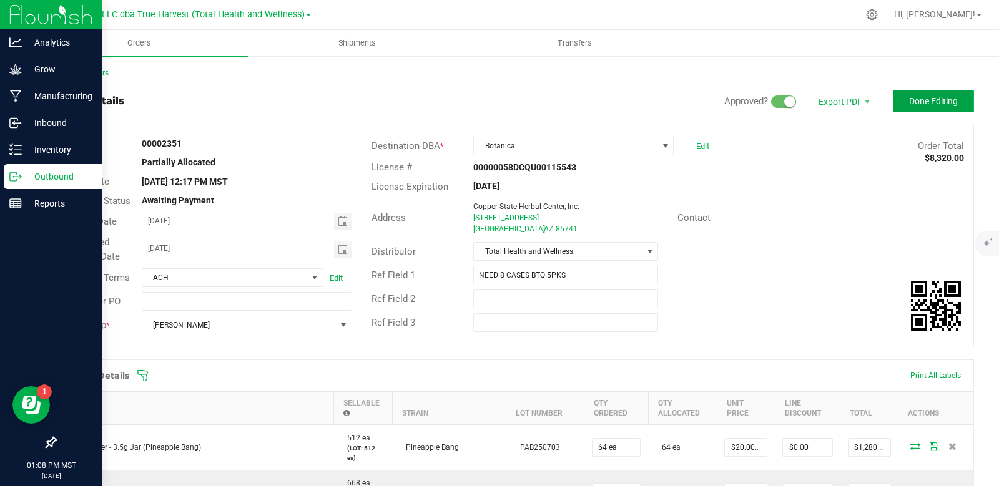
click at [909, 101] on span "Done Editing" at bounding box center [933, 101] width 49 height 10
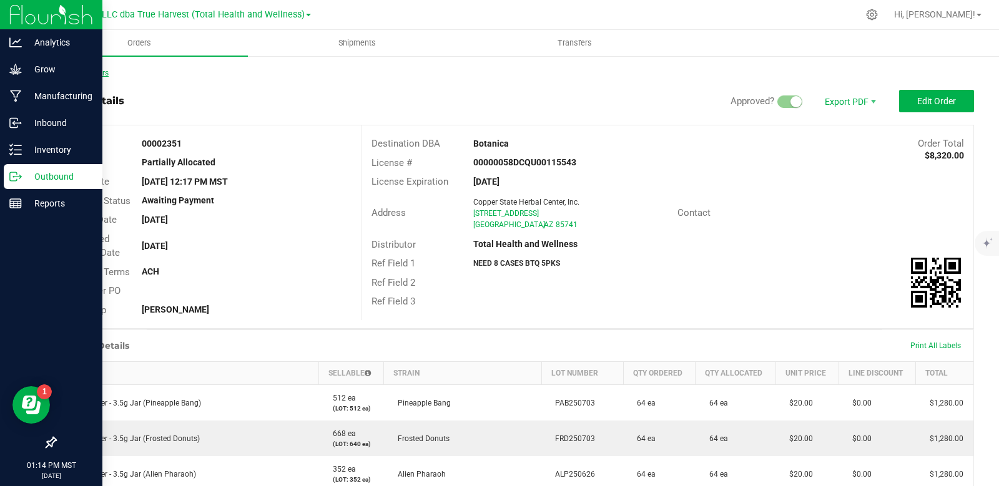
click at [86, 74] on link "Back to Orders" at bounding box center [82, 73] width 54 height 9
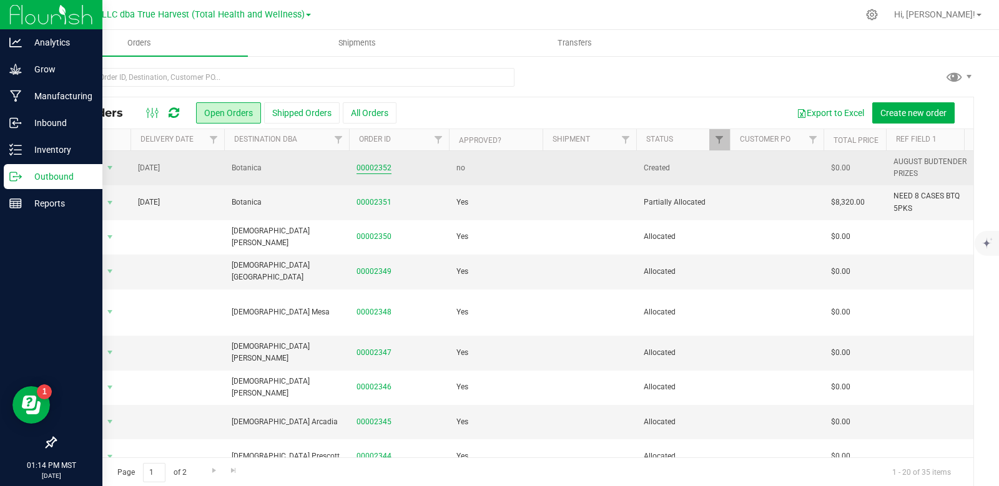
click at [375, 167] on link "00002352" at bounding box center [374, 168] width 35 height 12
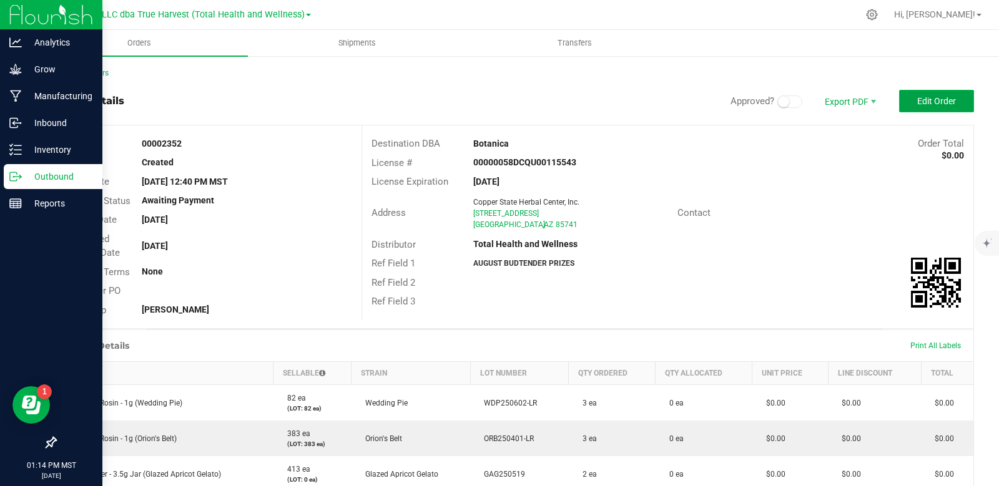
click at [906, 99] on button "Edit Order" at bounding box center [936, 101] width 75 height 22
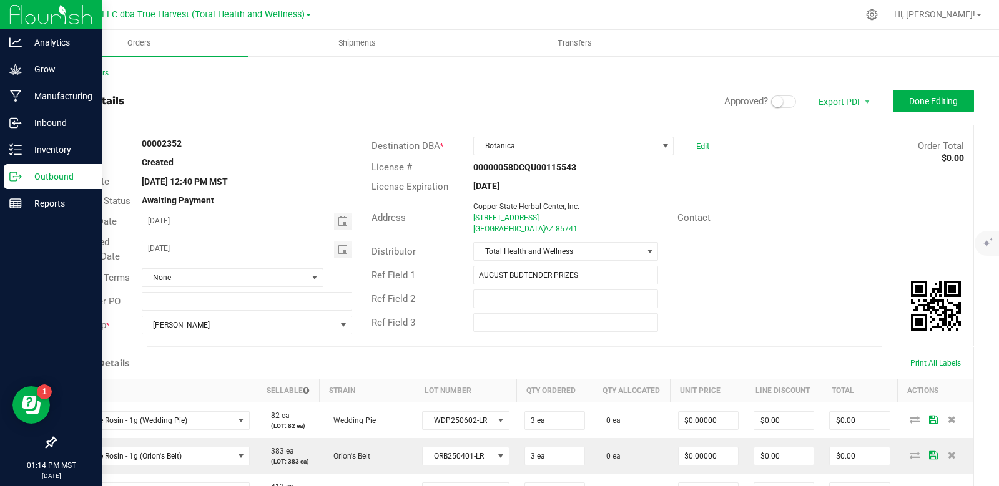
click at [778, 97] on span at bounding box center [783, 102] width 25 height 12
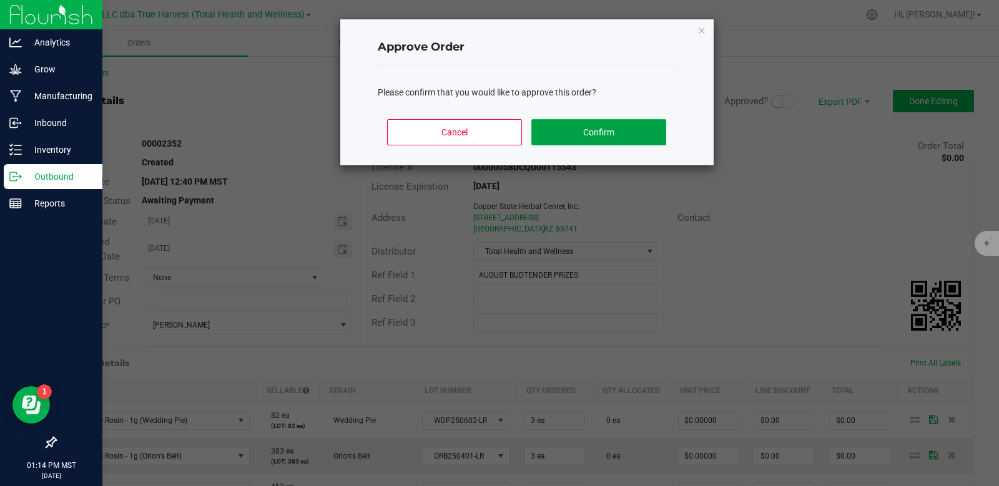
click at [593, 127] on button "Confirm" at bounding box center [598, 132] width 134 height 26
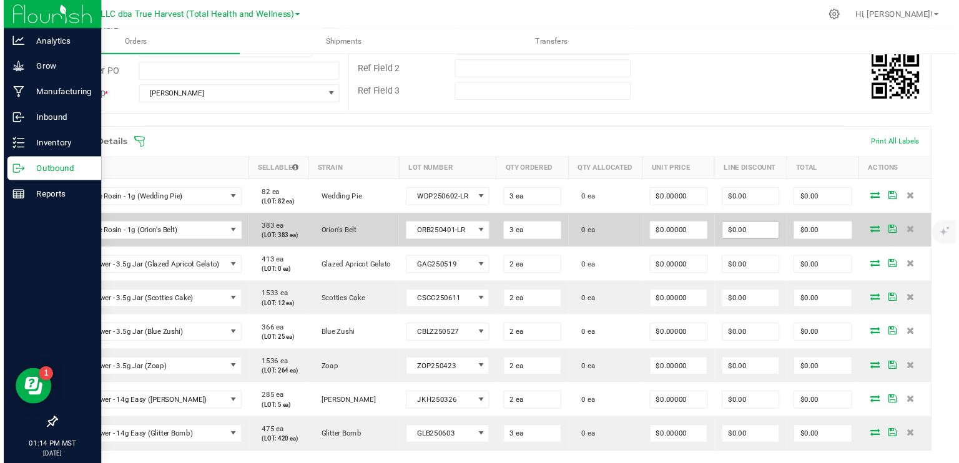
scroll to position [250, 0]
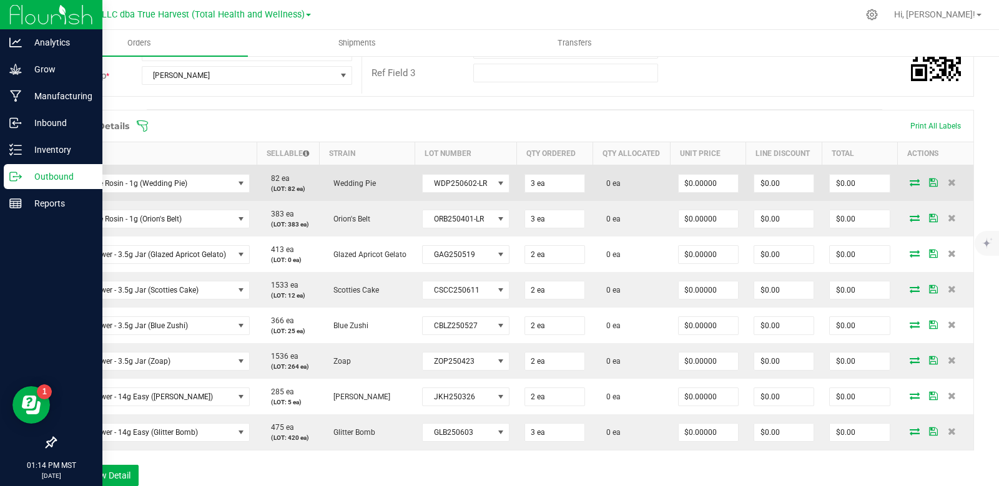
click at [910, 182] on icon at bounding box center [915, 182] width 10 height 7
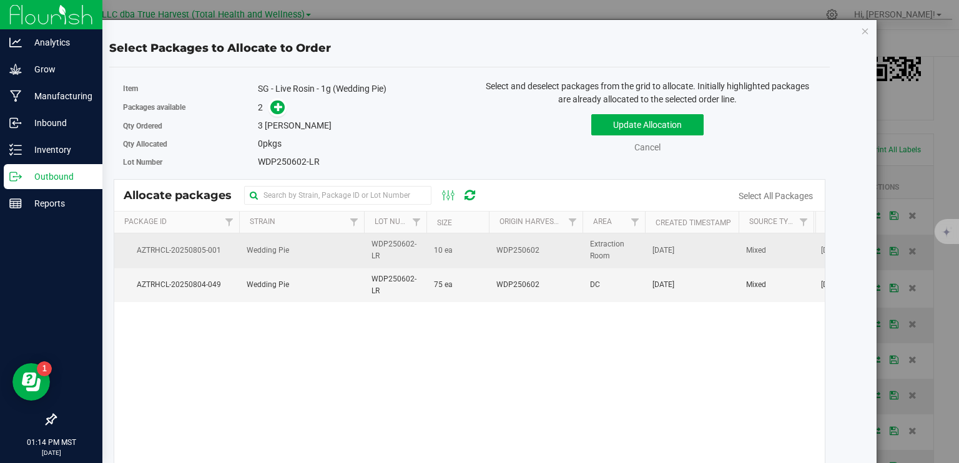
click at [432, 257] on td "10 ea" at bounding box center [458, 251] width 62 height 34
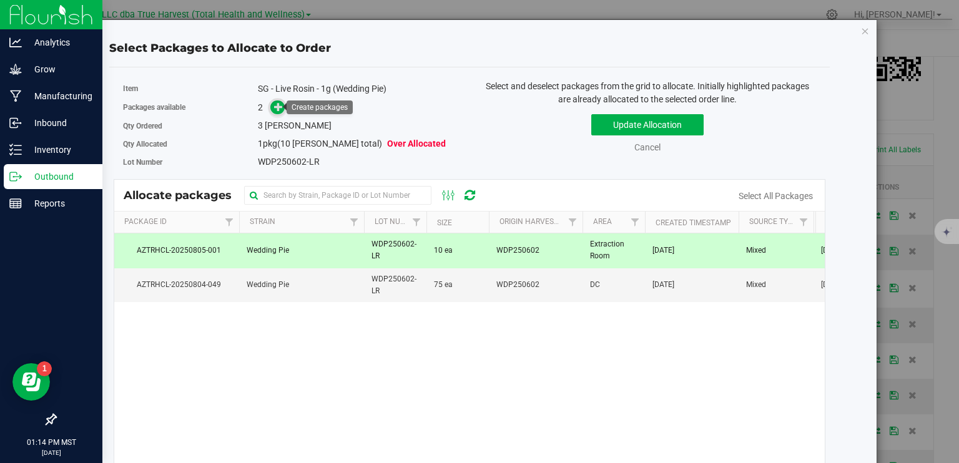
click at [279, 112] on span at bounding box center [277, 108] width 14 height 14
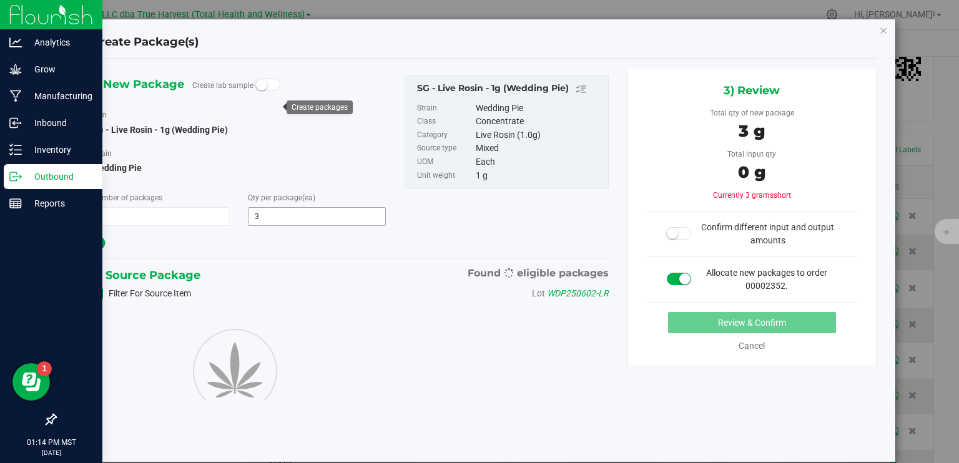
type input "3"
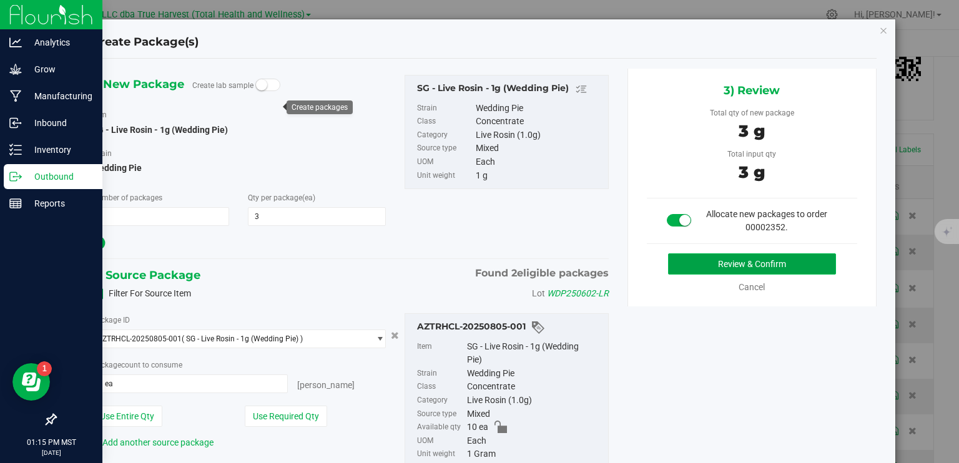
click at [698, 265] on button "Review & Confirm" at bounding box center [752, 264] width 168 height 21
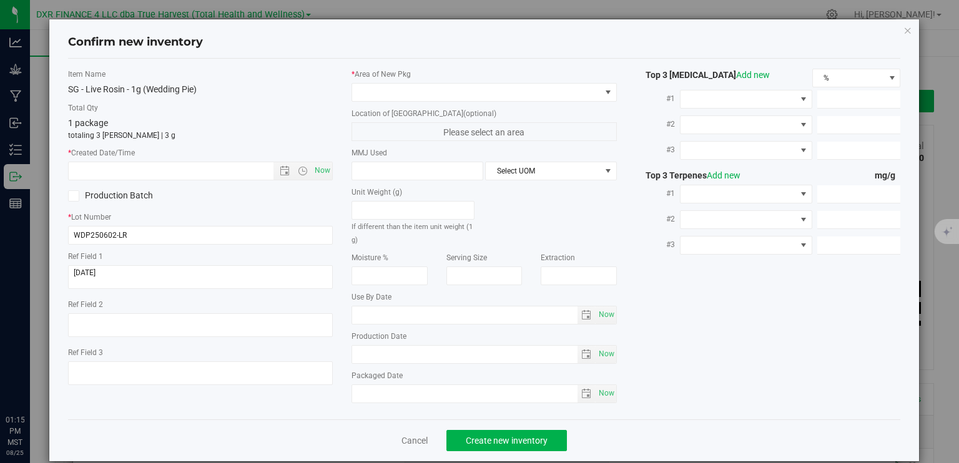
click at [165, 271] on textarea at bounding box center [200, 277] width 265 height 24
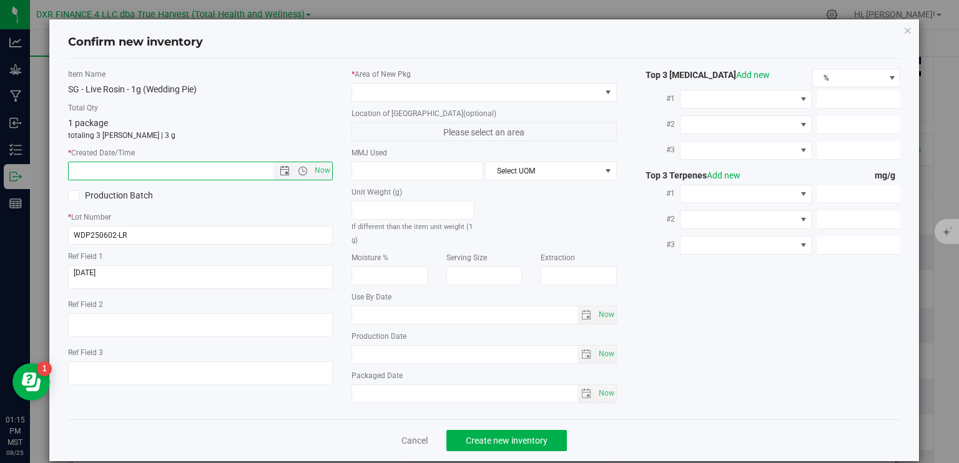
click at [159, 176] on input "text" at bounding box center [182, 170] width 227 height 17
paste input "[DATE]"
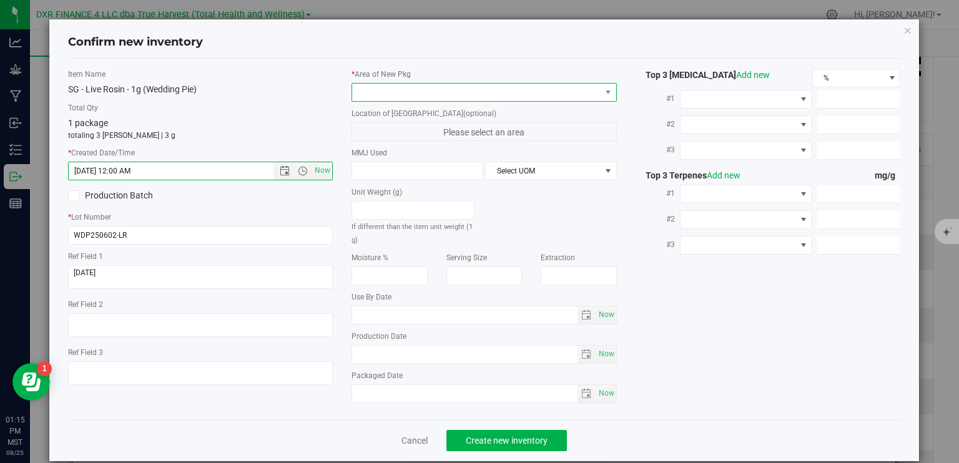
click at [393, 95] on span at bounding box center [476, 92] width 249 height 17
type input "7/21/2025 1:15 PM"
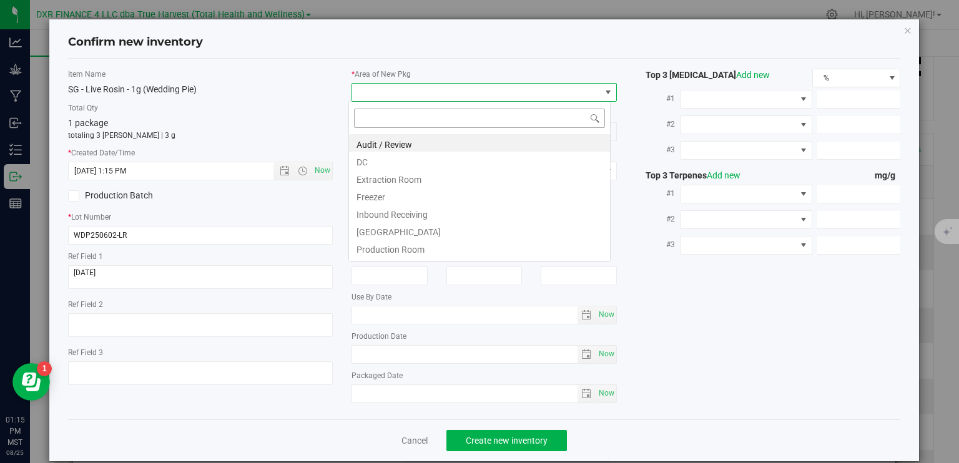
scroll to position [18, 262]
click at [391, 177] on li "Extraction Room" at bounding box center [479, 177] width 261 height 17
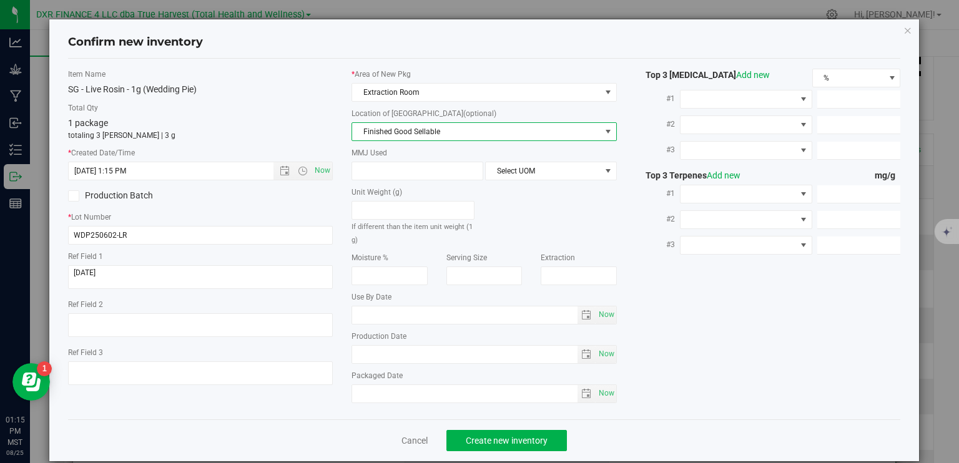
click at [403, 136] on span "Finished Good Sellable" at bounding box center [476, 131] width 249 height 17
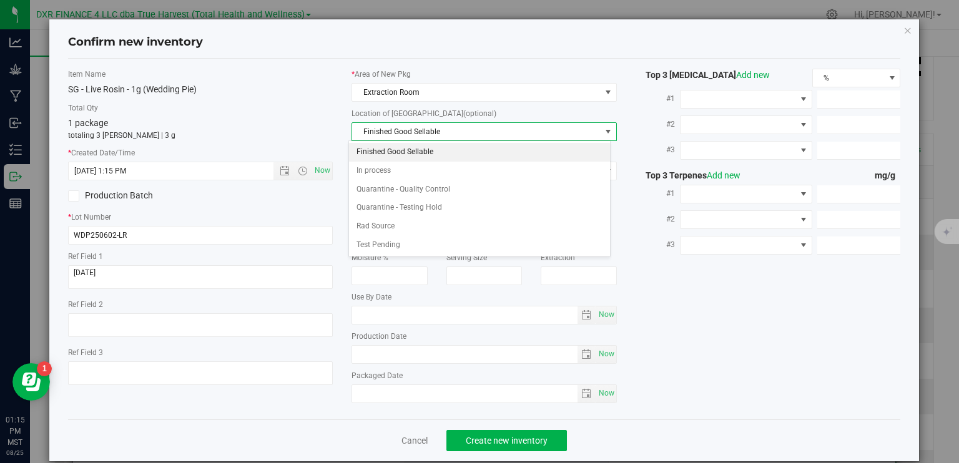
click at [412, 154] on li "Finished Good Sellable" at bounding box center [479, 152] width 261 height 19
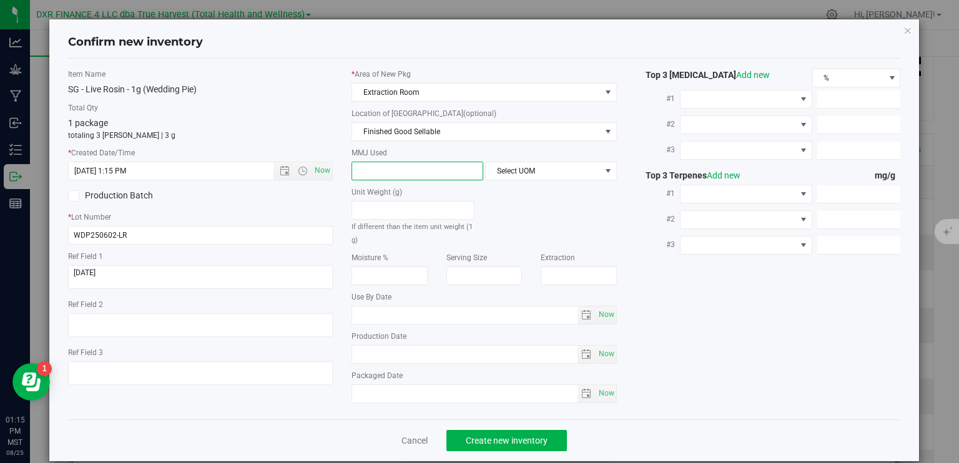
click at [423, 171] on span at bounding box center [418, 171] width 132 height 19
type input "1"
type input "1.0000"
click at [533, 177] on span "Select UOM" at bounding box center [543, 170] width 115 height 17
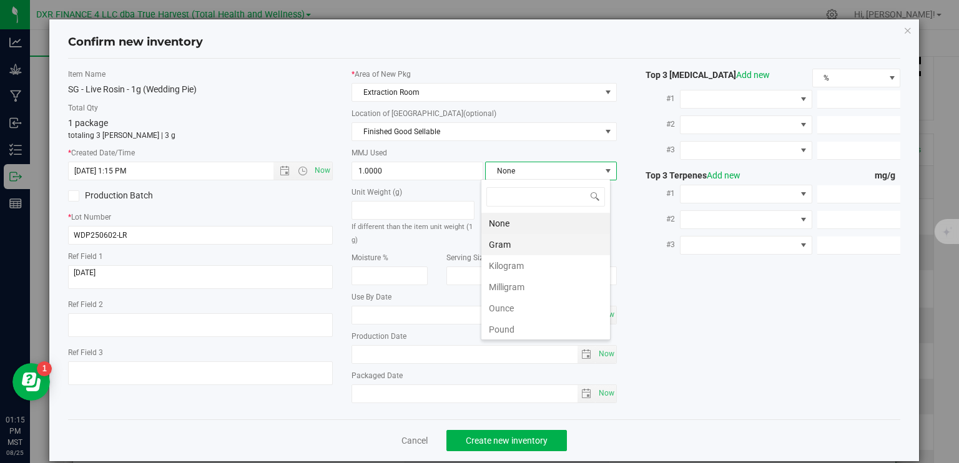
scroll to position [18, 130]
click at [511, 242] on li "Gram" at bounding box center [545, 244] width 129 height 21
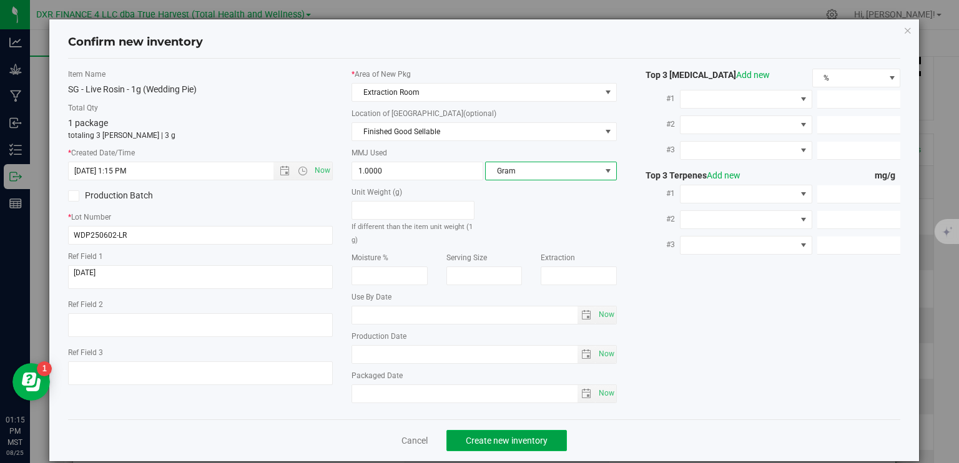
click at [500, 431] on button "Create new inventory" at bounding box center [507, 440] width 121 height 21
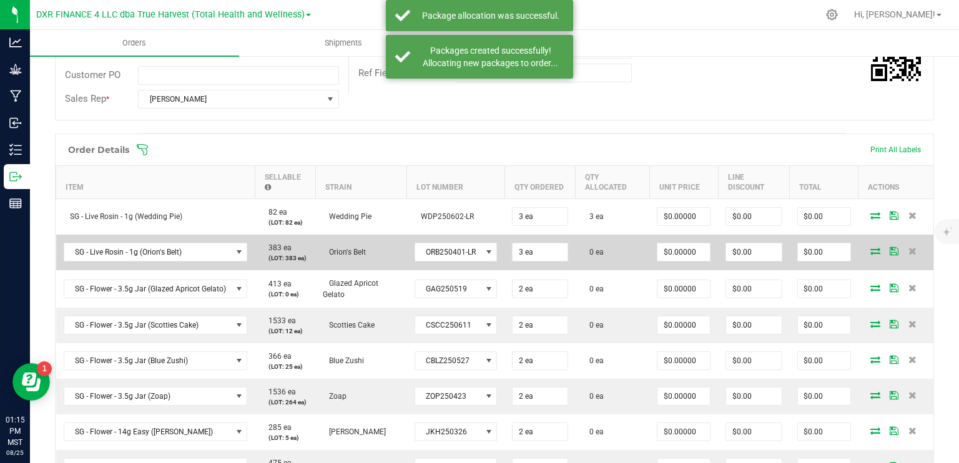
click at [871, 249] on icon at bounding box center [876, 250] width 10 height 7
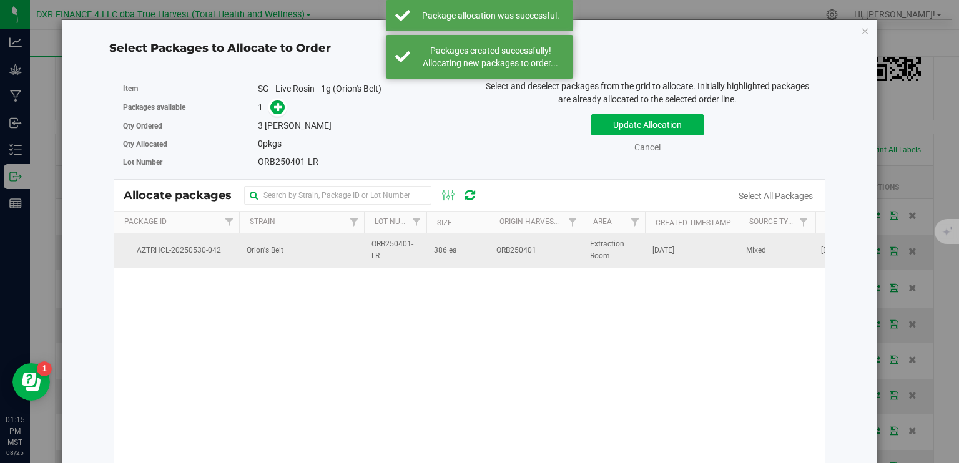
click at [455, 258] on td "386 ea" at bounding box center [458, 251] width 62 height 34
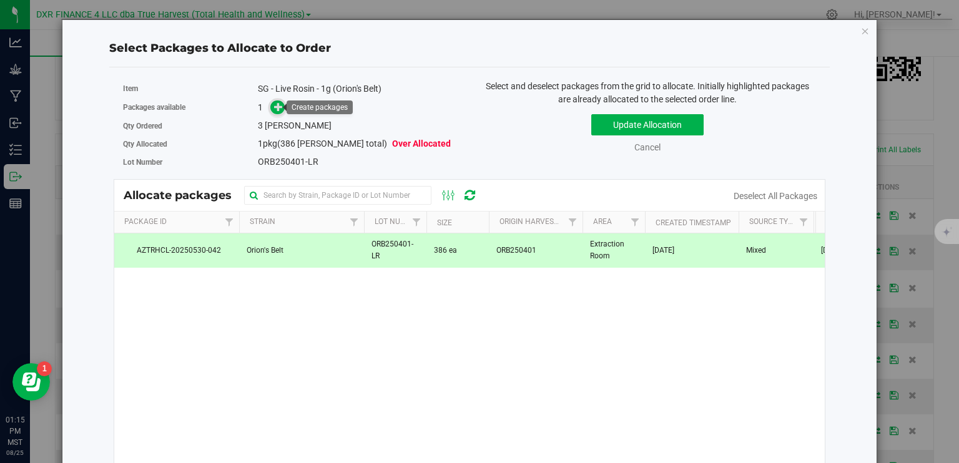
click at [274, 109] on icon at bounding box center [278, 106] width 9 height 9
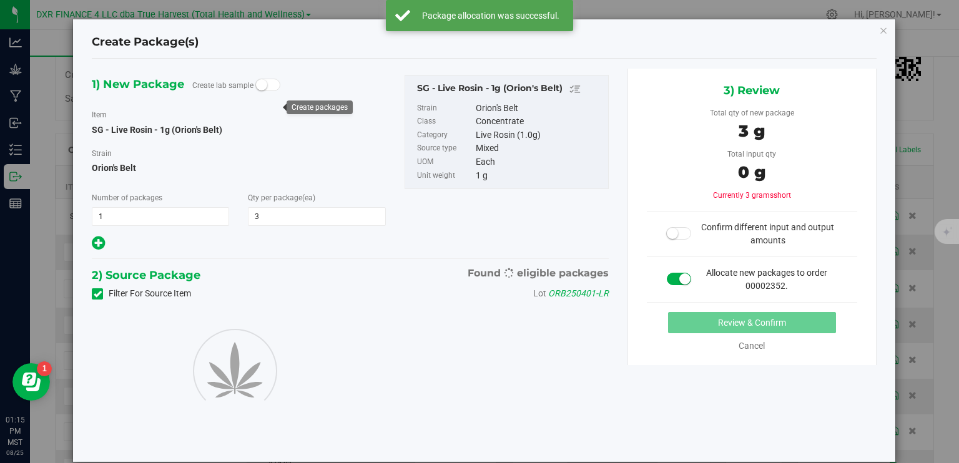
type input "3"
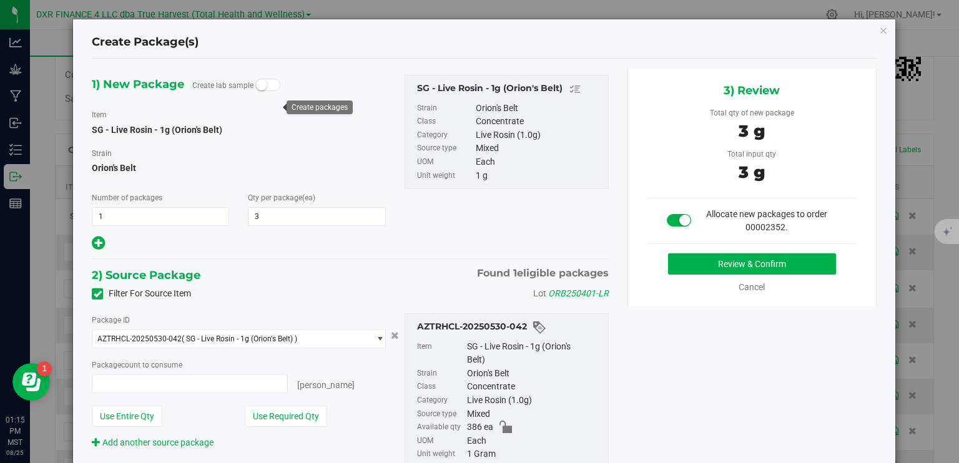
type input "3 ea"
click at [711, 262] on button "Review & Confirm" at bounding box center [752, 264] width 168 height 21
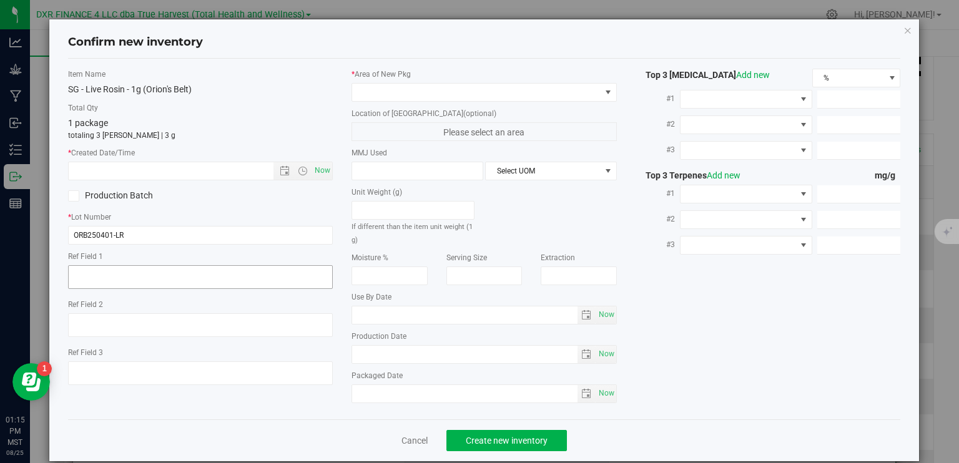
type textarea "2025-05-05"
click at [181, 267] on textarea at bounding box center [200, 277] width 265 height 24
click at [187, 173] on input "text" at bounding box center [182, 170] width 227 height 17
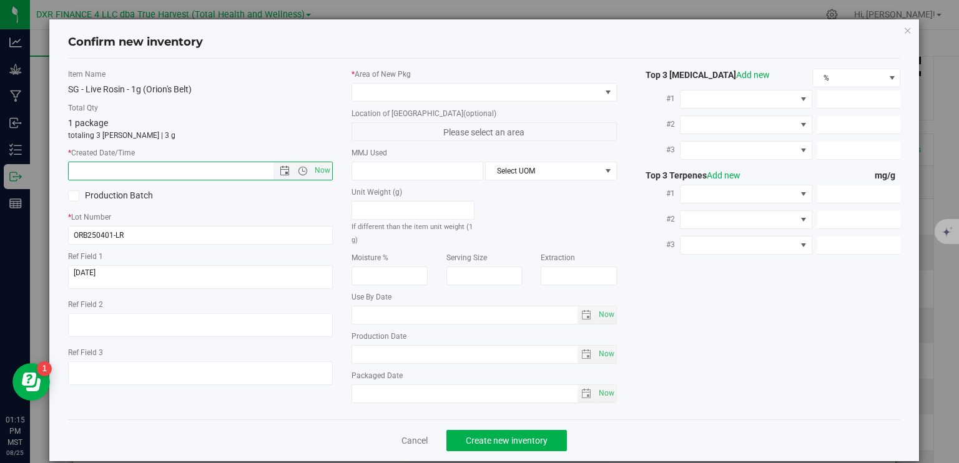
paste input "2025-05-05"
click at [435, 83] on div "* Area of New Pkg" at bounding box center [484, 85] width 265 height 33
type input "5/5/2025 1:15 PM"
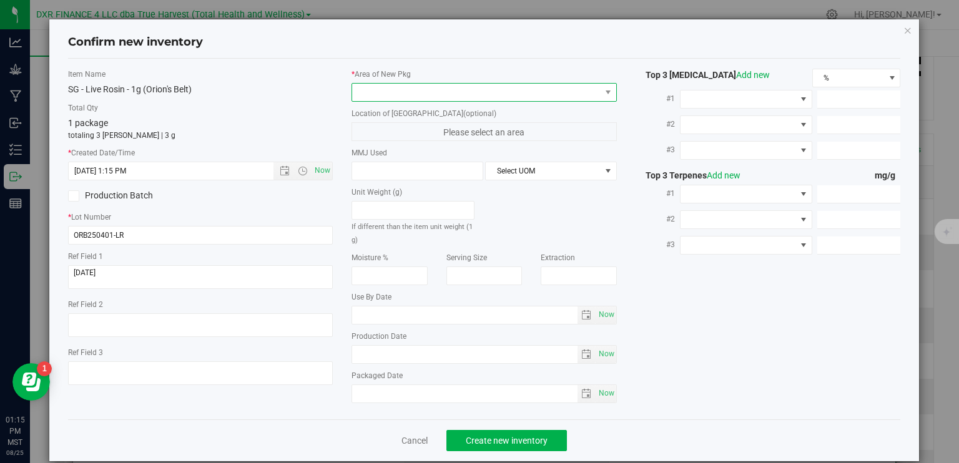
click at [436, 99] on span at bounding box center [476, 92] width 249 height 17
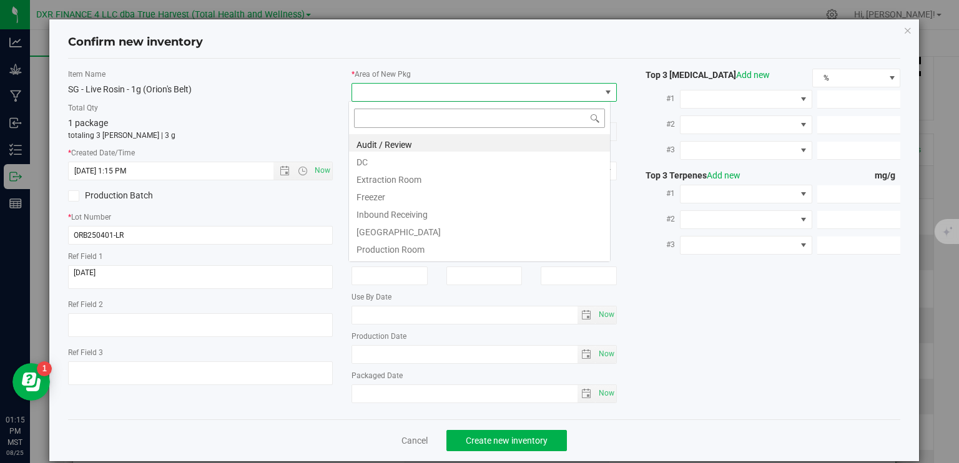
scroll to position [18, 262]
click at [410, 165] on li "DC" at bounding box center [479, 160] width 261 height 17
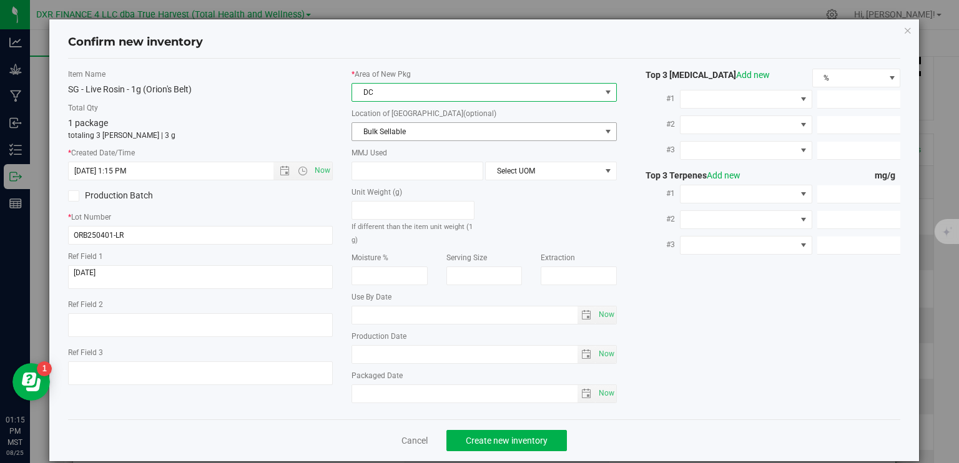
click at [437, 125] on span "Bulk Sellable" at bounding box center [476, 131] width 249 height 17
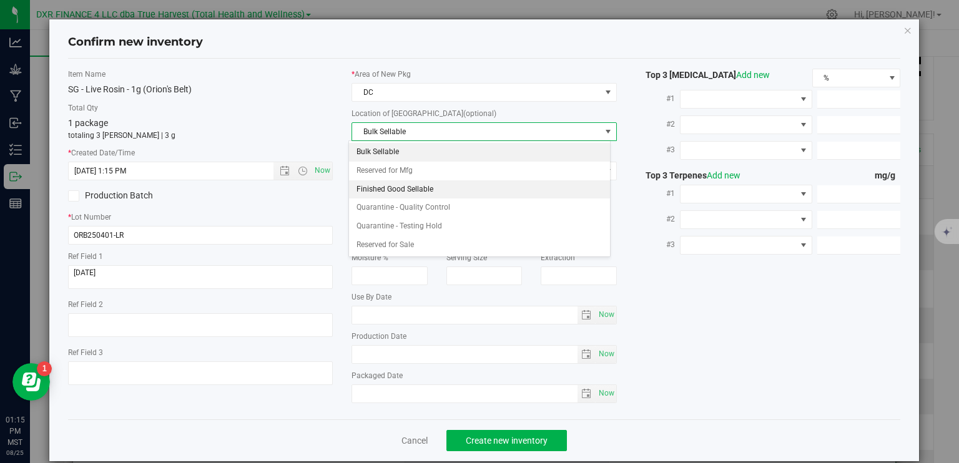
click at [437, 186] on li "Finished Good Sellable" at bounding box center [479, 189] width 261 height 19
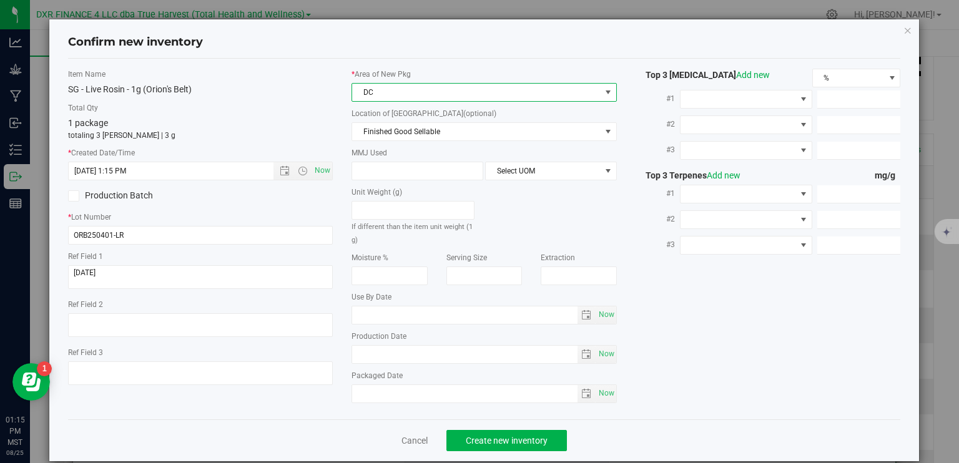
click at [440, 86] on span "DC" at bounding box center [476, 92] width 249 height 17
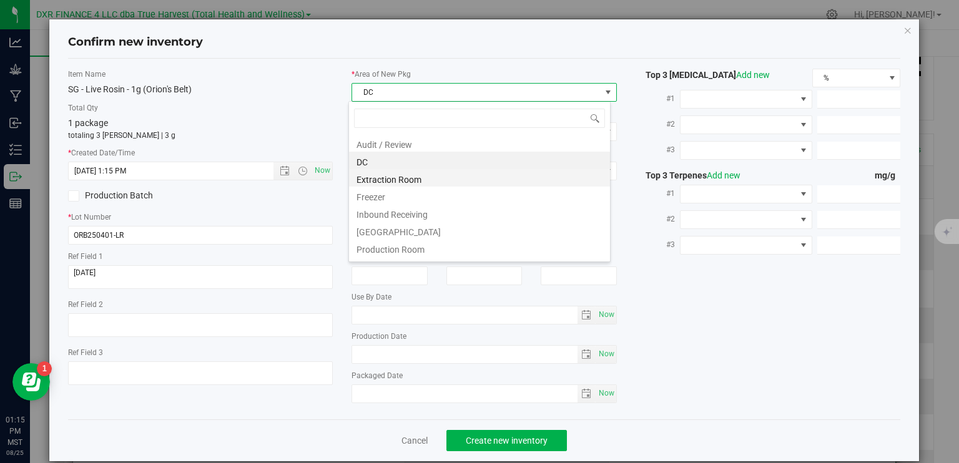
click at [410, 179] on li "Extraction Room" at bounding box center [479, 177] width 261 height 17
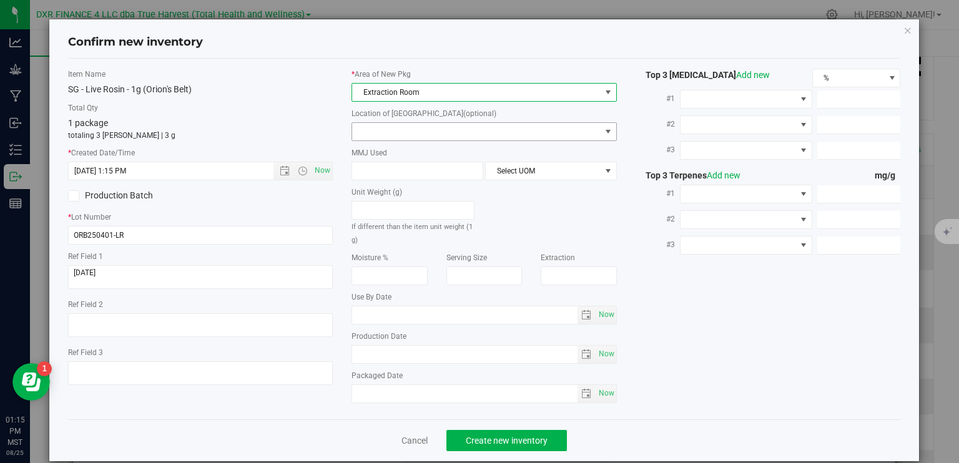
click at [419, 139] on span at bounding box center [476, 131] width 249 height 17
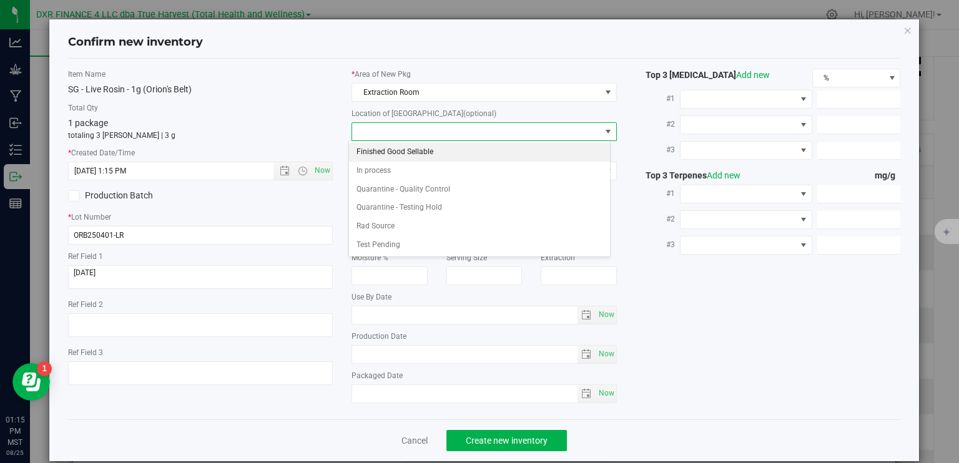
click at [415, 153] on li "Finished Good Sellable" at bounding box center [479, 152] width 261 height 19
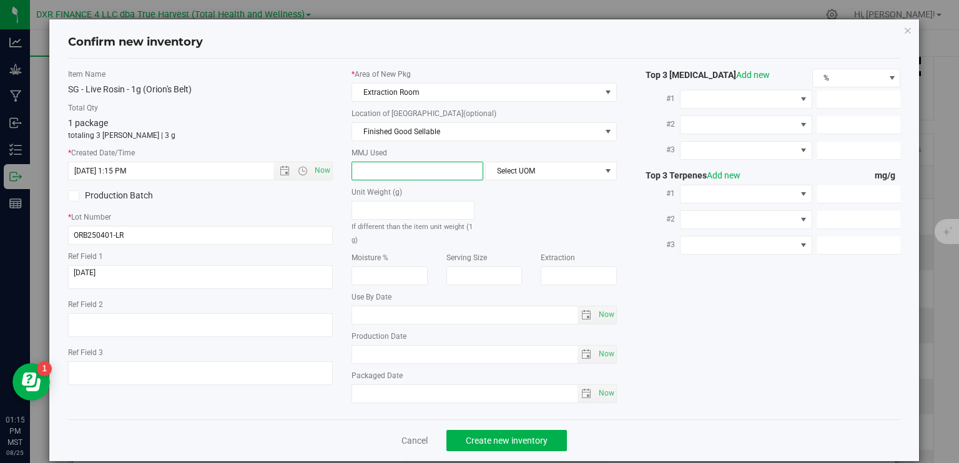
click at [412, 174] on span at bounding box center [418, 171] width 132 height 19
type input "1"
type input "1.0000"
click at [520, 170] on span "Select UOM" at bounding box center [543, 170] width 115 height 17
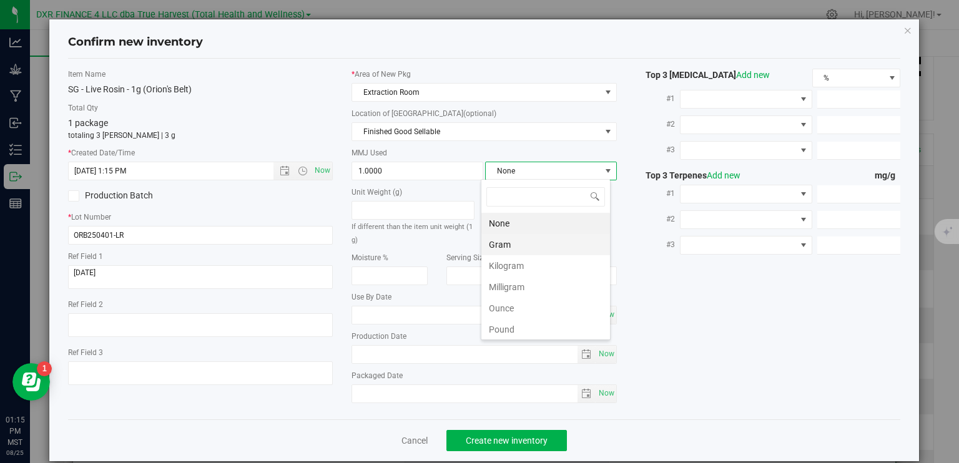
scroll to position [18, 130]
drag, startPoint x: 495, startPoint y: 247, endPoint x: 500, endPoint y: 274, distance: 27.3
click at [495, 247] on li "Gram" at bounding box center [545, 244] width 129 height 21
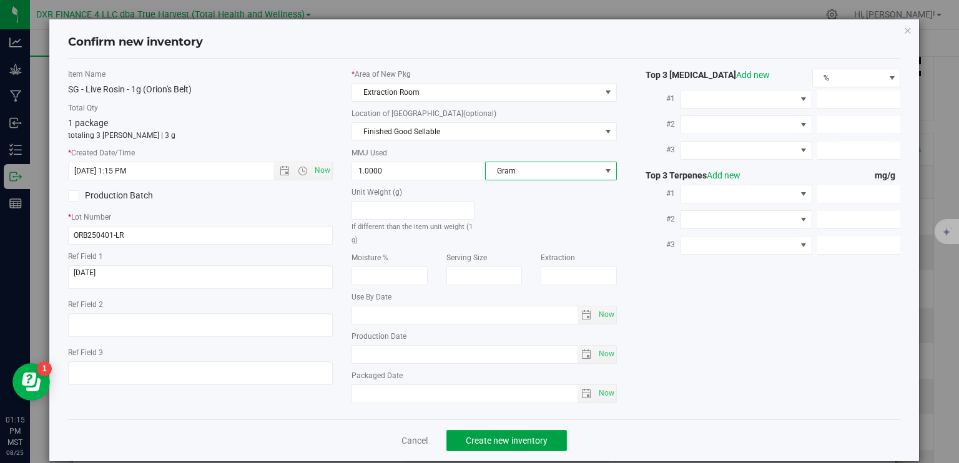
click at [491, 440] on span "Create new inventory" at bounding box center [507, 441] width 82 height 10
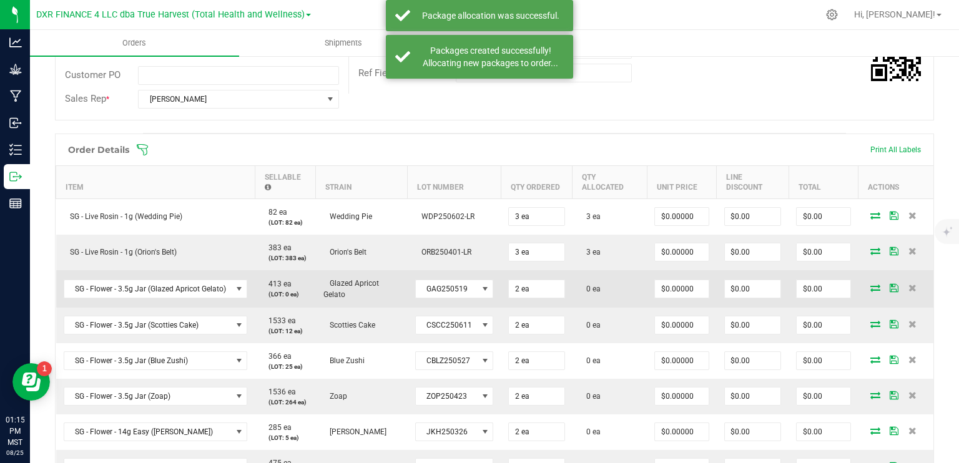
click at [871, 289] on icon at bounding box center [876, 287] width 10 height 7
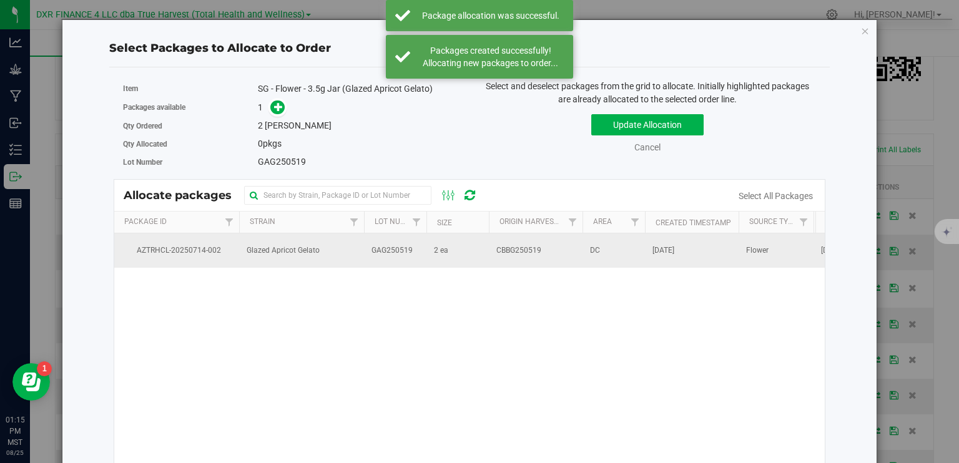
click at [392, 253] on span "GAG250519" at bounding box center [392, 251] width 41 height 12
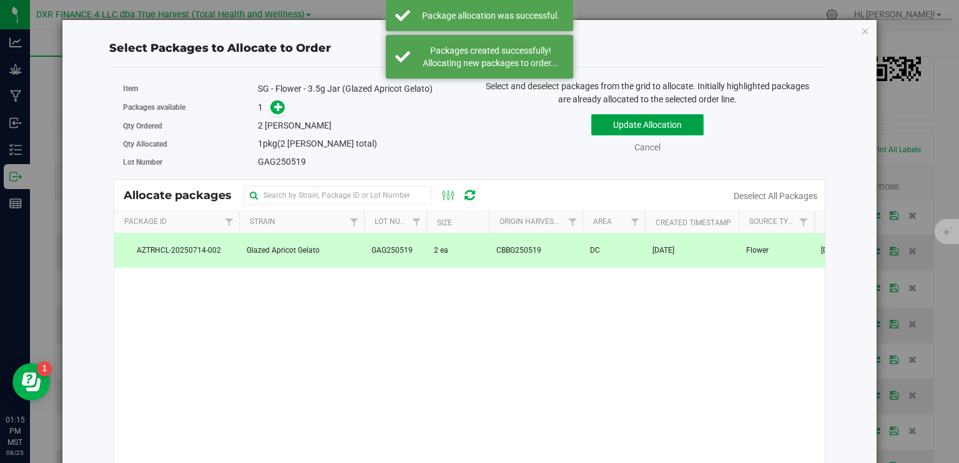
click at [607, 121] on button "Update Allocation" at bounding box center [647, 124] width 112 height 21
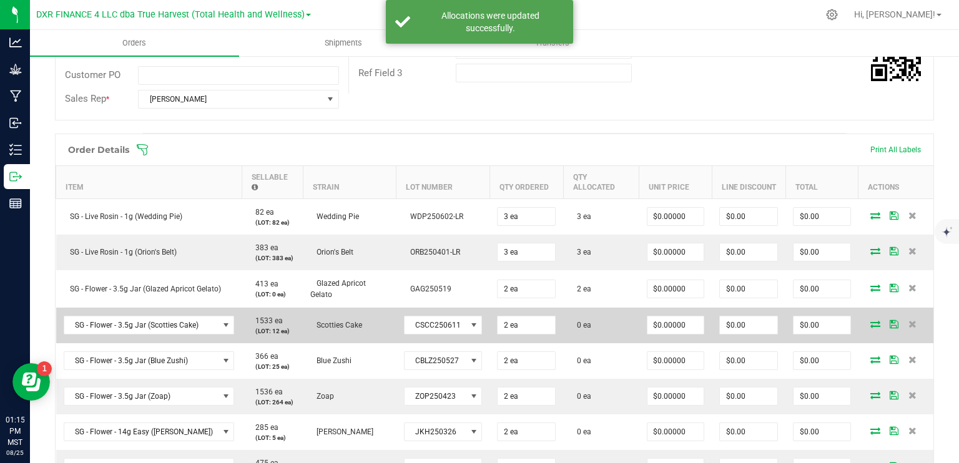
click at [871, 322] on icon at bounding box center [876, 323] width 10 height 7
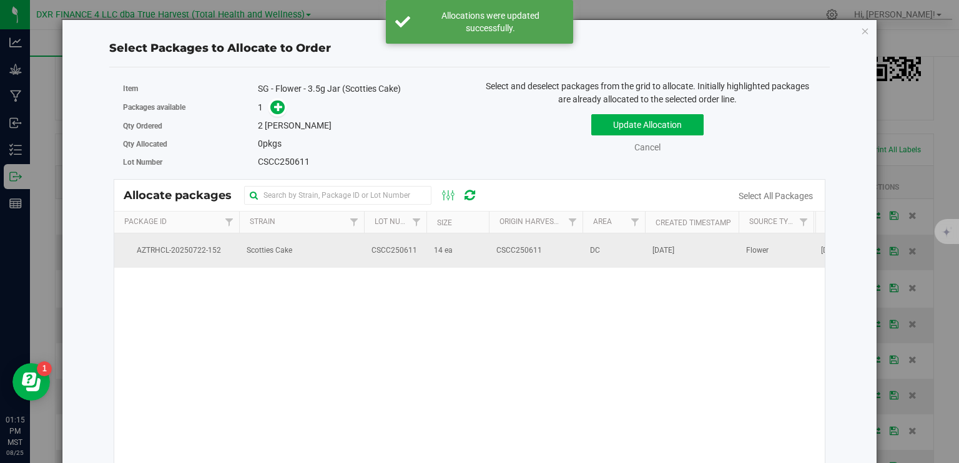
click at [425, 247] on td "CSCC250611" at bounding box center [395, 251] width 62 height 34
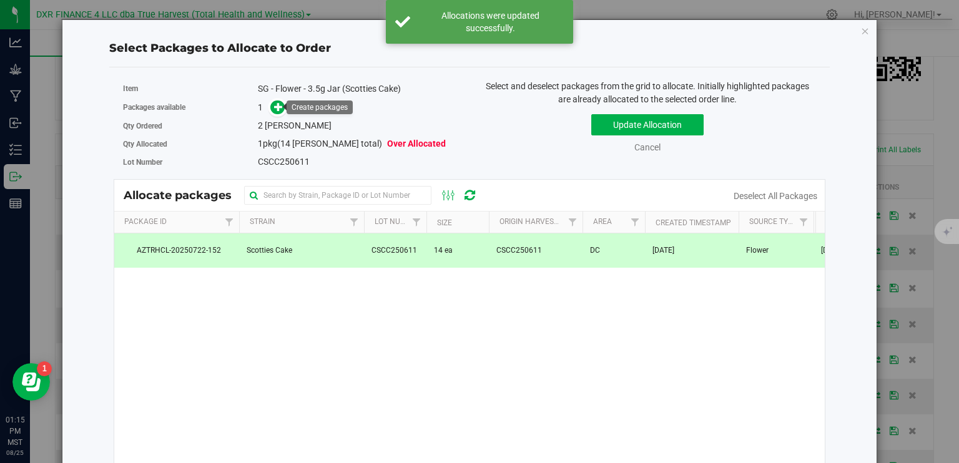
click at [267, 110] on span at bounding box center [275, 108] width 20 height 14
click at [275, 109] on icon at bounding box center [278, 106] width 9 height 9
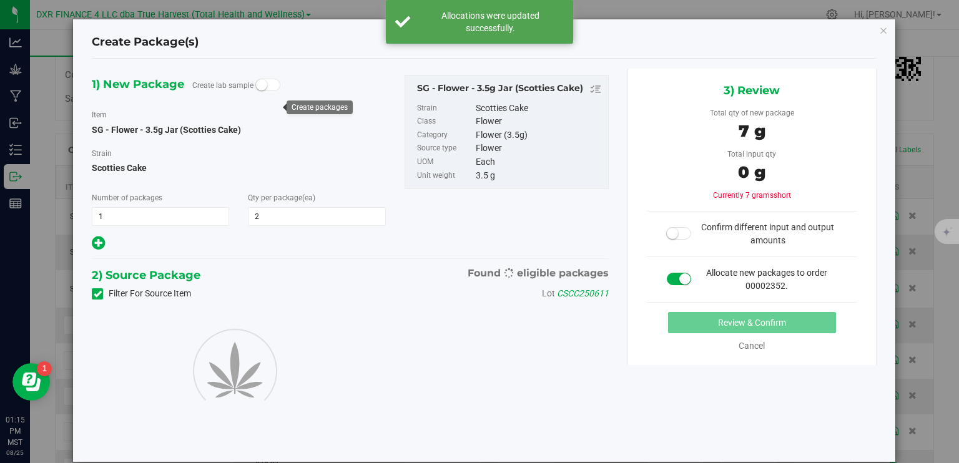
type input "2"
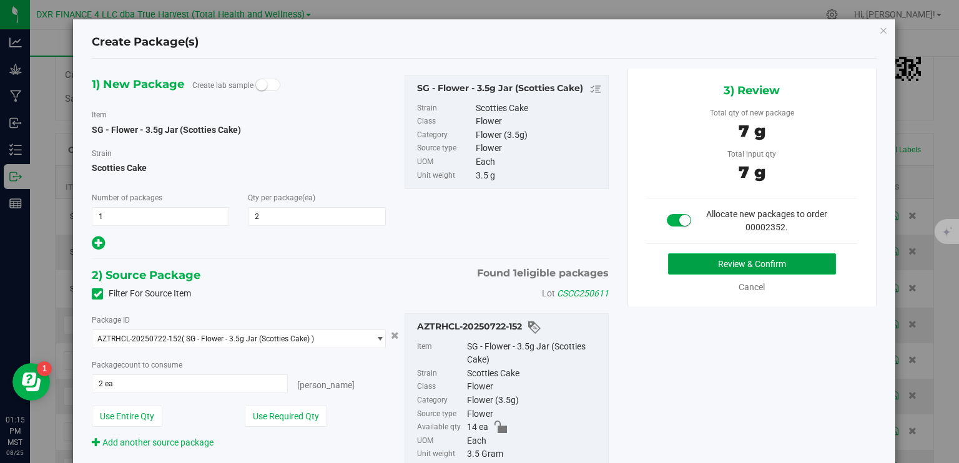
click at [720, 265] on button "Review & Confirm" at bounding box center [752, 264] width 168 height 21
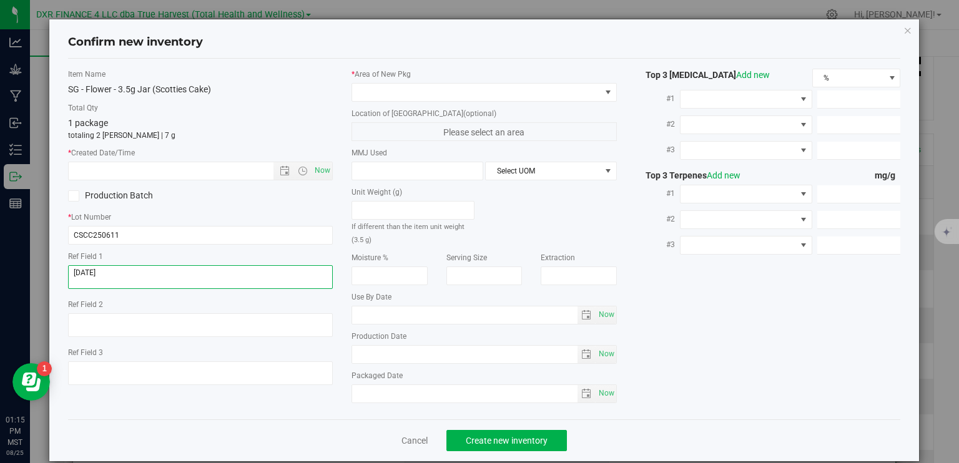
click at [152, 274] on textarea at bounding box center [200, 277] width 265 height 24
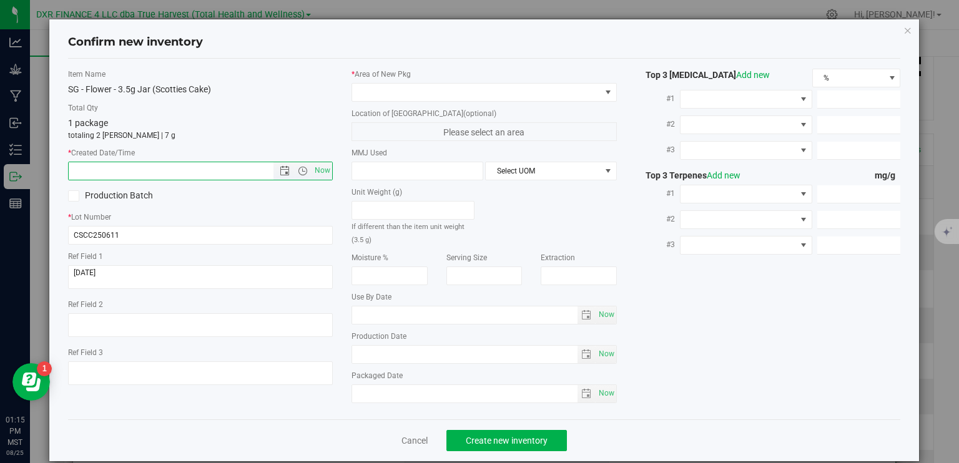
click at [157, 170] on input "text" at bounding box center [182, 170] width 227 height 17
paste input "[DATE]"
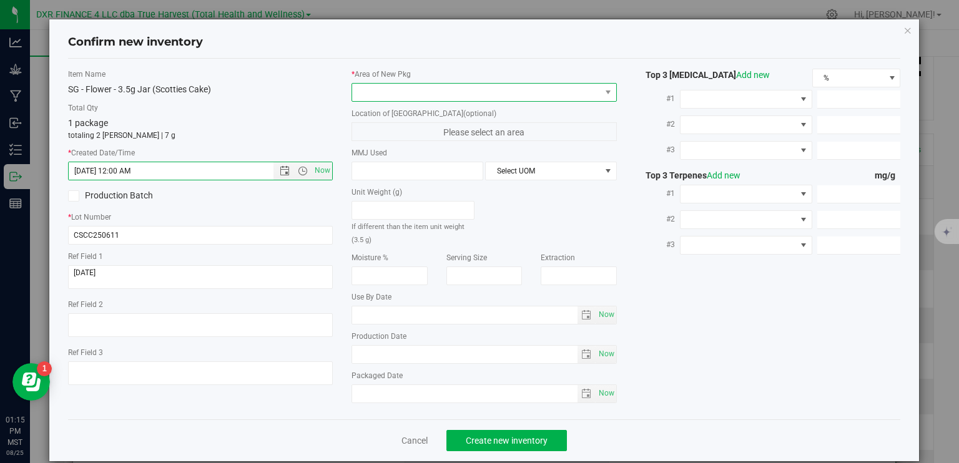
click at [372, 89] on span at bounding box center [476, 92] width 249 height 17
type input "6/11/2025 1:15 PM"
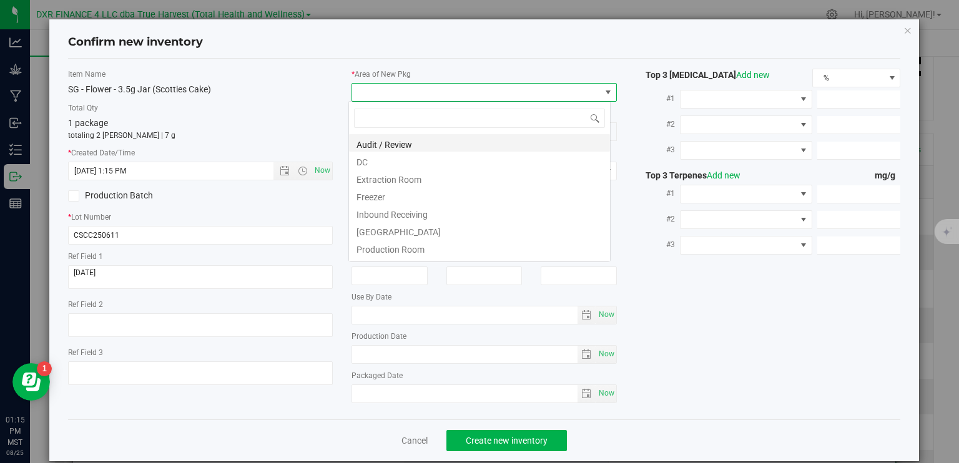
scroll to position [18, 262]
click at [388, 164] on li "DC" at bounding box center [479, 160] width 261 height 17
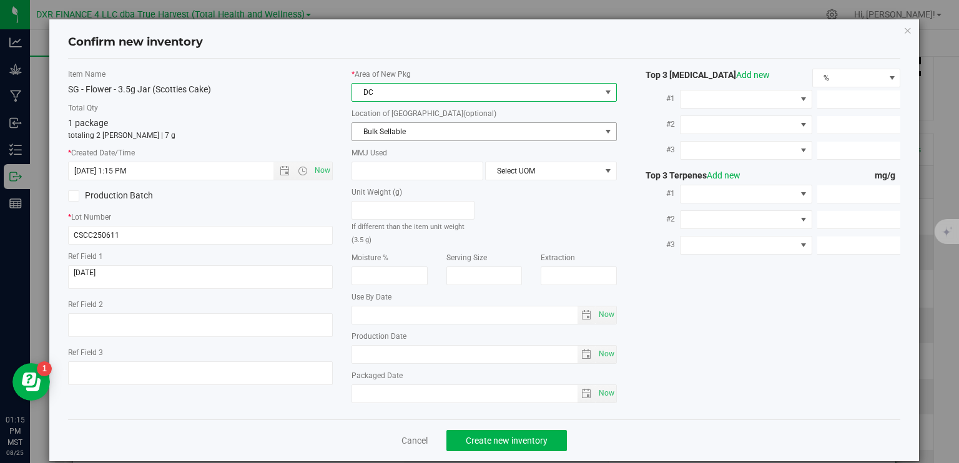
click at [392, 131] on span "Bulk Sellable" at bounding box center [476, 131] width 249 height 17
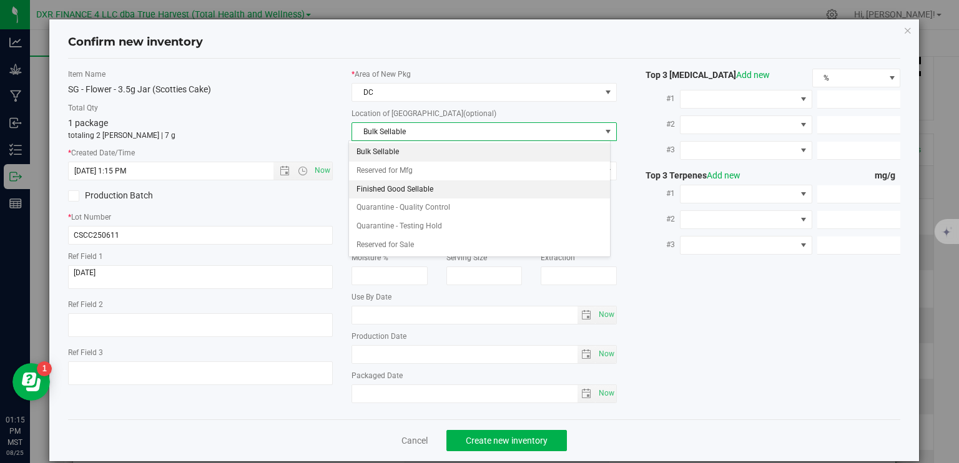
click at [401, 190] on li "Finished Good Sellable" at bounding box center [479, 189] width 261 height 19
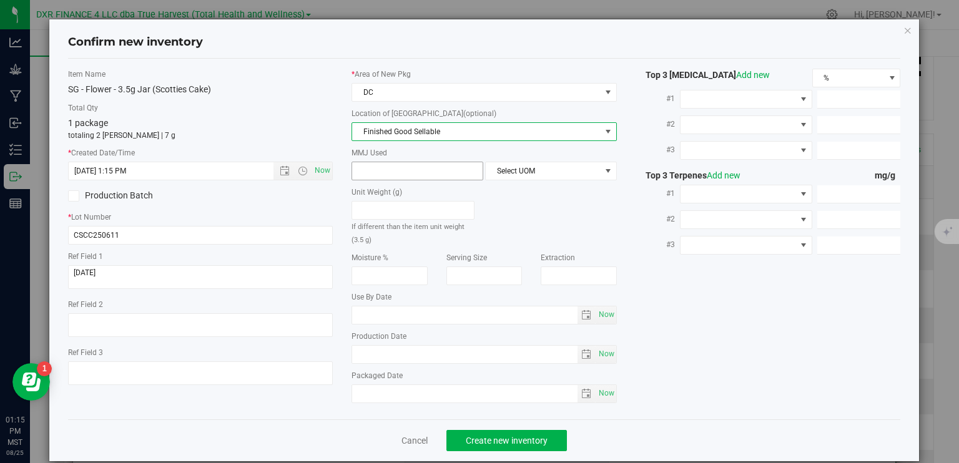
click at [402, 171] on span at bounding box center [418, 171] width 132 height 19
type input "3.5"
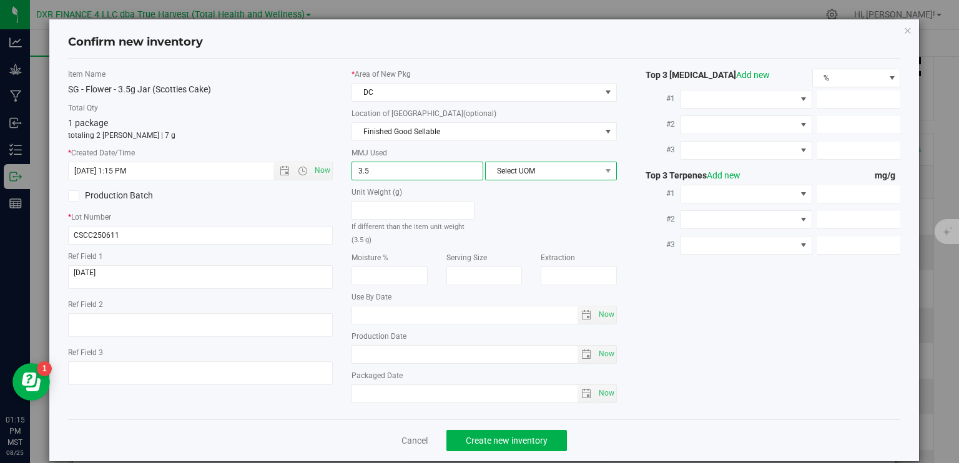
type input "3.5000"
click at [515, 174] on span "Select UOM" at bounding box center [543, 170] width 115 height 17
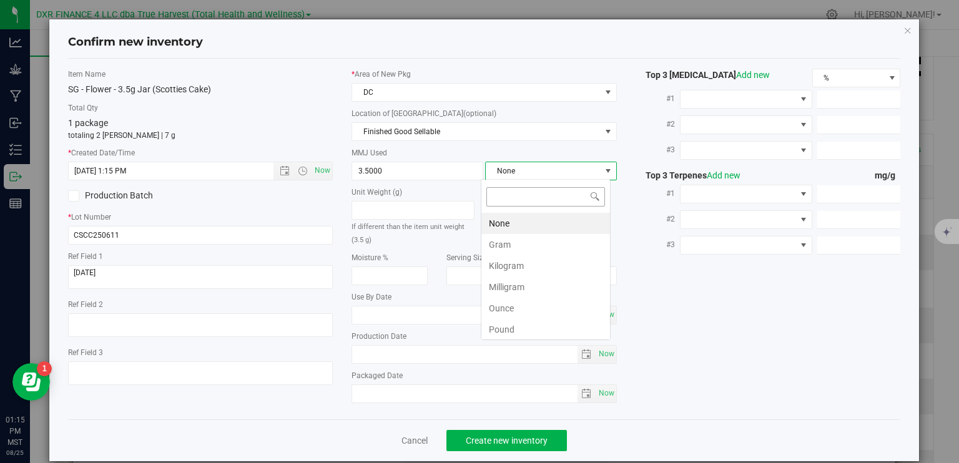
scroll to position [18, 130]
click at [513, 242] on li "Gram" at bounding box center [545, 244] width 129 height 21
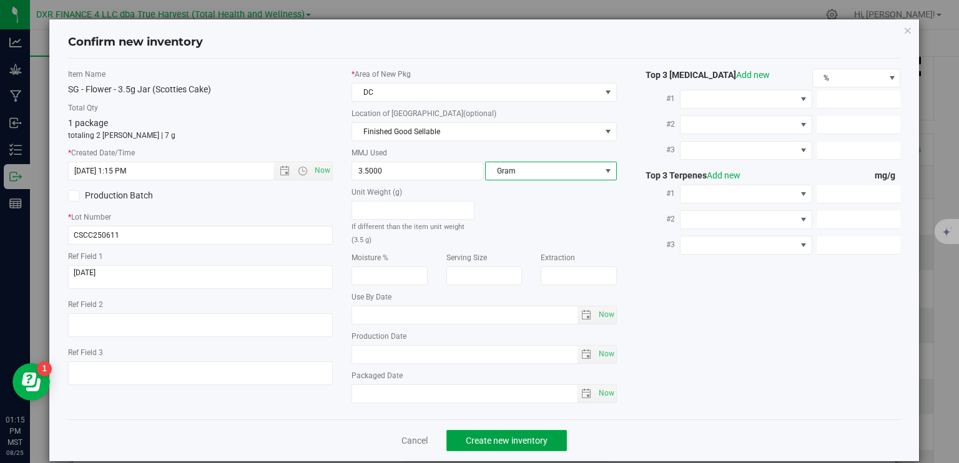
click at [521, 442] on span "Create new inventory" at bounding box center [507, 441] width 82 height 10
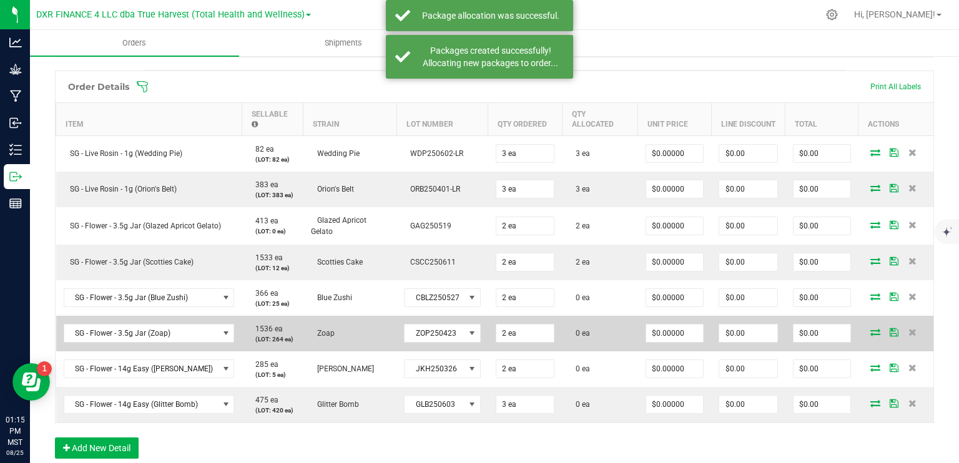
scroll to position [375, 0]
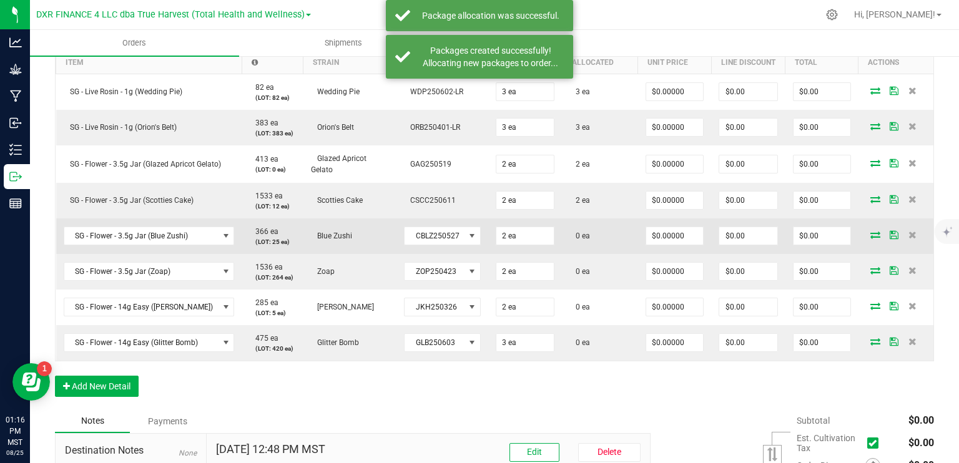
click at [871, 237] on icon at bounding box center [876, 234] width 10 height 7
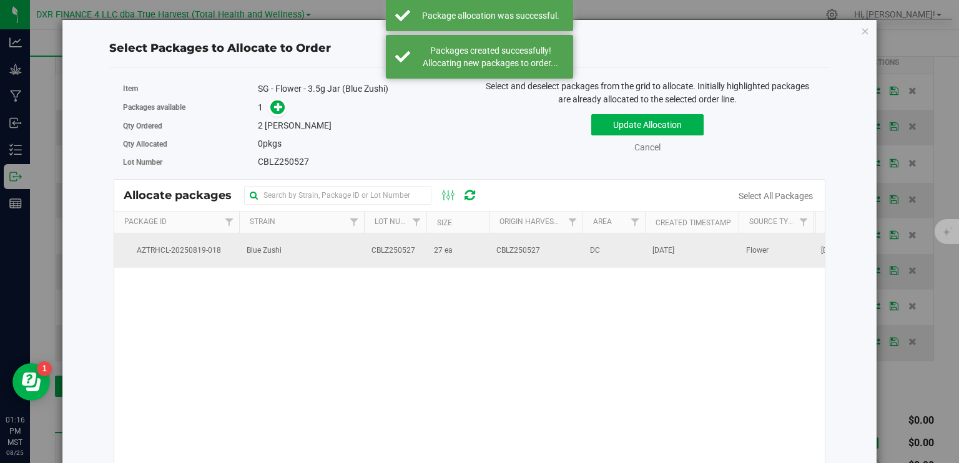
click at [440, 249] on span "27 ea" at bounding box center [443, 251] width 19 height 12
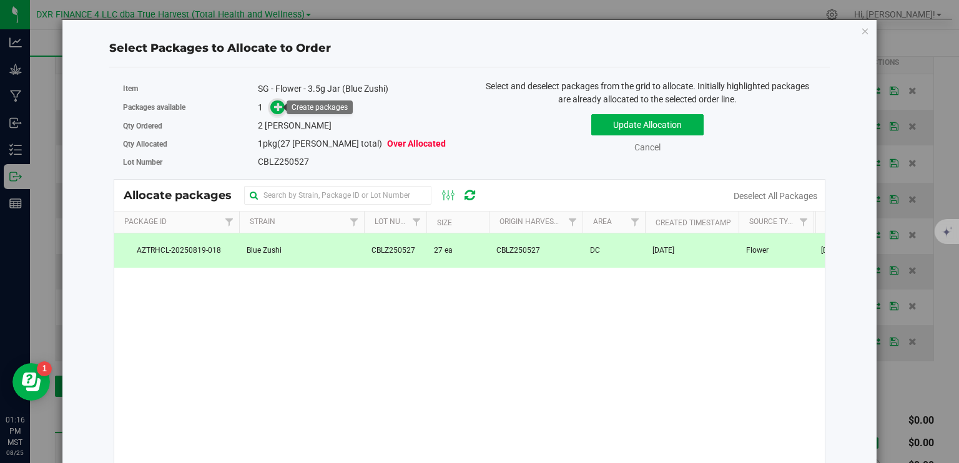
click at [274, 106] on icon at bounding box center [278, 106] width 9 height 9
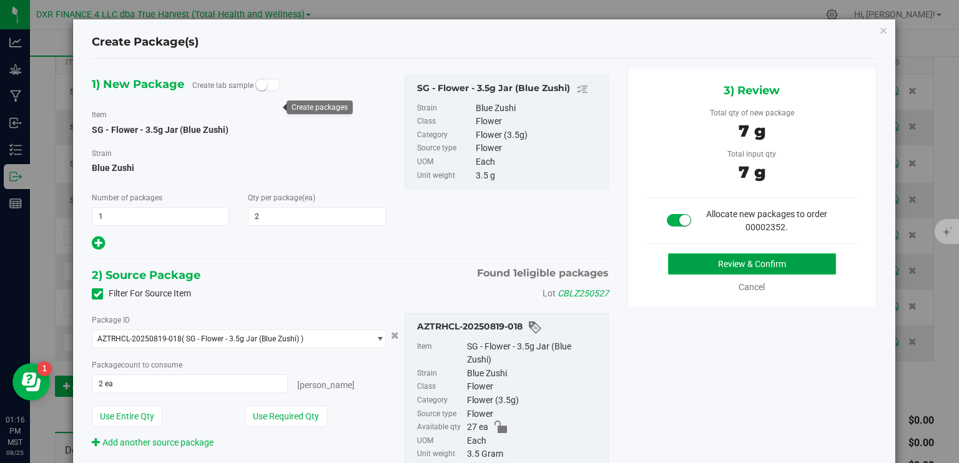
click at [704, 254] on button "Review & Confirm" at bounding box center [752, 264] width 168 height 21
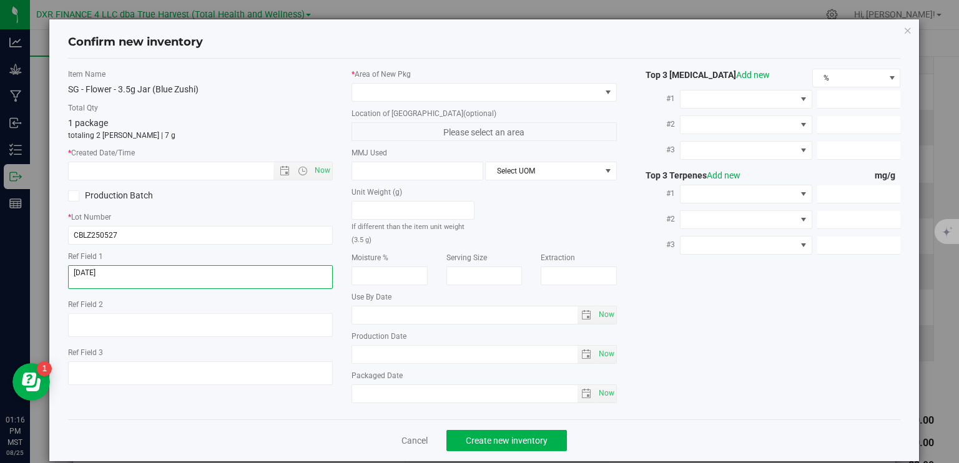
click at [141, 267] on textarea at bounding box center [200, 277] width 265 height 24
click at [144, 175] on input "text" at bounding box center [182, 170] width 227 height 17
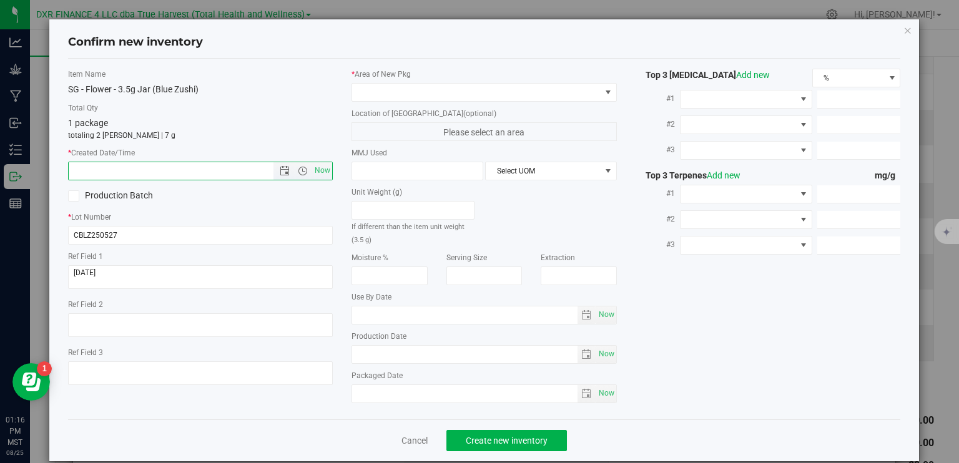
paste input "2025-05-27"
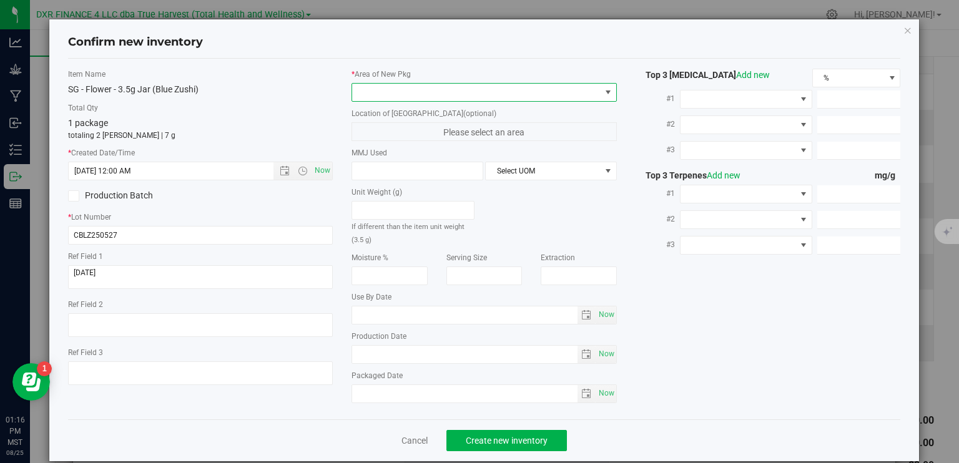
type input "5/27/2025 1:16 PM"
click at [385, 89] on span at bounding box center [476, 92] width 249 height 17
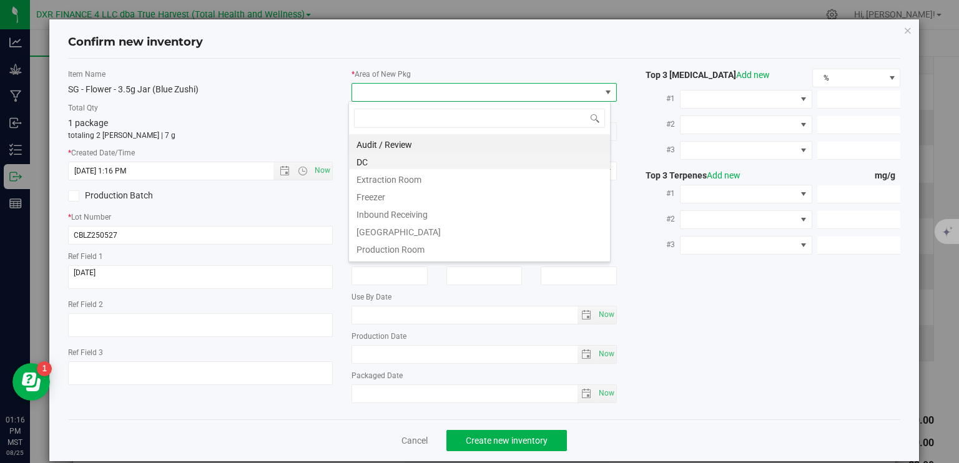
scroll to position [18, 262]
click at [424, 165] on li "DC" at bounding box center [479, 160] width 261 height 17
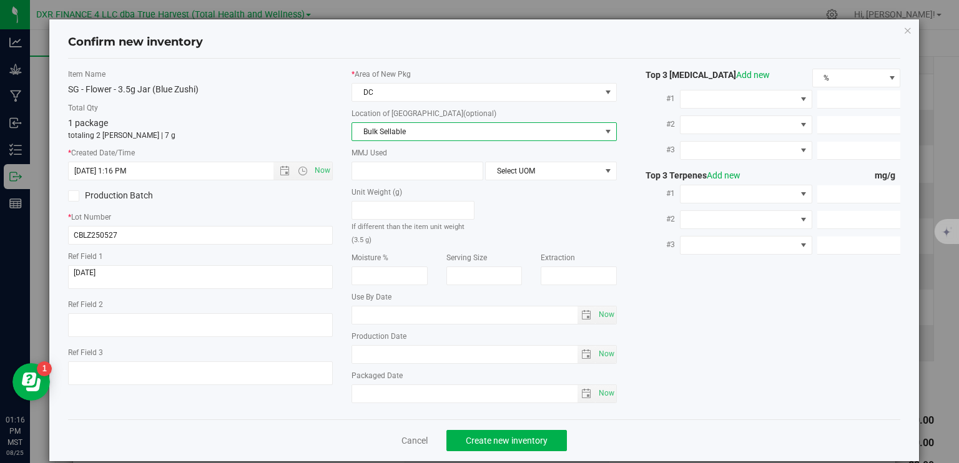
click at [413, 130] on span "Bulk Sellable" at bounding box center [476, 131] width 249 height 17
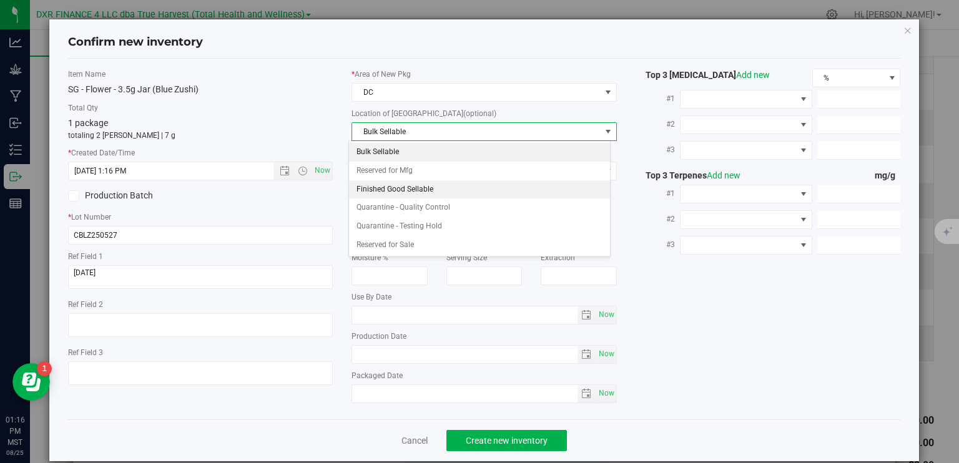
click at [400, 189] on li "Finished Good Sellable" at bounding box center [479, 189] width 261 height 19
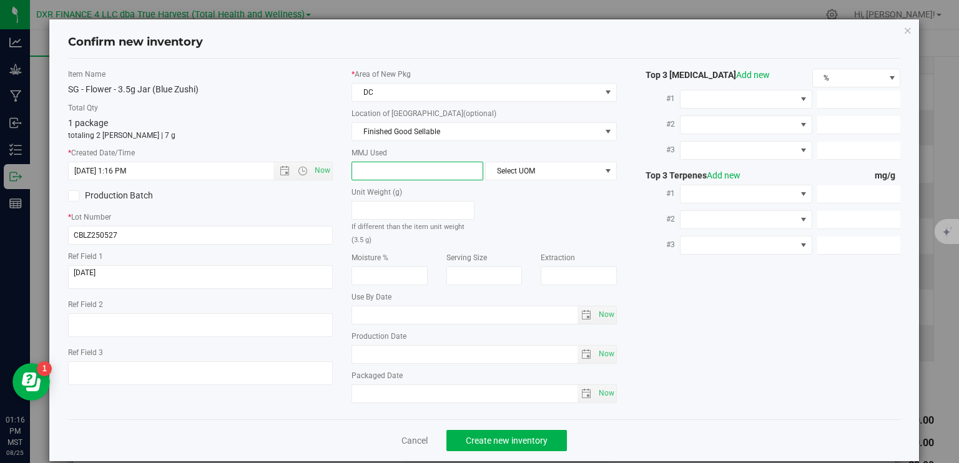
click at [395, 164] on span at bounding box center [418, 171] width 132 height 19
type input "3.5"
type input "3.5000"
click at [507, 174] on span "Select UOM" at bounding box center [543, 170] width 115 height 17
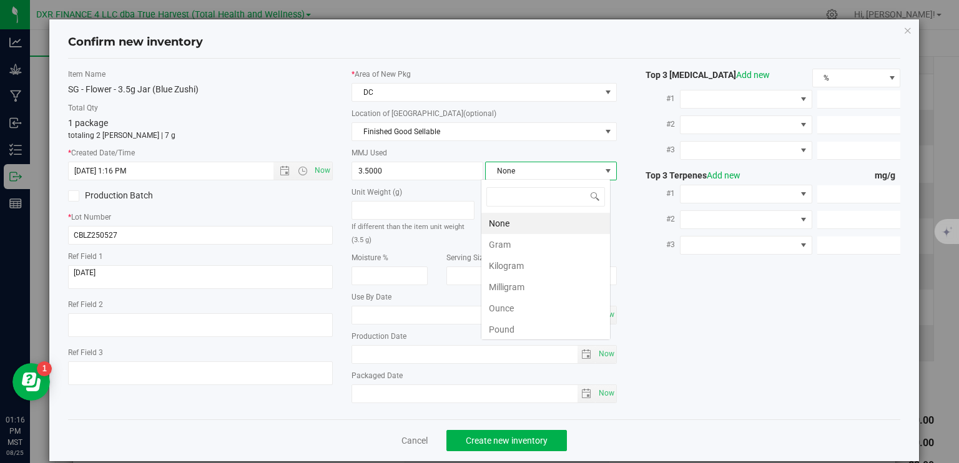
scroll to position [18, 130]
click at [506, 243] on li "Gram" at bounding box center [545, 244] width 129 height 21
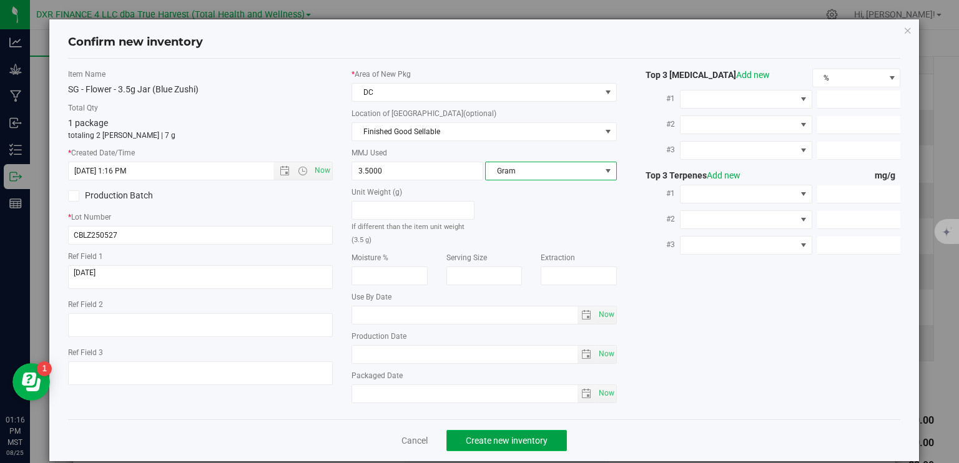
click at [513, 436] on span "Create new inventory" at bounding box center [507, 441] width 82 height 10
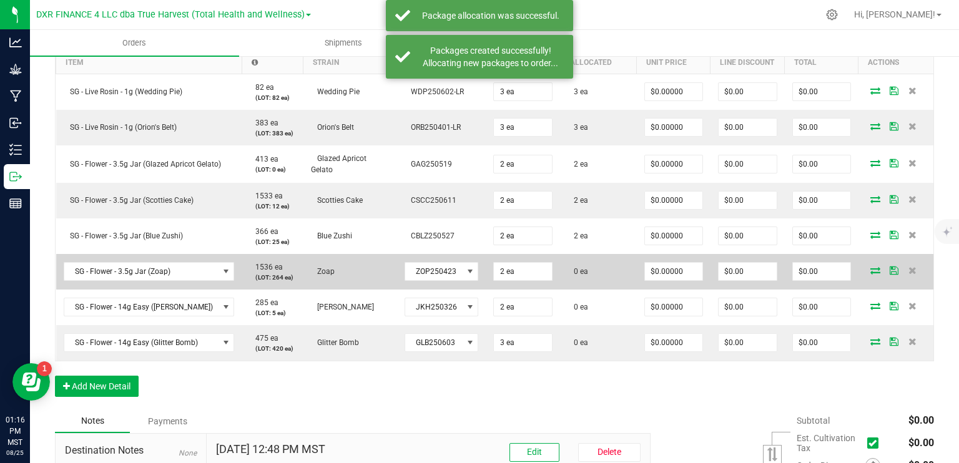
click at [871, 267] on icon at bounding box center [876, 270] width 10 height 7
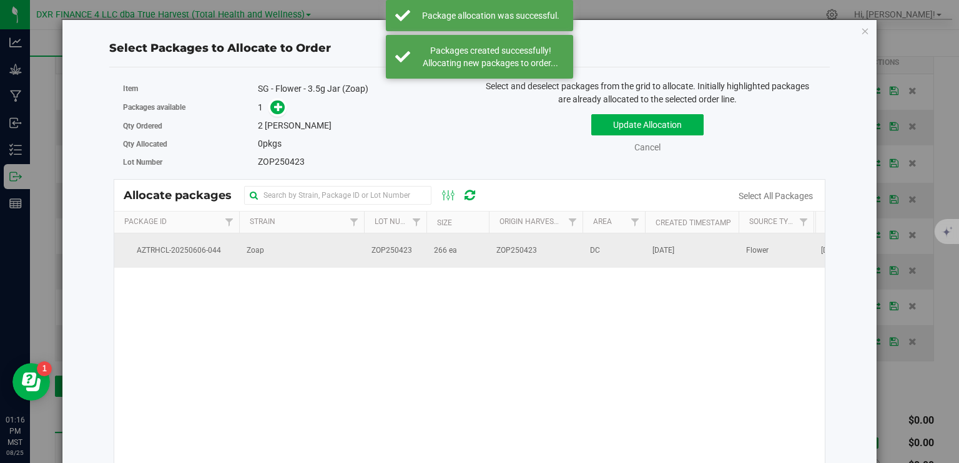
click at [435, 251] on span "266 ea" at bounding box center [445, 251] width 23 height 12
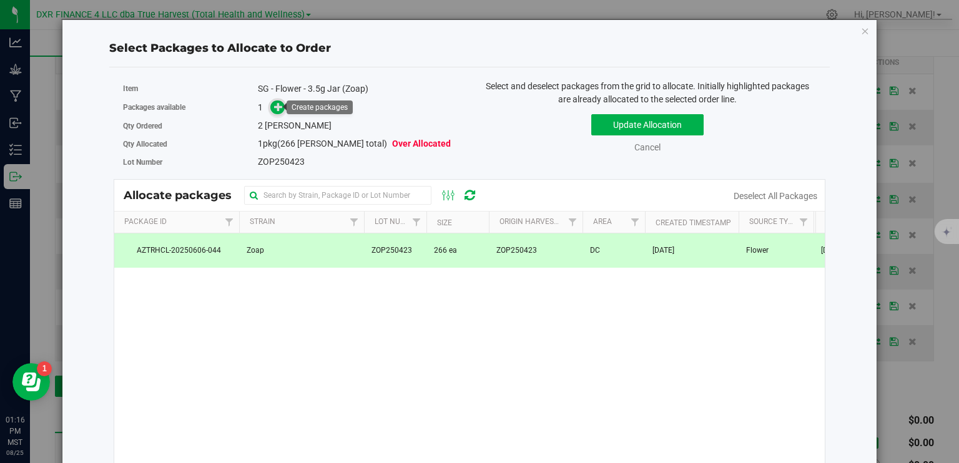
click at [270, 106] on span at bounding box center [277, 108] width 14 height 14
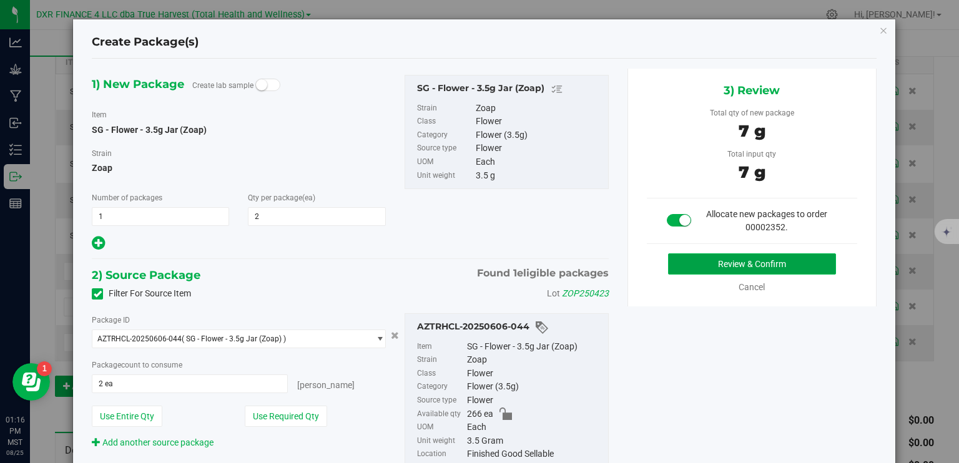
click at [766, 274] on button "Review & Confirm" at bounding box center [752, 264] width 168 height 21
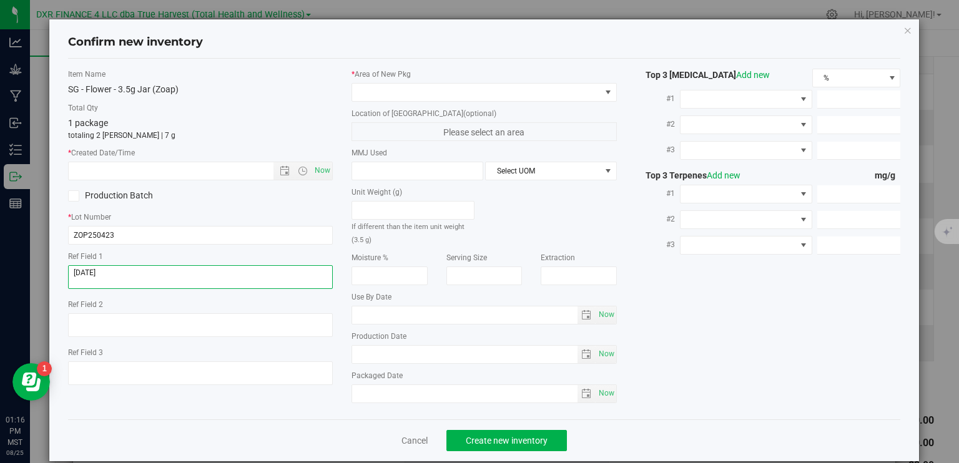
click at [197, 278] on textarea at bounding box center [200, 277] width 265 height 24
click at [176, 170] on input "text" at bounding box center [182, 170] width 227 height 17
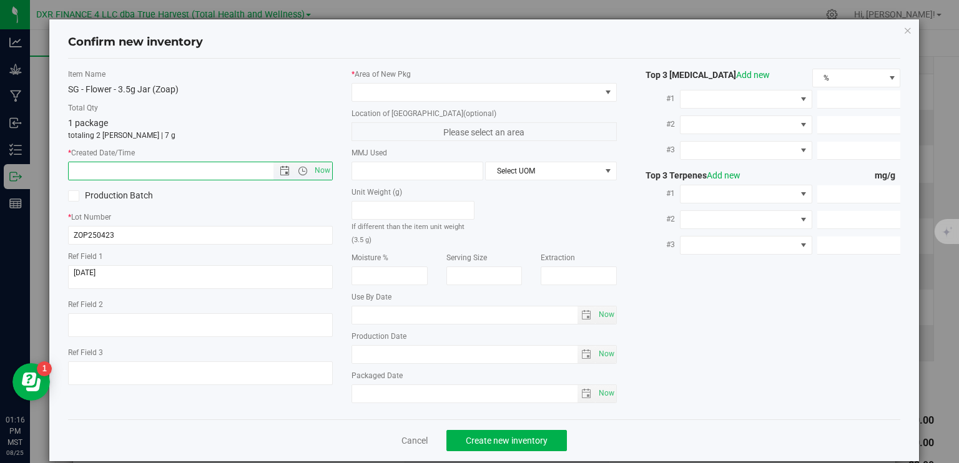
paste input "2025-04-23"
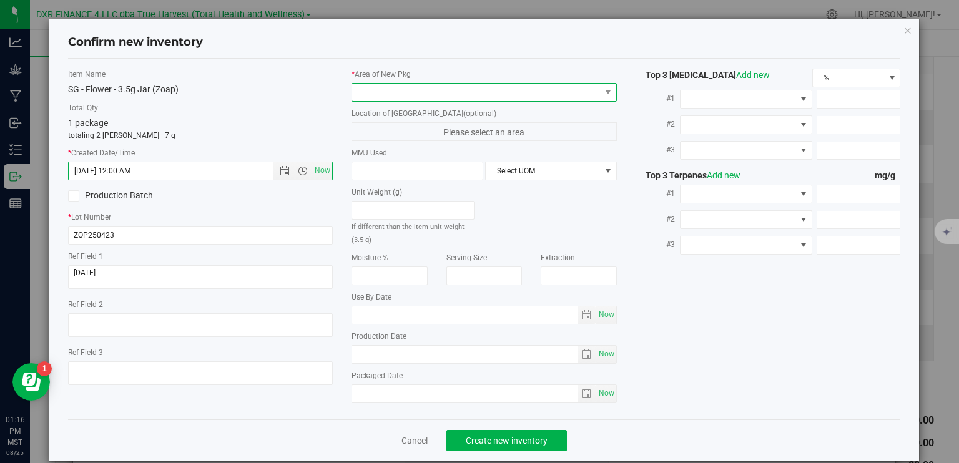
click at [377, 94] on span at bounding box center [476, 92] width 249 height 17
type input "4/23/2025 1:16 PM"
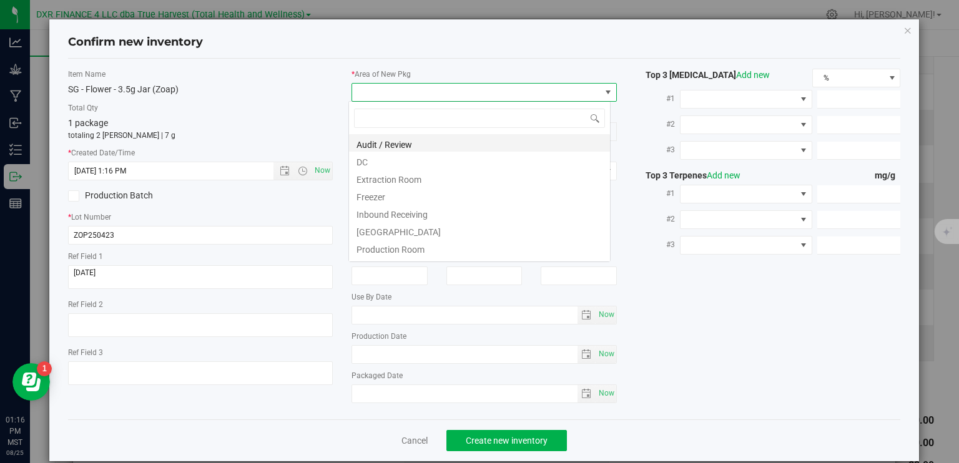
scroll to position [18, 262]
click at [408, 167] on li "DC" at bounding box center [479, 160] width 261 height 17
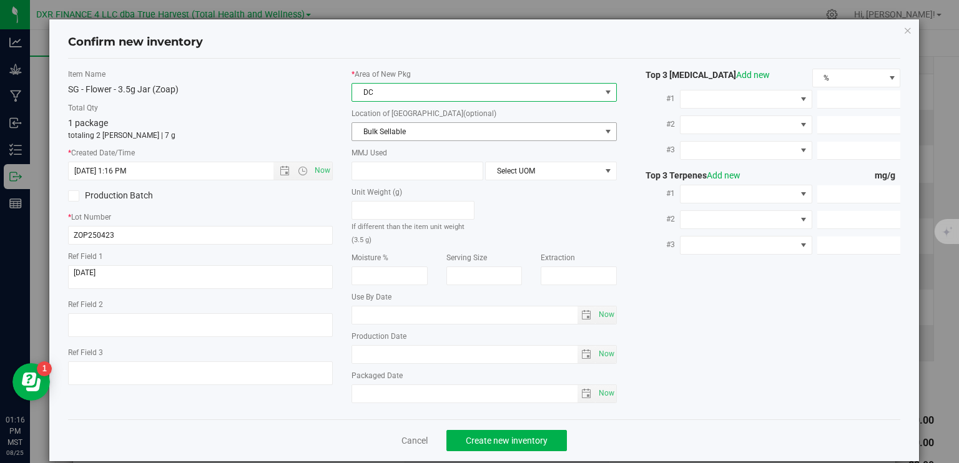
click at [415, 129] on span "Bulk Sellable" at bounding box center [476, 131] width 249 height 17
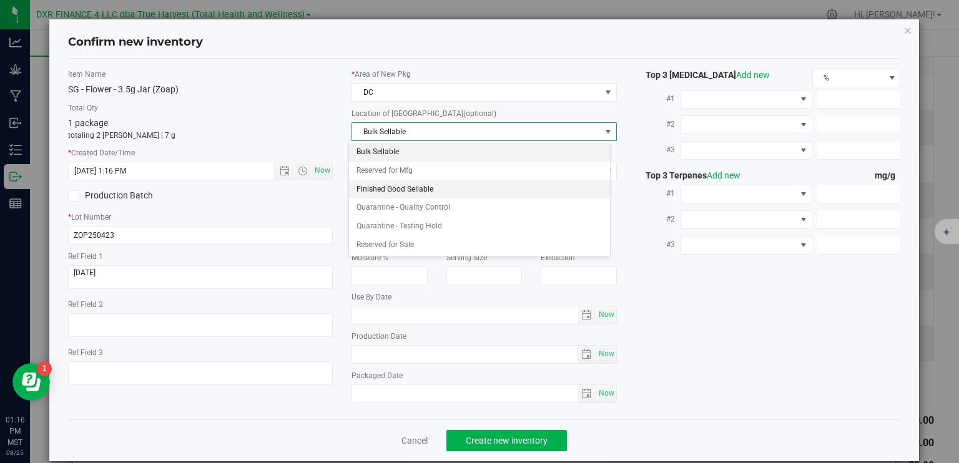
click at [422, 190] on li "Finished Good Sellable" at bounding box center [479, 189] width 261 height 19
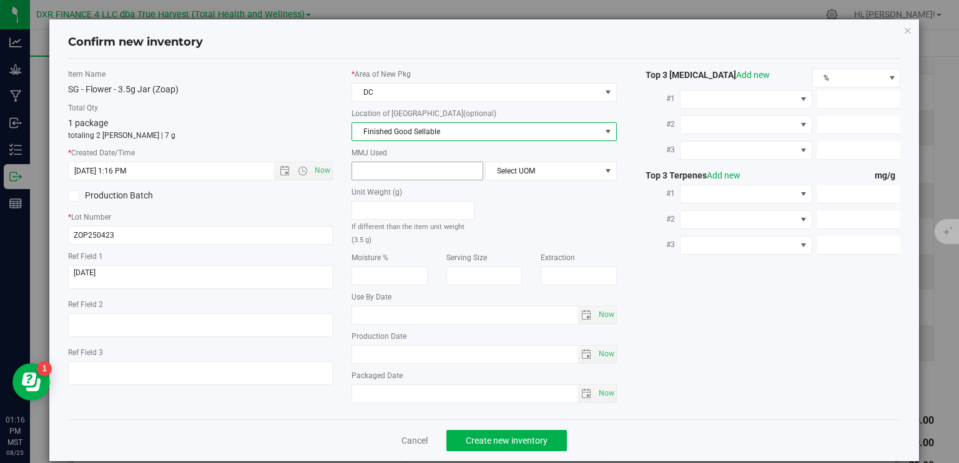
click at [416, 170] on span at bounding box center [418, 171] width 132 height 19
type input "3.5"
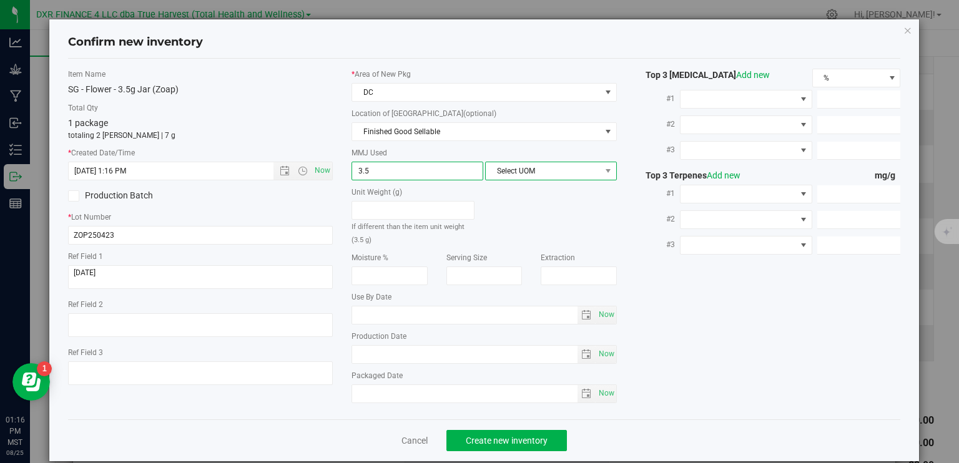
type input "3.5000"
click at [528, 170] on span "Select UOM" at bounding box center [543, 170] width 115 height 17
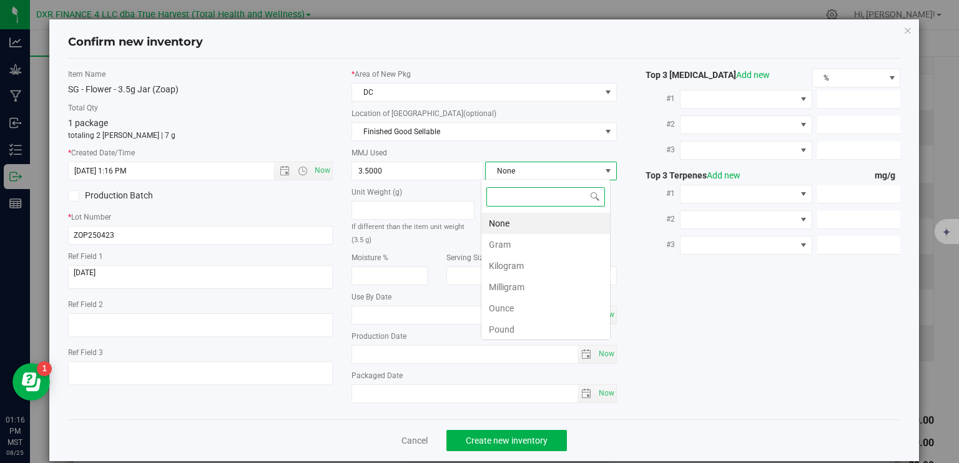
scroll to position [18, 130]
click at [523, 243] on li "Gram" at bounding box center [545, 244] width 129 height 21
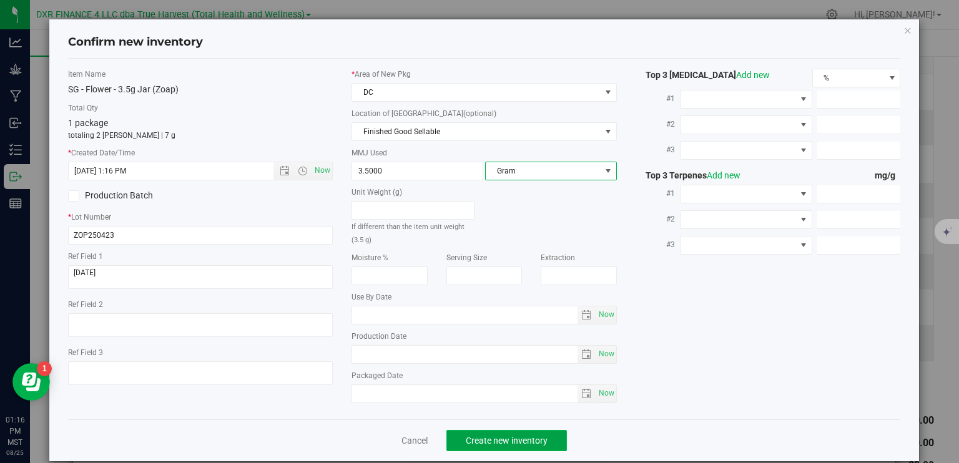
click at [528, 438] on span "Create new inventory" at bounding box center [507, 441] width 82 height 10
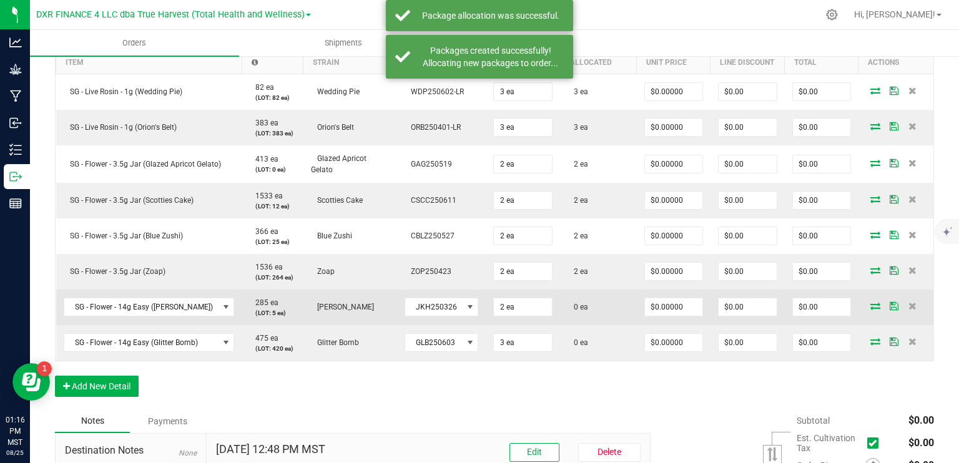
click at [871, 302] on icon at bounding box center [876, 305] width 10 height 7
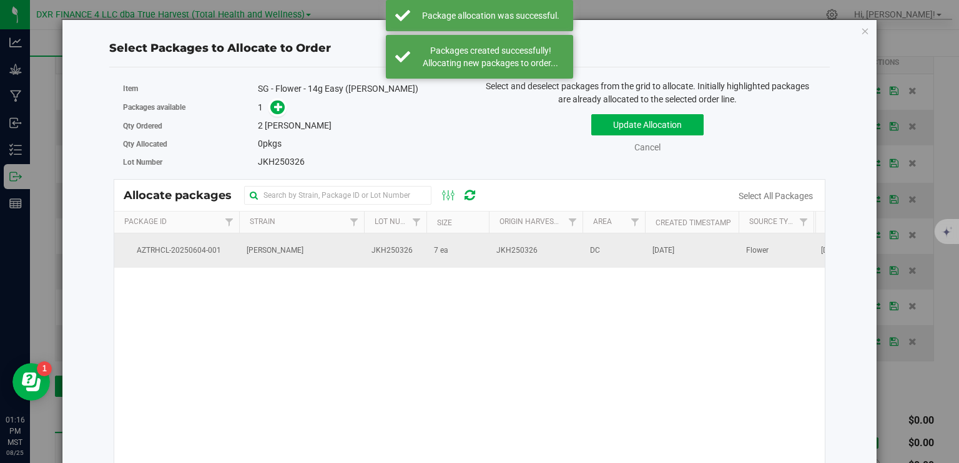
drag, startPoint x: 503, startPoint y: 256, endPoint x: 481, endPoint y: 242, distance: 26.2
click at [502, 255] on td "JKH250326" at bounding box center [536, 251] width 94 height 34
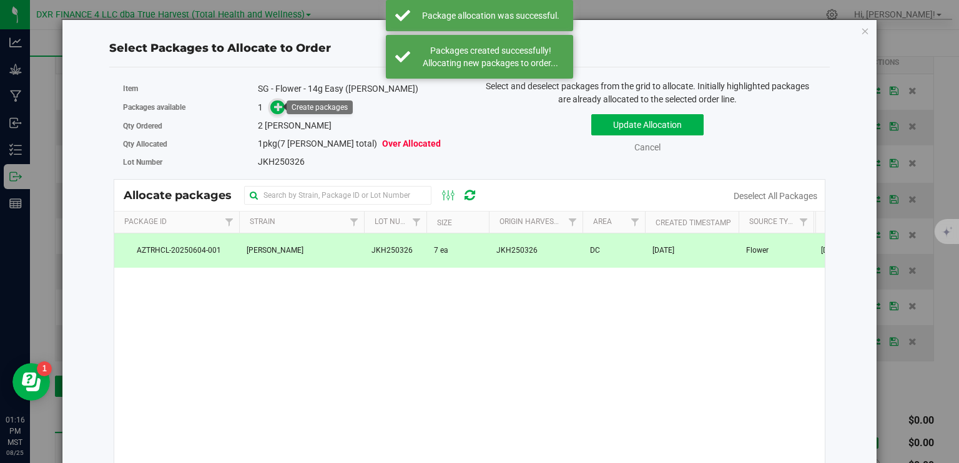
click at [274, 109] on icon at bounding box center [278, 106] width 9 height 9
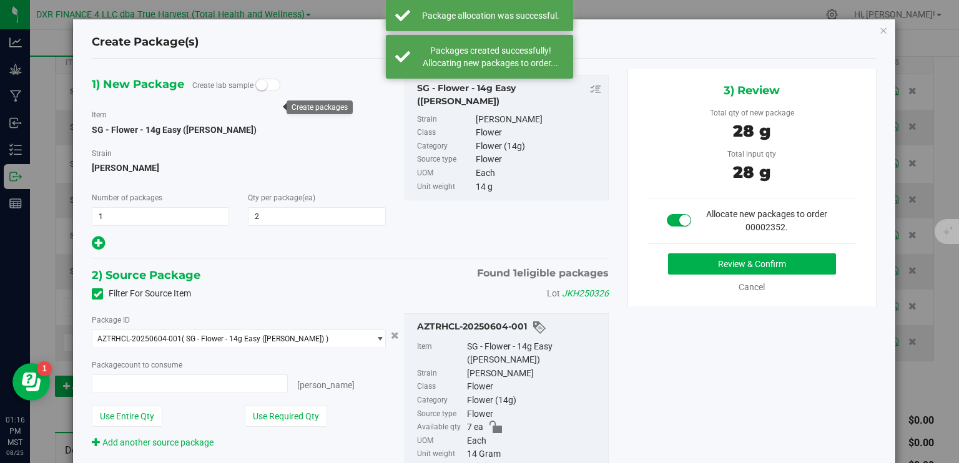
type input "2 ea"
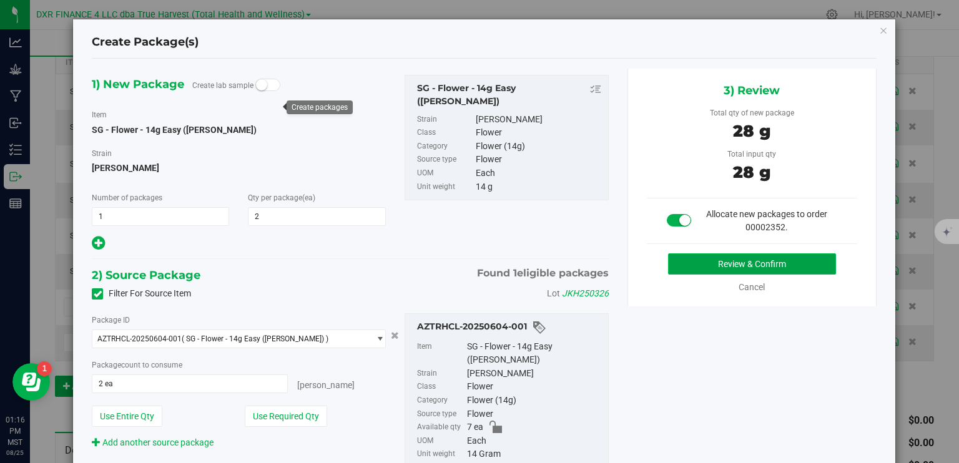
click at [679, 257] on button "Review & Confirm" at bounding box center [752, 264] width 168 height 21
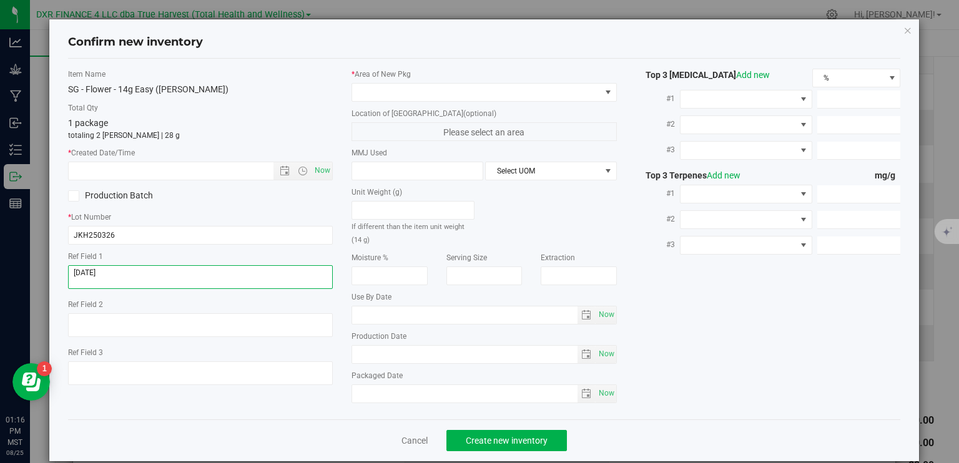
click at [184, 268] on textarea at bounding box center [200, 277] width 265 height 24
click at [184, 269] on textarea at bounding box center [200, 277] width 265 height 24
click at [211, 174] on input "text" at bounding box center [182, 170] width 227 height 17
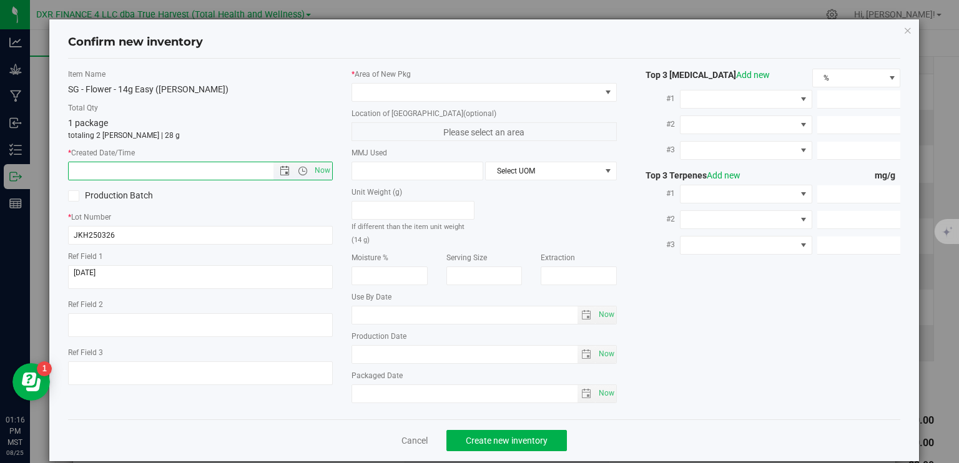
paste input "2025-03-26"
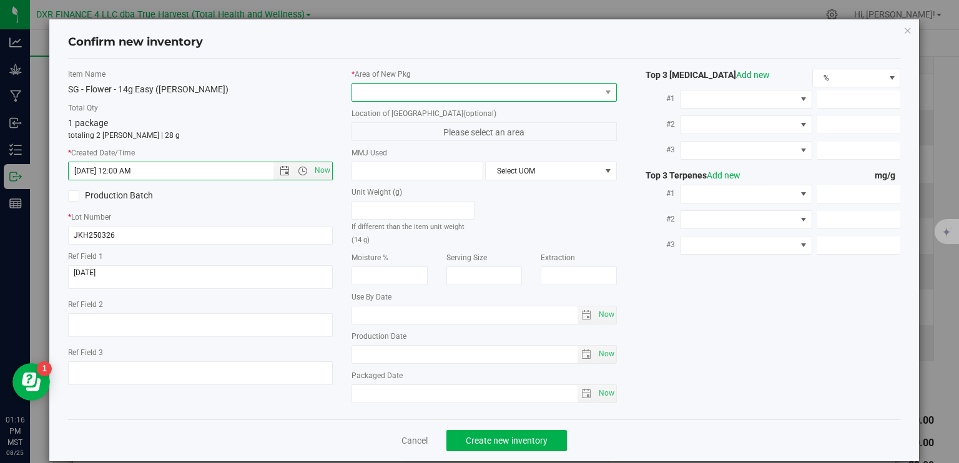
click at [377, 84] on span at bounding box center [476, 92] width 249 height 17
type input "3/26/2025 1:16 PM"
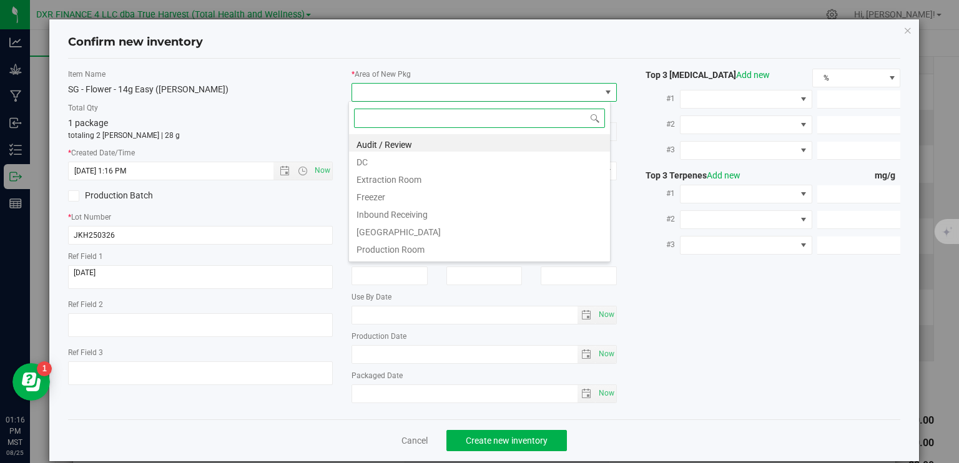
scroll to position [18, 262]
click at [382, 160] on li "DC" at bounding box center [479, 160] width 261 height 17
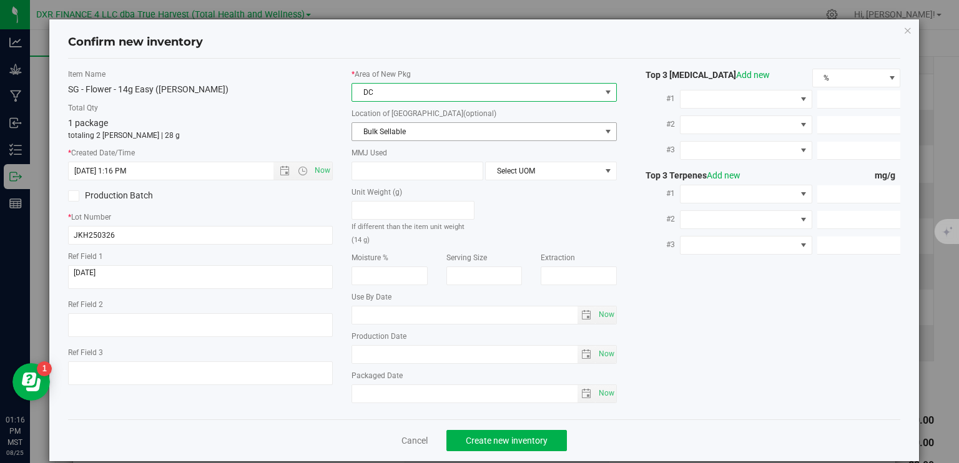
click at [391, 127] on span "Bulk Sellable" at bounding box center [476, 131] width 249 height 17
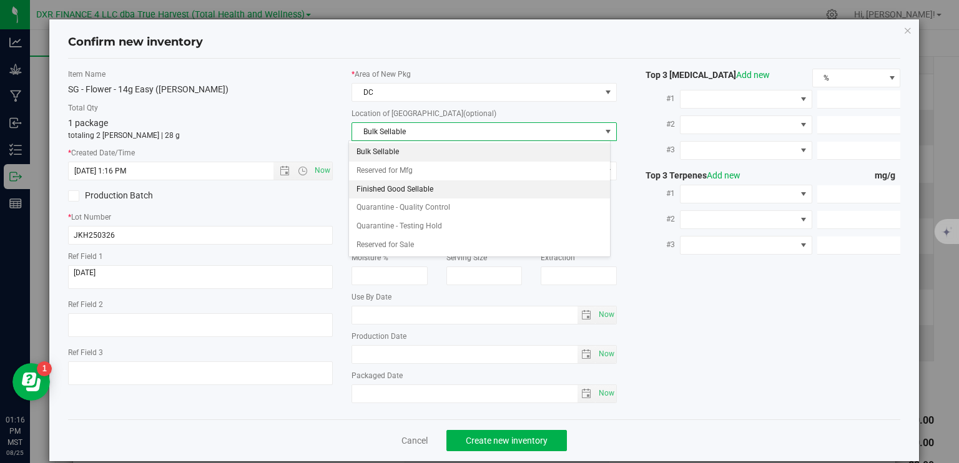
click at [390, 184] on li "Finished Good Sellable" at bounding box center [479, 189] width 261 height 19
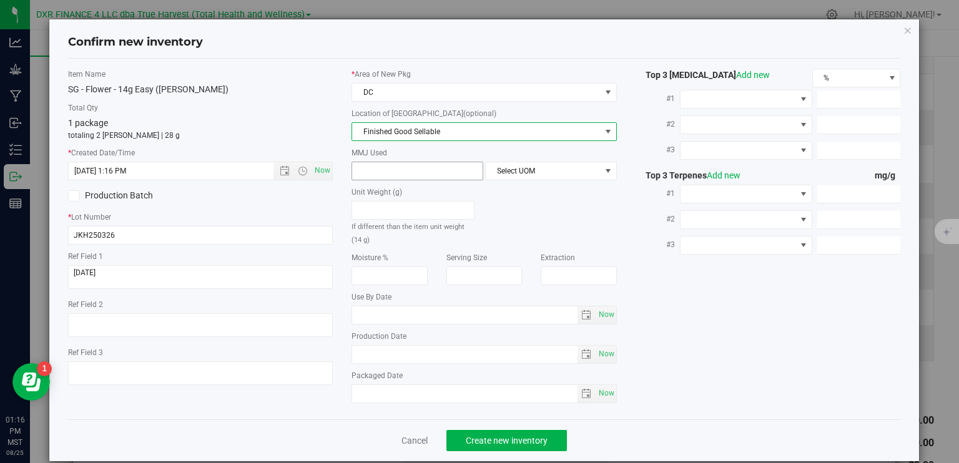
click at [393, 165] on span at bounding box center [418, 171] width 132 height 19
type input "14"
type input "14.0000"
click at [508, 179] on common-dropdown "Select UOM" at bounding box center [551, 171] width 132 height 19
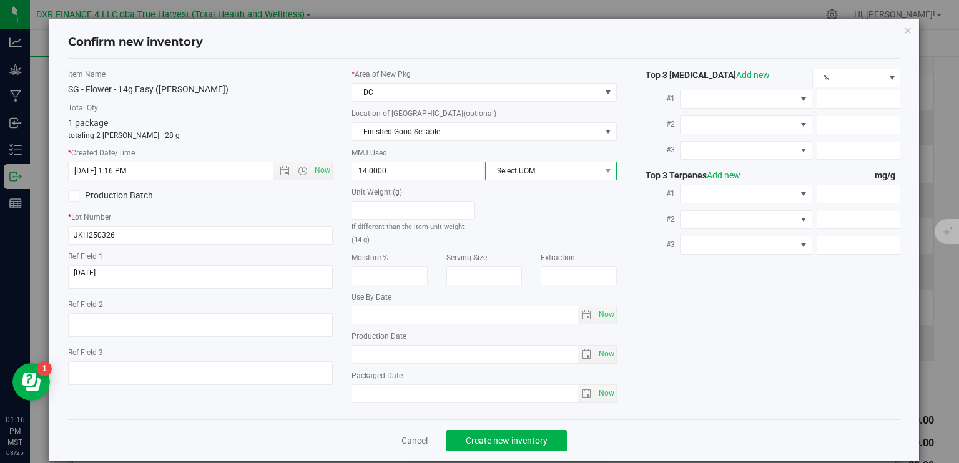
click at [508, 175] on span "Select UOM" at bounding box center [543, 170] width 115 height 17
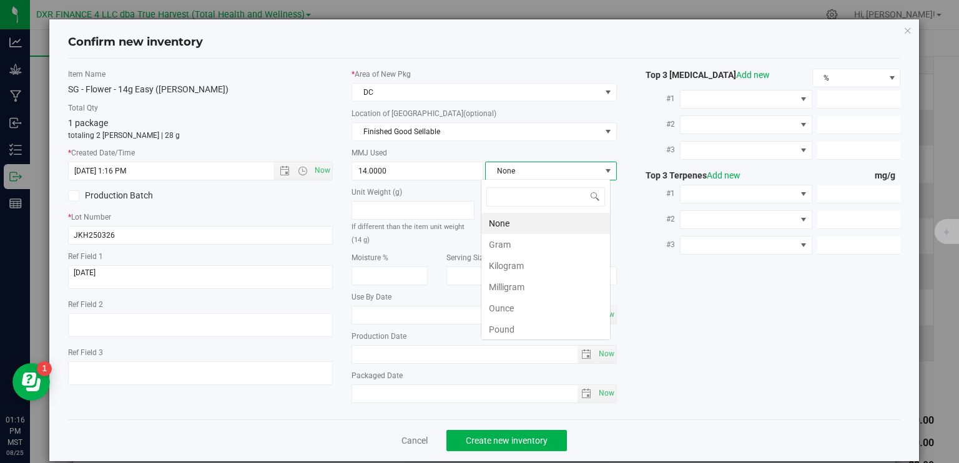
scroll to position [18, 130]
click at [521, 243] on li "Gram" at bounding box center [545, 244] width 129 height 21
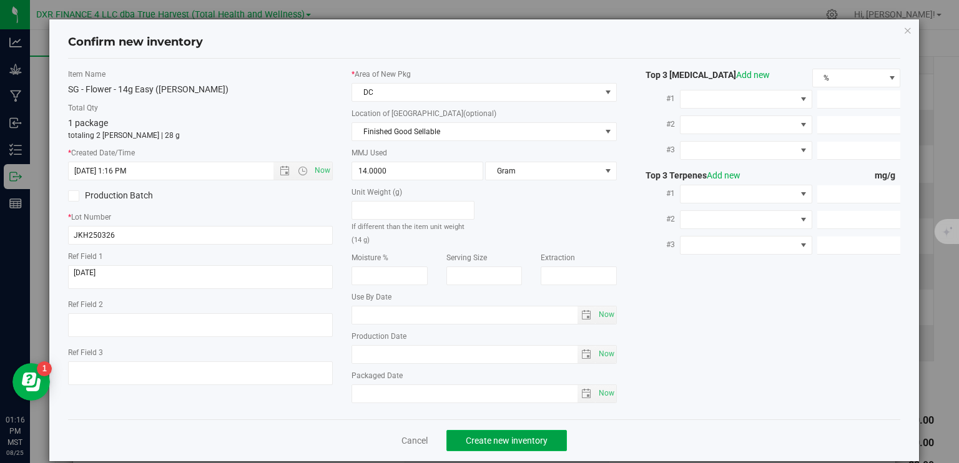
click at [537, 445] on button "Create new inventory" at bounding box center [507, 440] width 121 height 21
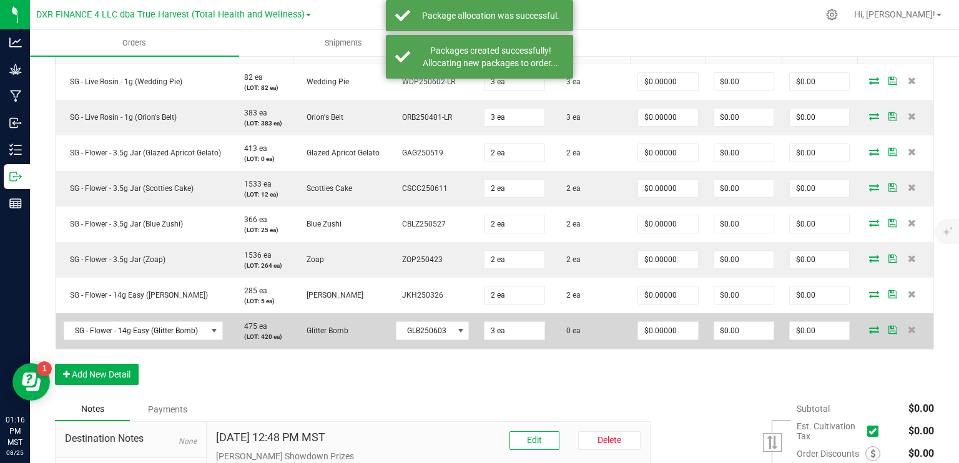
click at [870, 329] on icon at bounding box center [874, 329] width 10 height 7
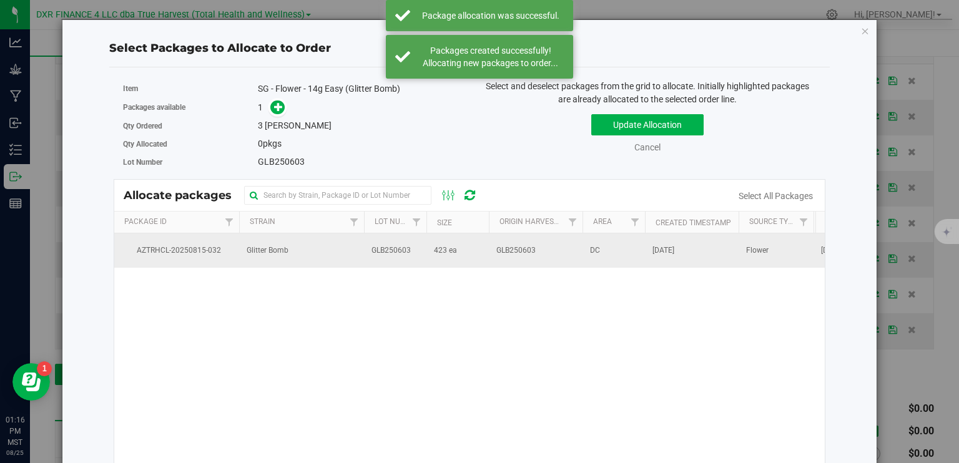
click at [513, 257] on td "GLB250603" at bounding box center [536, 251] width 94 height 34
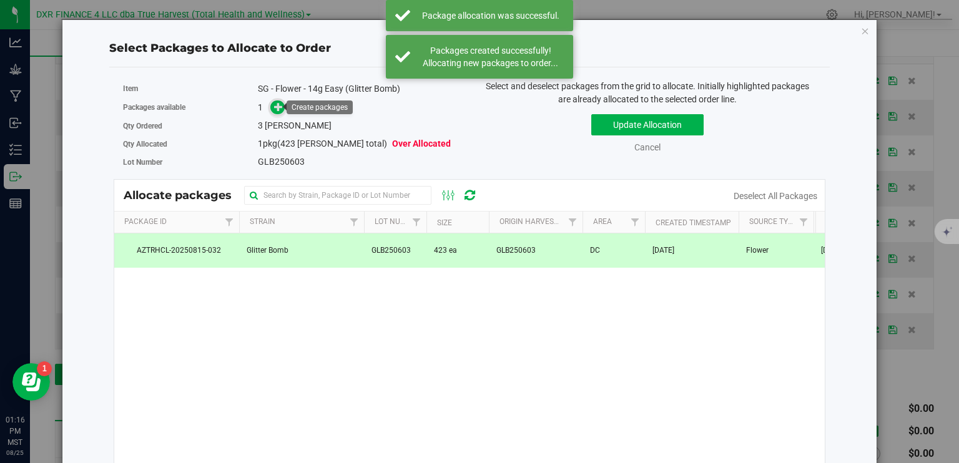
click at [274, 106] on icon at bounding box center [278, 106] width 9 height 9
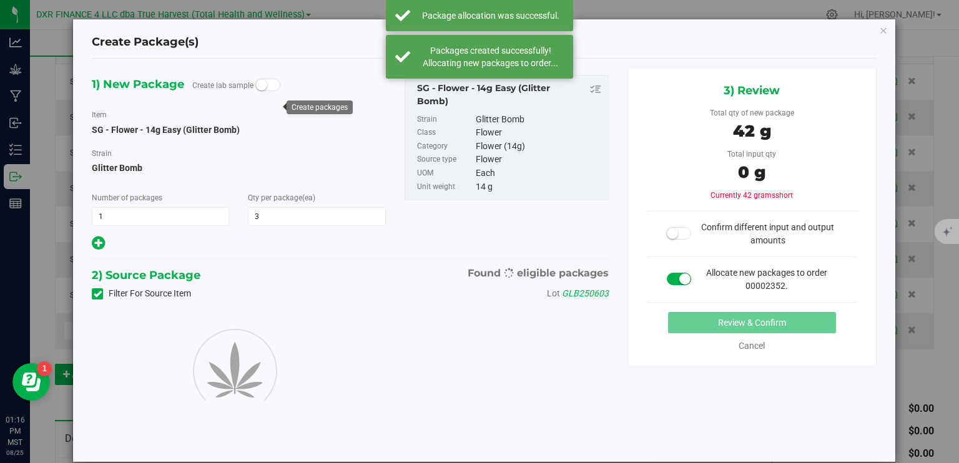
type input "3"
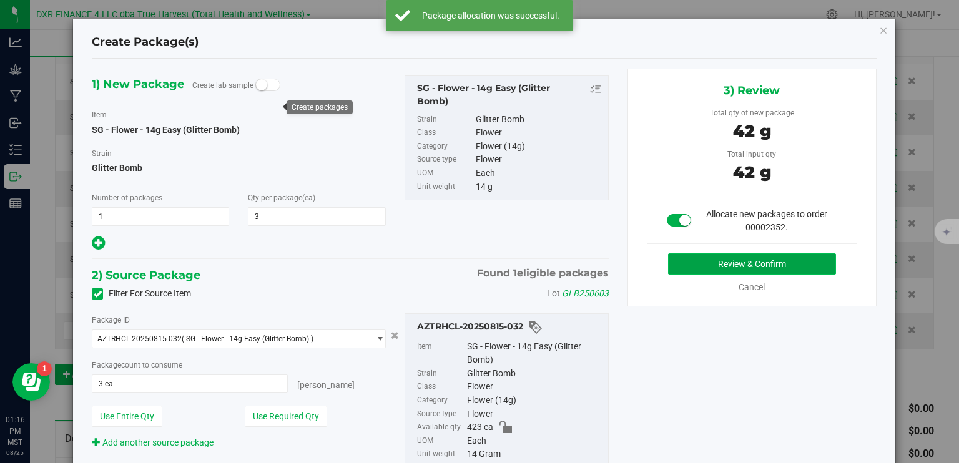
click at [721, 266] on button "Review & Confirm" at bounding box center [752, 264] width 168 height 21
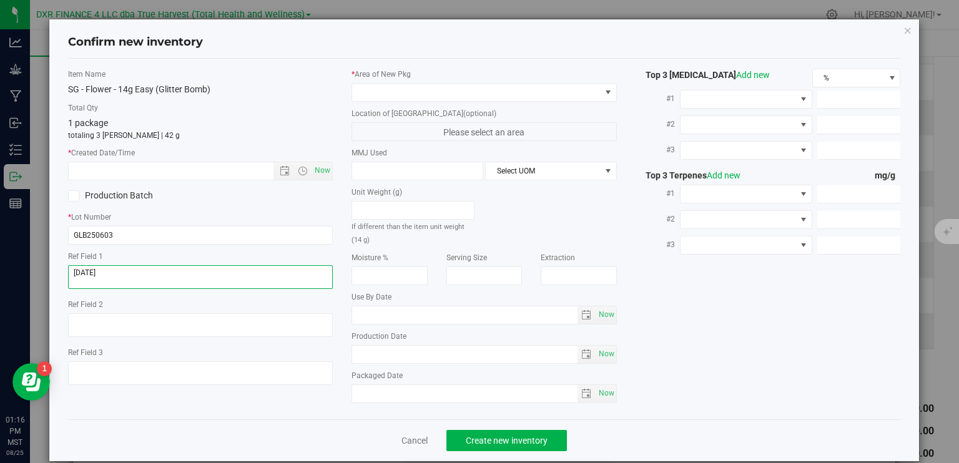
click at [179, 275] on textarea at bounding box center [200, 277] width 265 height 24
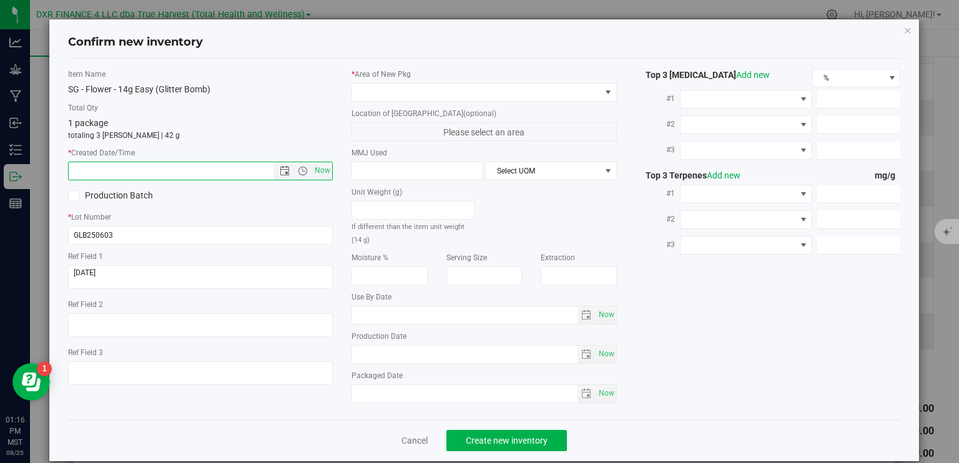
click at [187, 169] on input "text" at bounding box center [182, 170] width 227 height 17
paste input "2025-06-03"
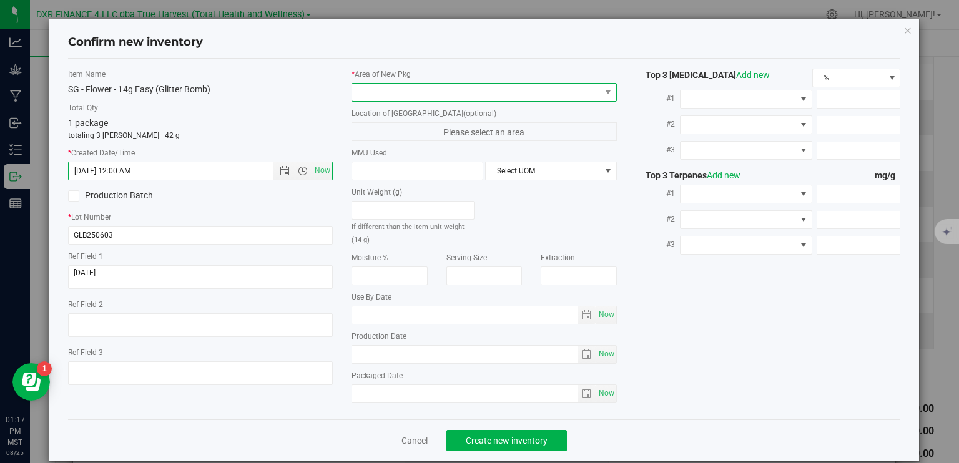
type input "6/3/2025 1:17 PM"
click at [407, 86] on span at bounding box center [476, 92] width 249 height 17
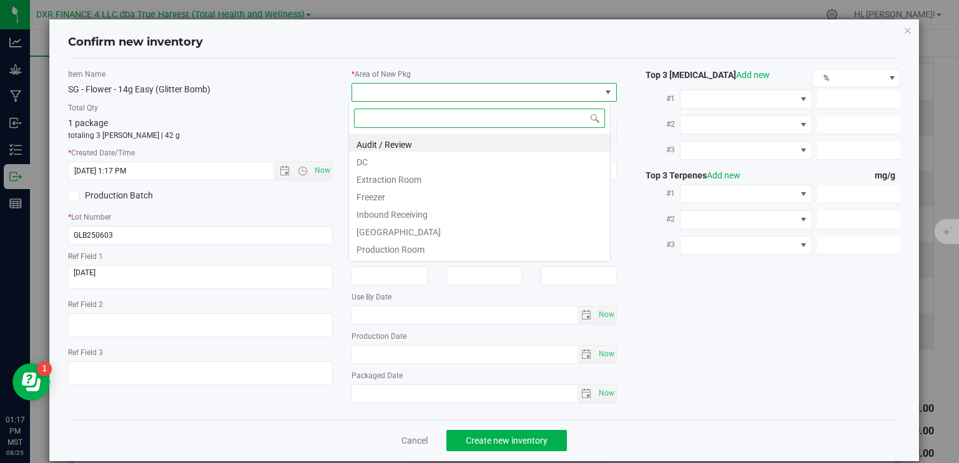
scroll to position [18, 262]
click at [405, 164] on li "DC" at bounding box center [479, 160] width 261 height 17
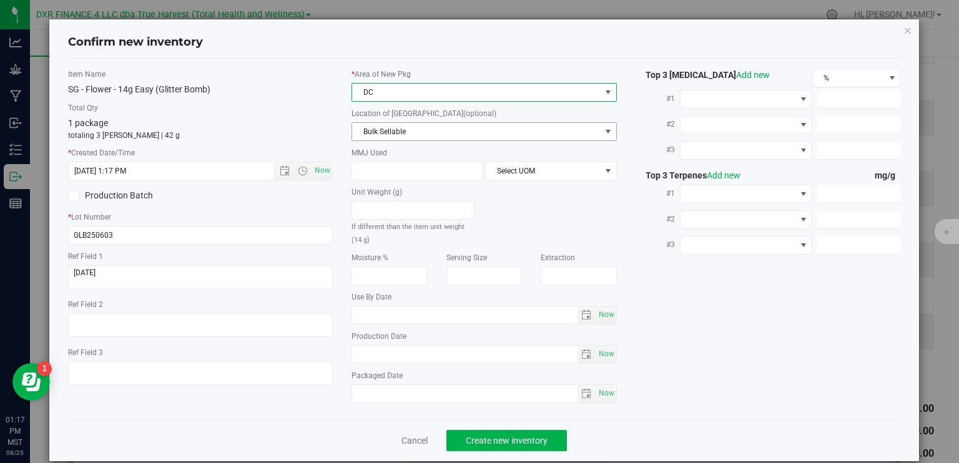
click at [418, 132] on span "Bulk Sellable" at bounding box center [476, 131] width 249 height 17
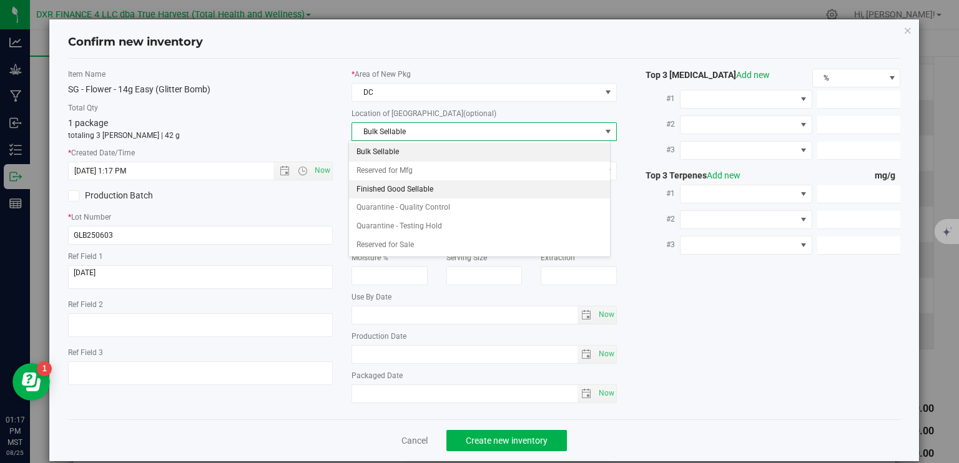
click at [400, 185] on li "Finished Good Sellable" at bounding box center [479, 189] width 261 height 19
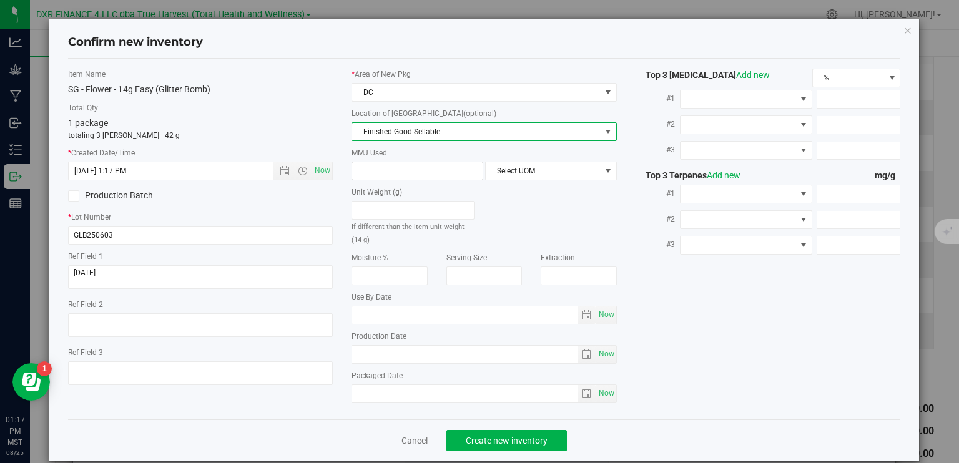
click at [407, 167] on span at bounding box center [418, 171] width 132 height 19
type input "14"
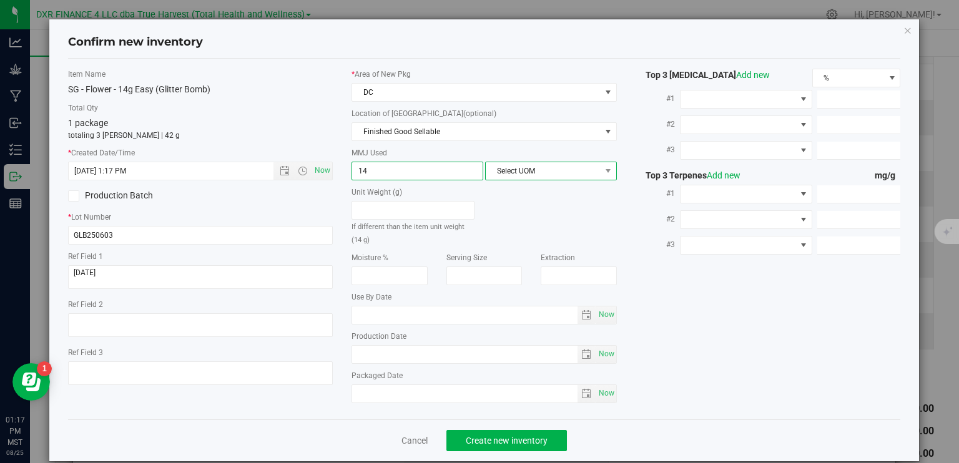
type input "14.0000"
click at [510, 169] on span "Select UOM" at bounding box center [543, 170] width 115 height 17
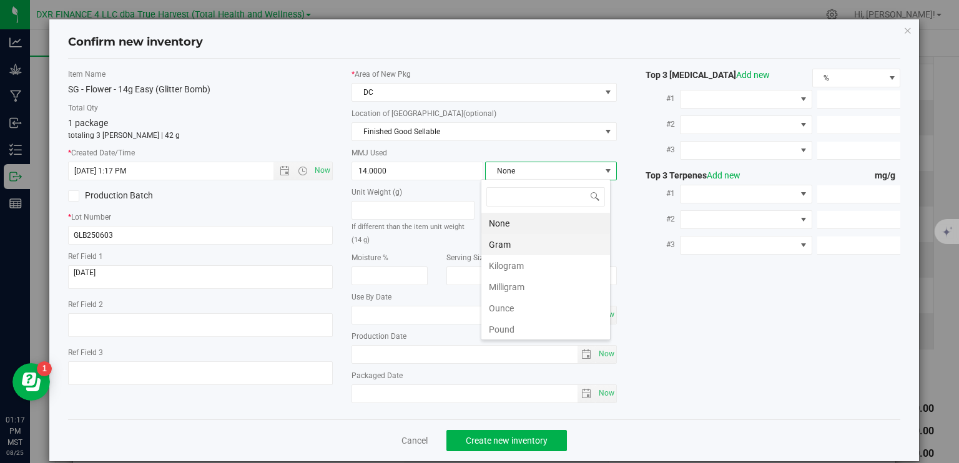
scroll to position [18, 130]
click at [540, 242] on li "Gram" at bounding box center [545, 244] width 129 height 21
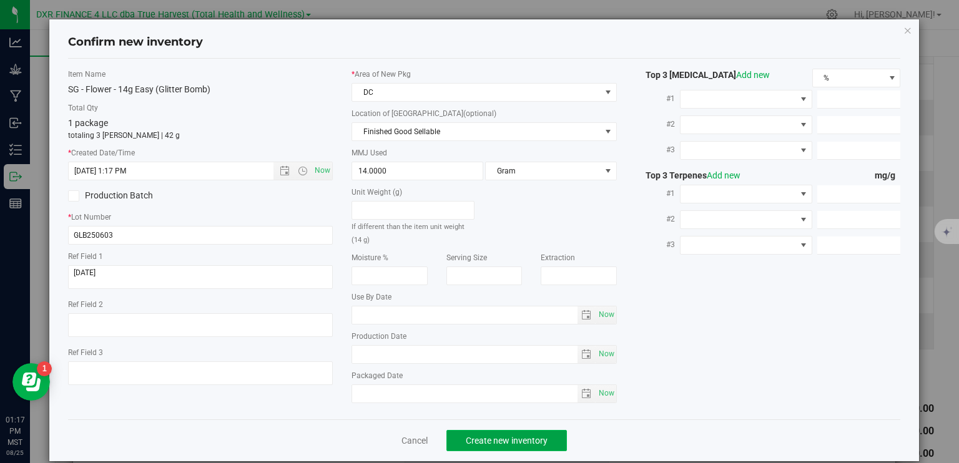
click at [545, 443] on button "Create new inventory" at bounding box center [507, 440] width 121 height 21
